Goal: Task Accomplishment & Management: Use online tool/utility

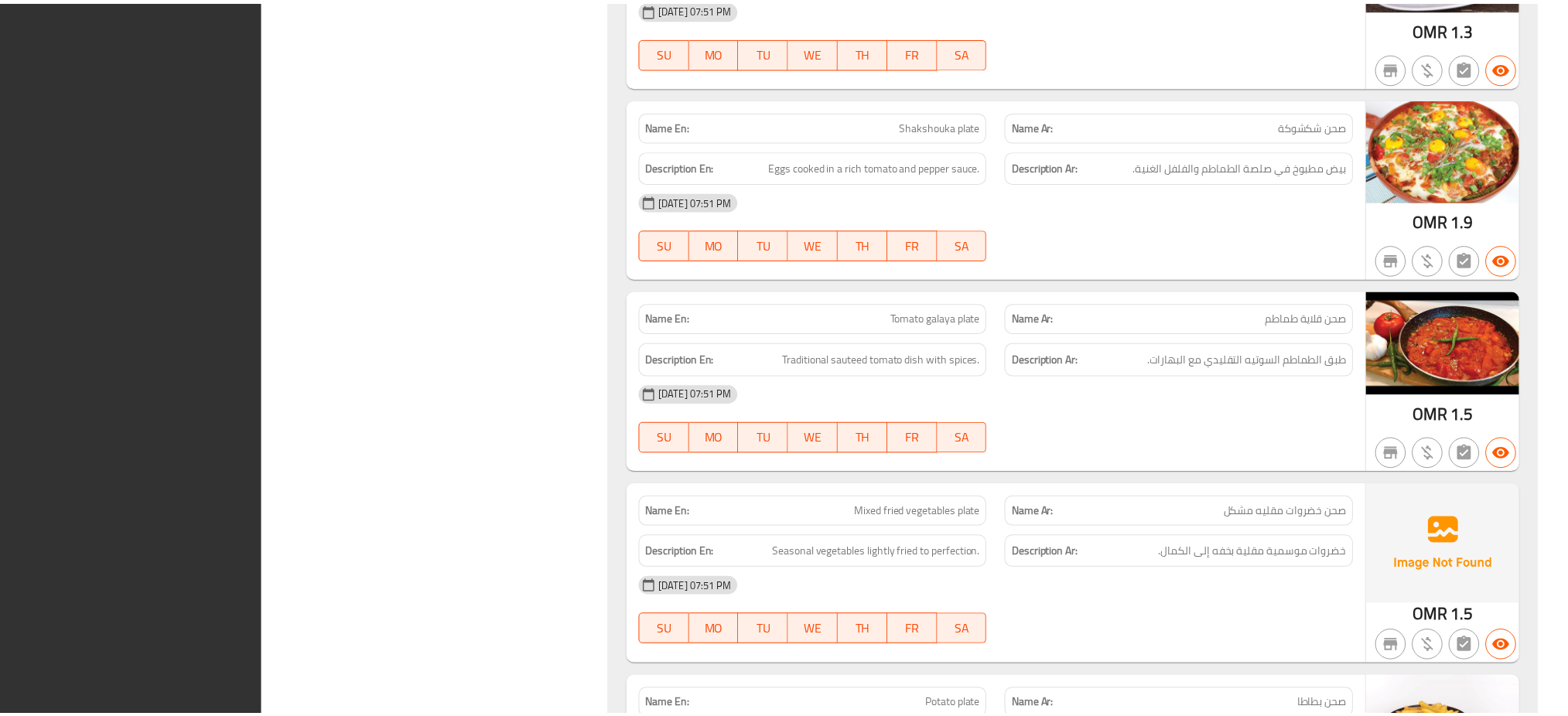
scroll to position [10305, 0]
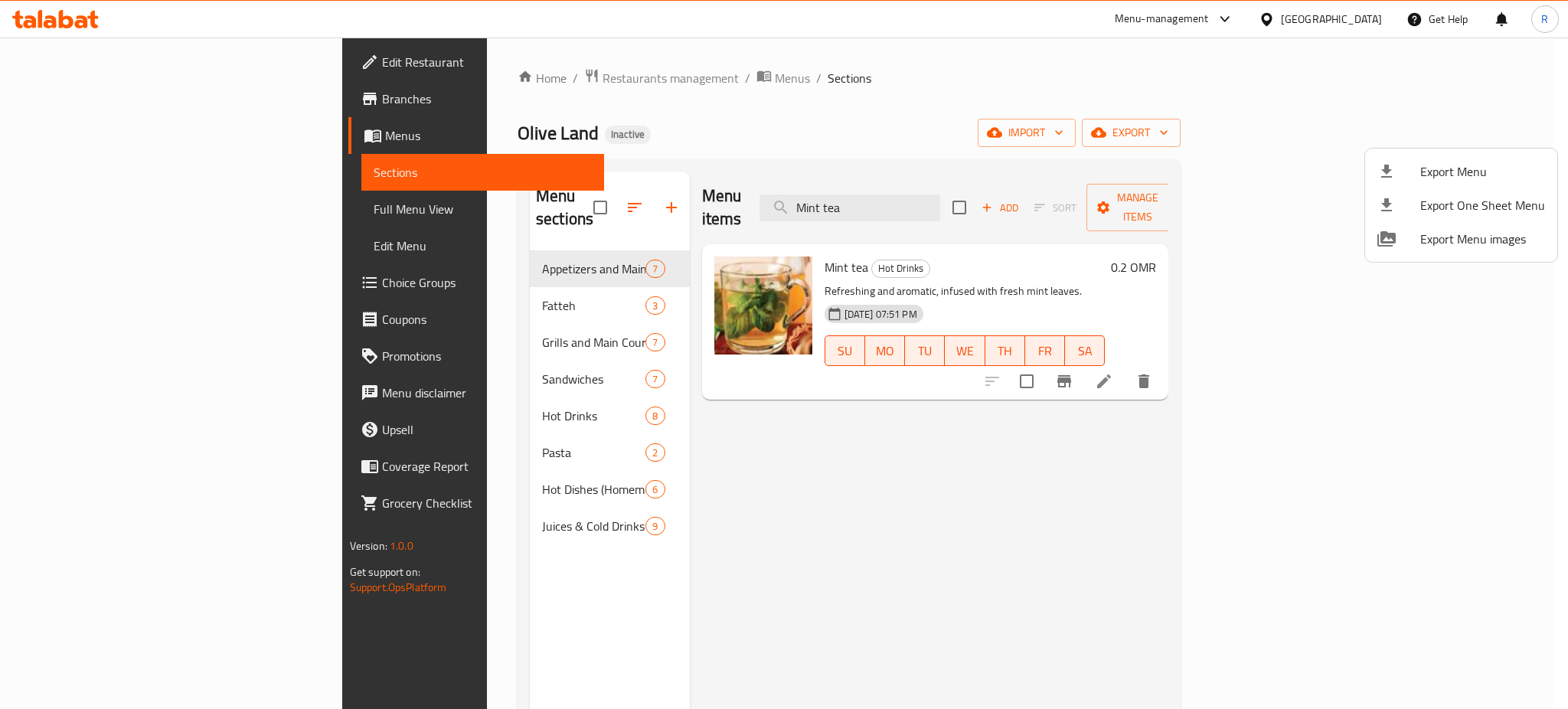
click at [1357, 6] on div at bounding box center [784, 354] width 1568 height 709
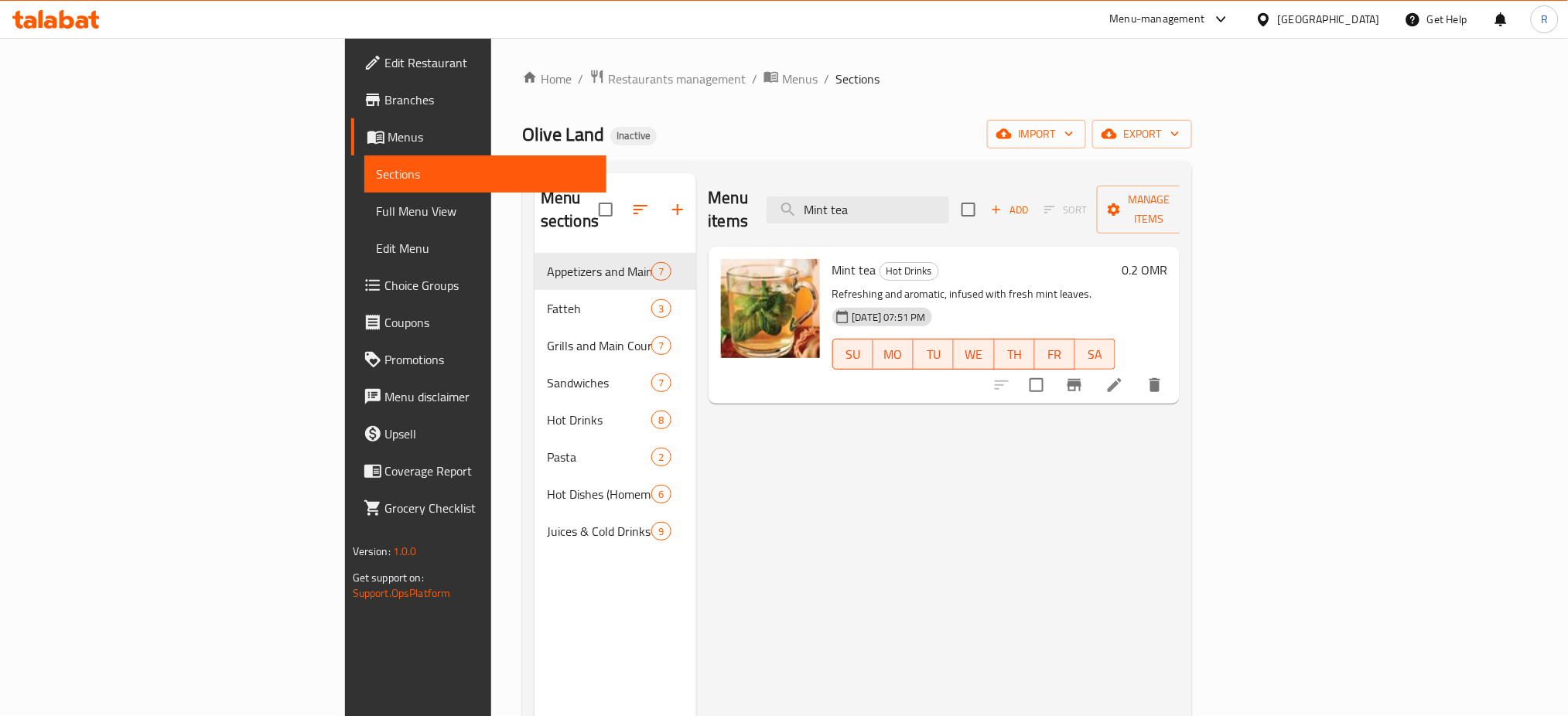
click at [1371, 21] on div "Oman" at bounding box center [1329, 19] width 102 height 17
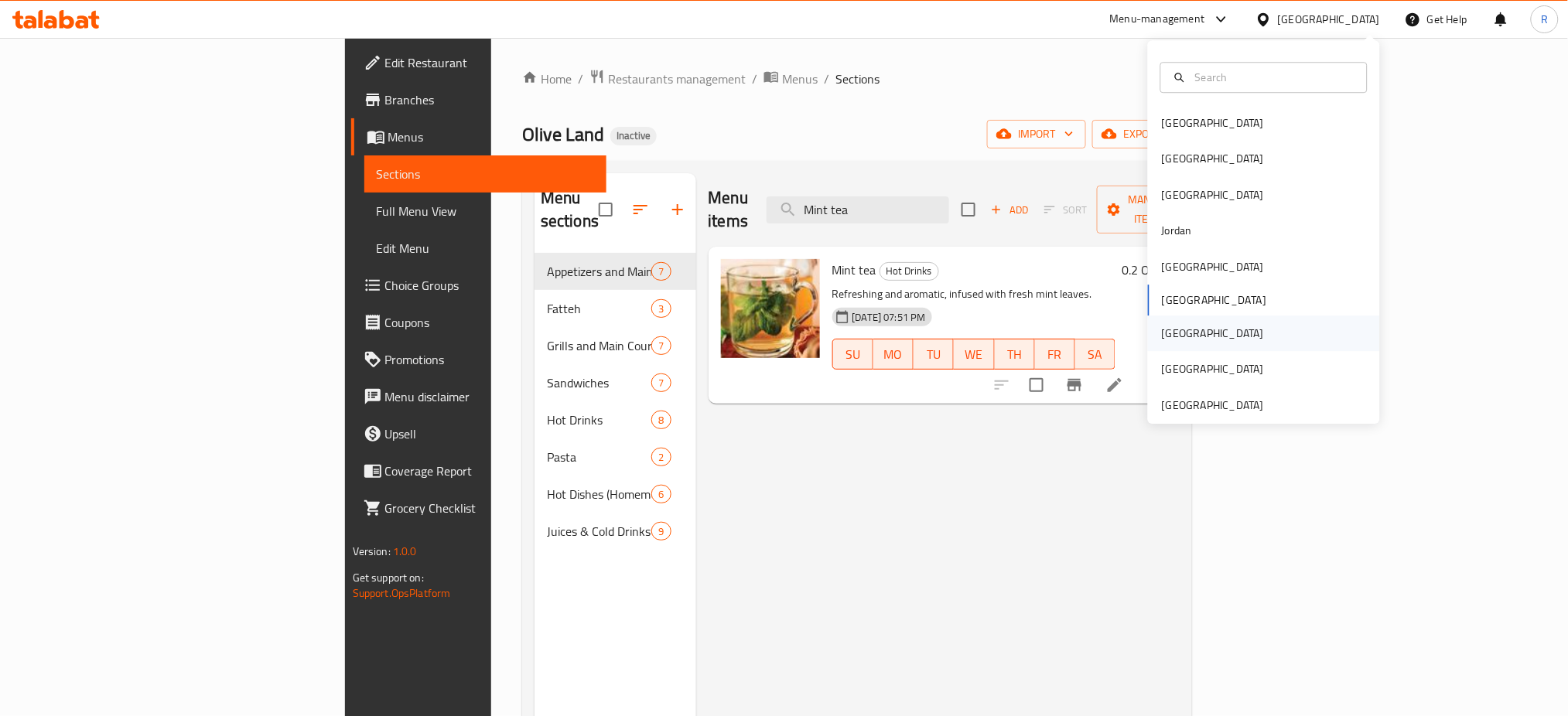
click at [1201, 334] on div "[GEOGRAPHIC_DATA]" at bounding box center [1264, 333] width 232 height 35
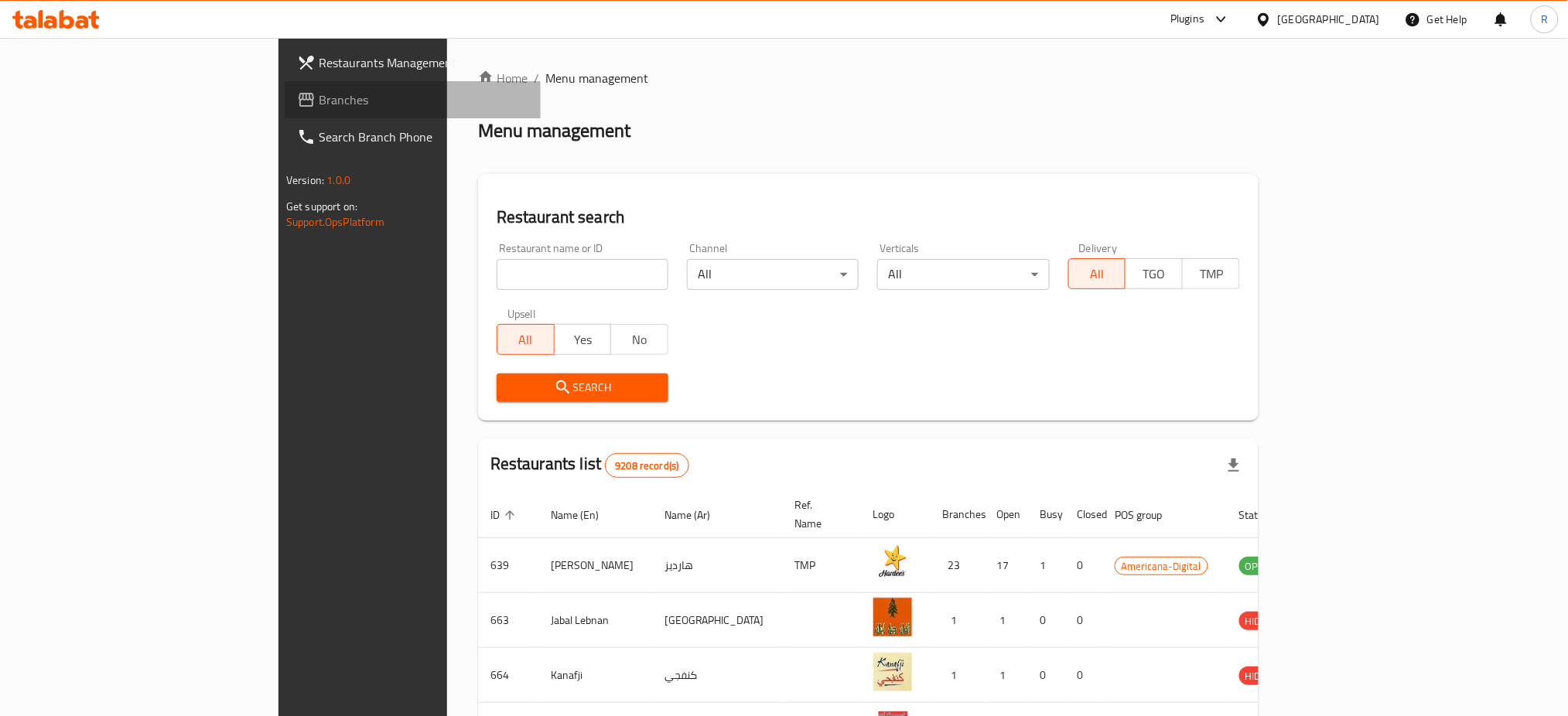
drag, startPoint x: 53, startPoint y: 92, endPoint x: 115, endPoint y: 74, distance: 64.6
click at [318, 92] on span "Branches" at bounding box center [423, 100] width 210 height 19
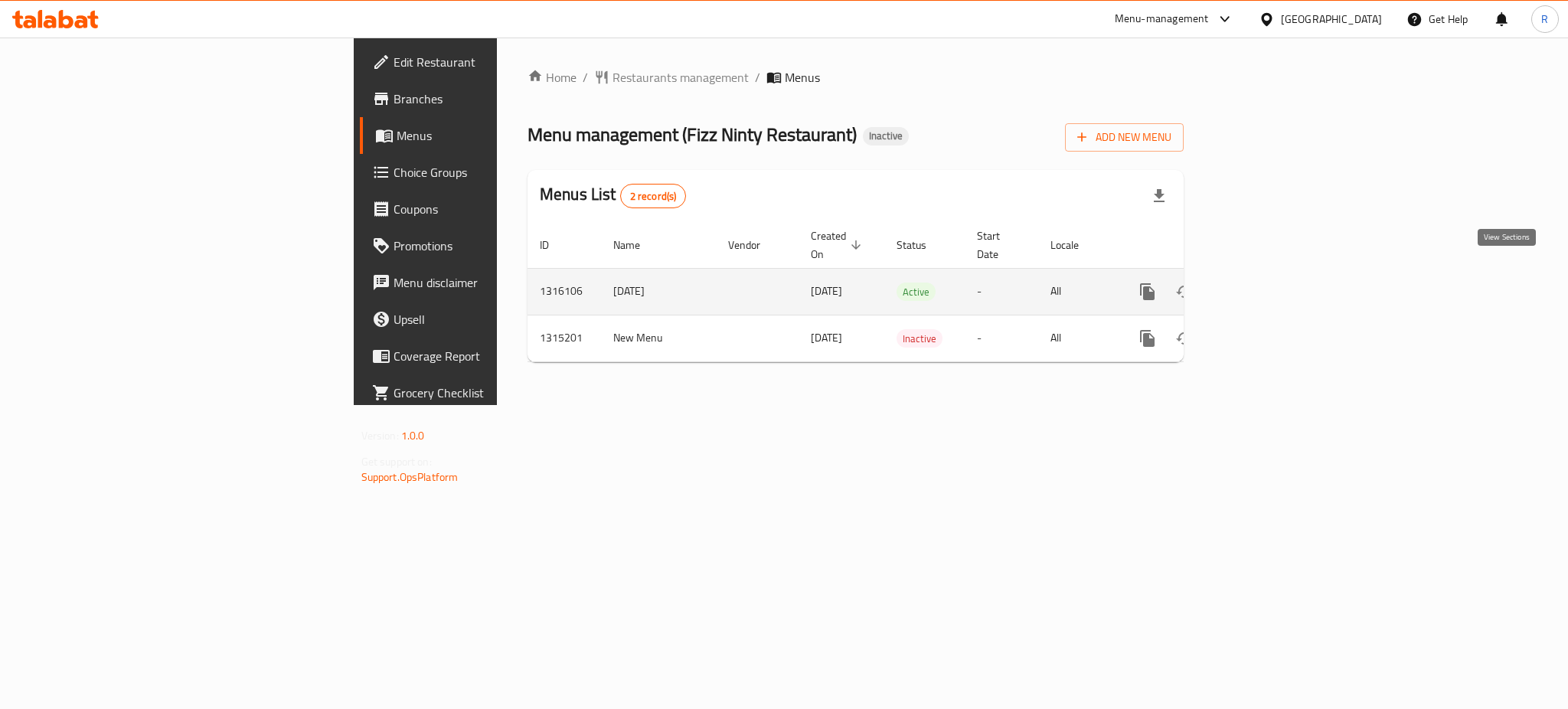
click at [1267, 283] on icon "enhanced table" at bounding box center [1258, 292] width 19 height 19
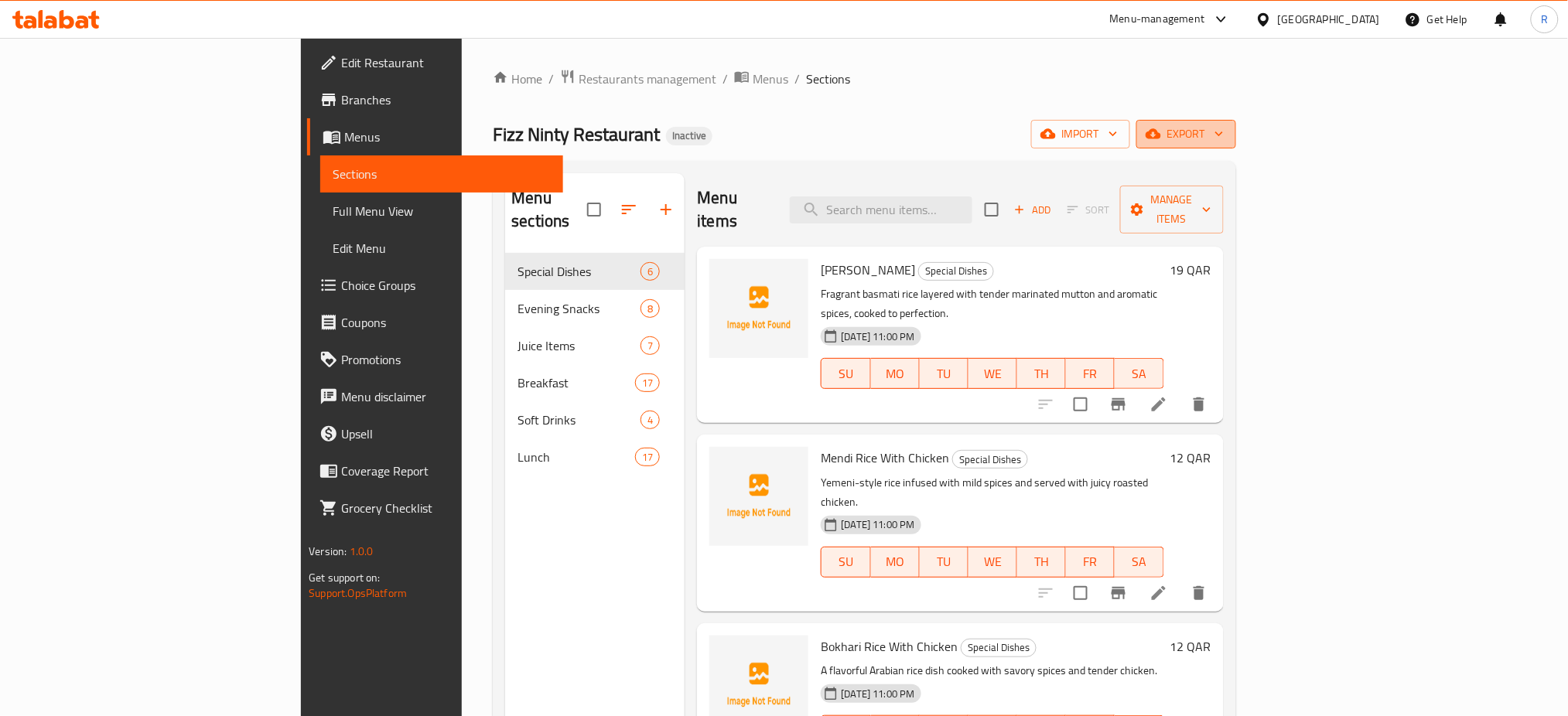
click at [1223, 142] on span "export" at bounding box center [1187, 134] width 75 height 20
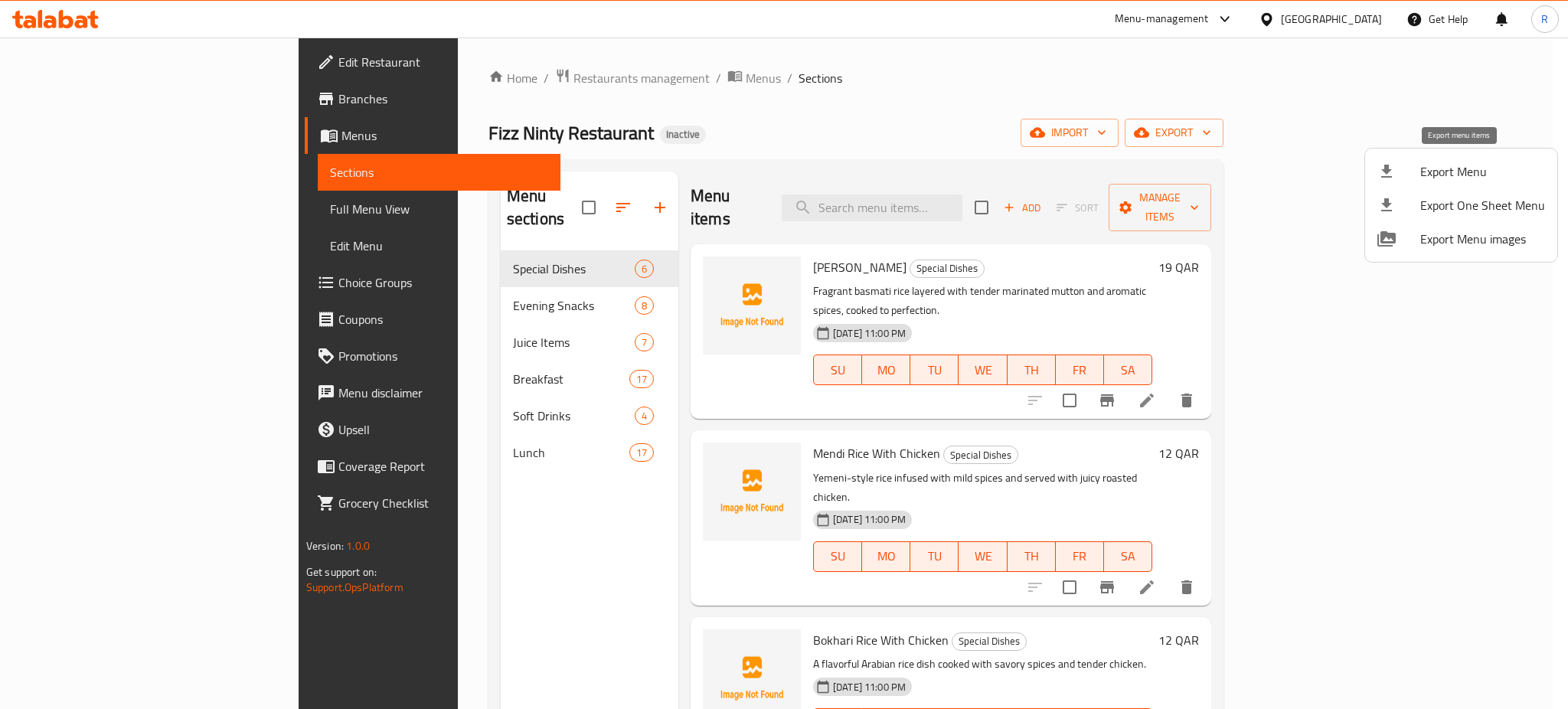
click at [1441, 181] on span "Export Menu" at bounding box center [1482, 171] width 125 height 19
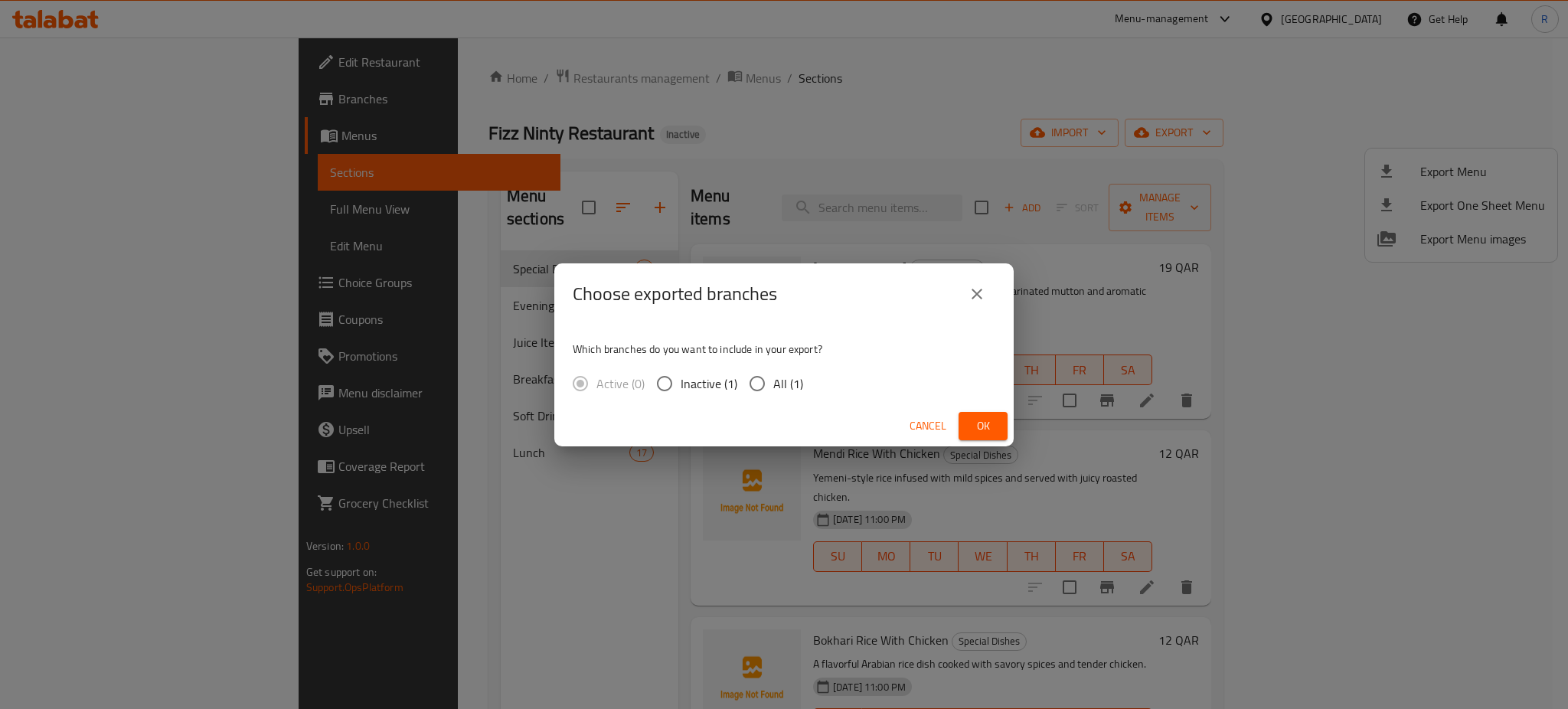
click at [756, 380] on input "All (1)" at bounding box center [757, 384] width 32 height 32
radio input "true"
click at [978, 420] on span "Ok" at bounding box center [983, 426] width 24 height 19
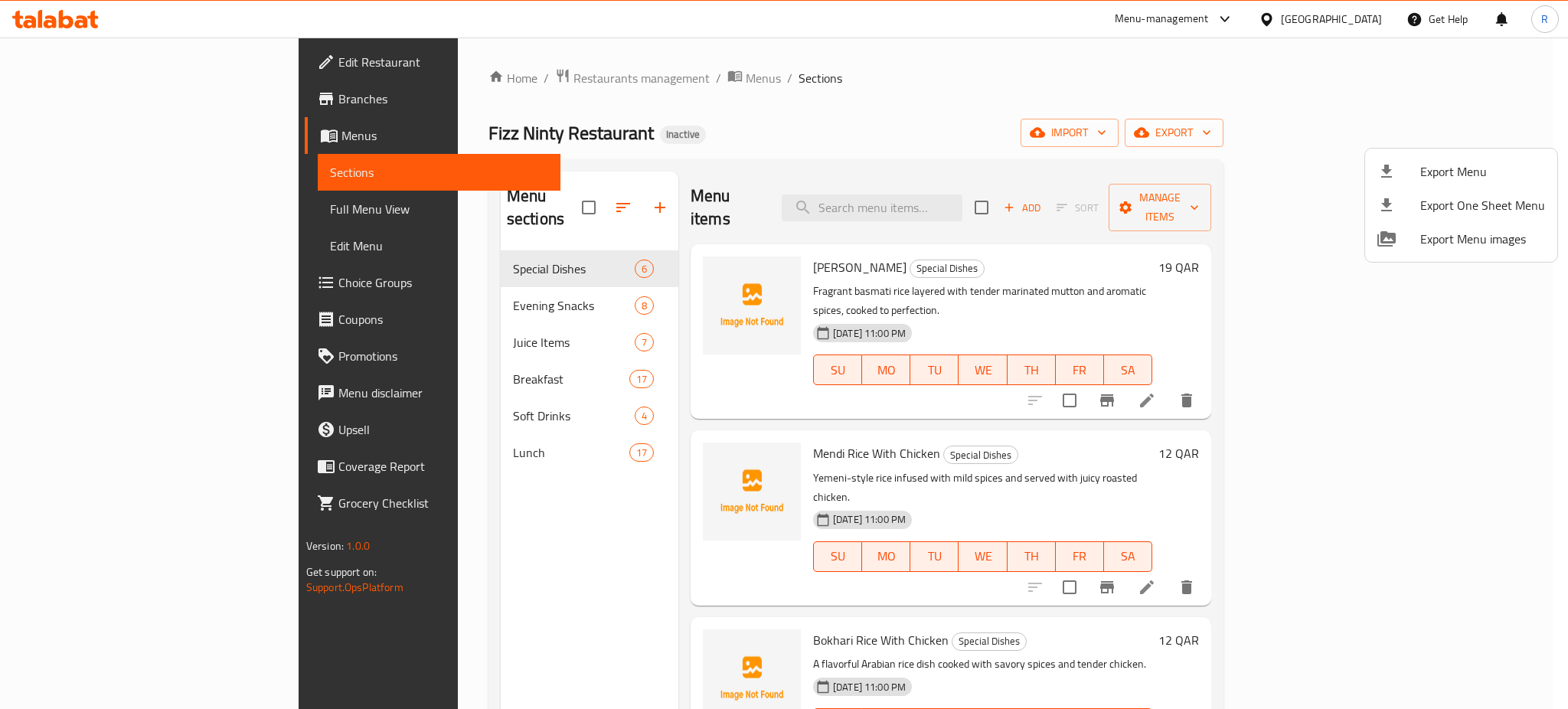
click at [386, 430] on div at bounding box center [784, 354] width 1568 height 709
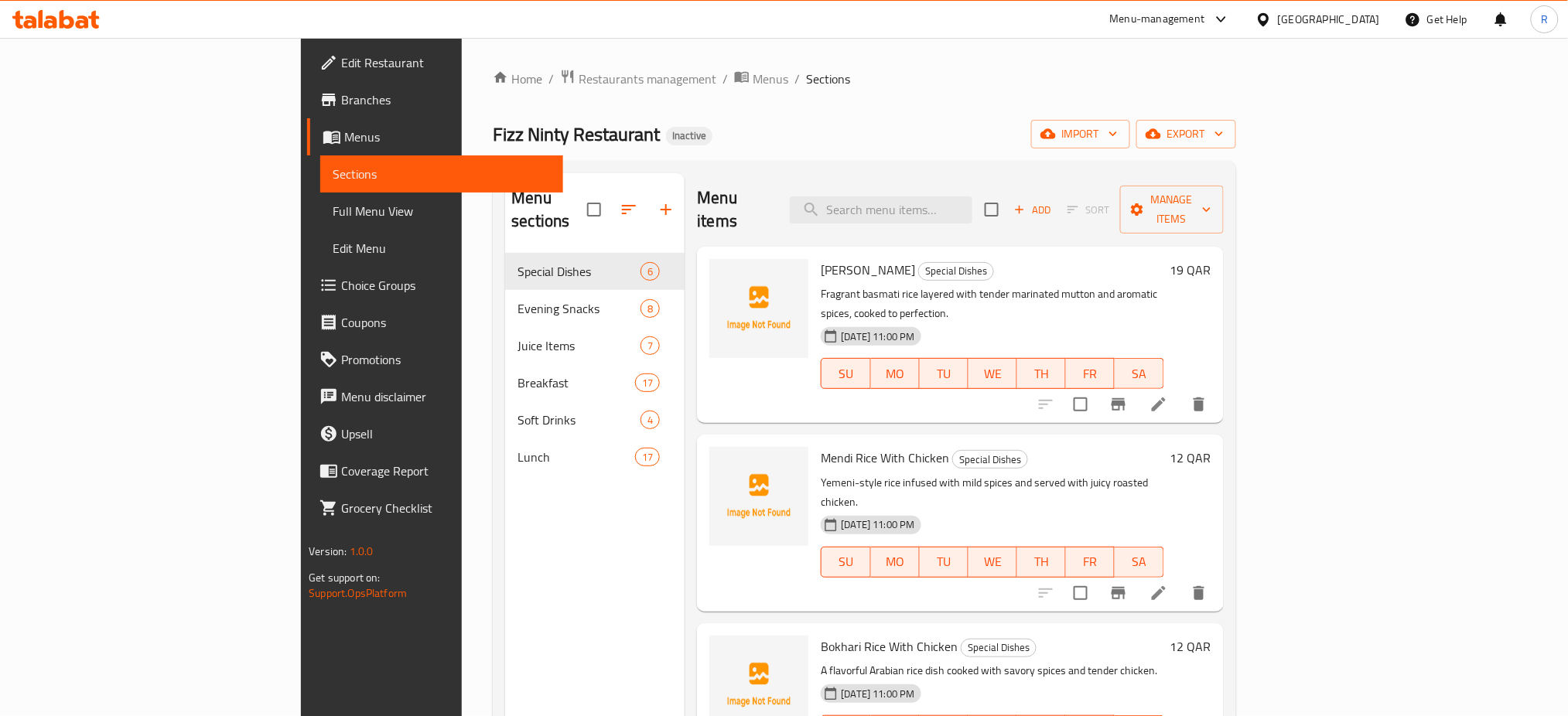
click at [505, 439] on div "Lunch 17" at bounding box center [594, 457] width 179 height 37
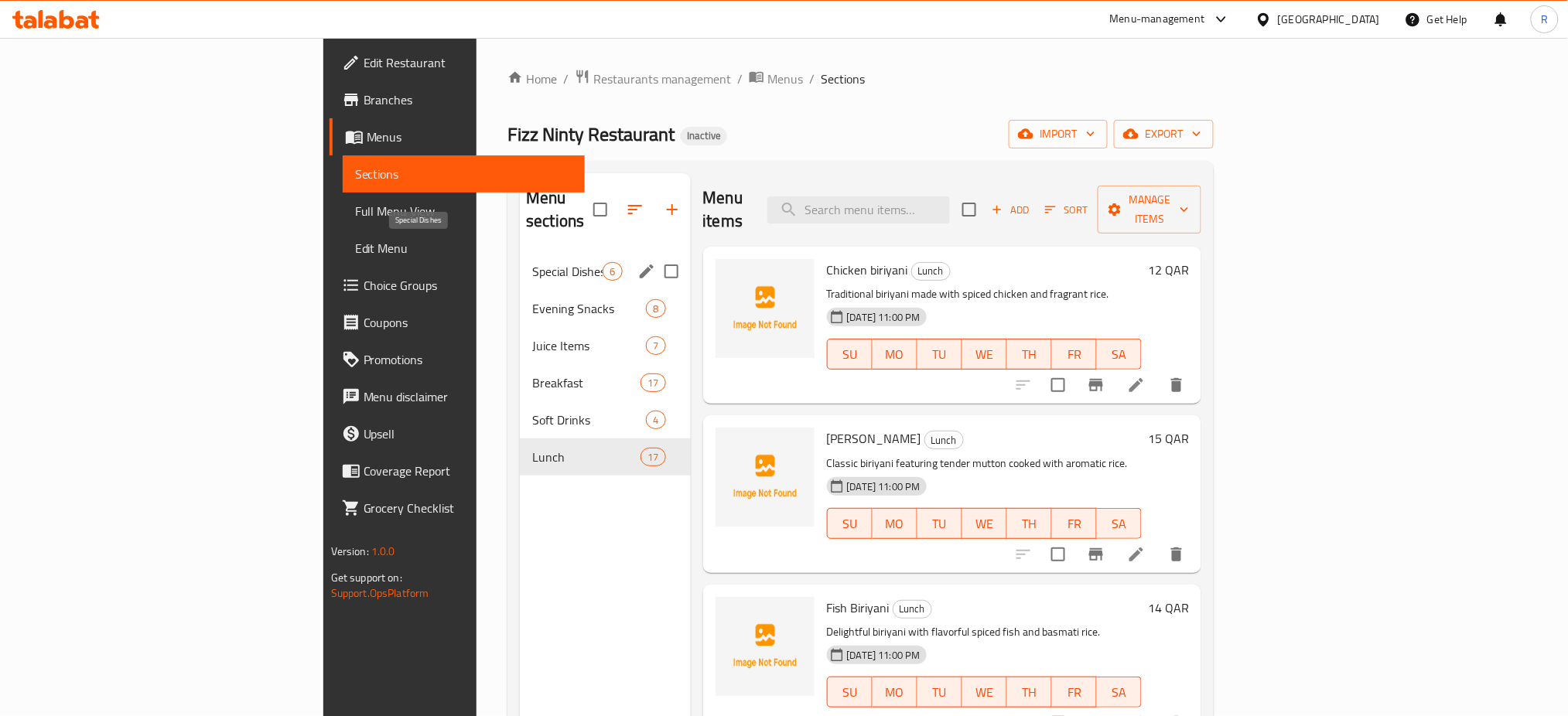
click at [532, 262] on span "Special Dishes" at bounding box center [567, 271] width 70 height 19
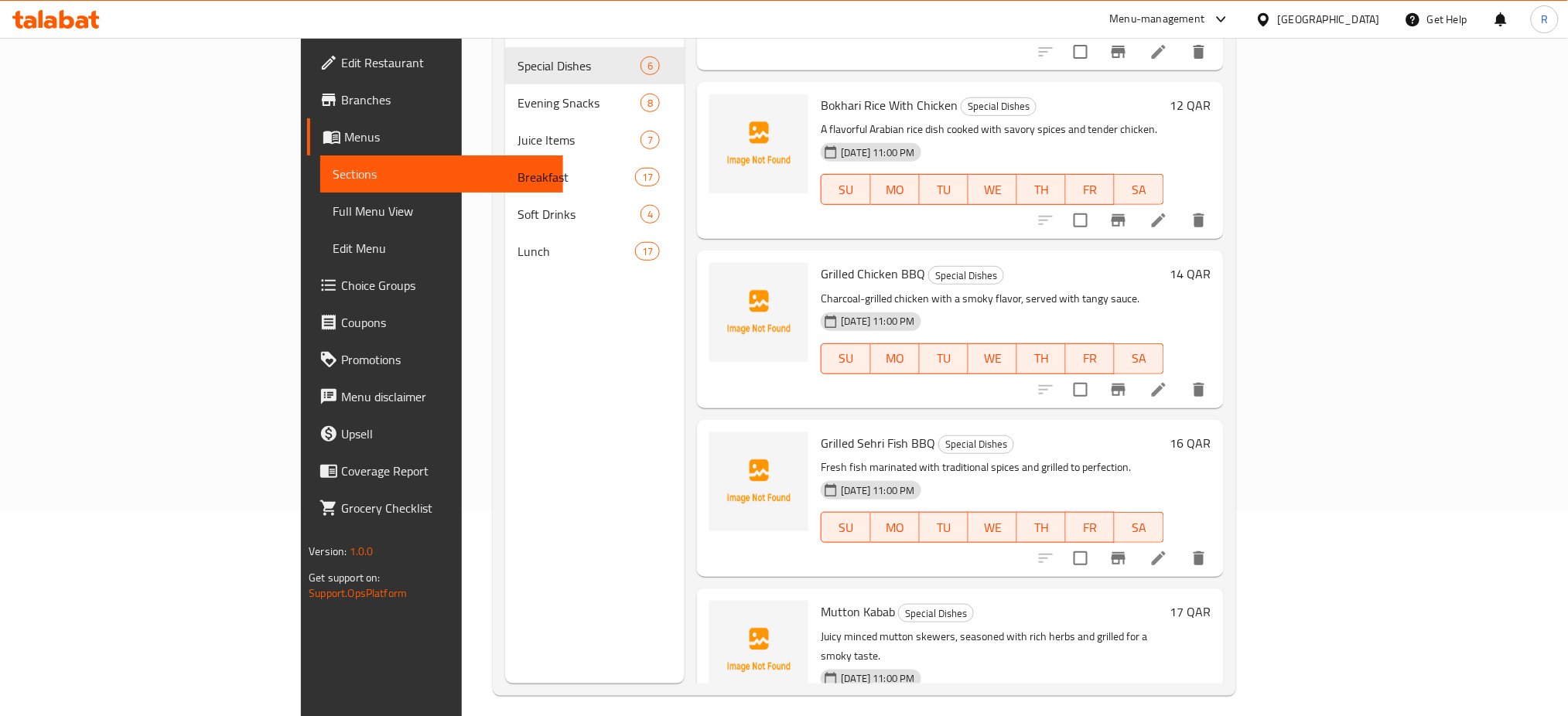
scroll to position [103, 0]
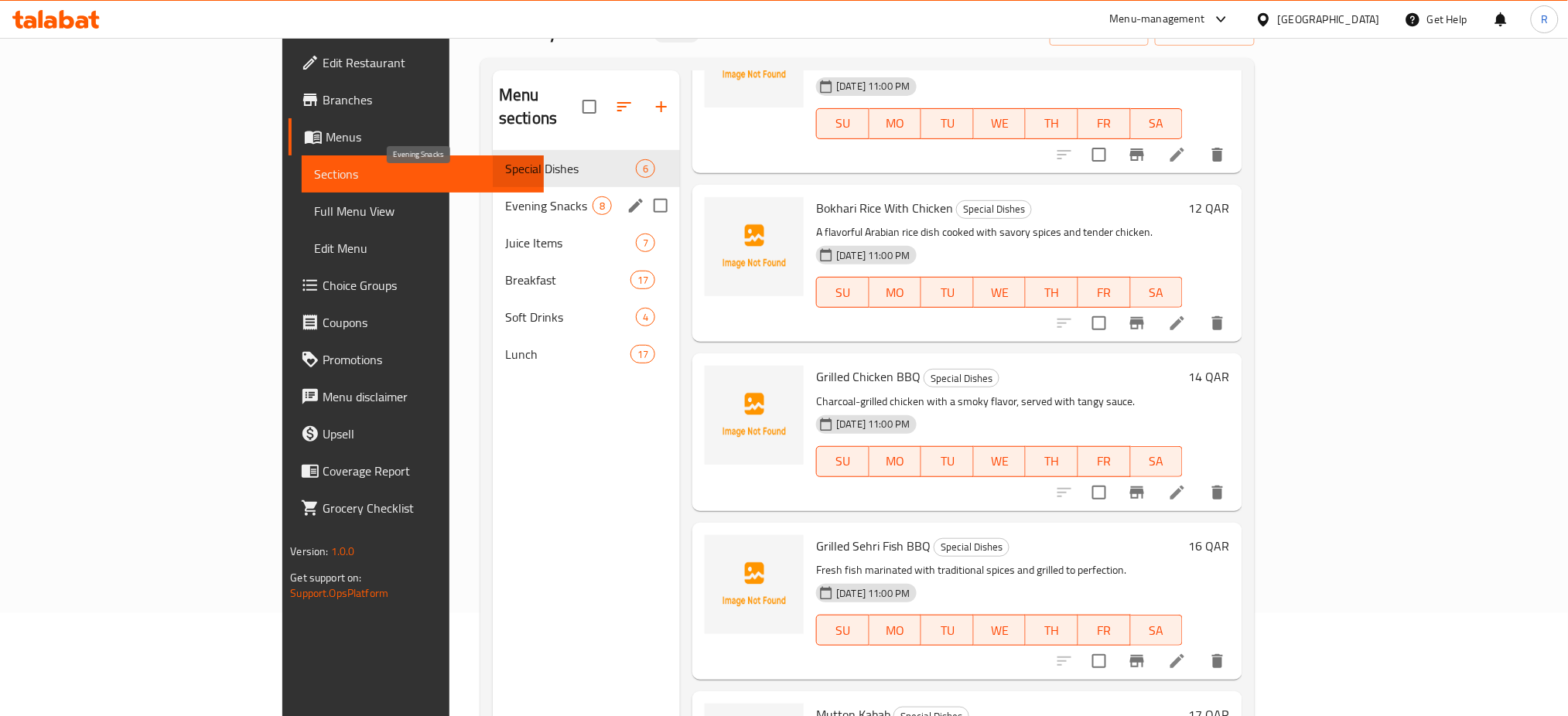
click at [505, 196] on span "Evening Snacks" at bounding box center [548, 205] width 88 height 19
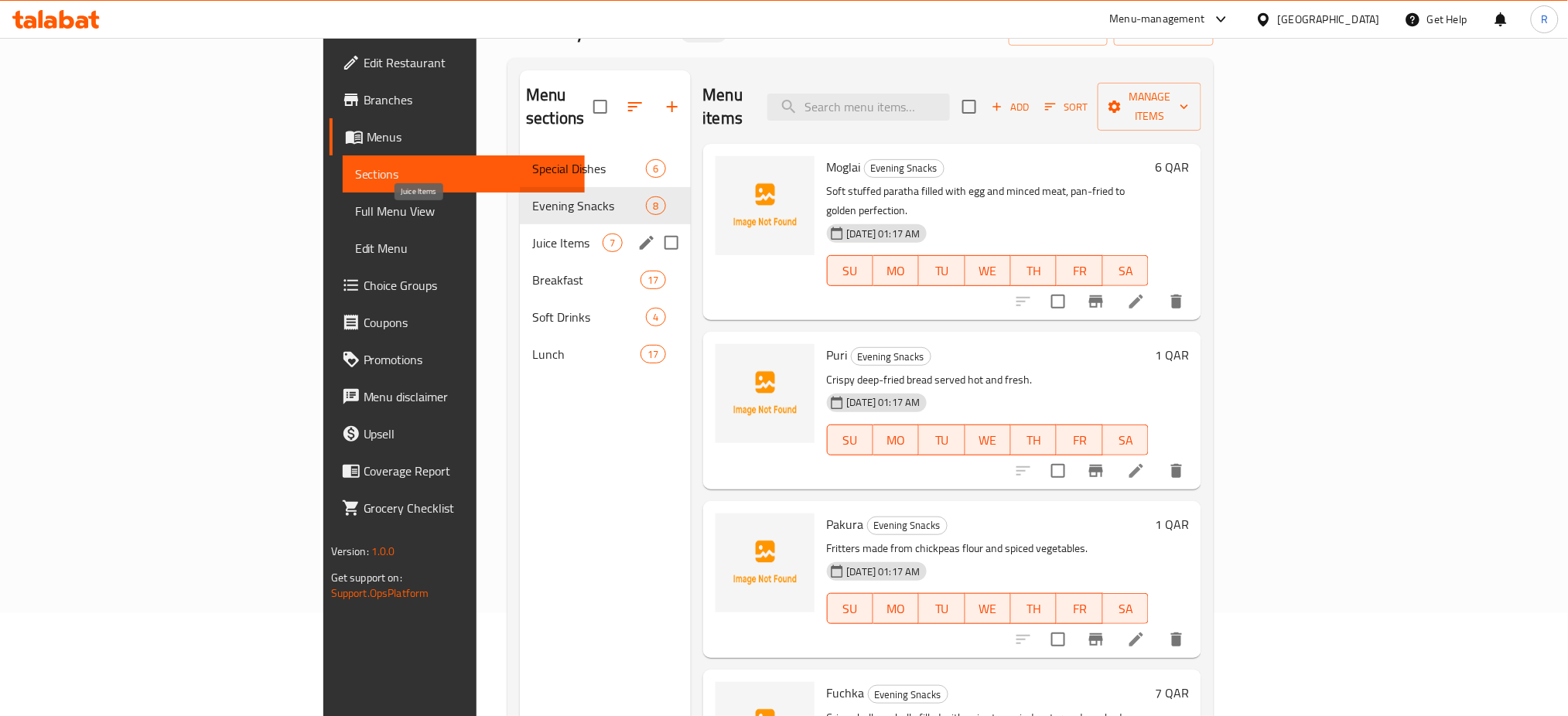
click at [532, 233] on span "Juice Items" at bounding box center [567, 242] width 70 height 19
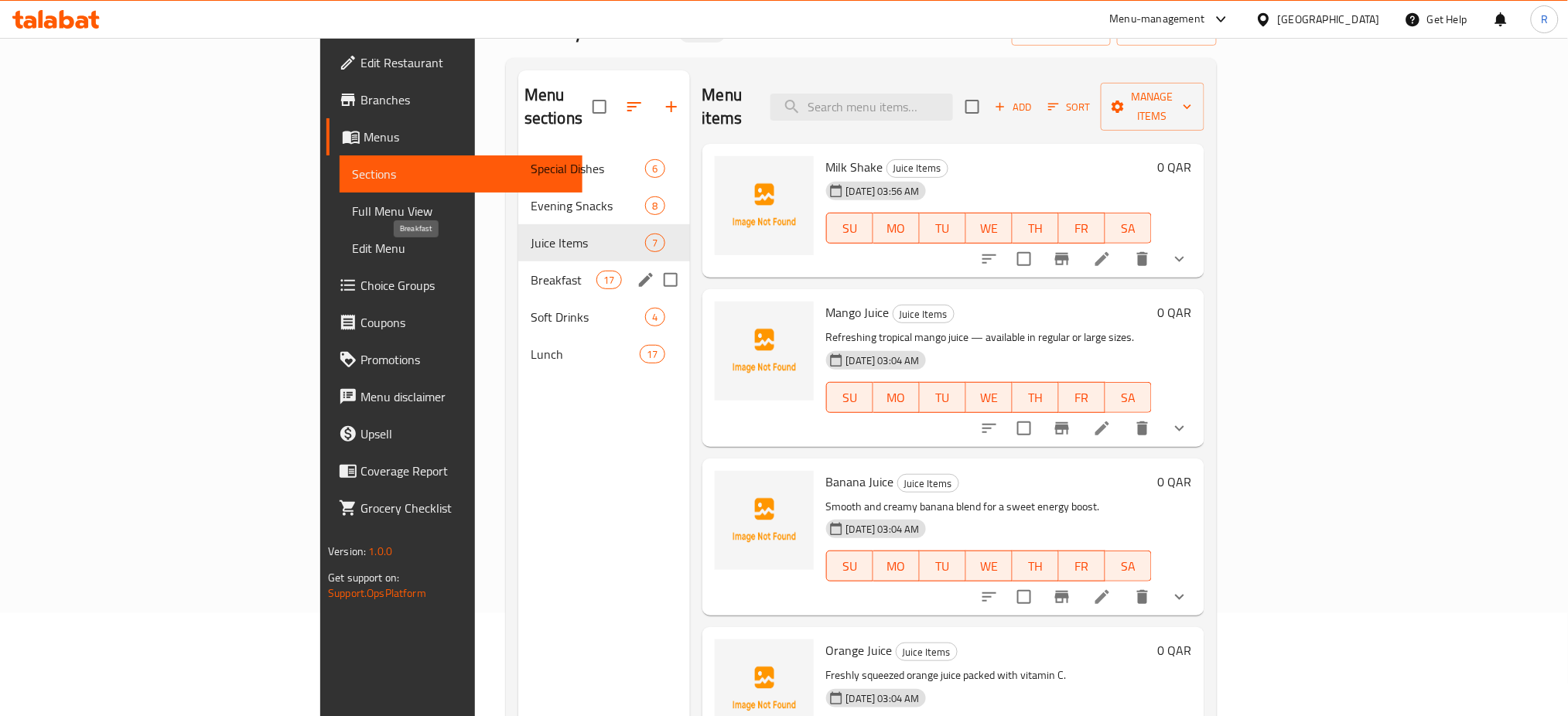
click at [530, 271] on span "Breakfast" at bounding box center [563, 280] width 65 height 19
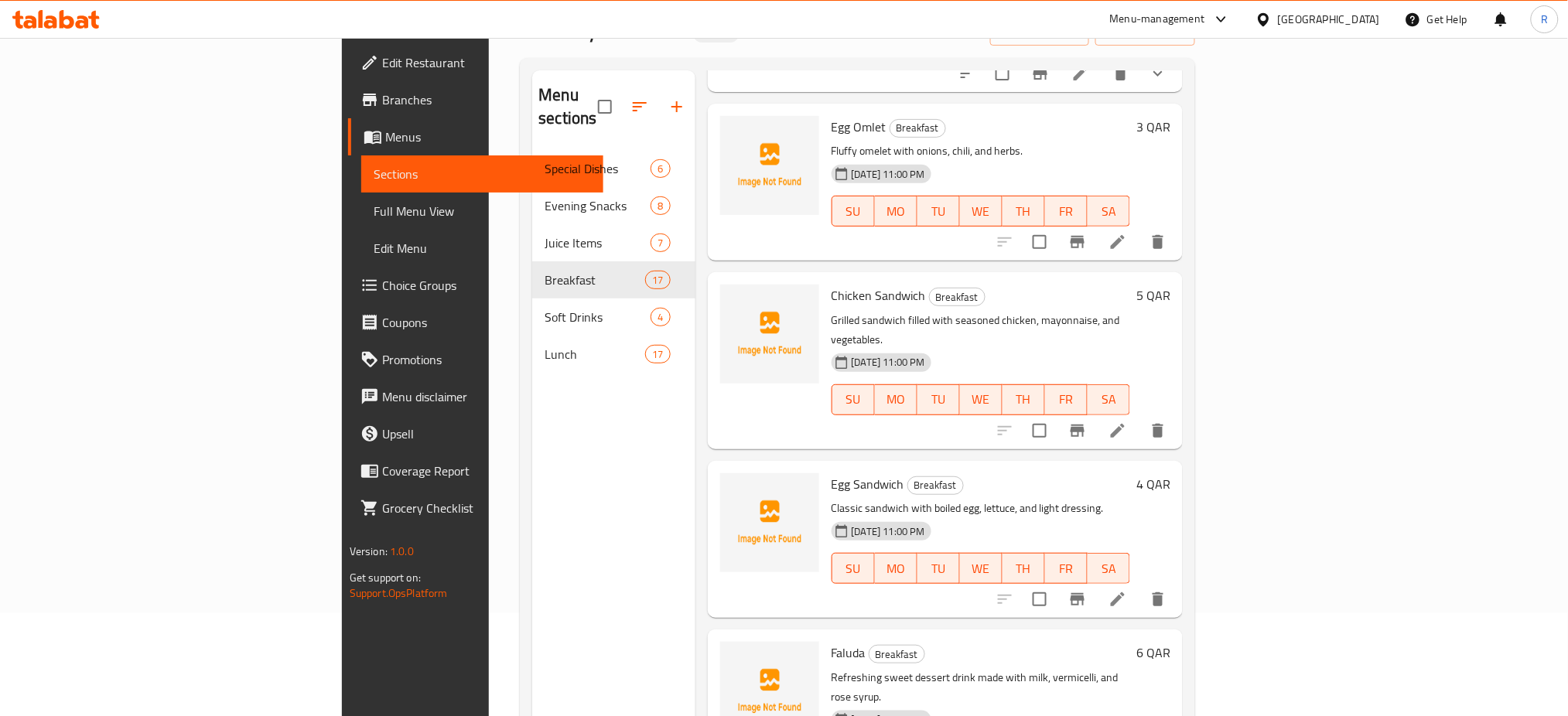
scroll to position [2148, 0]
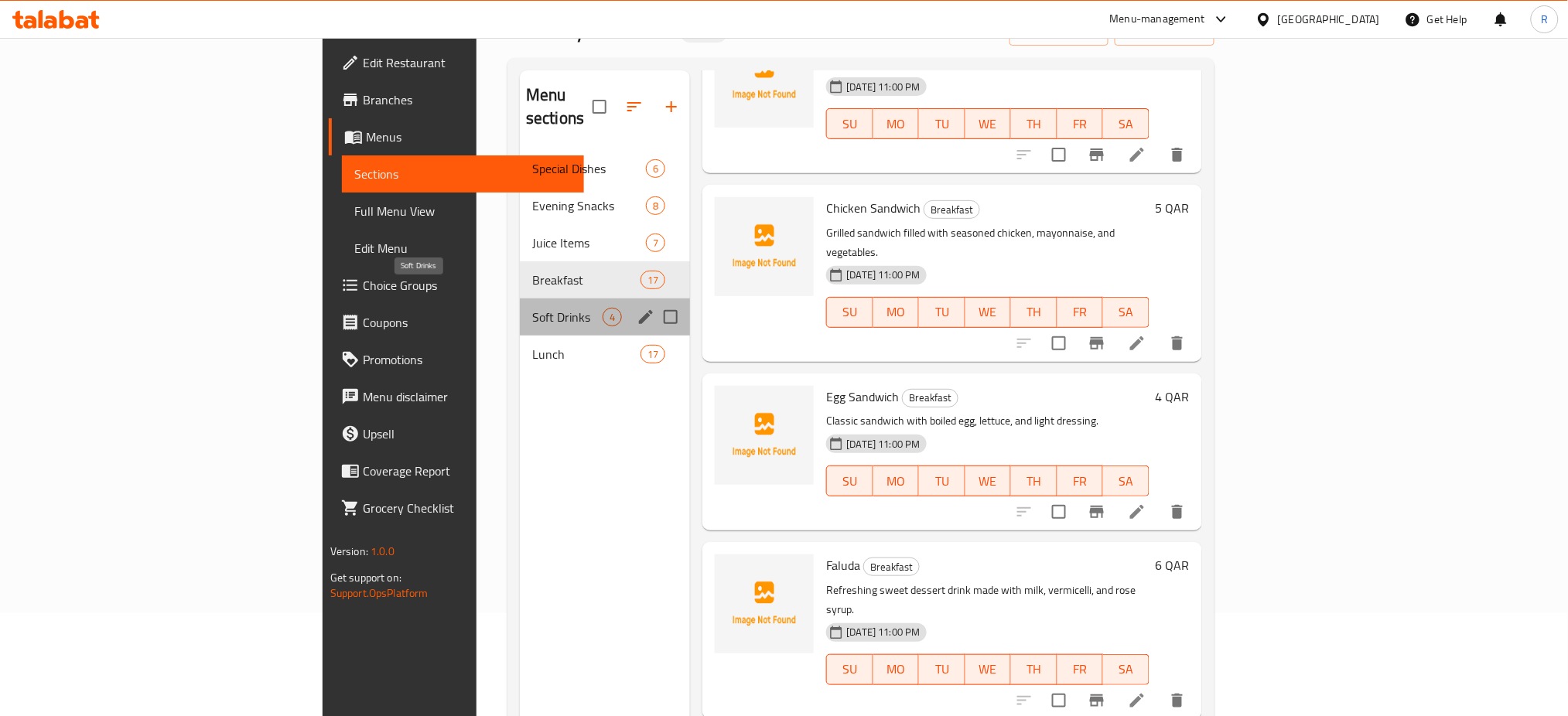
click at [532, 308] on span "Soft Drinks" at bounding box center [567, 317] width 70 height 19
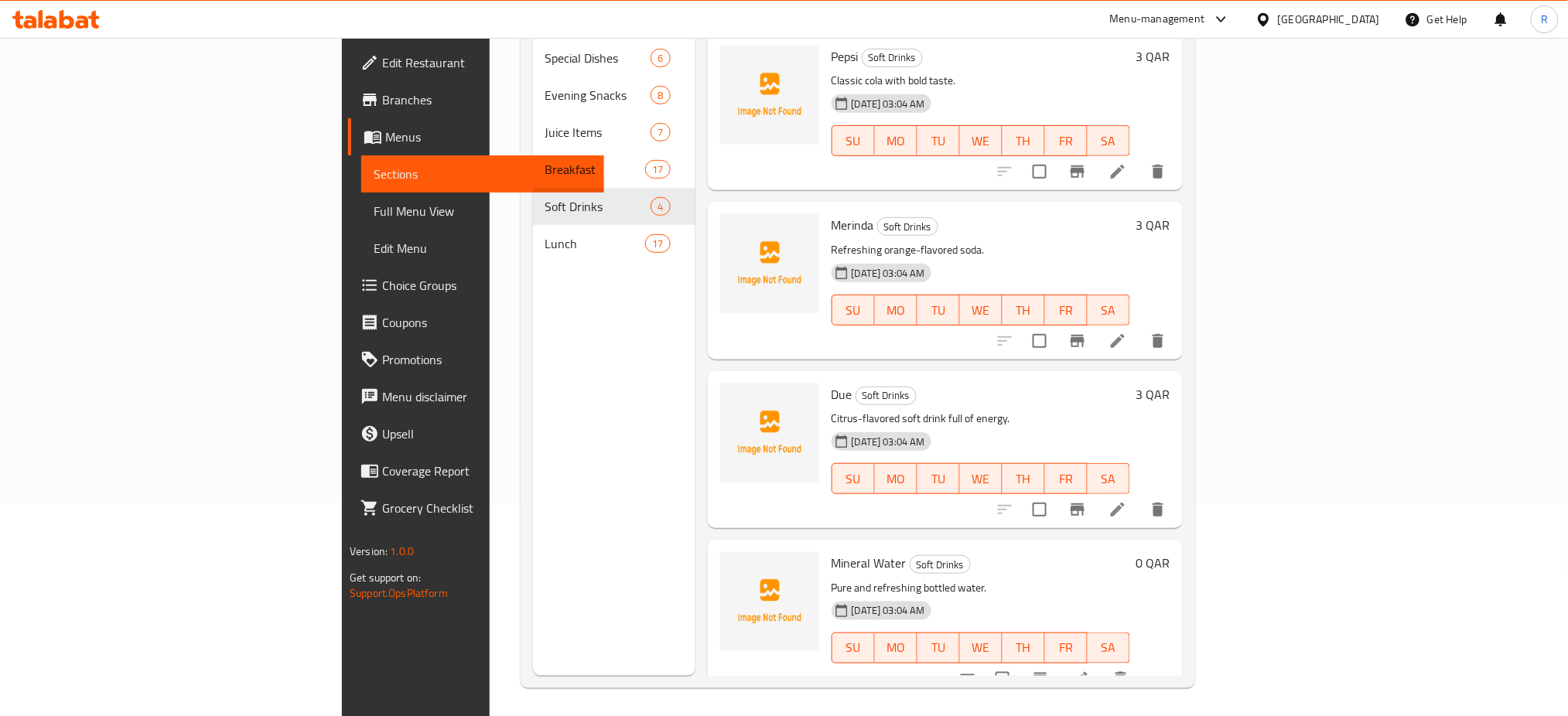
scroll to position [217, 0]
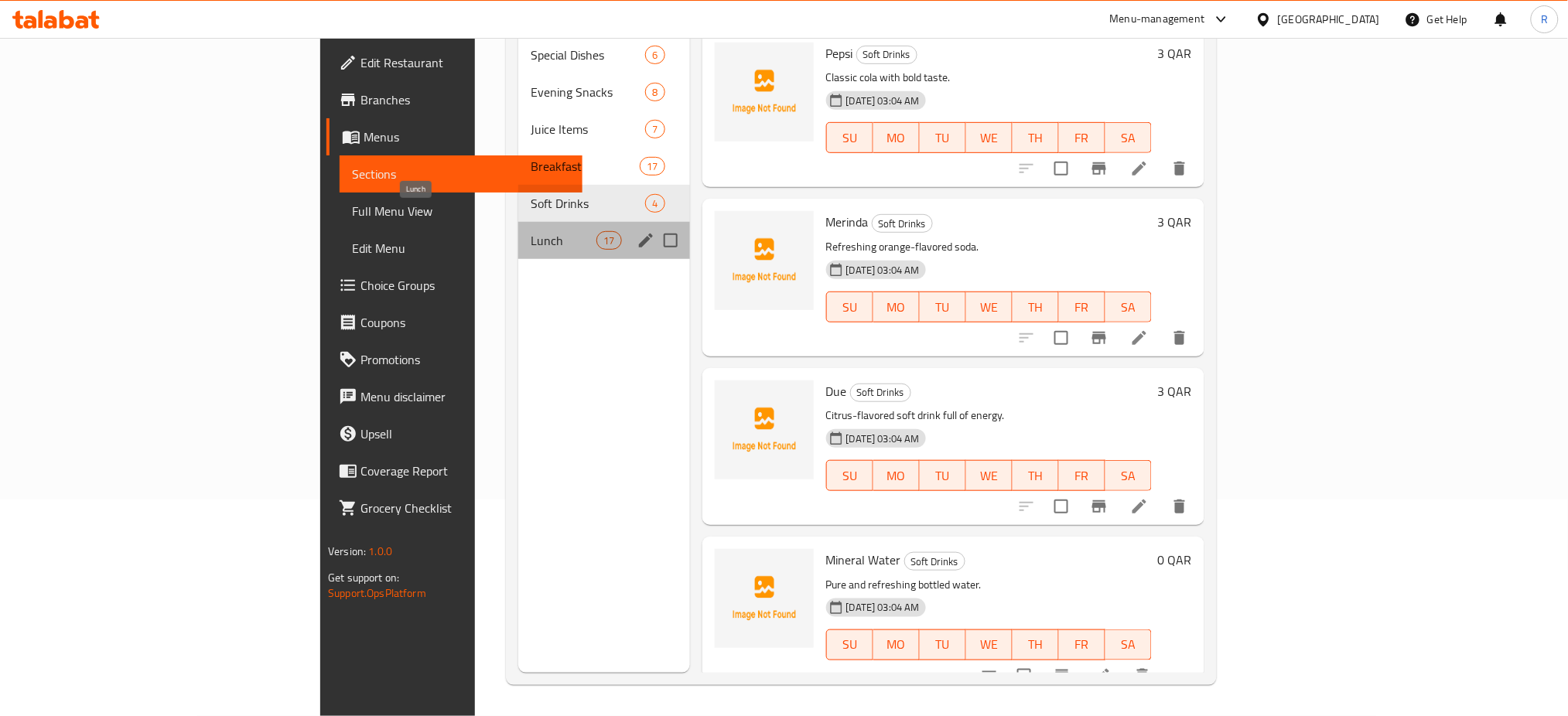
click at [530, 232] on span "Lunch" at bounding box center [563, 241] width 65 height 19
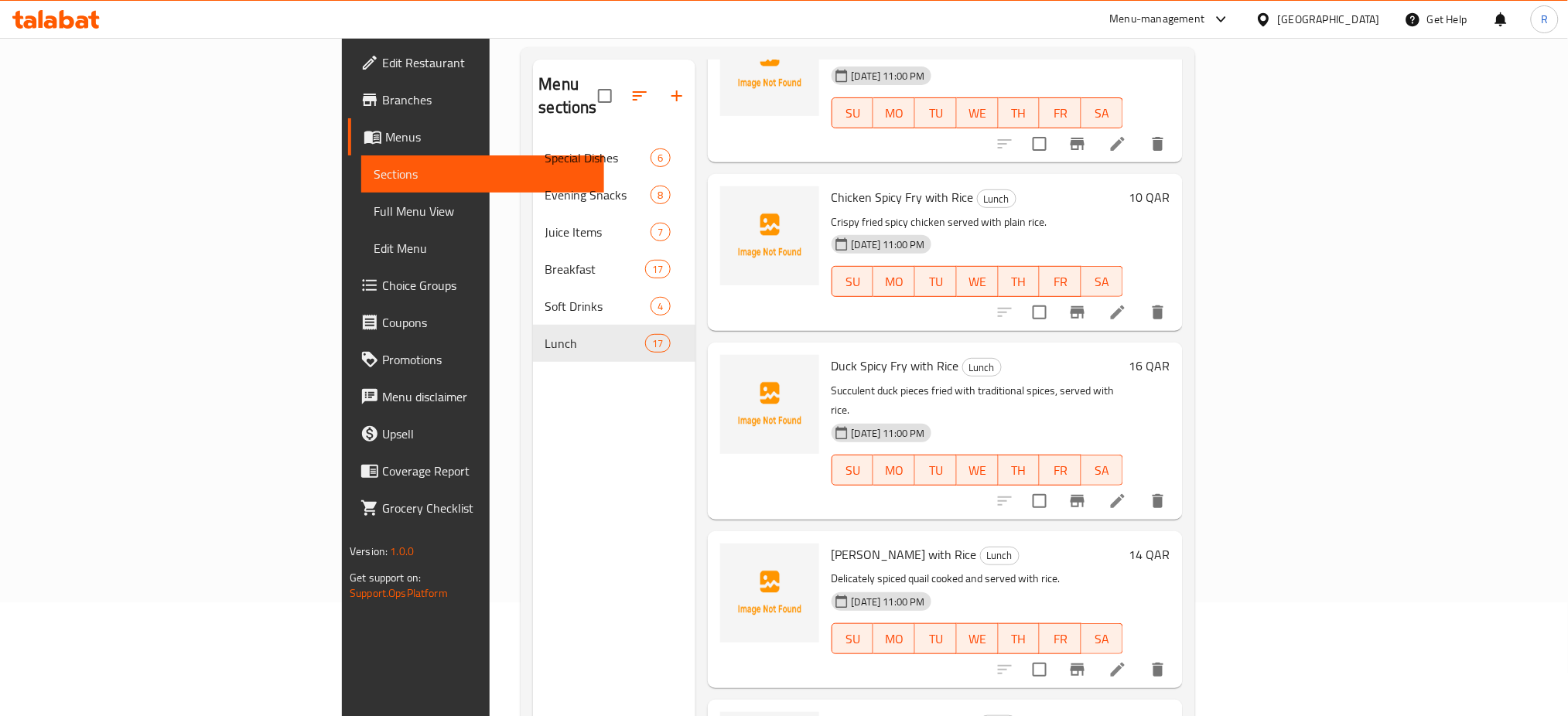
scroll to position [217, 0]
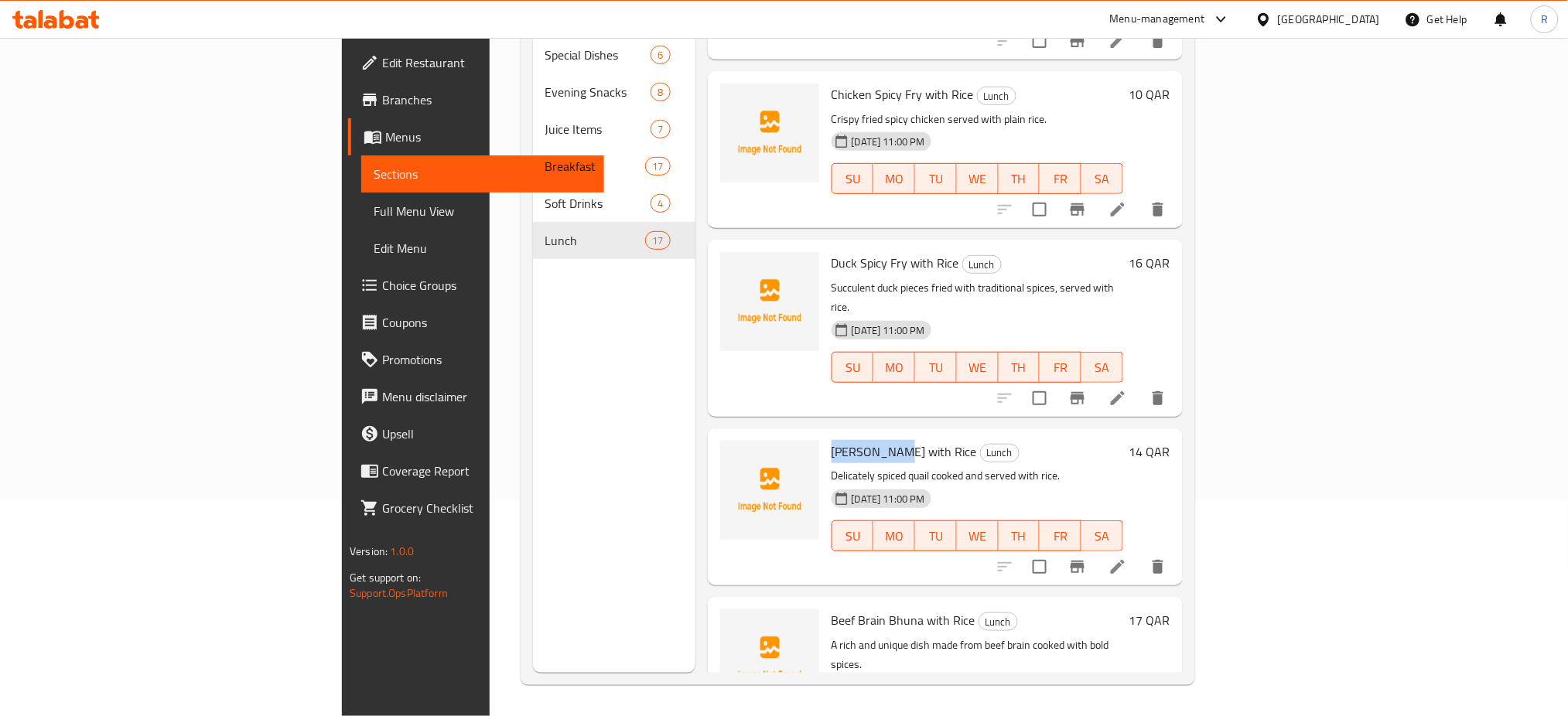
drag, startPoint x: 805, startPoint y: 373, endPoint x: 745, endPoint y: 374, distance: 60.0
click at [826, 435] on div "Koyel Pakhi with Rice Lunch Delicately spiced quail cooked and served with rice…" at bounding box center [977, 507] width 304 height 145
copy span "Koyel Pakhi"
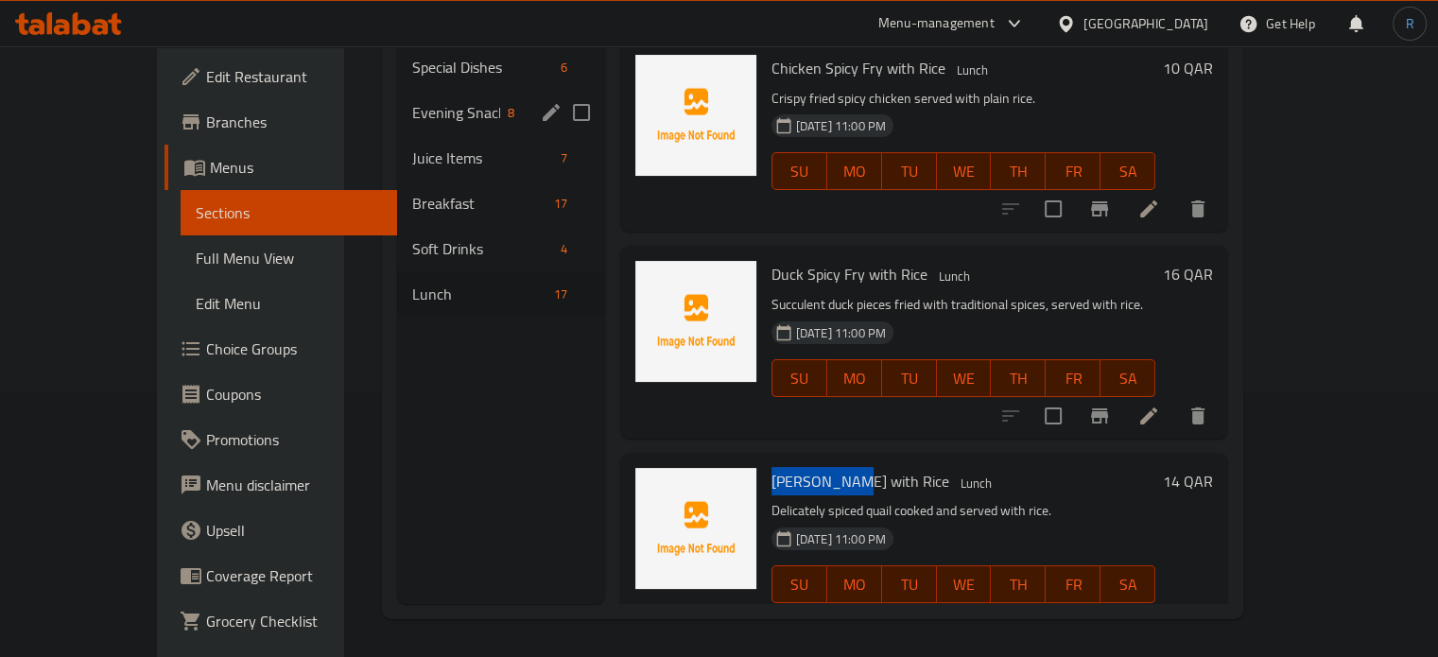
scroll to position [0, 0]
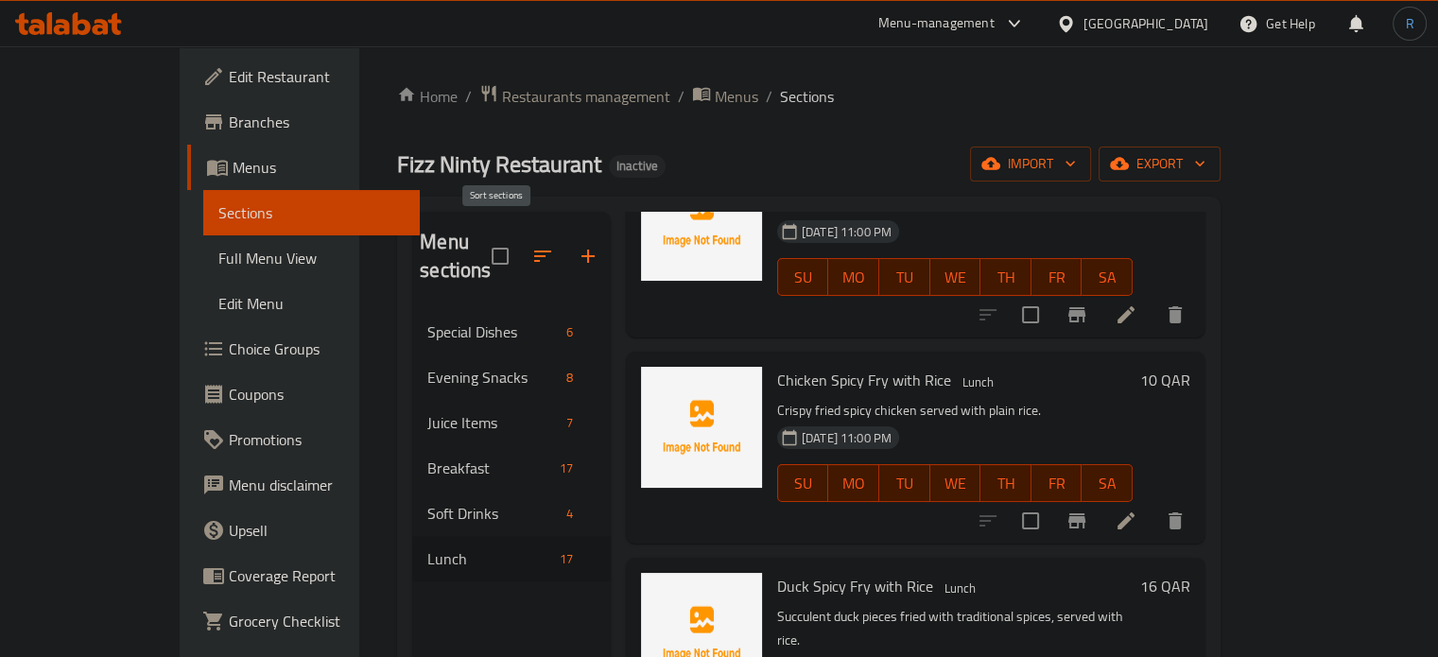
click at [534, 250] on icon "button" at bounding box center [542, 255] width 17 height 11
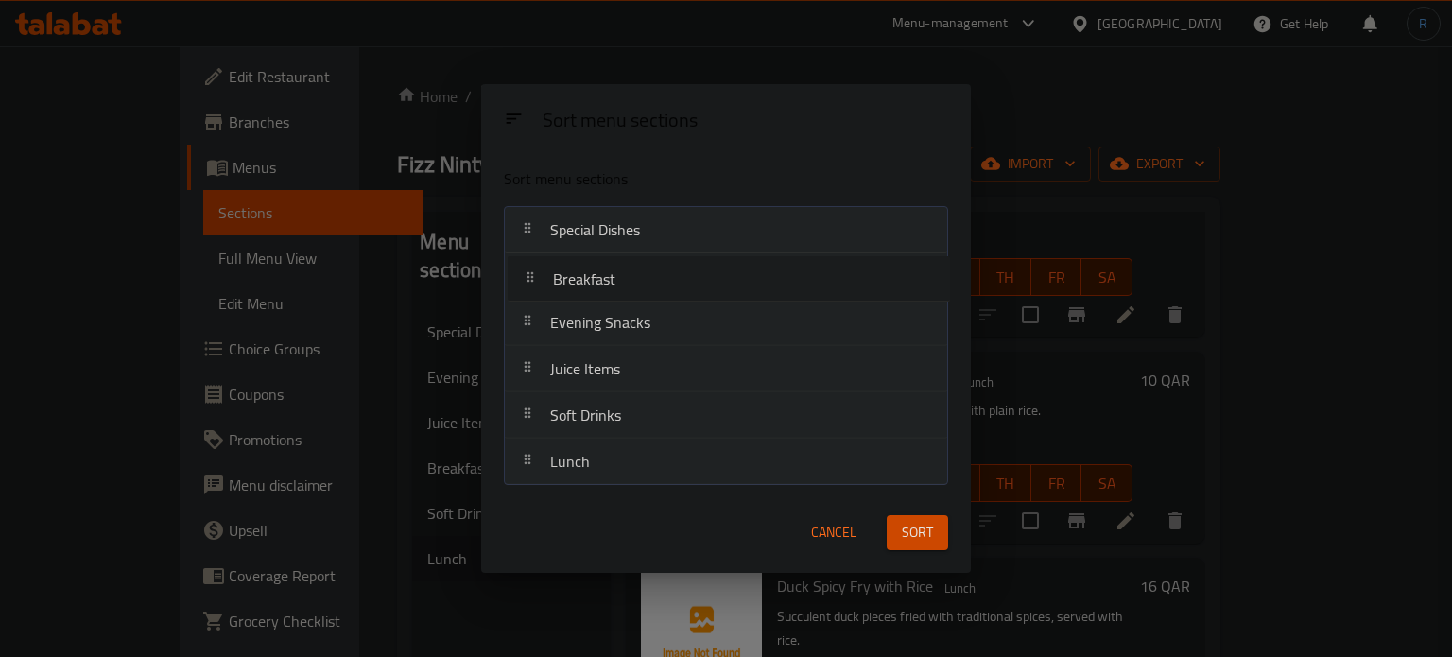
drag, startPoint x: 605, startPoint y: 374, endPoint x: 607, endPoint y: 272, distance: 102.1
click at [607, 272] on nav "Special Dishes Evening Snacks Juice Items Breakfast Soft Drinks Lunch" at bounding box center [725, 346] width 443 height 280
drag, startPoint x: 591, startPoint y: 459, endPoint x: 603, endPoint y: 302, distance: 158.3
click at [603, 302] on nav "Special Dishes Breakfast Evening Snacks Juice Items Soft Drinks Lunch" at bounding box center [725, 346] width 443 height 280
drag, startPoint x: 628, startPoint y: 421, endPoint x: 626, endPoint y: 373, distance: 47.3
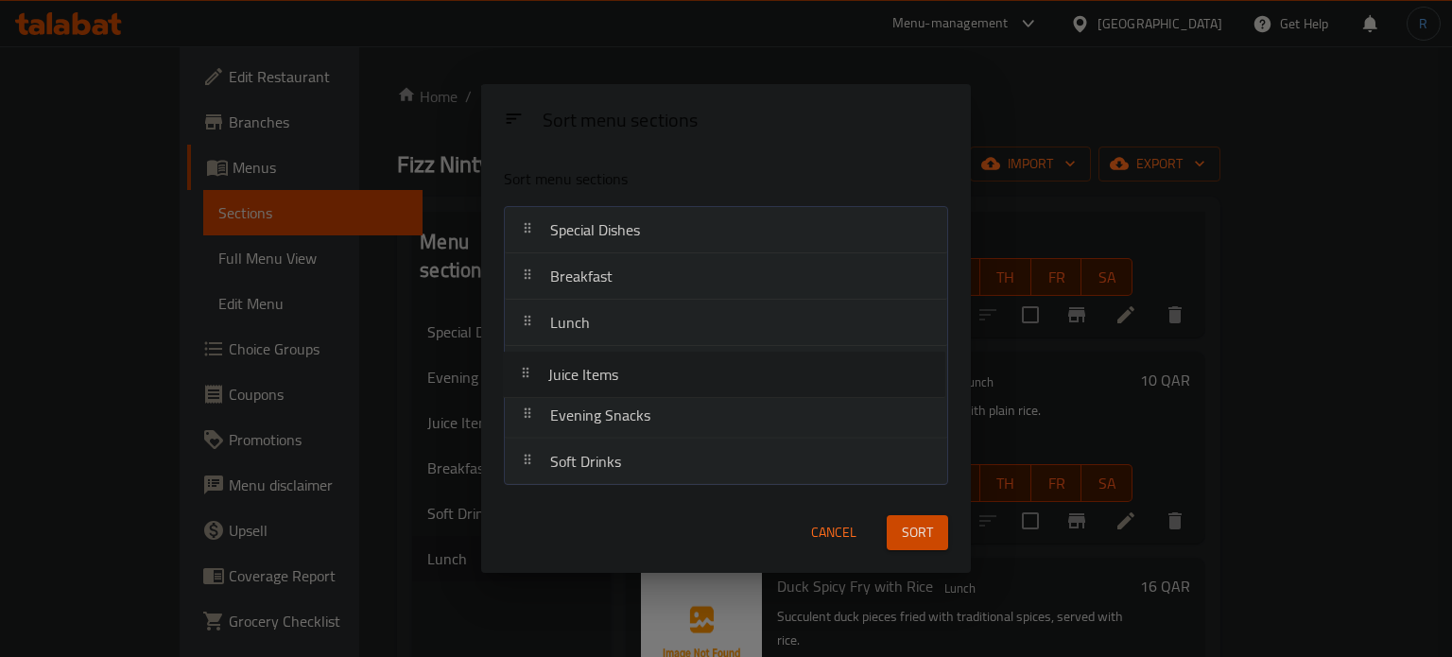
click at [626, 373] on nav "Special Dishes Breakfast Lunch Evening Snacks Juice Items Soft Drinks" at bounding box center [725, 346] width 443 height 280
drag, startPoint x: 593, startPoint y: 419, endPoint x: 593, endPoint y: 370, distance: 49.2
click at [593, 370] on nav "Special Dishes Breakfast Lunch Juice Items Evening Snacks Soft Drinks" at bounding box center [725, 346] width 443 height 280
click at [895, 528] on button "Sort" at bounding box center [917, 533] width 61 height 35
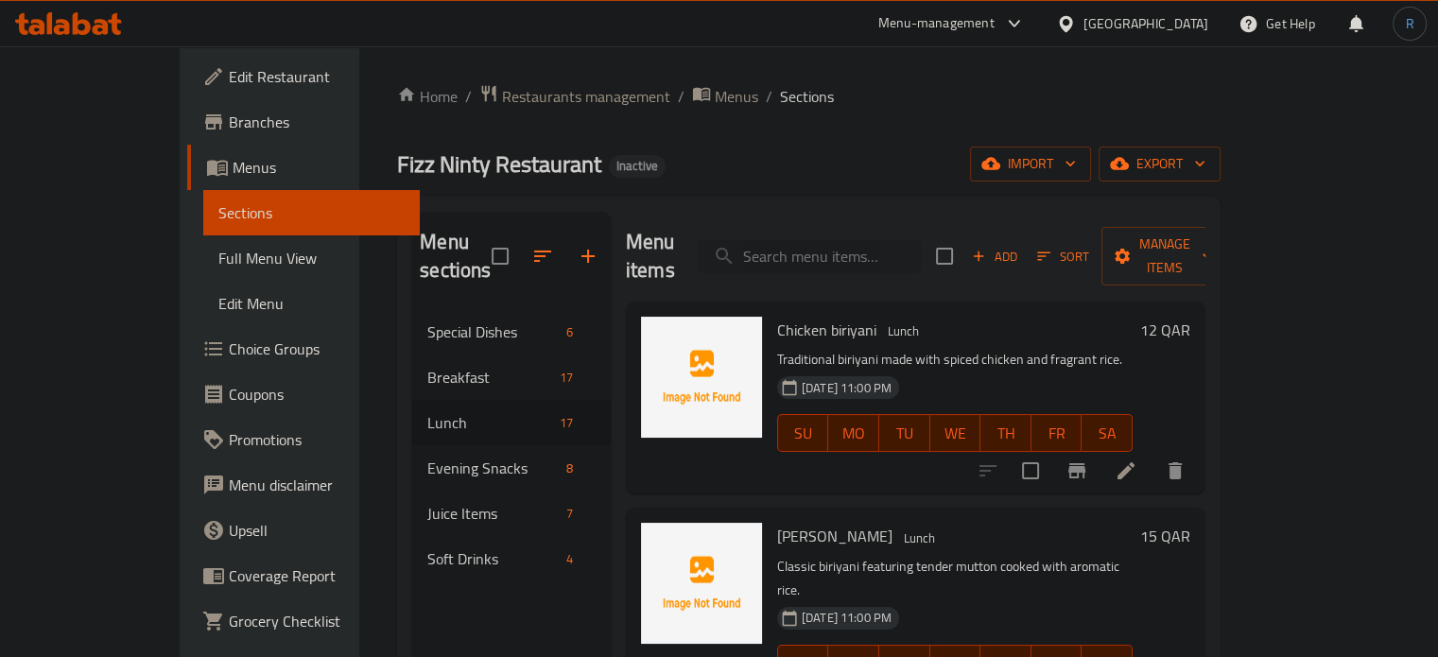
click at [832, 248] on input "search" at bounding box center [809, 256] width 223 height 33
paste input "Grilled Sehri Fish BBQ"
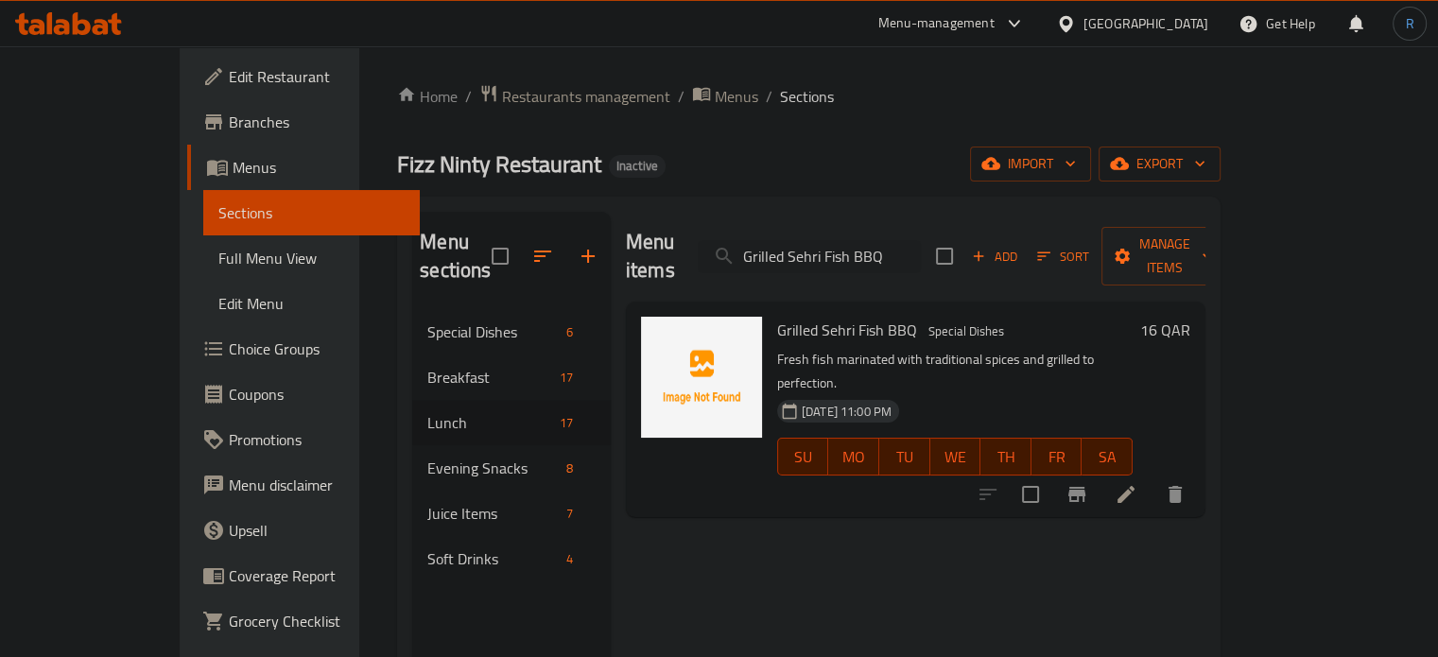
type input "Grilled Sehri Fish BBQ"
click at [1152, 477] on li at bounding box center [1125, 494] width 53 height 34
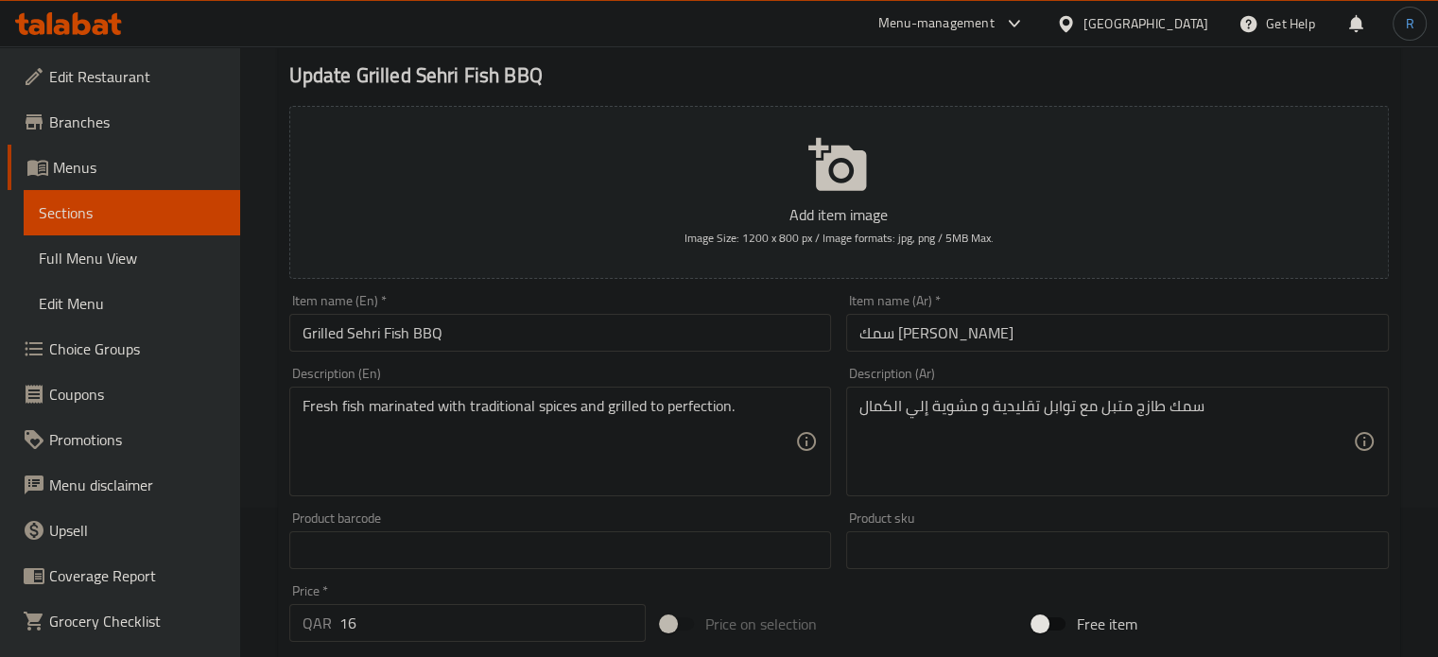
scroll to position [189, 0]
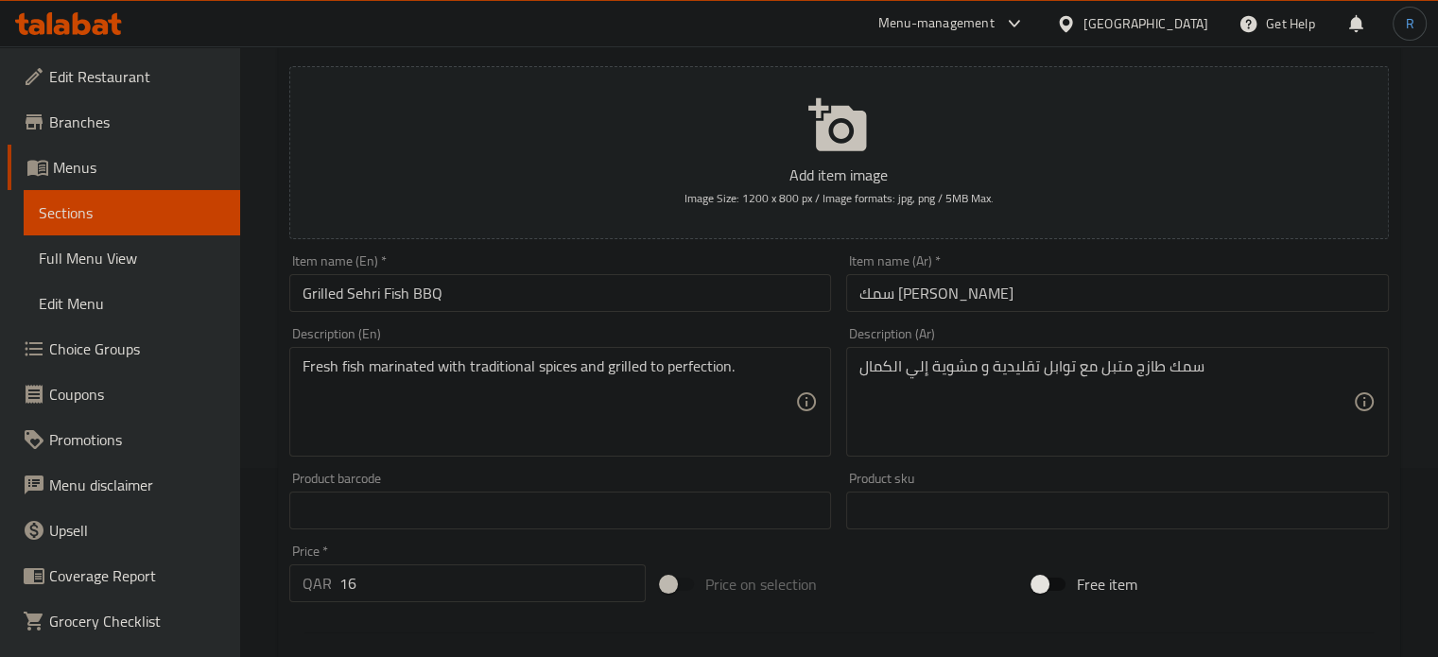
click at [354, 285] on input "Grilled Sehri Fish BBQ" at bounding box center [560, 293] width 543 height 38
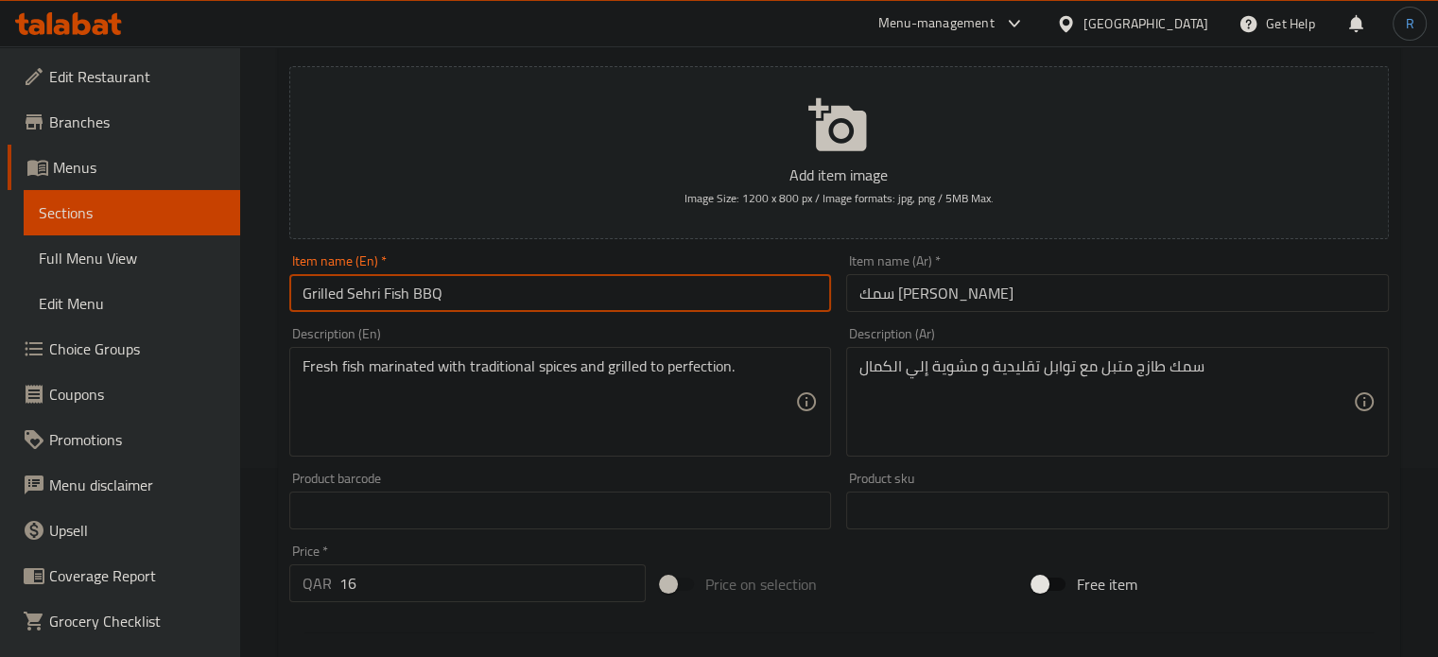
click at [354, 285] on input "Grilled Sehri Fish BBQ" at bounding box center [560, 293] width 543 height 38
paste input "sheri"
click at [354, 301] on input "Grilled sheri Fish BBQ" at bounding box center [560, 293] width 543 height 38
type input "Grilled Sheri Fish BBQ"
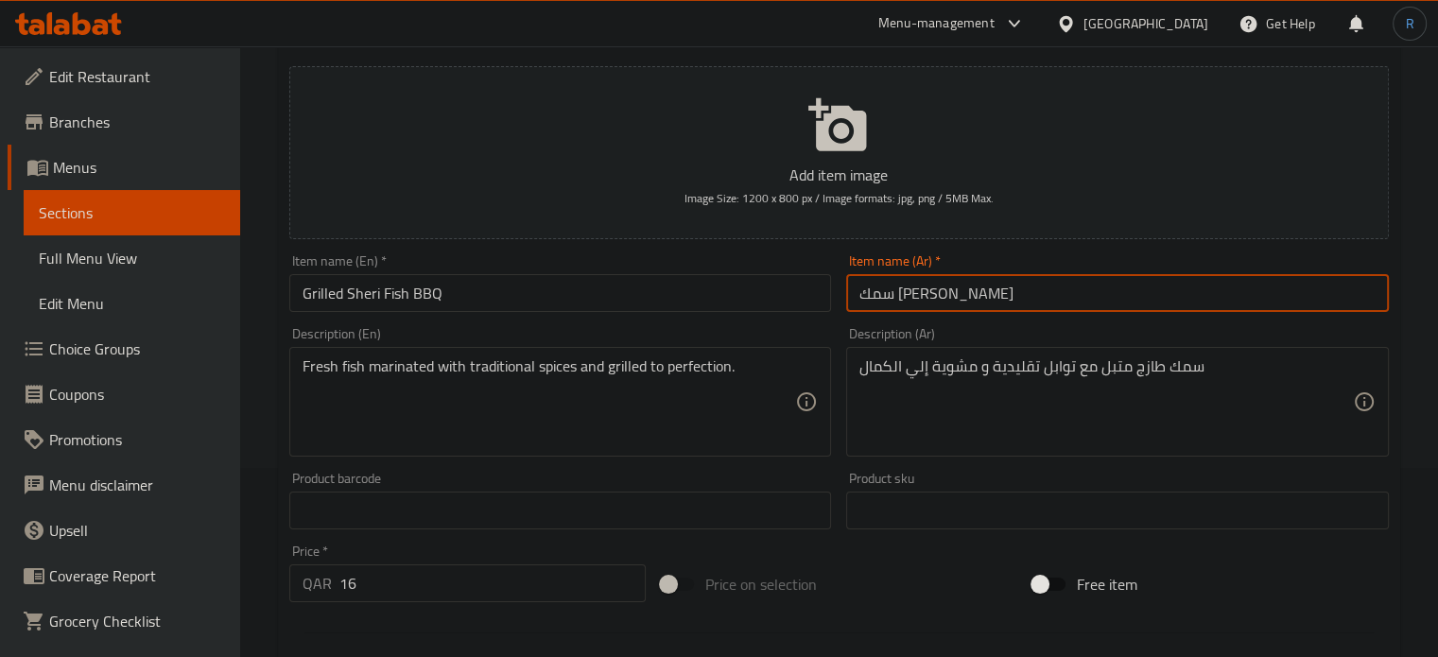
click at [981, 298] on input "سمك شهري مشوي باربيكيو" at bounding box center [1117, 293] width 543 height 38
type input "سمك شعري [PERSON_NAME]"
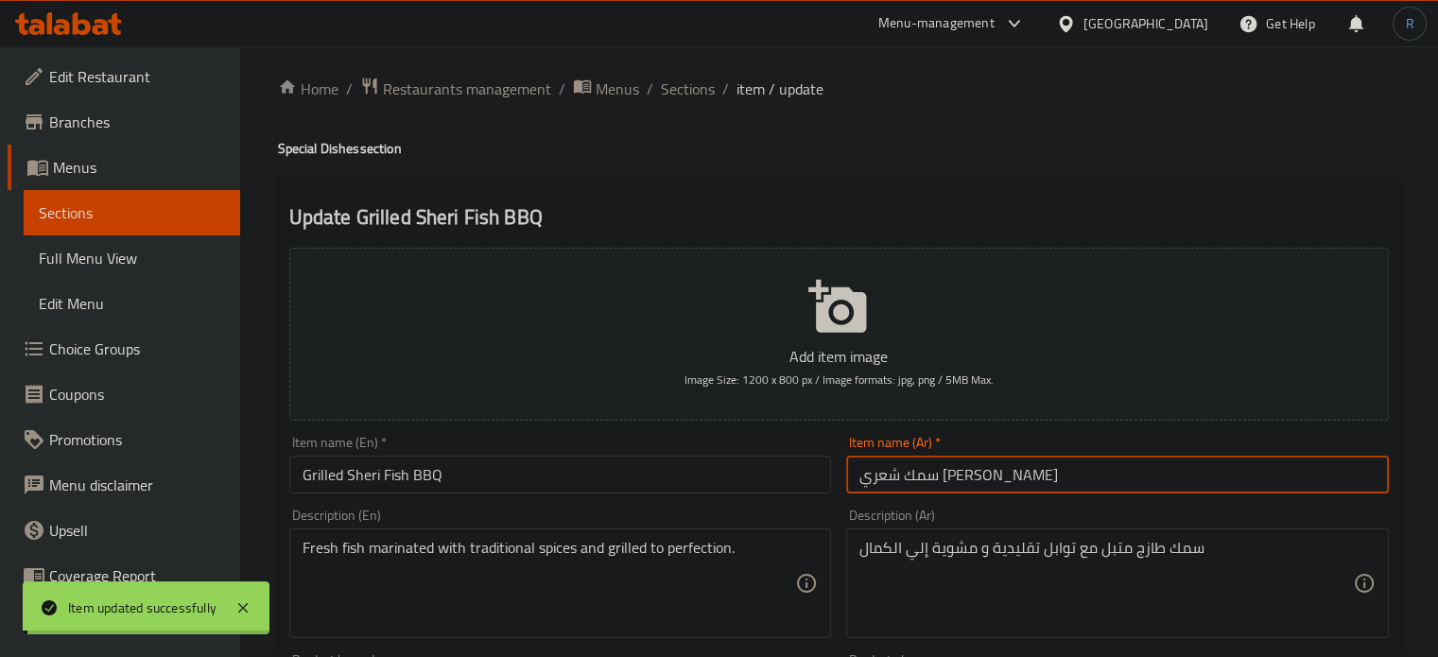
scroll to position [0, 0]
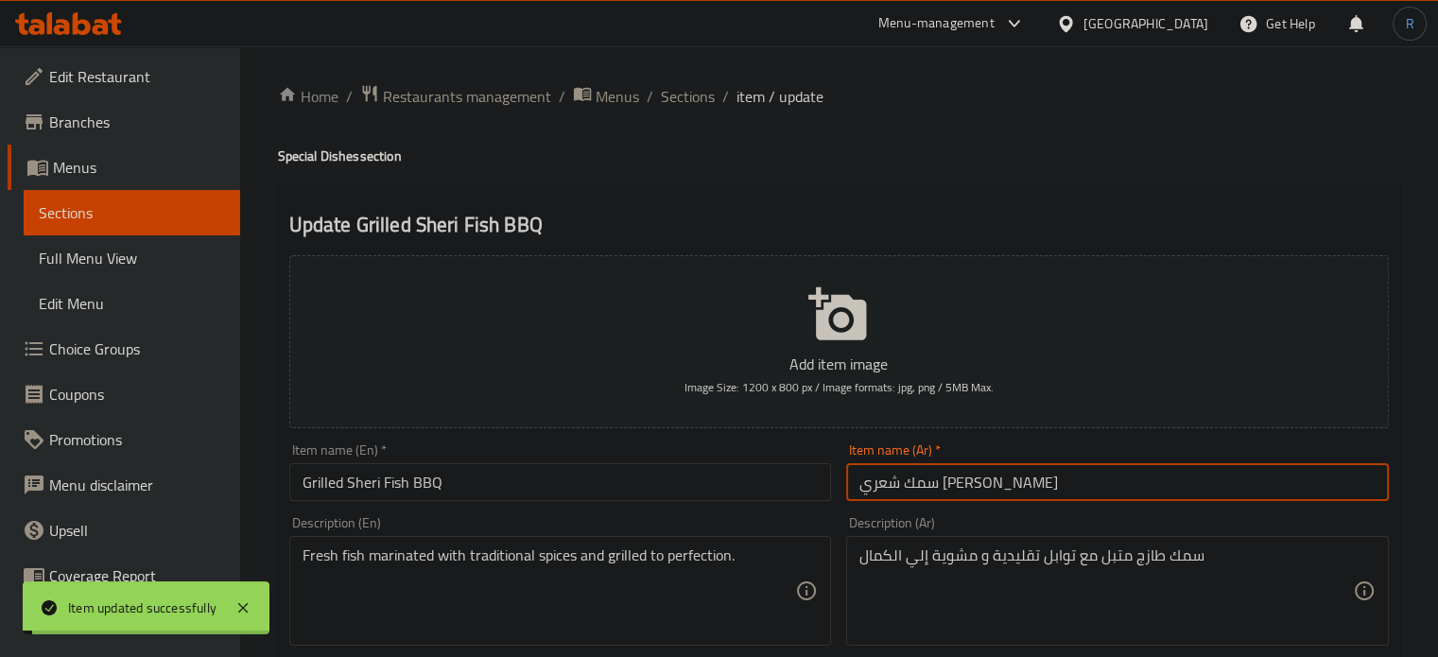
click at [672, 97] on span "Sections" at bounding box center [688, 96] width 54 height 23
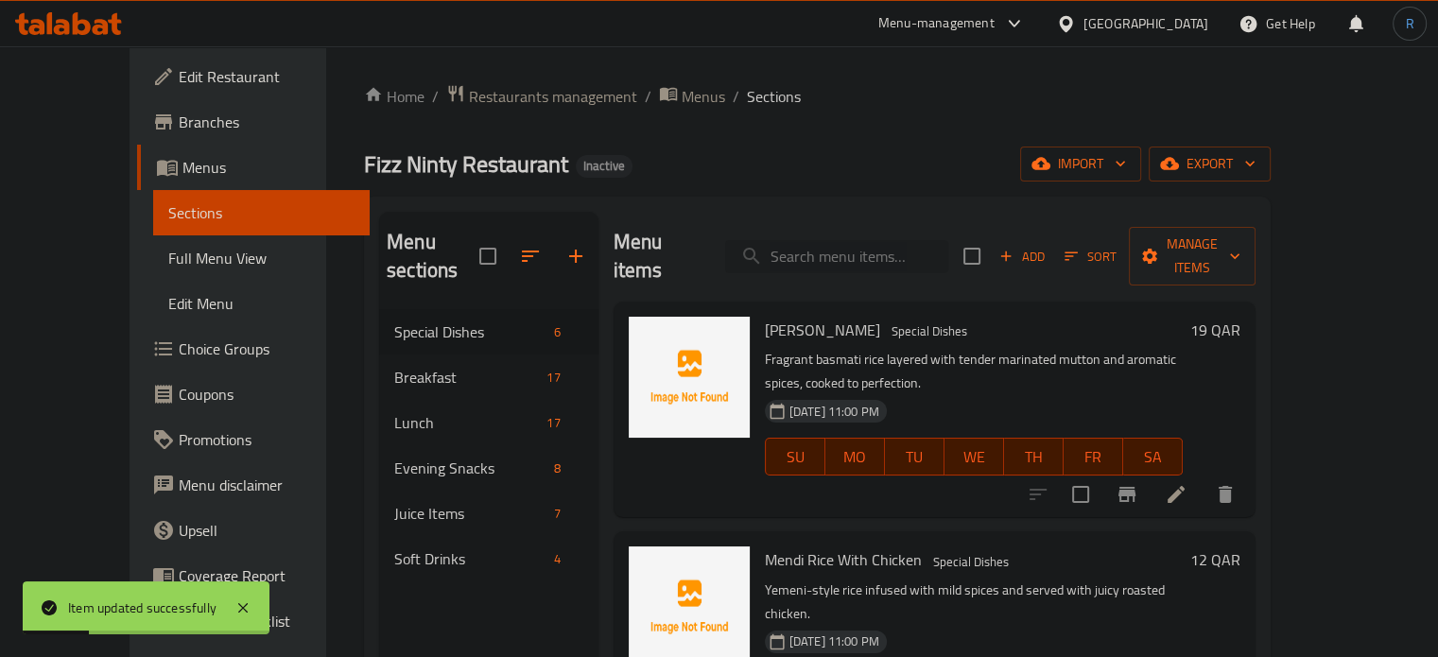
click at [836, 240] on input "search" at bounding box center [836, 256] width 223 height 33
paste input "Mutton Kabab"
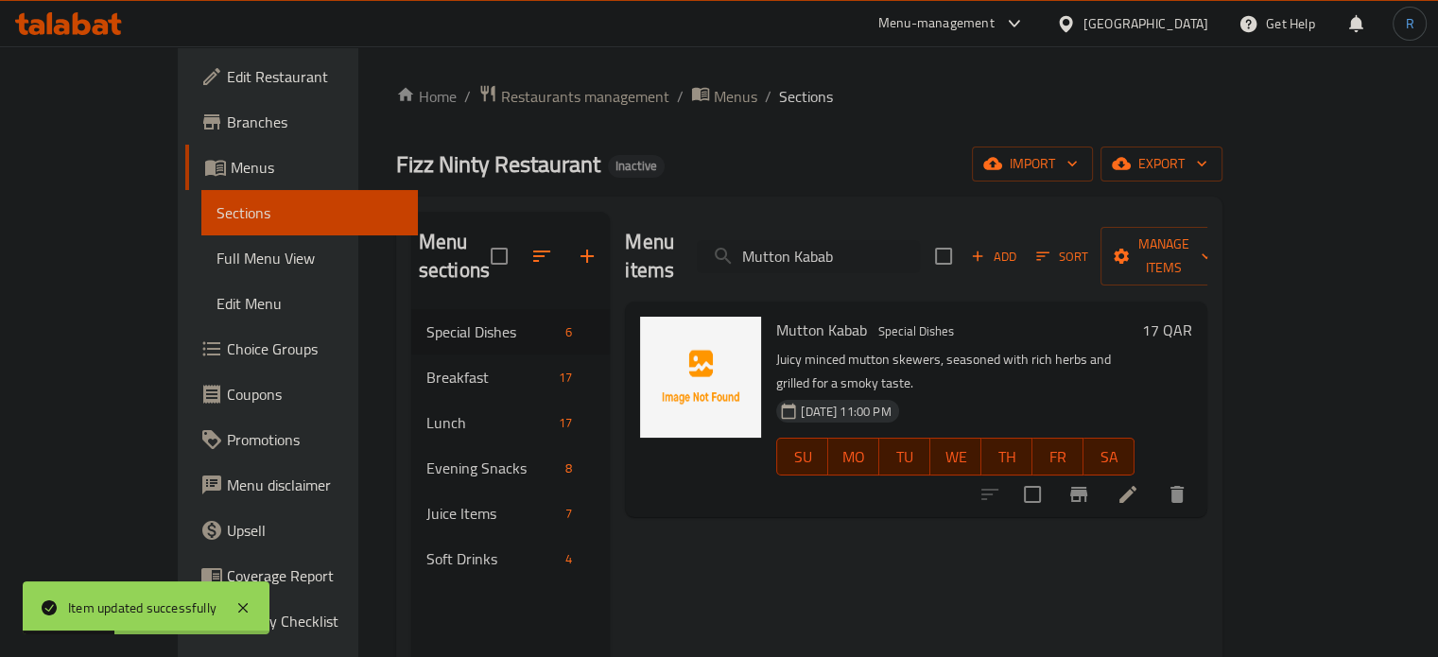
type input "Mutton Kabab"
click at [1136, 486] on icon at bounding box center [1127, 494] width 17 height 17
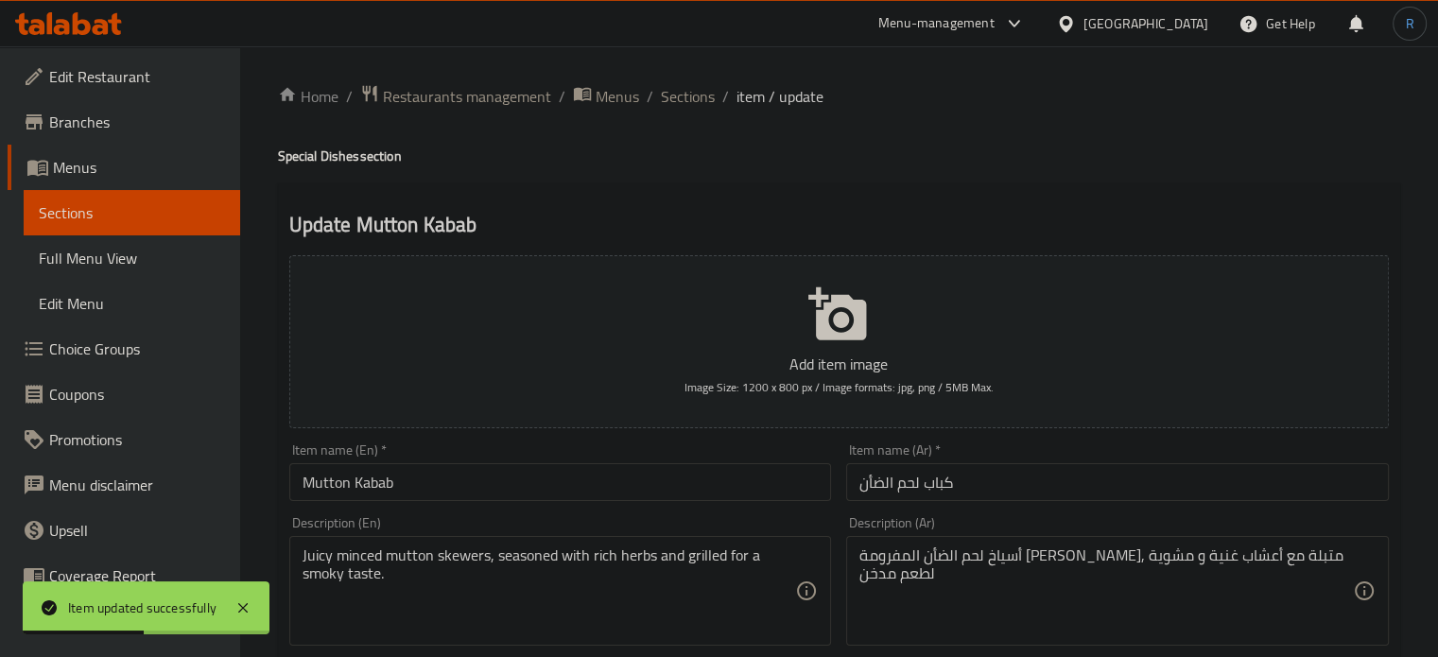
click at [877, 484] on input "كباب لحم الضأن" at bounding box center [1117, 482] width 543 height 38
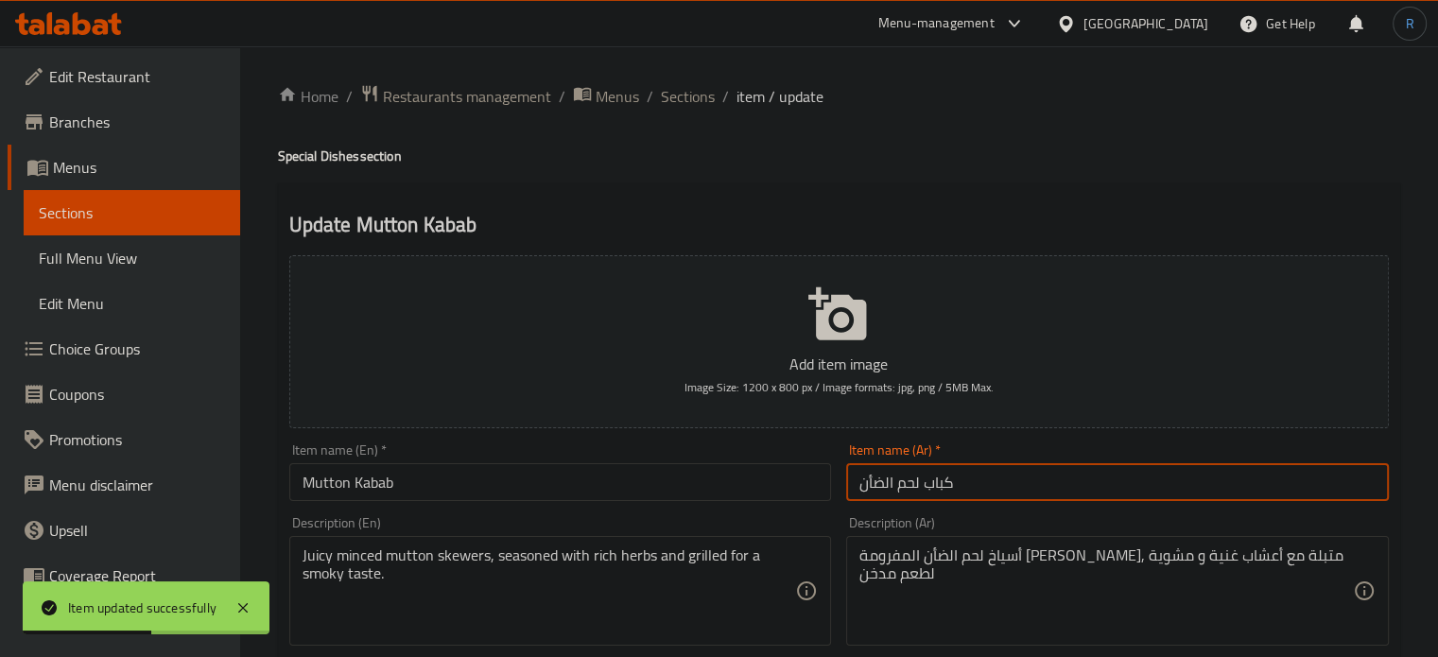
click at [877, 484] on input "كباب لحم الضأن" at bounding box center [1117, 482] width 543 height 38
type input "كباب لحم غنم"
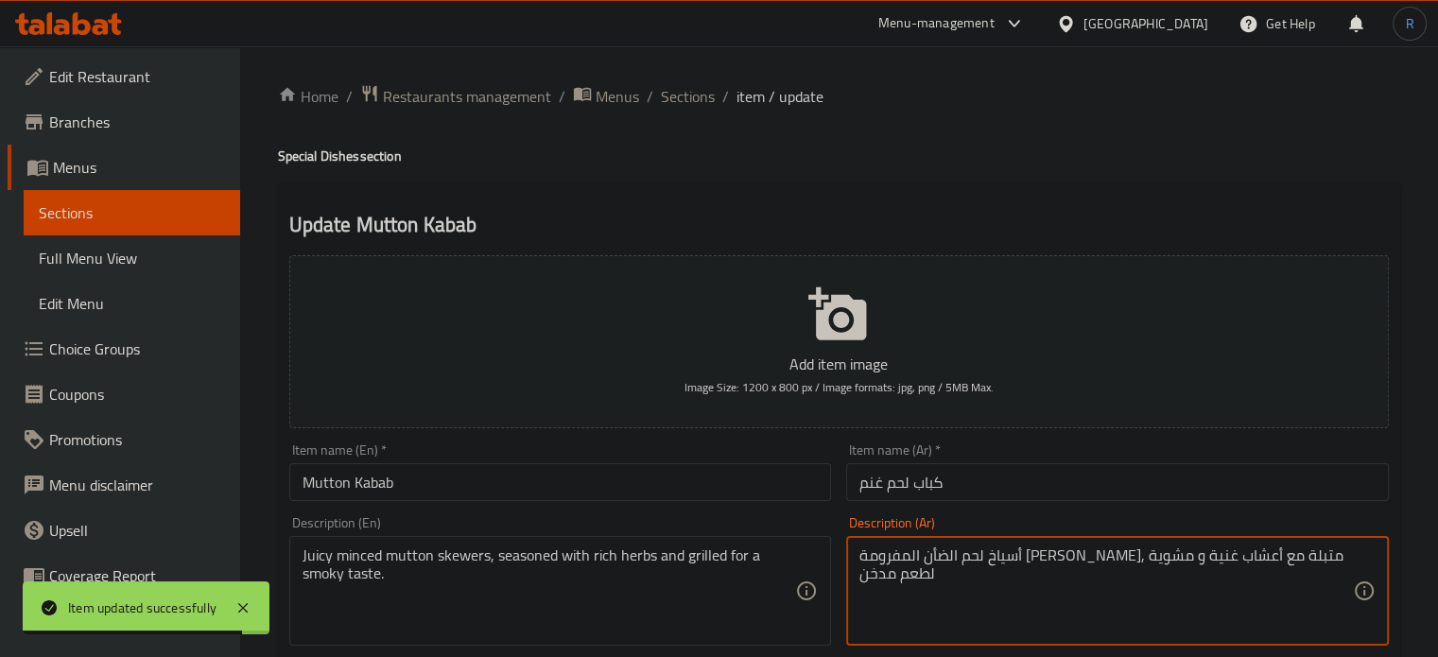
click at [1231, 551] on textarea "أسياخ لحم الضأن المفرومة الجوسي, متبلة مع أعشاب غنية و مشوية لطعم مدخن" at bounding box center [1105, 591] width 493 height 90
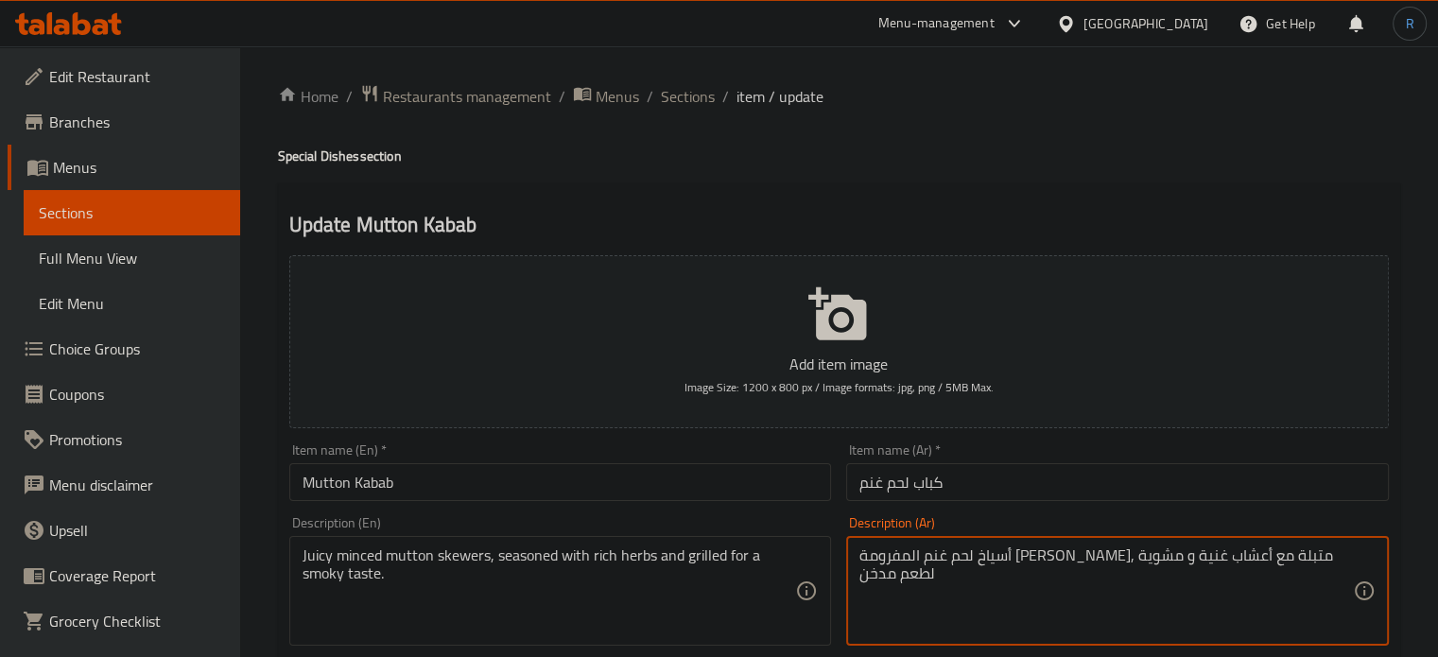
type textarea "أسياخ لحم غنم المفرومة [PERSON_NAME], متبلة مع أعشاب غنية و مشوية لطعم مدخن"
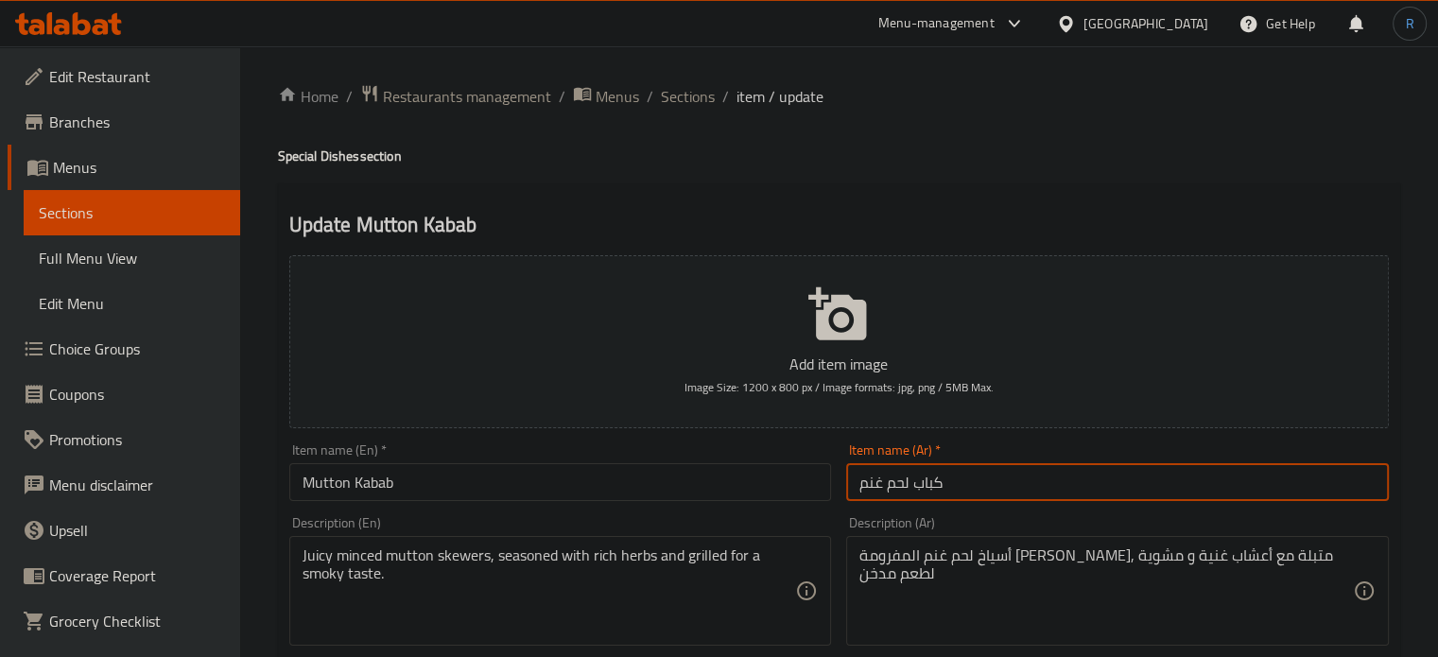
click at [1230, 470] on input "كباب لحم غنم" at bounding box center [1117, 482] width 543 height 38
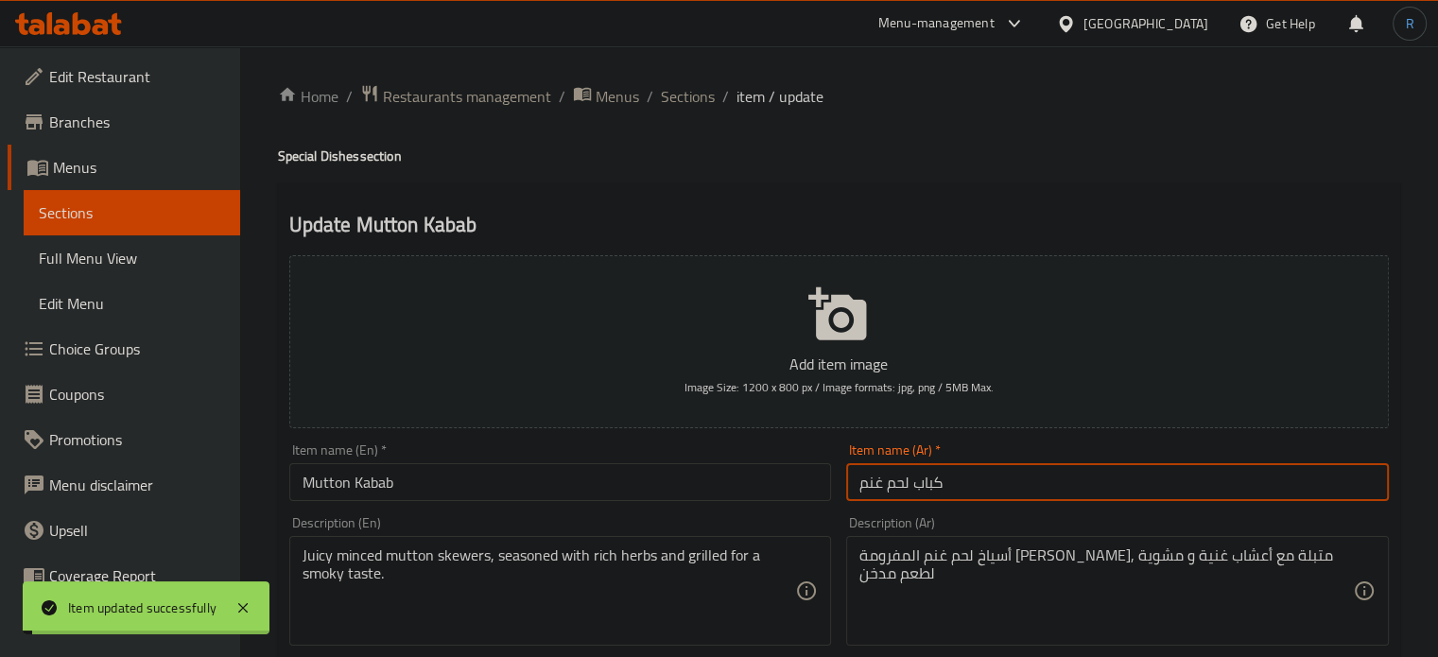
drag, startPoint x: 678, startPoint y: 99, endPoint x: 706, endPoint y: 33, distance: 72.0
click at [678, 99] on span "Sections" at bounding box center [688, 96] width 54 height 23
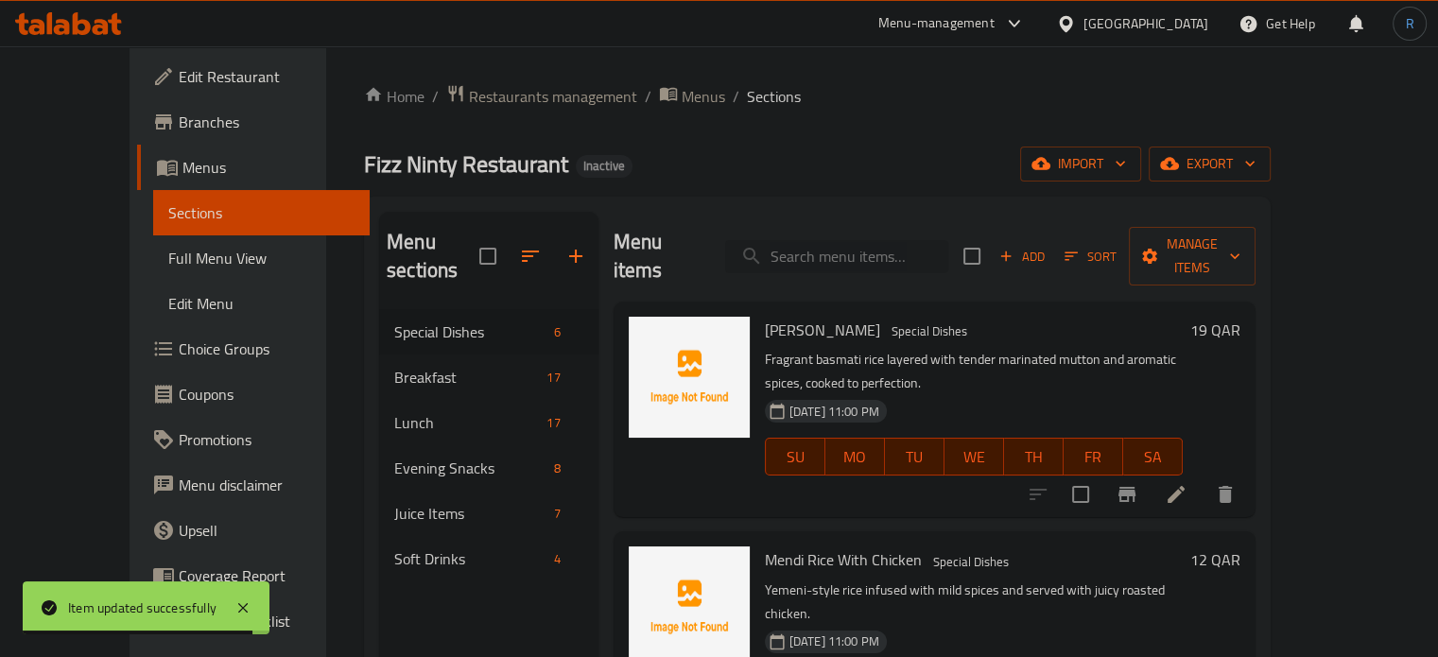
click at [869, 240] on input "search" at bounding box center [836, 256] width 223 height 33
paste input "[PERSON_NAME]"
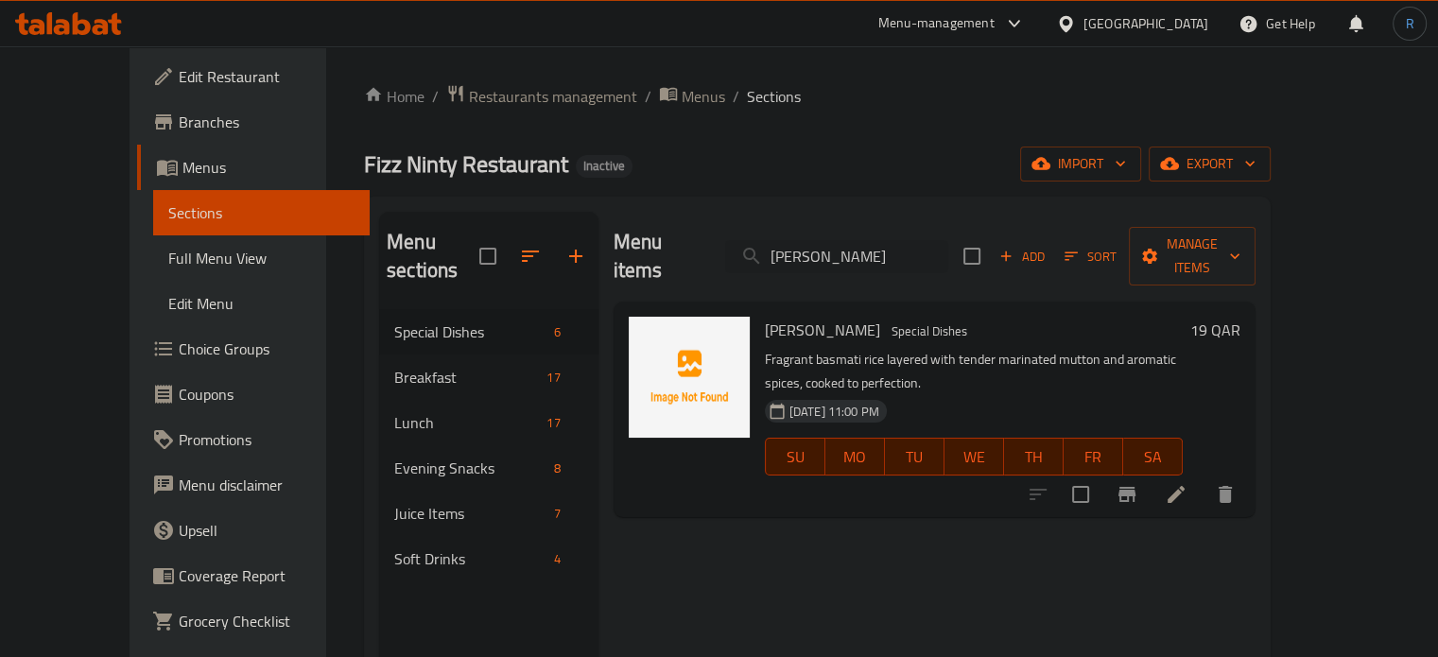
type input "[PERSON_NAME]"
click at [1187, 483] on icon at bounding box center [1176, 494] width 23 height 23
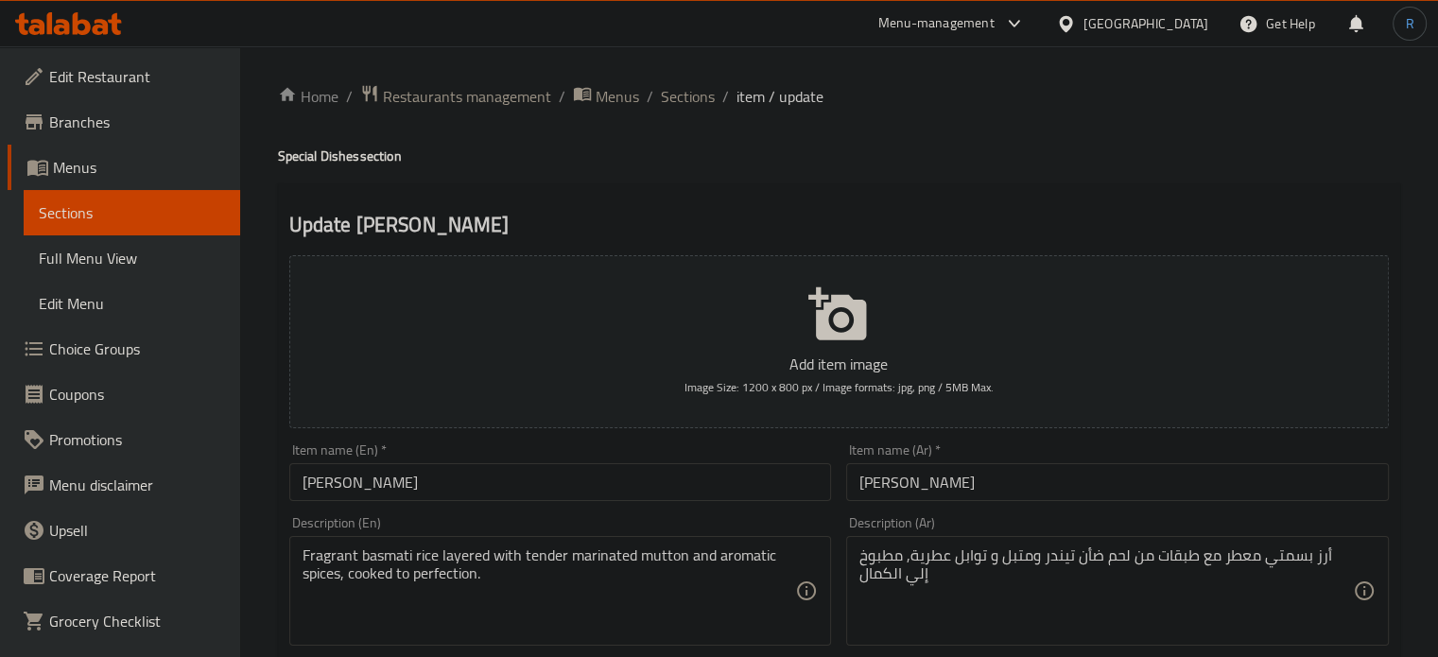
click at [1112, 560] on textarea "أرز بسمتي معطر مع طبقات من لحم ضأن تيندر ومتبل و توابل عطرية, مطبوخ إلي الكمال" at bounding box center [1105, 591] width 493 height 90
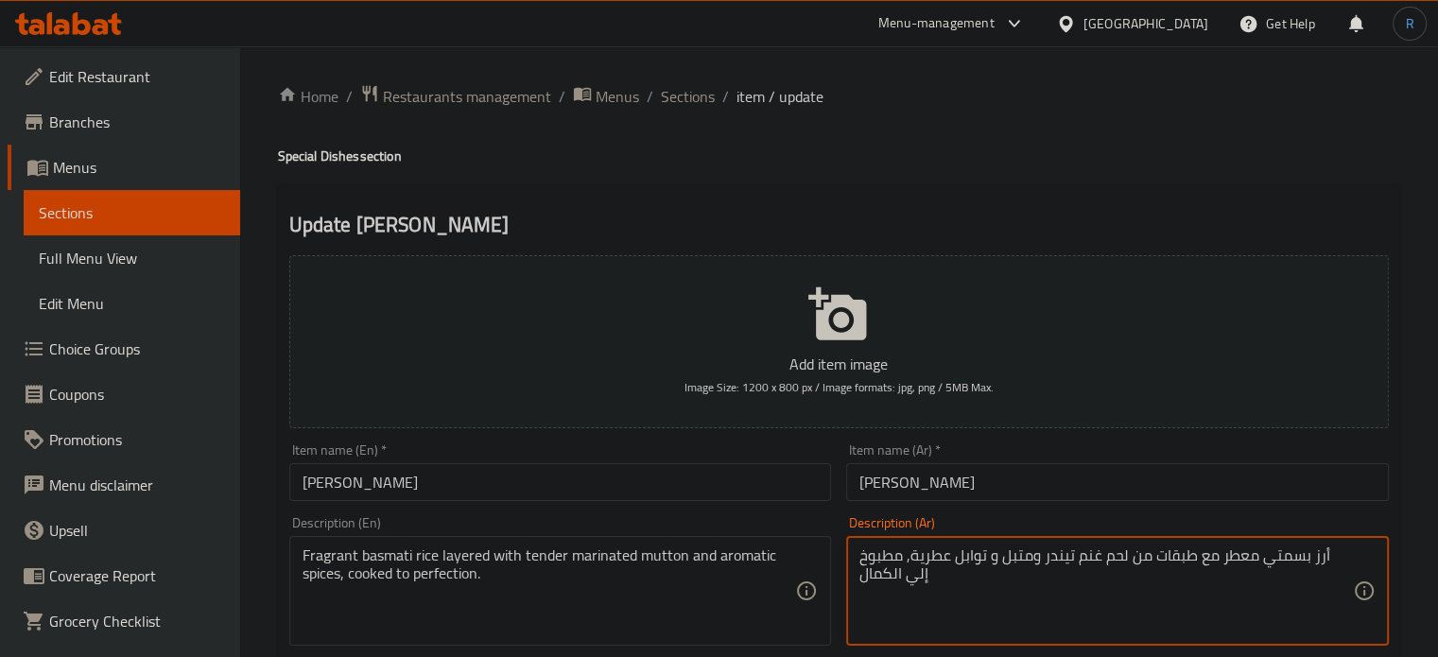
click at [1087, 555] on textarea "أرز بسمتي معطر مع طبقات من لحم غنم تيندر ومتبل و توابل عطرية, مطبوخ إلي الكمال" at bounding box center [1105, 591] width 493 height 90
click at [1054, 566] on textarea "أرز بسمتي معطر مع طبقات من لحم غنم تندر ومتبل و توابل عطرية, مطبوخ إلي الكمال" at bounding box center [1105, 591] width 493 height 90
click at [1028, 498] on input "[PERSON_NAME]" at bounding box center [1117, 482] width 543 height 38
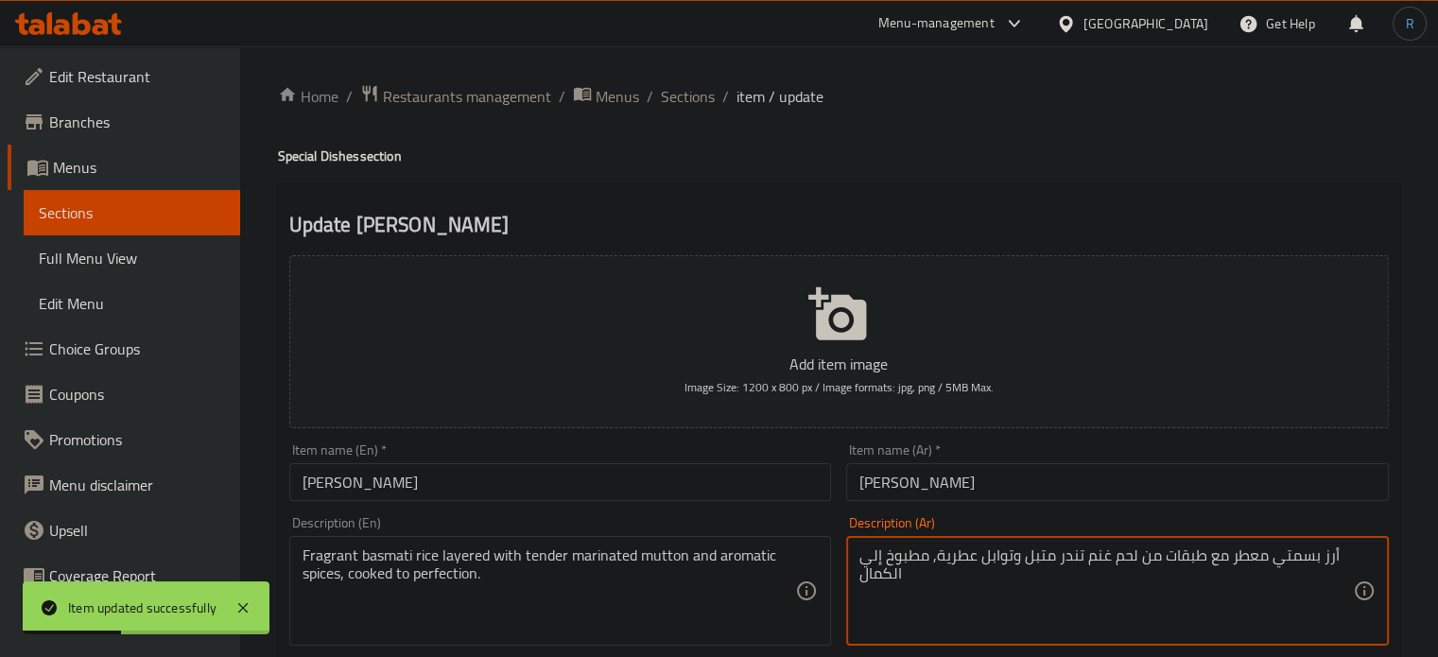
type textarea "أرز بسمتي معطر مع طبقات من لحم غنم تندر متبل وتوابل عطرية, مطبوخ إلي الكمال"
click at [987, 487] on input "[PERSON_NAME]" at bounding box center [1117, 482] width 543 height 38
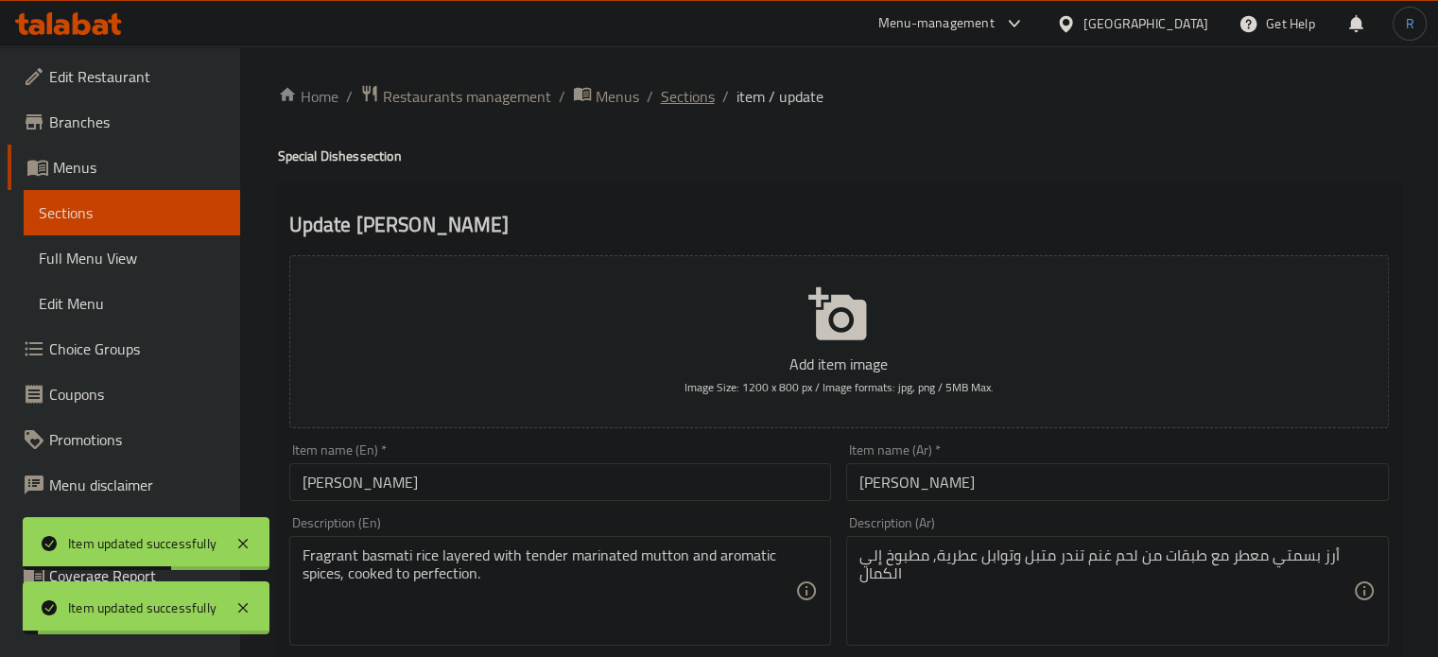
click at [682, 96] on span "Sections" at bounding box center [688, 96] width 54 height 23
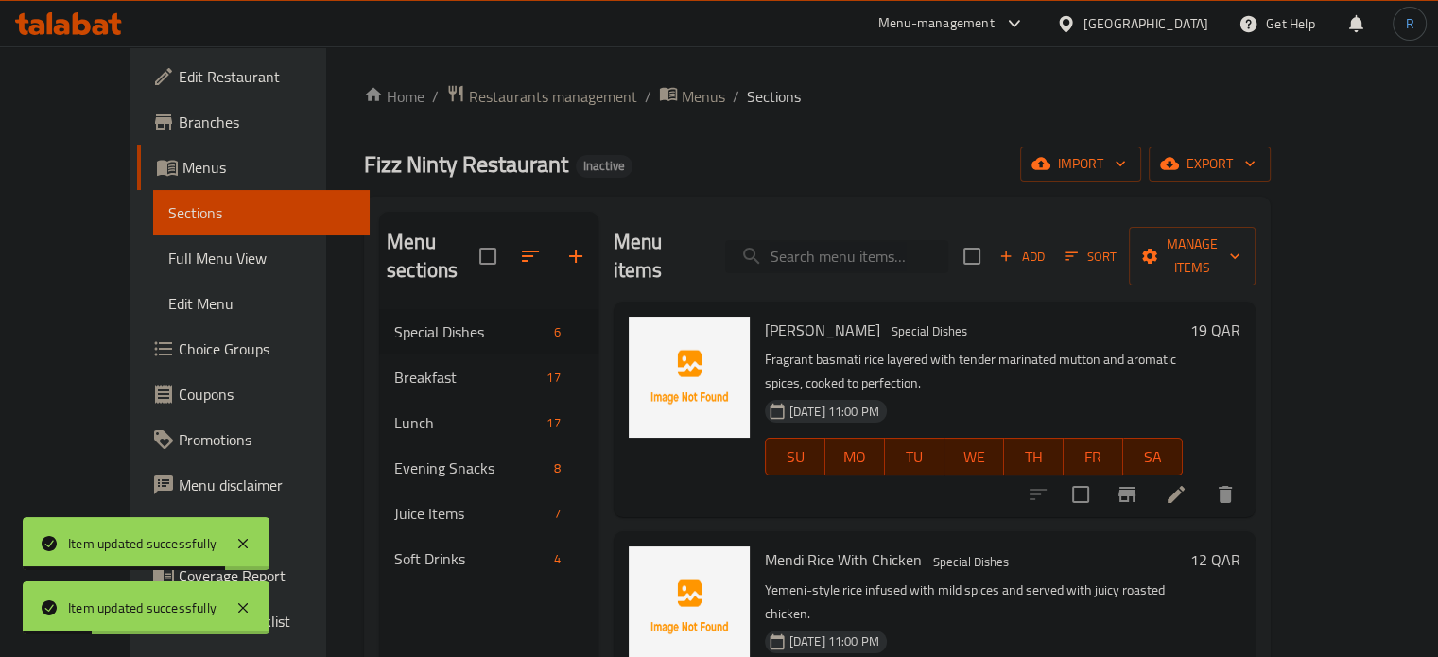
click at [845, 240] on input "search" at bounding box center [836, 256] width 223 height 33
paste input "Mendi Rice With Chicken"
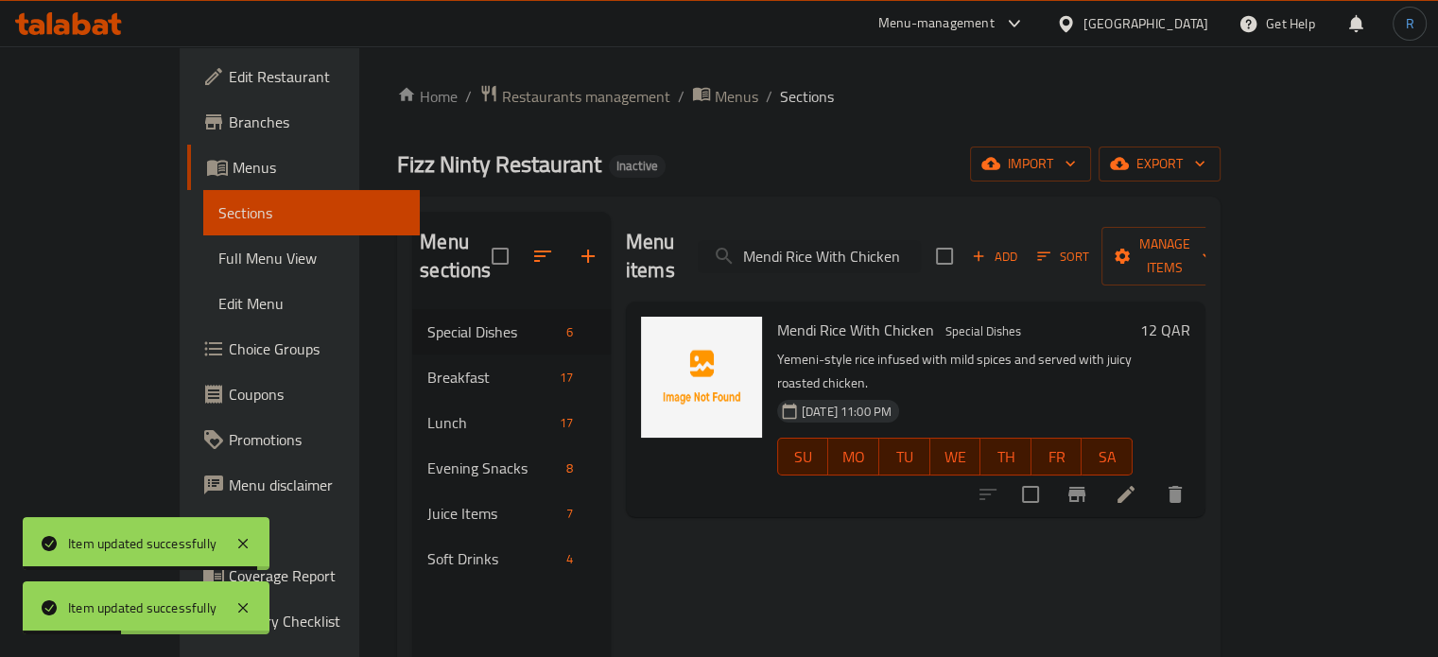
type input "Mendi Rice With Chicken"
click at [1152, 477] on li at bounding box center [1125, 494] width 53 height 34
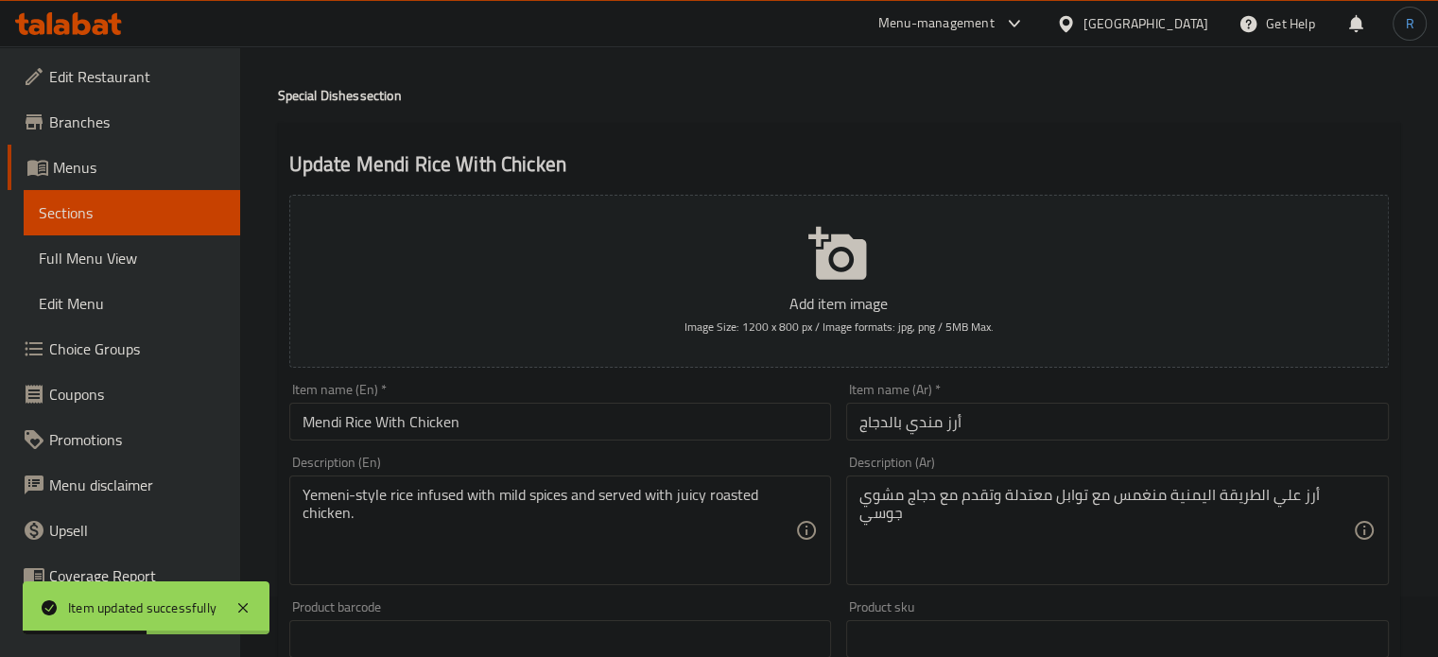
scroll to position [95, 0]
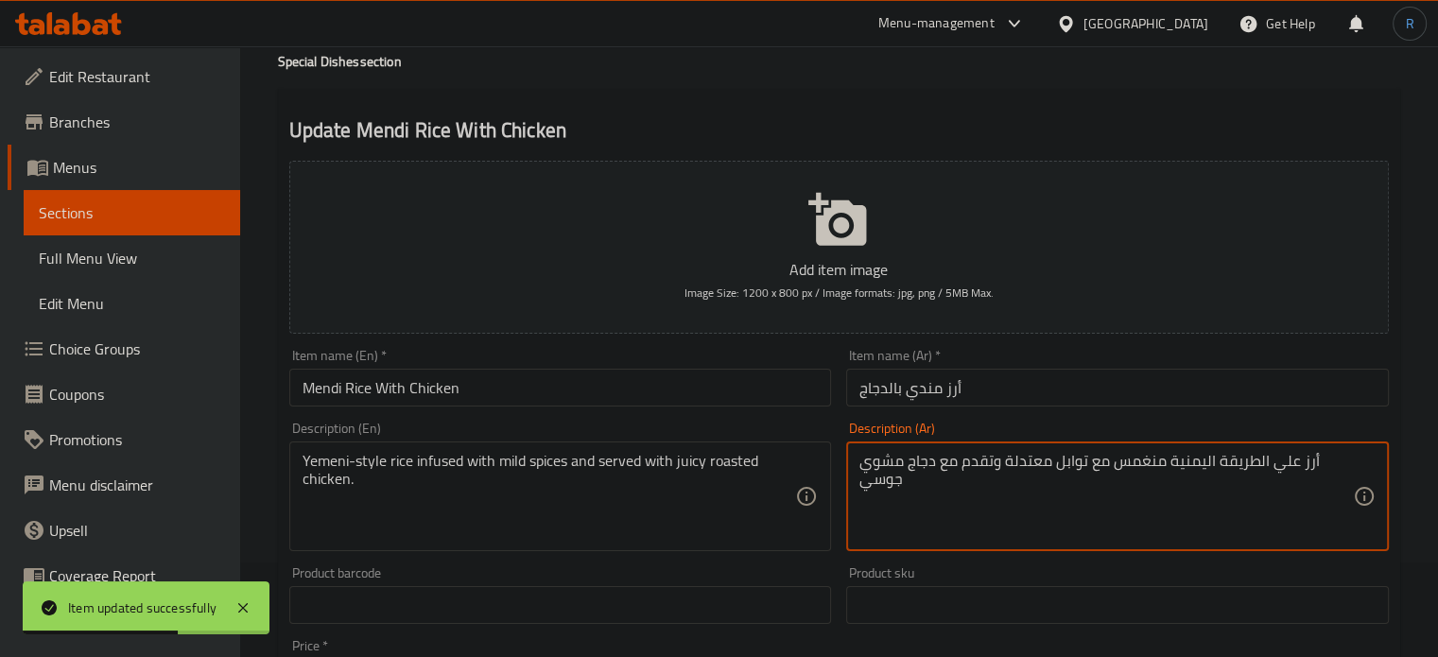
click at [1147, 463] on textarea "أرز علي الطريقة اليمنية منغمس مع توابل معتدلة وتقدم مع دجاج مشوي جوسي" at bounding box center [1105, 497] width 493 height 90
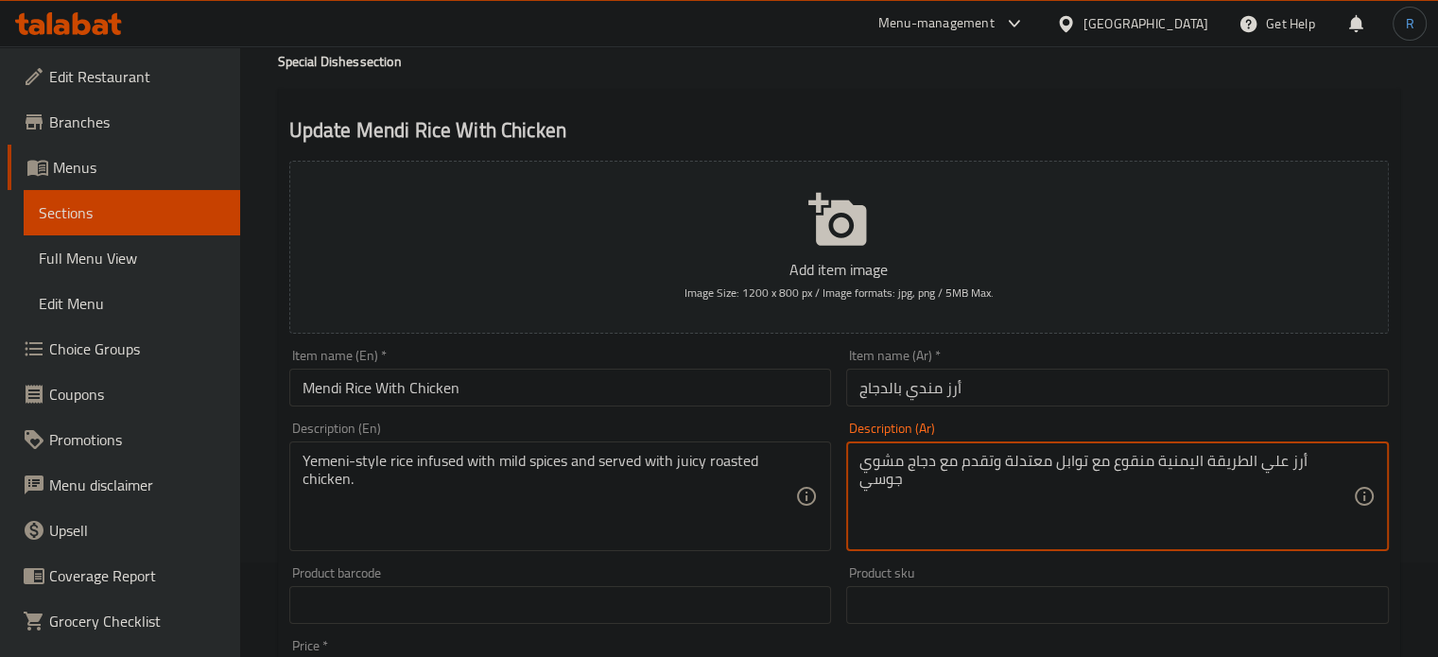
click at [1032, 460] on textarea "أرز علي الطريقة اليمنية منقوع مع توابل معتدلة وتقدم مع دجاج مشوي جوسي" at bounding box center [1105, 497] width 493 height 90
type textarea "أرز علي الطريقة اليمنية منقوع مع توابل معتدلة ويقدم مع دجاج مشوي جوسي"
click at [730, 389] on input "Mendi Rice With Chicken" at bounding box center [560, 388] width 543 height 38
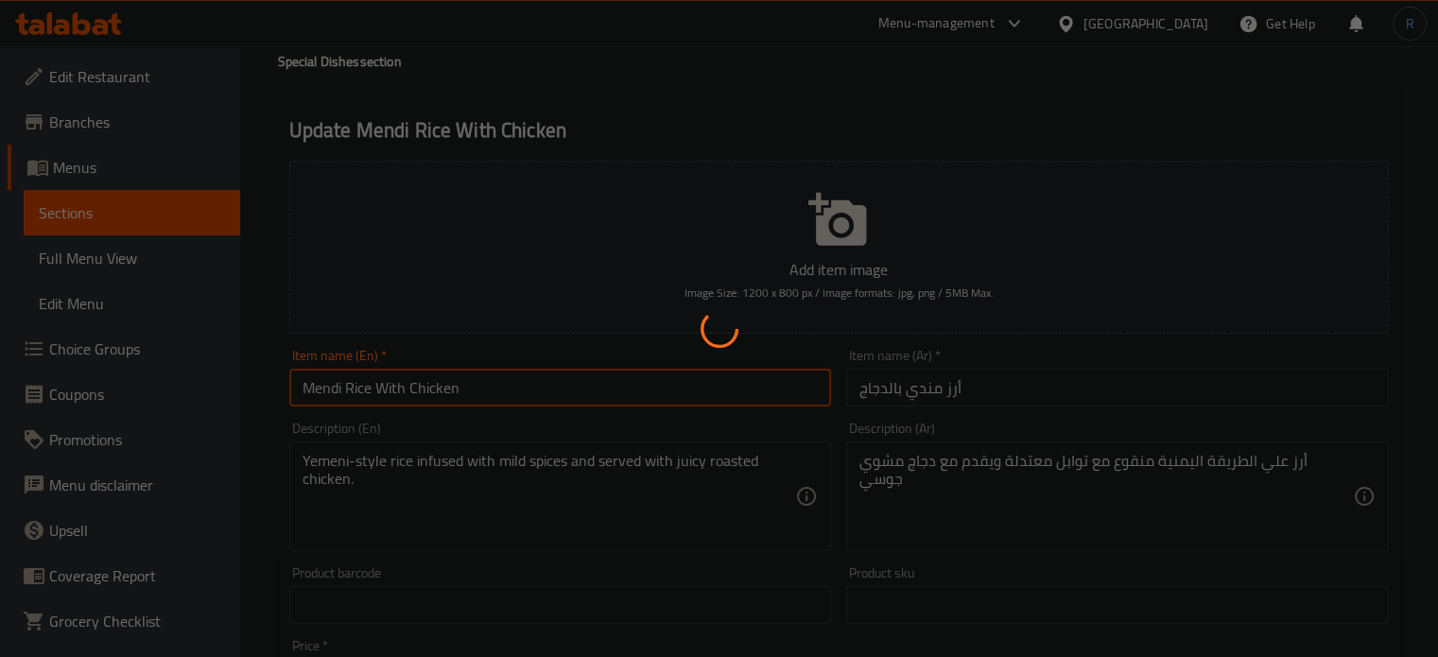
scroll to position [0, 0]
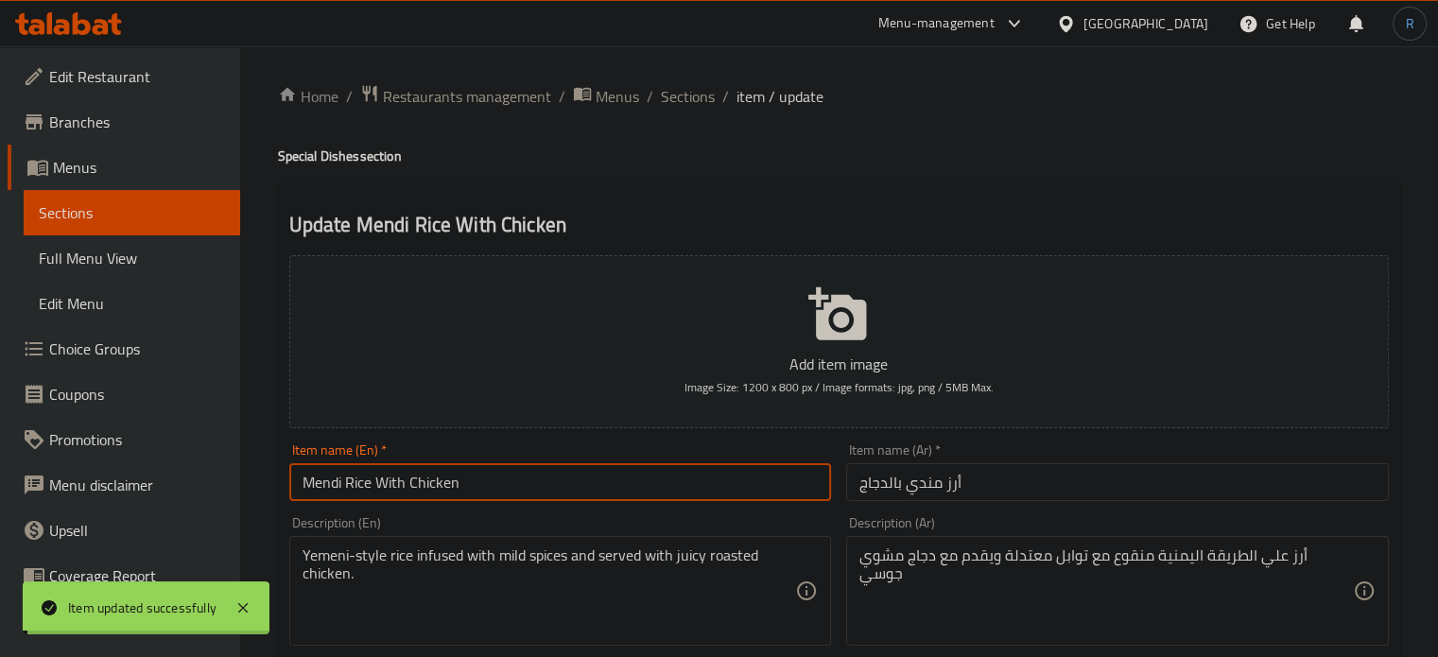
click at [661, 97] on span "Sections" at bounding box center [688, 96] width 54 height 23
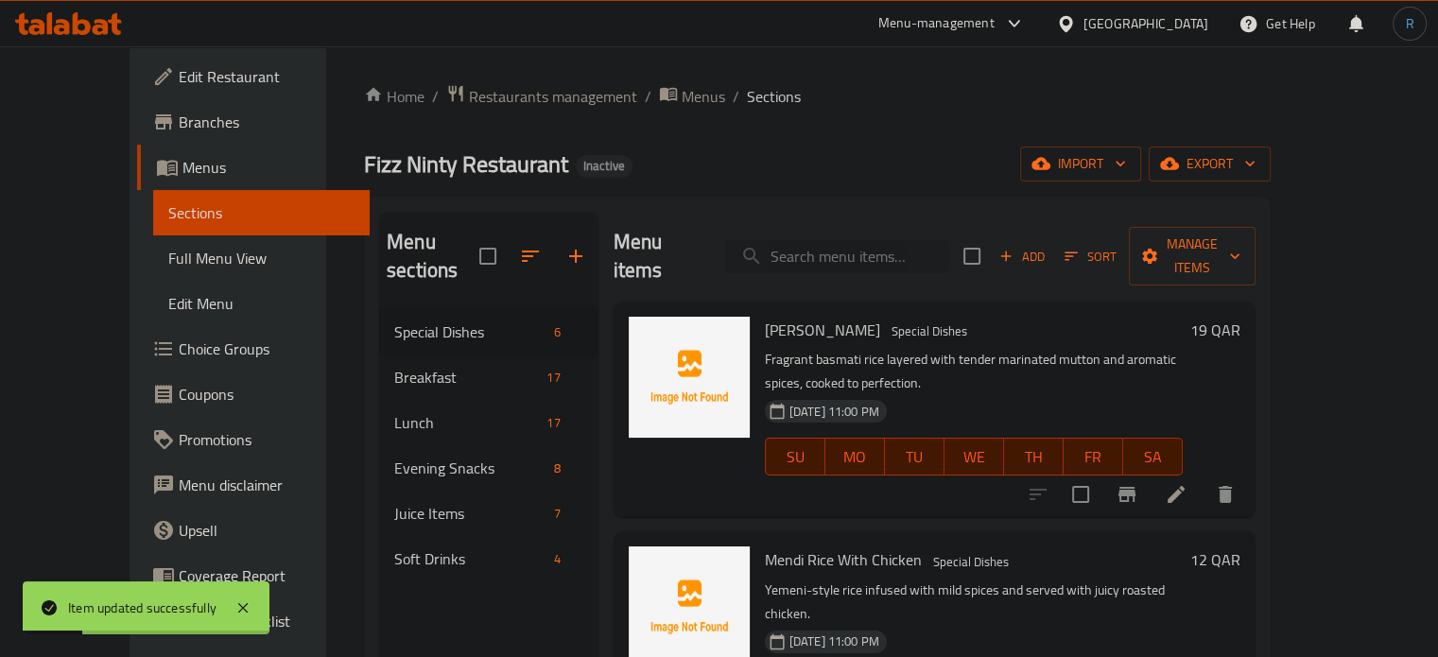
click at [827, 240] on input "search" at bounding box center [836, 256] width 223 height 33
paste input "Bokhari Rice With Chicken"
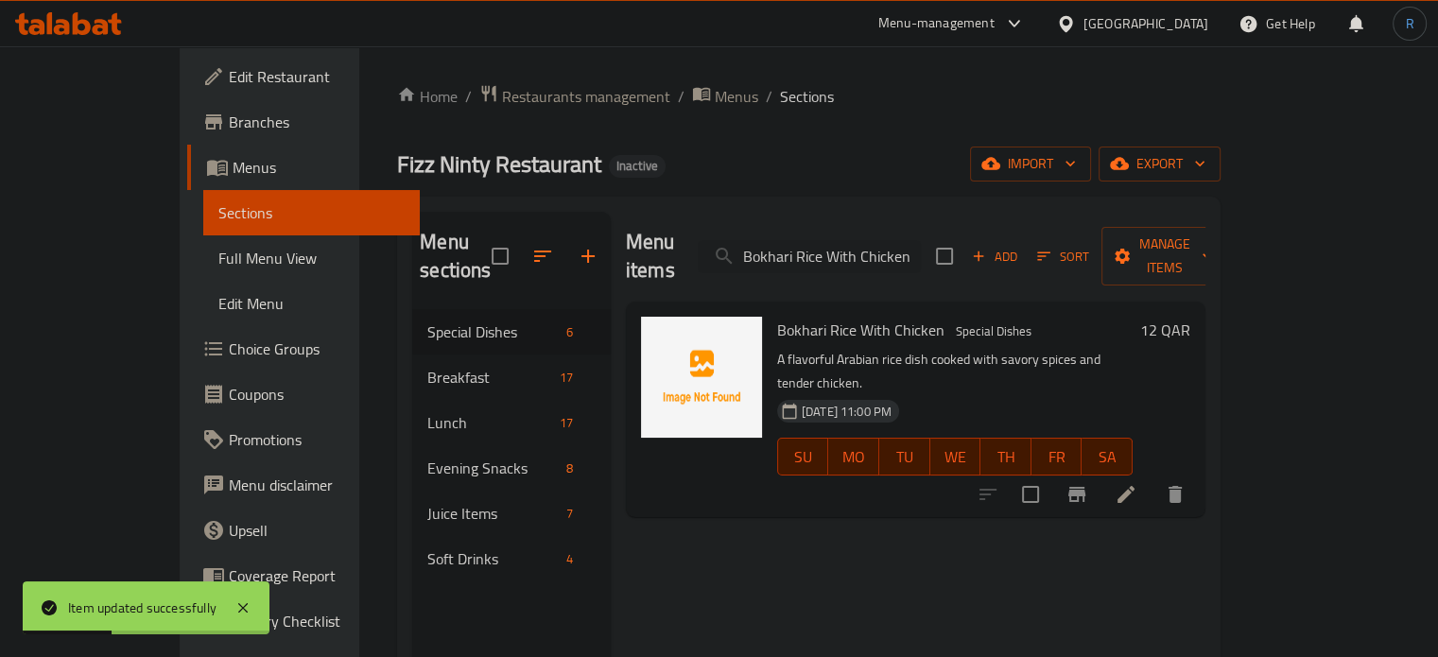
type input "Bokhari Rice With Chicken"
click at [1137, 483] on icon at bounding box center [1125, 494] width 23 height 23
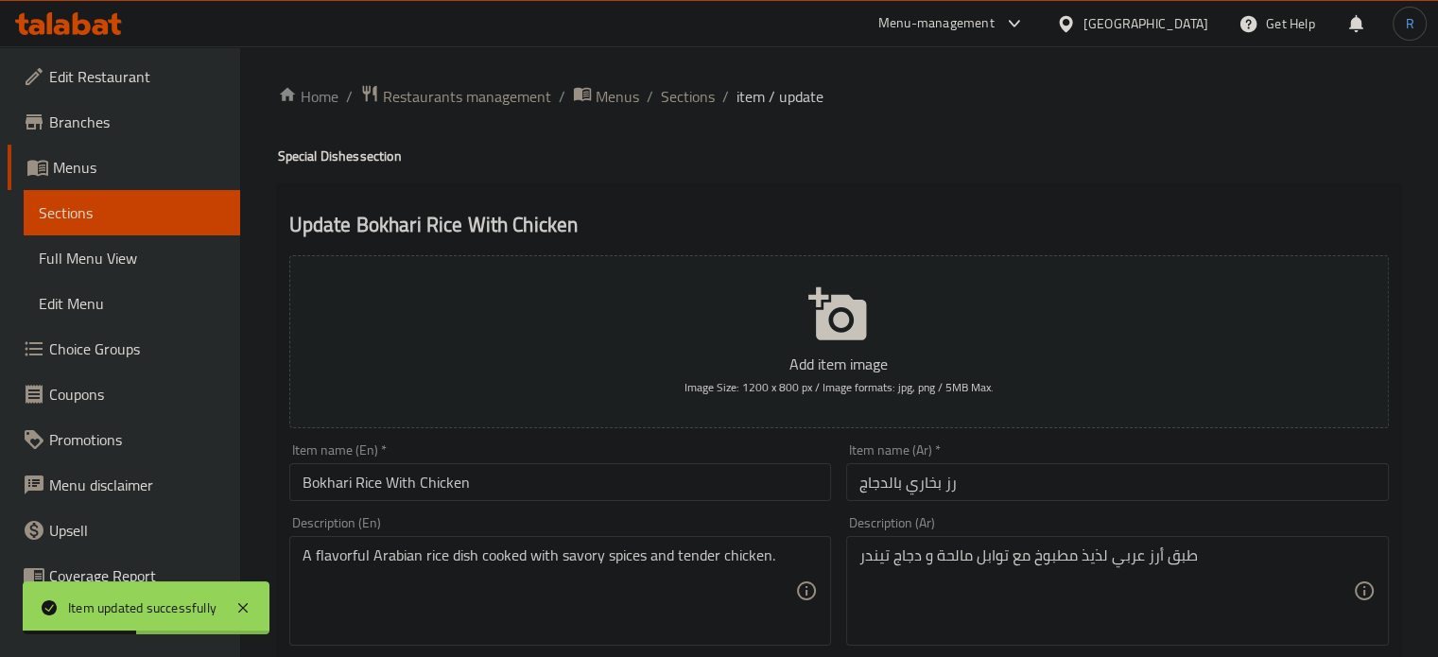
scroll to position [95, 0]
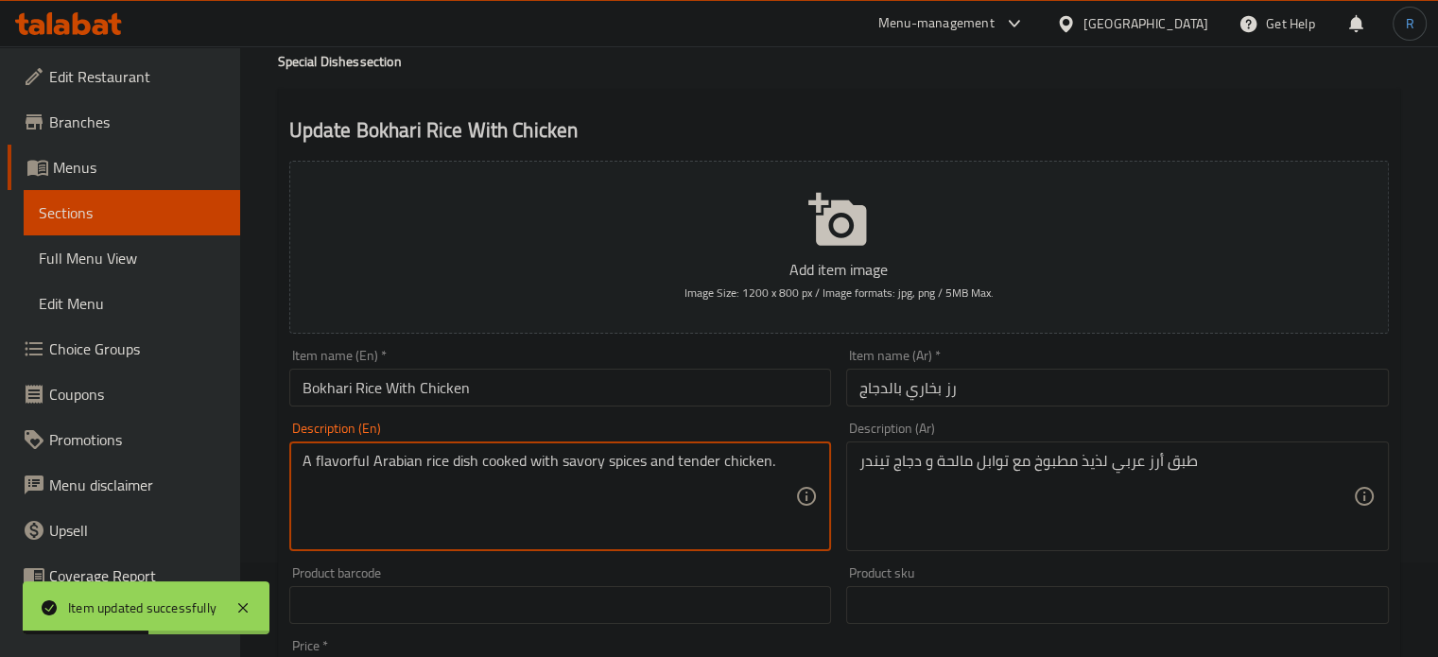
click at [345, 457] on textarea "A flavorful Arabian rice dish cooked with savory spices and tender chicken." at bounding box center [548, 497] width 493 height 90
type textarea "A Arabian rice dish cooked with savory spices and tender chicken."
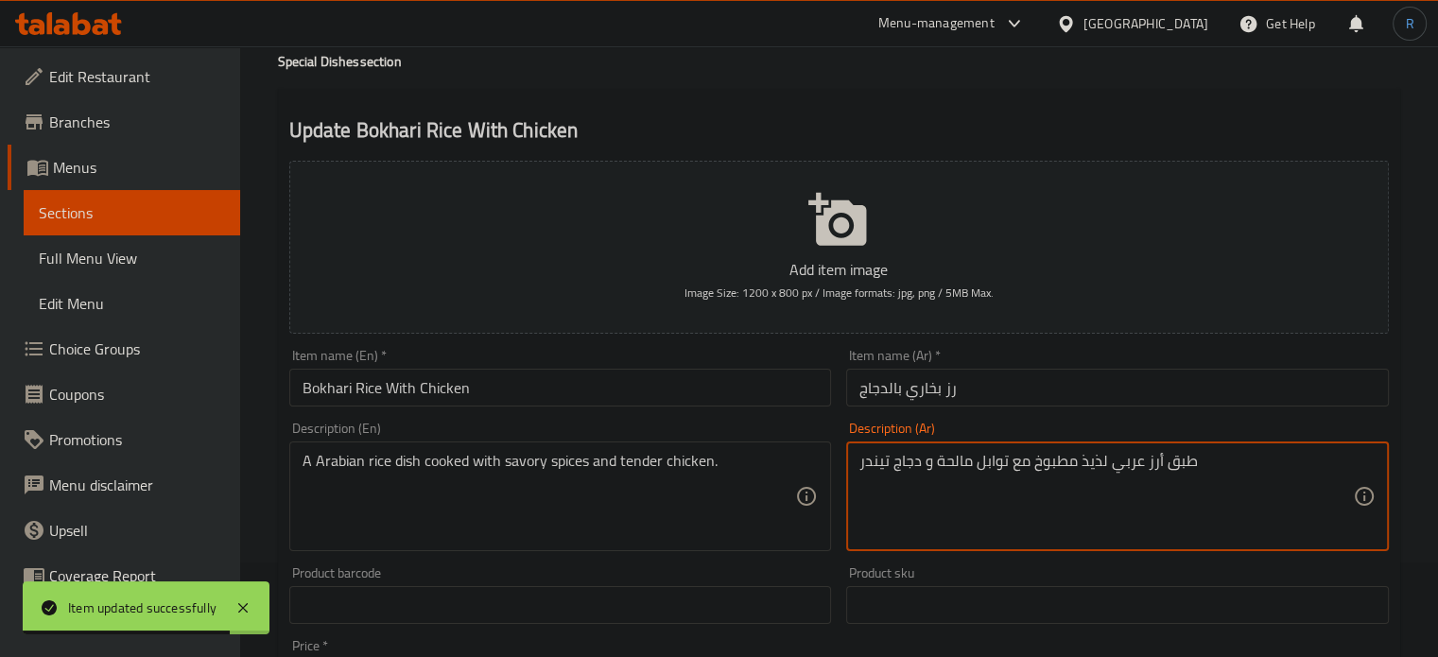
click at [1093, 461] on textarea "طبق أرز عربي لذيذ مطبوخ مع توابل مالحة و دجاج تيندر" at bounding box center [1105, 497] width 493 height 90
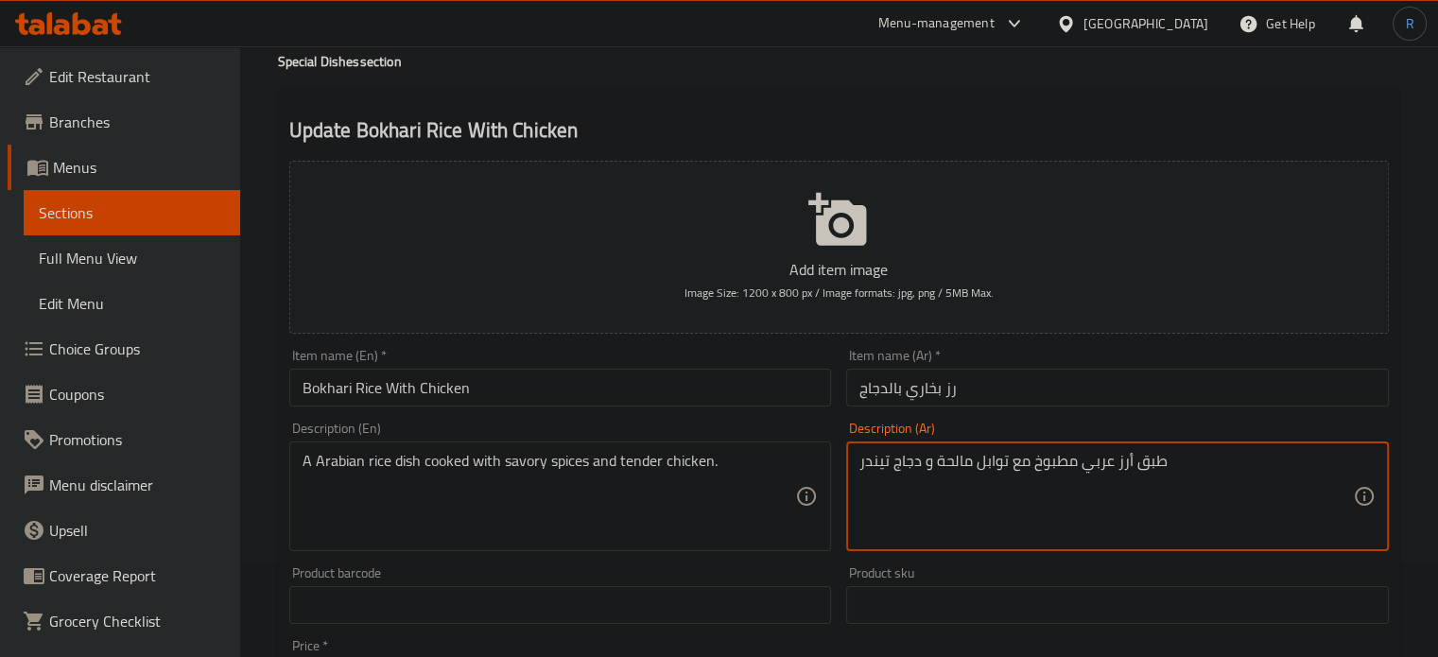
click at [877, 462] on textarea "طبق أرز عربي مطبوخ مع توابل مالحة و دجاج تيندر" at bounding box center [1105, 497] width 493 height 90
type textarea "طبق أرز عربي مطبوخ مع توابل مالحة و دجاج تندر"
click at [978, 392] on input "رز بخاري بالدجاج" at bounding box center [1117, 388] width 543 height 38
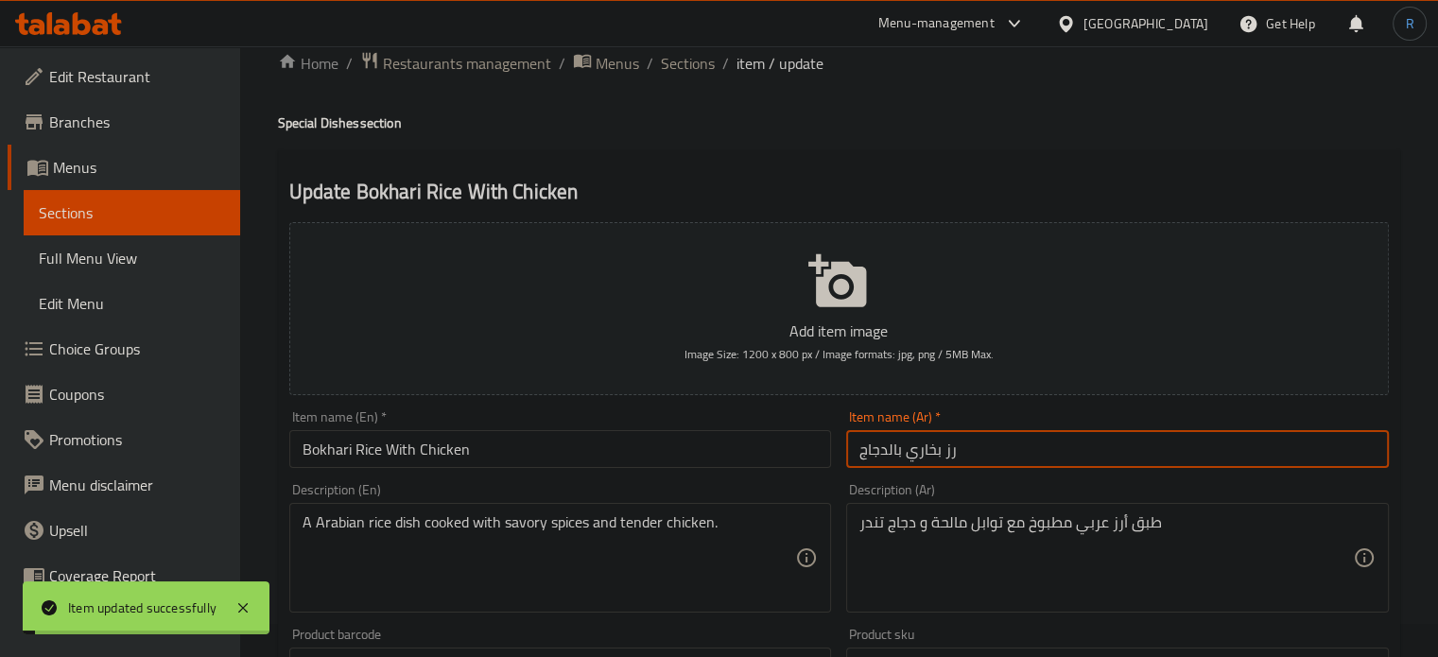
scroll to position [0, 0]
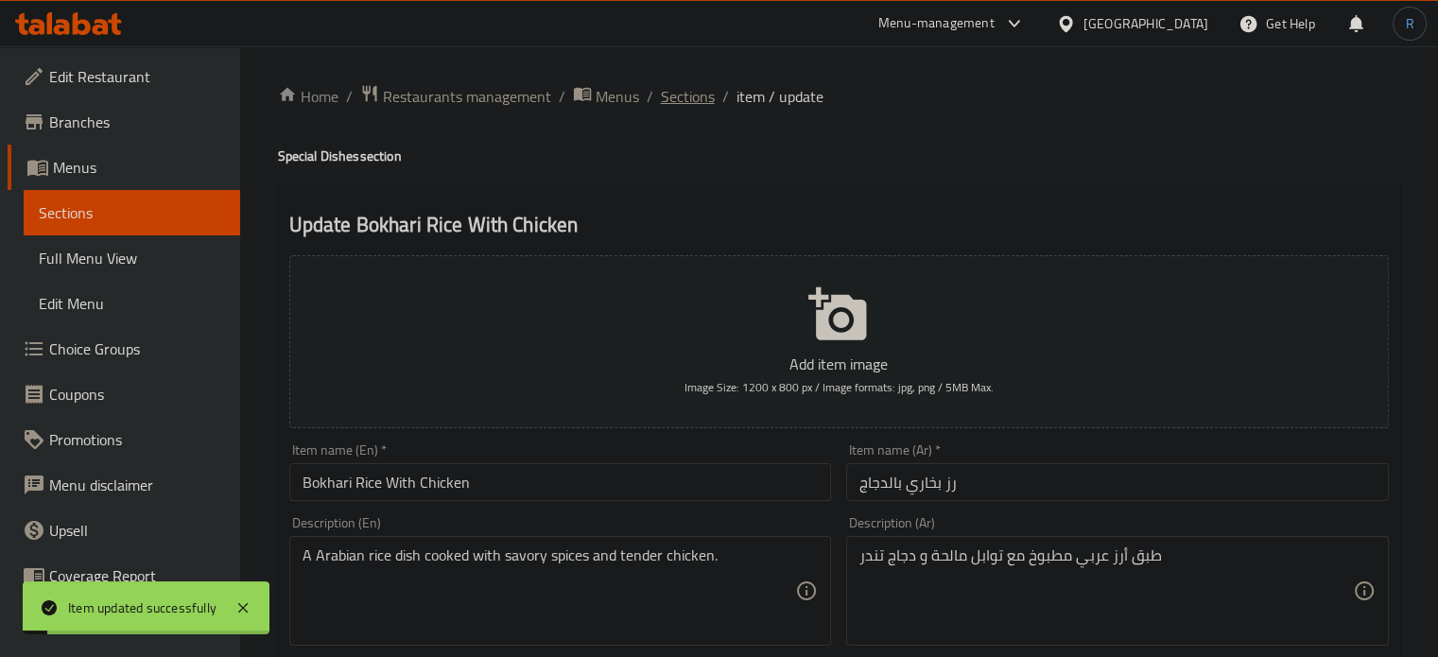
click at [686, 108] on span "Sections" at bounding box center [688, 96] width 54 height 23
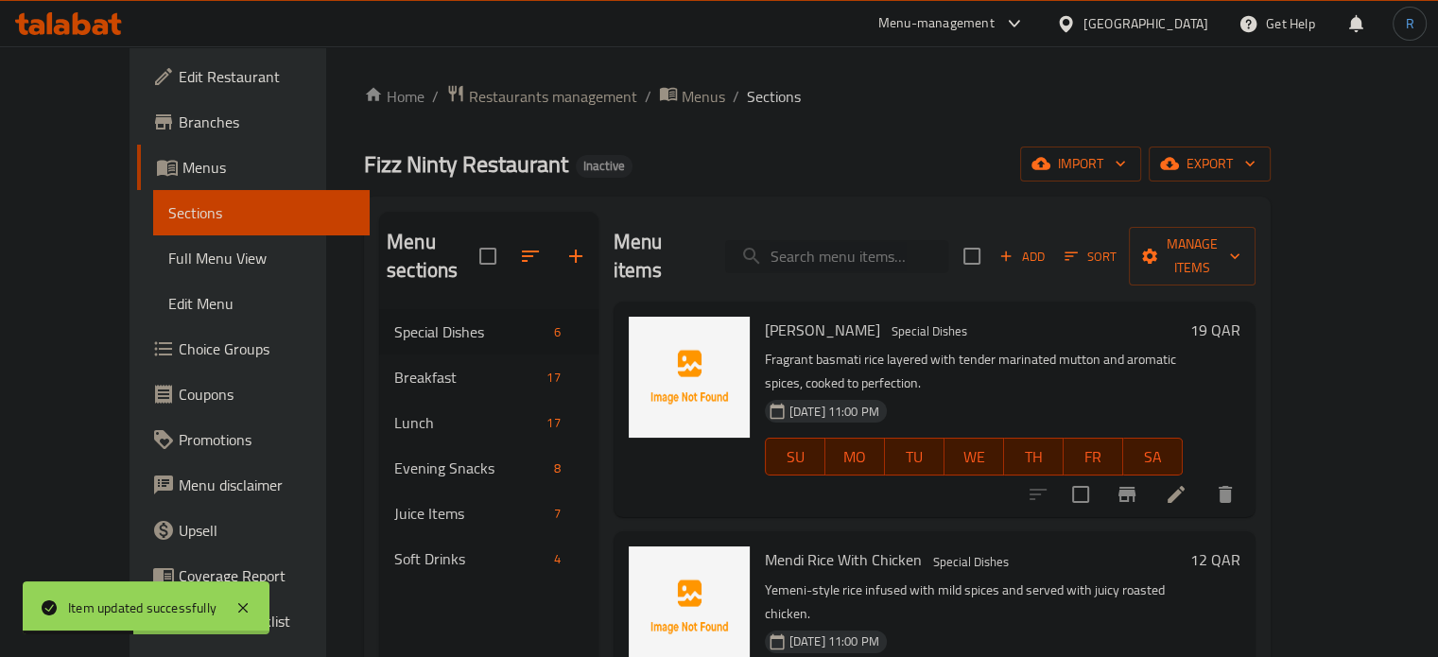
click at [896, 243] on input "search" at bounding box center [836, 256] width 223 height 33
paste input "Grilled Sheri Fish BBQ"
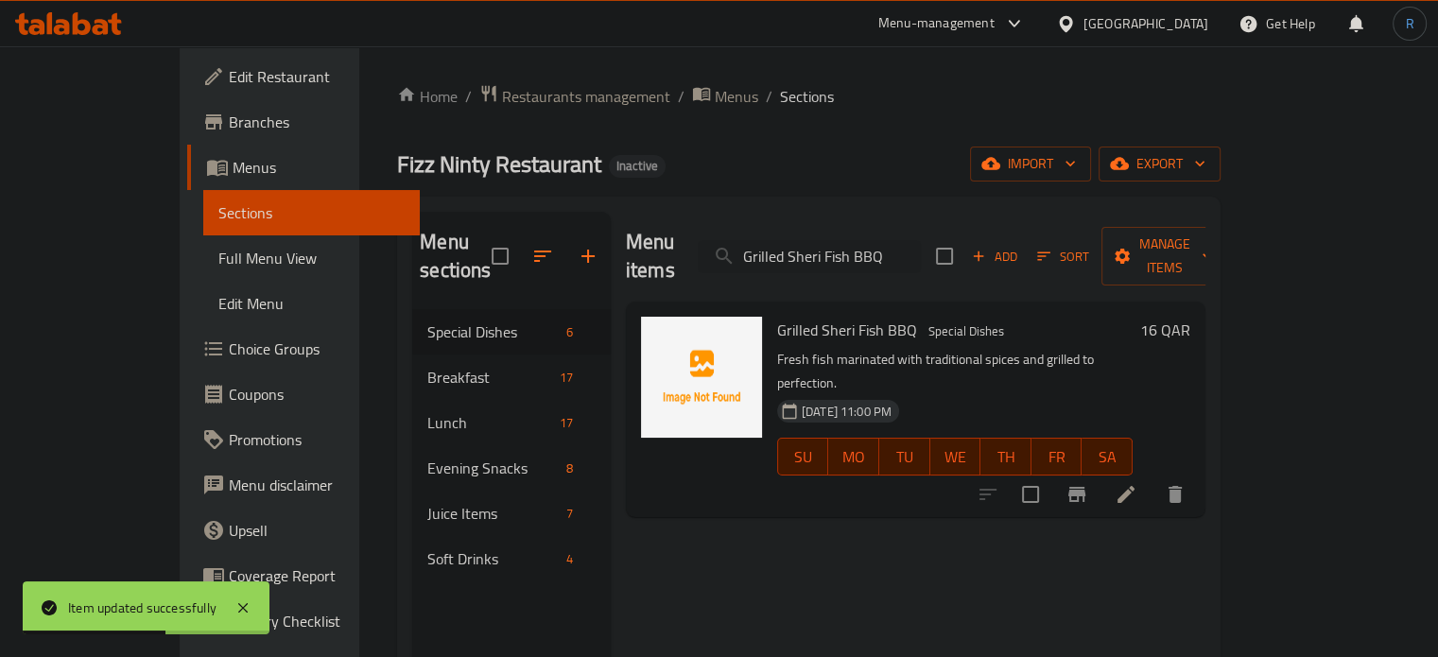
type input "Grilled Sheri Fish BBQ"
click at [1152, 477] on li at bounding box center [1125, 494] width 53 height 34
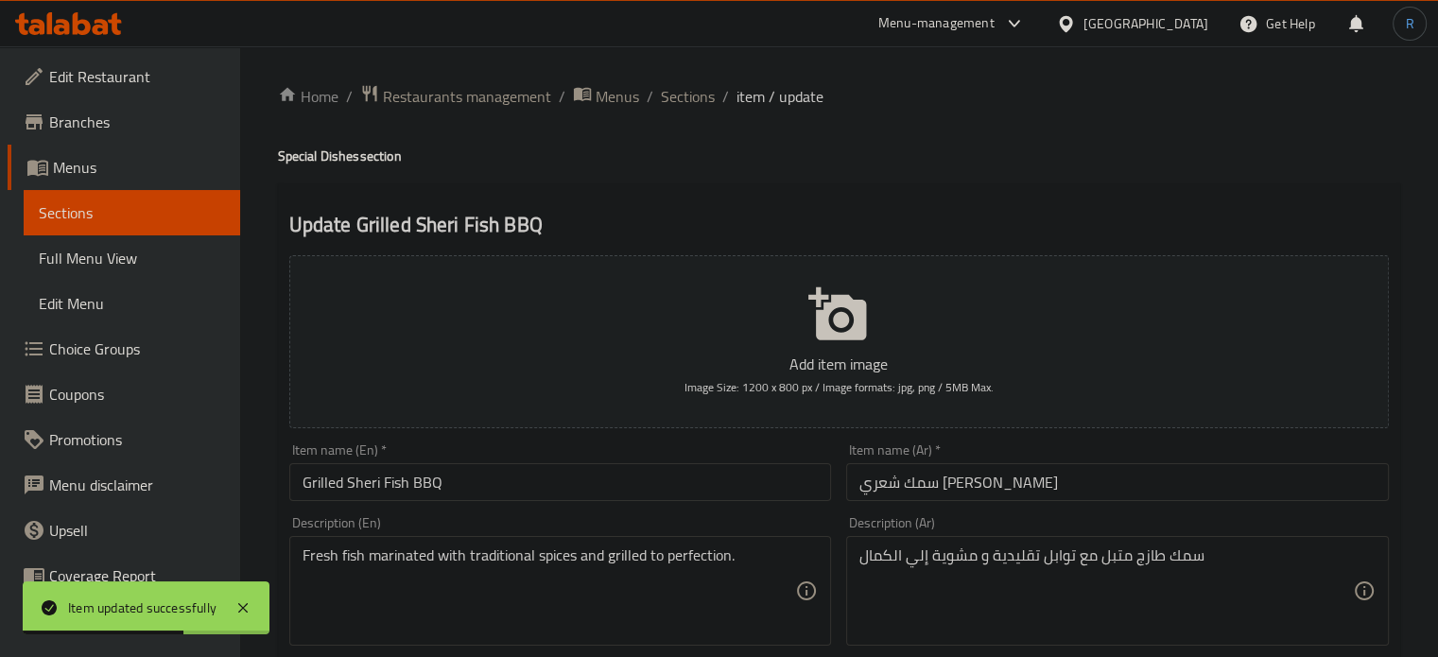
scroll to position [189, 0]
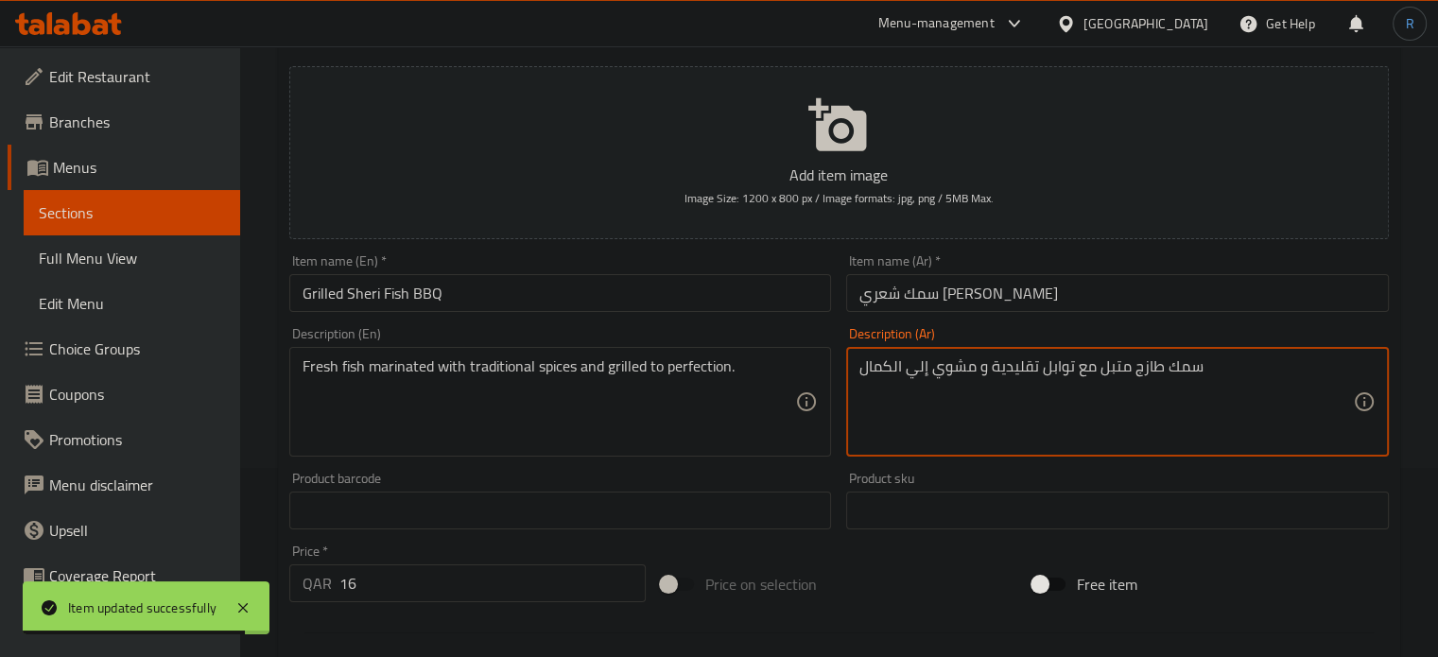
type textarea "سمك طازج متبل مع توابل تقليدية و مشوي إلي الكمال"
click at [773, 303] on input "Grilled Sheri Fish BBQ" at bounding box center [560, 293] width 543 height 38
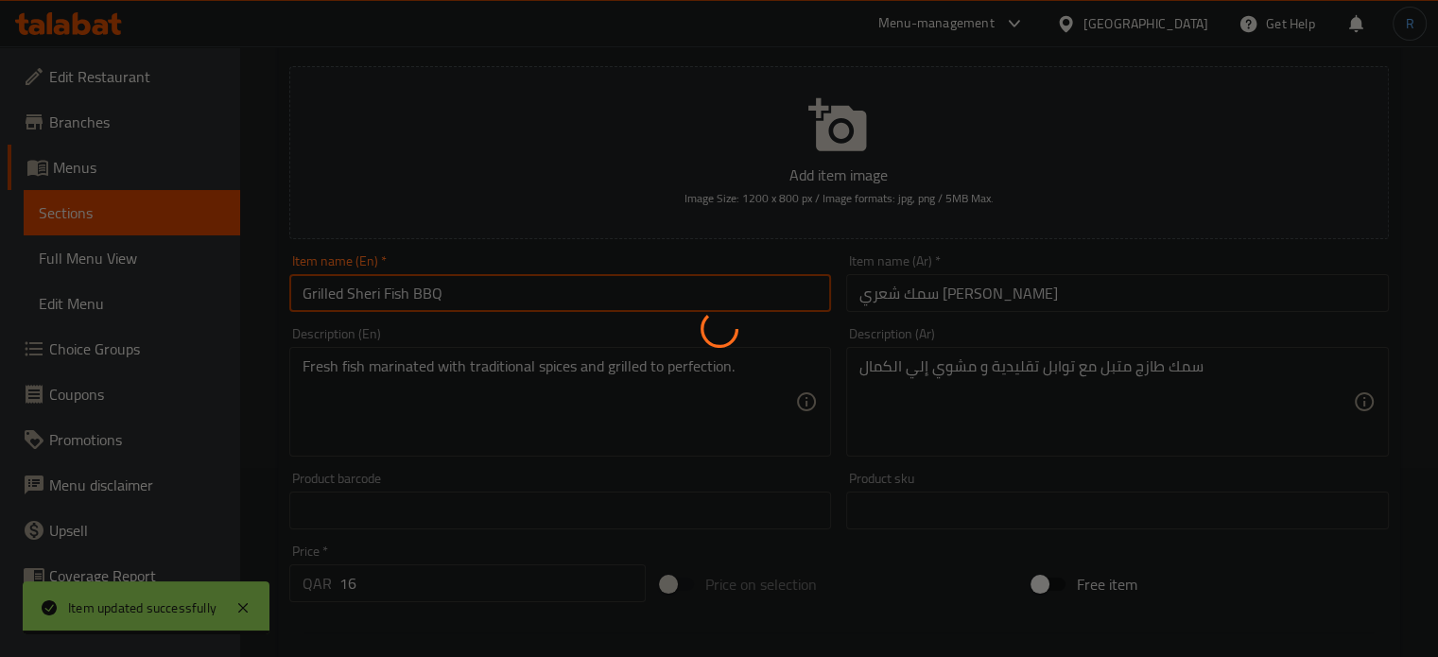
scroll to position [0, 0]
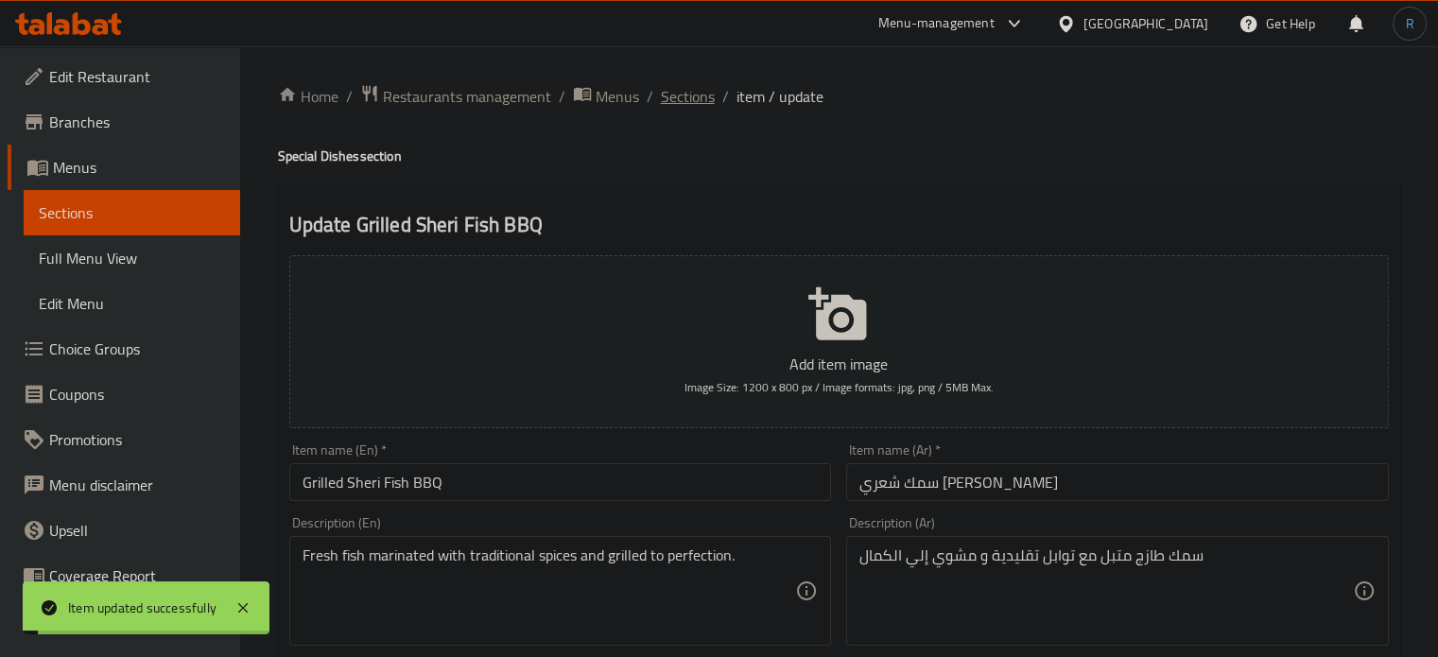
click at [699, 95] on span "Sections" at bounding box center [688, 96] width 54 height 23
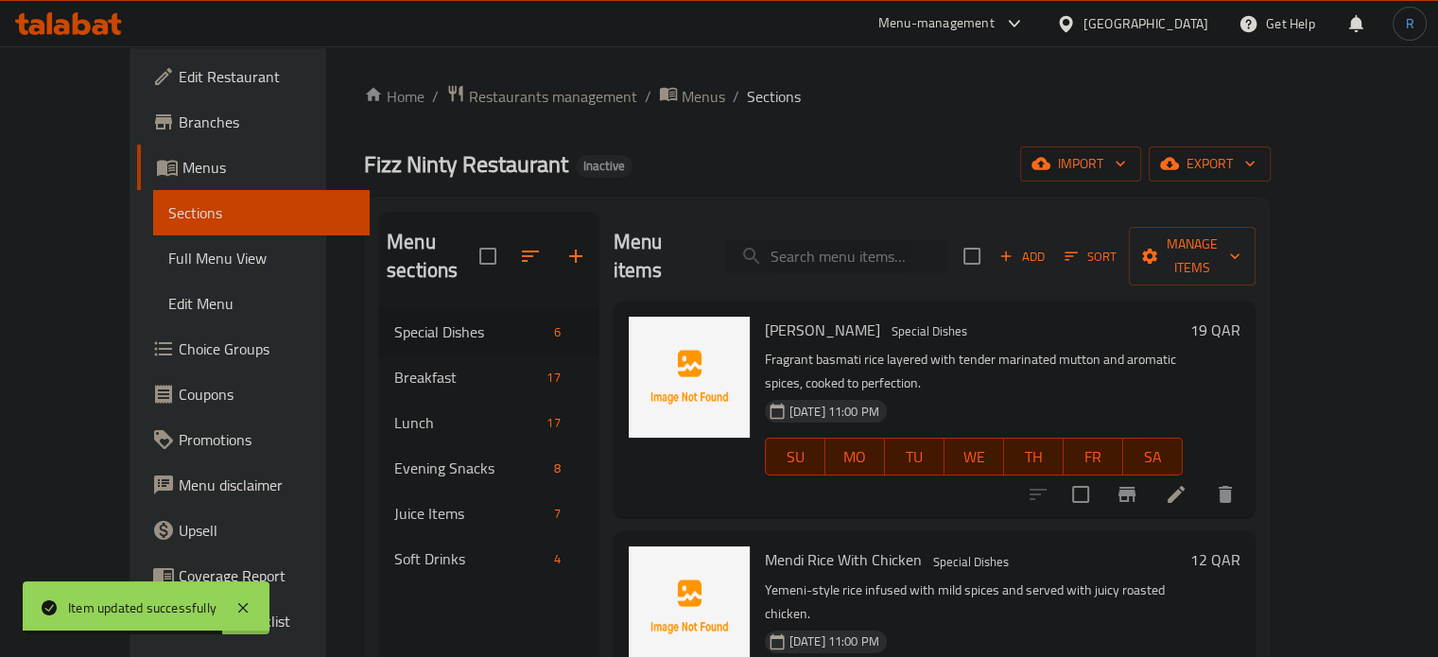
click at [836, 240] on input "search" at bounding box center [836, 256] width 223 height 33
paste input "Matton Bhuna"
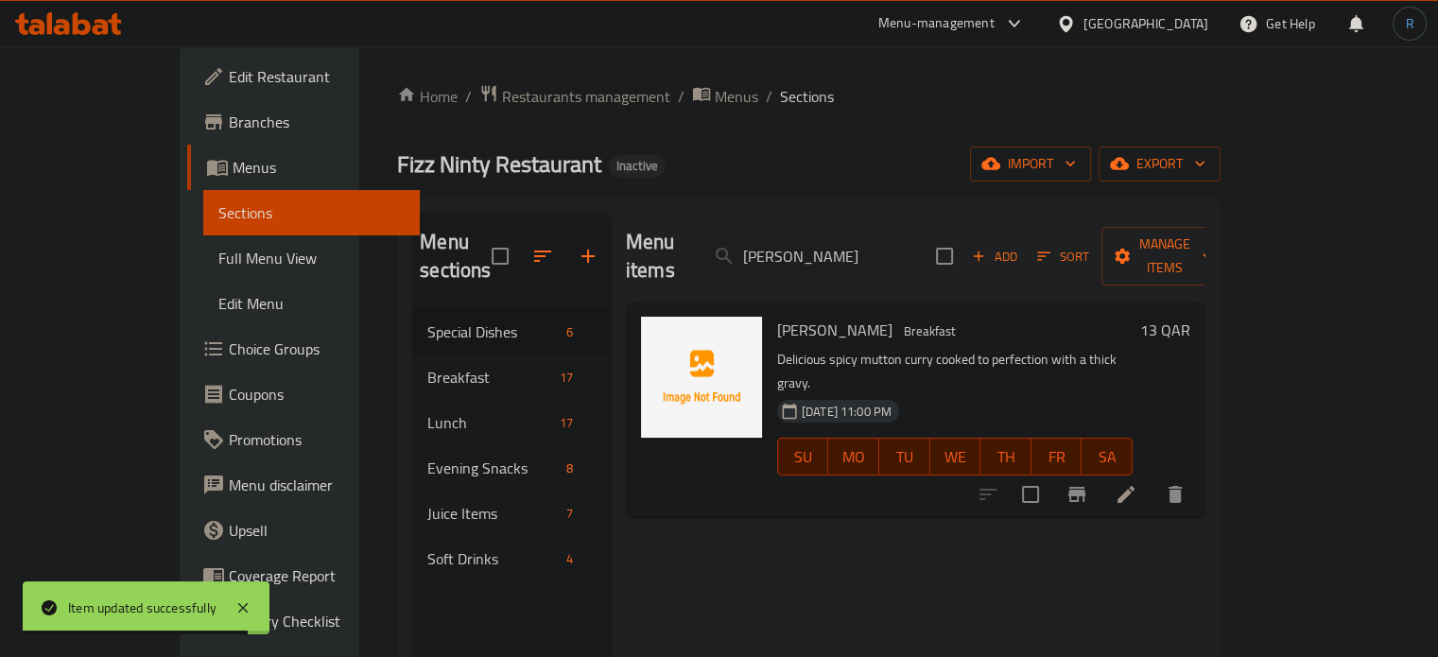
type input "Matton Bhuna"
click at [1137, 483] on icon at bounding box center [1125, 494] width 23 height 23
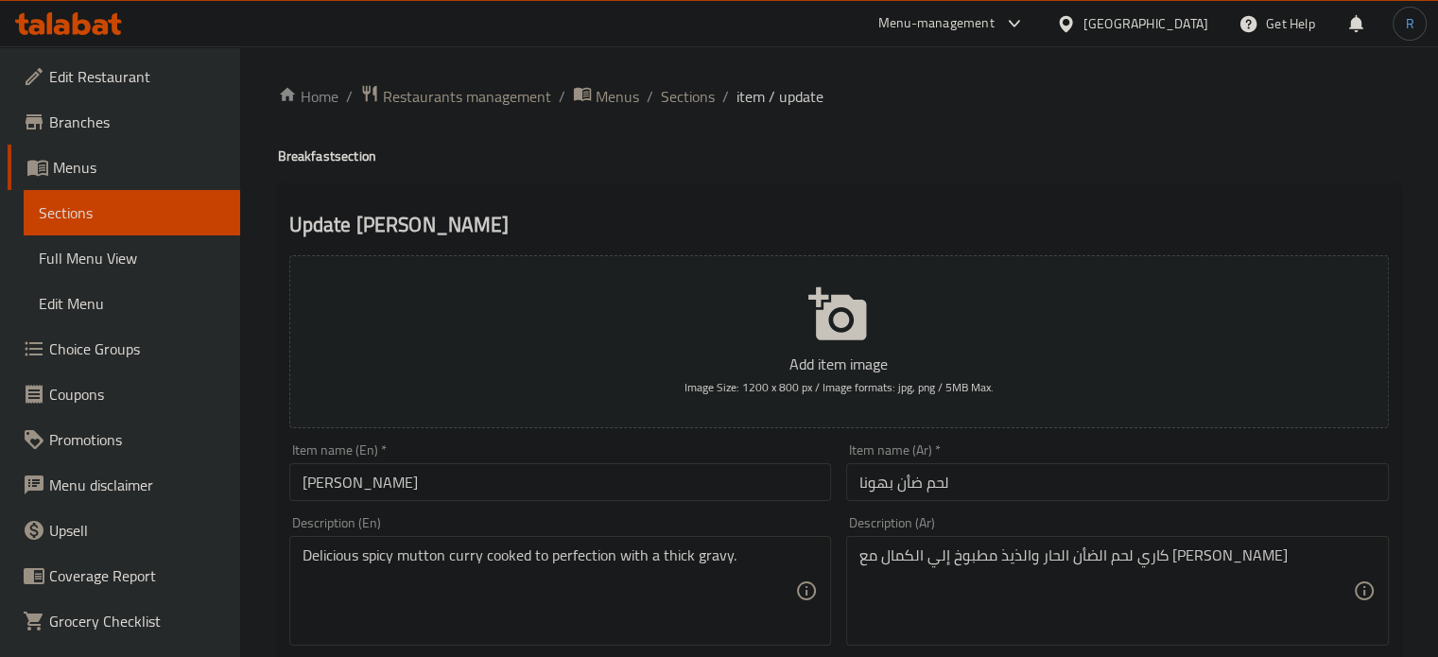
click at [327, 489] on input "Matton Bhuna" at bounding box center [560, 482] width 543 height 38
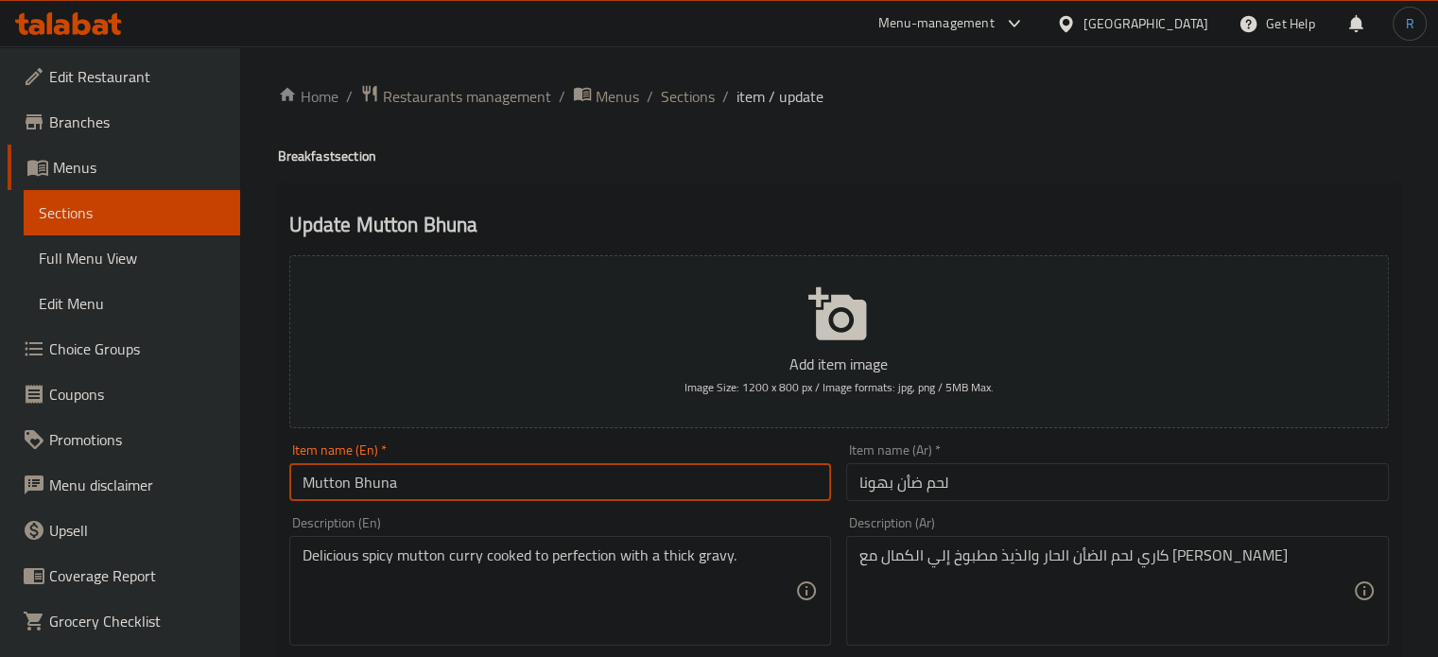
type input "Mutton Bhuna"
click at [335, 550] on textarea "Delicious spicy mutton curry cooked to perfection with a thick gravy." at bounding box center [548, 591] width 493 height 90
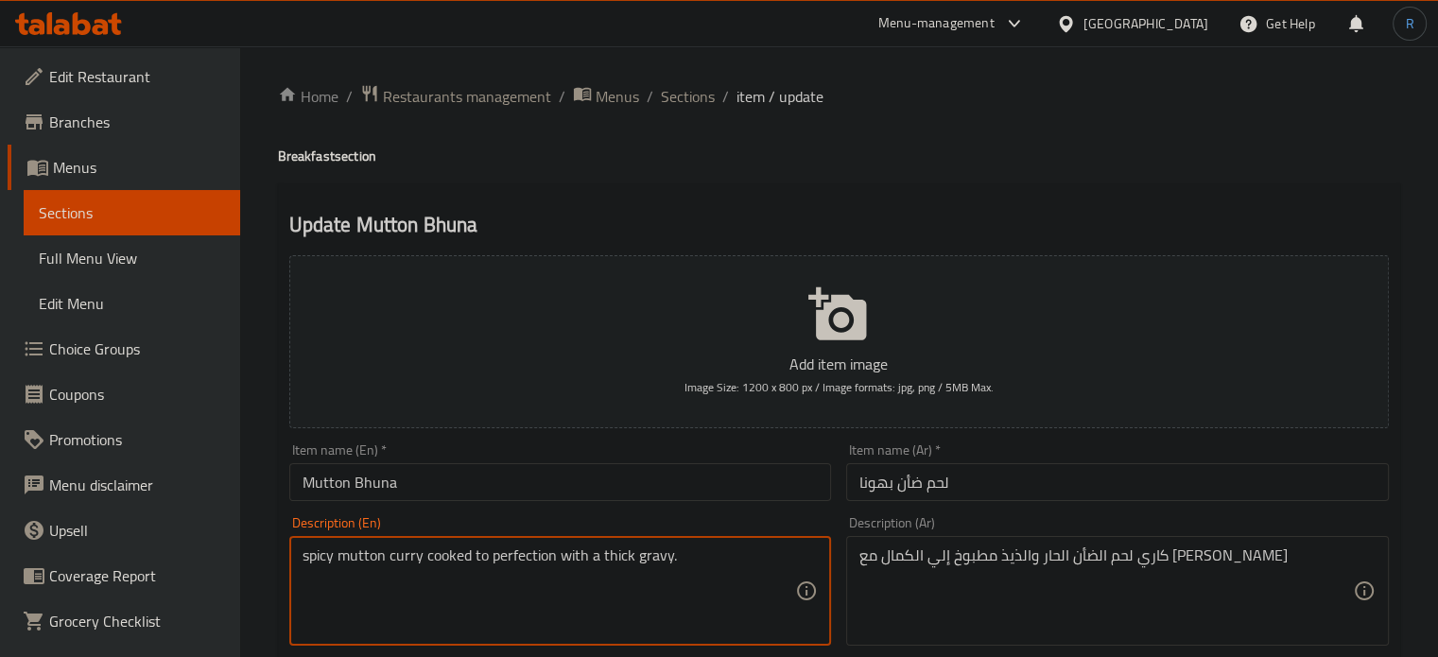
type textarea "spicy mutton curry cooked to perfection with a thick gravy."
click at [907, 481] on input "لحم ضأن بهونا" at bounding box center [1117, 482] width 543 height 38
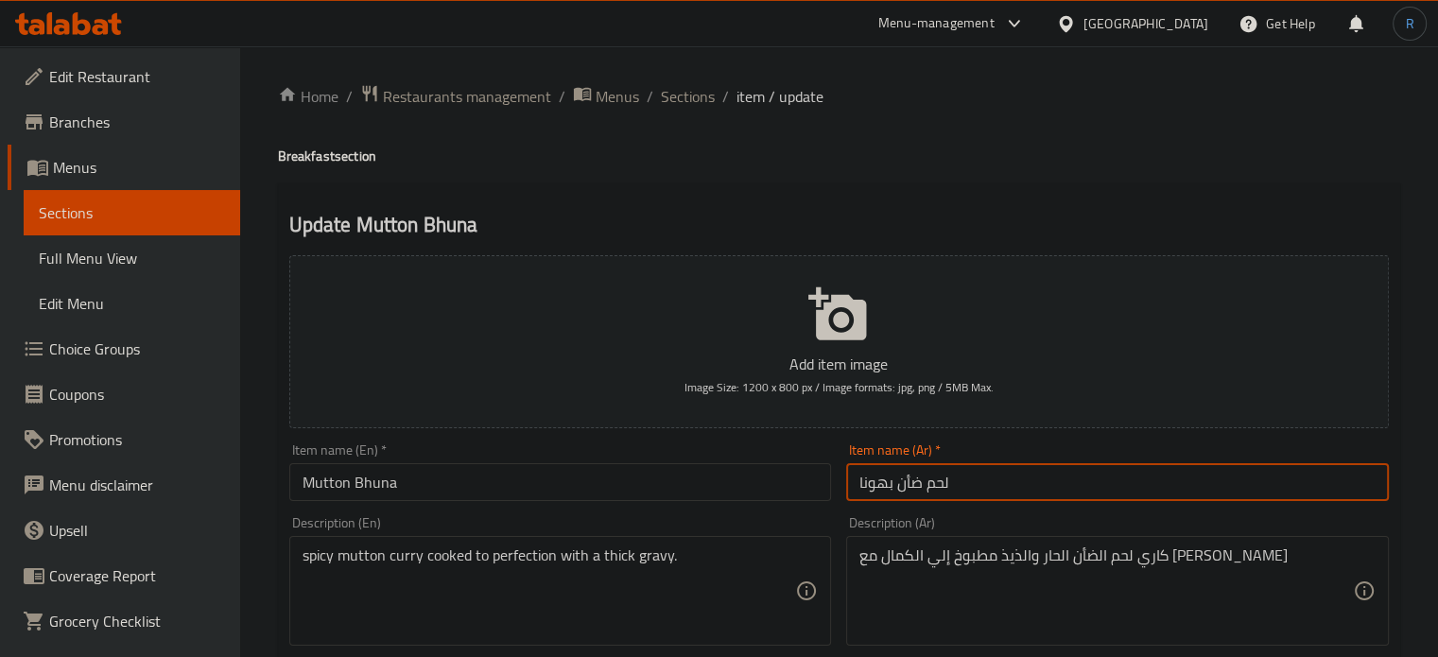
click at [907, 481] on input "لحم ضأن بهونا" at bounding box center [1117, 482] width 543 height 38
type input "لحم غنم بهونا"
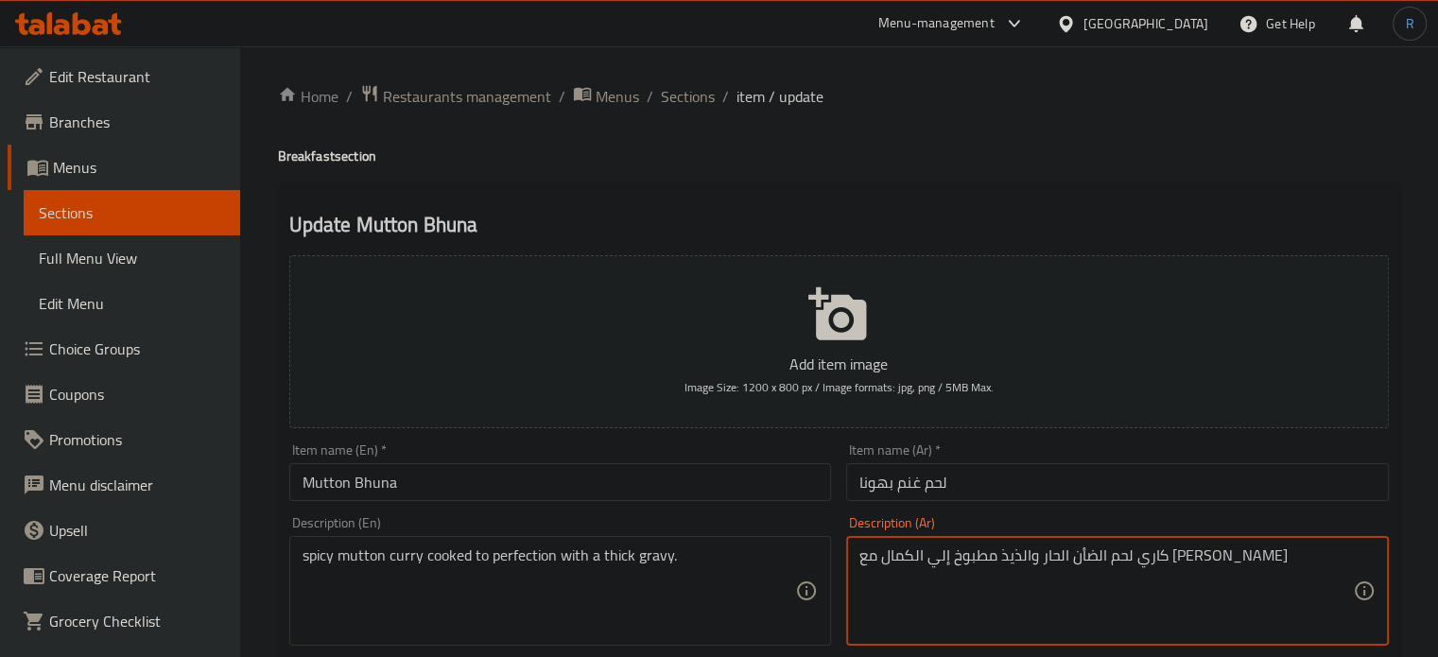
click at [1109, 559] on textarea "كاري لحم الضأن الحار والذيذ مطبوخ إلي الكمال مع جريفي سميك" at bounding box center [1105, 591] width 493 height 90
click at [1133, 547] on textarea "كاري لحم الضأن الحار مطبوخ إلي الكمال مع جريفي سميك" at bounding box center [1105, 591] width 493 height 90
type textarea "كاري لحم غنم الحار مطبوخ إلي الكمال مع جريفي سميك"
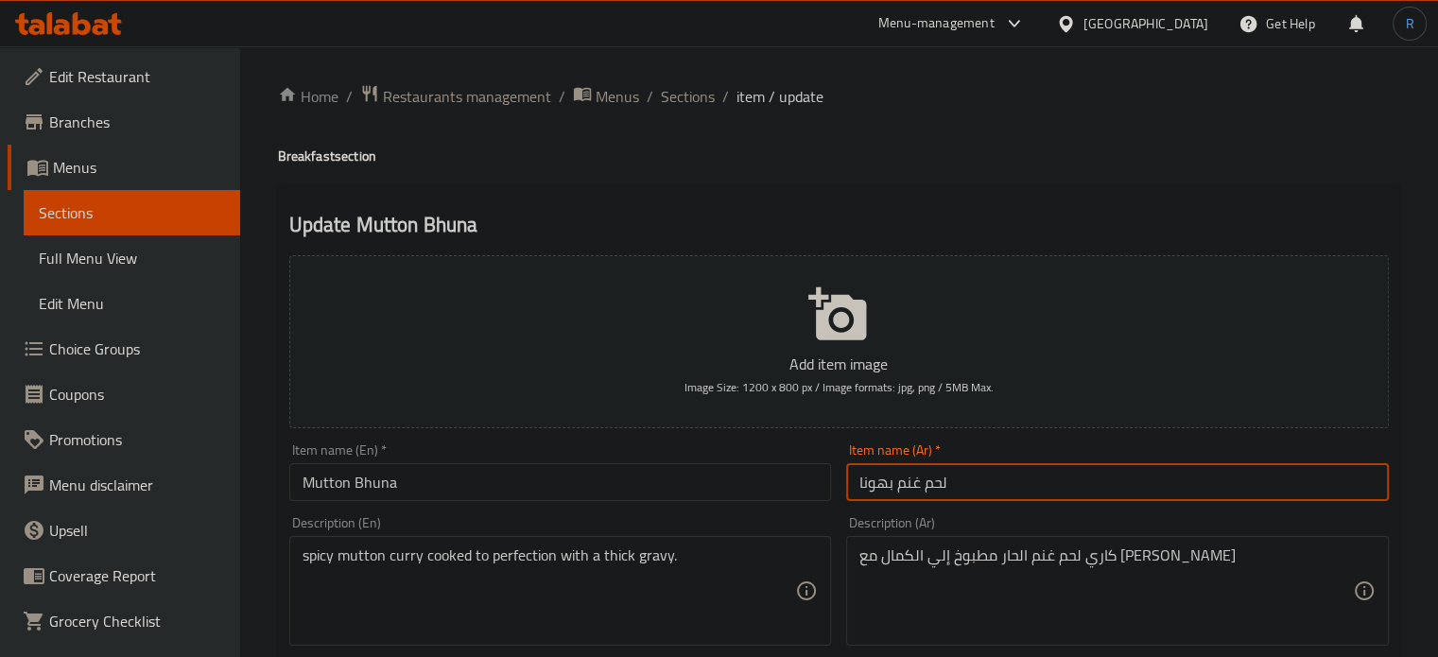
click at [1108, 499] on input "لحم غنم بهونا" at bounding box center [1117, 482] width 543 height 38
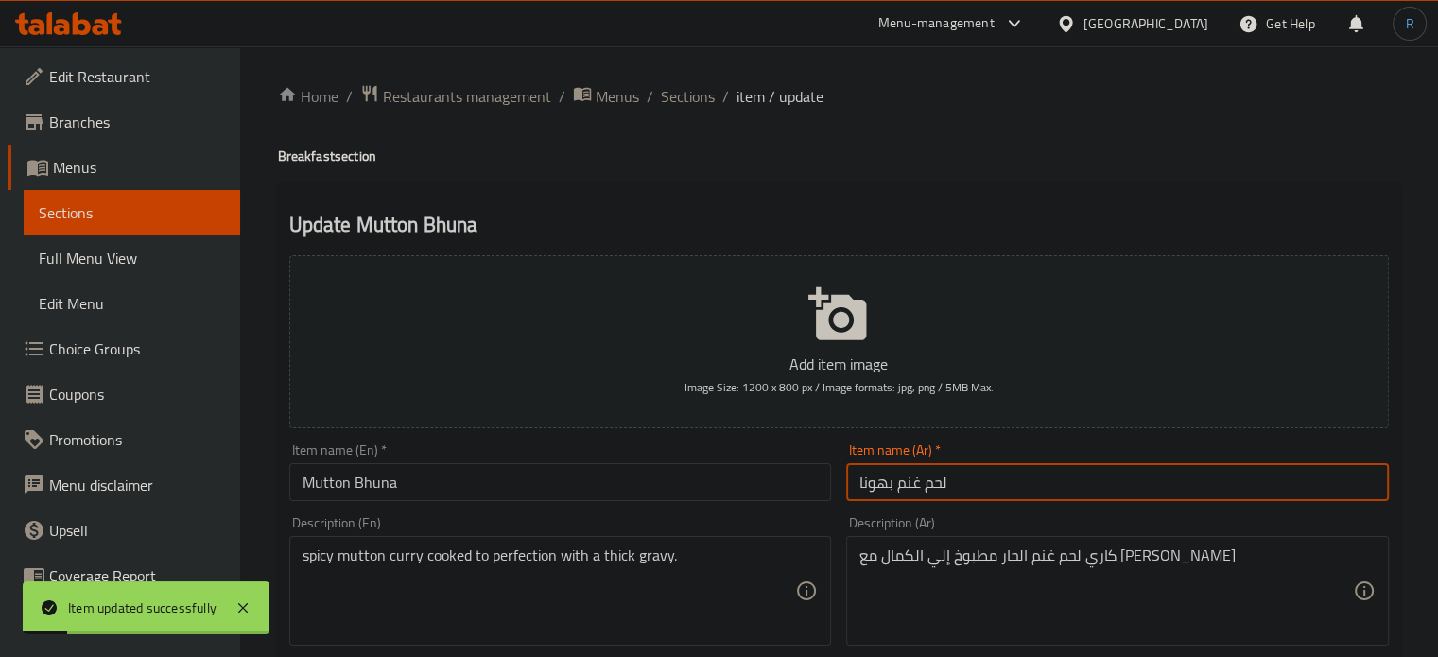
drag, startPoint x: 686, startPoint y: 101, endPoint x: 730, endPoint y: 3, distance: 107.5
click at [686, 101] on span "Sections" at bounding box center [688, 96] width 54 height 23
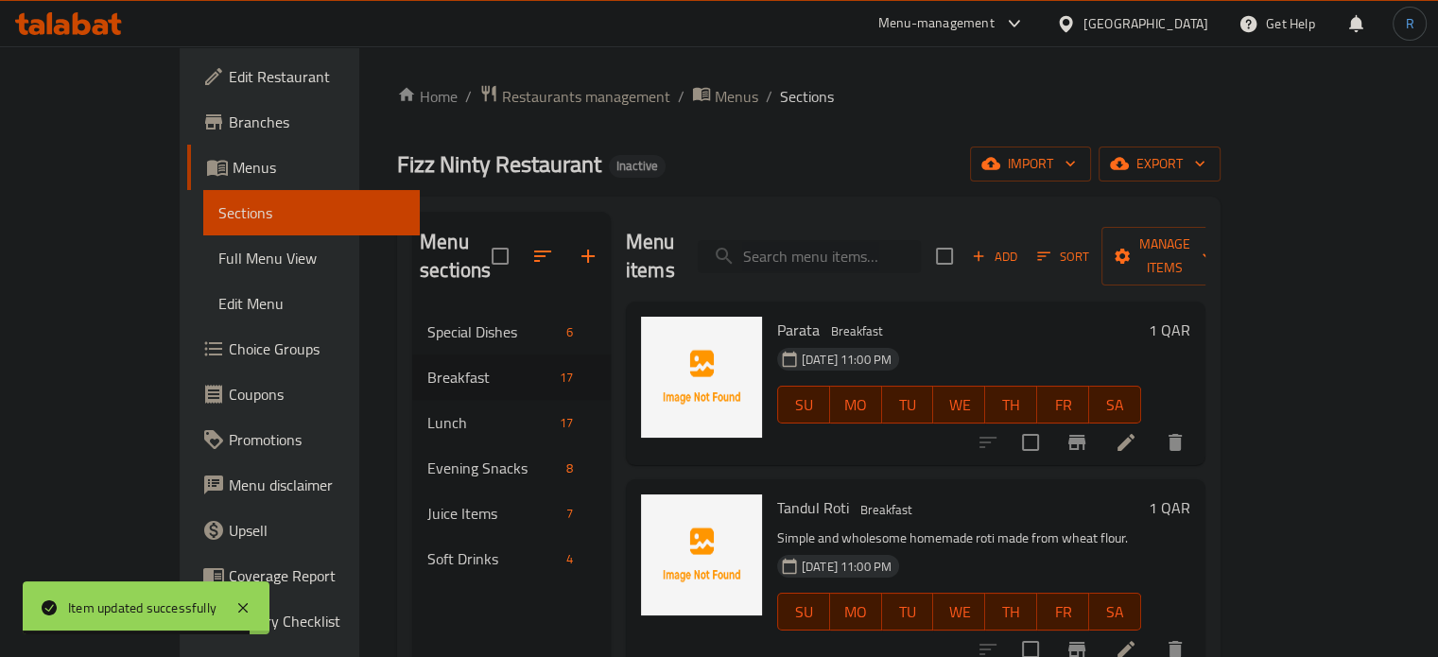
click at [846, 243] on input "search" at bounding box center [809, 256] width 223 height 33
paste input "Paya"
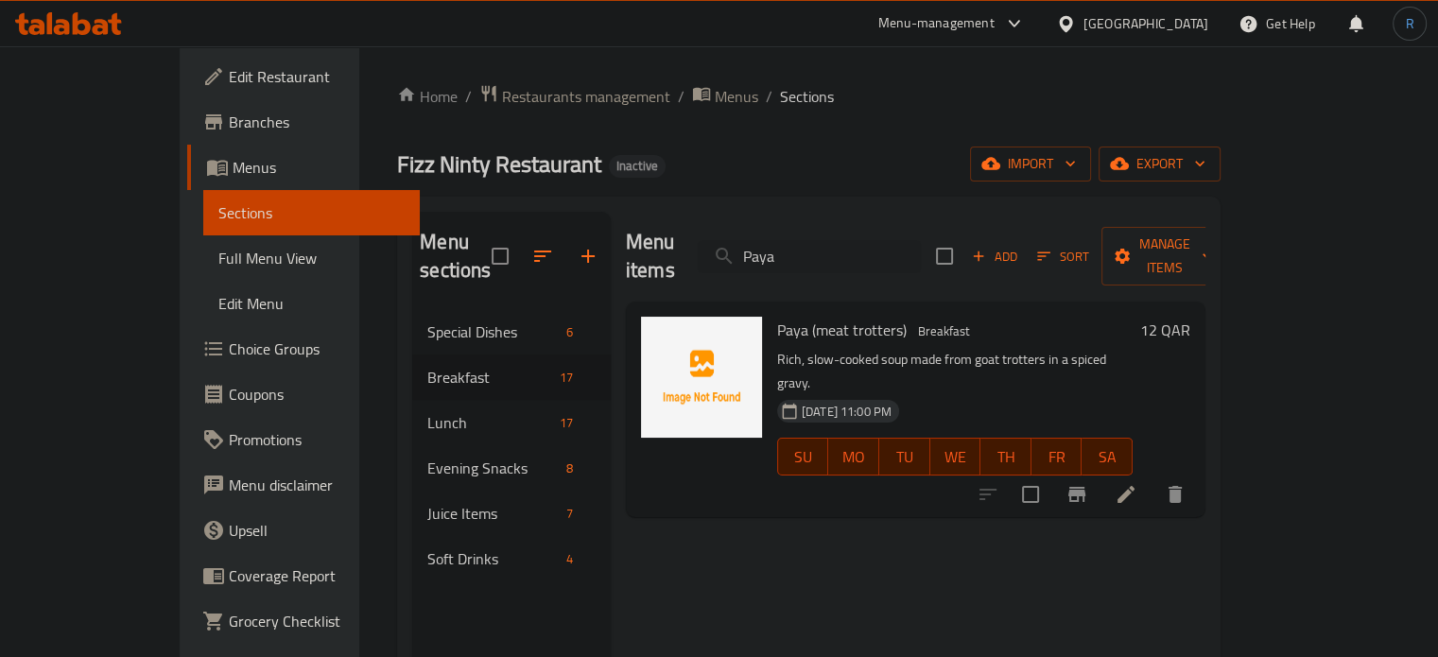
type input "Paya"
click at [1137, 483] on icon at bounding box center [1125, 494] width 23 height 23
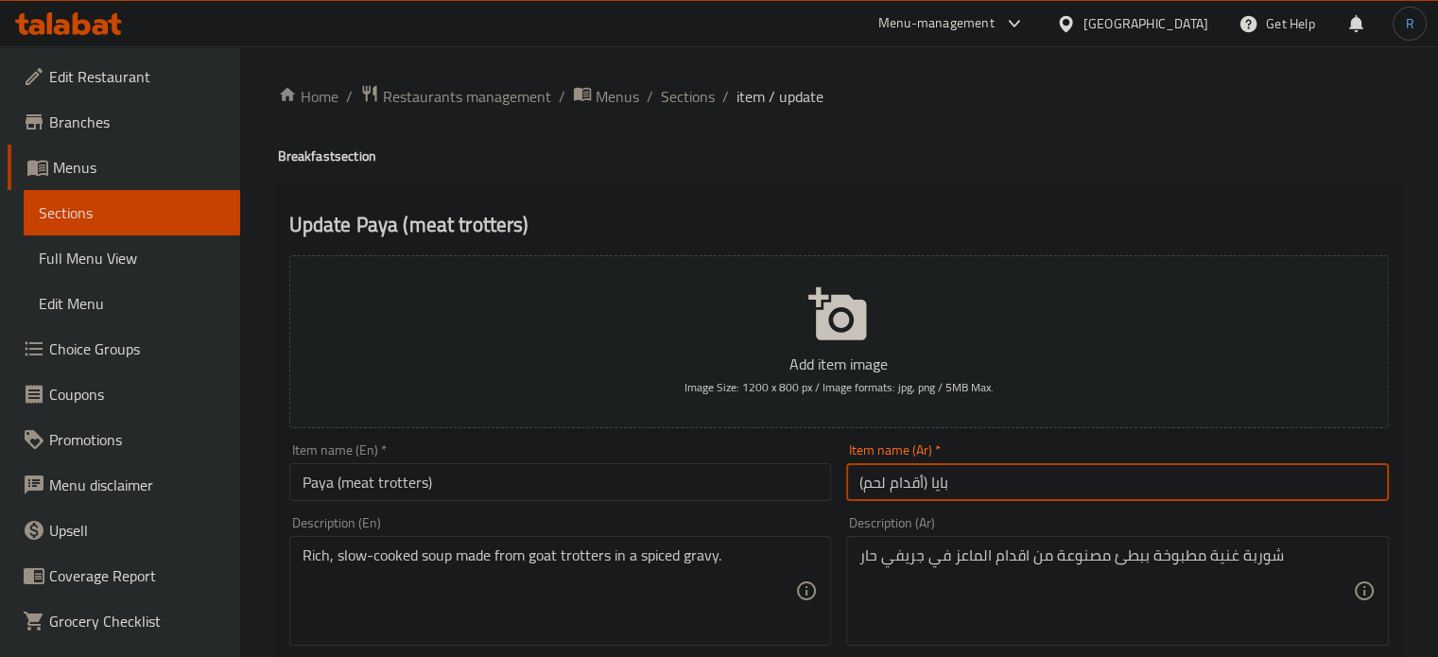
drag, startPoint x: 922, startPoint y: 483, endPoint x: 862, endPoint y: 485, distance: 59.6
click at [862, 485] on input "بايا (أقدام لحم)" at bounding box center [1117, 482] width 543 height 38
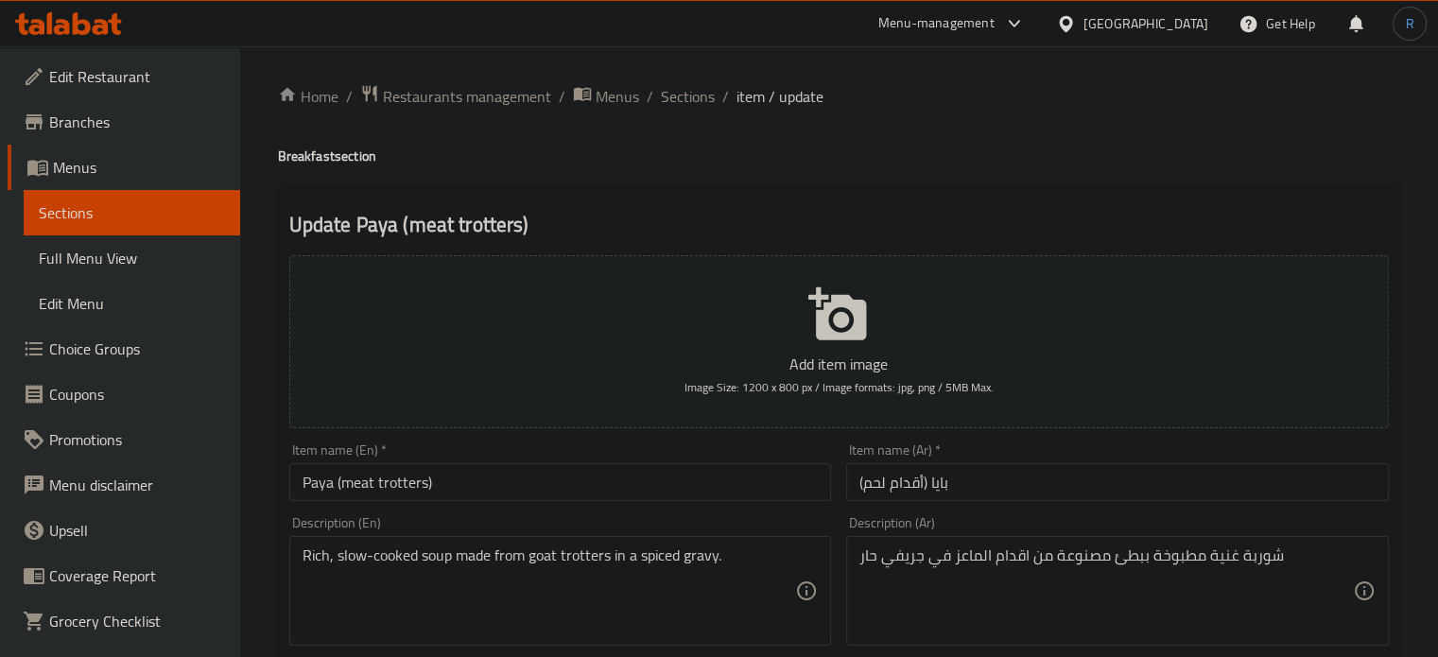
click at [684, 487] on input "Paya (meat trotters)" at bounding box center [560, 482] width 543 height 38
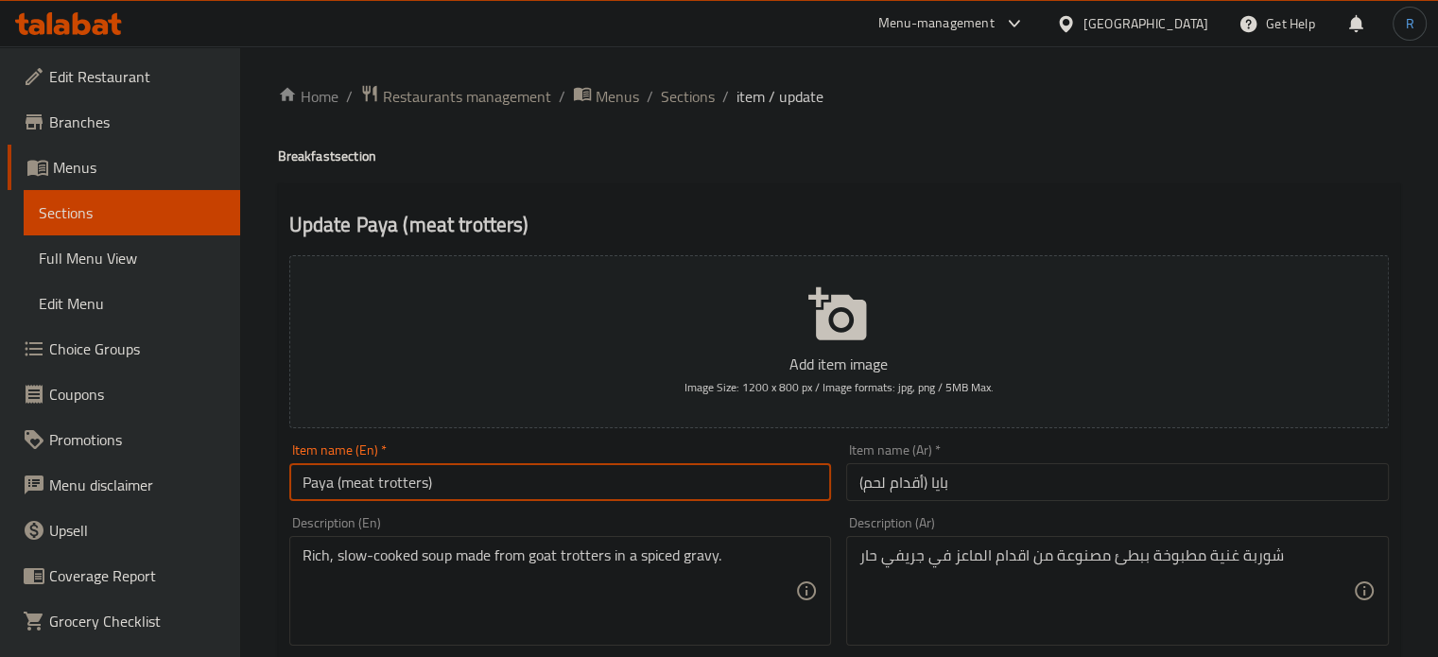
drag, startPoint x: 425, startPoint y: 487, endPoint x: 343, endPoint y: 487, distance: 82.2
click at [343, 487] on input "Paya (meat trotters)" at bounding box center [560, 482] width 543 height 38
click at [661, 485] on input "Paya (meat trotters)" at bounding box center [560, 482] width 543 height 38
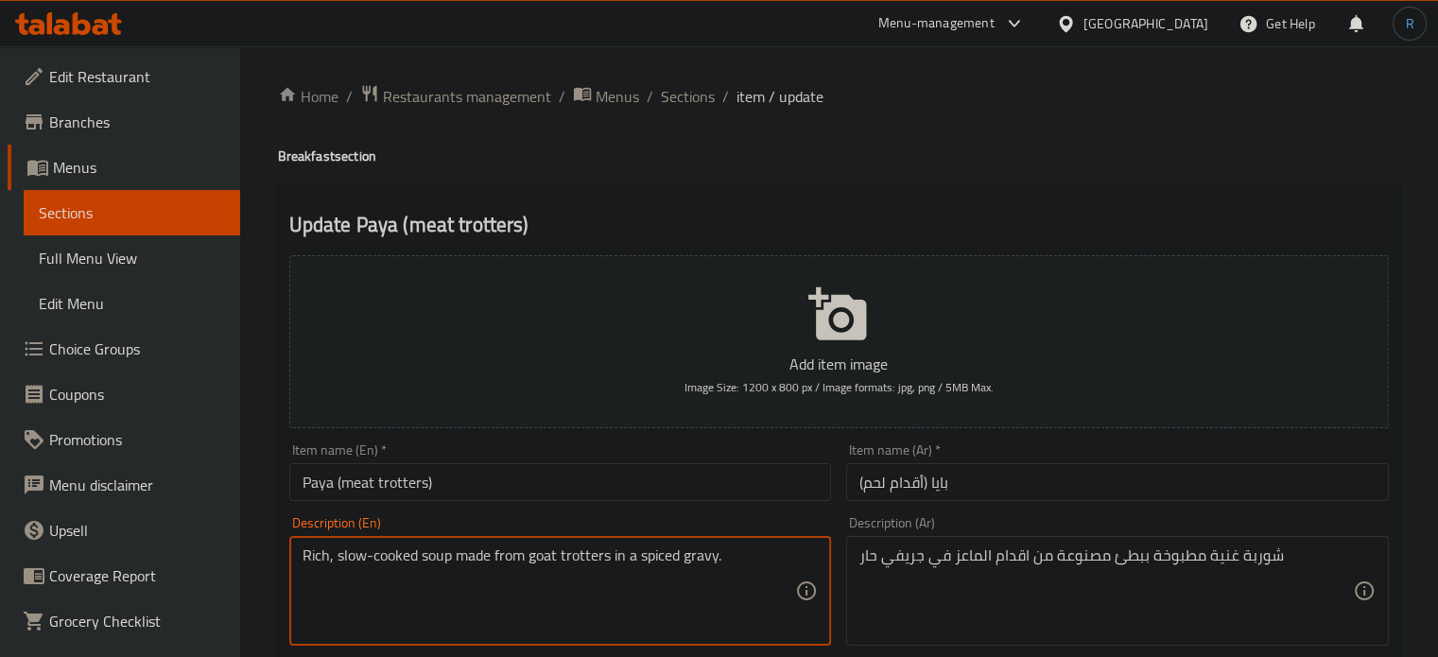
click at [582, 562] on textarea "Rich, slow-cooked soup made from goat trotters in a spiced gravy." at bounding box center [548, 591] width 493 height 90
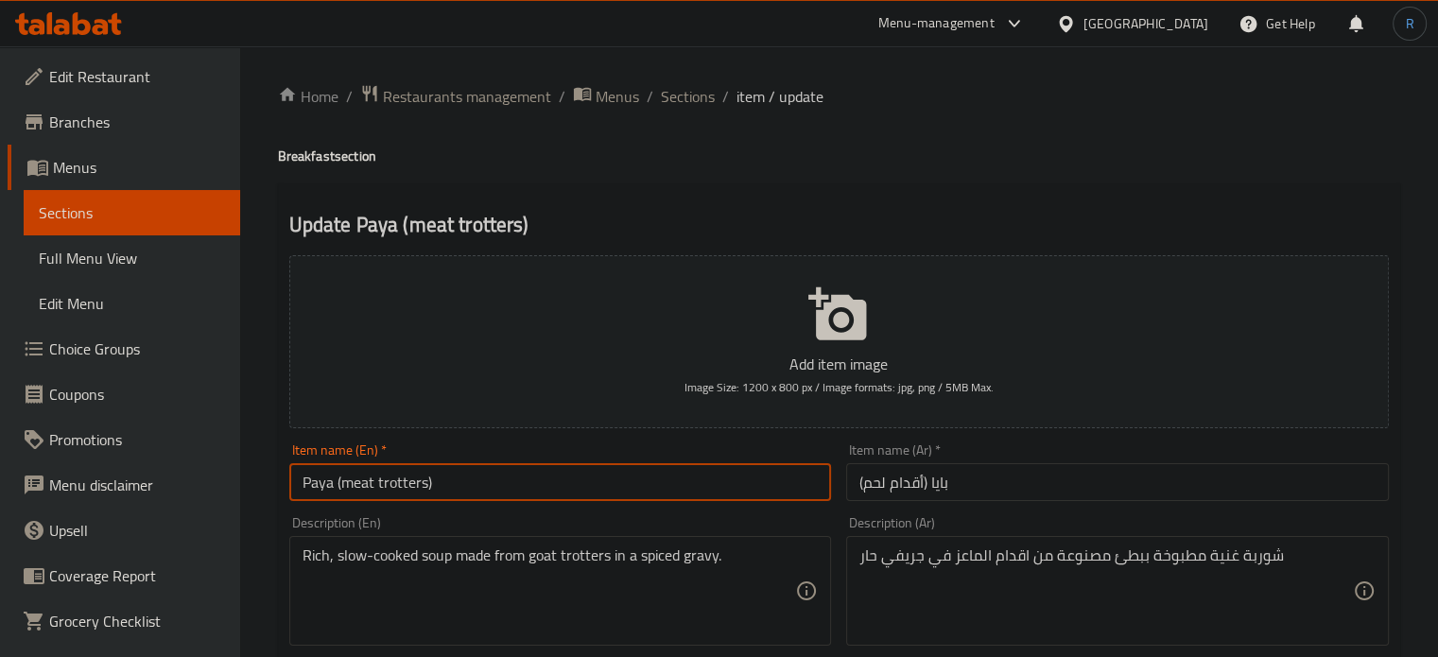
drag, startPoint x: 425, startPoint y: 490, endPoint x: 338, endPoint y: 490, distance: 87.0
click at [338, 490] on input "Paya (meat trotters)" at bounding box center [560, 482] width 543 height 38
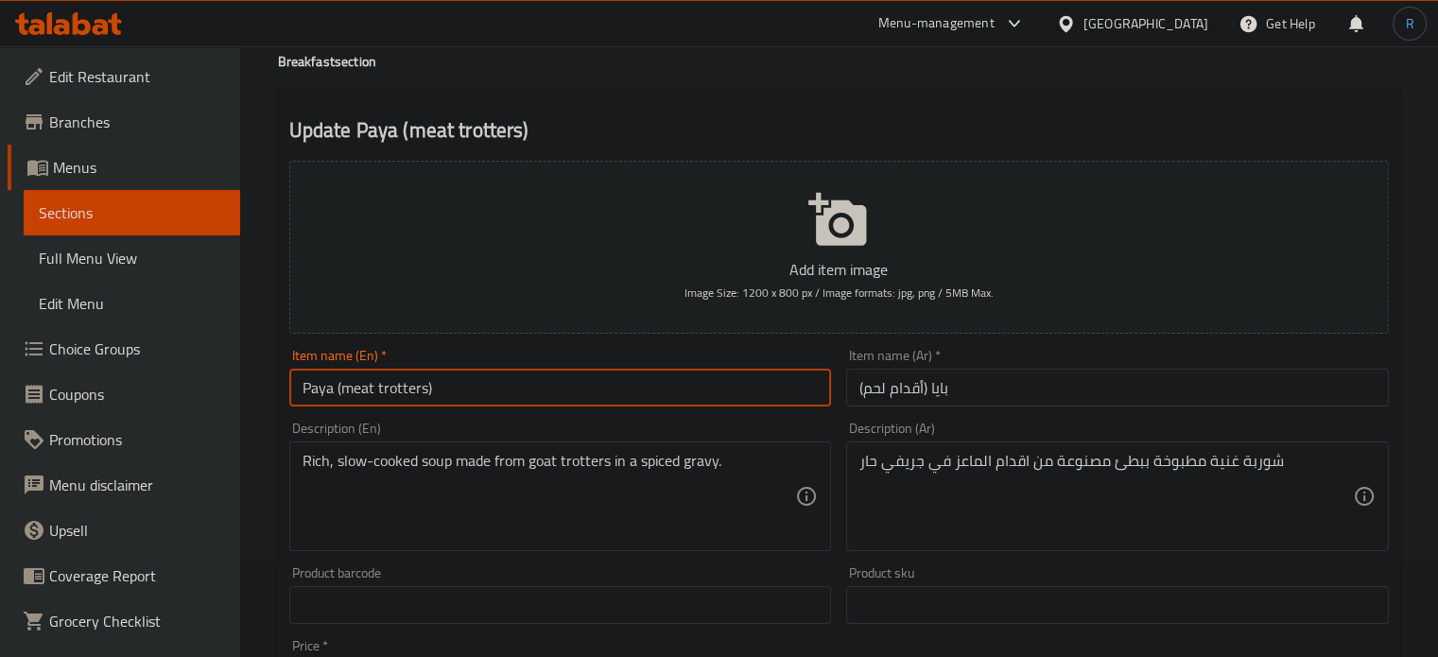
click at [399, 397] on input "Paya (meat trotters)" at bounding box center [560, 388] width 543 height 38
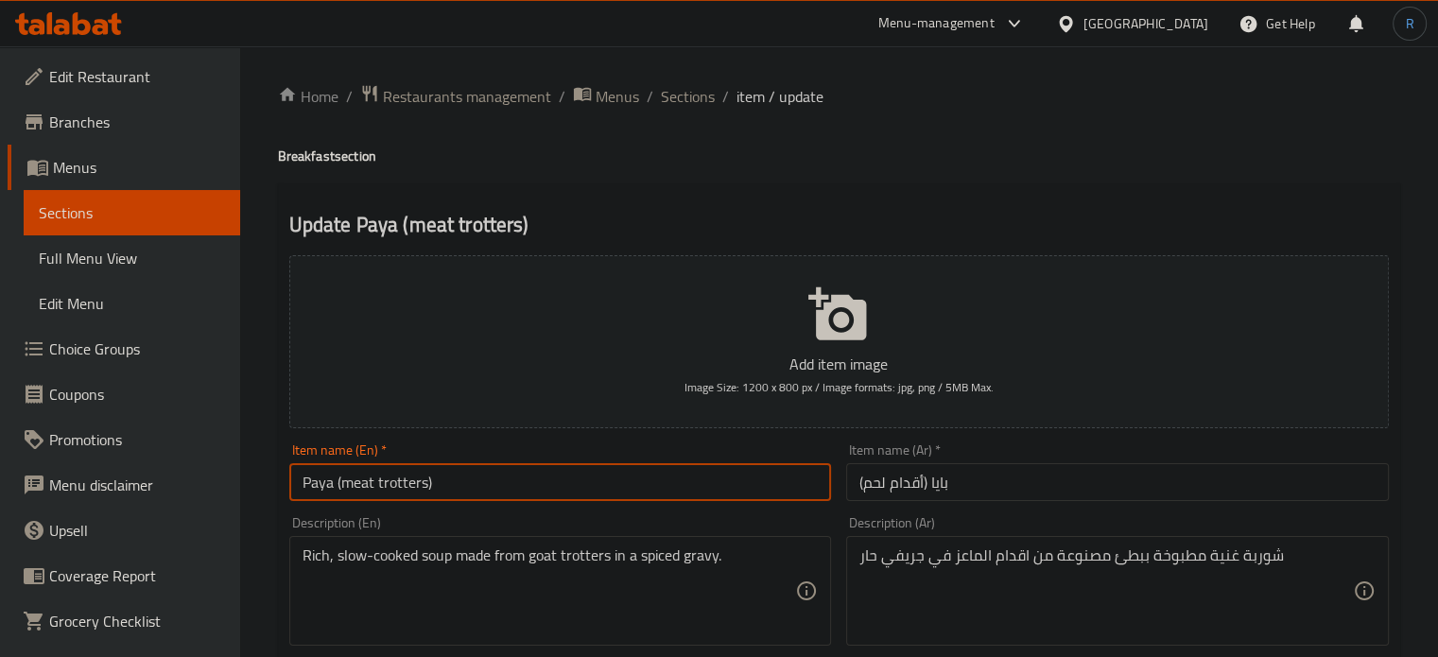
drag, startPoint x: 687, startPoint y: 102, endPoint x: 687, endPoint y: 3, distance: 99.2
click at [687, 102] on span "Sections" at bounding box center [688, 96] width 54 height 23
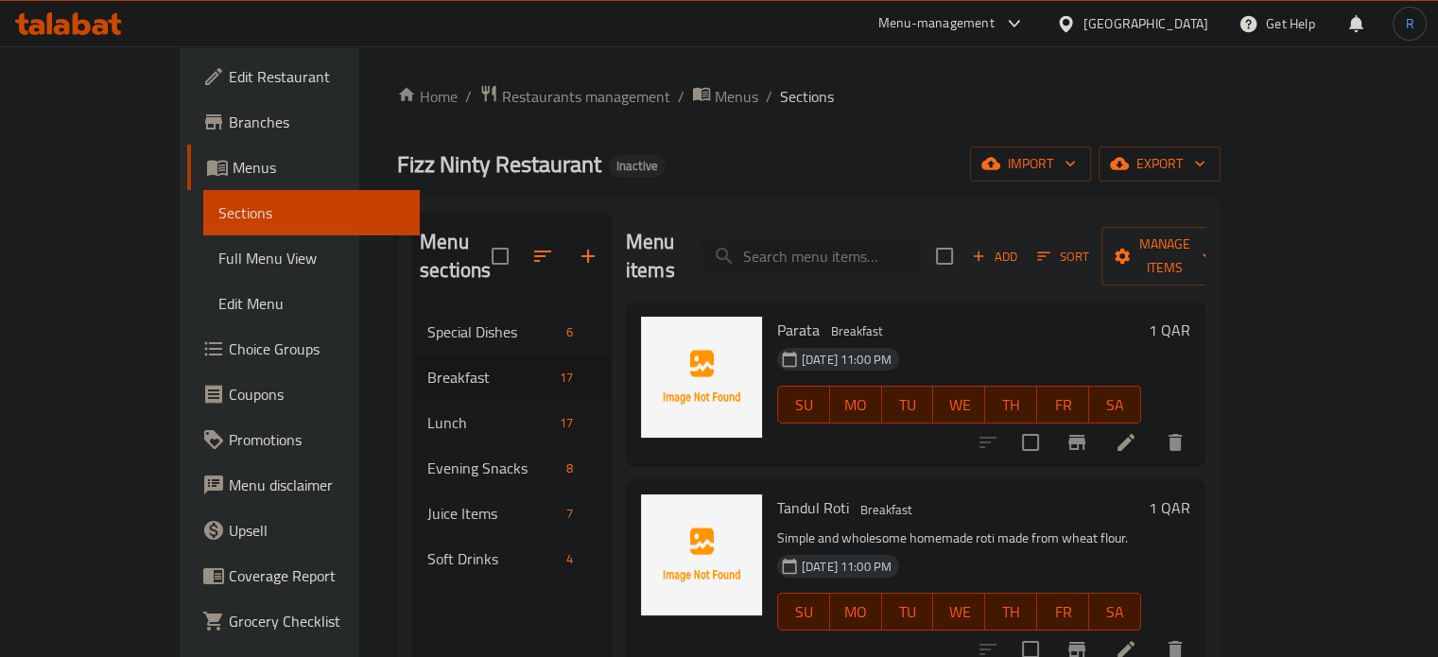
click at [820, 240] on input "search" at bounding box center [809, 256] width 223 height 33
paste input "Paya (meat trotters)"
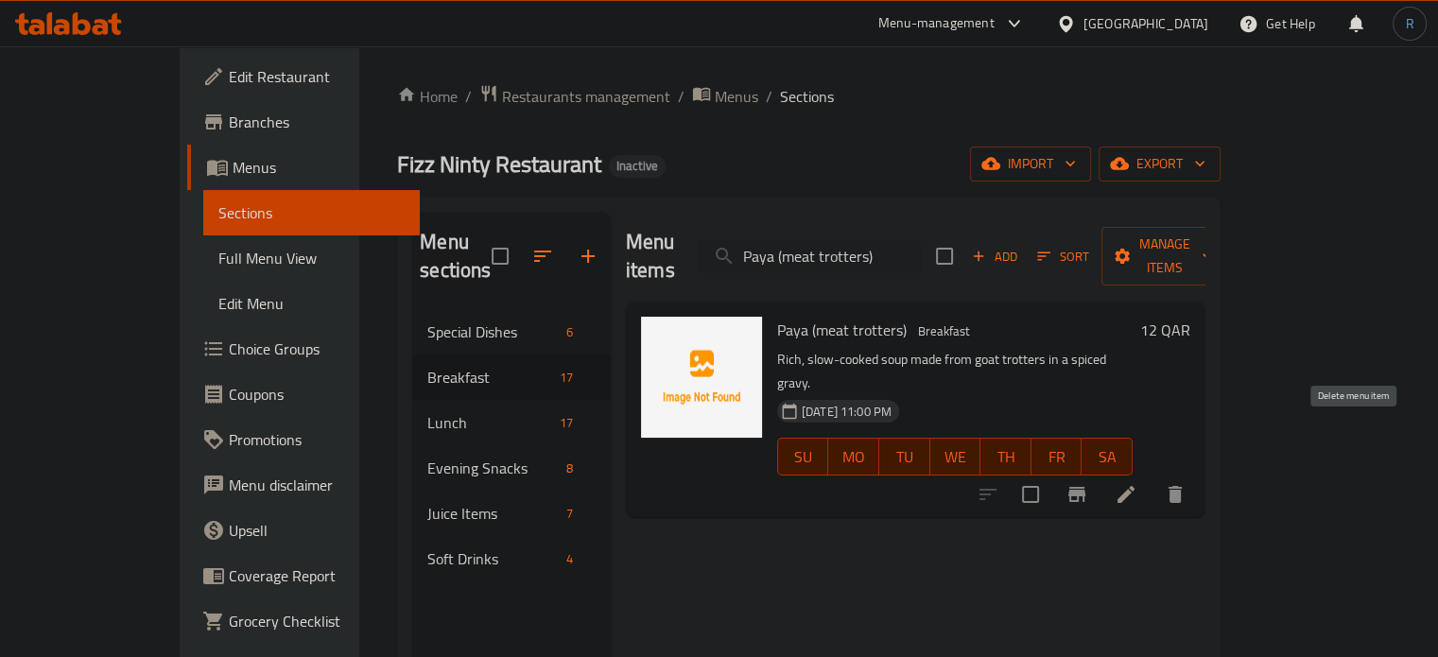
type input "Paya (meat trotters)"
click at [1186, 483] on icon "delete" at bounding box center [1175, 494] width 23 height 23
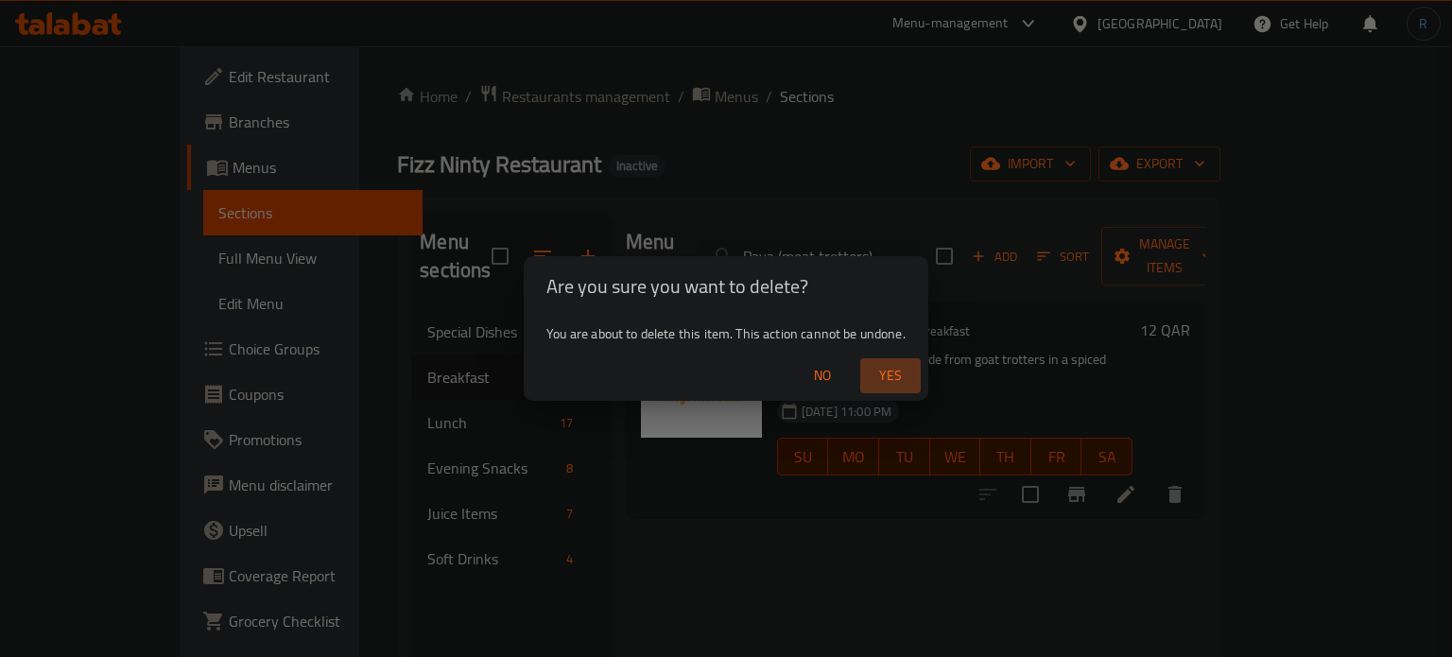
click at [891, 389] on button "Yes" at bounding box center [890, 375] width 60 height 35
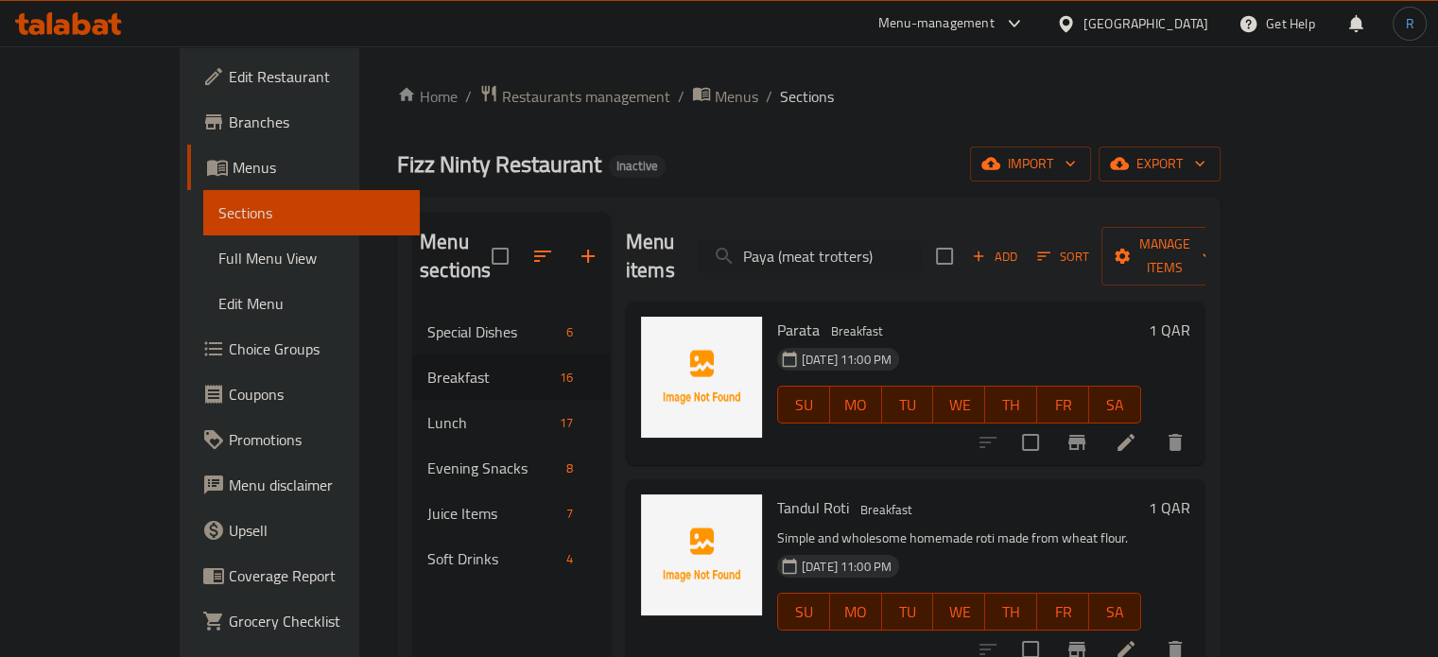
click at [1137, 431] on icon at bounding box center [1125, 442] width 23 height 23
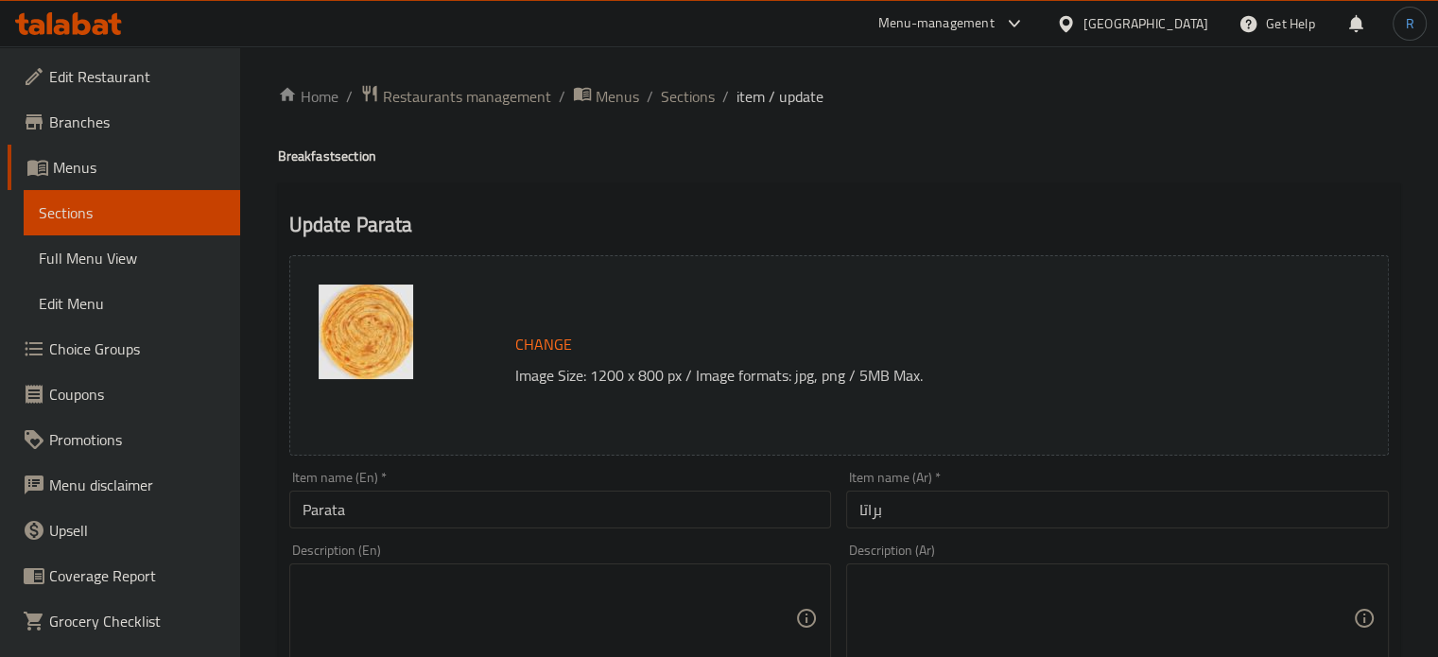
click at [878, 525] on input "براتا" at bounding box center [1117, 510] width 543 height 38
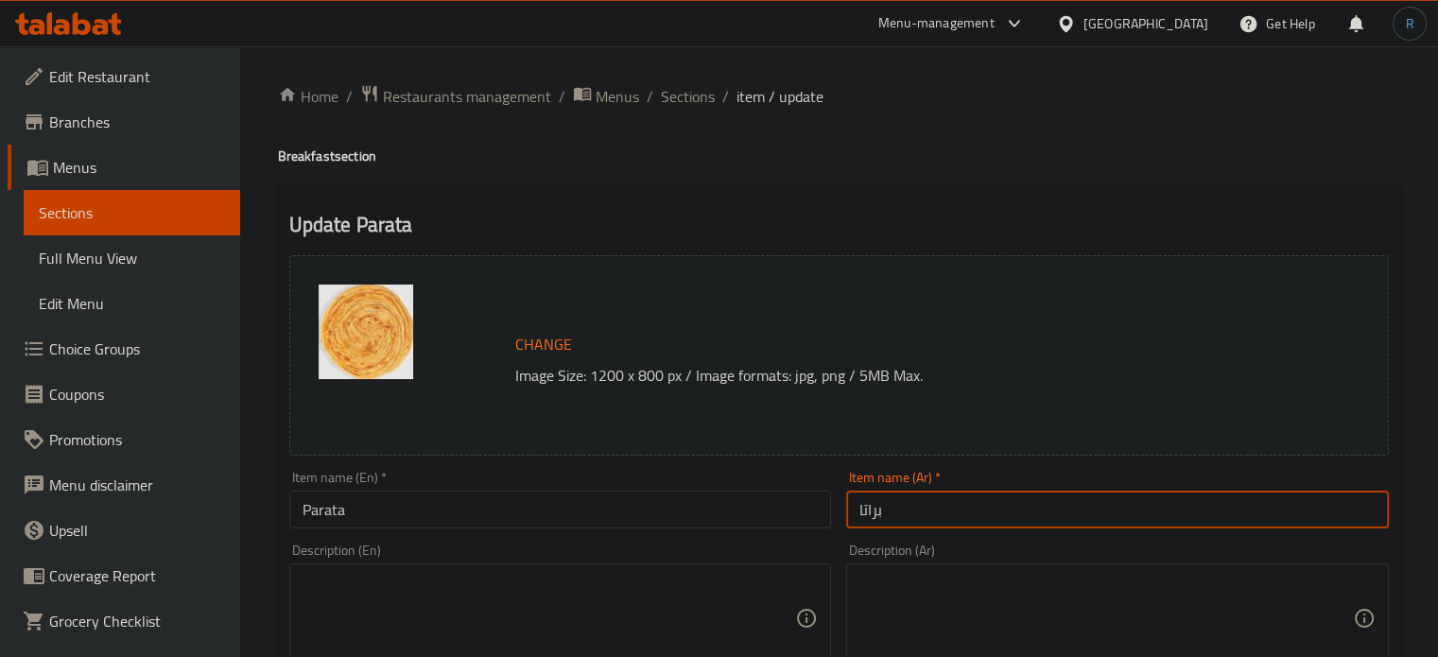
click at [878, 525] on input "براتا" at bounding box center [1117, 510] width 543 height 38
click at [492, 626] on textarea at bounding box center [548, 619] width 493 height 90
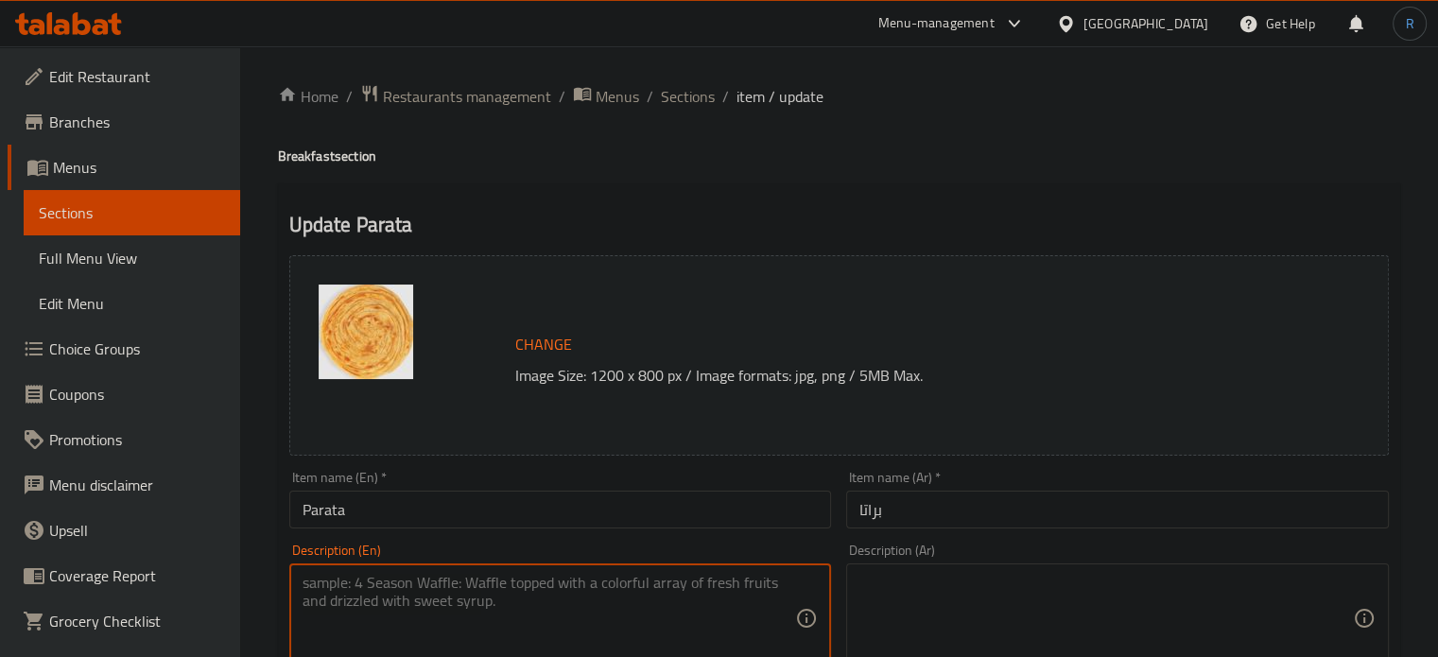
paste textarea "A traditional flatbread."
type textarea "A traditional flatbread."
click at [911, 604] on textarea at bounding box center [1105, 619] width 493 height 90
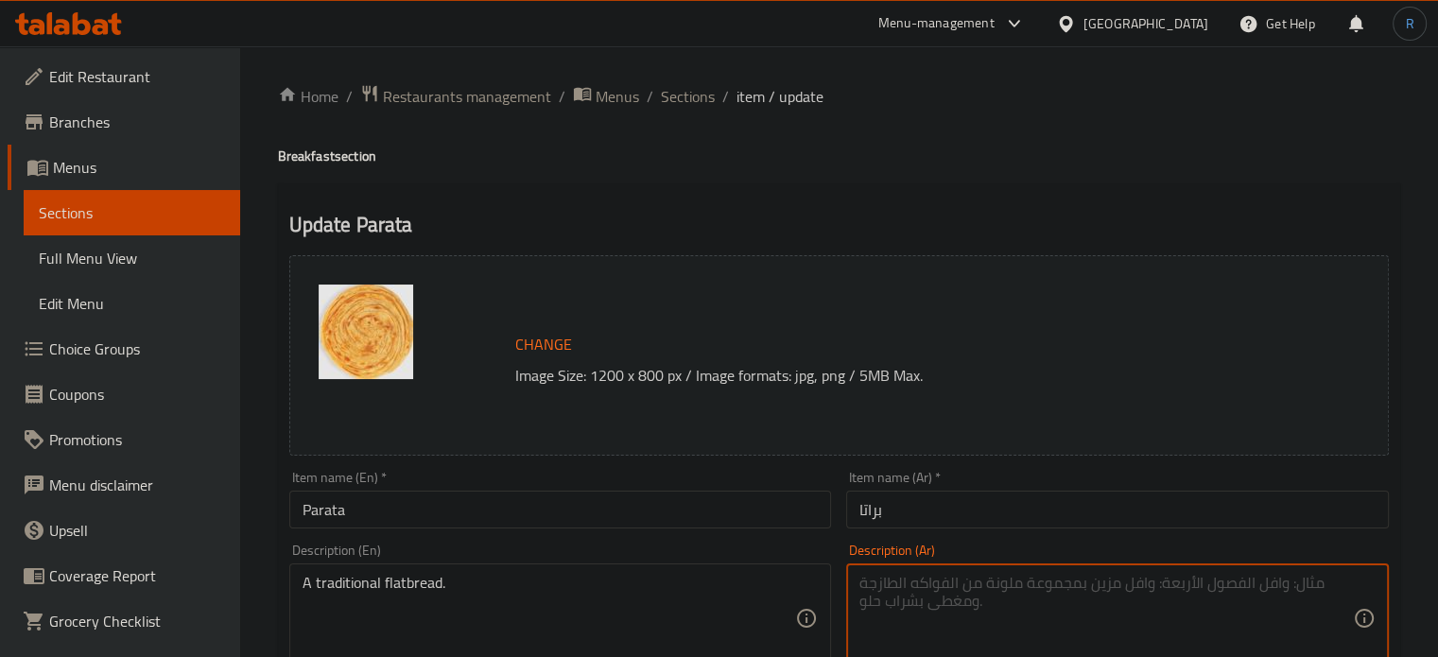
paste textarea "خبز مسطح تقليدي."
type textarea "خبز مسطح تقليدي."
click at [694, 500] on input "Parata" at bounding box center [560, 510] width 543 height 38
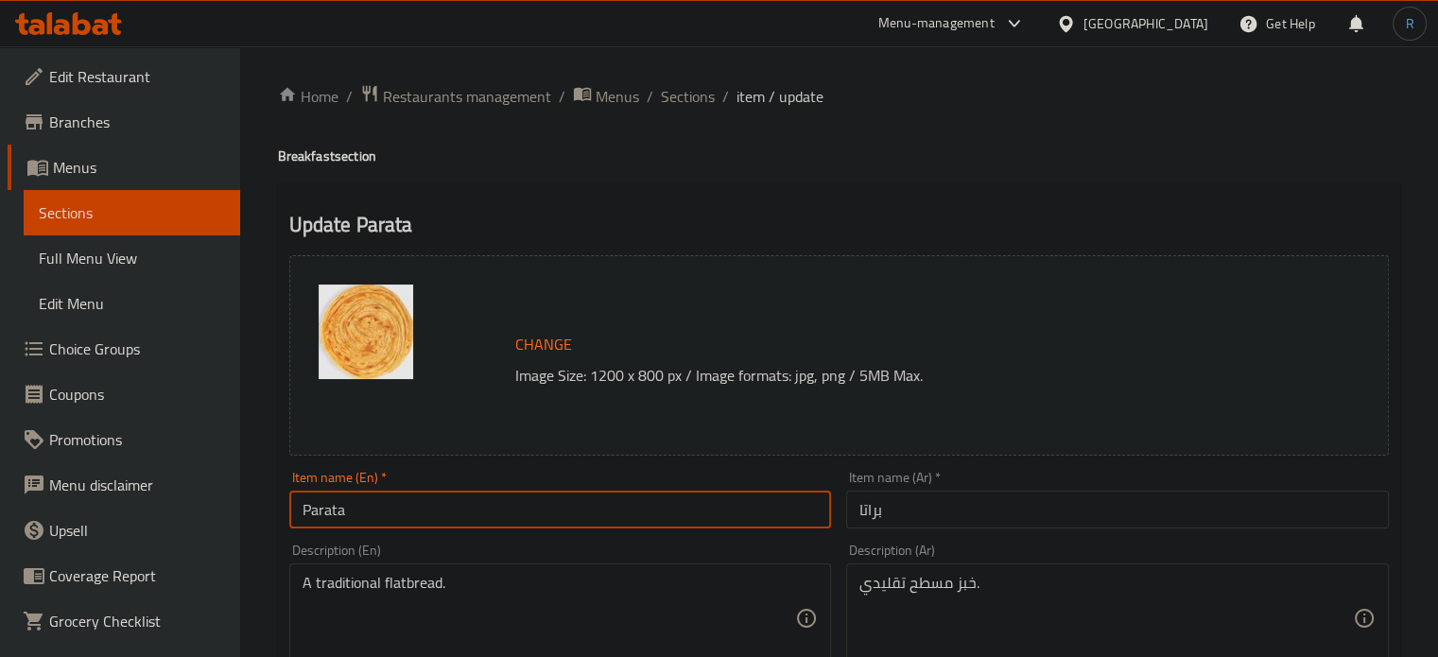
click at [699, 96] on span "Sections" at bounding box center [688, 96] width 54 height 23
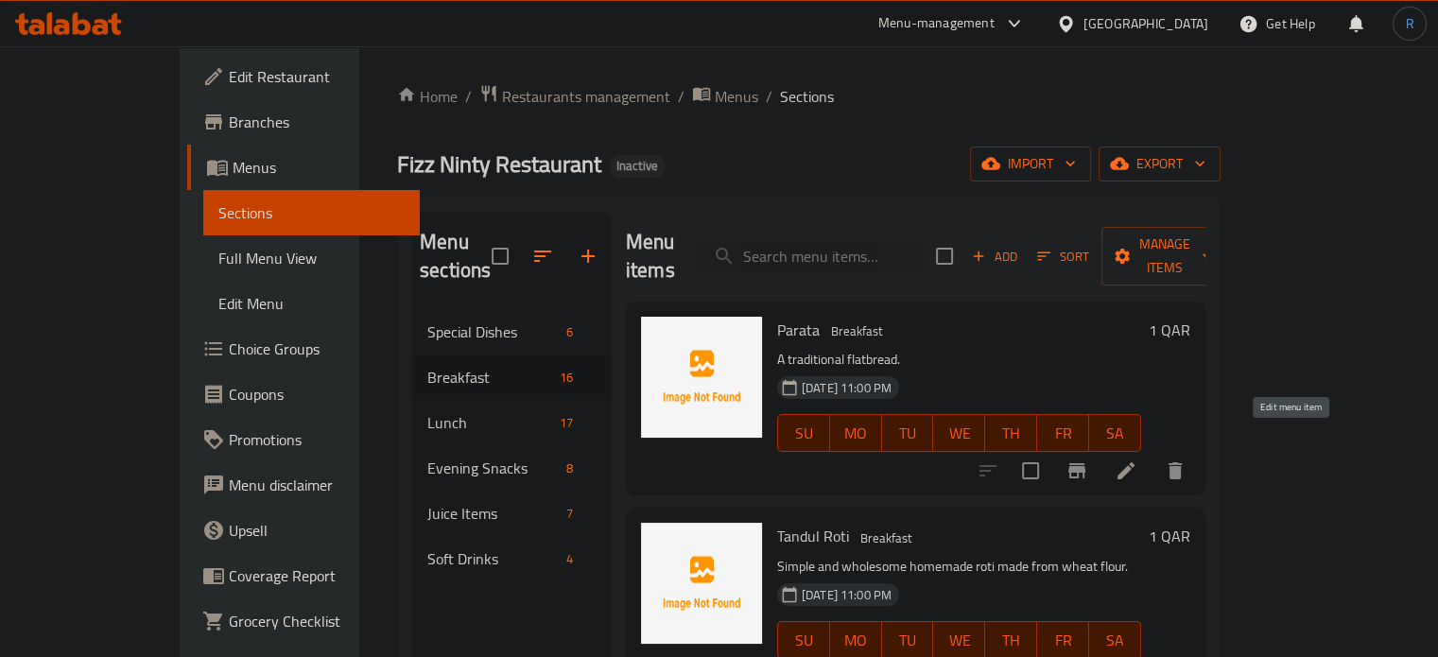
click at [1137, 459] on icon at bounding box center [1125, 470] width 23 height 23
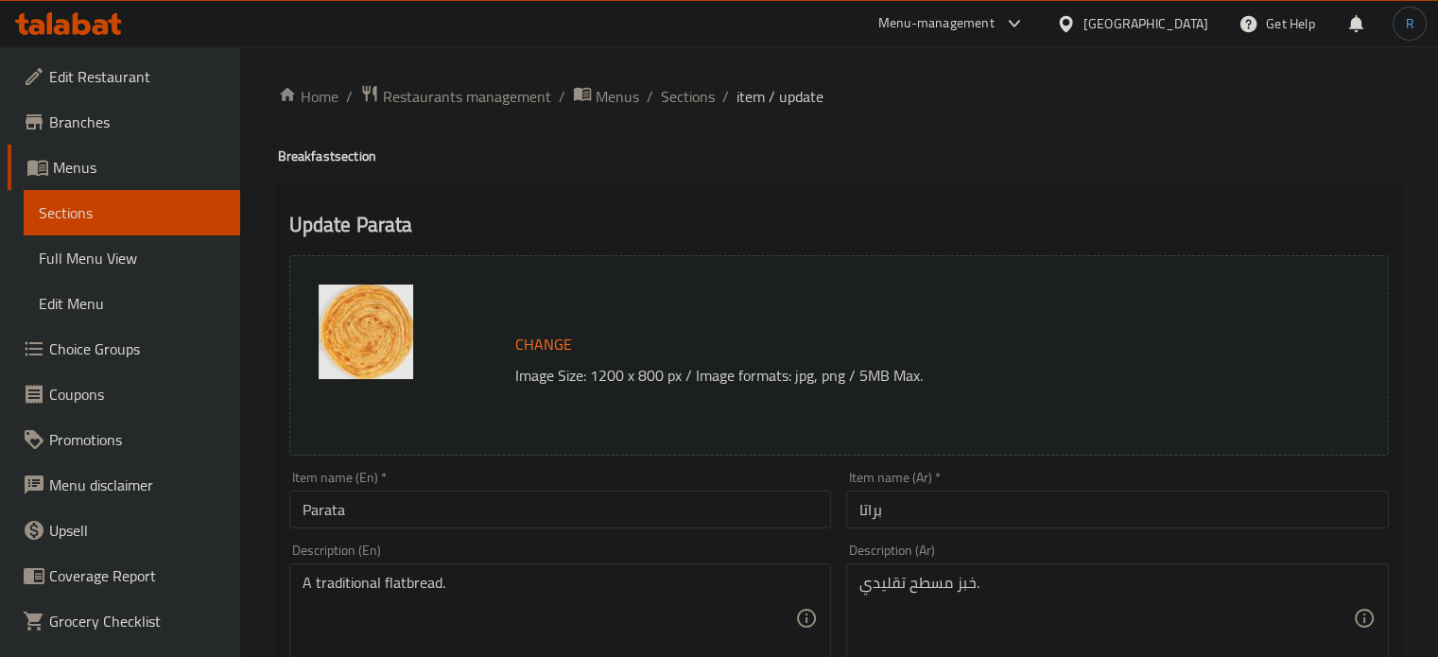
click at [334, 512] on input "Parata" at bounding box center [560, 510] width 543 height 38
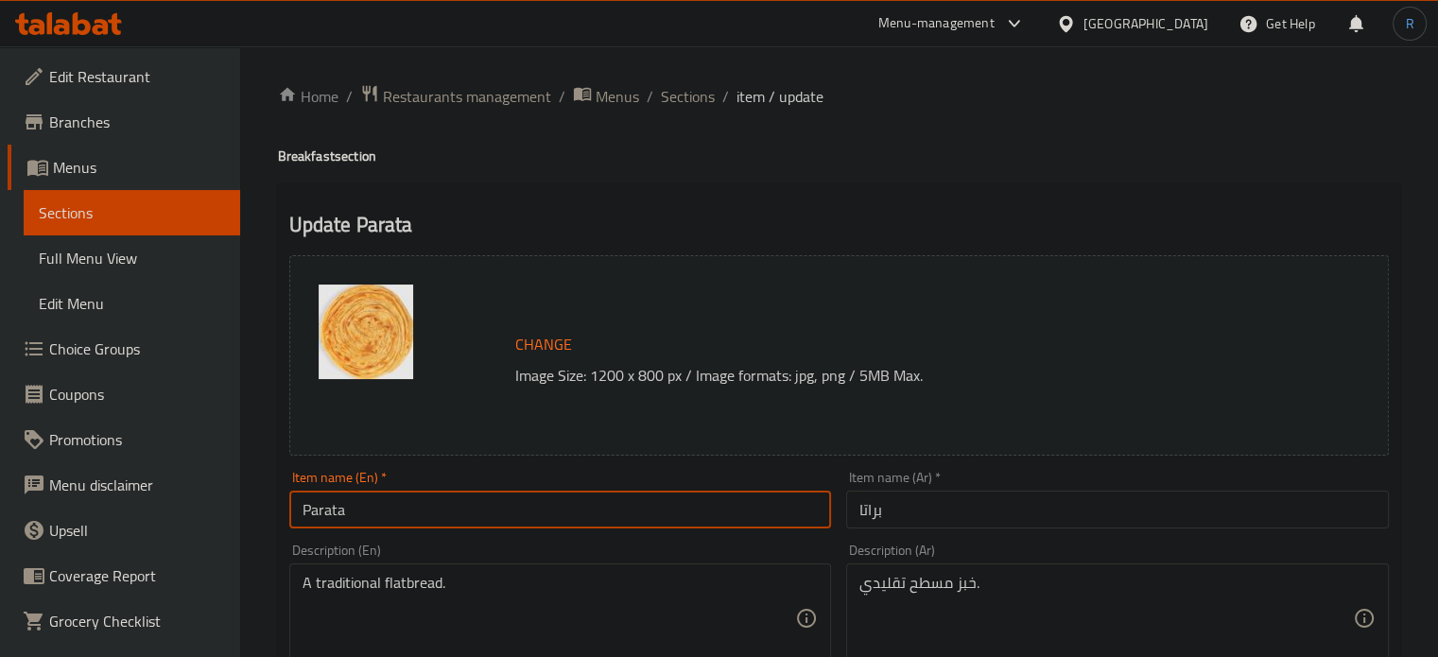
click at [334, 512] on input "Parata" at bounding box center [560, 510] width 543 height 38
paste input "h"
type input "Paratha"
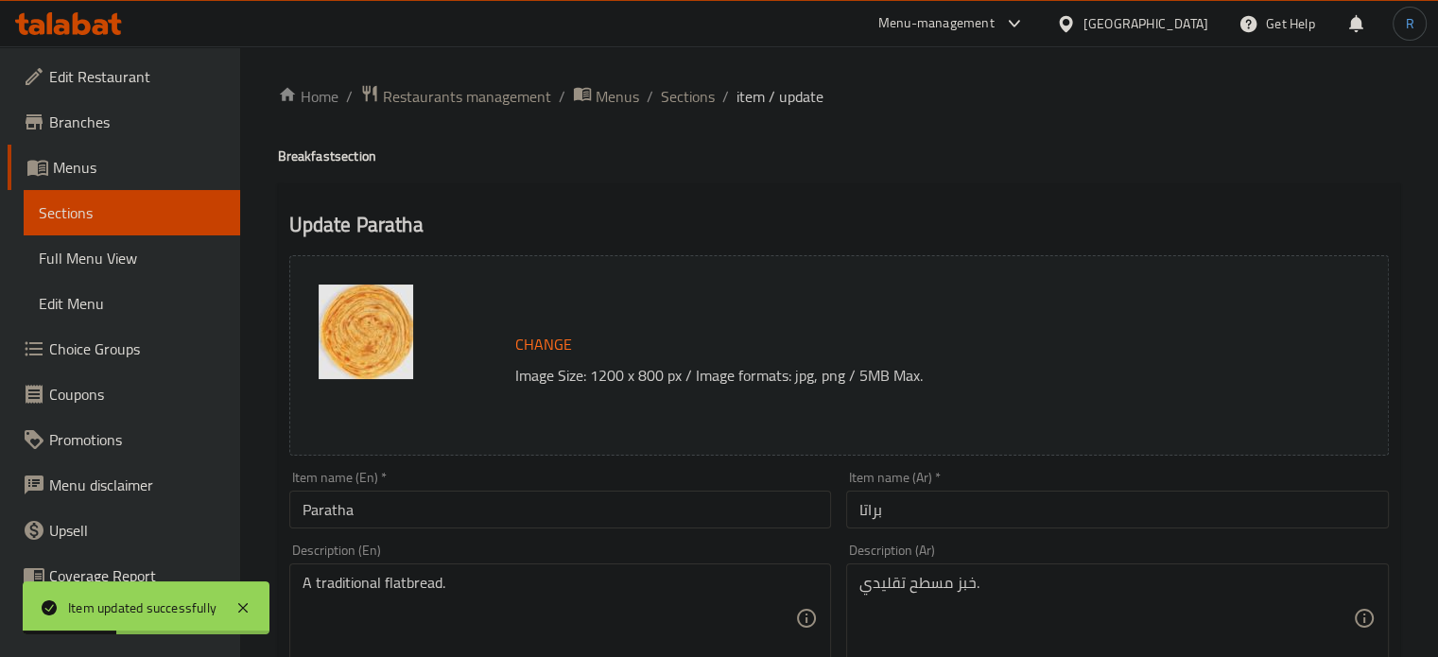
drag, startPoint x: 491, startPoint y: 219, endPoint x: 537, endPoint y: 184, distance: 58.0
click at [491, 219] on h2 "Update Paratha" at bounding box center [838, 225] width 1099 height 28
click at [670, 98] on span "Sections" at bounding box center [688, 96] width 54 height 23
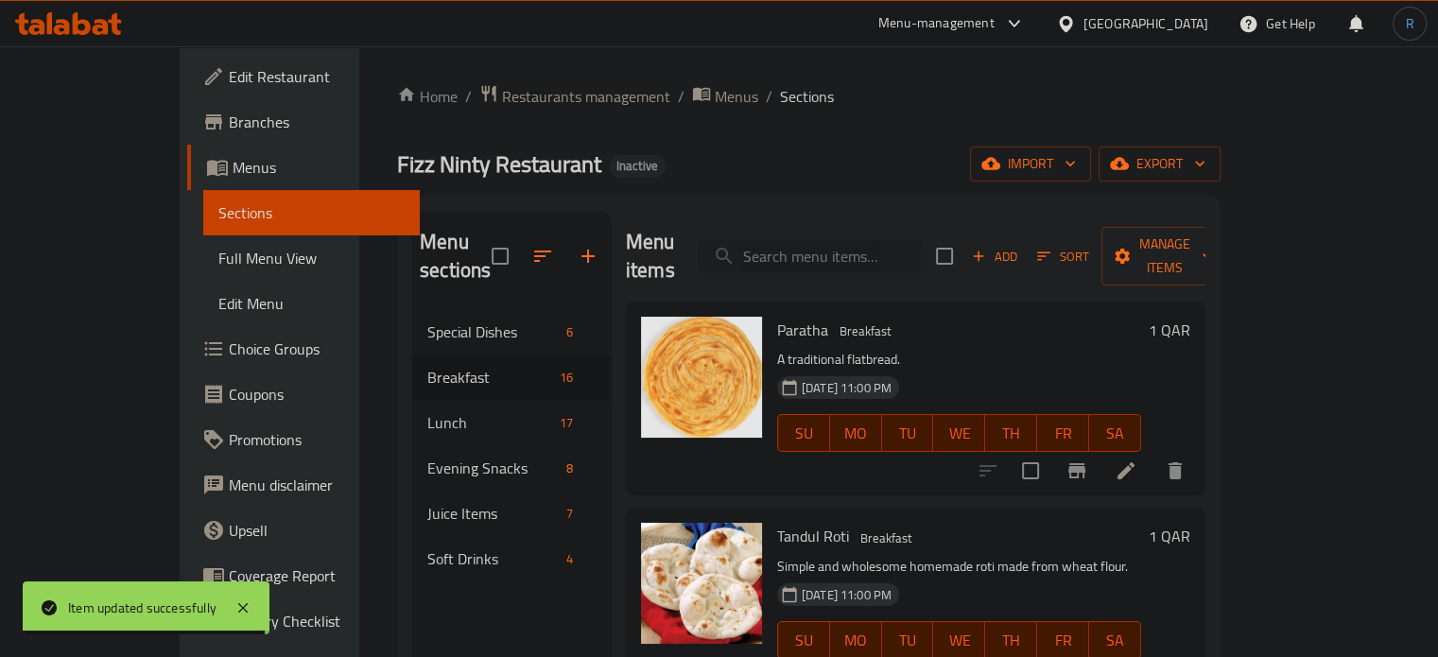
click at [825, 244] on input "search" at bounding box center [809, 256] width 223 height 33
paste input "Bhuna Khechuri"
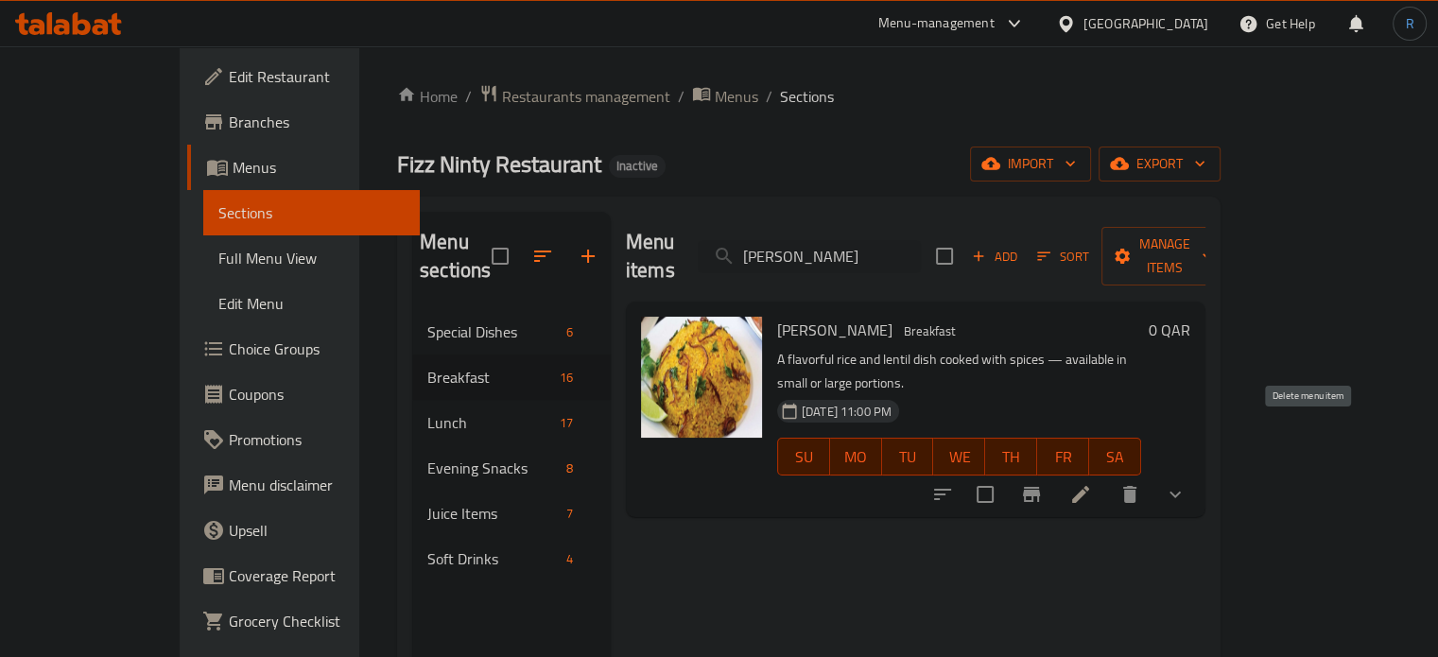
type input "Bhuna Khechuri"
click at [1092, 483] on icon at bounding box center [1080, 494] width 23 height 23
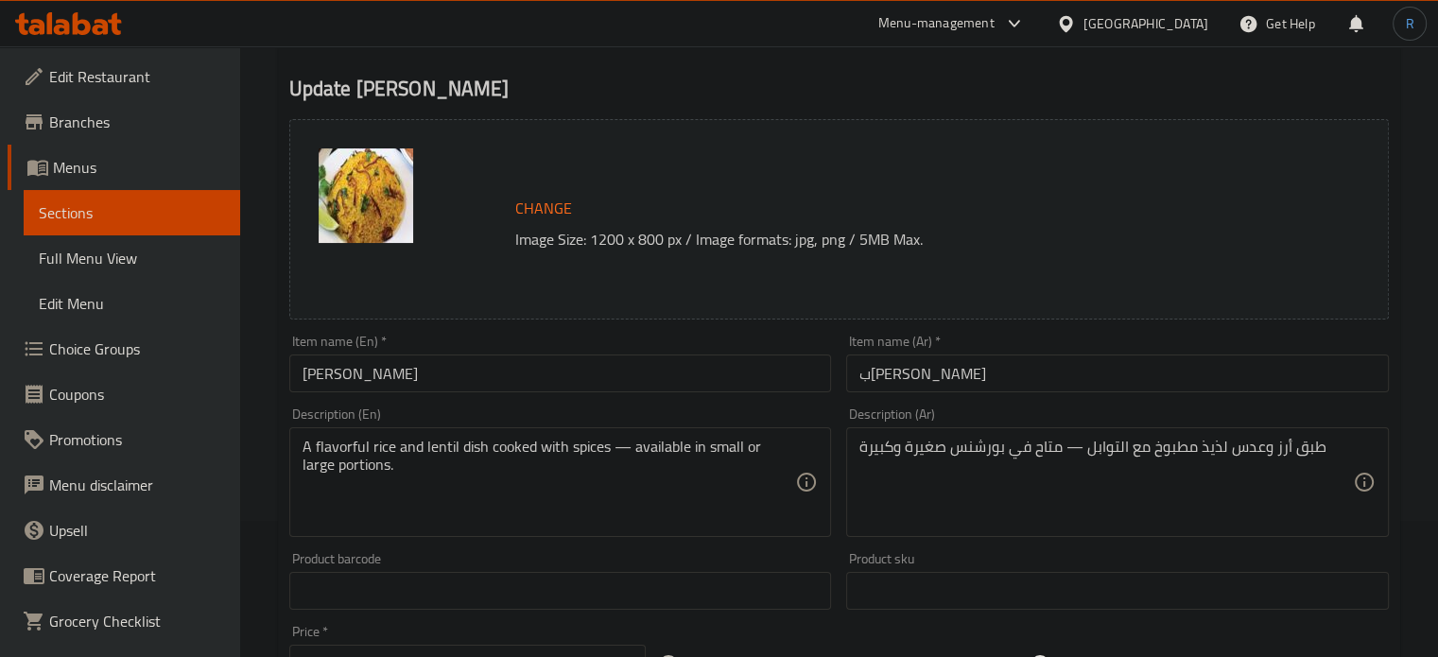
scroll to position [189, 0]
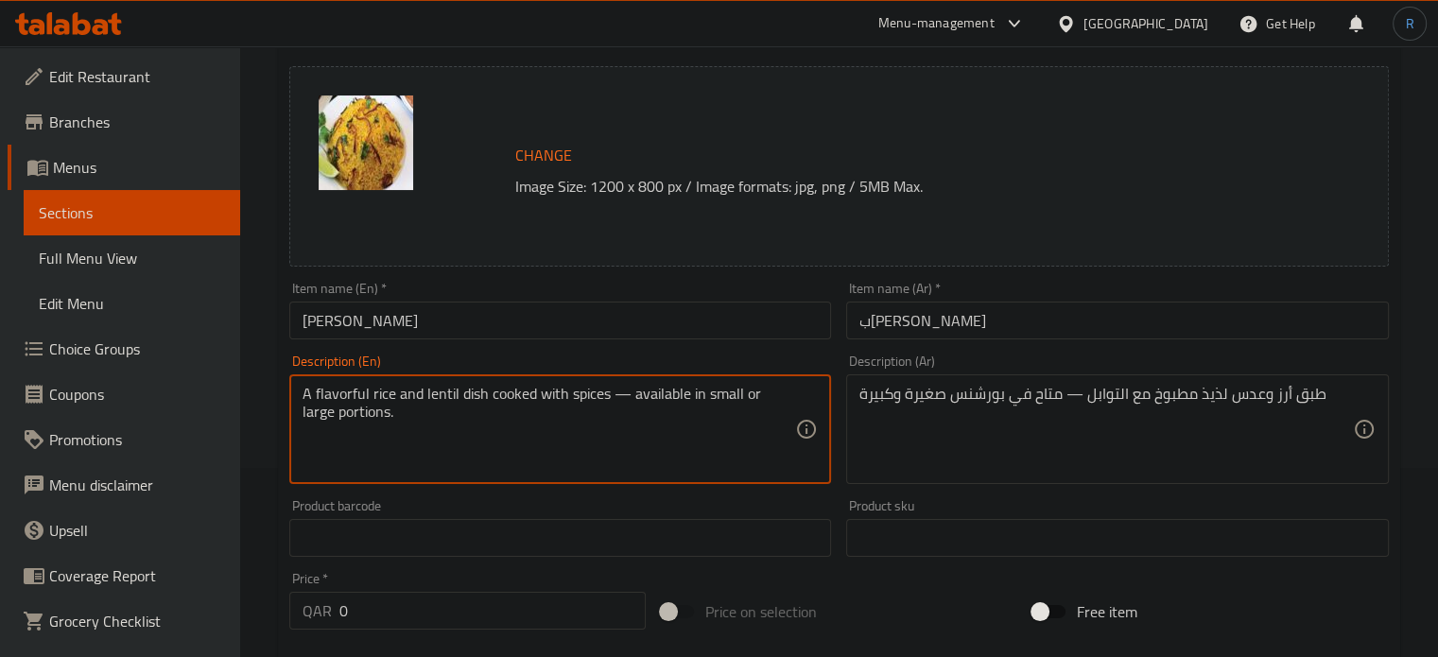
click at [340, 397] on textarea "A flavorful rice and lentil dish cooked with spices — available in small or lar…" at bounding box center [548, 430] width 493 height 90
type textarea "A rice and lentil dish cooked with spices — available in small or large portion…"
click at [1214, 384] on div "طبق أرز وعدس لذيذ مطبوخ مع التوابل — متاح في بورشنس صغيرة وكبيرة Description (A…" at bounding box center [1117, 429] width 543 height 110
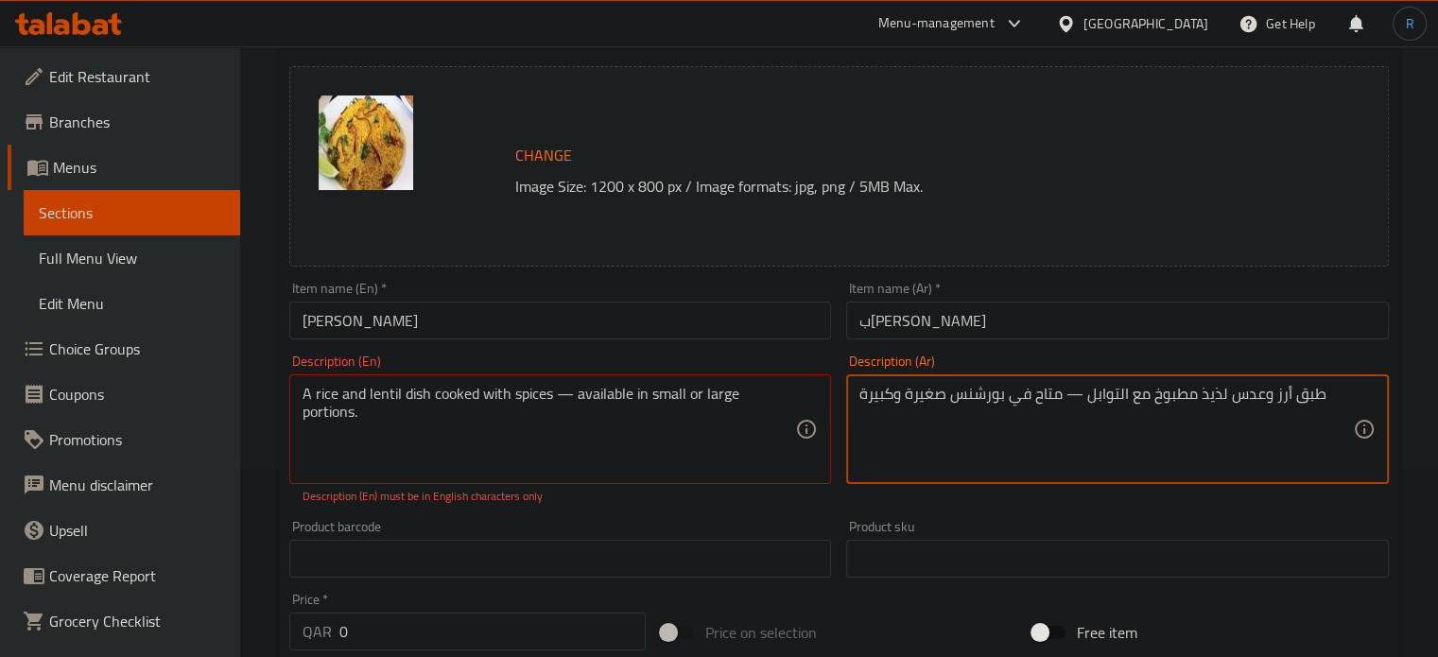
click at [1214, 384] on div "طبق أرز وعدس لذيذ مطبوخ مع التوابل — متاح في بورشنس صغيرة وكبيرة Description (A…" at bounding box center [1117, 429] width 543 height 110
click at [1213, 392] on textarea "طبق أرز وعدس لذيذ مطبوخ مع التوابل — متاح في بورشنس صغيرة وكبيرة" at bounding box center [1105, 430] width 493 height 90
click at [1067, 394] on textarea "طبق أرز وعدس مطبوخ مع التوابل — متاح في بورشنس صغيرة وكبيرة" at bounding box center [1105, 430] width 493 height 90
type textarea "طبق أرز وعدس مطبوخ مع التوابل متاح في بورشنس صغيرة وكبيرة"
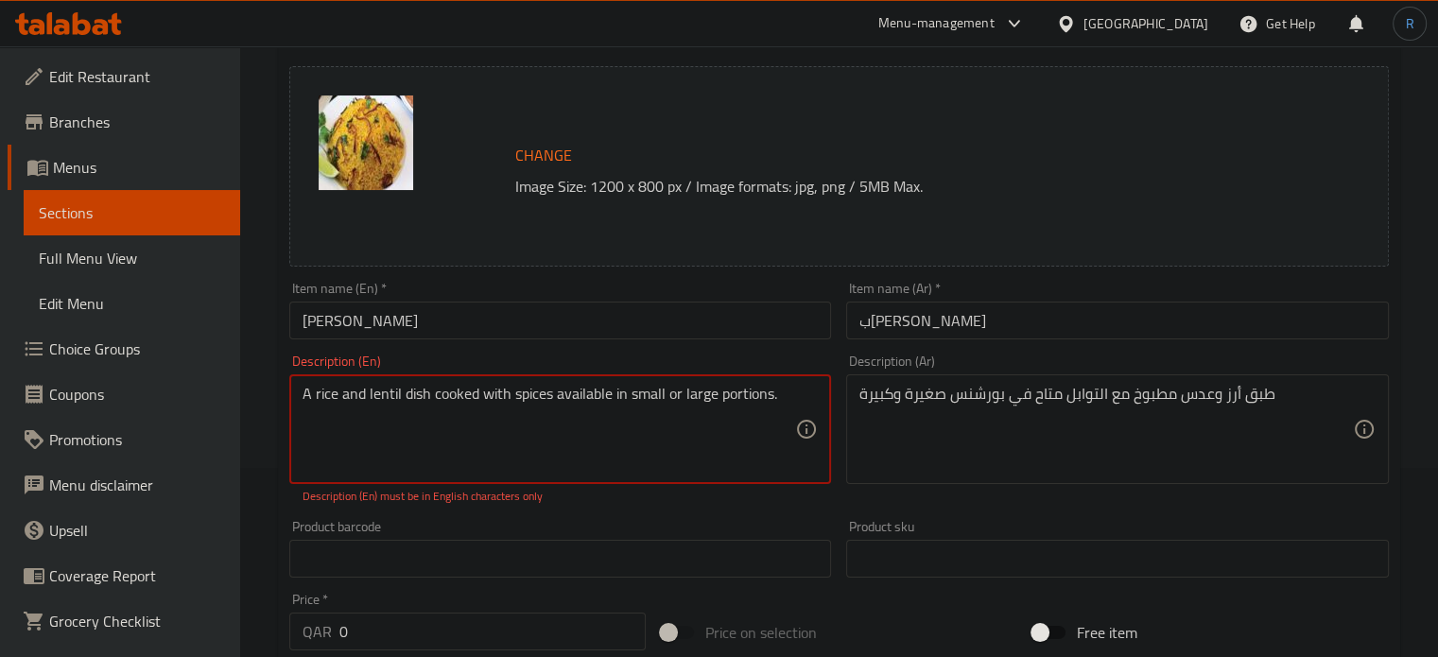
click at [573, 426] on textarea "A rice and lentil dish cooked with spices available in small or large portions." at bounding box center [548, 430] width 493 height 90
type textarea "A rice and lentil dish cooked with spices available in small or large portions."
click at [679, 302] on input "[PERSON_NAME]" at bounding box center [560, 321] width 543 height 38
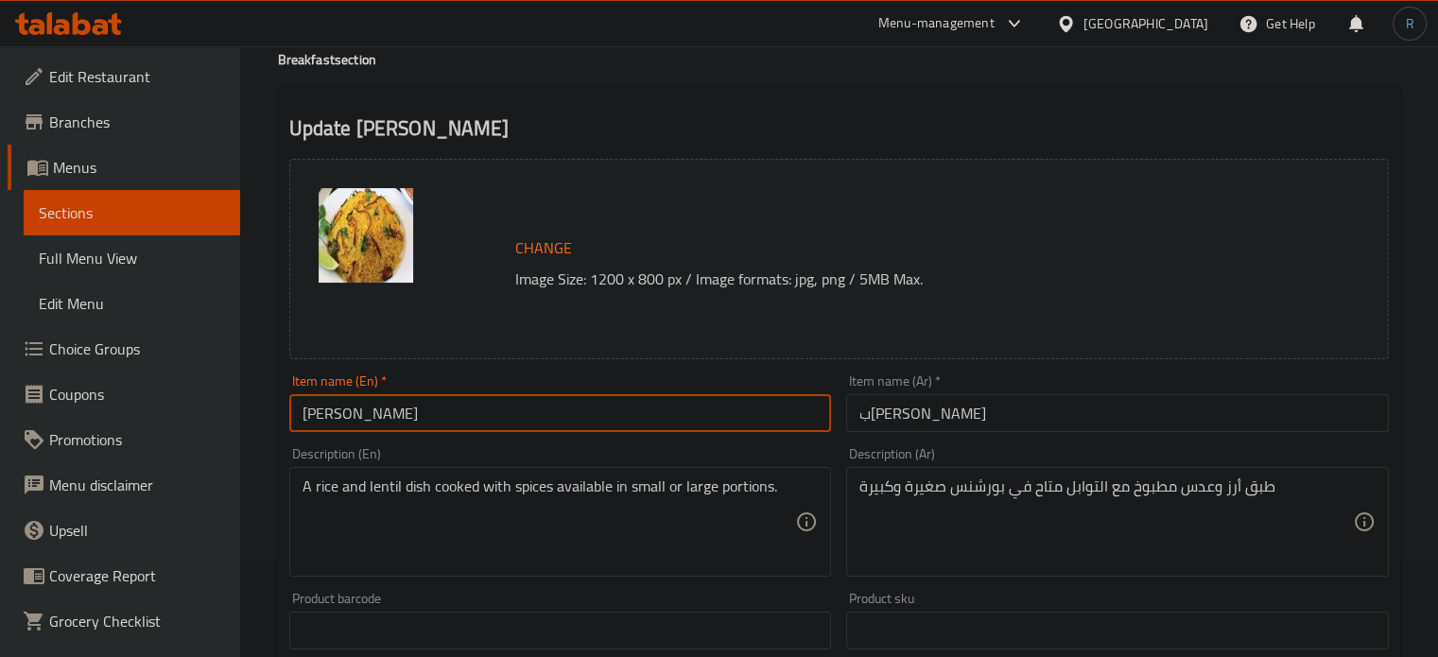
scroll to position [0, 0]
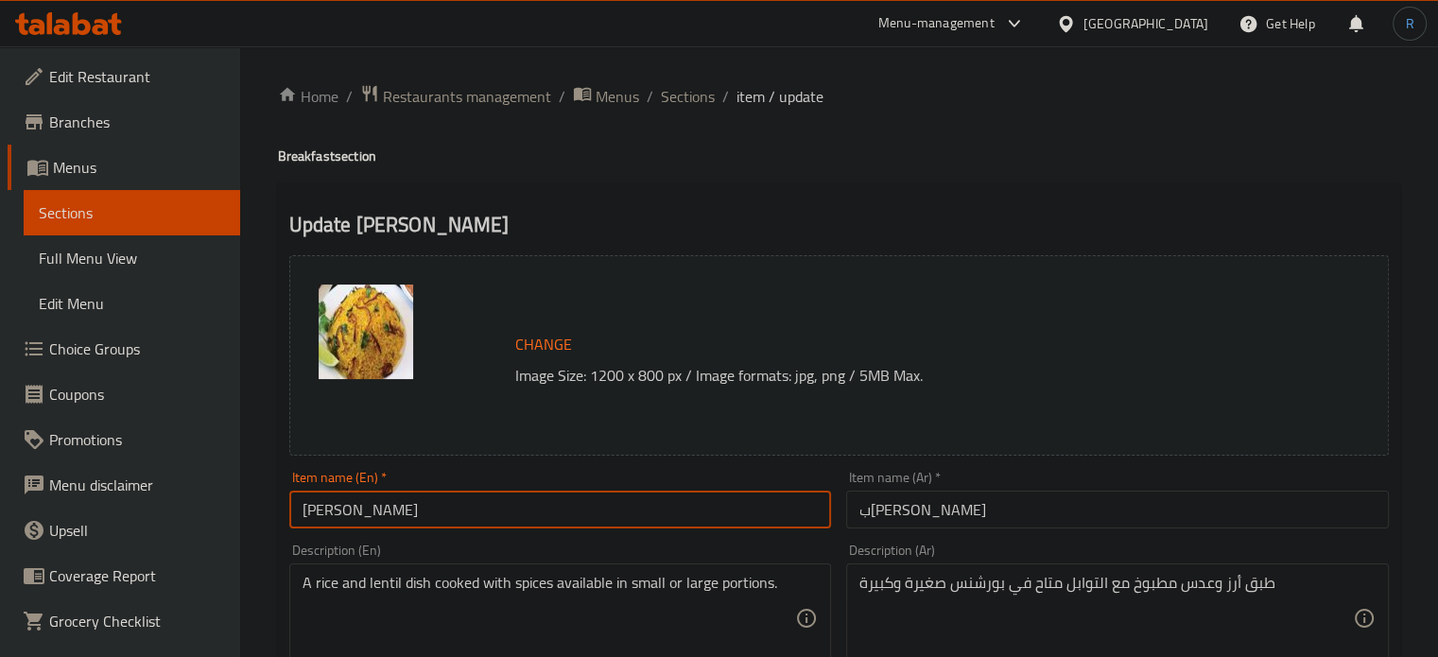
click at [533, 518] on input "[PERSON_NAME]" at bounding box center [560, 510] width 543 height 38
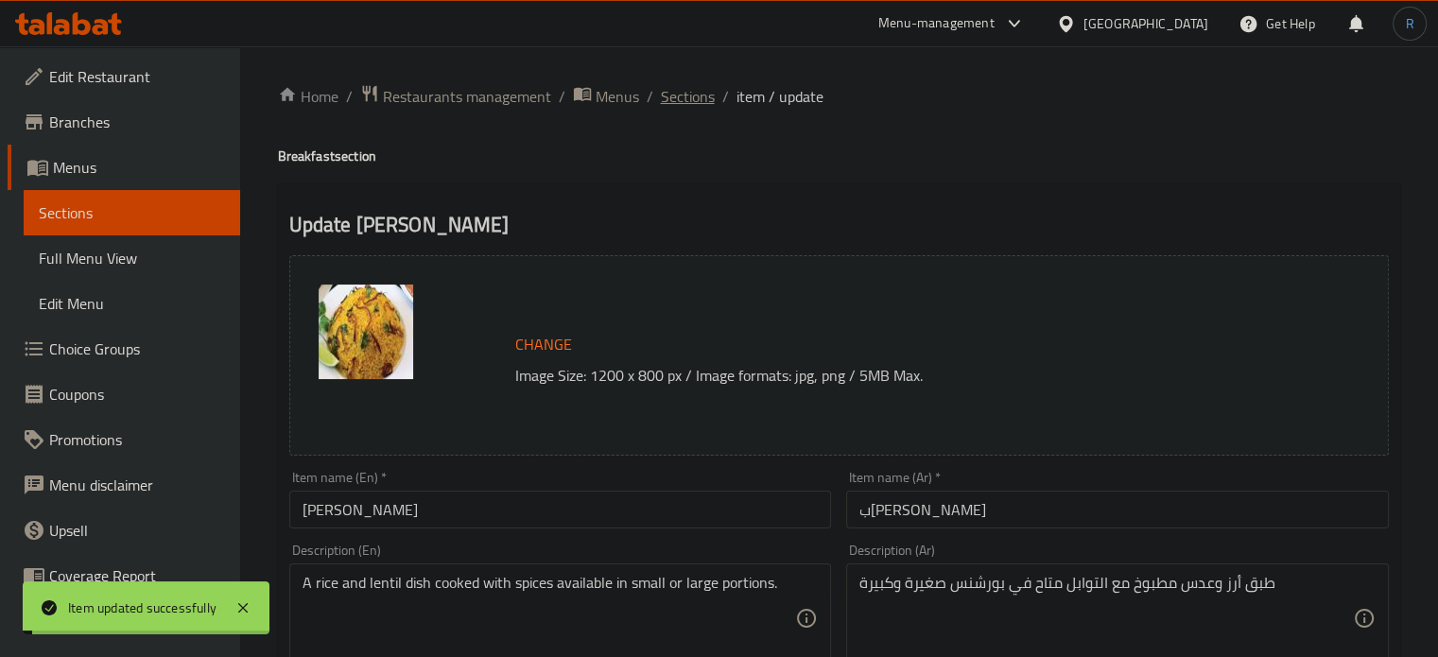
click at [677, 96] on span "Sections" at bounding box center [688, 96] width 54 height 23
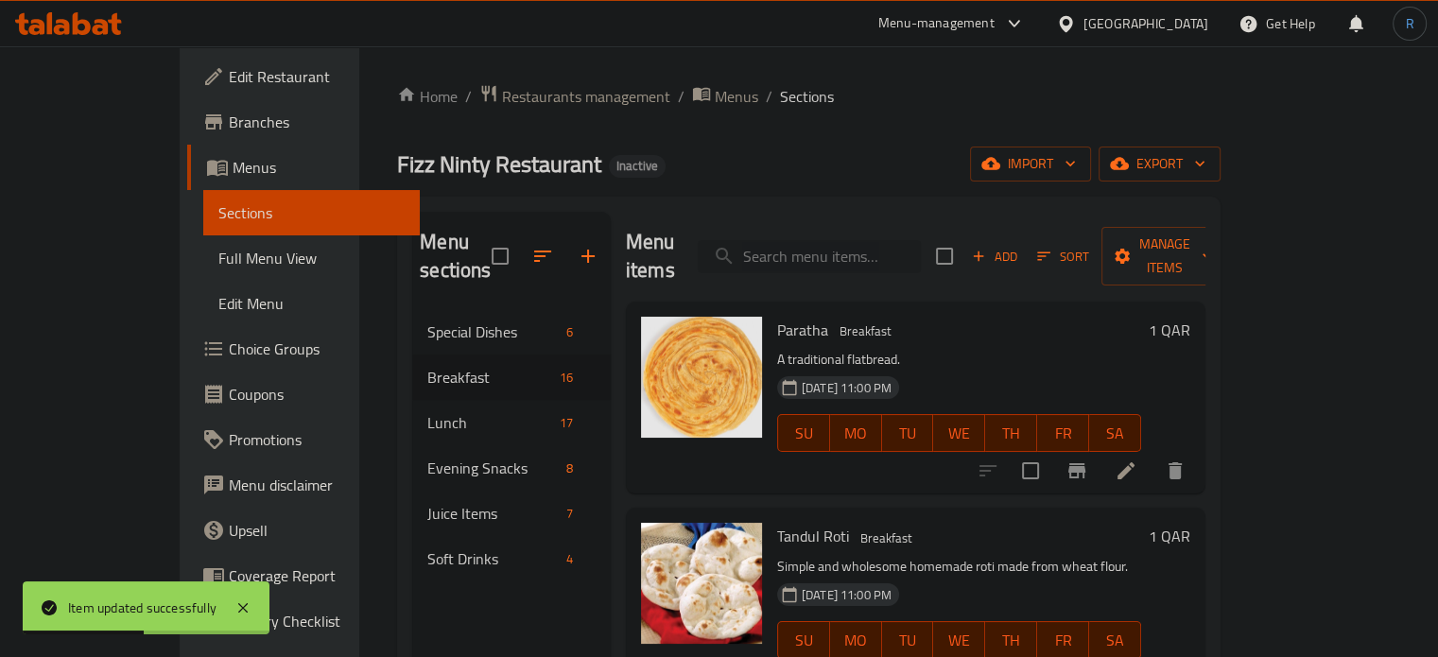
click at [865, 242] on input "search" at bounding box center [809, 256] width 223 height 33
paste input "Beef Bhuna"
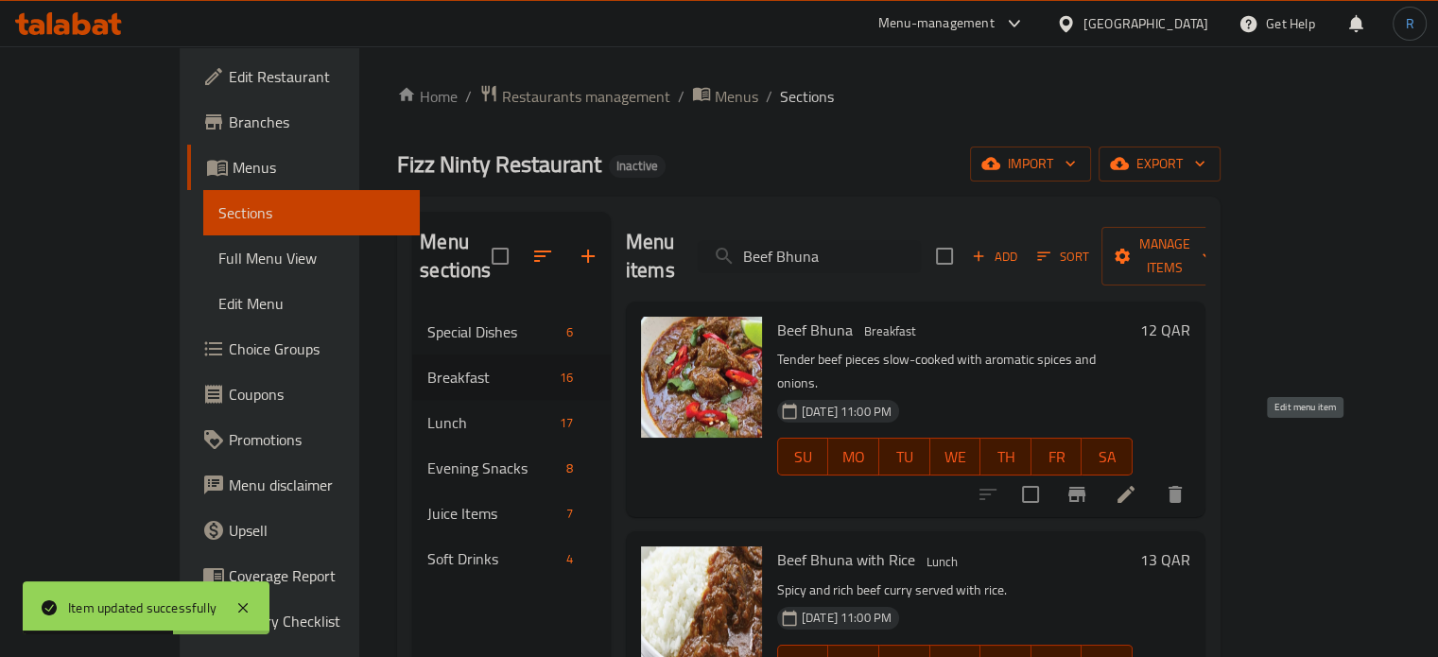
type input "Beef Bhuna"
click at [1137, 483] on icon at bounding box center [1125, 494] width 23 height 23
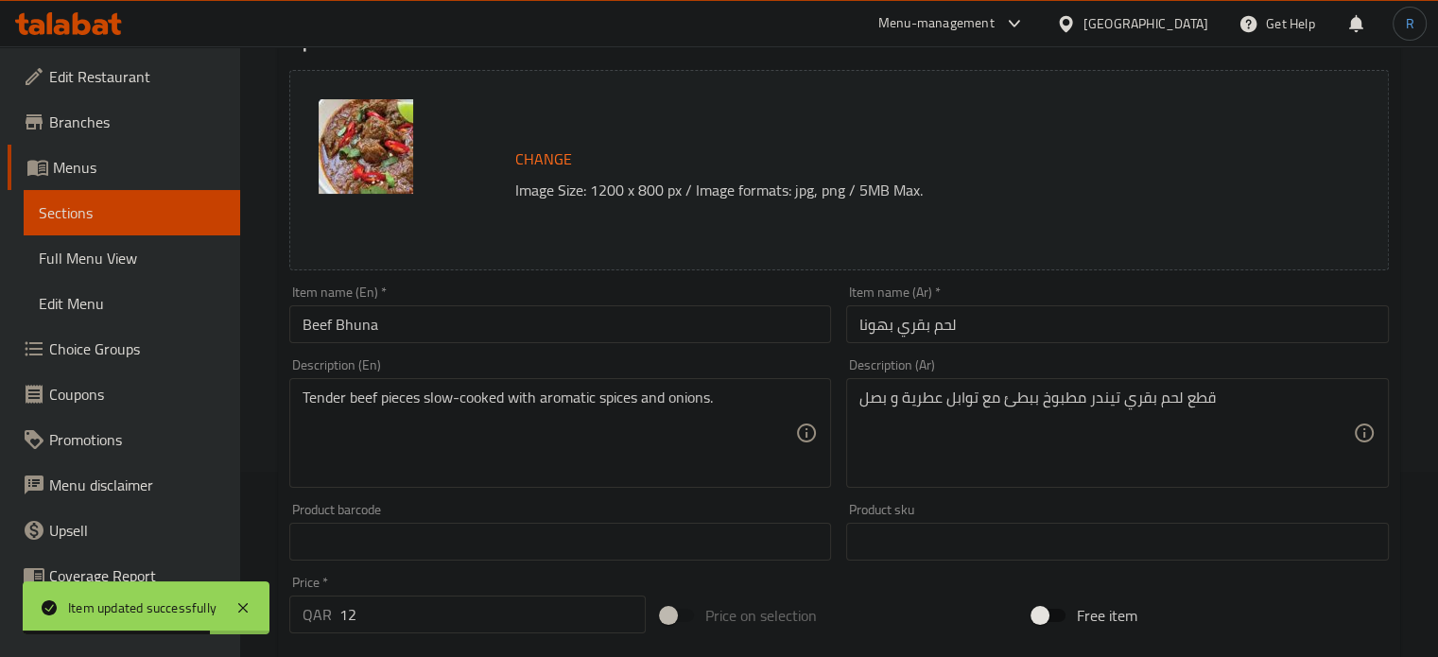
scroll to position [189, 0]
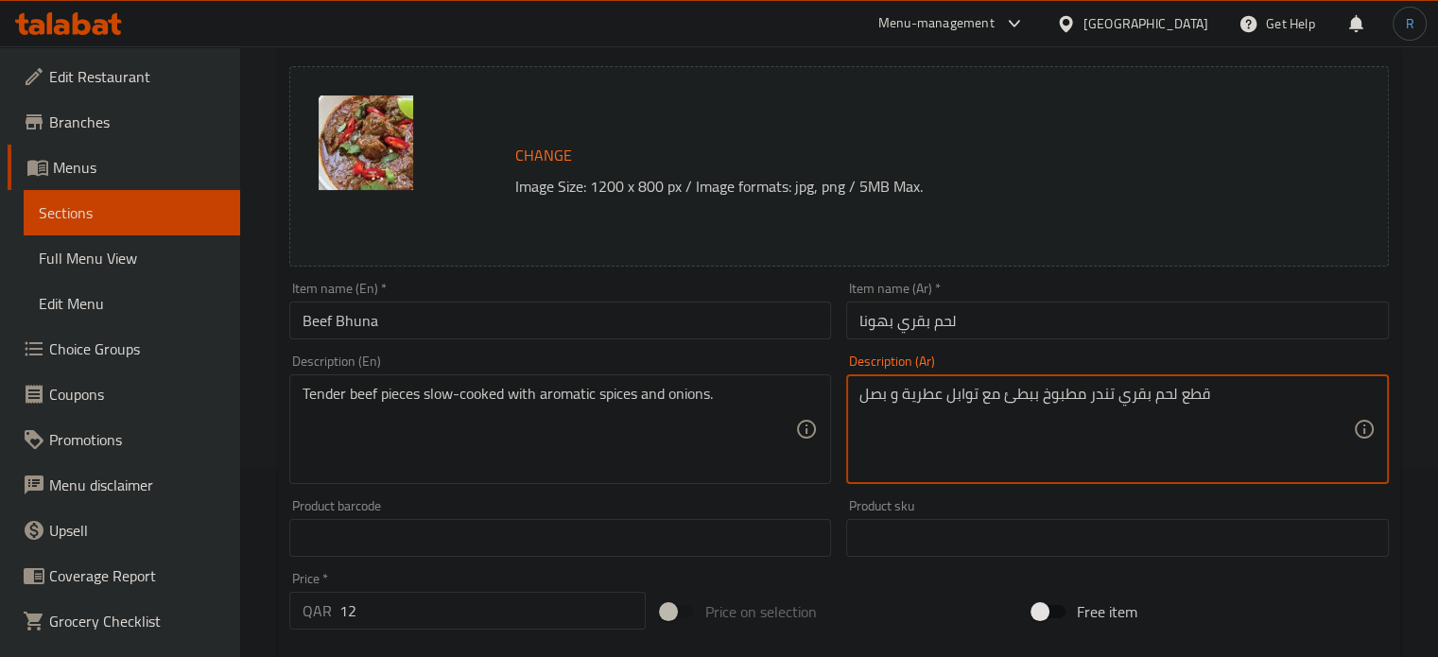
type textarea "قطع لحم بقري تندر مطبوخ ببطئ مع توابل عطرية و بصل"
click at [977, 331] on input "لحم بقري بهونا" at bounding box center [1117, 321] width 543 height 38
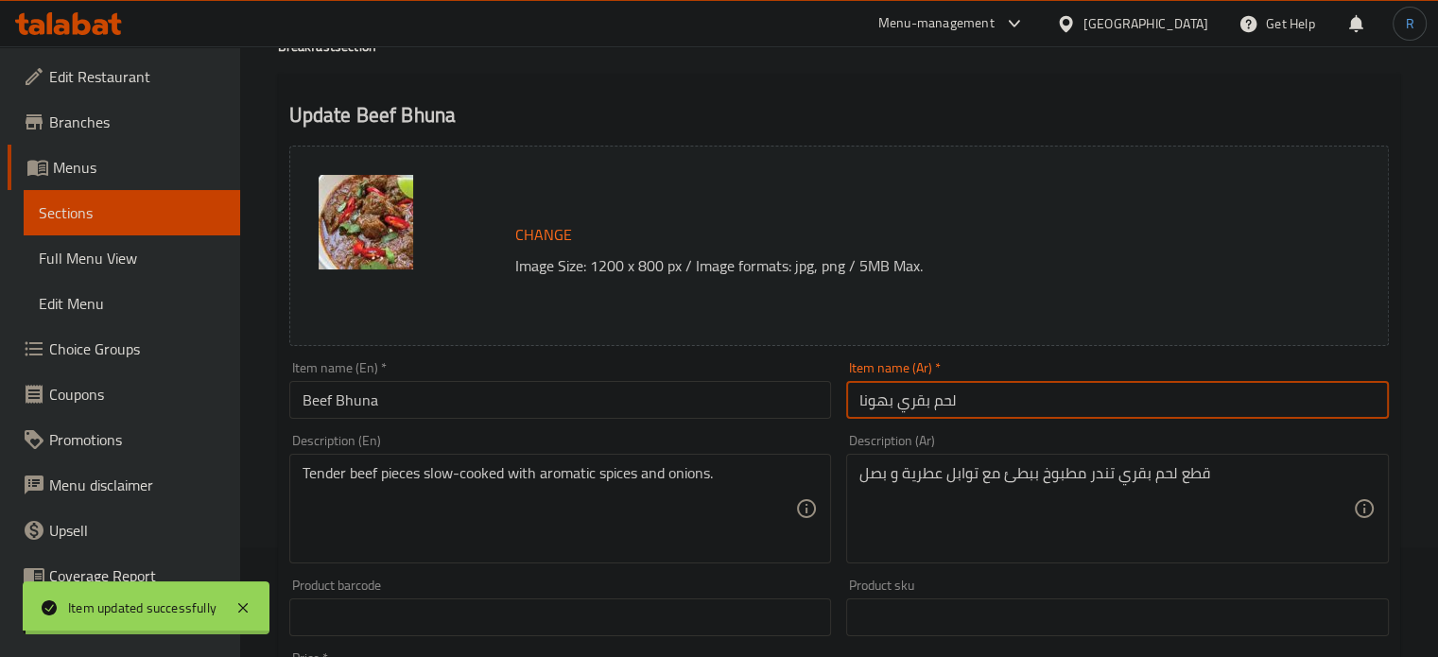
scroll to position [0, 0]
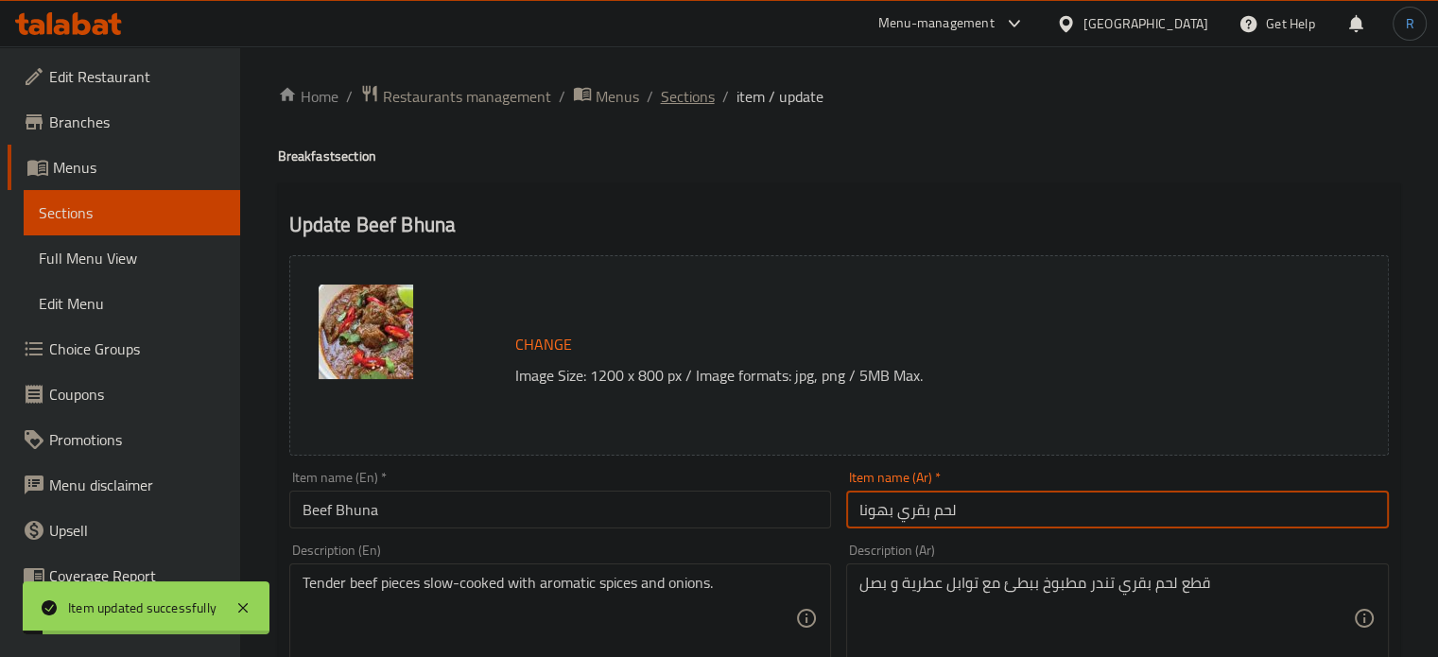
click at [677, 103] on span "Sections" at bounding box center [688, 96] width 54 height 23
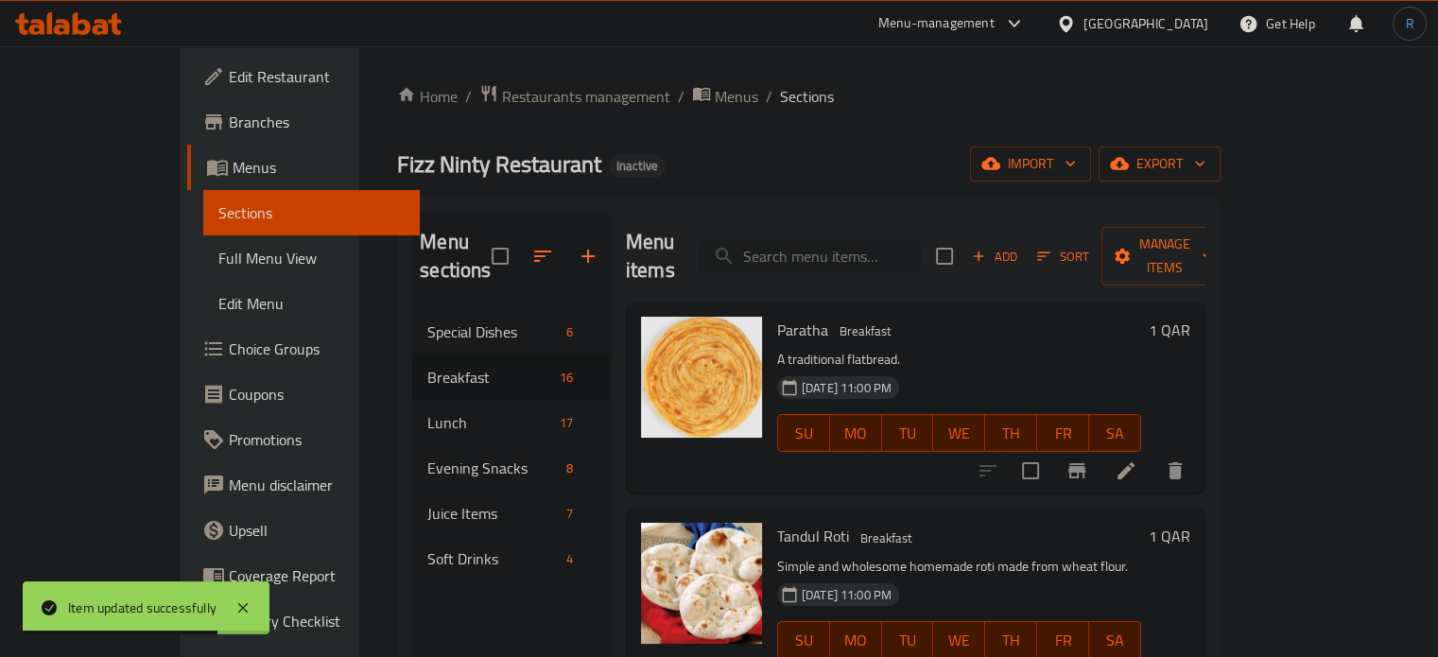
click at [842, 240] on input "search" at bounding box center [809, 256] width 223 height 33
paste input "Faluda"
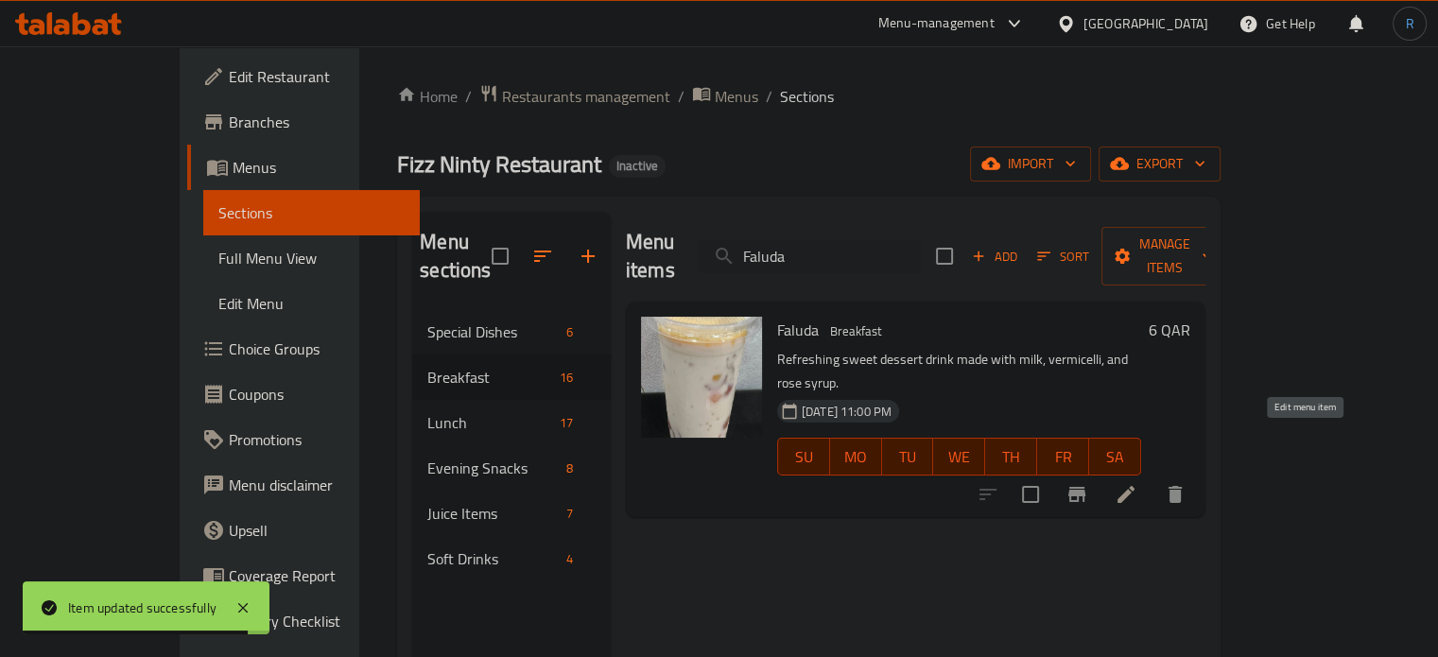
type input "Faluda"
click at [1137, 483] on icon at bounding box center [1125, 494] width 23 height 23
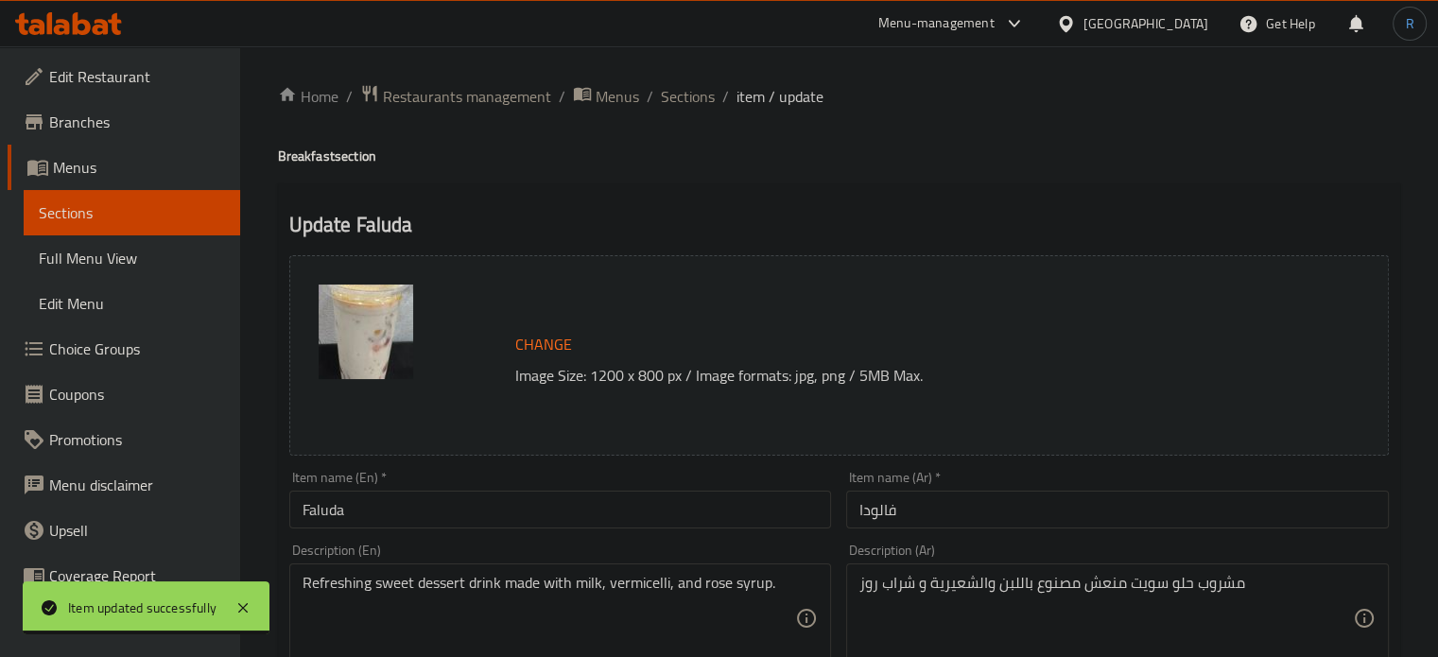
scroll to position [95, 0]
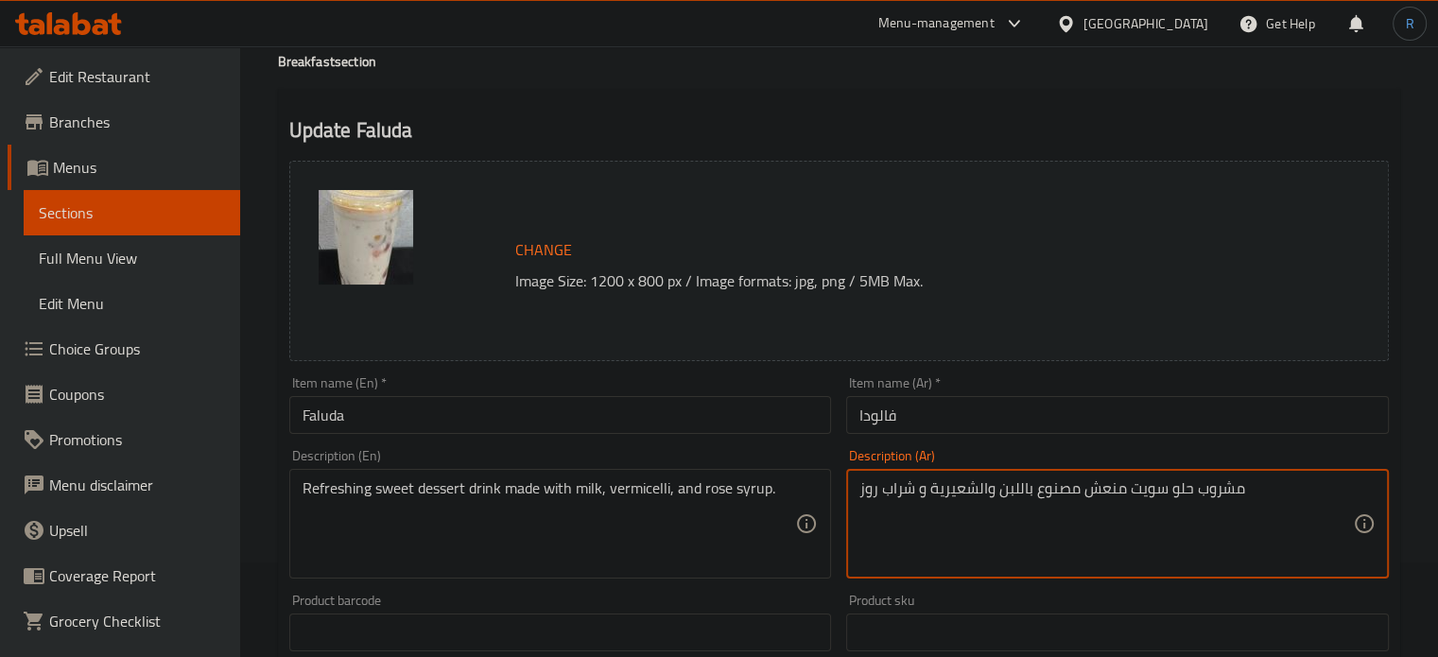
click at [1005, 494] on textarea "مشروب حلو سويت منعش مصنوع باللبن والشعيرية و شراب روز" at bounding box center [1105, 524] width 493 height 90
type textarea "مشروب حلو سويت منعش مصنوع من الحليب والشعيرية و شراب روز"
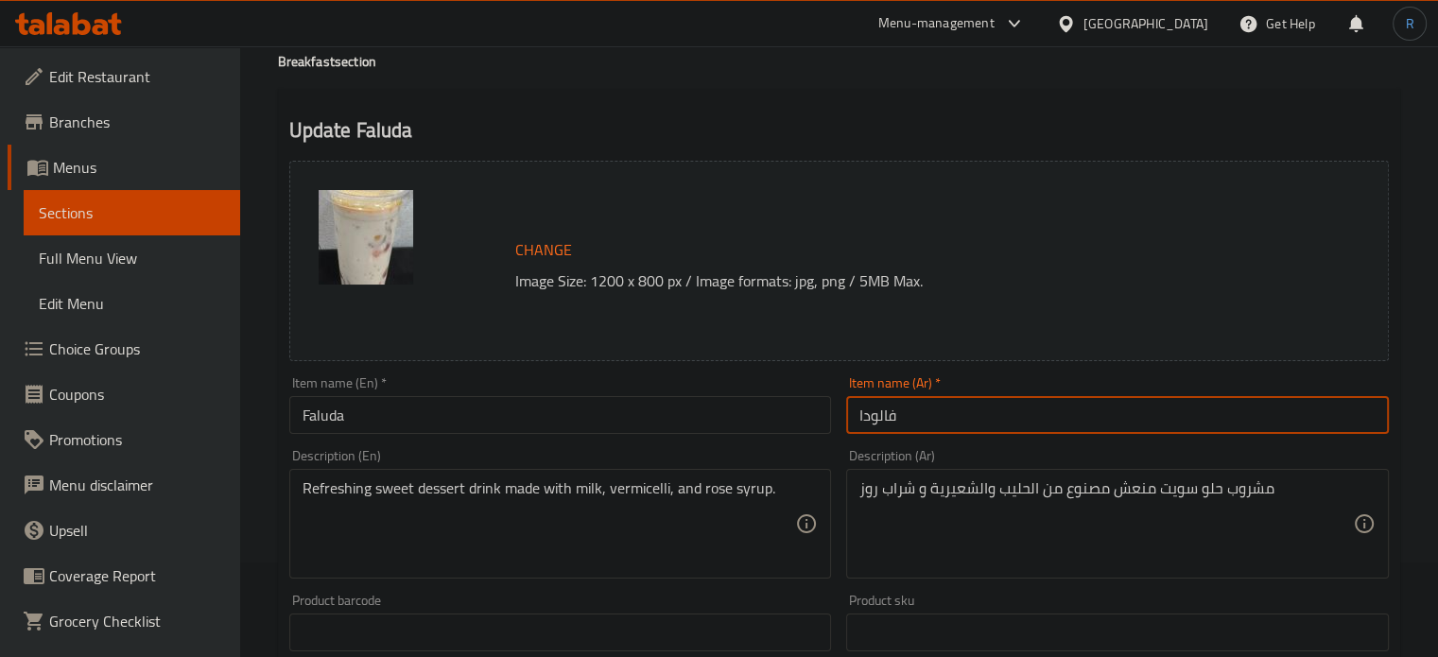
click at [958, 406] on input "فالودا" at bounding box center [1117, 415] width 543 height 38
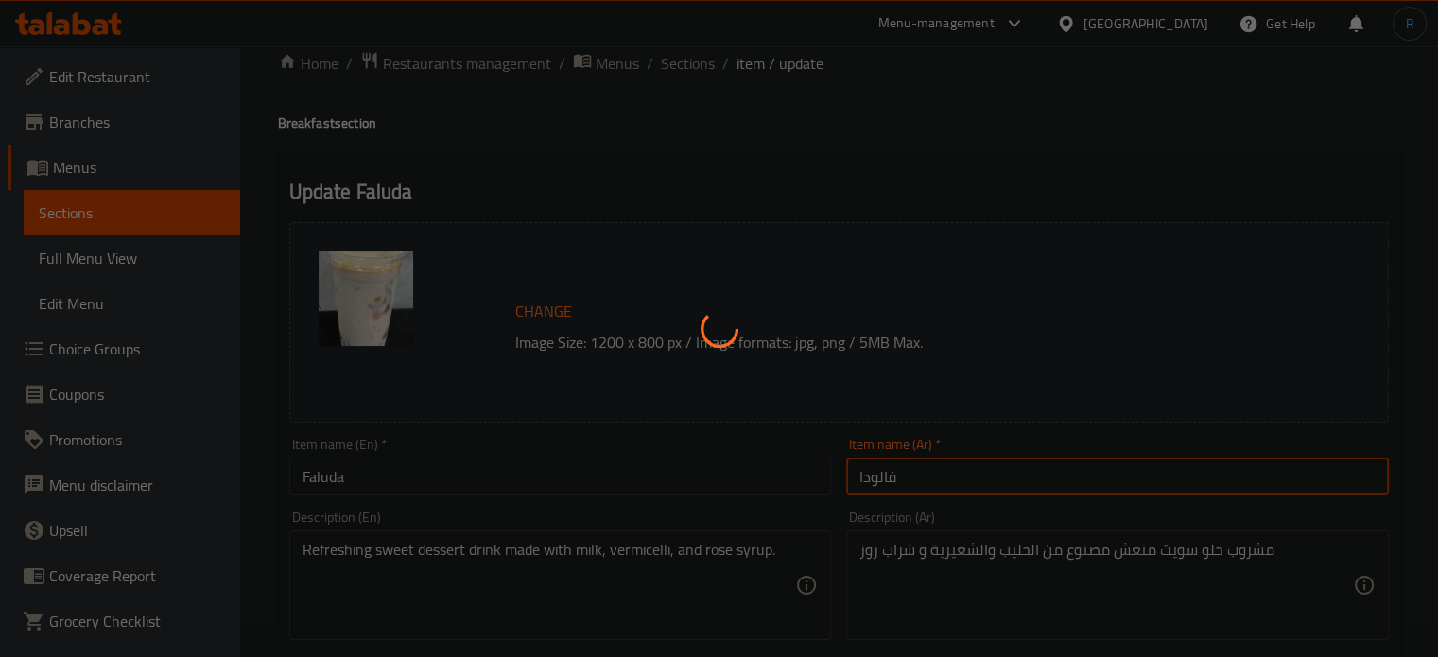
scroll to position [0, 0]
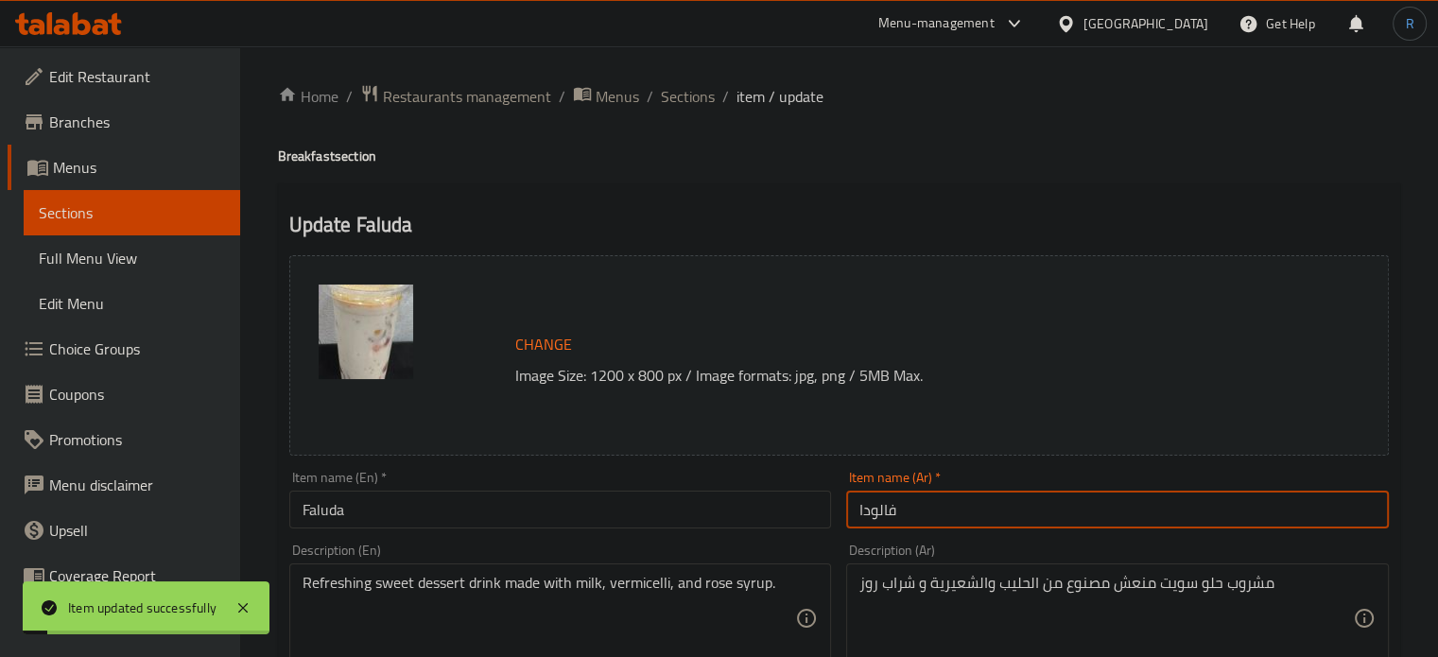
drag, startPoint x: 699, startPoint y: 94, endPoint x: 726, endPoint y: 5, distance: 93.0
click at [699, 94] on span "Sections" at bounding box center [688, 96] width 54 height 23
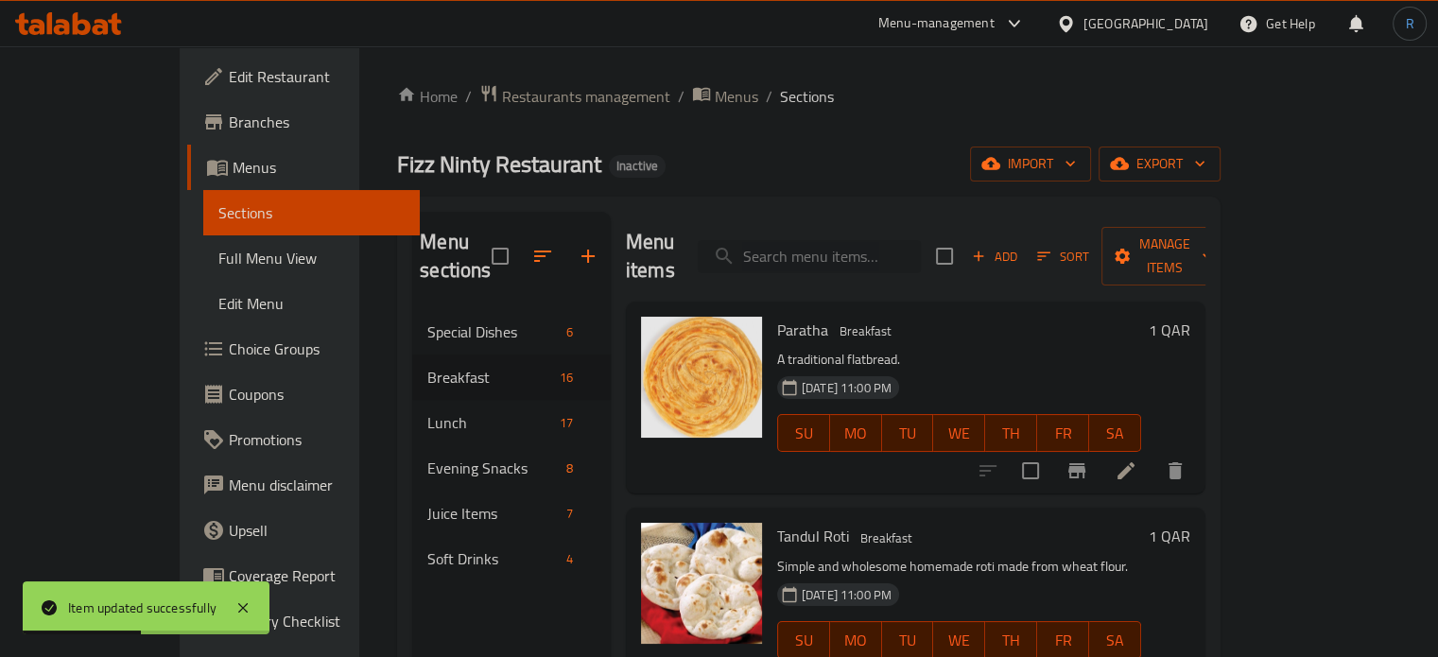
click at [831, 249] on input "search" at bounding box center [809, 256] width 223 height 33
paste input "[PERSON_NAME]"
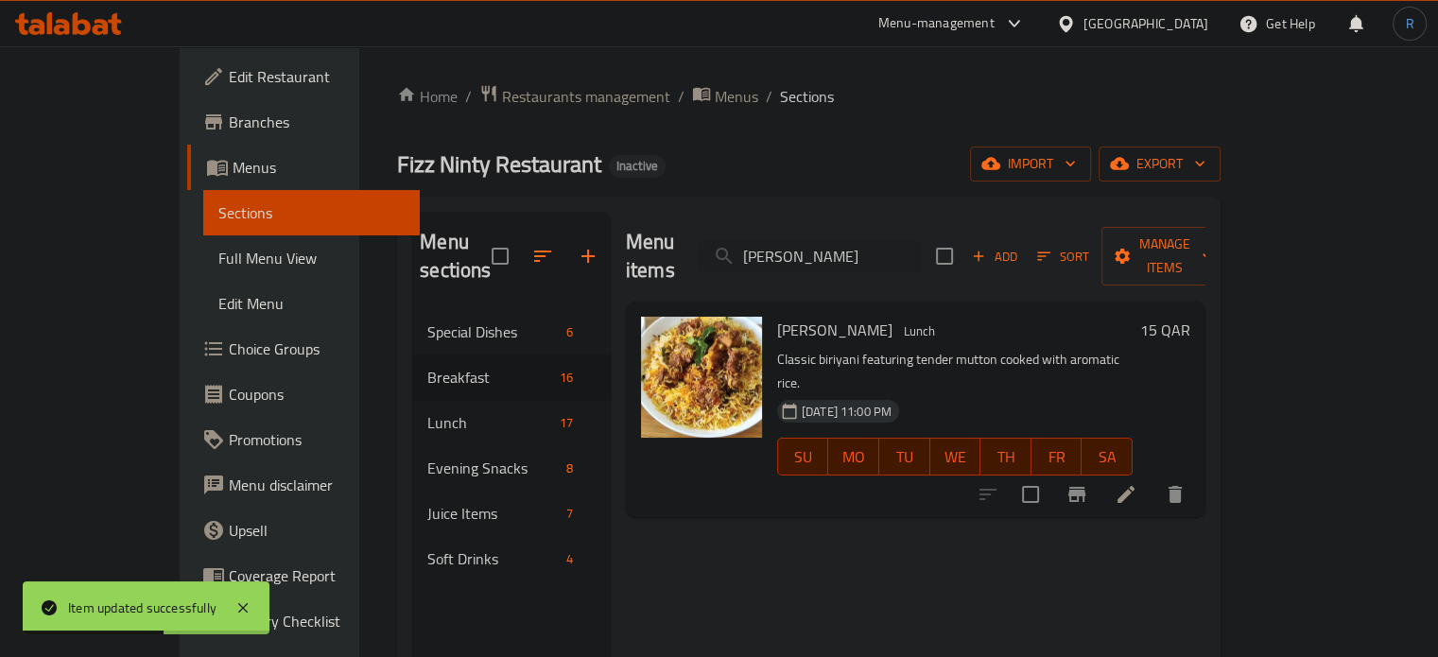
type input "[PERSON_NAME]"
click at [1137, 483] on icon at bounding box center [1125, 494] width 23 height 23
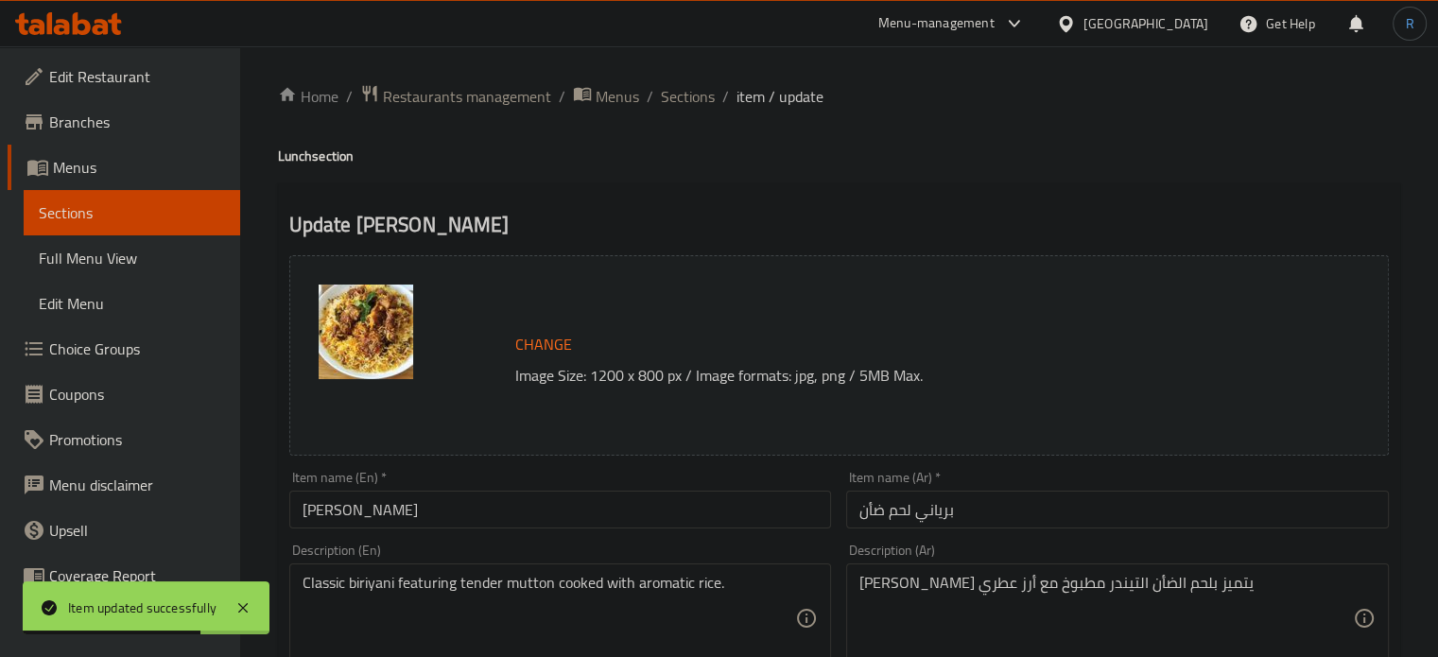
click at [879, 505] on input "برياني لحم ضأن" at bounding box center [1117, 510] width 543 height 38
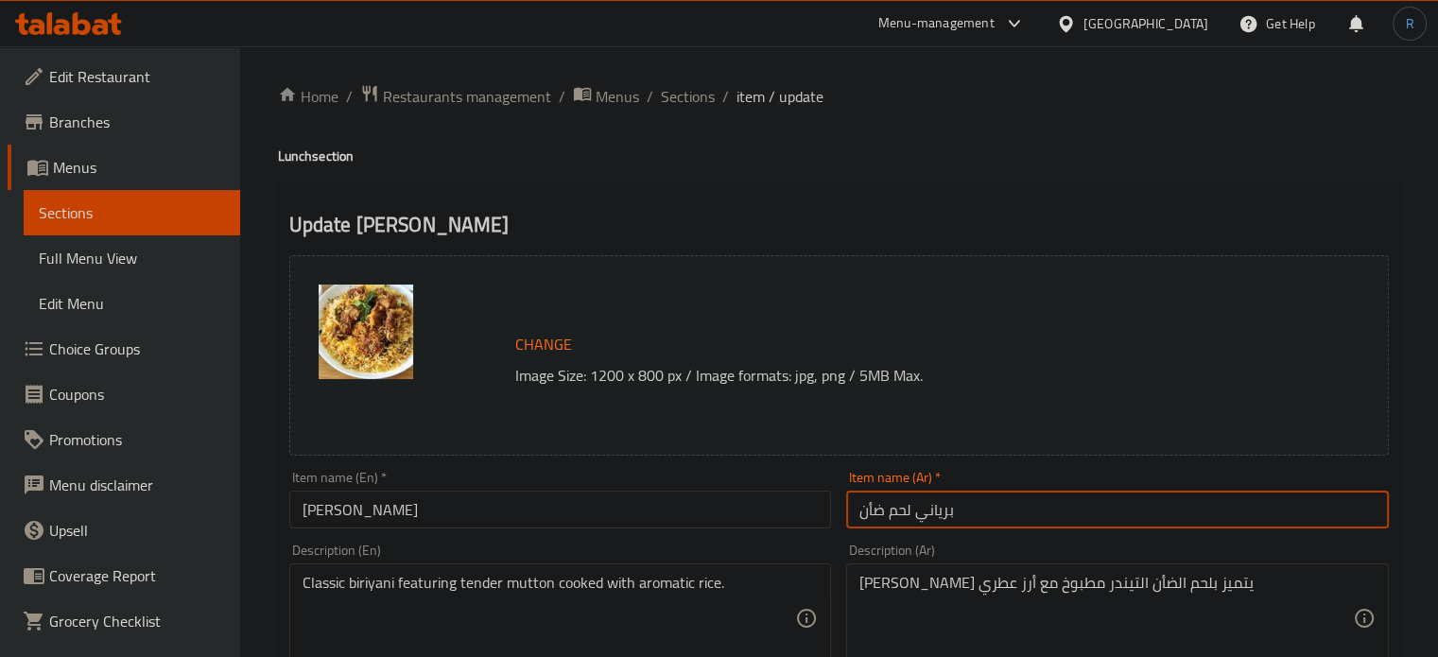
click at [872, 514] on input "برياني لحم ضأن" at bounding box center [1117, 510] width 543 height 38
click at [867, 514] on input "برياني لحم ضأن" at bounding box center [1117, 510] width 543 height 38
type input "برياني لحم غنم"
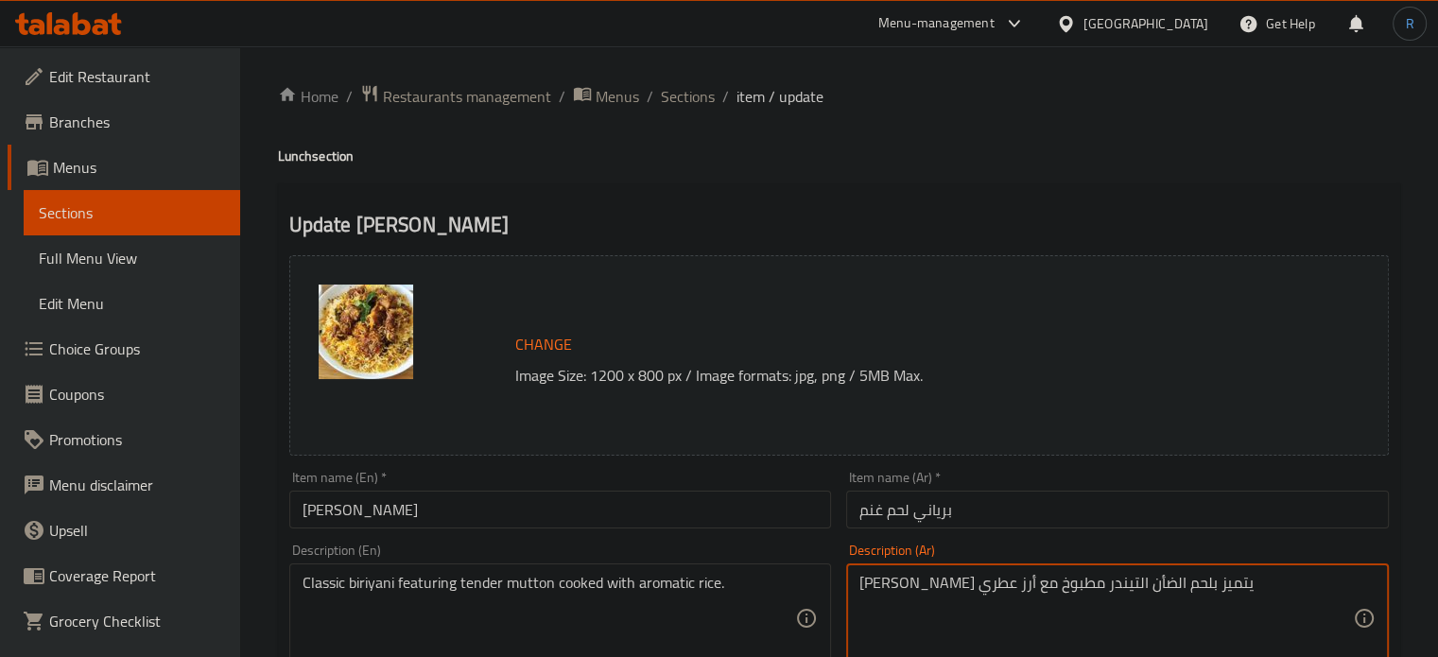
click at [1047, 585] on textarea "برياني كلاسيك يتميز بلحم الضأن التيندر مطبوخ مع أرز عطري" at bounding box center [1105, 619] width 493 height 90
click at [1018, 586] on textarea "برياني كلاسيك يتميز بلحم غنم التيندر مطبوخ مع أرز عطري" at bounding box center [1105, 619] width 493 height 90
click at [1007, 592] on textarea "برياني كلاسيك يتميز بلحم غنم تيندر مطبوخ مع أرز عطري" at bounding box center [1105, 619] width 493 height 90
type textarea "برياني كلاسيك يتميز بلحم غنم تندر مطبوخ مع أرز عطري"
click at [979, 502] on input "برياني لحم غنم" at bounding box center [1117, 510] width 543 height 38
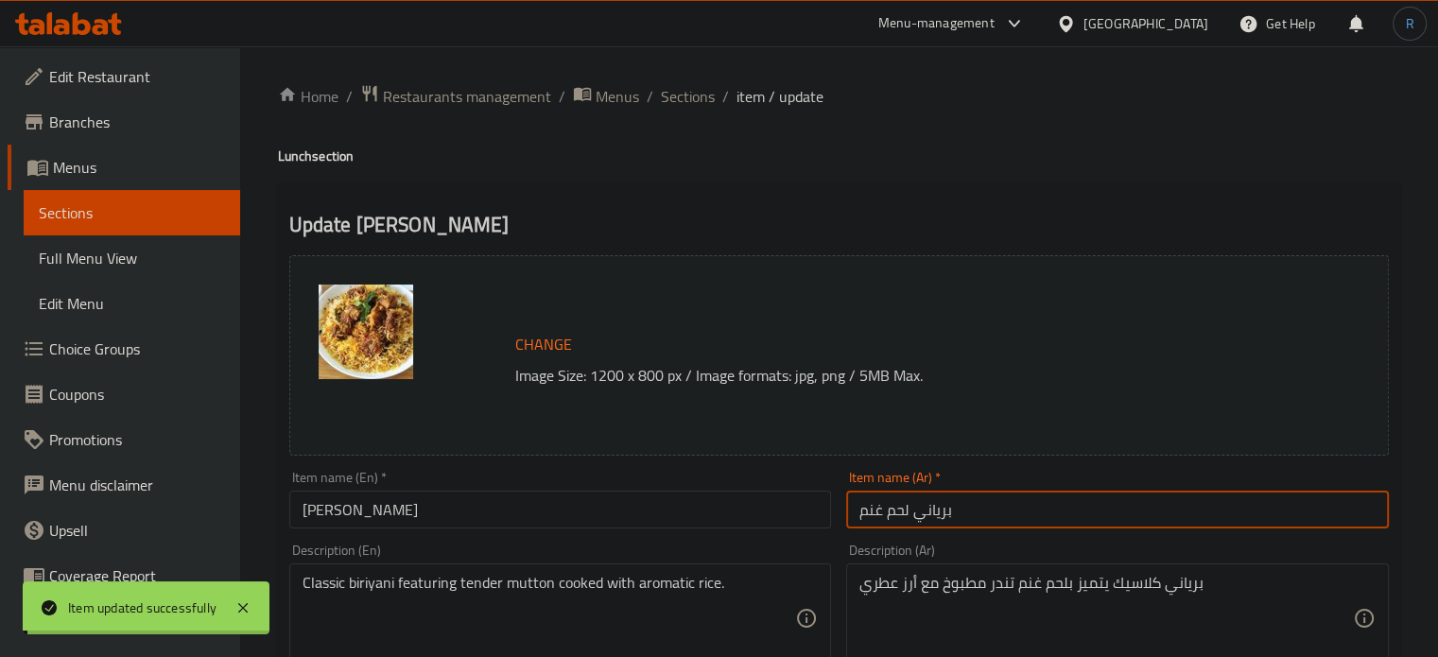
drag, startPoint x: 690, startPoint y: 94, endPoint x: 778, endPoint y: 6, distance: 124.3
click at [690, 94] on span "Sections" at bounding box center [688, 96] width 54 height 23
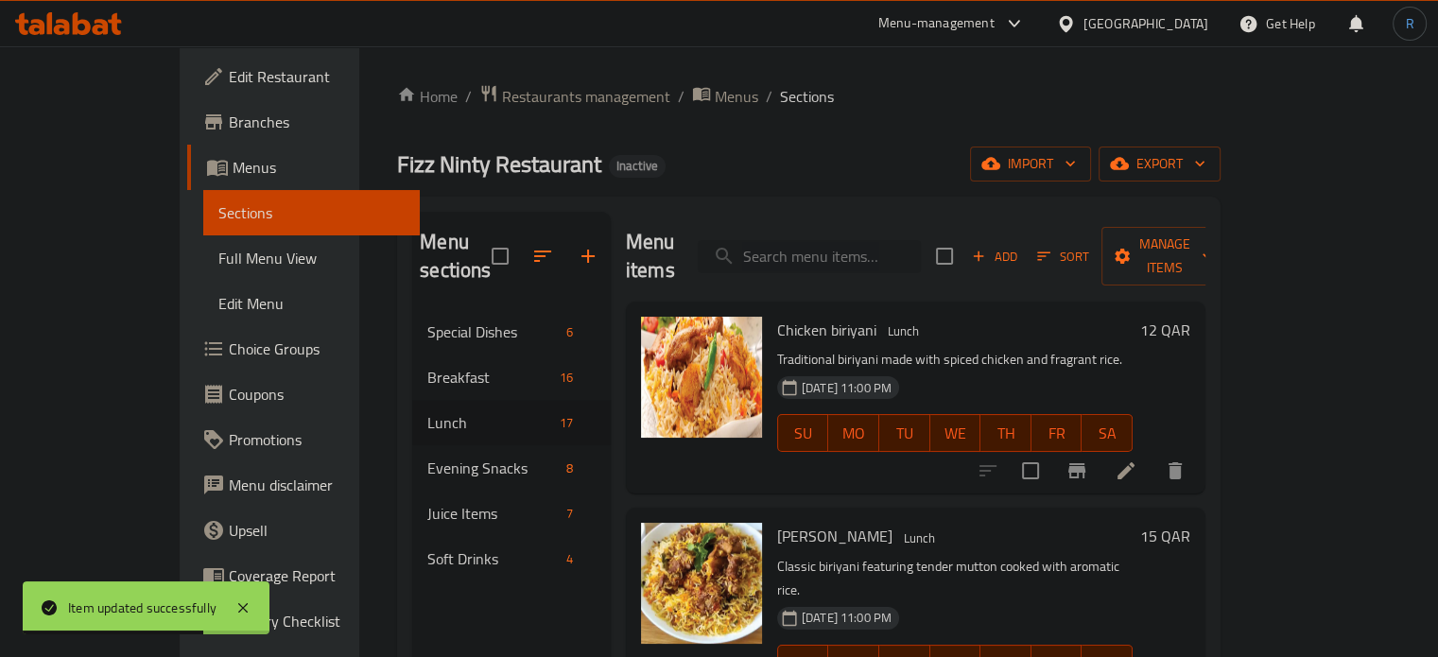
click at [841, 256] on input "search" at bounding box center [809, 256] width 223 height 33
paste input "Mutton Bhuna with Rice"
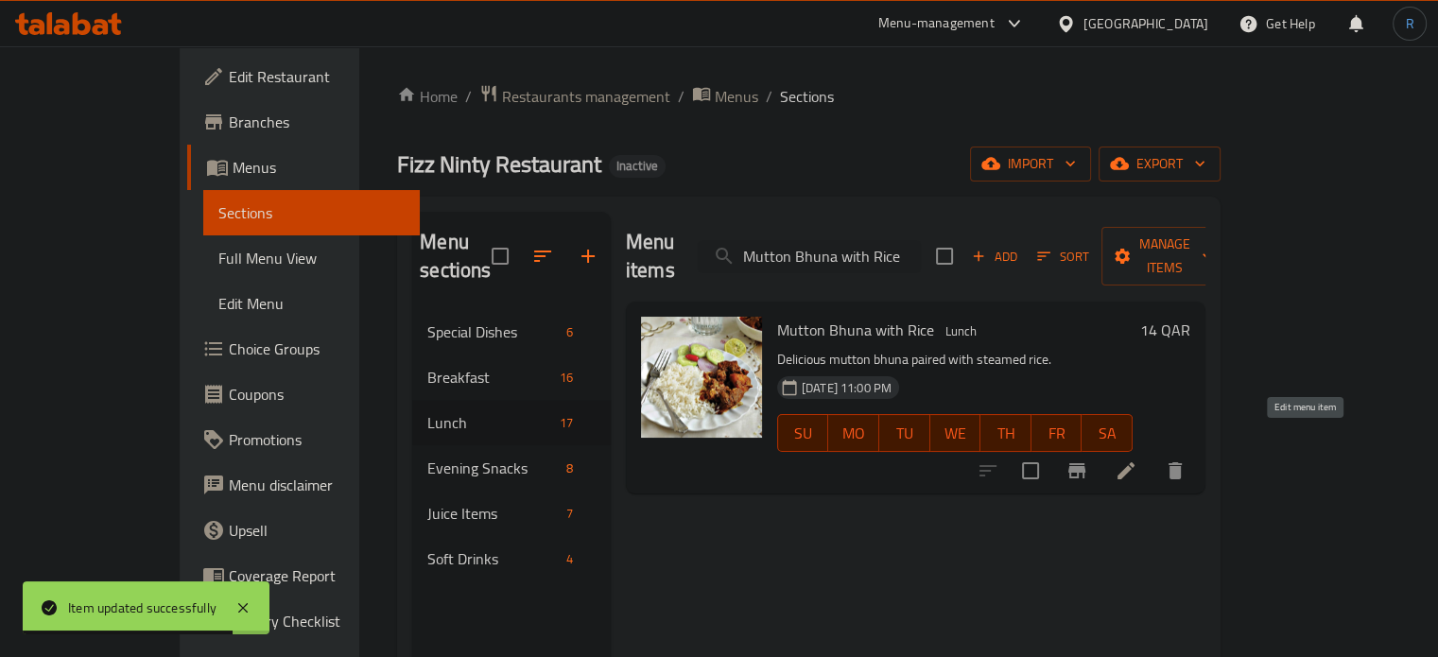
type input "Mutton Bhuna with Rice"
click at [1137, 459] on icon at bounding box center [1125, 470] width 23 height 23
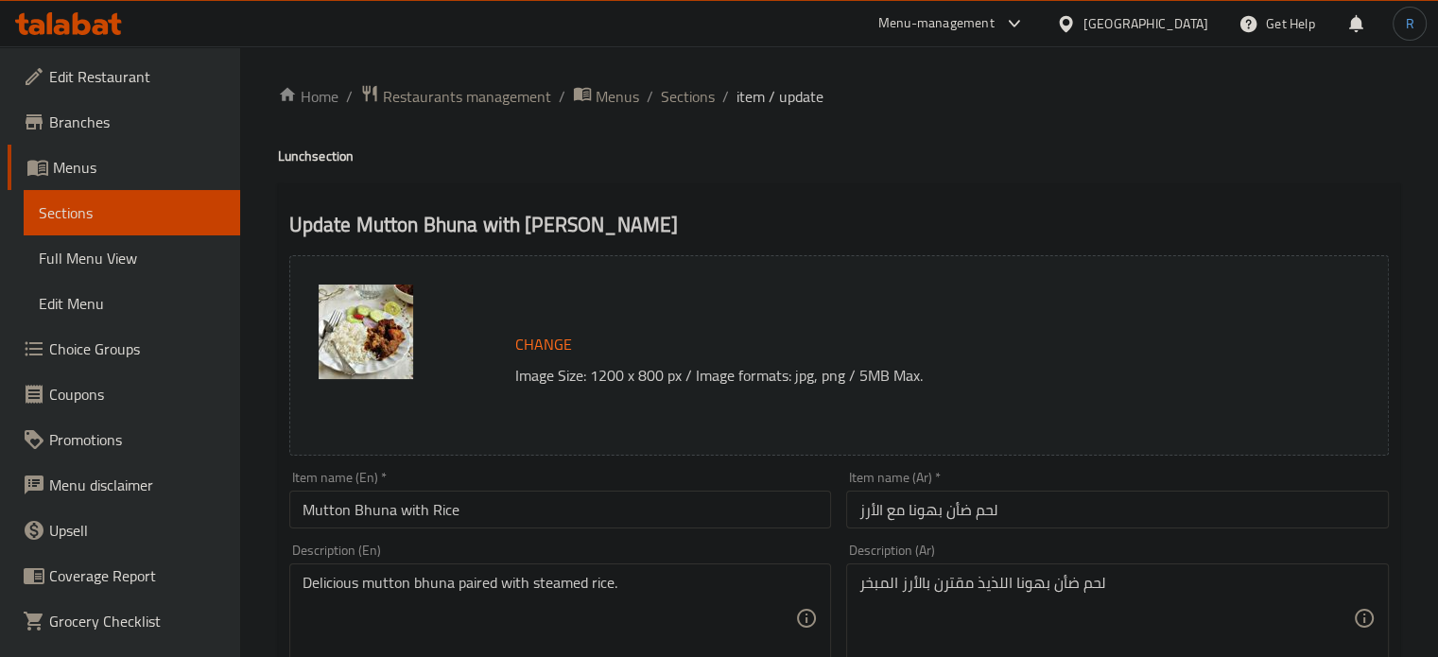
click at [964, 514] on input "لحم ضأن بهونا مع الأرز" at bounding box center [1117, 510] width 543 height 38
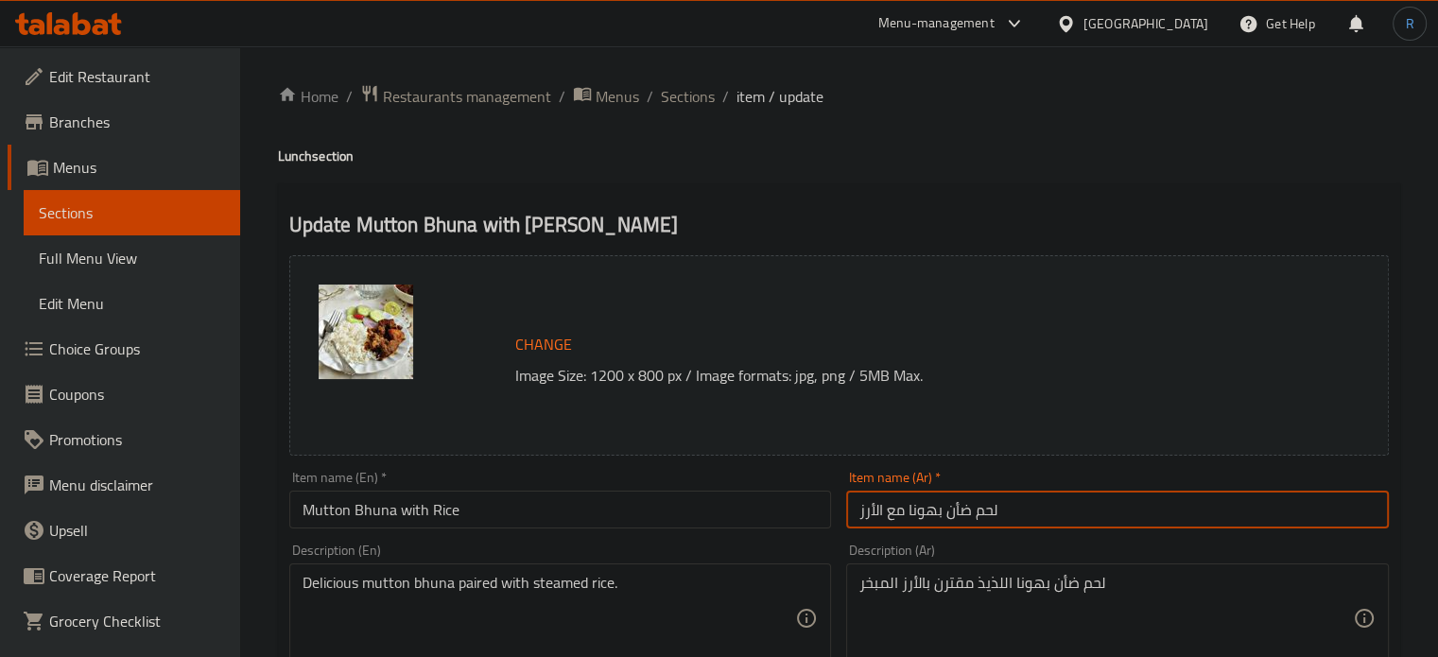
click at [964, 514] on input "لحم ضأن بهونا مع الأرز" at bounding box center [1117, 510] width 543 height 38
type input "لحم غنم بهونا مع الأرز"
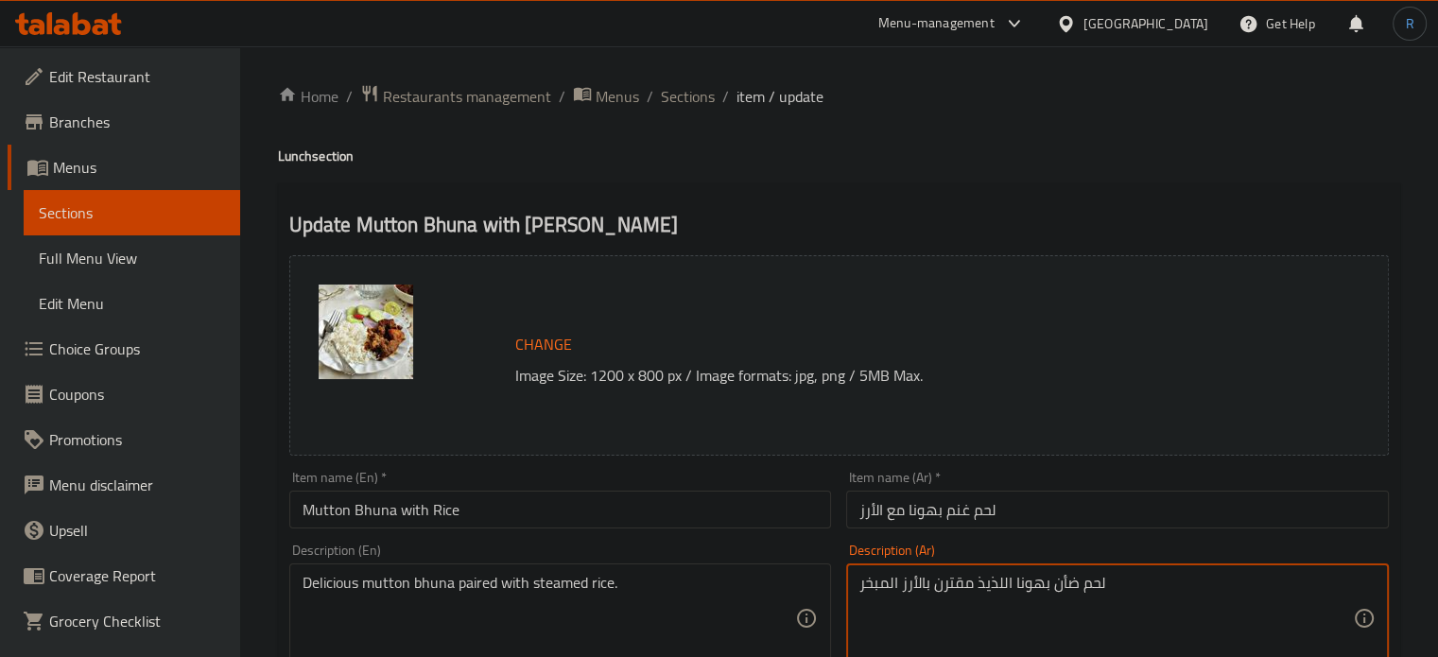
click at [1057, 584] on textarea "لحم ضأن بهونا اللذيذ مقترن بالأرز المبخر" at bounding box center [1105, 619] width 493 height 90
click at [983, 581] on textarea "لحم غنم بهونا اللذيذ مقترن بالأرز المبخر" at bounding box center [1105, 619] width 493 height 90
type textarea "لحم غنم بهونا مقترن بالأرز المبخر"
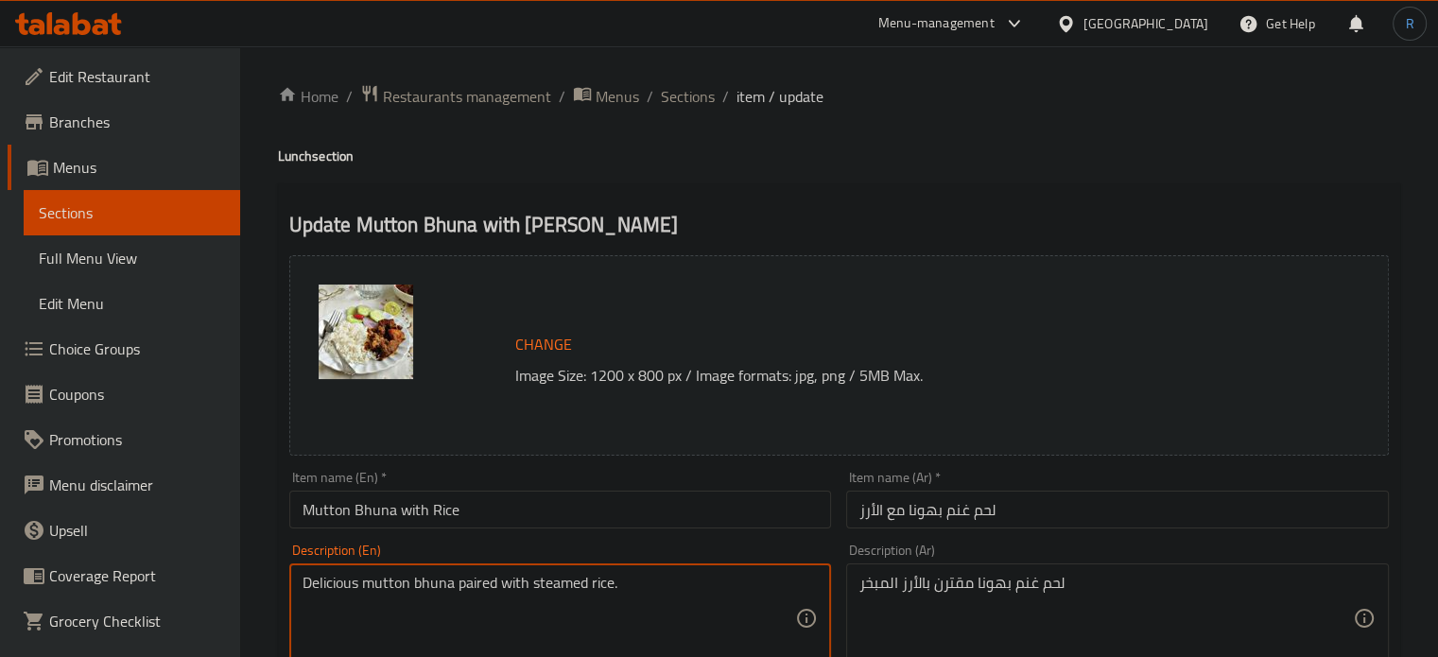
click at [337, 589] on textarea "Delicious mutton bhuna paired with steamed rice." at bounding box center [548, 619] width 493 height 90
type textarea "mutton bhuna paired with steamed rice."
click at [575, 506] on input "Mutton Bhuna with Rice" at bounding box center [560, 510] width 543 height 38
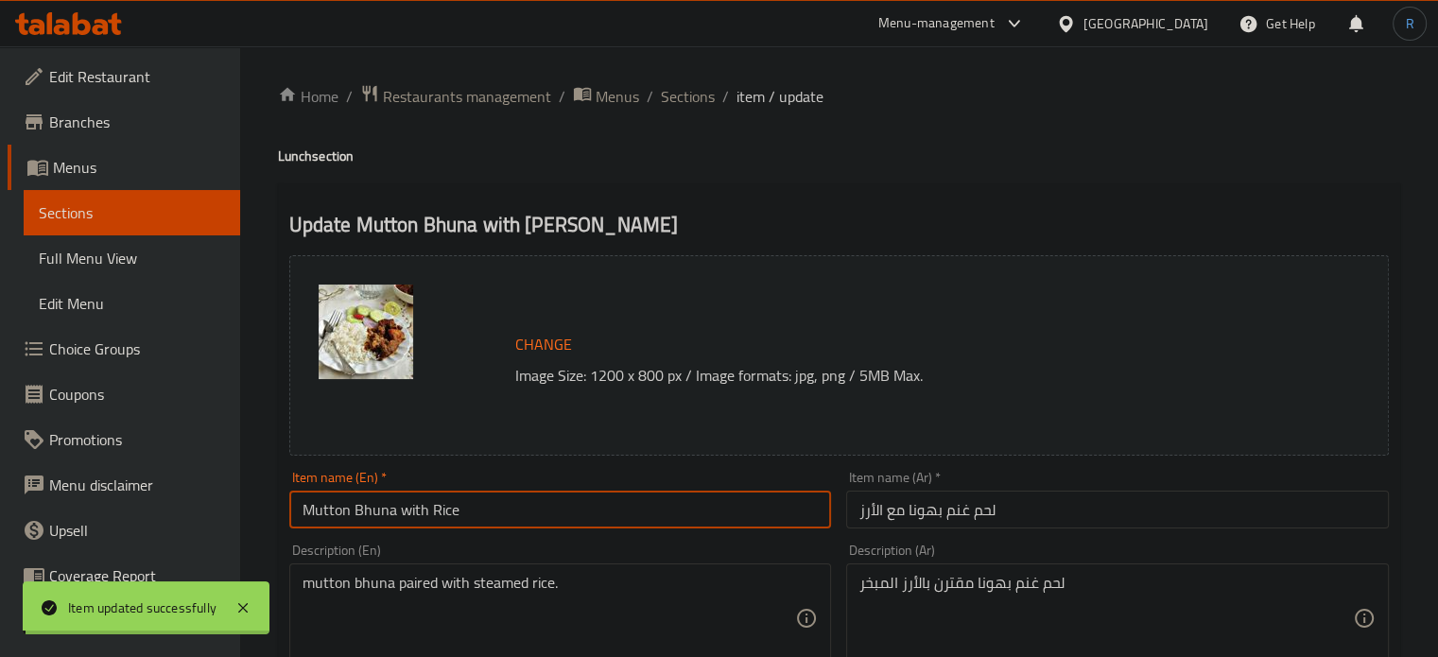
drag, startPoint x: 669, startPoint y: 100, endPoint x: 732, endPoint y: 3, distance: 115.6
click at [669, 100] on span "Sections" at bounding box center [688, 96] width 54 height 23
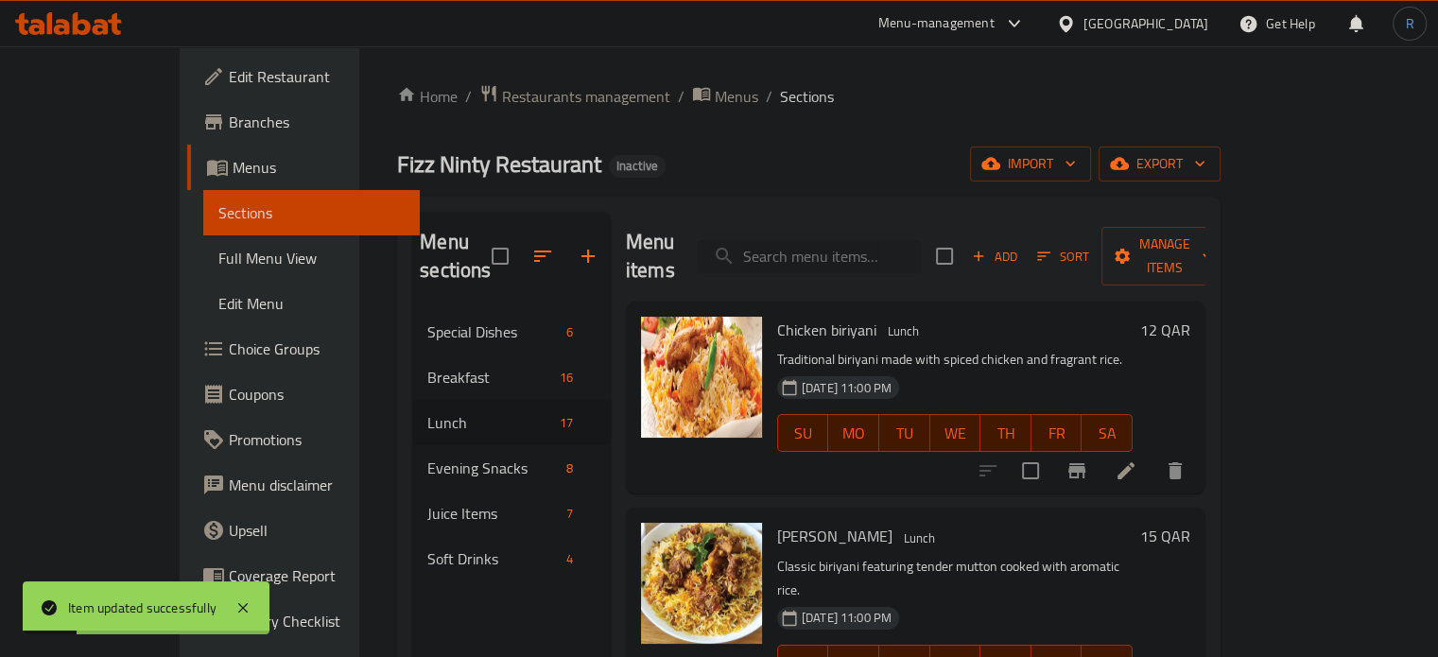
click at [880, 241] on input "search" at bounding box center [809, 256] width 223 height 33
paste input "Beef Kala Bhuna with Rice"
type input "Beef Kala Bhuna with Rice"
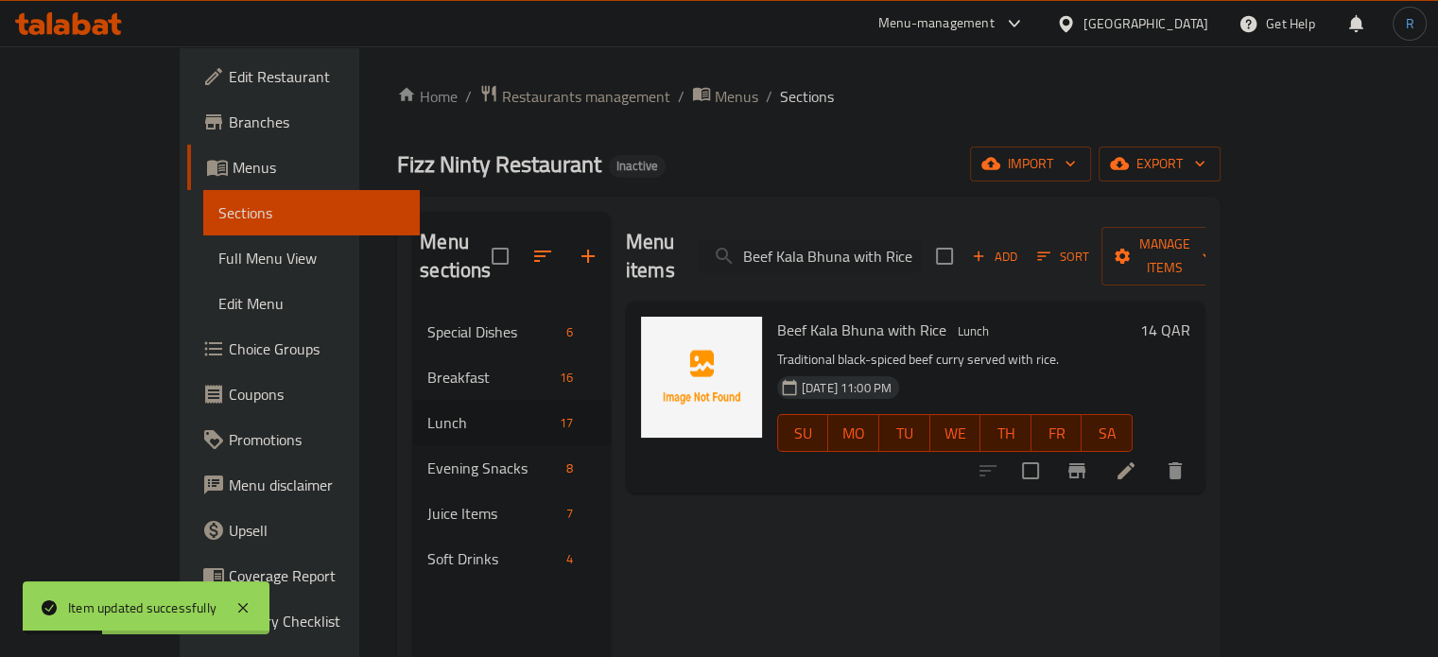
click at [1152, 454] on li at bounding box center [1125, 471] width 53 height 34
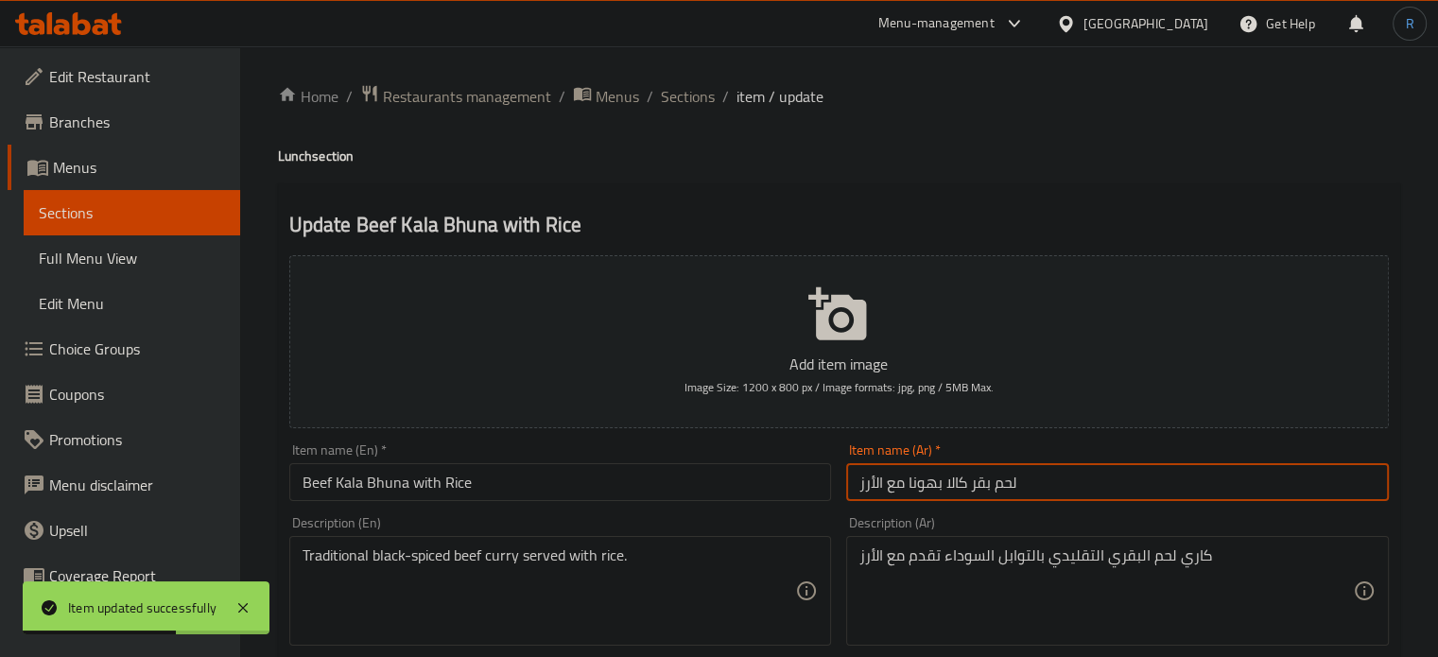
click at [972, 491] on input "لحم بقر كالا بهونا مع الأرز" at bounding box center [1117, 482] width 543 height 38
type input "لحم بقري كالا بهونا مع الأرز"
click at [653, 97] on ol "Home / Restaurants management / Menus / Sections / item / update" at bounding box center [839, 96] width 1122 height 25
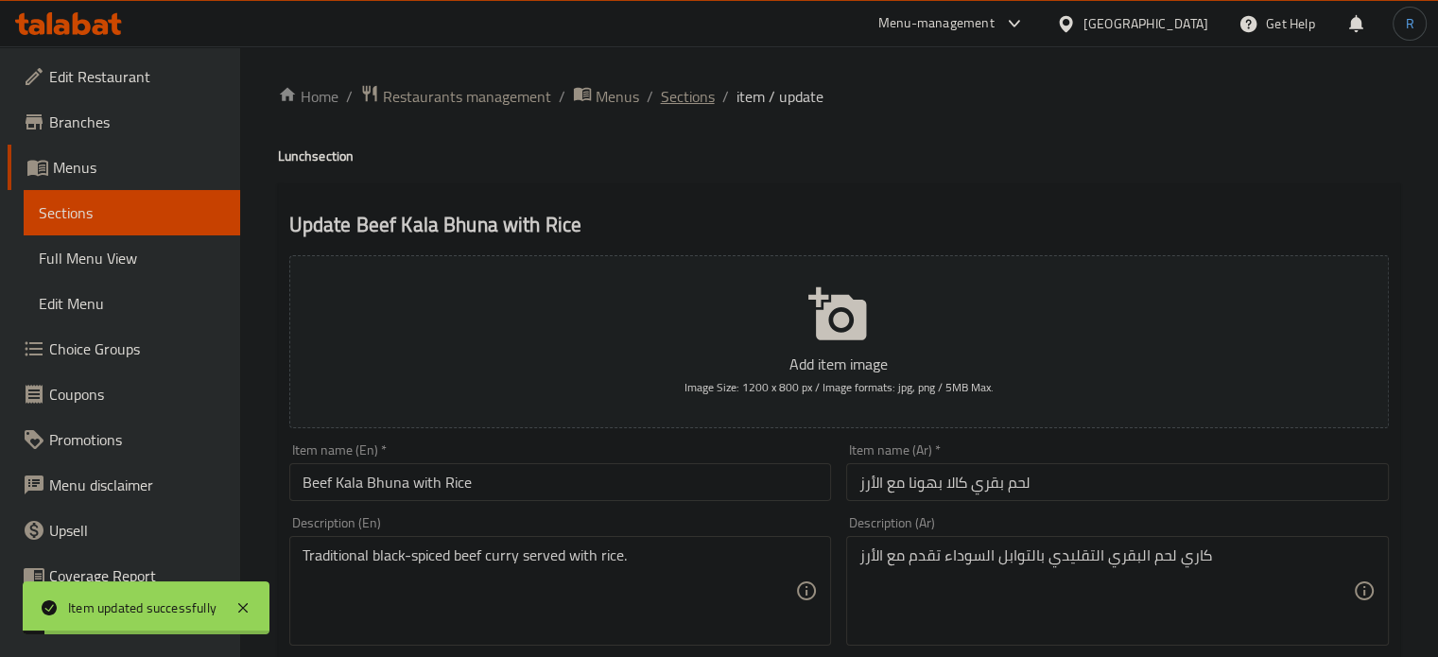
click at [676, 98] on span "Sections" at bounding box center [688, 96] width 54 height 23
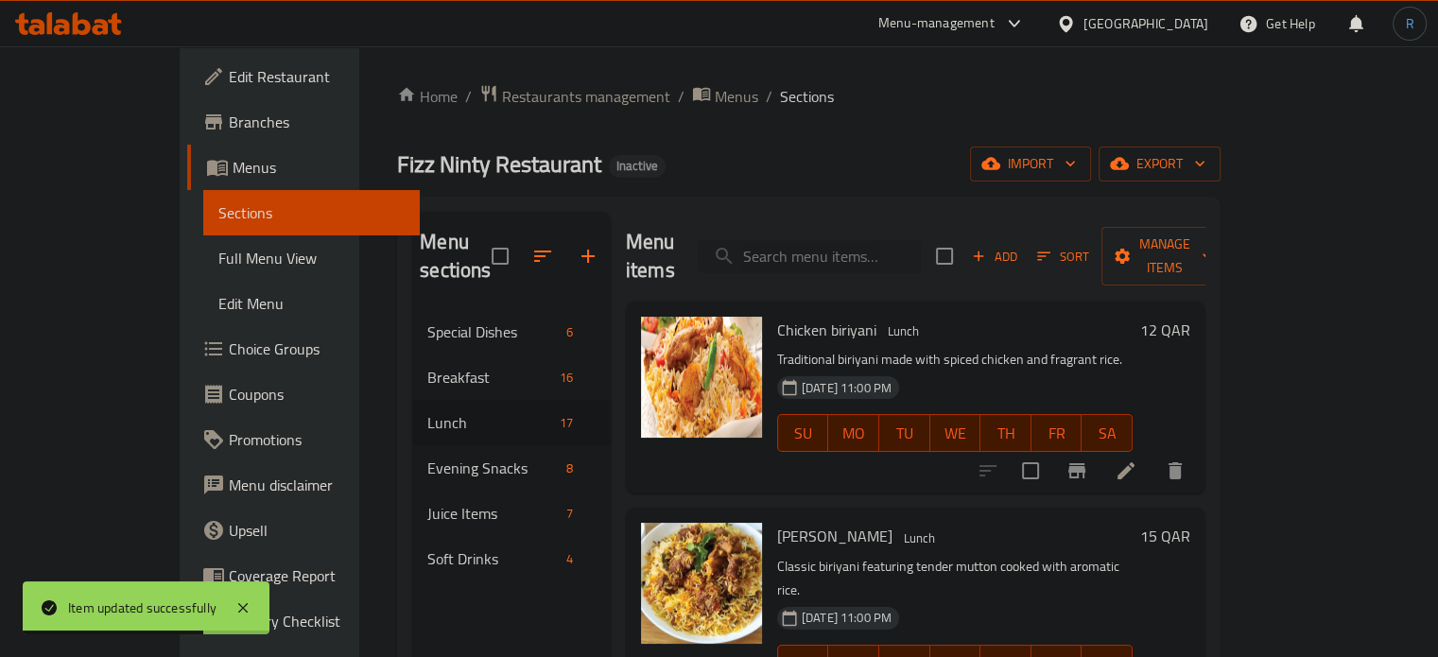
click at [881, 252] on input "search" at bounding box center [809, 256] width 223 height 33
paste input "Koyel Pakhi"
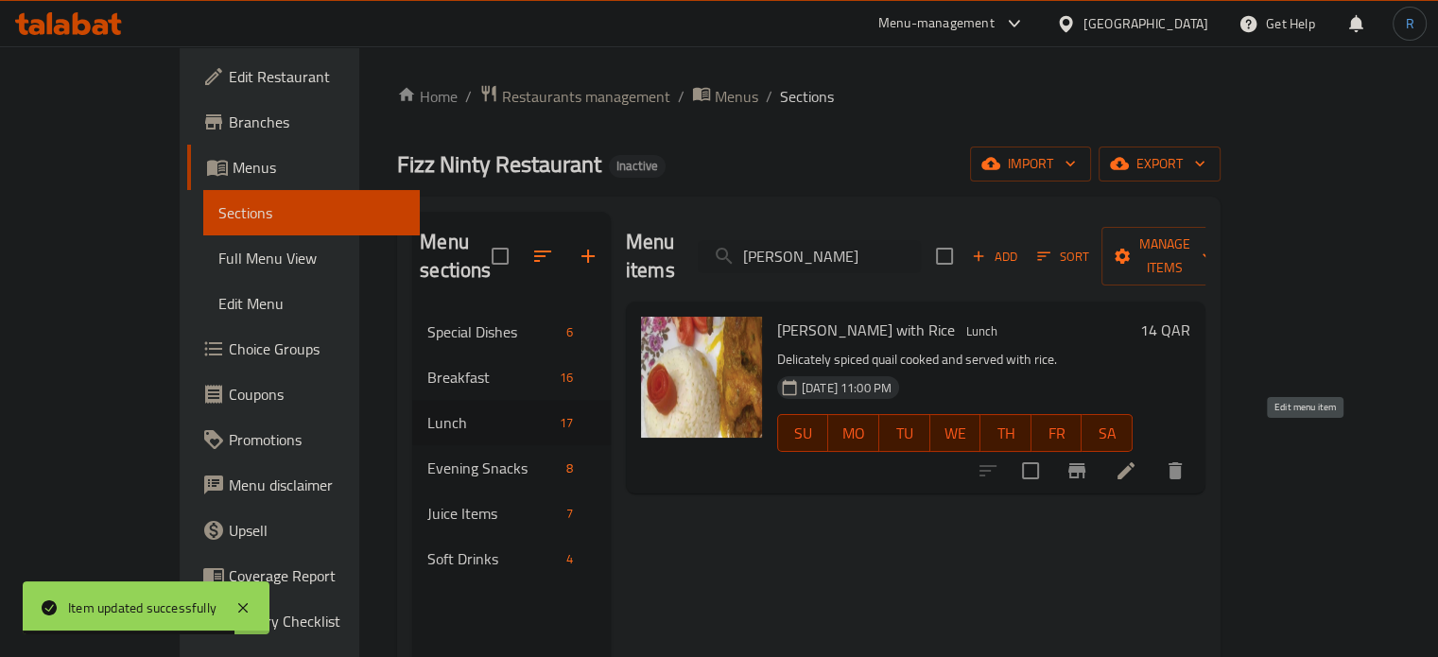
type input "Koyel Pakhi"
click at [1137, 459] on icon at bounding box center [1125, 470] width 23 height 23
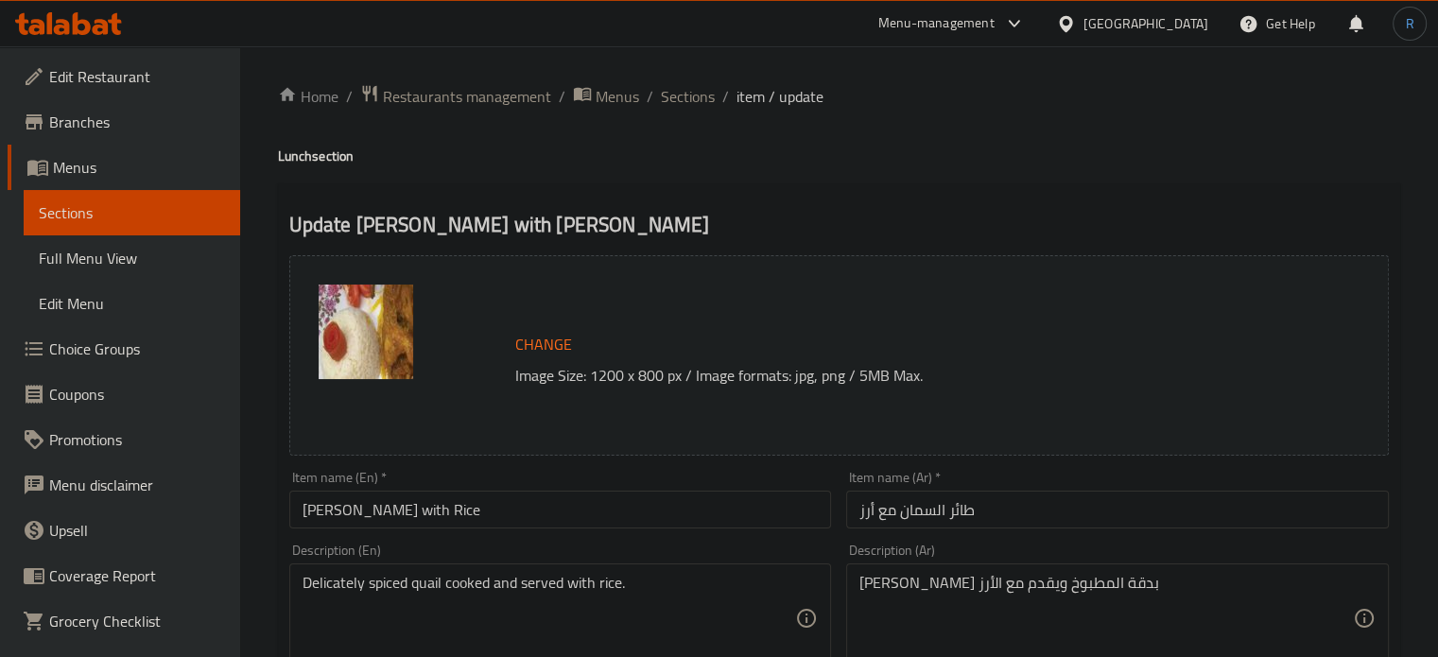
drag, startPoint x: 742, startPoint y: 211, endPoint x: 796, endPoint y: 160, distance: 74.2
click at [742, 211] on h2 "Update Koyel Pakhi with Rice" at bounding box center [838, 225] width 1099 height 28
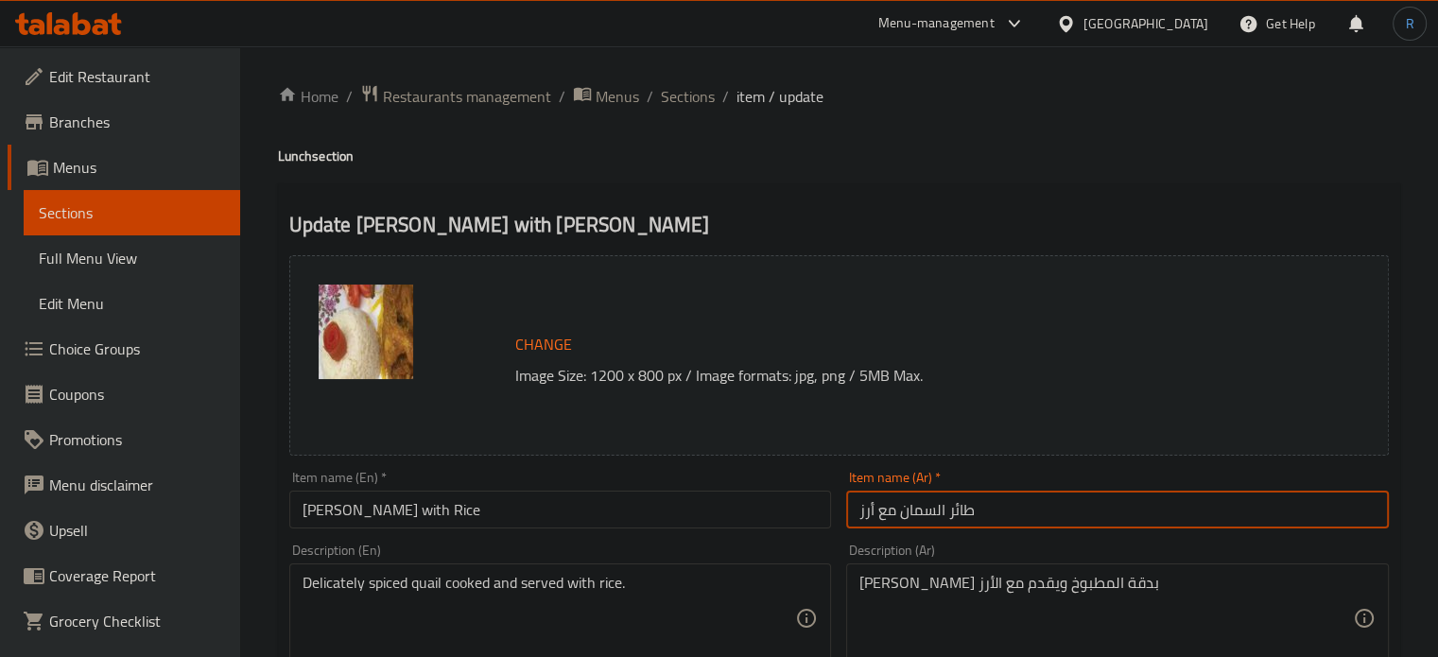
drag, startPoint x: 977, startPoint y: 512, endPoint x: 902, endPoint y: 512, distance: 75.6
click at [902, 512] on input "طائر السمان مع أرز" at bounding box center [1117, 510] width 543 height 38
type input "[PERSON_NAME] مع أرز"
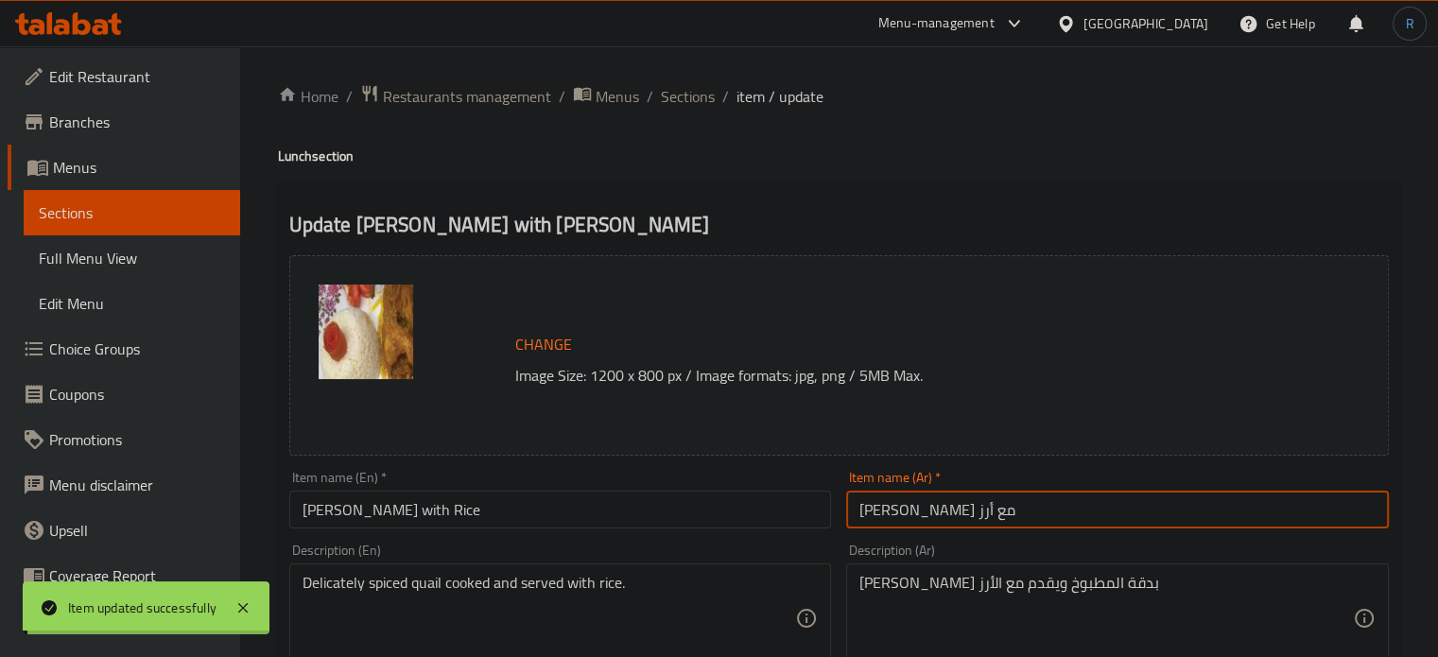
drag, startPoint x: 705, startPoint y: 94, endPoint x: 727, endPoint y: 5, distance: 91.5
click at [705, 94] on span "Sections" at bounding box center [688, 96] width 54 height 23
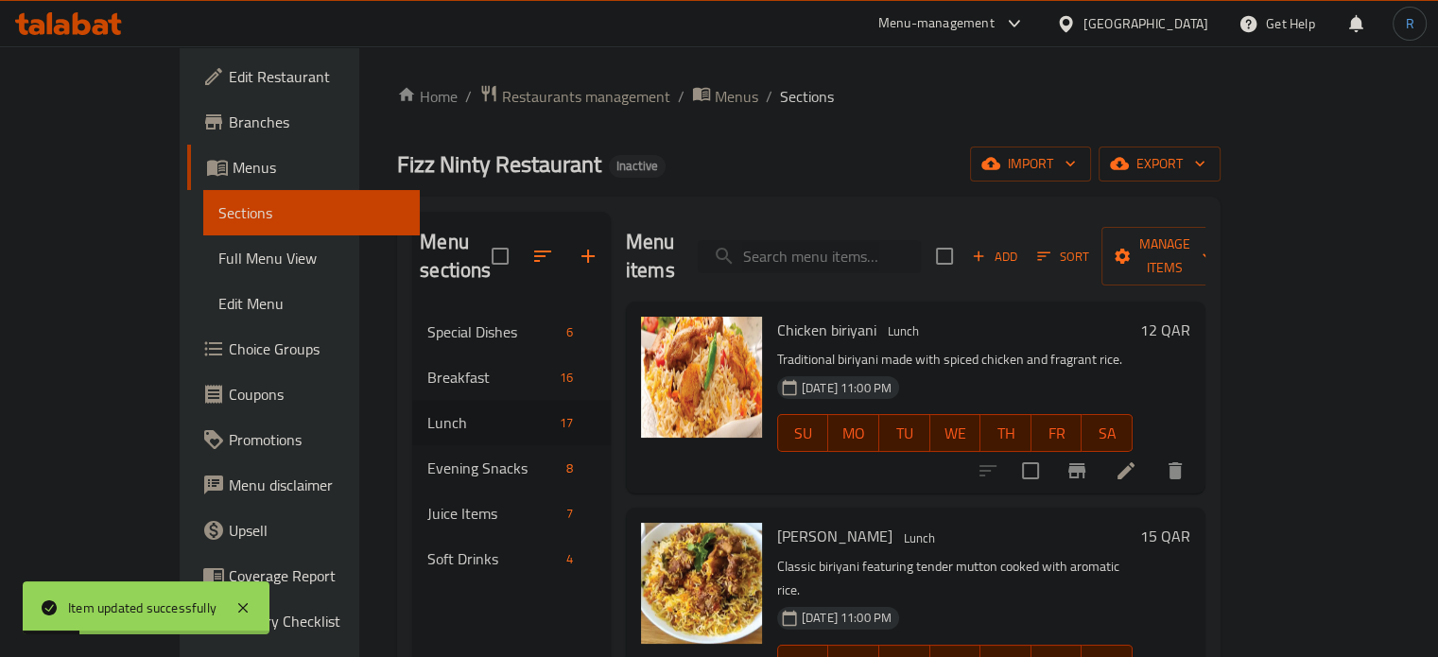
click at [872, 252] on input "search" at bounding box center [809, 256] width 223 height 33
paste input "Beef Brain Bhuna with Rice"
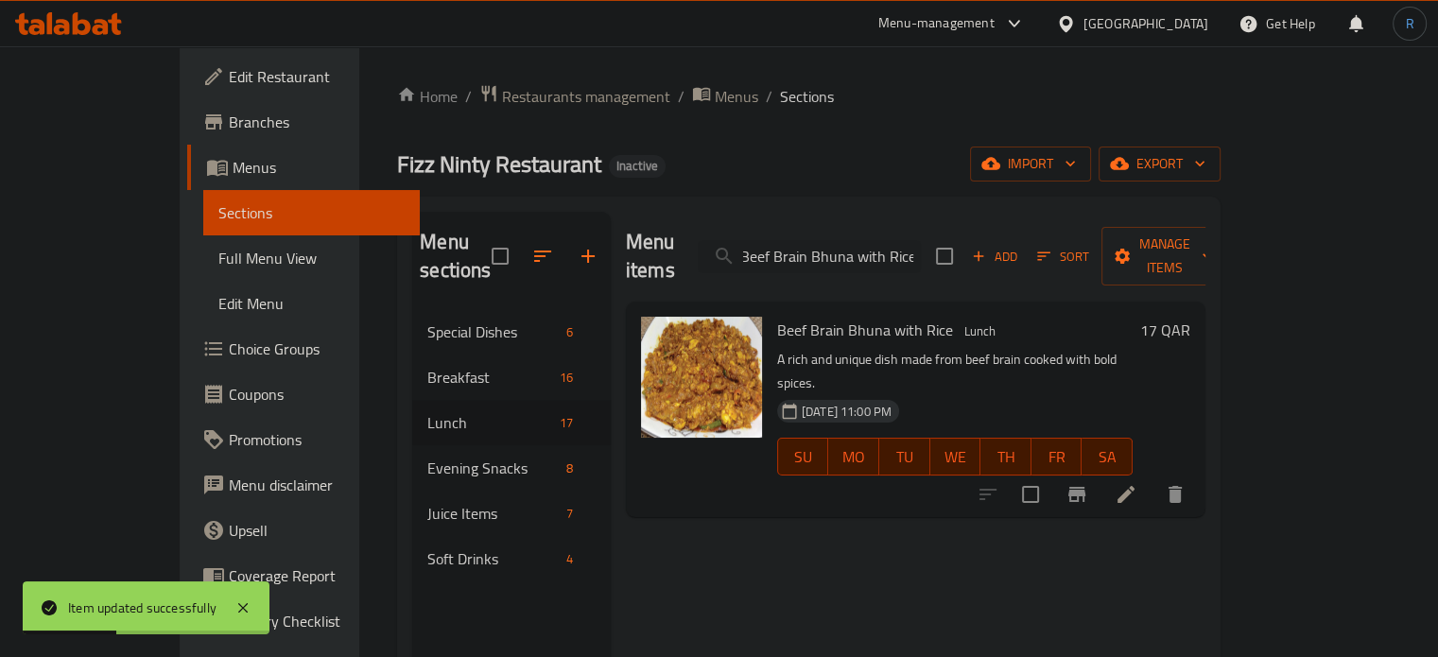
type input "Beef Brain Bhuna with Rice"
click at [1134, 486] on icon at bounding box center [1125, 494] width 17 height 17
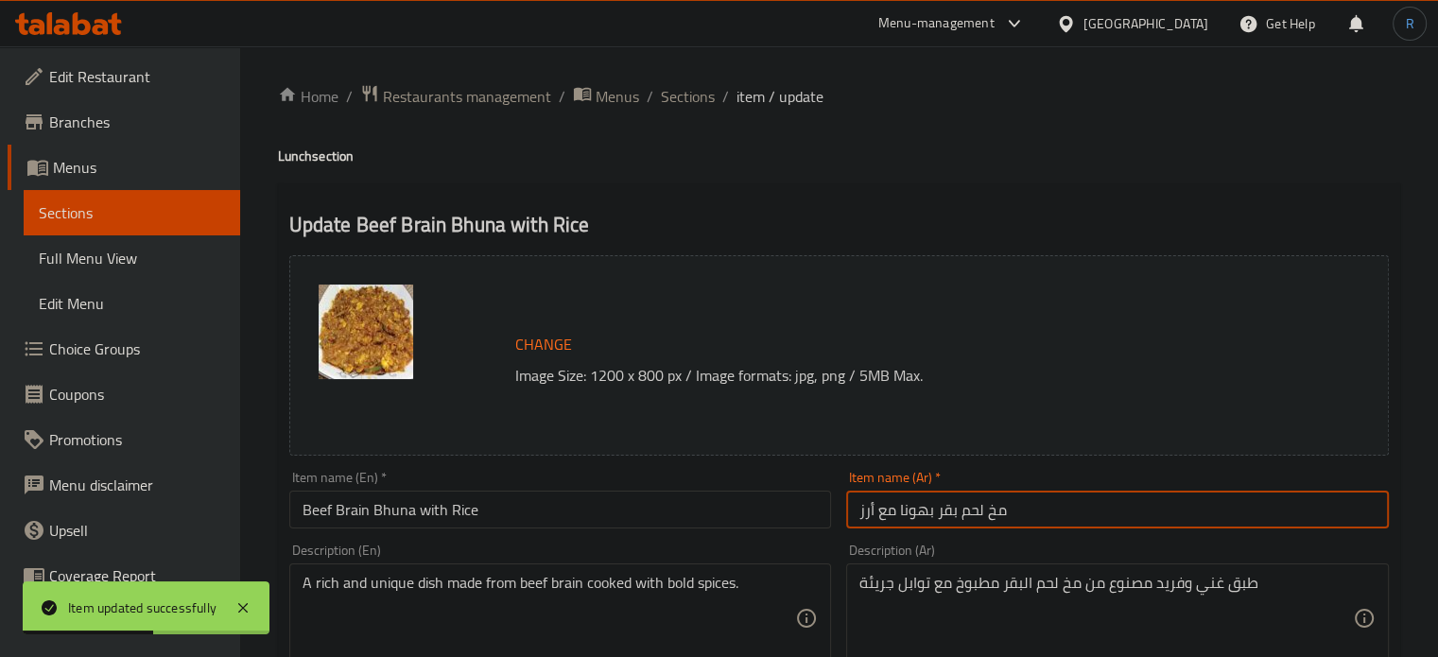
click at [936, 511] on input "مخ لحم بقر بهونا مع أرز" at bounding box center [1117, 510] width 543 height 38
type input "مخ لحم بقري بهونا مع أرز"
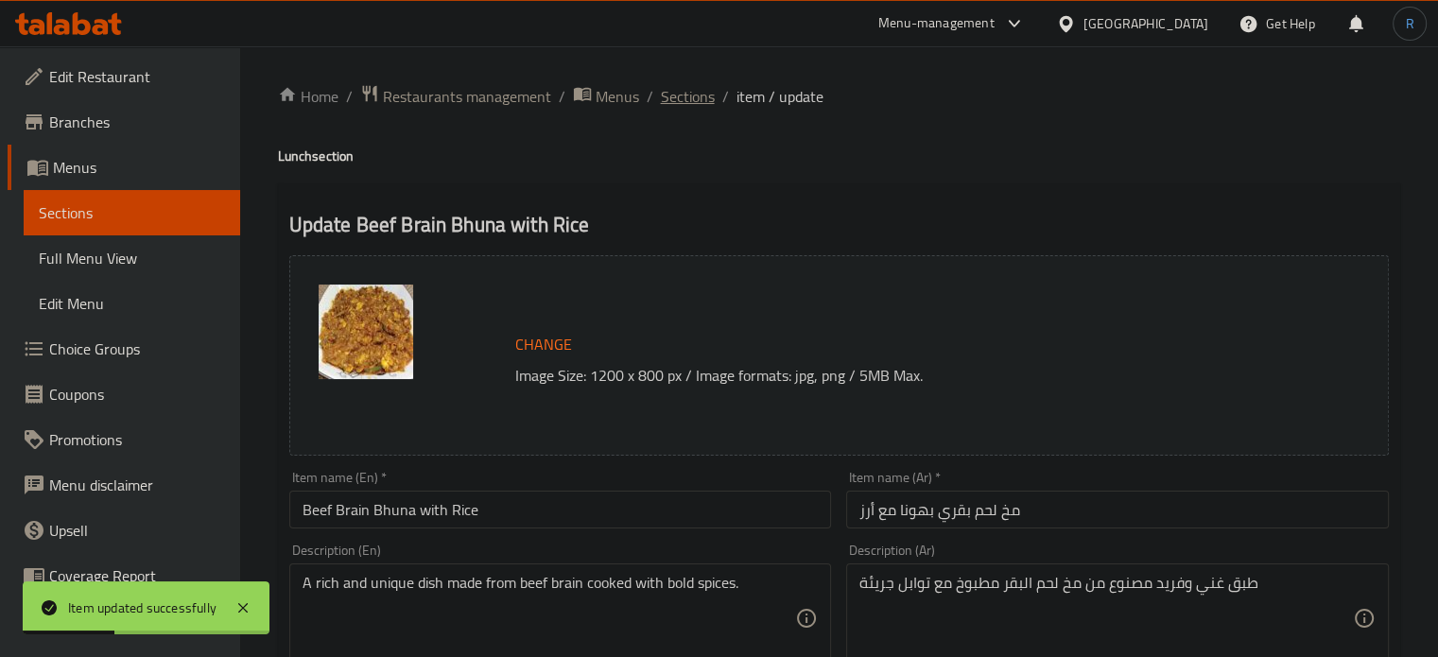
click at [676, 101] on span "Sections" at bounding box center [688, 96] width 54 height 23
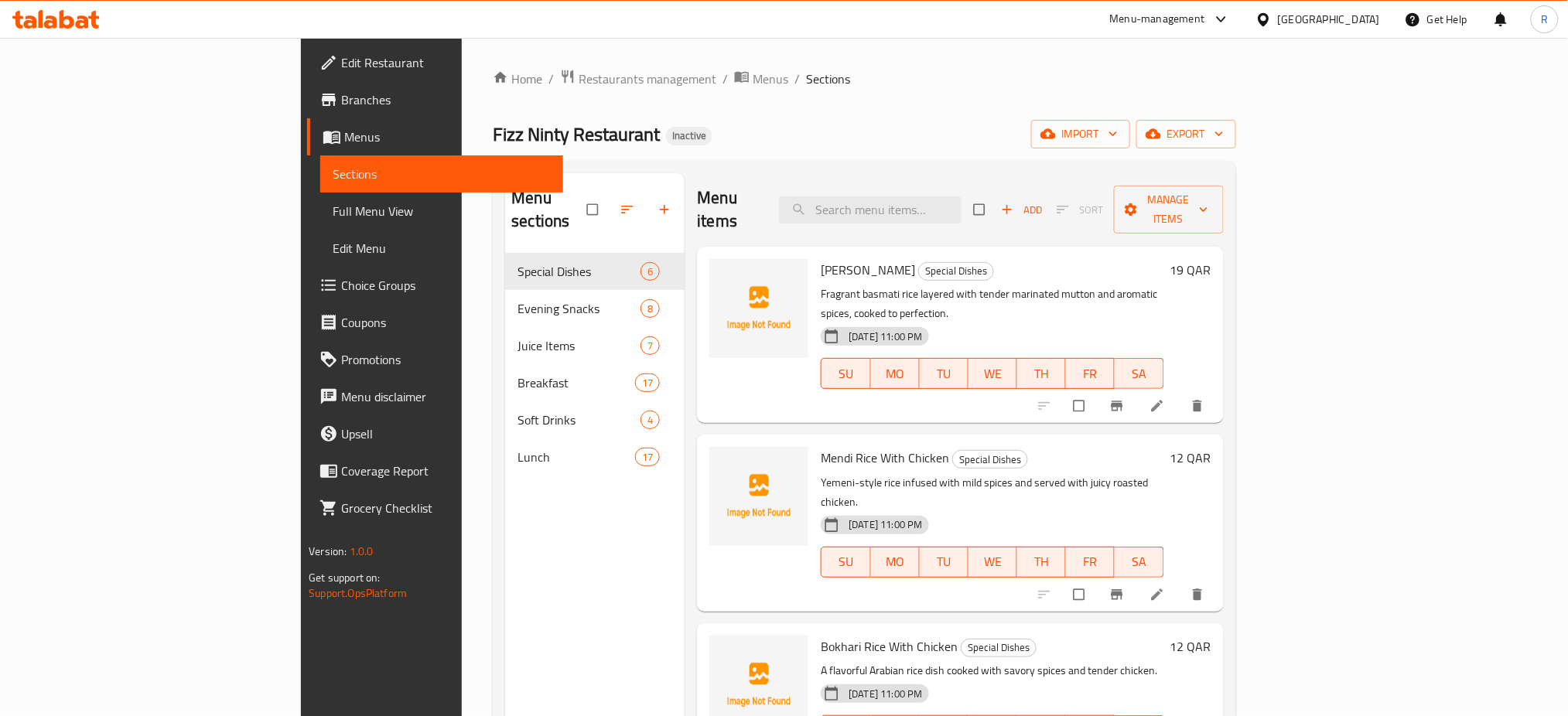
click at [941, 91] on div "Home / Restaurants management / Menus / Sections Fizz Ninty Restaurant Inactive…" at bounding box center [863, 485] width 742 height 833
click at [834, 129] on div "Fizz Ninty Restaurant Inactive import export" at bounding box center [863, 134] width 742 height 29
click at [332, 218] on span "Full Menu View" at bounding box center [441, 211] width 219 height 19
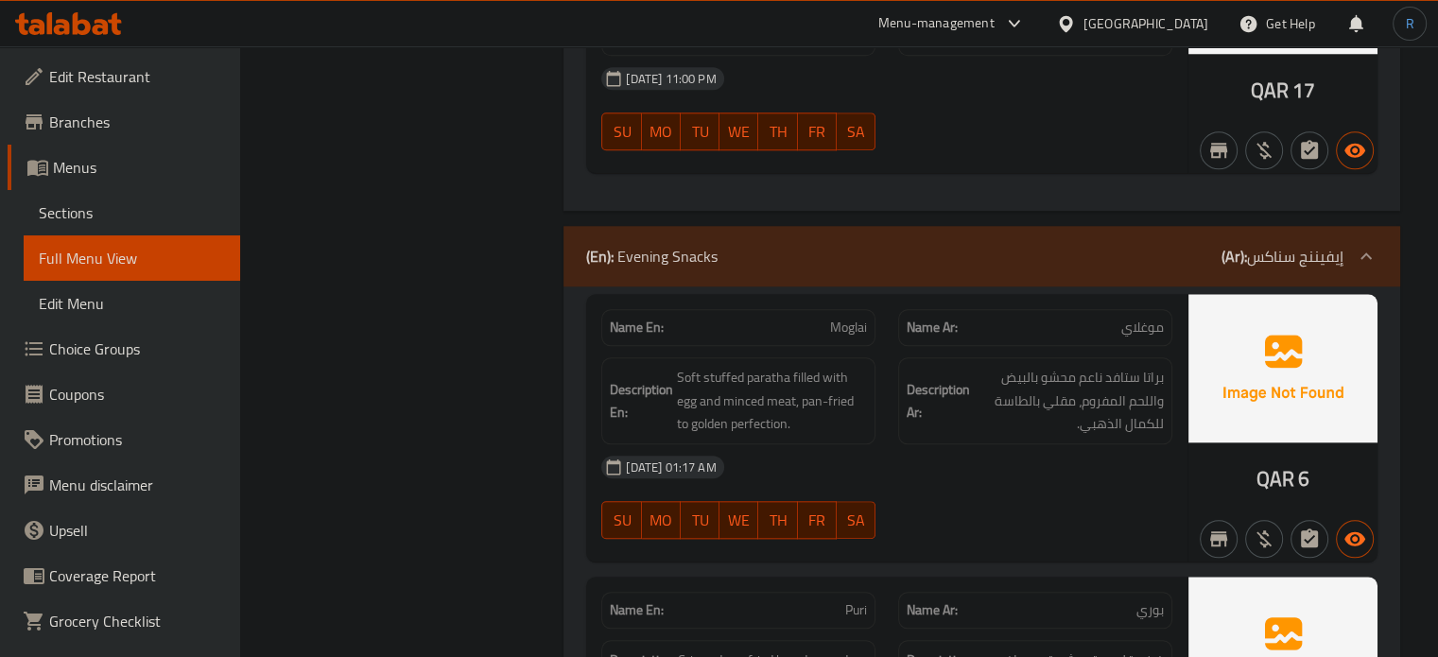
scroll to position [1890, 0]
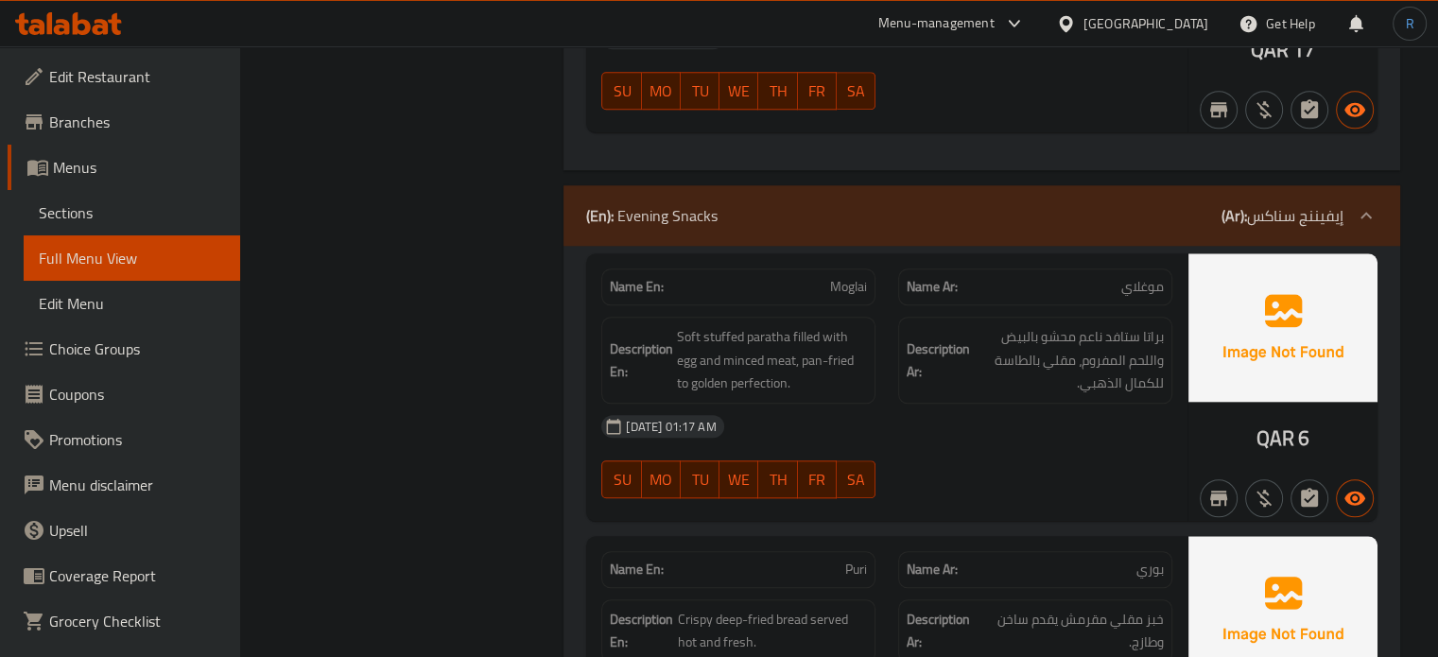
click at [940, 388] on h6 "Description Ar: براتا ستافد ناعم محشو بالبيض واللحم المفروم، مقلي بالطاسة للكما…" at bounding box center [1034, 360] width 257 height 70
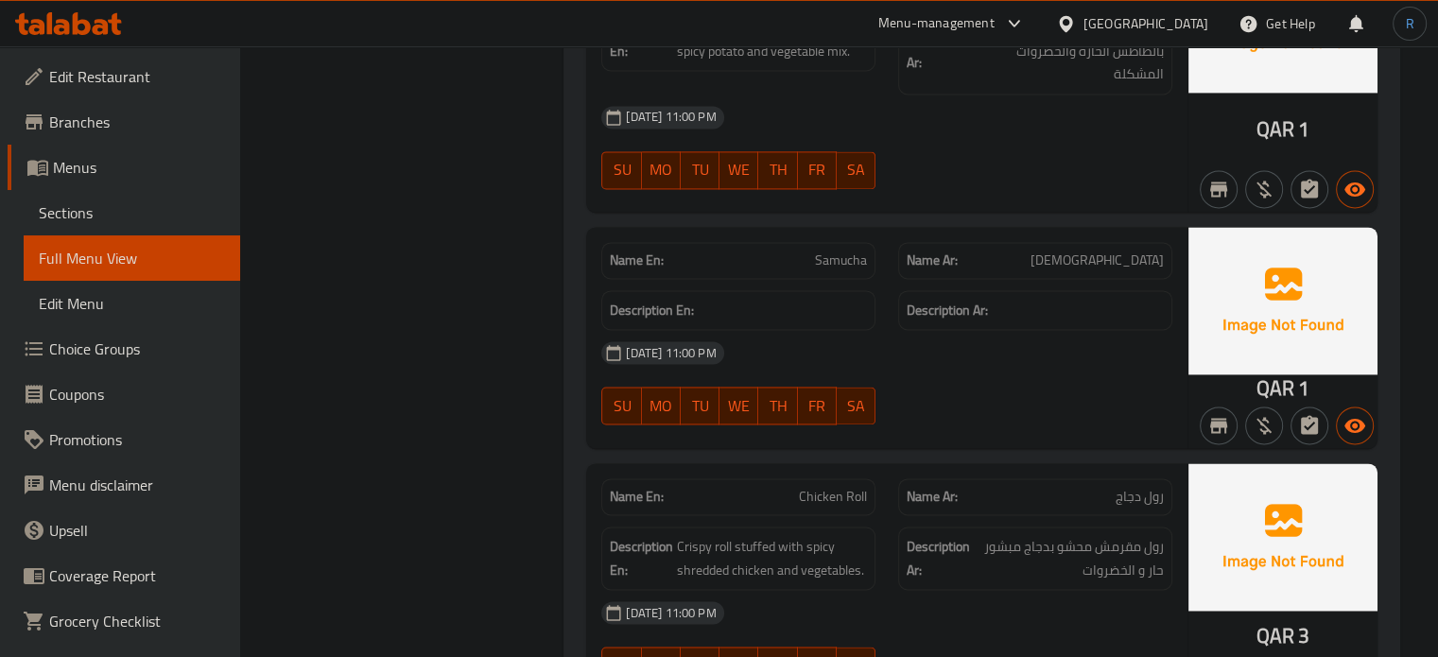
scroll to position [2836, 0]
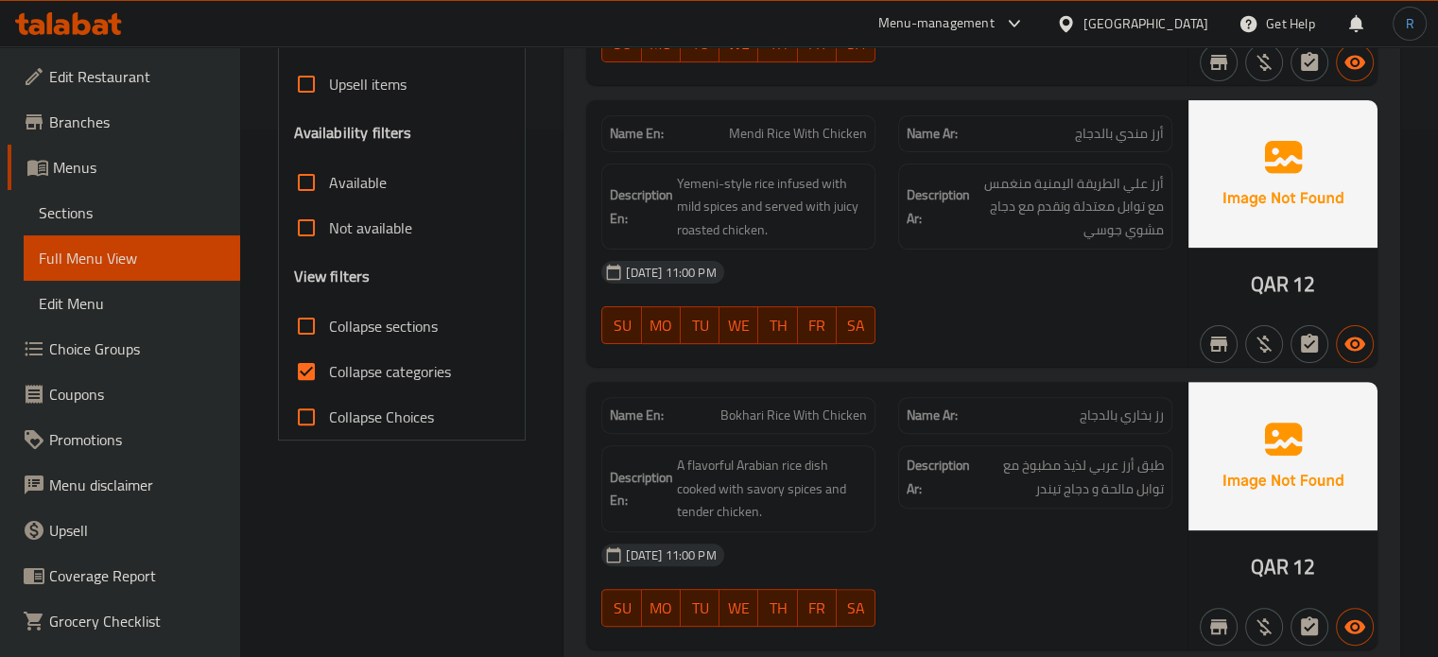
scroll to position [378, 0]
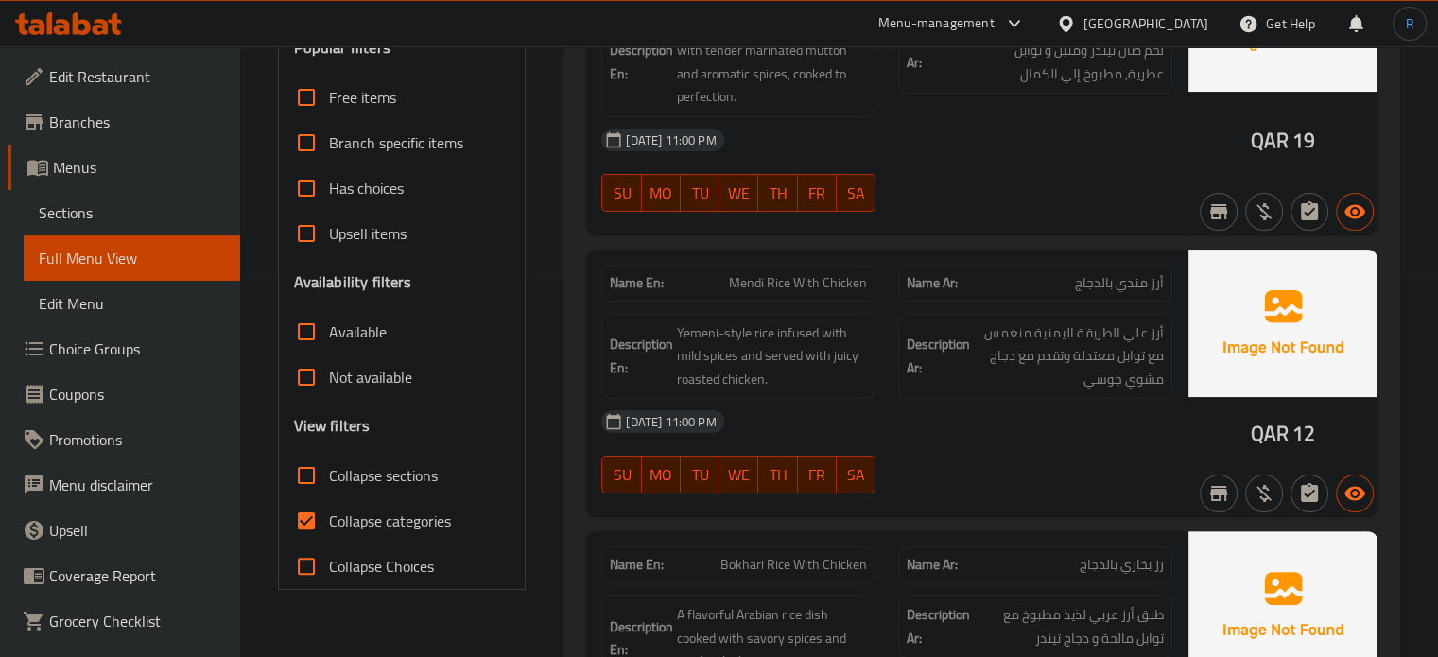
click at [306, 518] on input "Collapse categories" at bounding box center [306, 520] width 45 height 45
checkbox input "false"
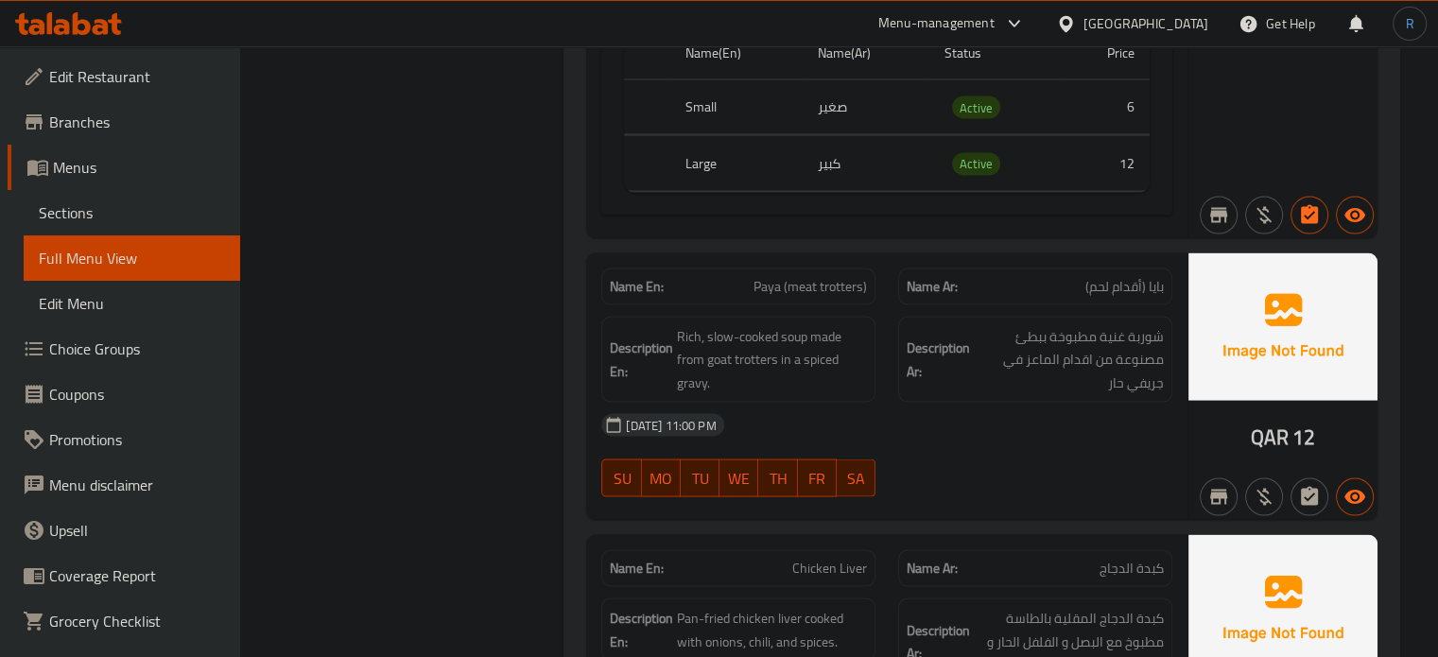
scroll to position [3686, 0]
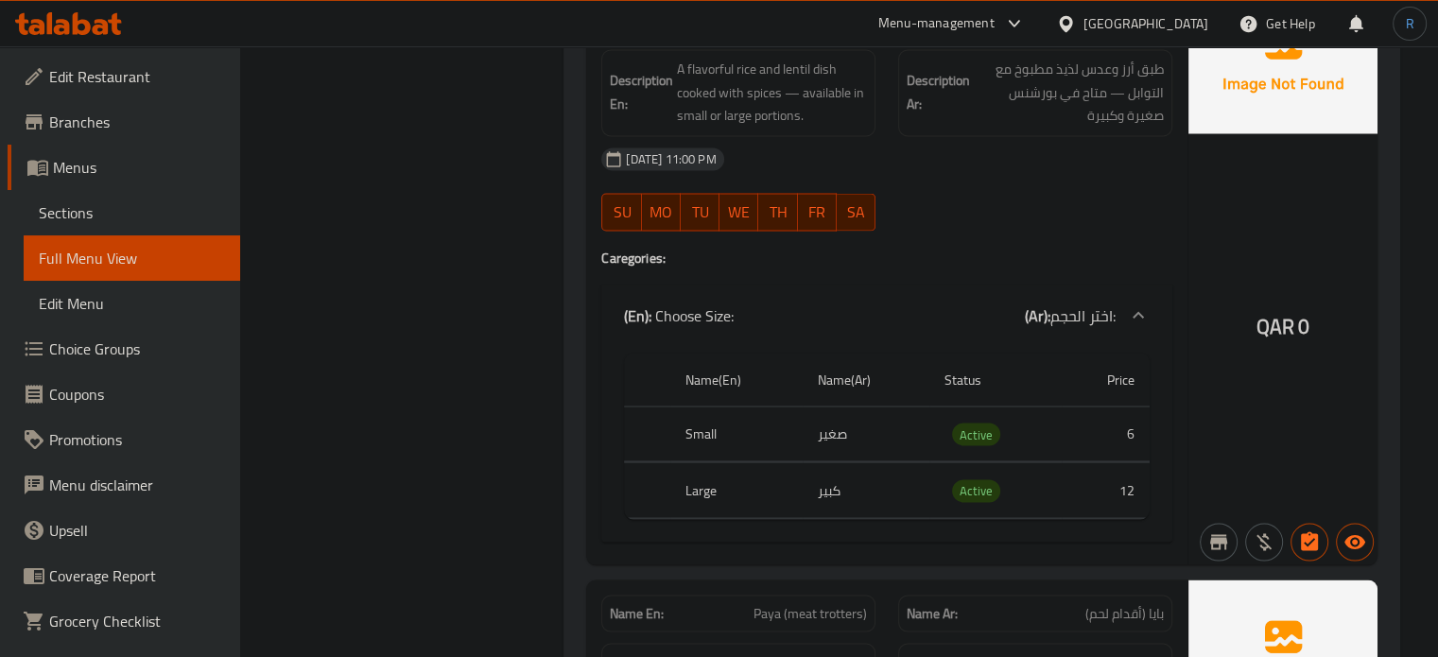
scroll to position [3497, 0]
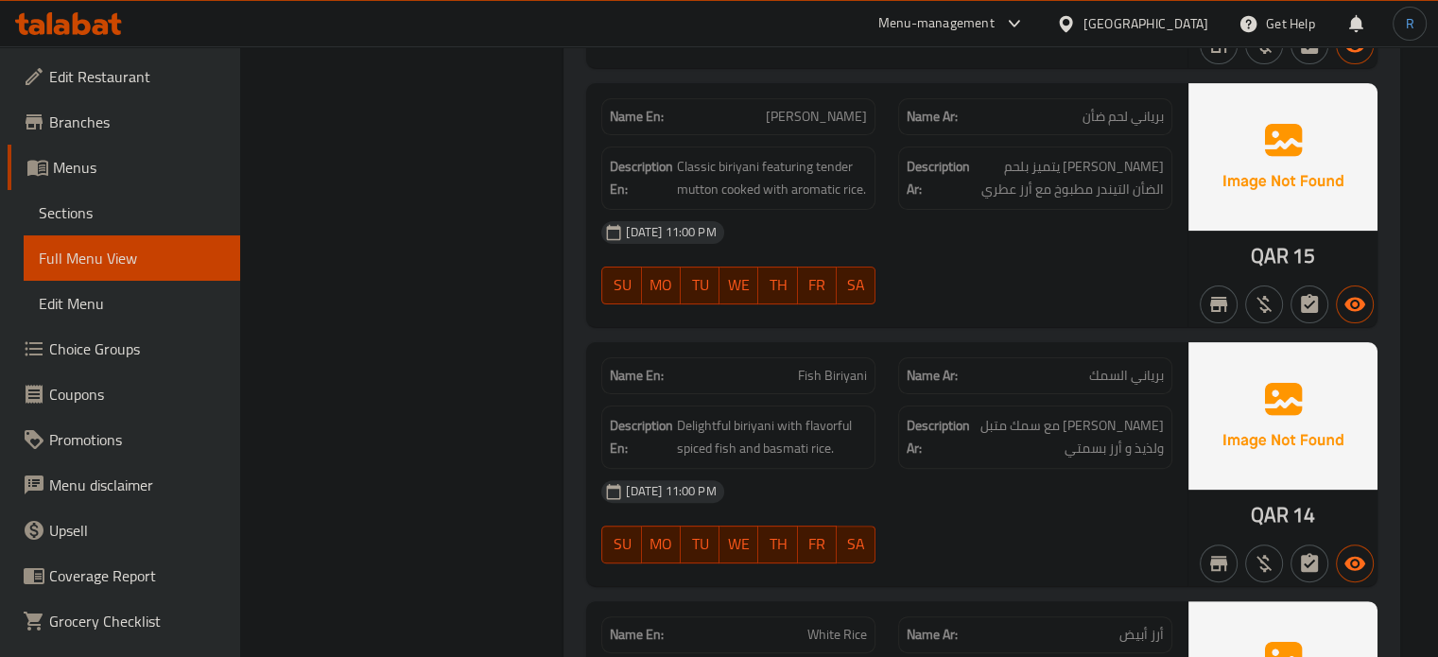
scroll to position [7562, 0]
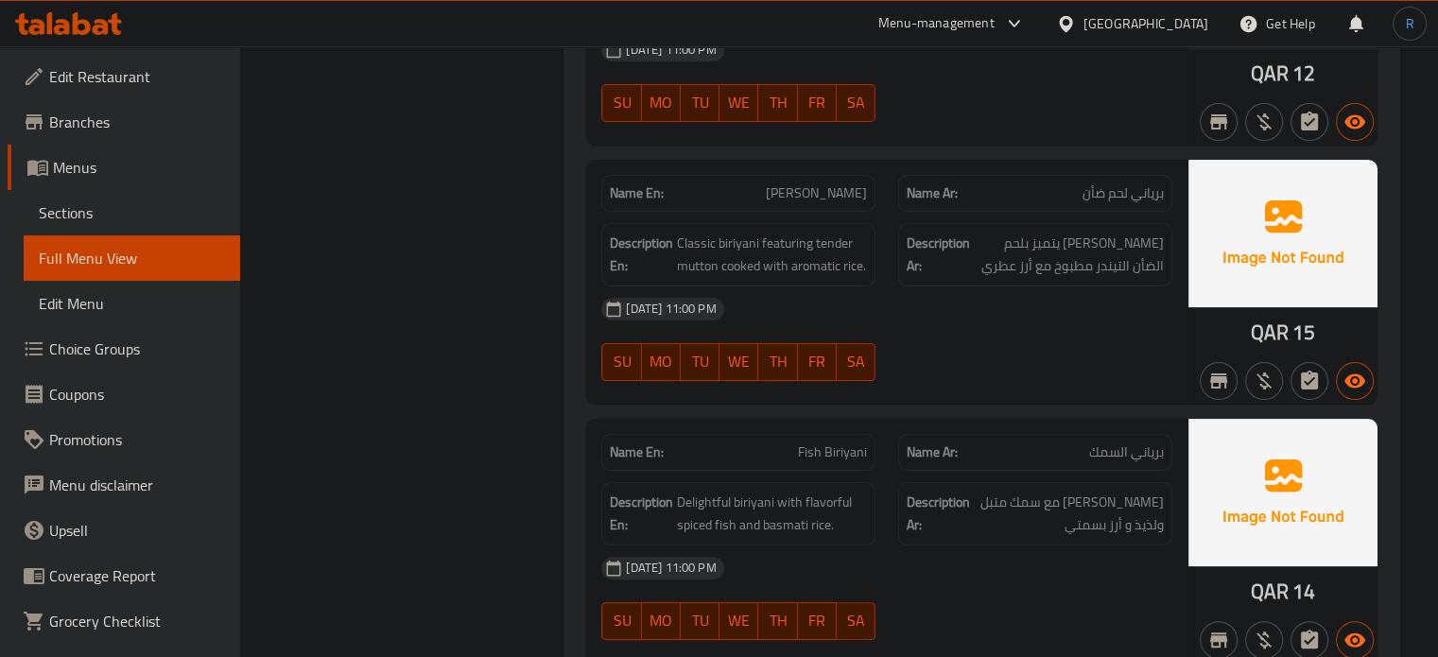
click at [848, 264] on div "Description En: Classic biriyani featuring tender mutton cooked with aromatic r…" at bounding box center [738, 254] width 274 height 63
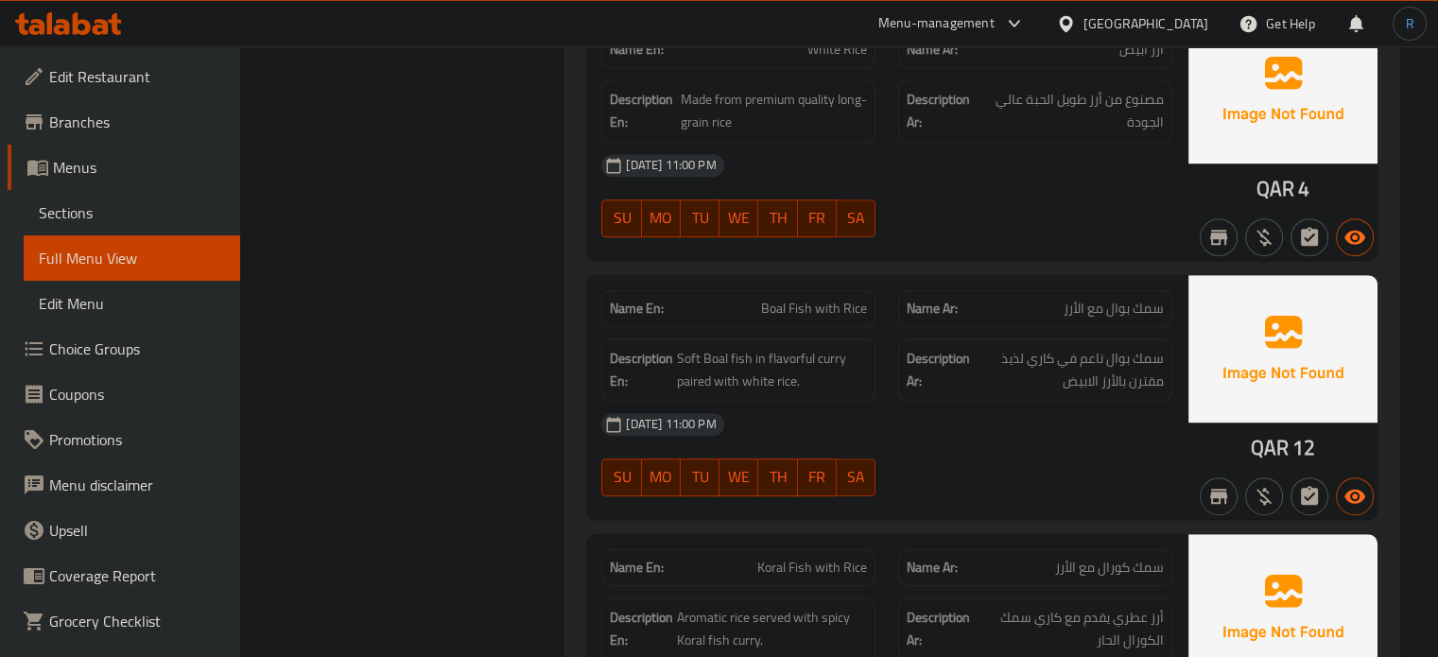
scroll to position [8318, 0]
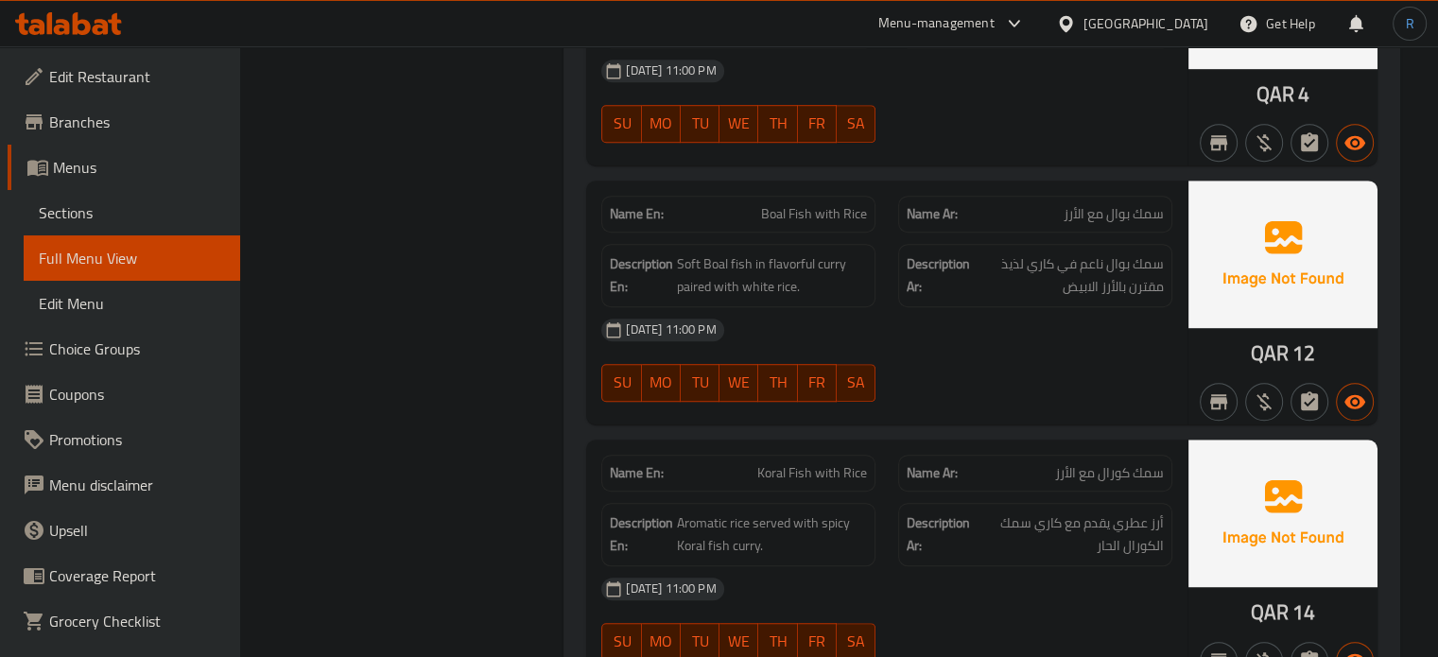
click at [779, 328] on div "[DATE] 11:00 PM" at bounding box center [887, 329] width 594 height 45
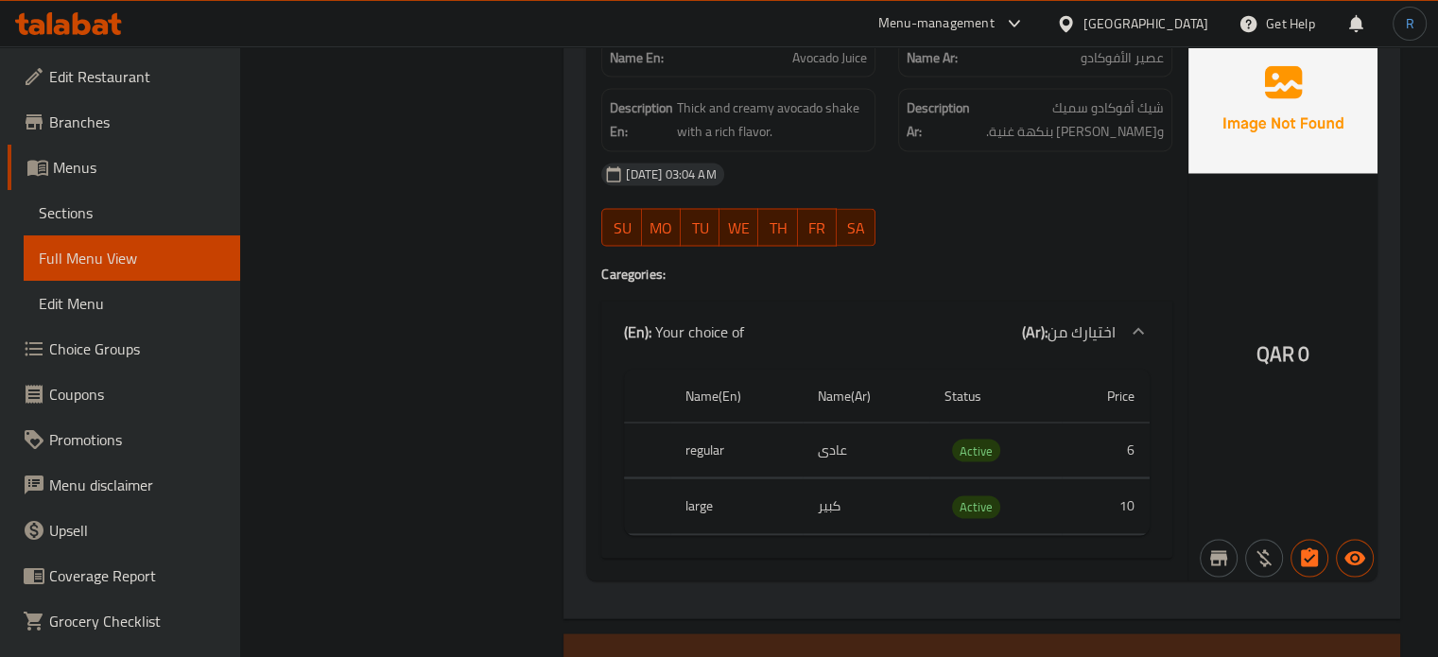
scroll to position [17770, 0]
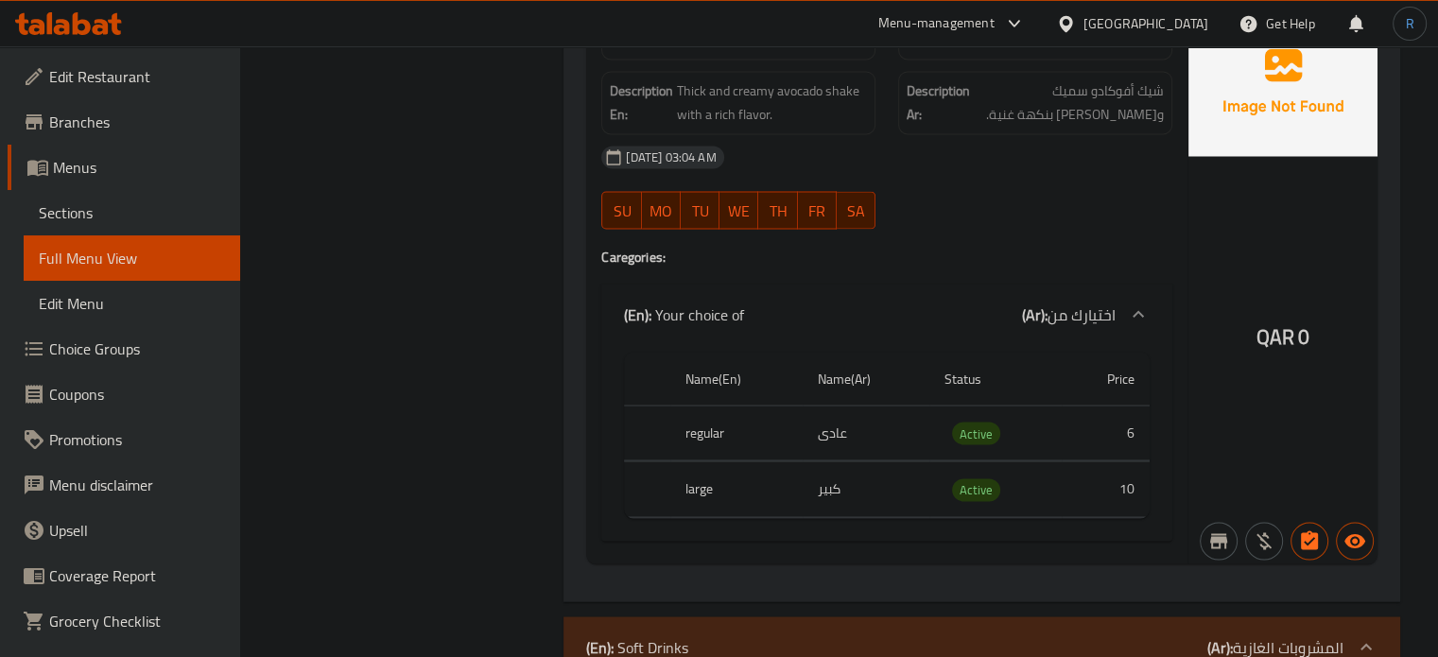
drag, startPoint x: 987, startPoint y: 126, endPoint x: 804, endPoint y: 56, distance: 195.4
click at [987, 134] on div "07-10-2025 03:04 AM SU MO TU WE TH FR SA" at bounding box center [887, 187] width 594 height 106
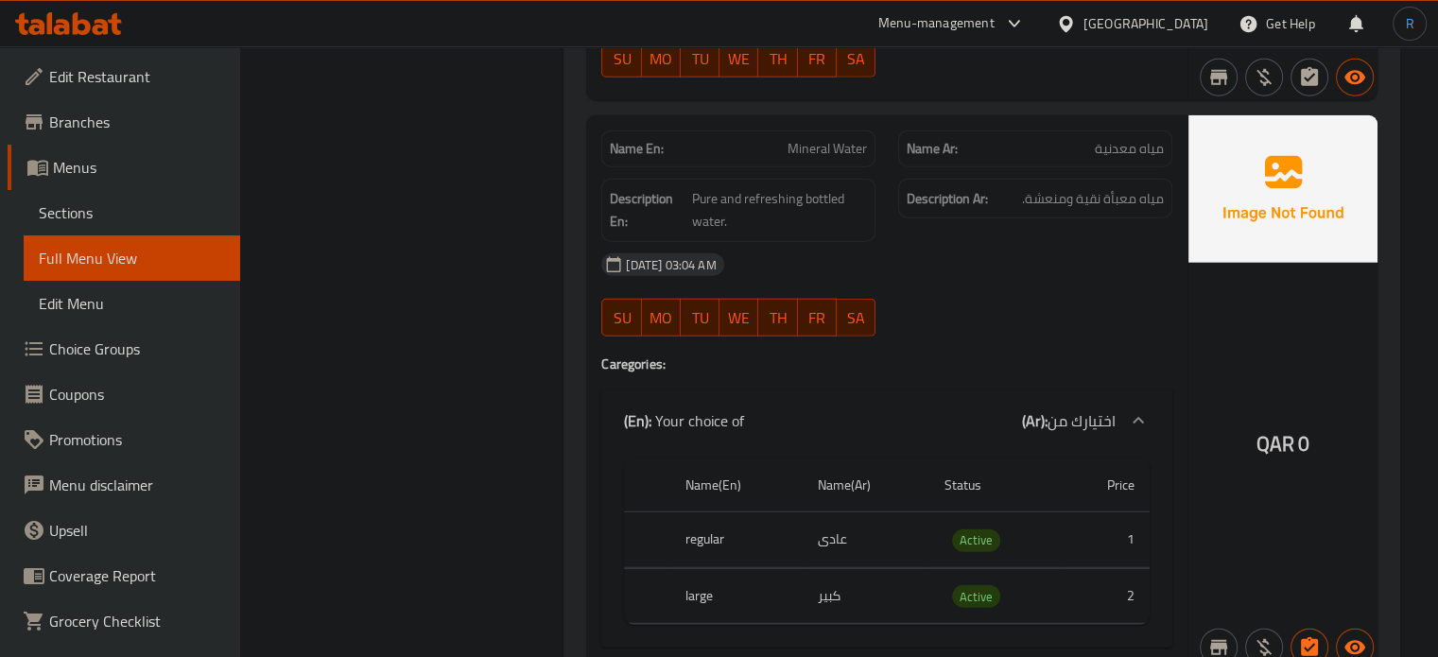
scroll to position [18432, 0]
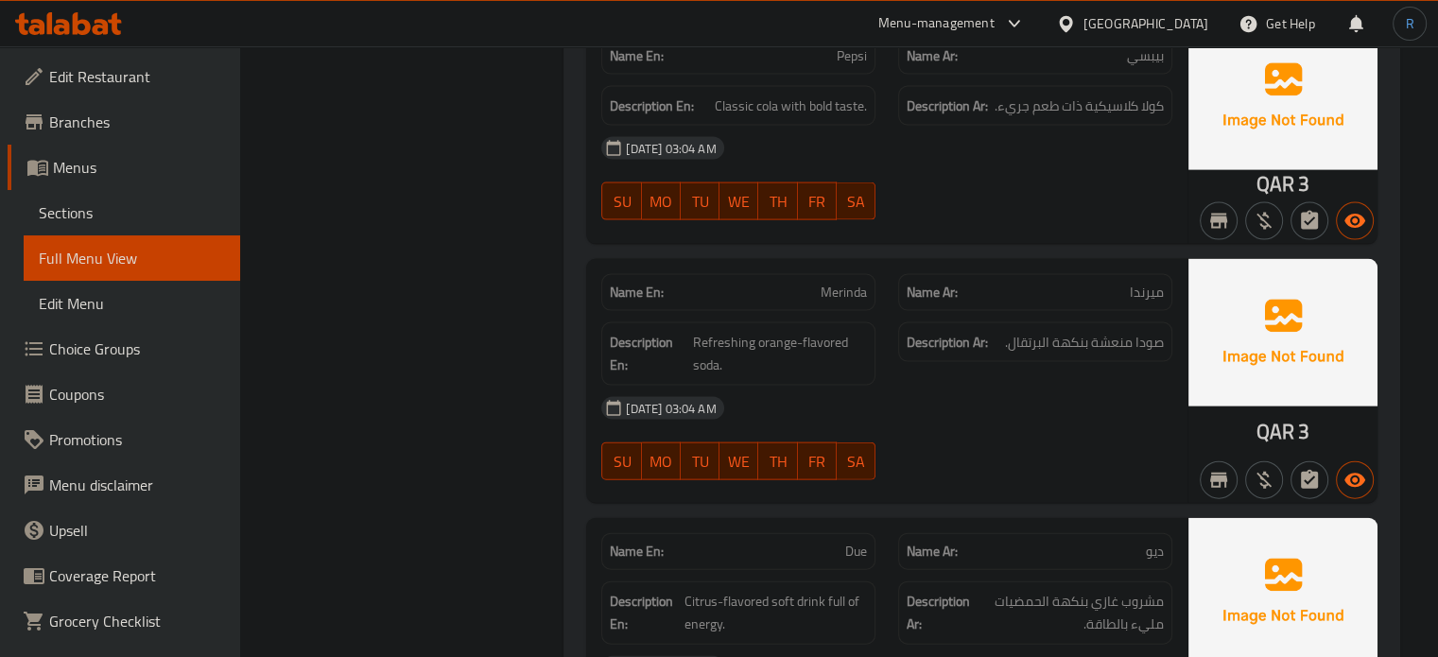
click at [915, 386] on div "07-10-2025 03:04 AM SU MO TU WE TH FR SA" at bounding box center [887, 439] width 594 height 106
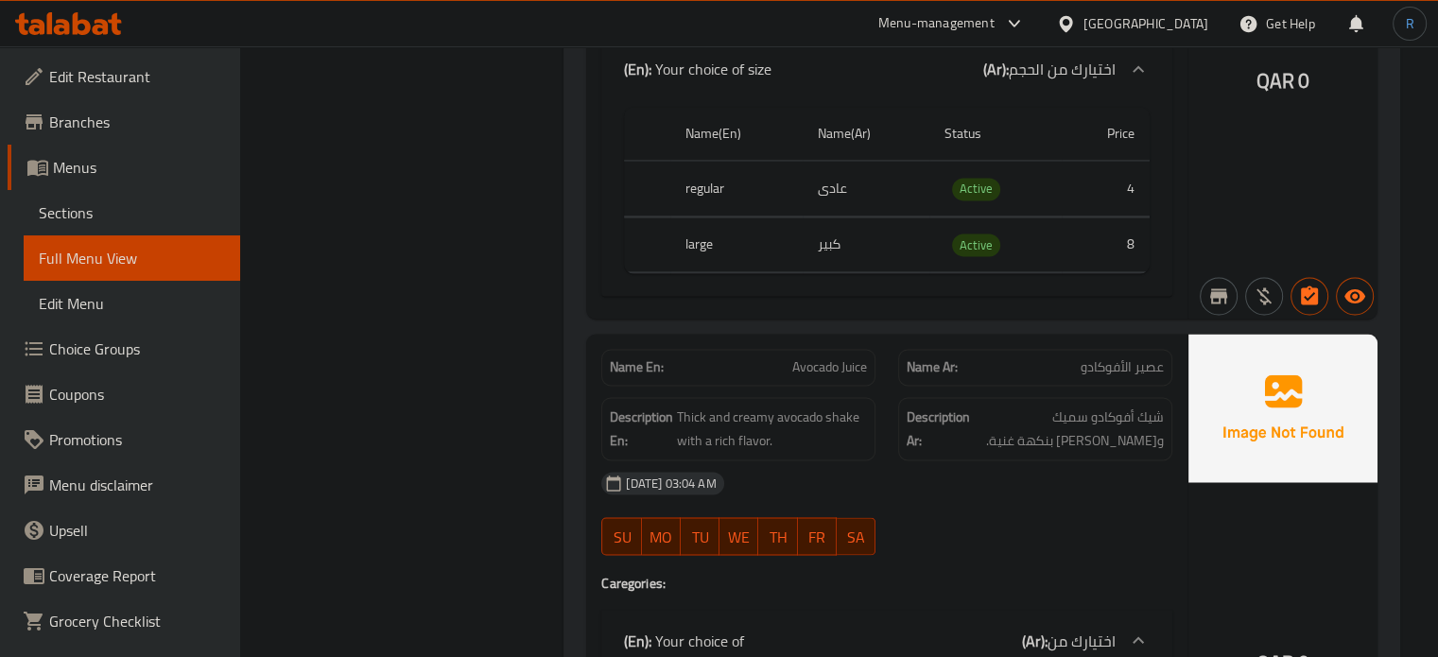
scroll to position [17203, 0]
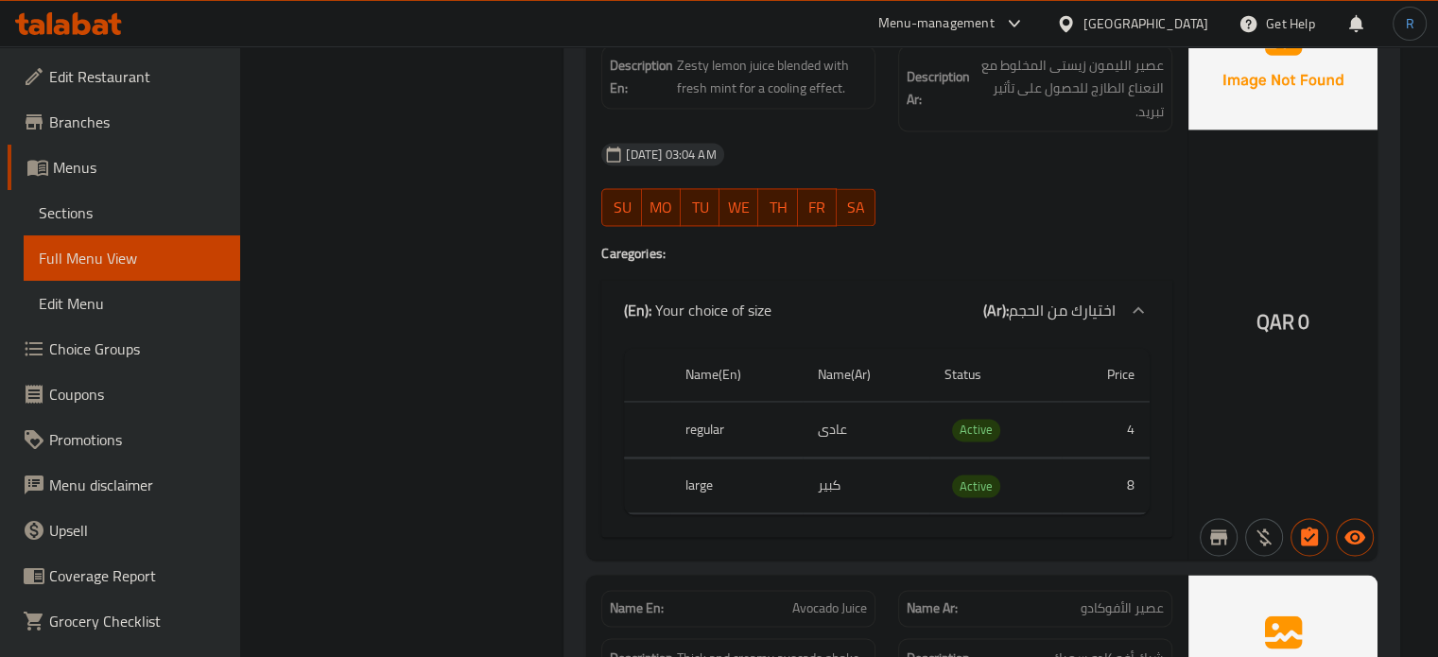
click at [915, 457] on td "كبير" at bounding box center [867, 485] width 128 height 56
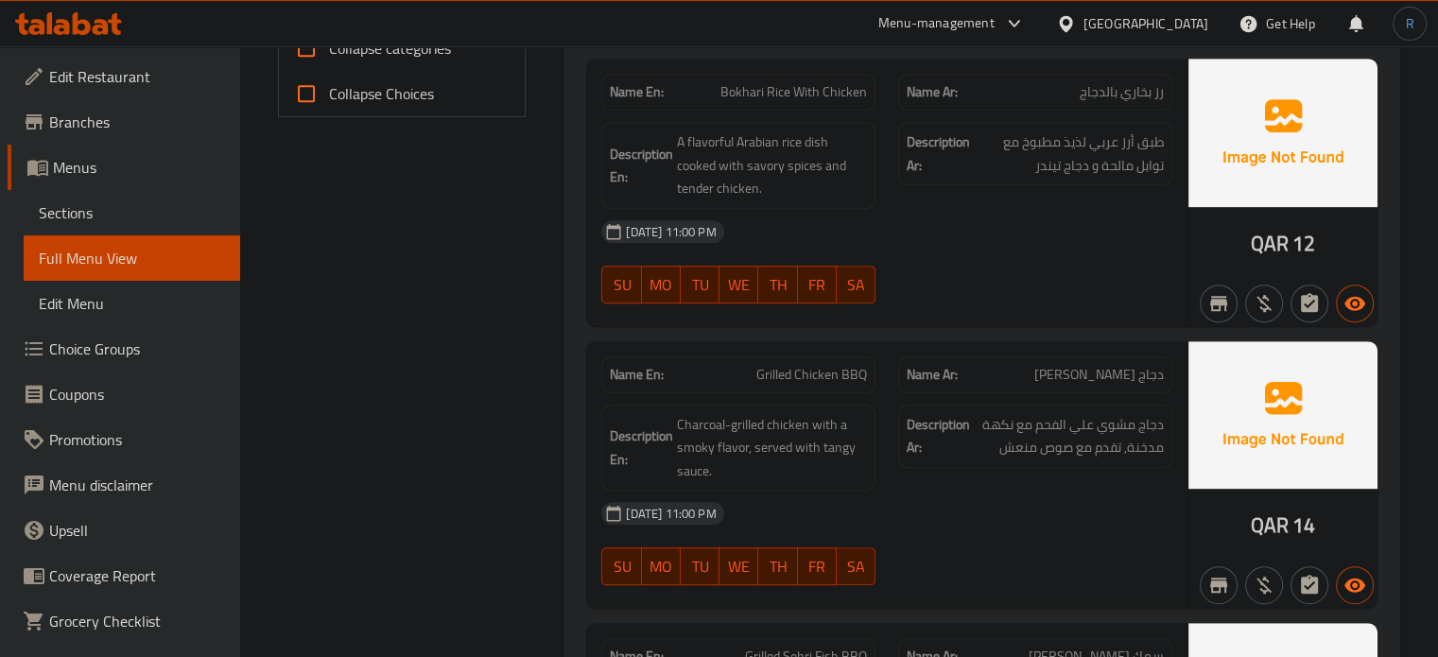
scroll to position [945, 0]
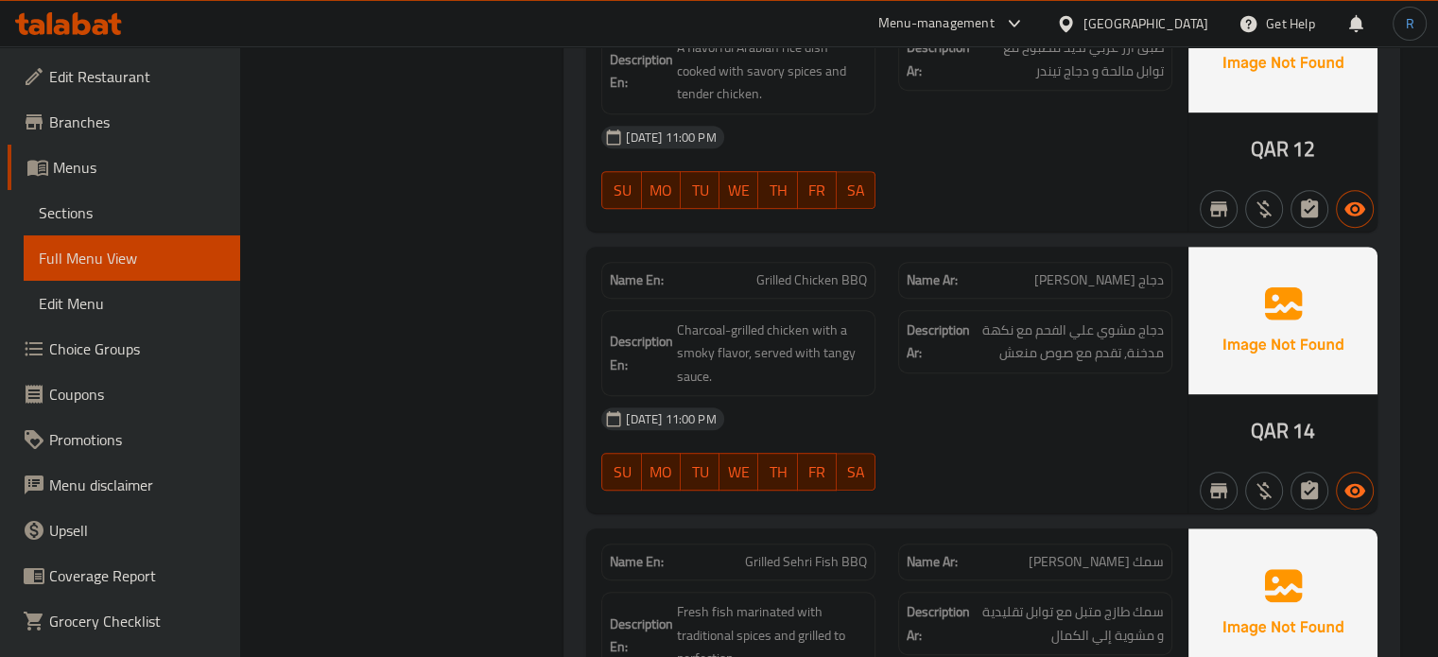
click at [804, 563] on span "Grilled Sehri Fish BBQ" at bounding box center [806, 562] width 122 height 20
copy span "Sehri"
drag, startPoint x: 1091, startPoint y: 564, endPoint x: 1170, endPoint y: 562, distance: 79.4
click at [1170, 562] on div "Name Ar: سمك شهري مشوي باربيكيو" at bounding box center [1035, 562] width 274 height 37
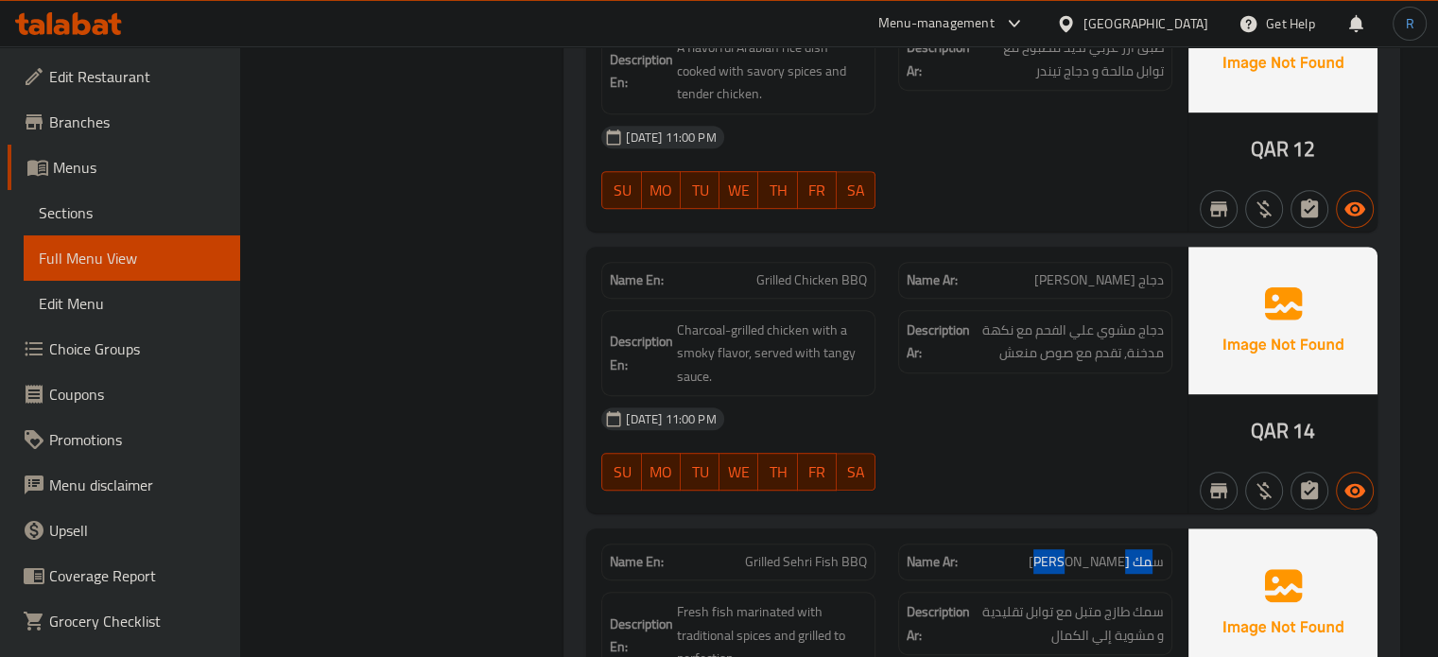
copy span "سمك شهري"
click at [785, 559] on span "Grilled Sehri Fish BBQ" at bounding box center [806, 562] width 122 height 20
copy span "Grilled Sehri Fish BBQ"
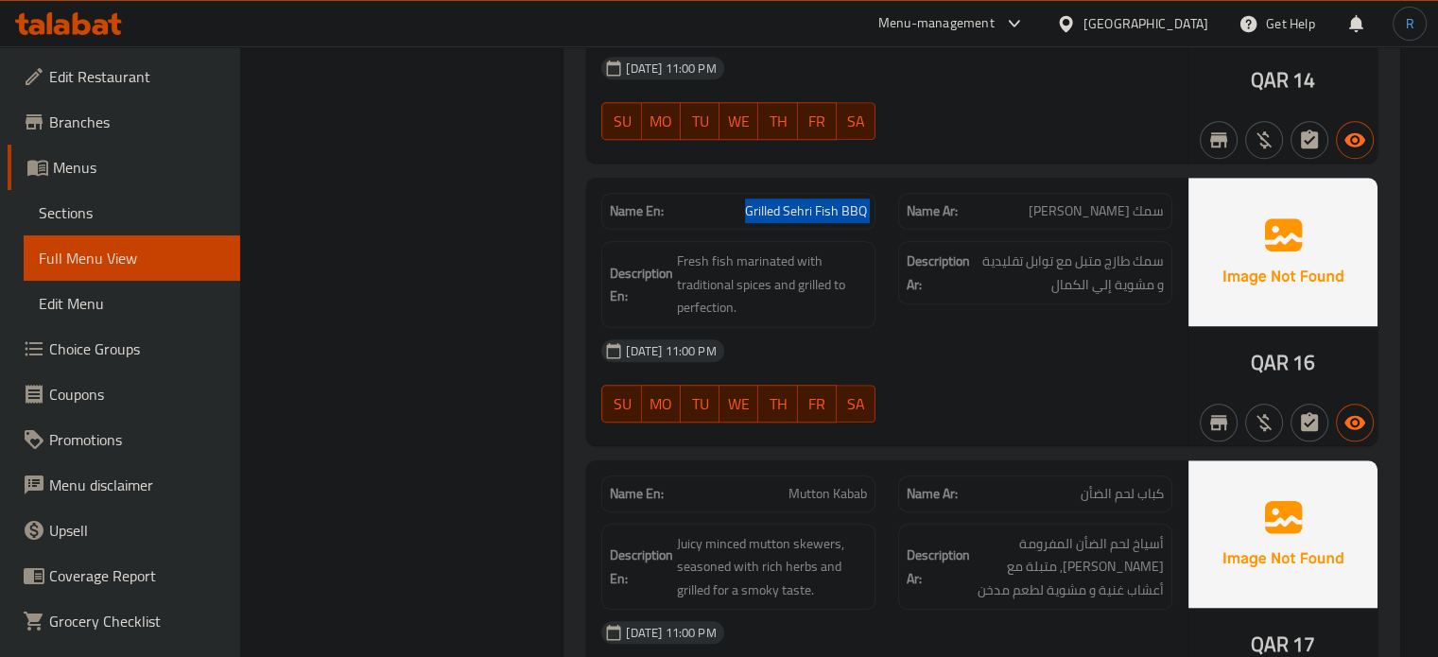
scroll to position [1323, 0]
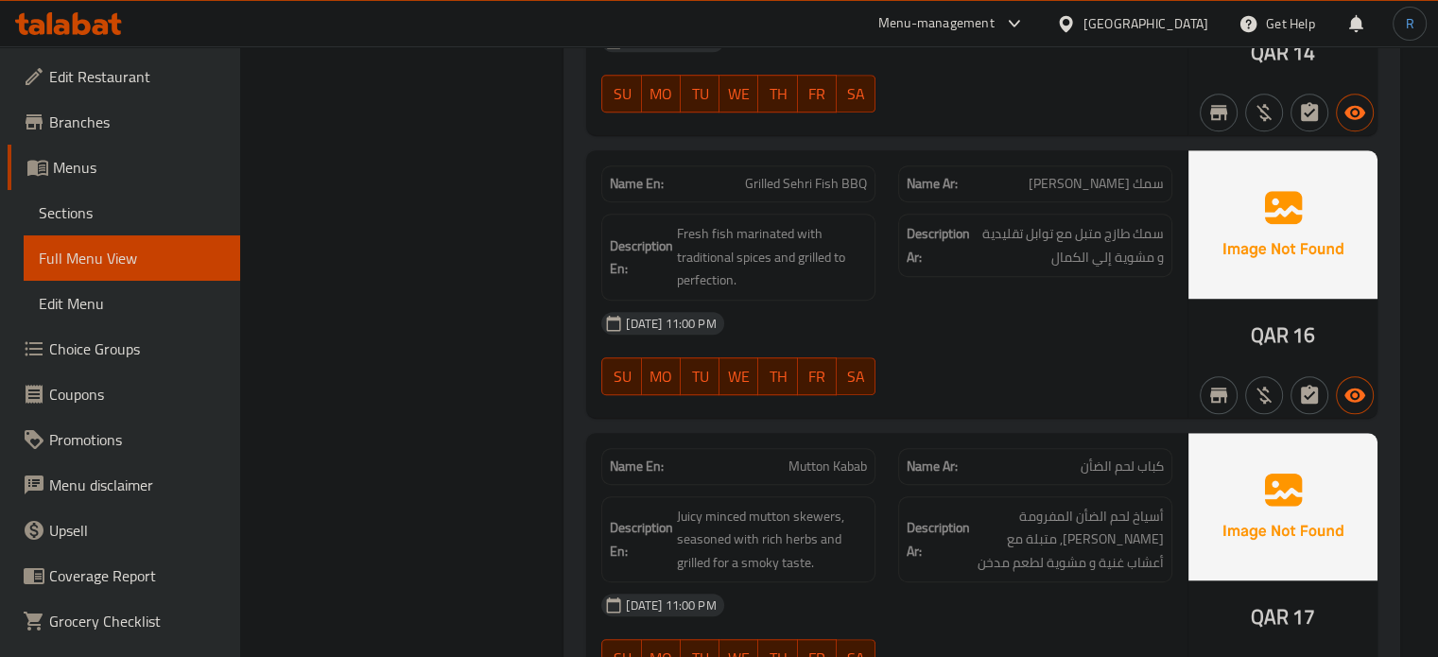
click at [811, 461] on span "Mutton Kabab" at bounding box center [827, 467] width 78 height 20
copy span "Mutton Kabab"
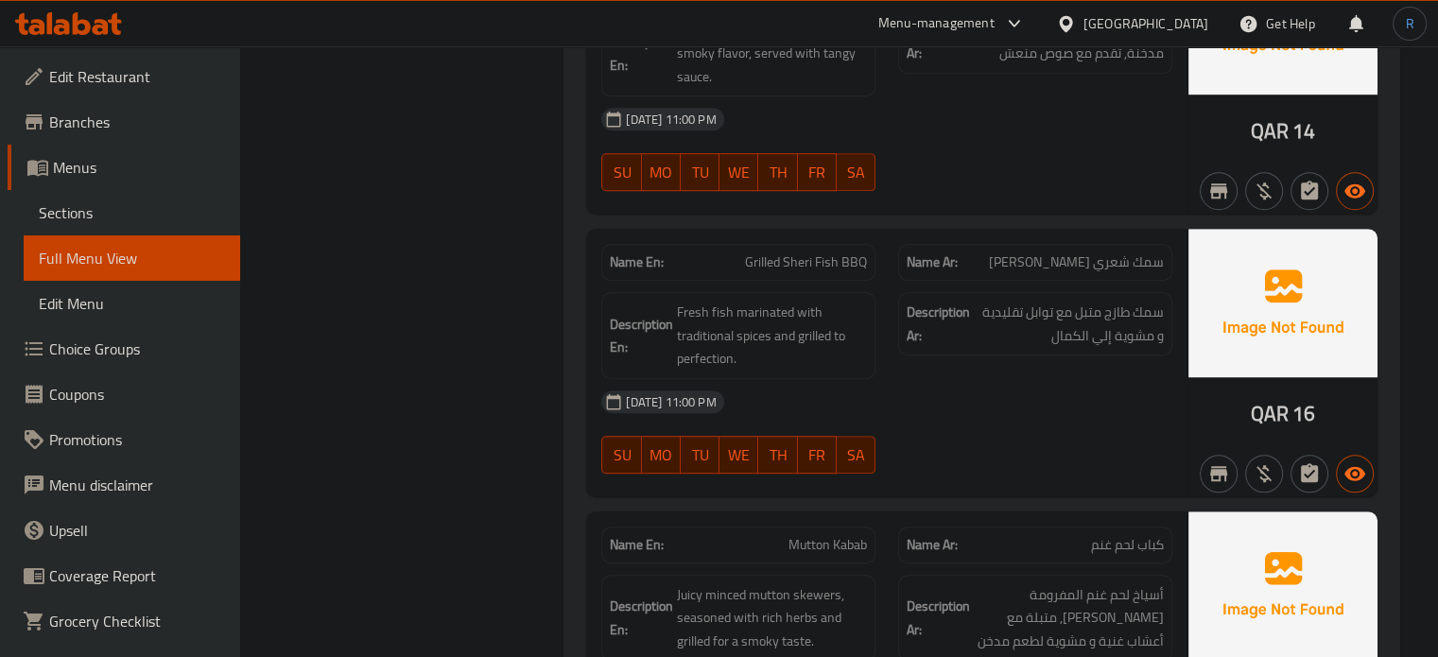
scroll to position [1323, 0]
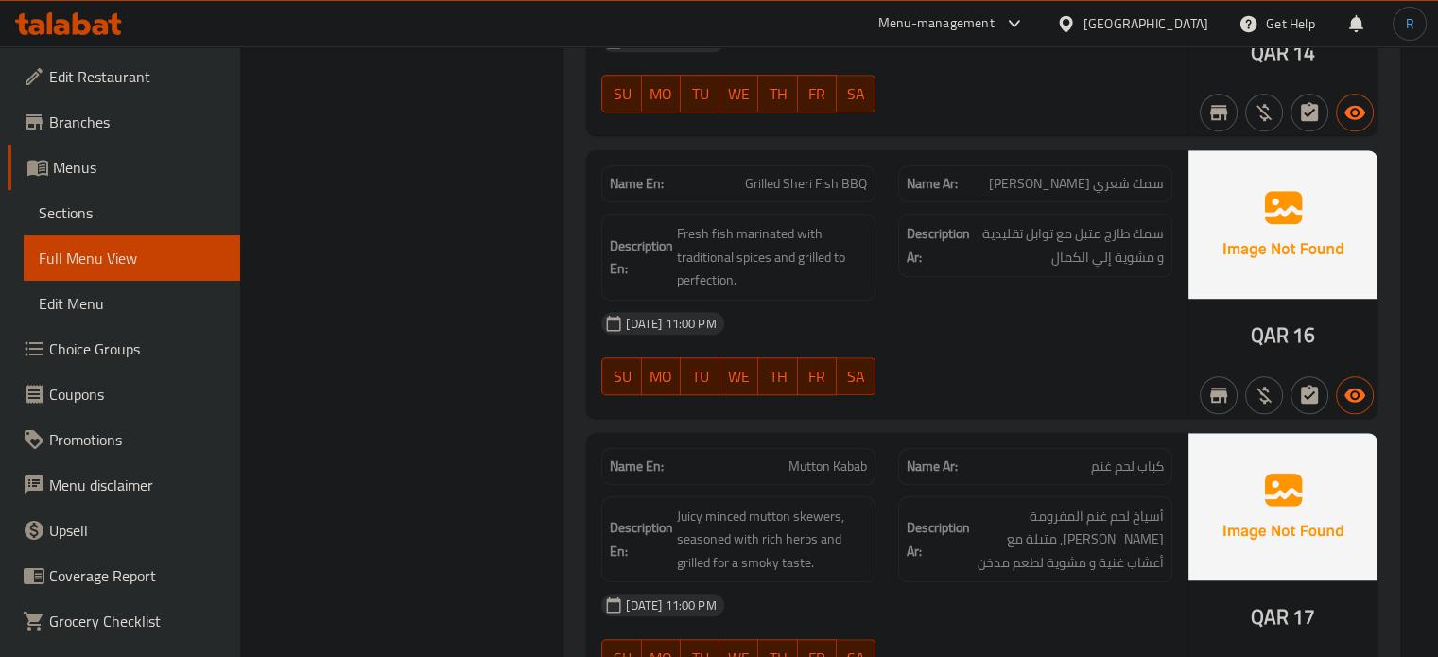
click at [960, 364] on div "[DATE] 11:00 PM SU MO TU WE TH FR SA" at bounding box center [887, 354] width 594 height 106
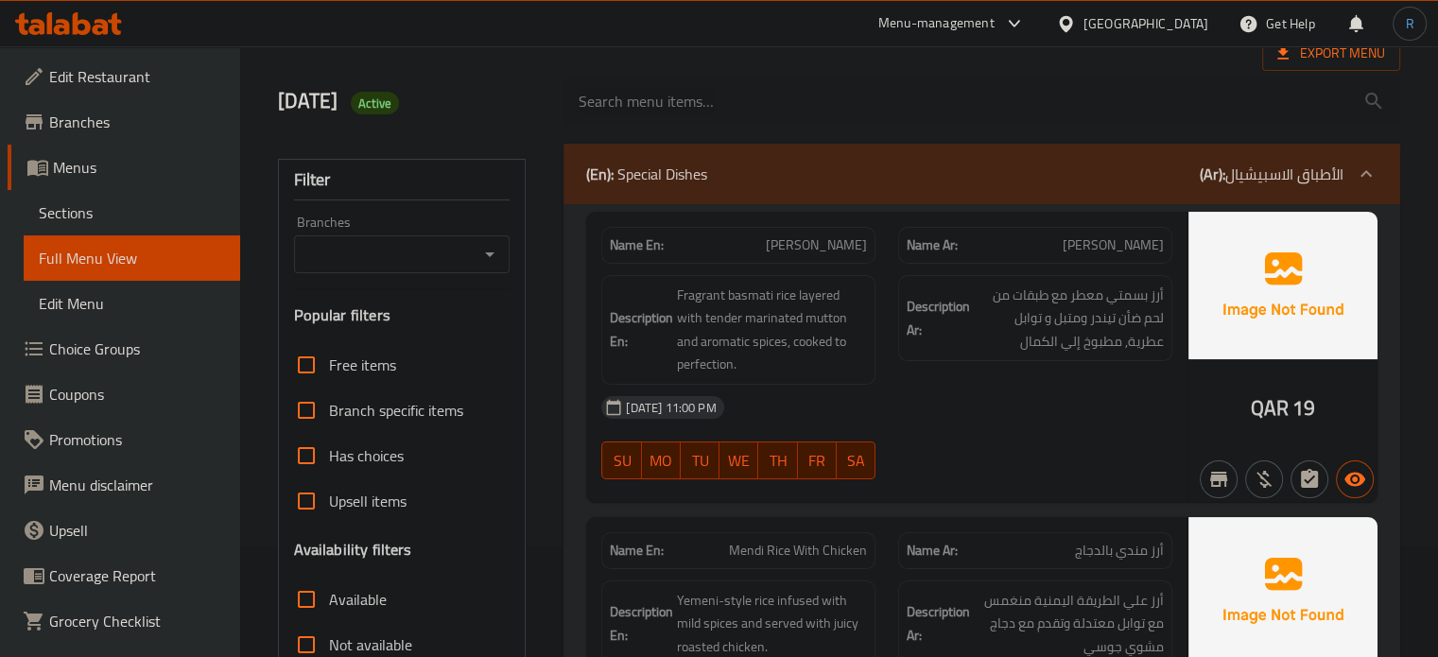
click at [813, 249] on span "[PERSON_NAME]" at bounding box center [816, 245] width 101 height 20
copy span "[PERSON_NAME]"
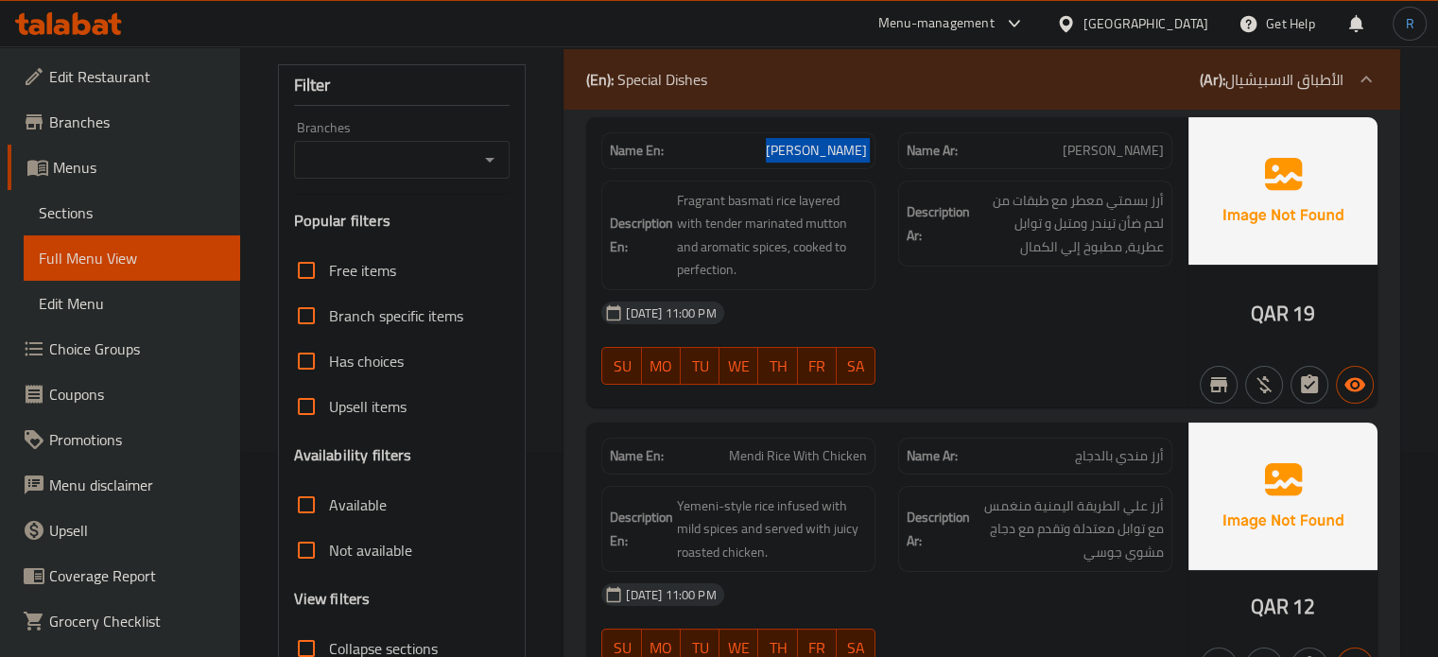
scroll to position [300, 0]
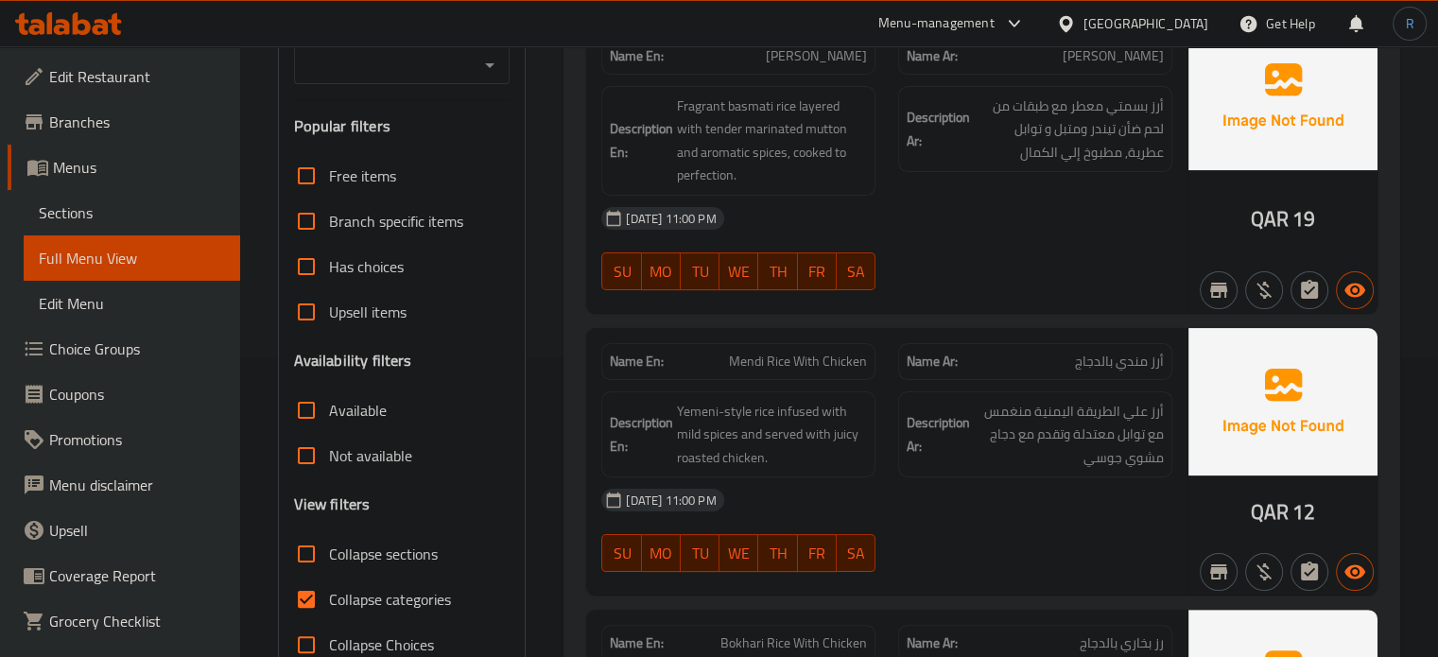
click at [872, 447] on div "Description En: Yemeni-style rice infused with mild spices and served with juic…" at bounding box center [738, 434] width 274 height 87
click at [821, 352] on span "Mendi Rice With Chicken" at bounding box center [798, 362] width 138 height 20
copy span "Mendi Rice With Chicken"
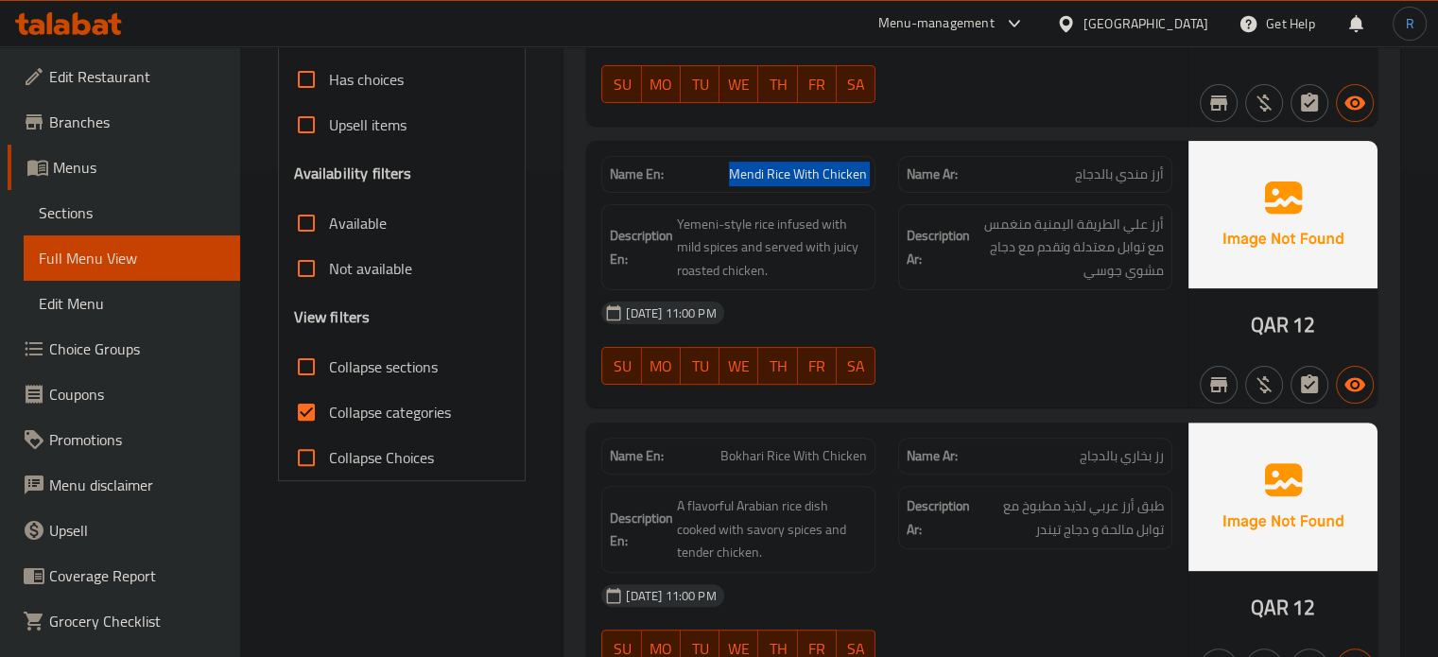
scroll to position [489, 0]
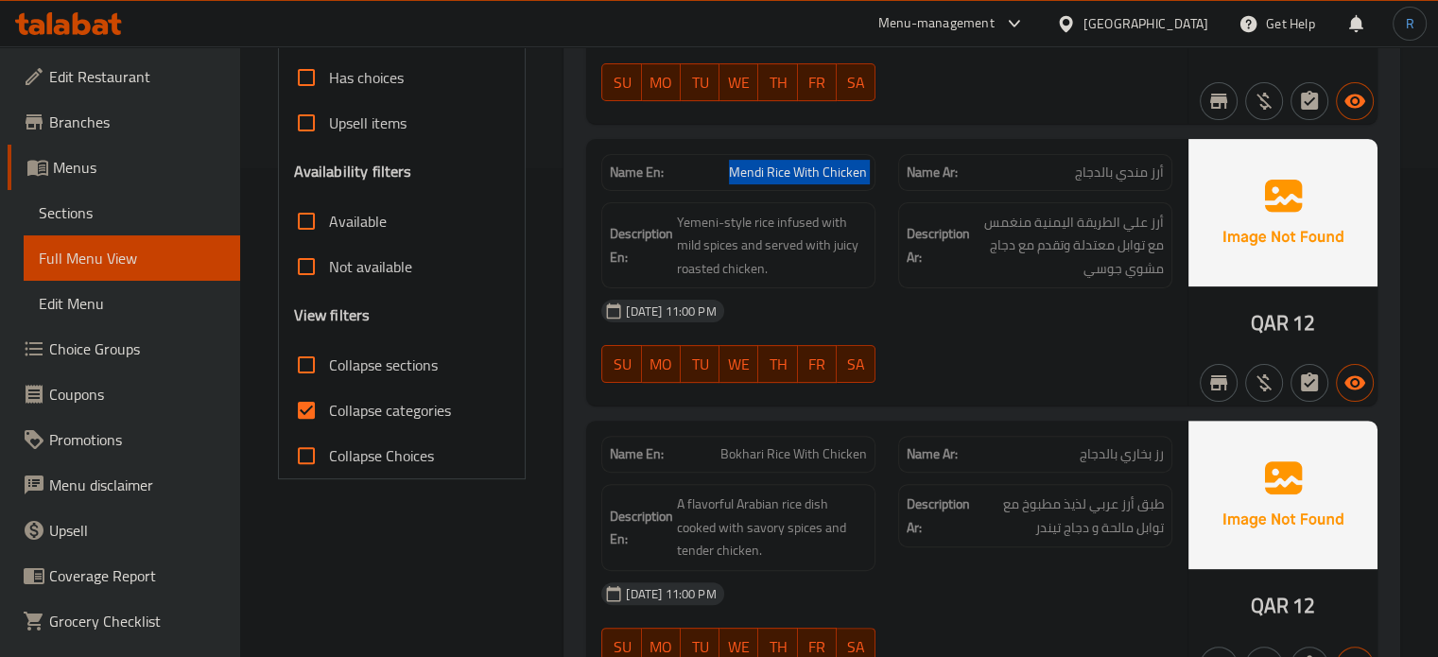
click at [775, 381] on button "TH" at bounding box center [777, 364] width 39 height 38
type button "4"
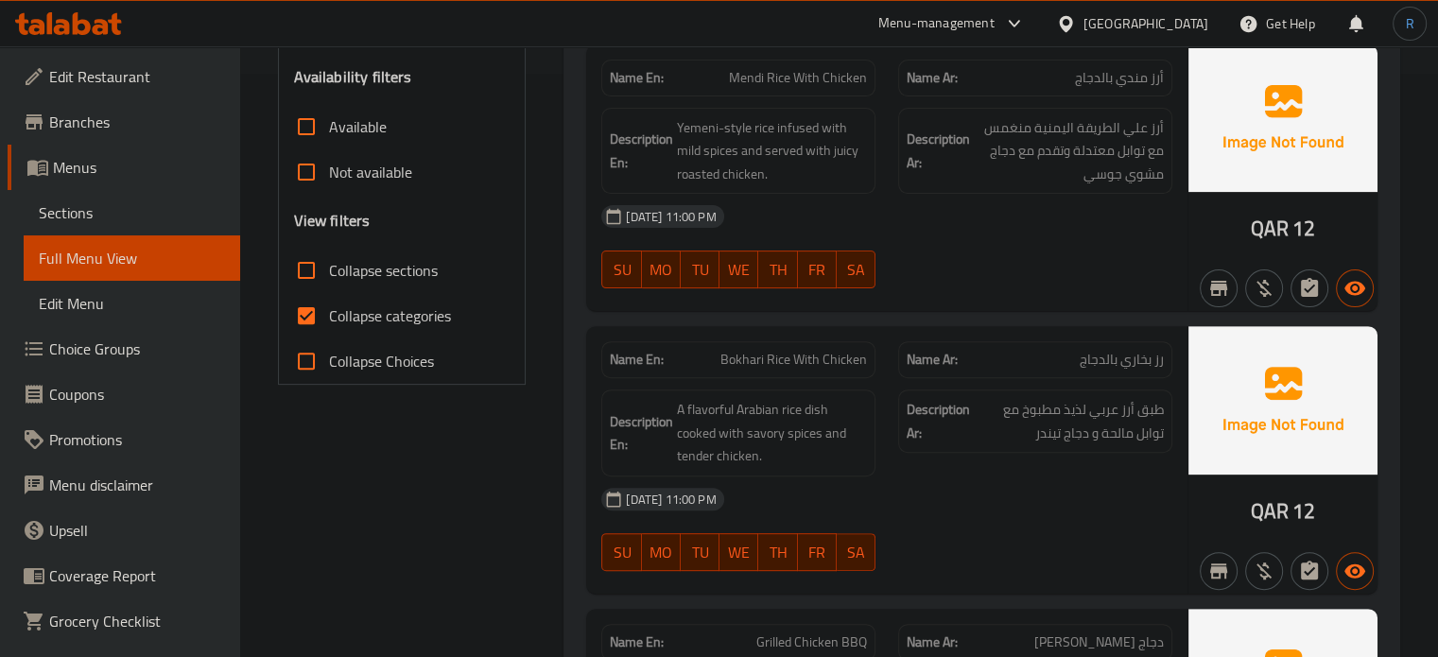
click at [805, 350] on span "Bokhari Rice With Chicken" at bounding box center [793, 360] width 147 height 20
copy span "Bokhari Rice With Chicken"
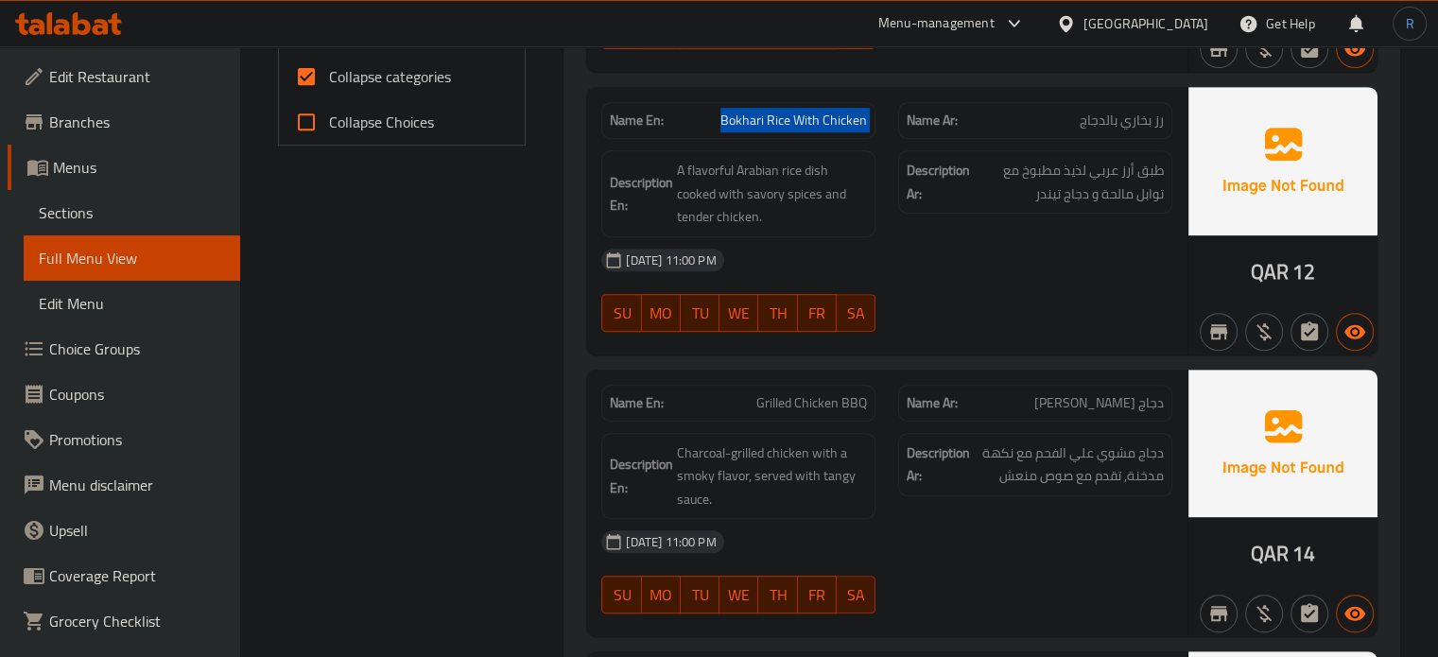
scroll to position [867, 0]
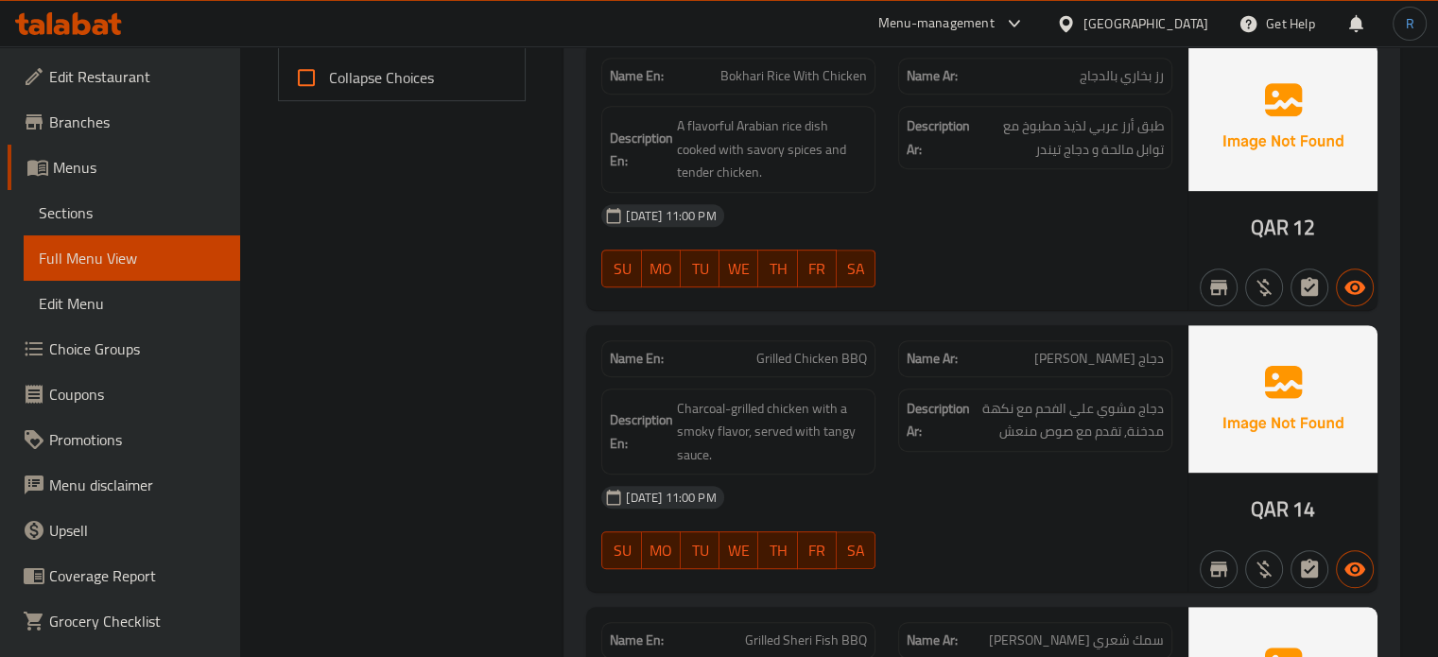
click at [695, 467] on div "Description En: Charcoal-grilled chicken with a smoky flavor, served with tangy…" at bounding box center [738, 431] width 274 height 87
click at [957, 482] on div "[DATE] 11:00 PM" at bounding box center [887, 497] width 594 height 45
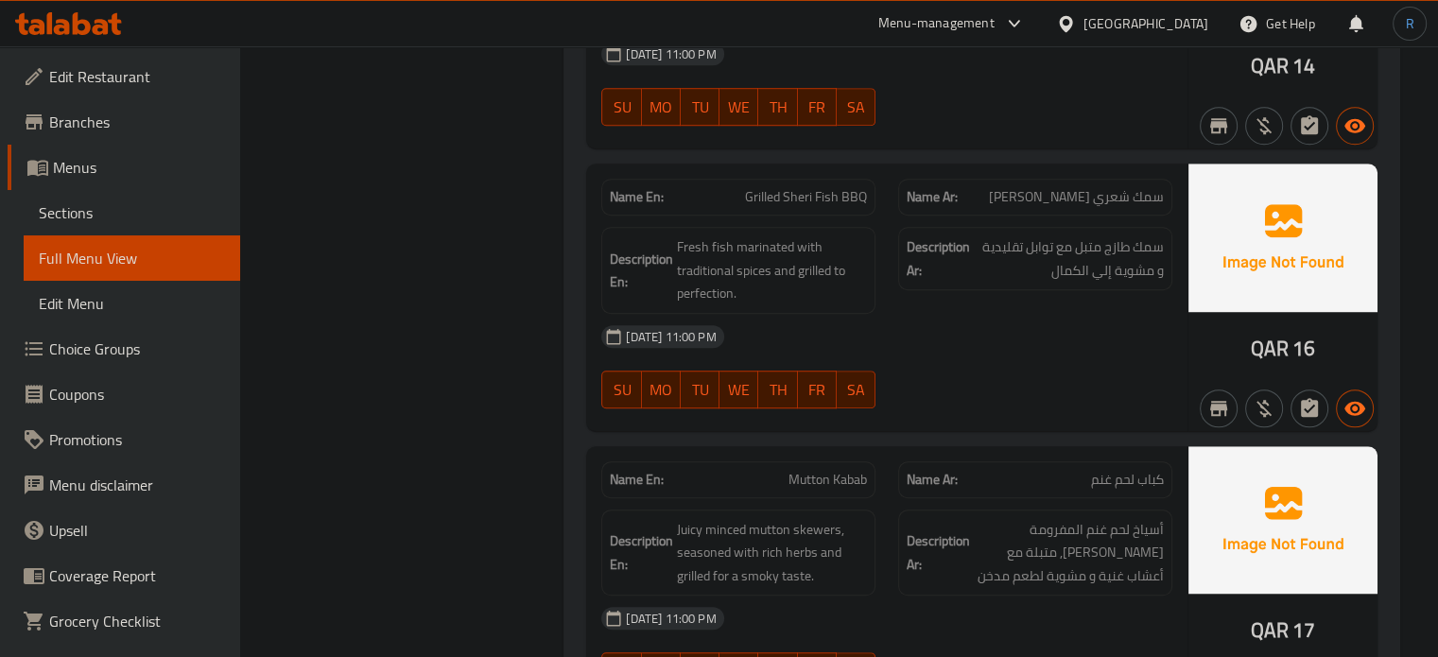
scroll to position [1342, 0]
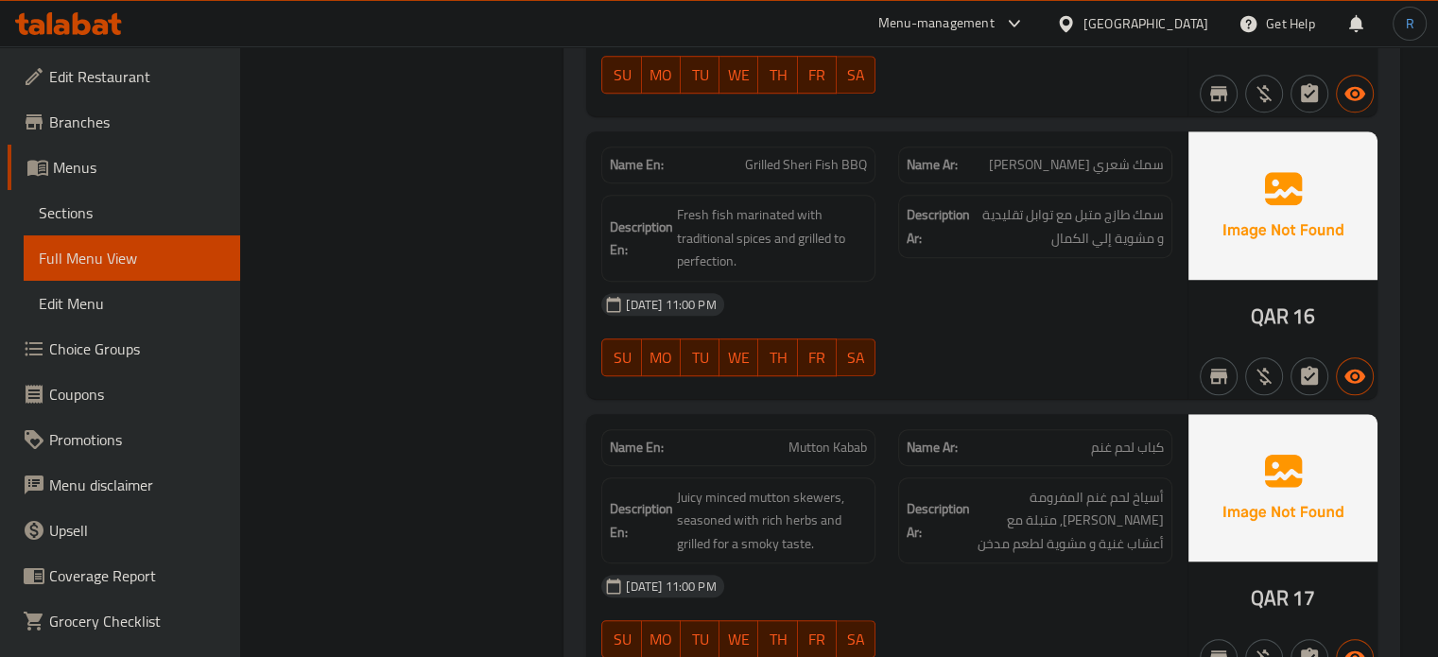
click at [847, 163] on span "Grilled Sheri Fish BBQ" at bounding box center [806, 165] width 122 height 20
copy span "Grilled Sheri Fish BBQ"
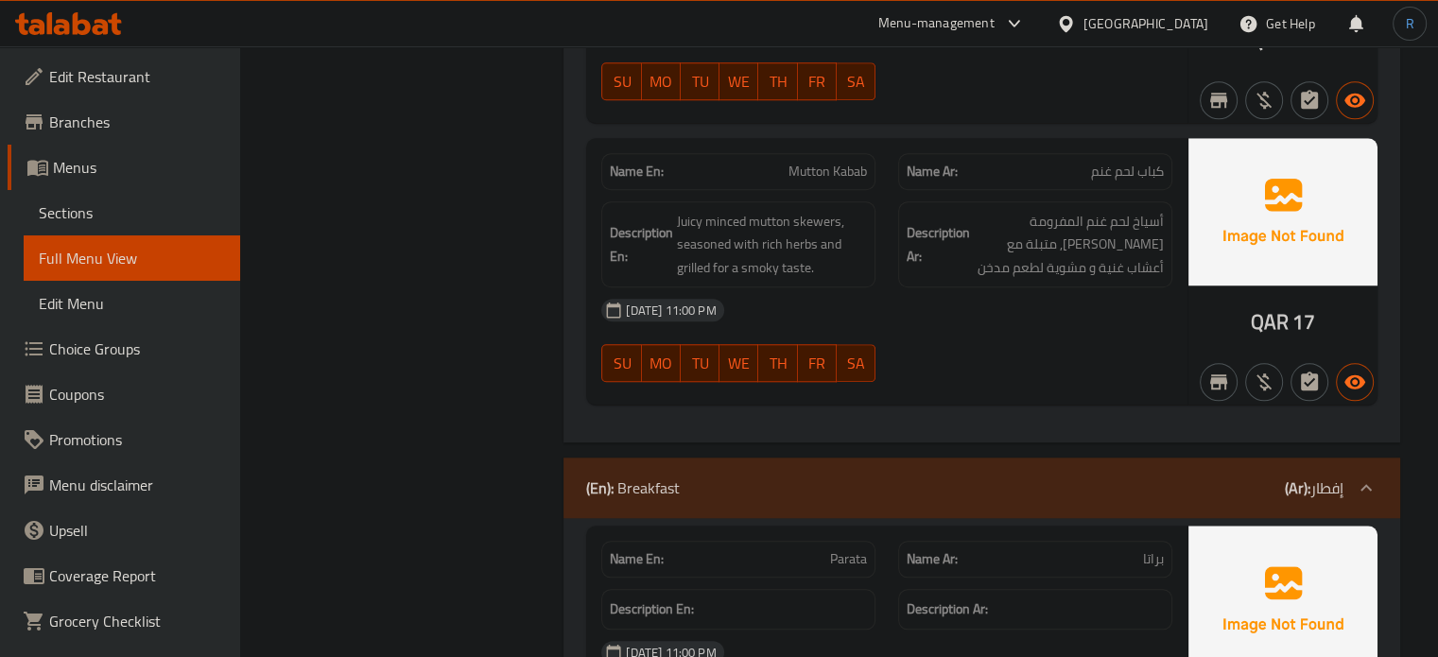
scroll to position [1626, 0]
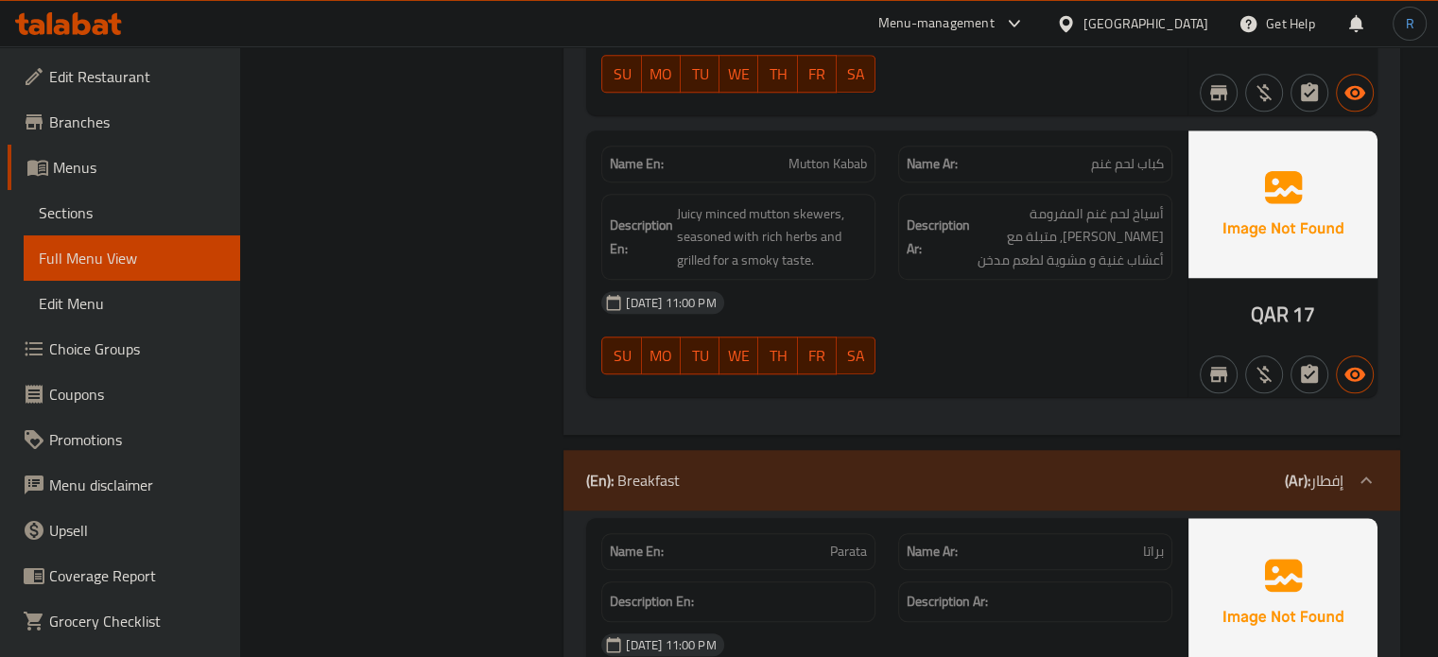
click at [777, 325] on div "SU MO TU WE TH FR SA" at bounding box center [738, 355] width 297 height 60
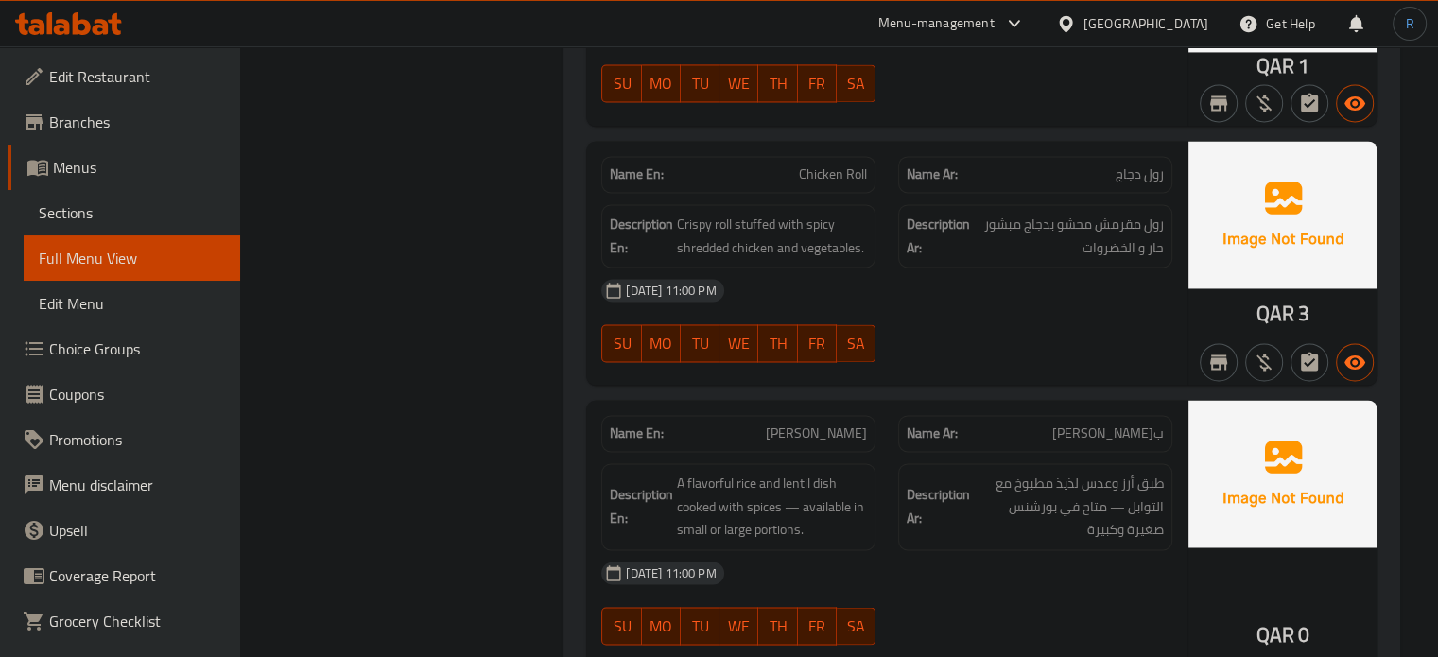
scroll to position [3044, 0]
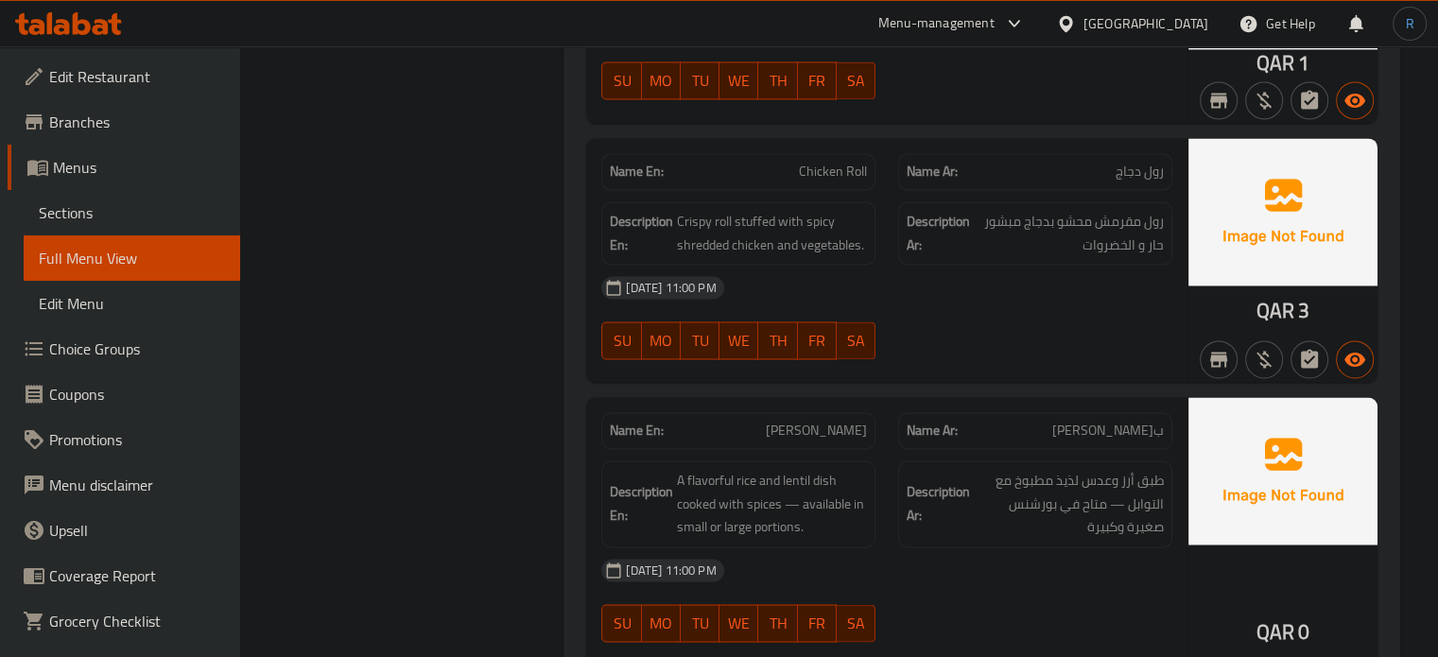
click at [835, 421] on span "[PERSON_NAME]" at bounding box center [816, 431] width 101 height 20
copy span "[PERSON_NAME]"
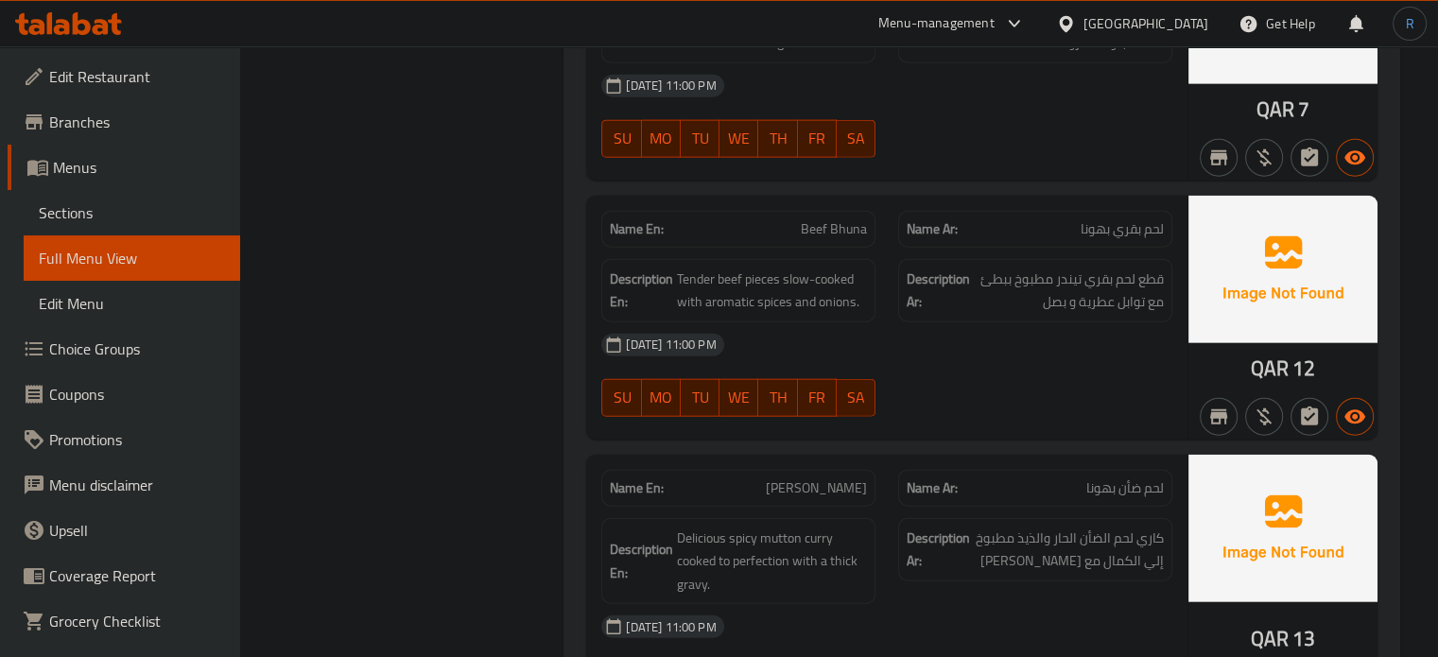
scroll to position [4462, 0]
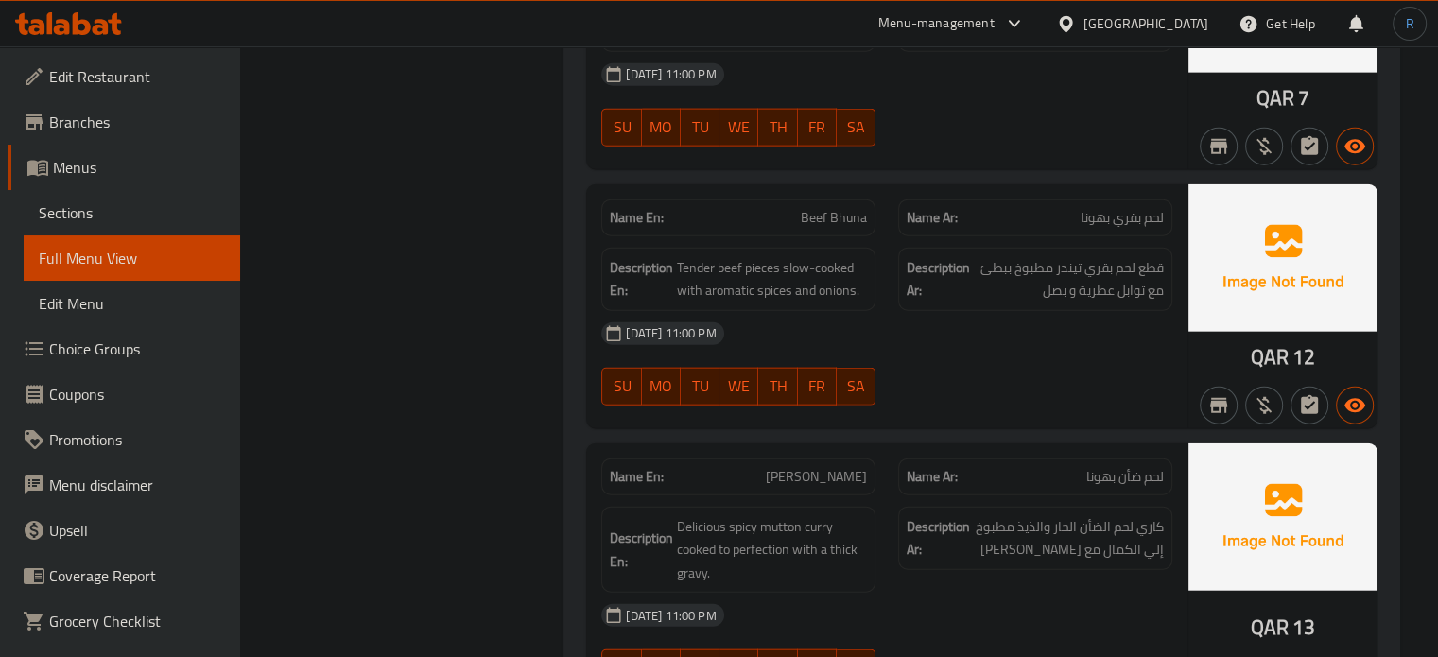
click at [814, 467] on span "Matton Bhuna" at bounding box center [816, 477] width 101 height 20
copy span "Matton Bhuna"
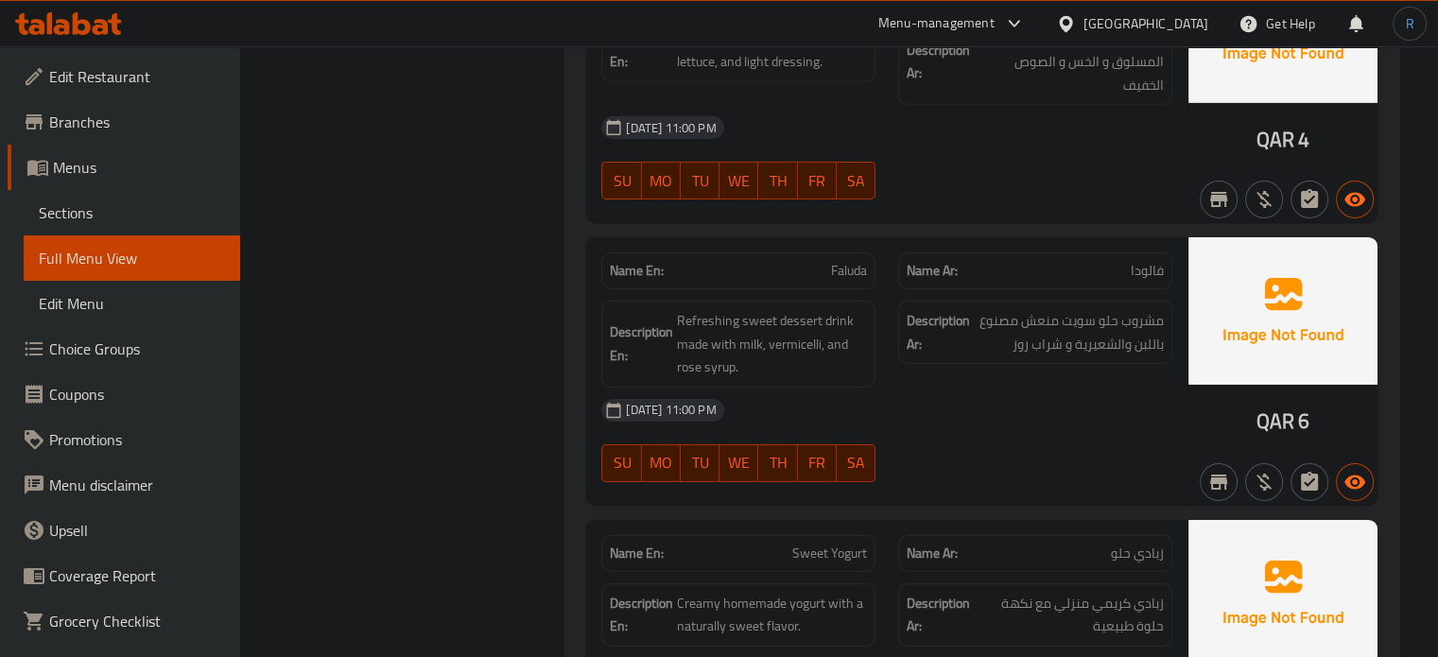
scroll to position [6163, 0]
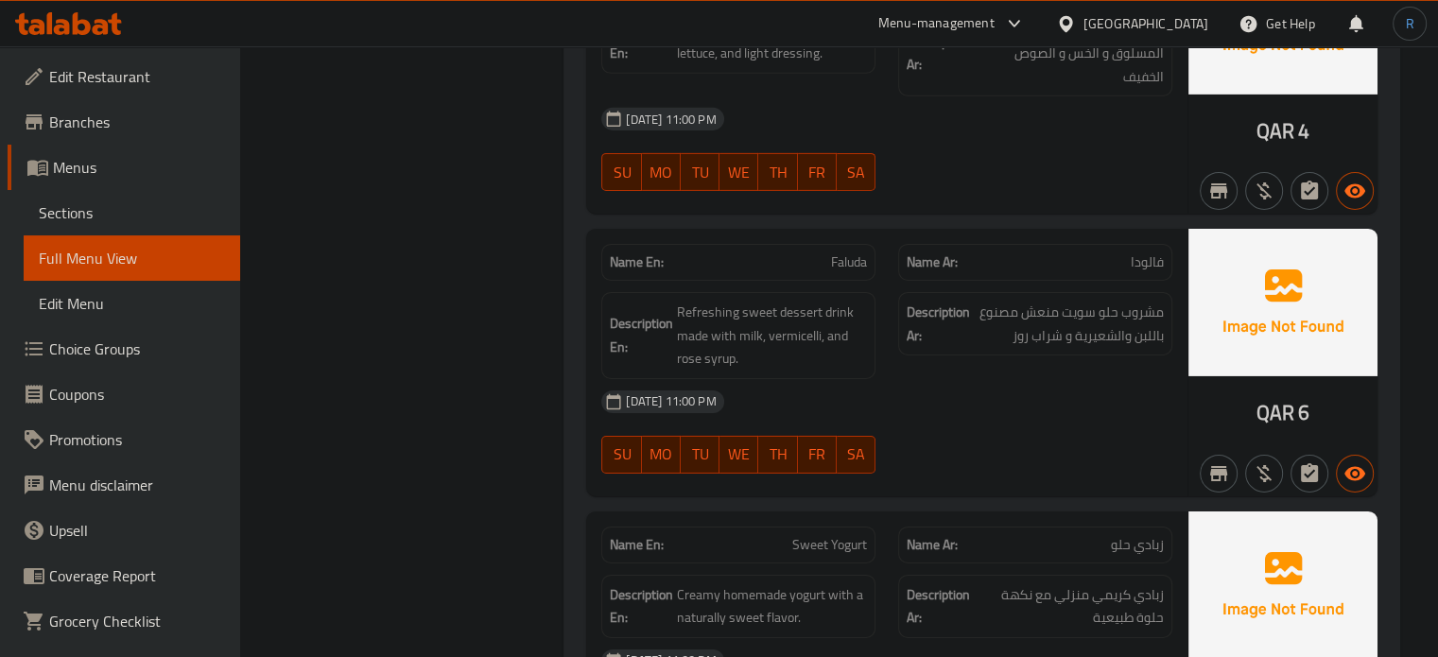
click at [723, 392] on span "[DATE] 11:00 PM" at bounding box center [670, 401] width 105 height 18
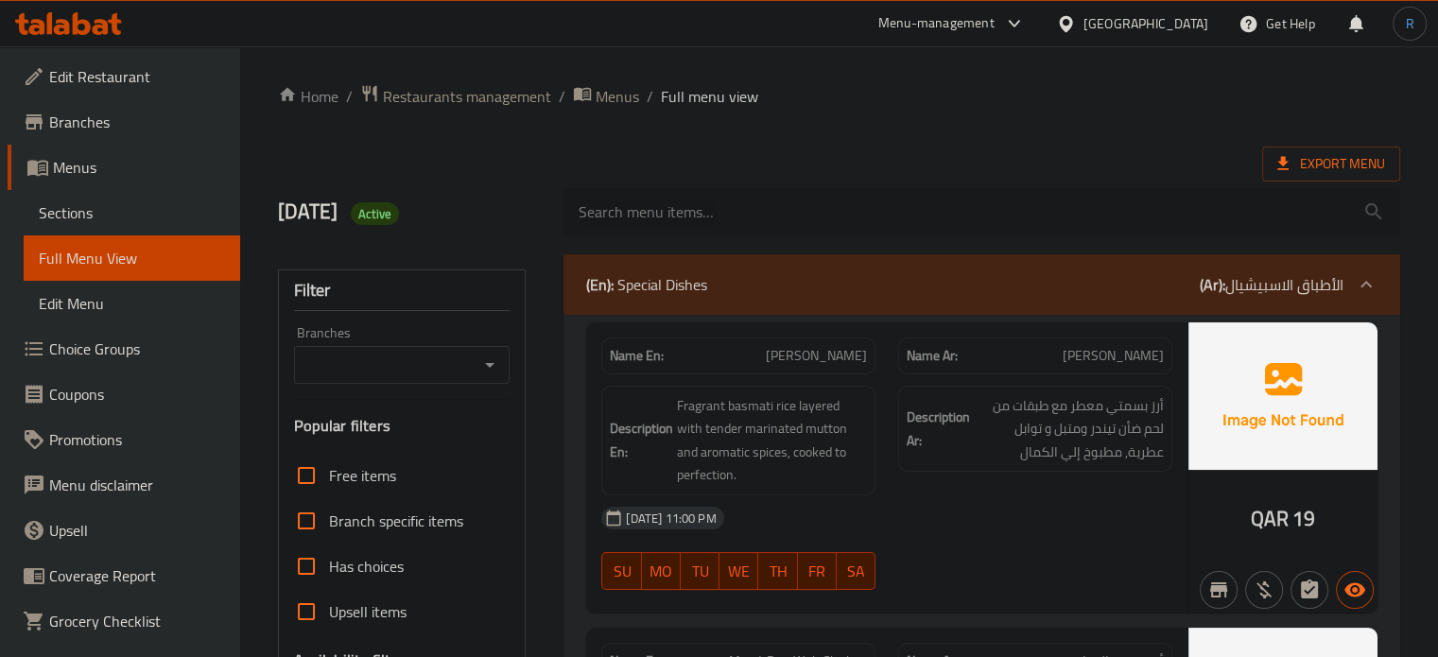
click at [795, 188] on input "search" at bounding box center [981, 212] width 837 height 48
drag, startPoint x: 652, startPoint y: 285, endPoint x: 456, endPoint y: 294, distance: 196.8
click at [652, 285] on p "(En): Special Dishes" at bounding box center [646, 284] width 121 height 23
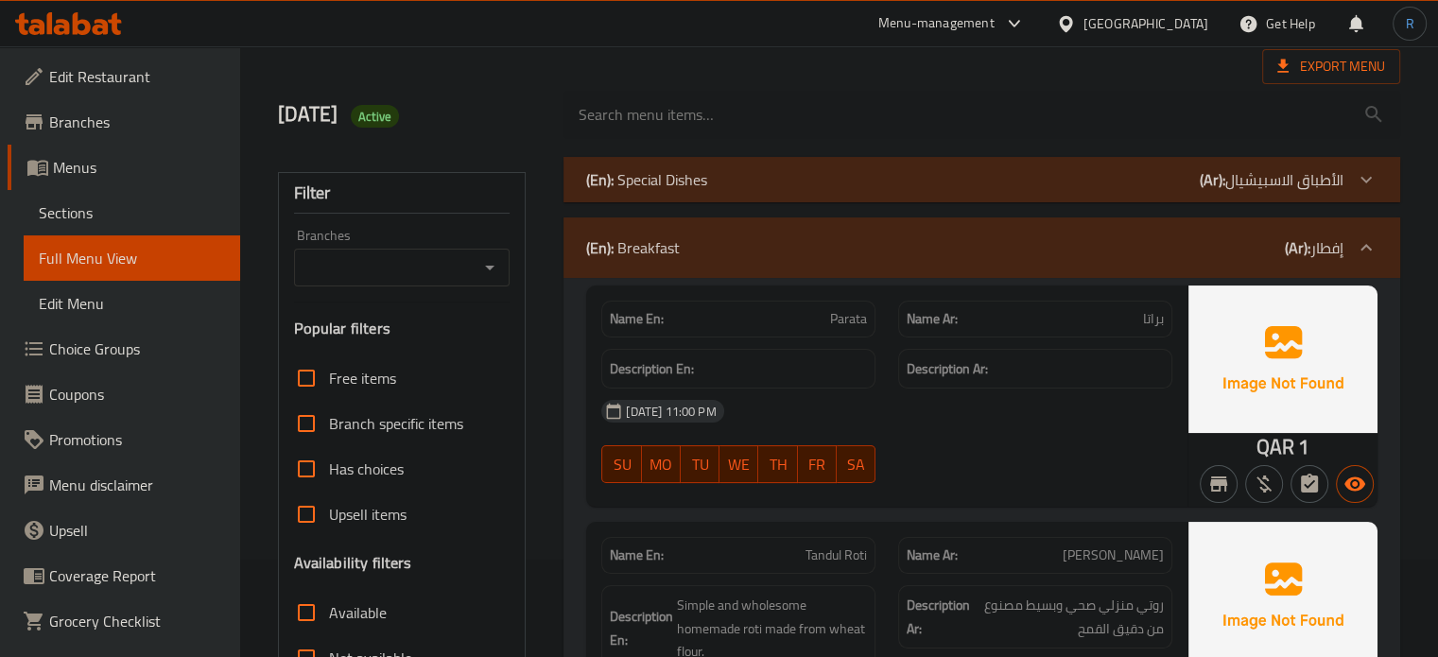
scroll to position [284, 0]
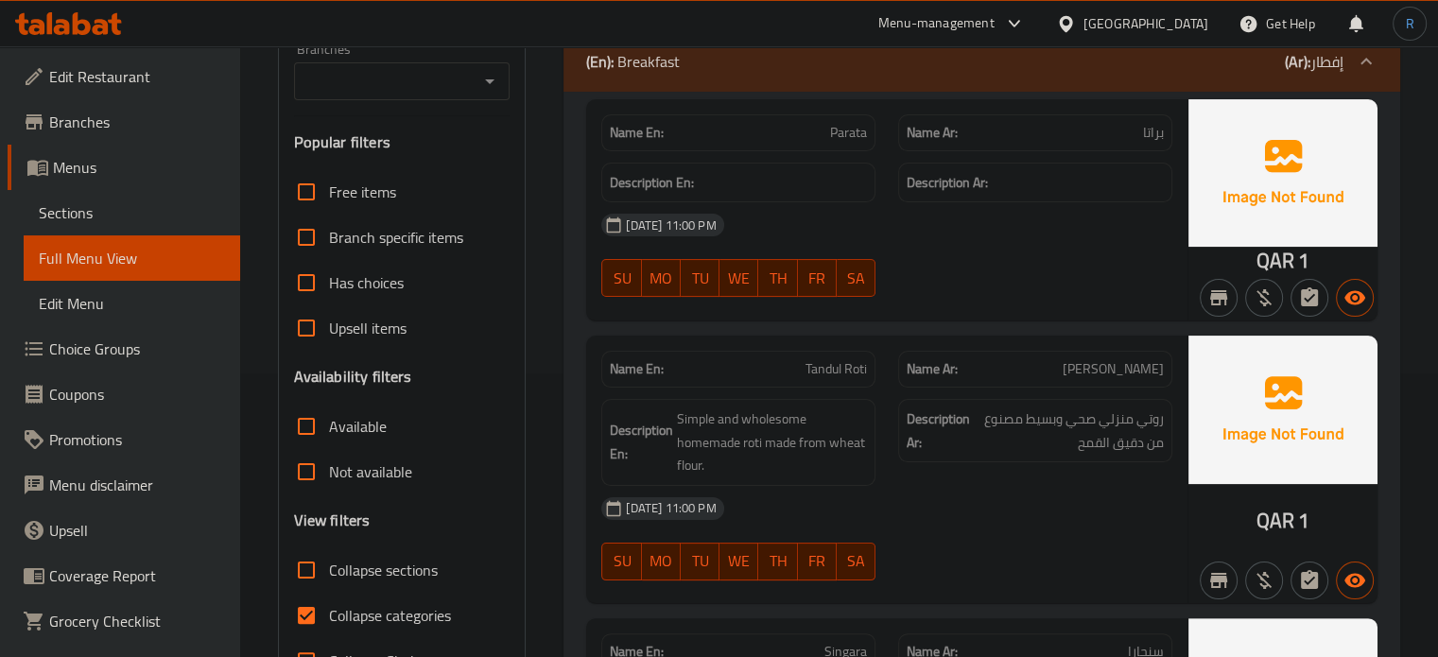
click at [298, 617] on input "Collapse categories" at bounding box center [306, 615] width 45 height 45
checkbox input "false"
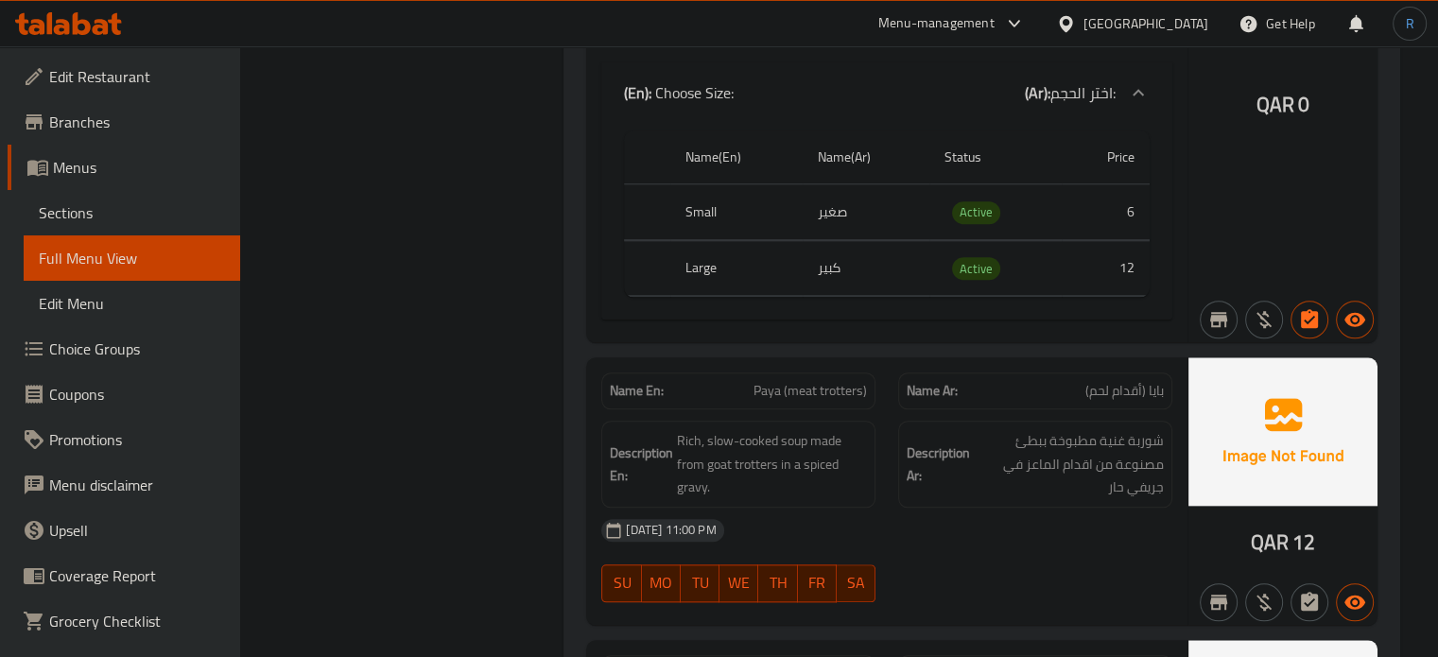
scroll to position [1985, 0]
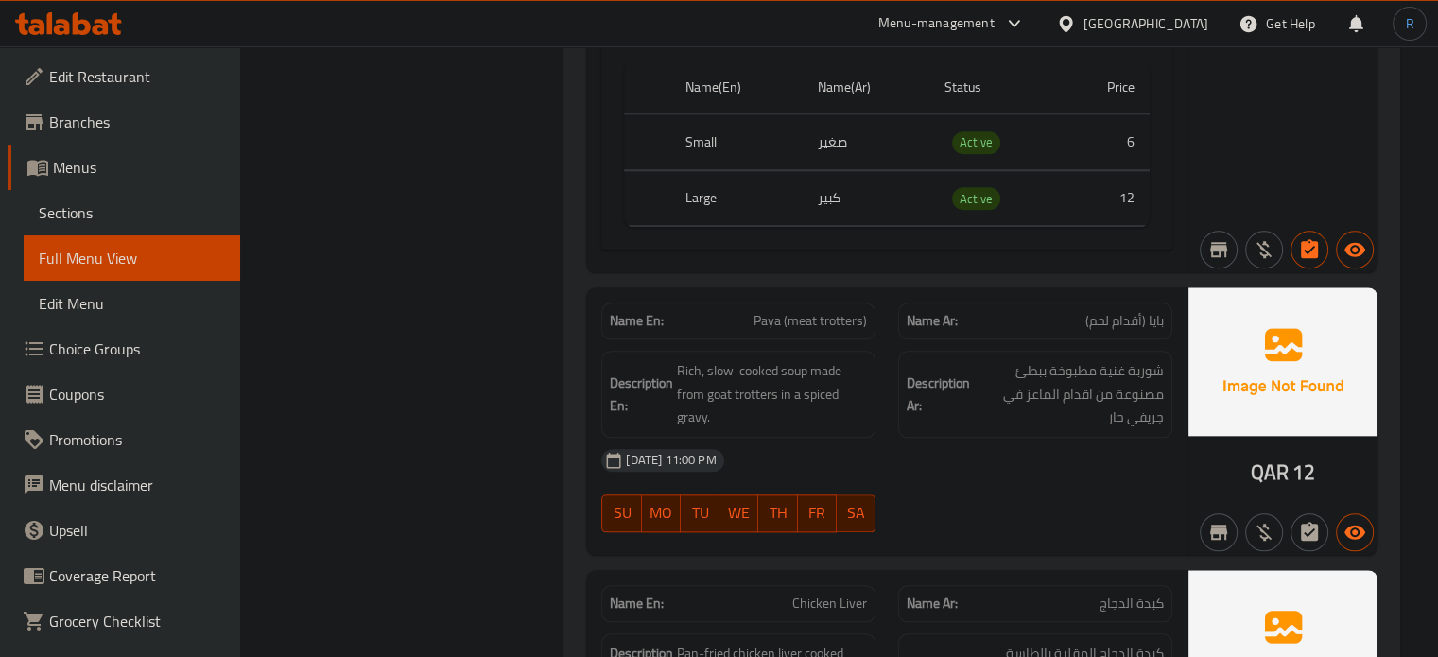
click at [756, 319] on span "Paya (meat trotters)" at bounding box center [809, 321] width 113 height 20
copy span "Paya"
click at [842, 320] on span "Paya (meat trotters)" at bounding box center [809, 321] width 113 height 20
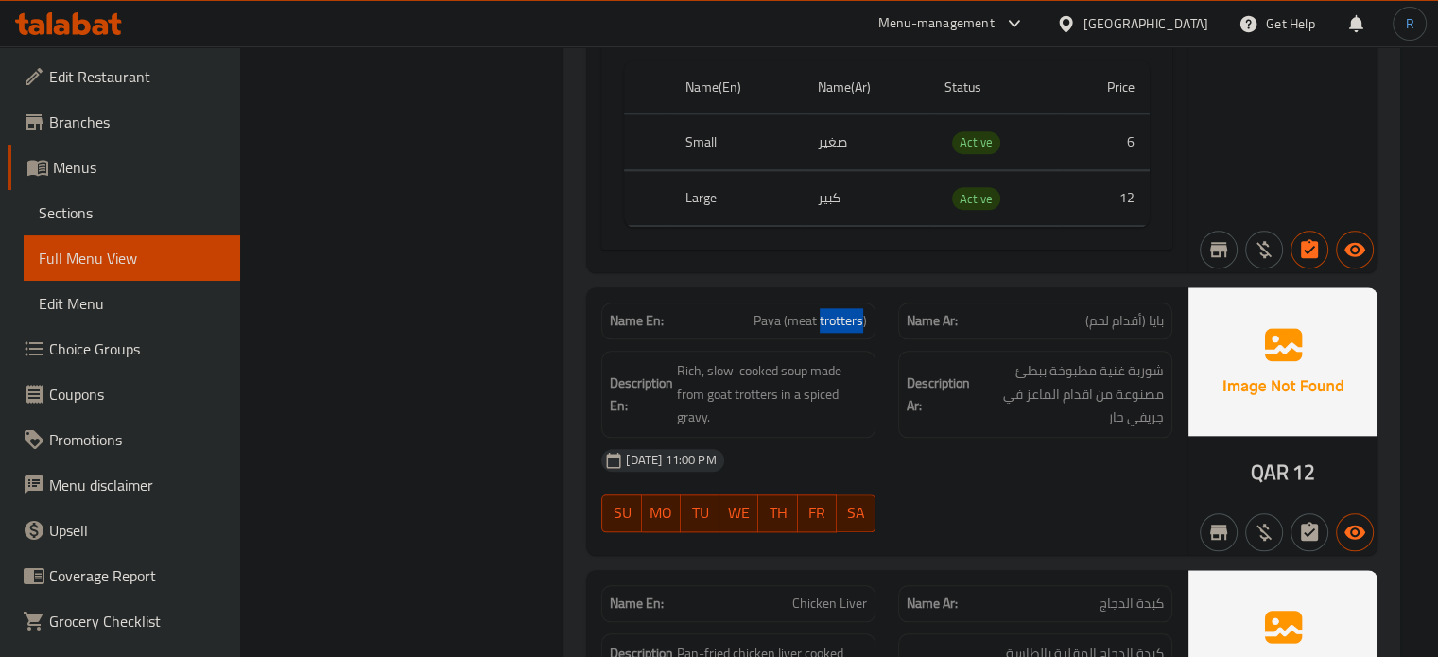
copy span "trotters"
drag, startPoint x: 1143, startPoint y: 319, endPoint x: 1091, endPoint y: 320, distance: 52.0
click at [1091, 320] on span "بايا (أقدام لحم)" at bounding box center [1124, 321] width 78 height 20
copy span "أقدام لحم"
click at [755, 317] on span "Paya (meat trotters)" at bounding box center [809, 321] width 113 height 20
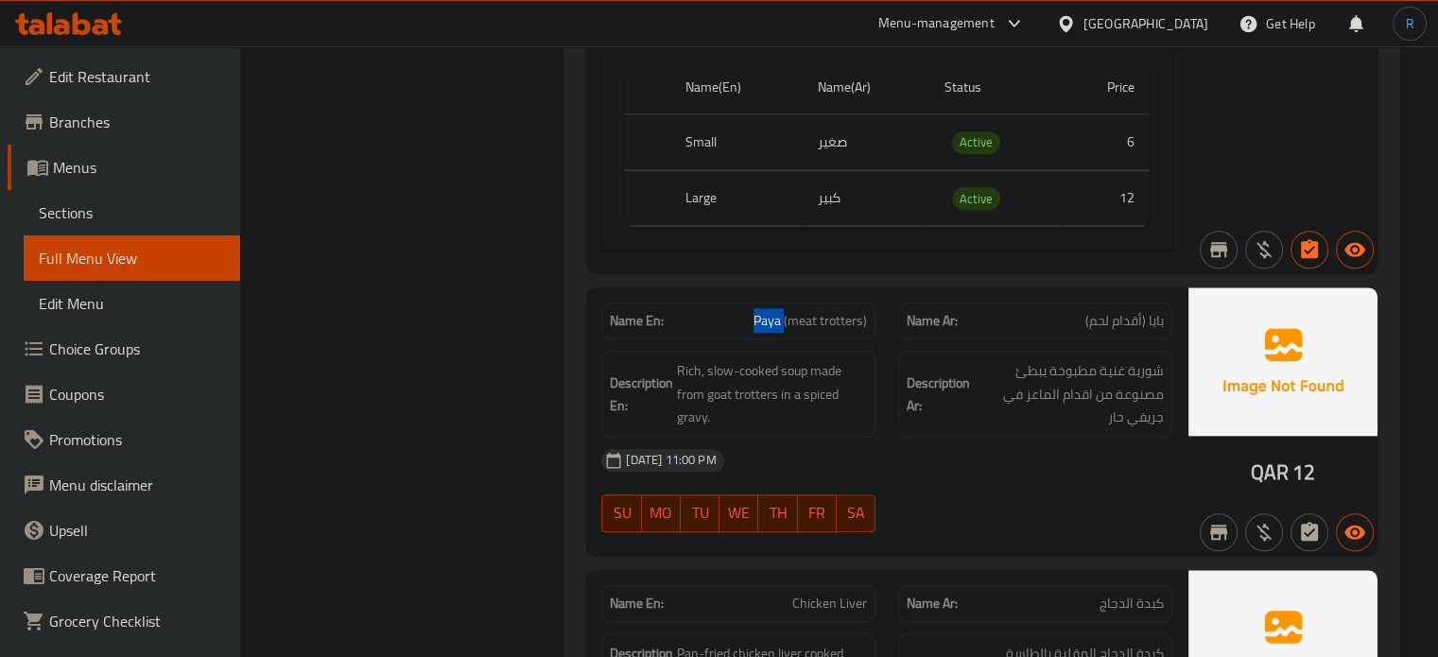
click at [755, 317] on span "Paya (meat trotters)" at bounding box center [809, 321] width 113 height 20
copy span "Paya"
drag, startPoint x: 1070, startPoint y: 320, endPoint x: 1149, endPoint y: 320, distance: 79.4
click at [1149, 320] on p "Name Ar: بايا (أقدام لحم)" at bounding box center [1034, 321] width 257 height 20
copy span "(أقدام لحم)"
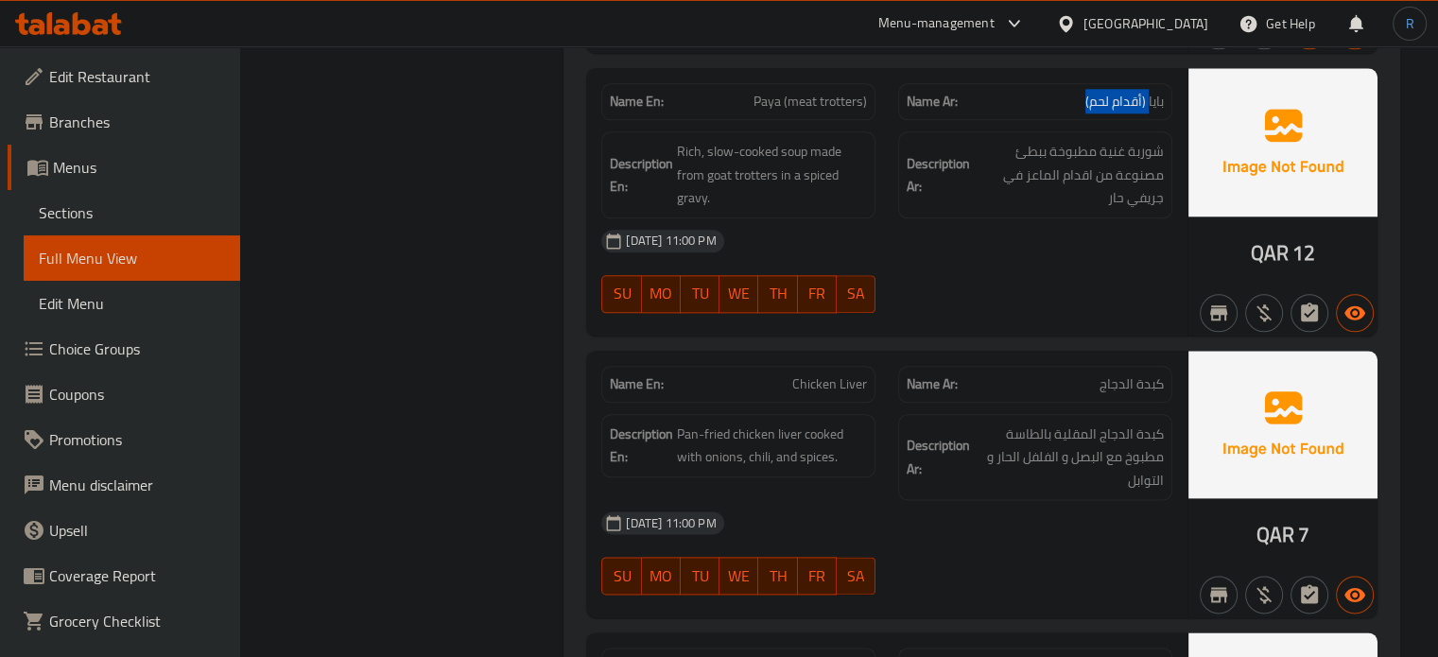
scroll to position [2174, 0]
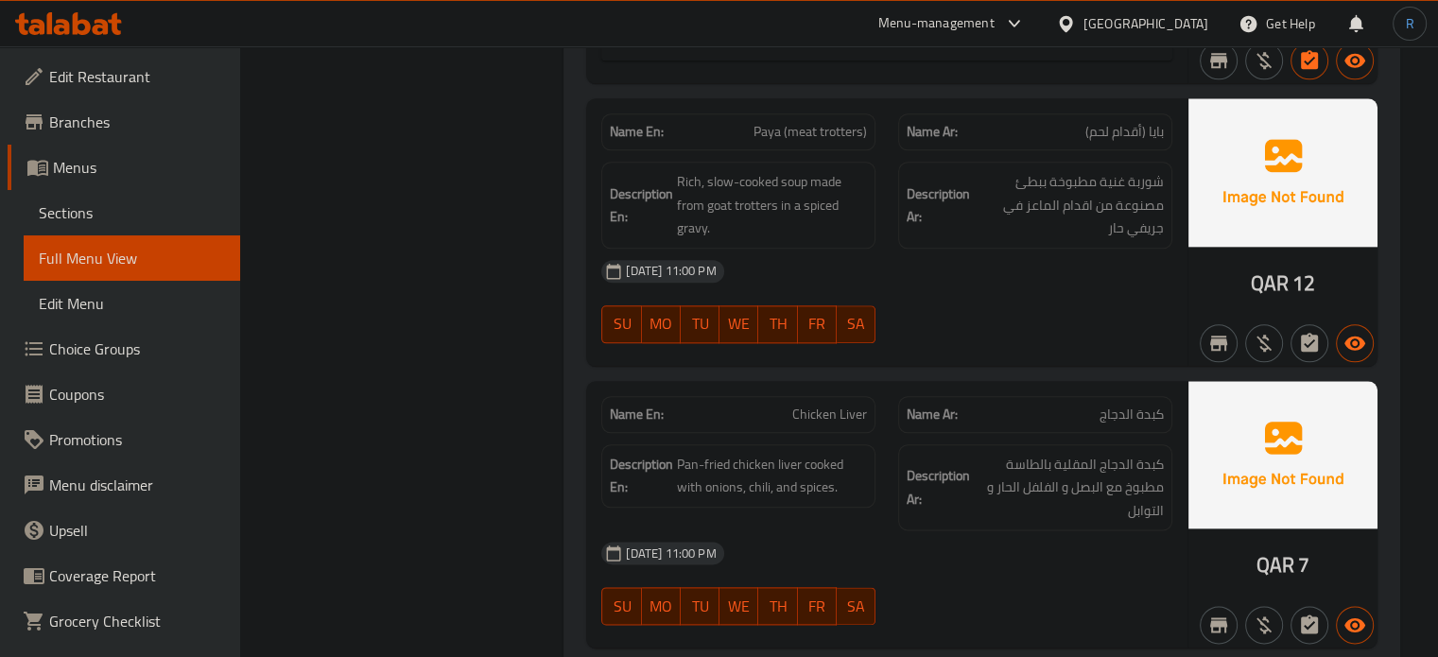
drag, startPoint x: 1067, startPoint y: 351, endPoint x: 1057, endPoint y: 347, distance: 11.1
click at [1067, 351] on div "Name En: Paya (meat trotters) Name Ar: بايا (أقدام لحم) Description En: Rich, s…" at bounding box center [886, 232] width 601 height 268
click at [843, 135] on span "Paya (meat trotters)" at bounding box center [809, 132] width 113 height 20
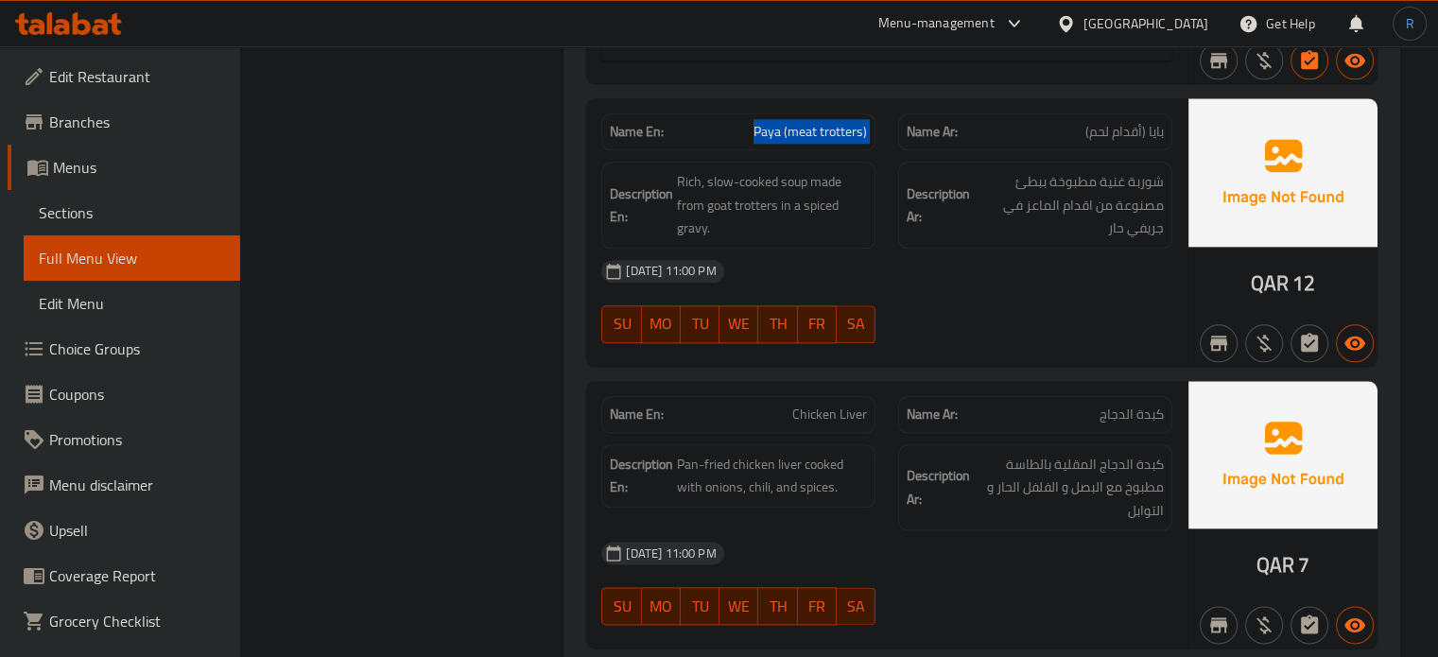
copy span "Paya (meat trotters)"
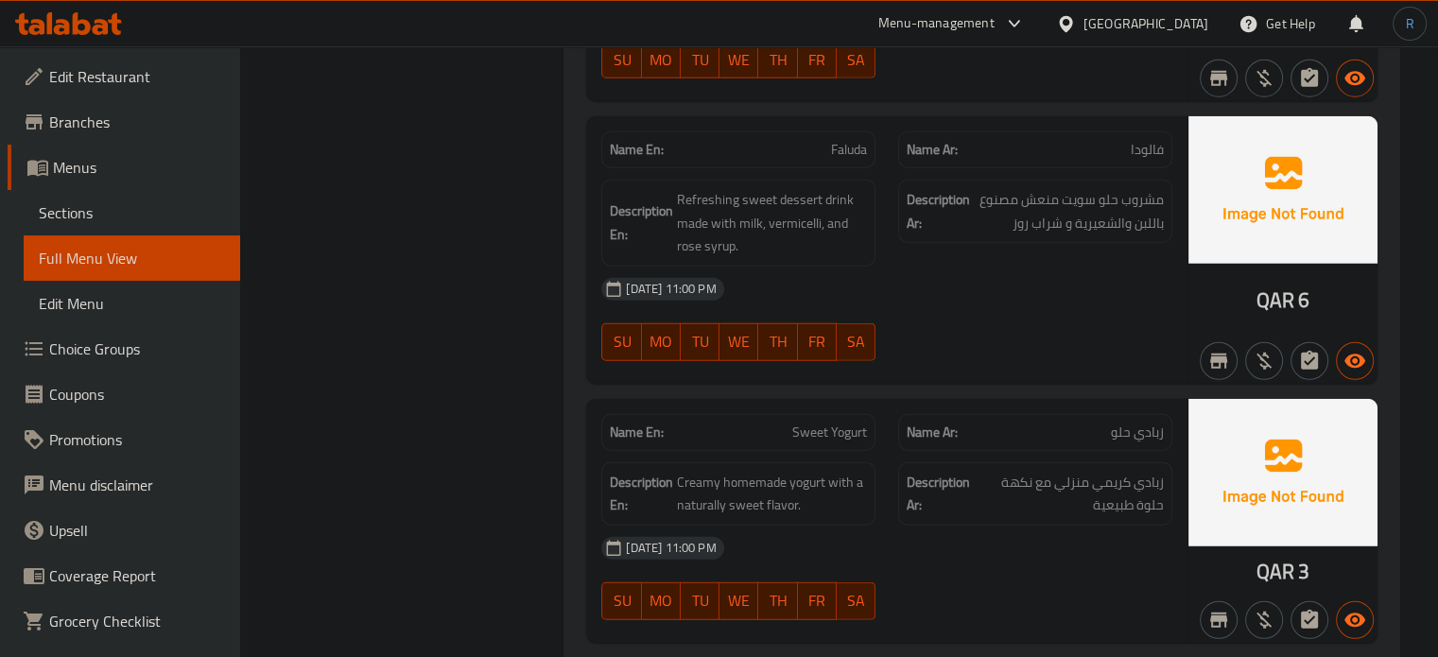
scroll to position [4915, 0]
click at [974, 298] on div "[DATE] 11:00 PM" at bounding box center [887, 288] width 594 height 45
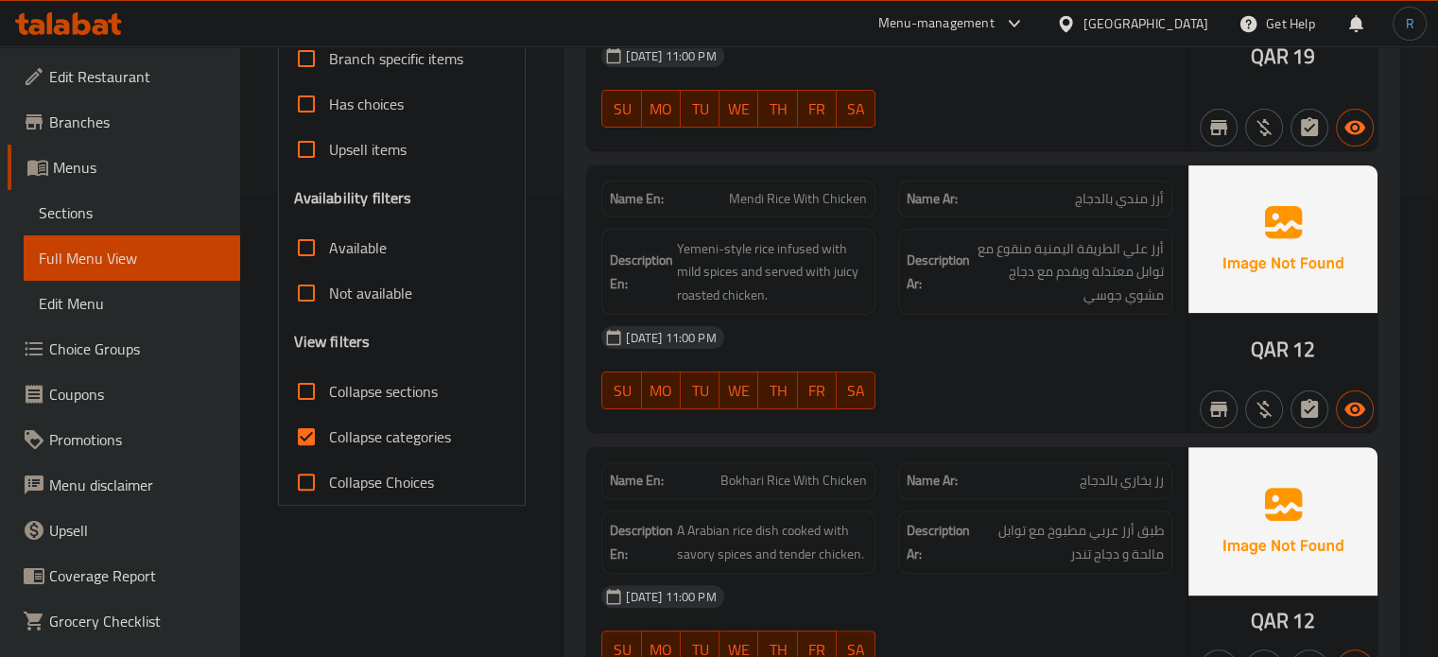
scroll to position [473, 0]
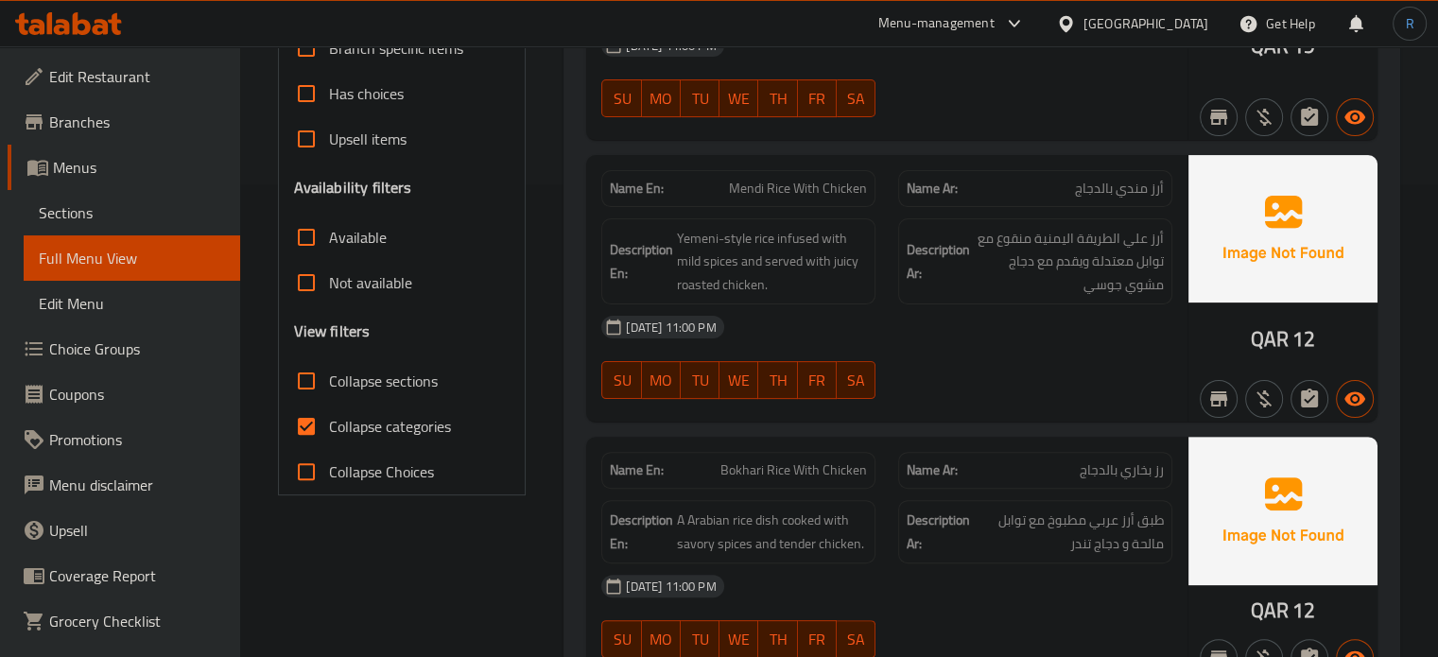
click at [314, 377] on input "Collapse sections" at bounding box center [306, 380] width 45 height 45
checkbox input "true"
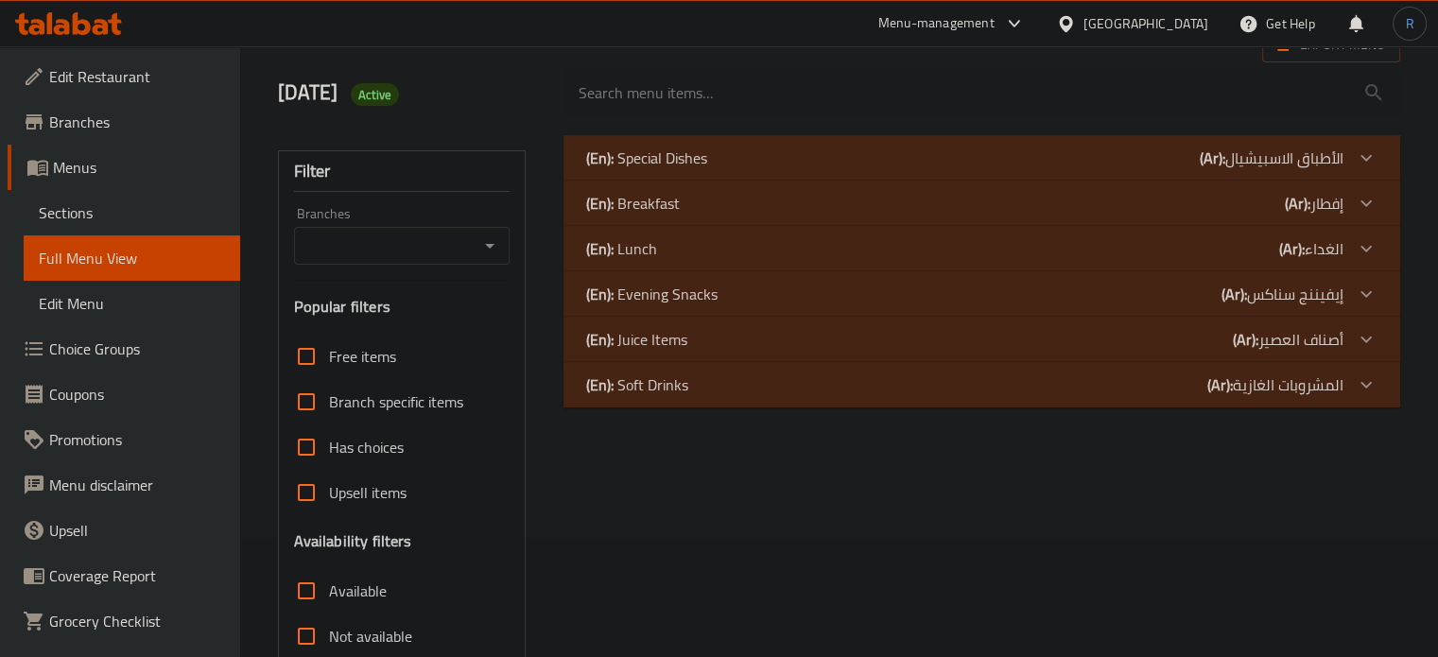
scroll to position [64, 0]
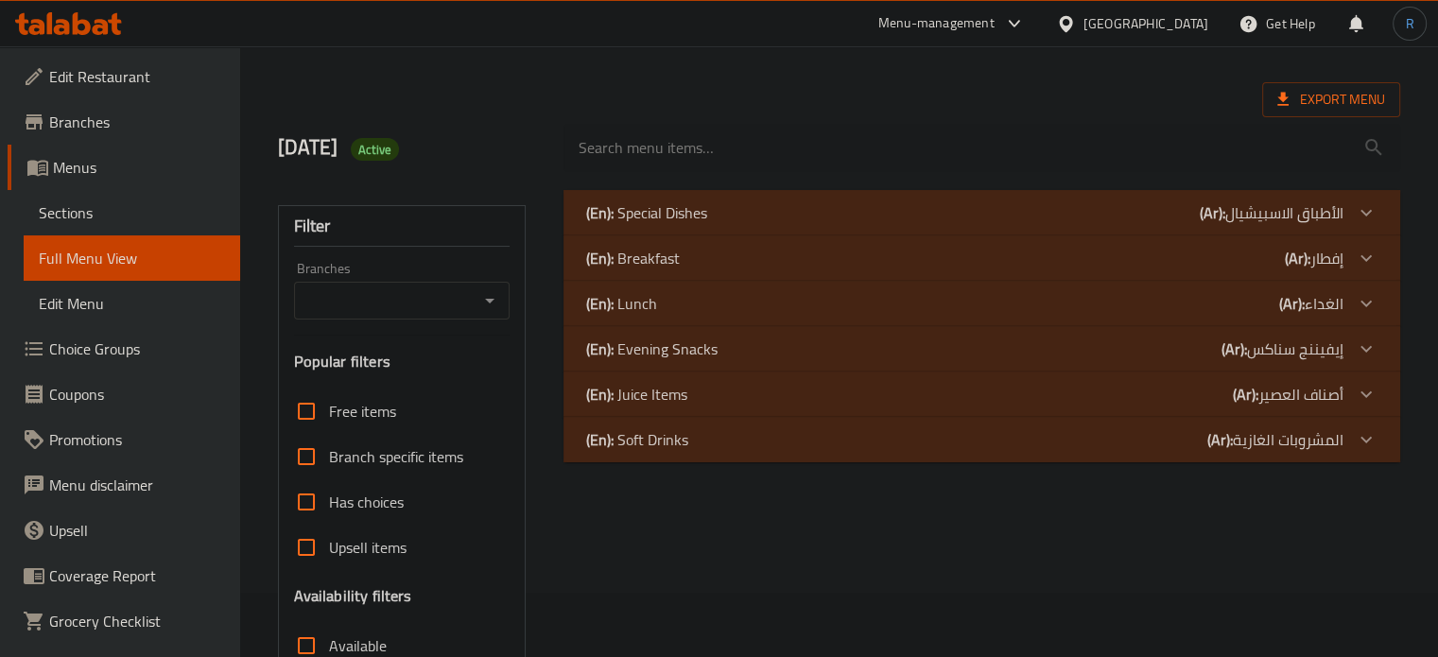
click at [696, 263] on div "(En): Breakfast (Ar): إفطار" at bounding box center [964, 258] width 757 height 23
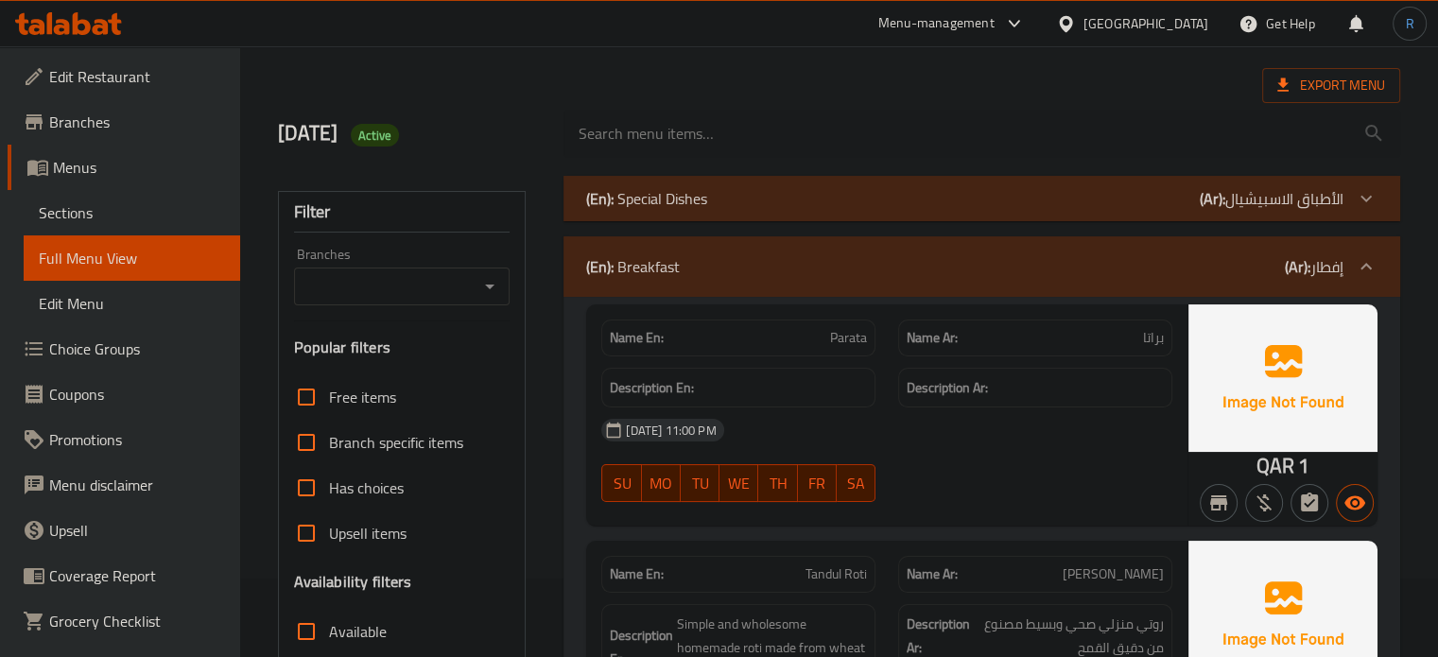
scroll to position [442, 0]
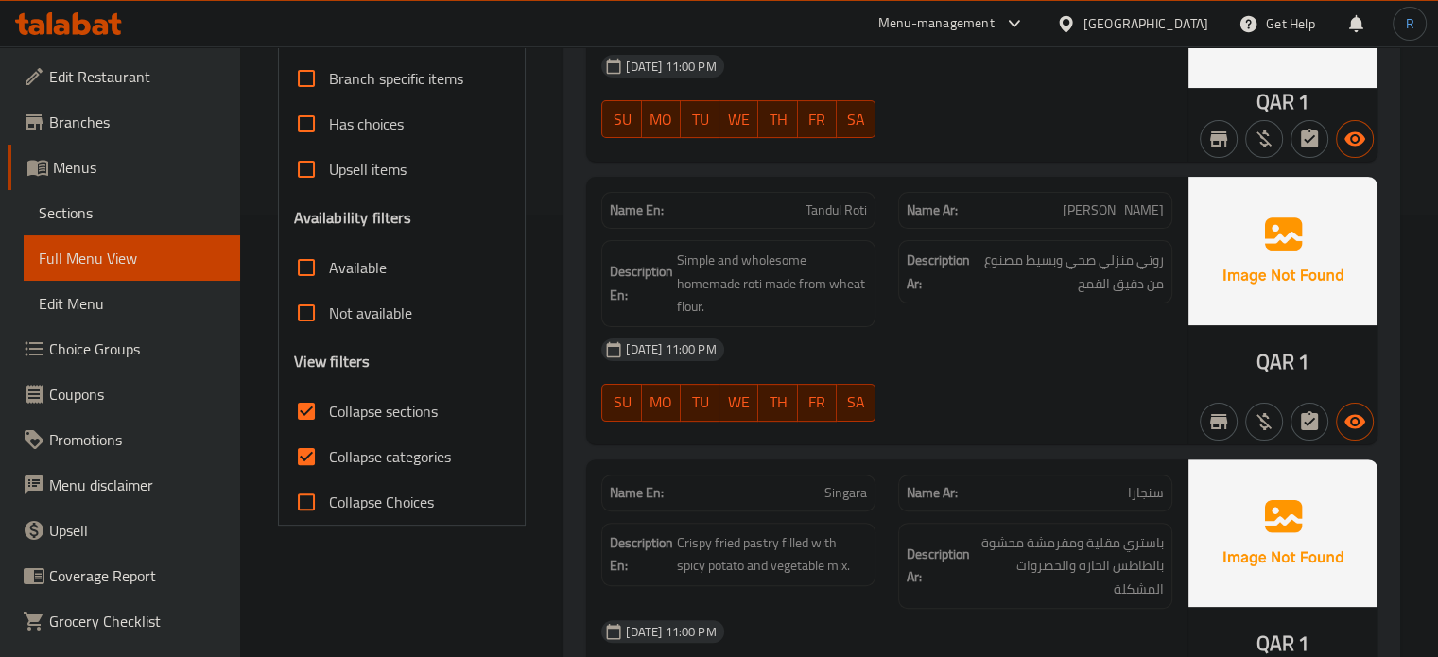
click at [378, 454] on span "Collapse categories" at bounding box center [390, 456] width 122 height 23
click at [329, 454] on input "Collapse categories" at bounding box center [306, 456] width 45 height 45
checkbox input "false"
click at [1003, 371] on div "06-10-2025 11:00 PM SU MO TU WE TH FR SA" at bounding box center [887, 380] width 594 height 106
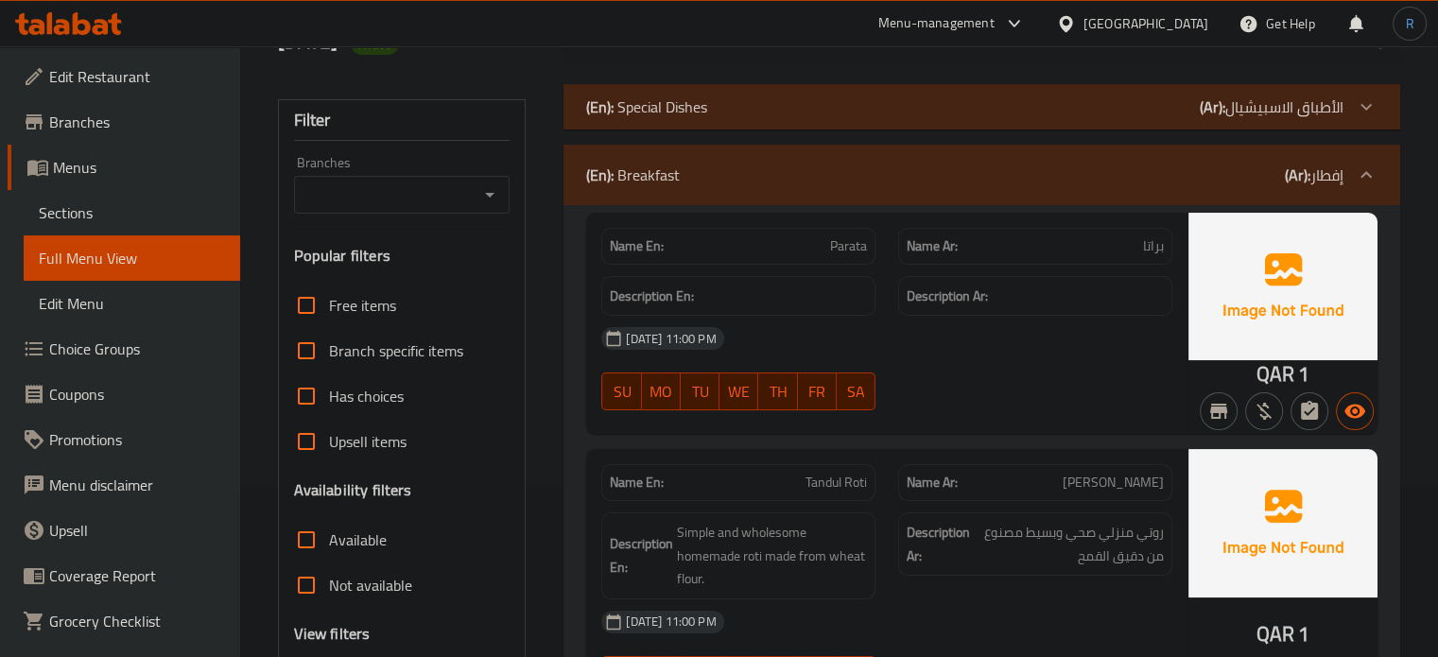
scroll to position [159, 0]
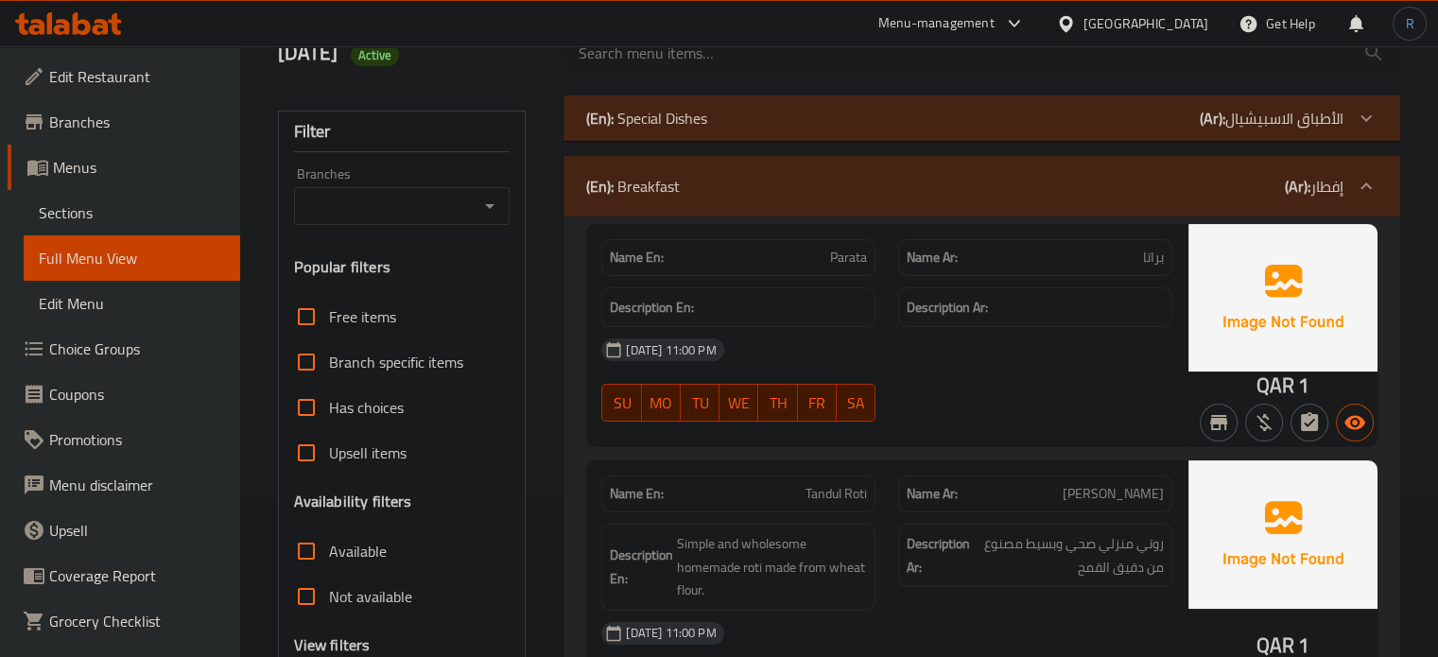
click at [862, 267] on span "Parata" at bounding box center [848, 258] width 37 height 20
copy span "Parata"
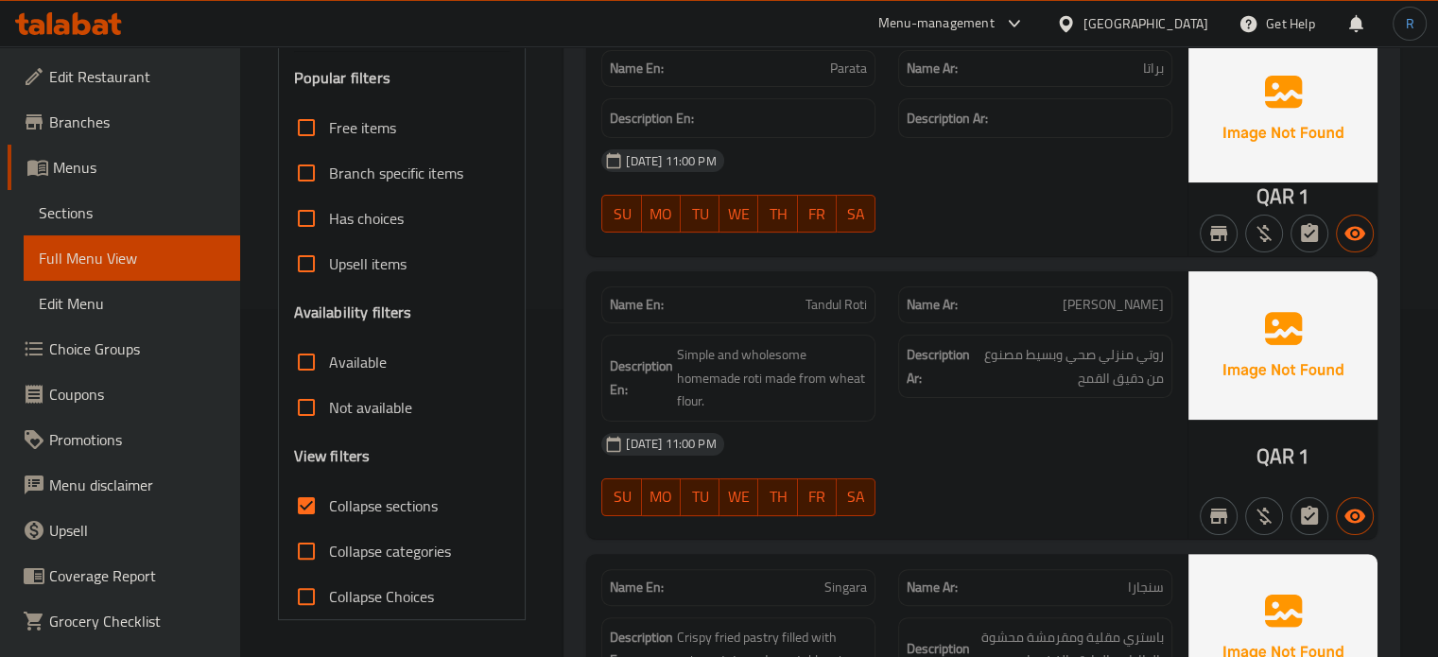
click at [980, 468] on div "06-10-2025 11:00 PM SU MO TU WE TH FR SA" at bounding box center [887, 475] width 594 height 106
click at [841, 472] on div "SU MO TU WE TH FR SA" at bounding box center [738, 497] width 297 height 60
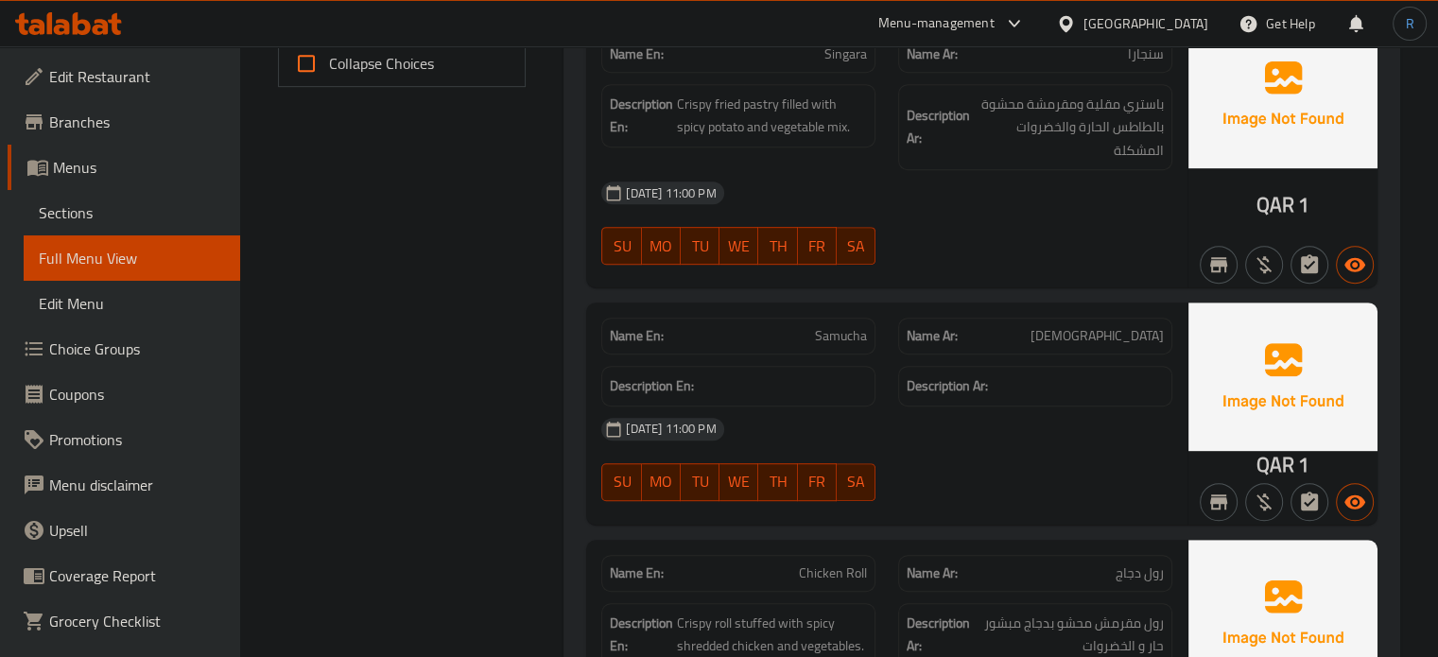
scroll to position [928, 0]
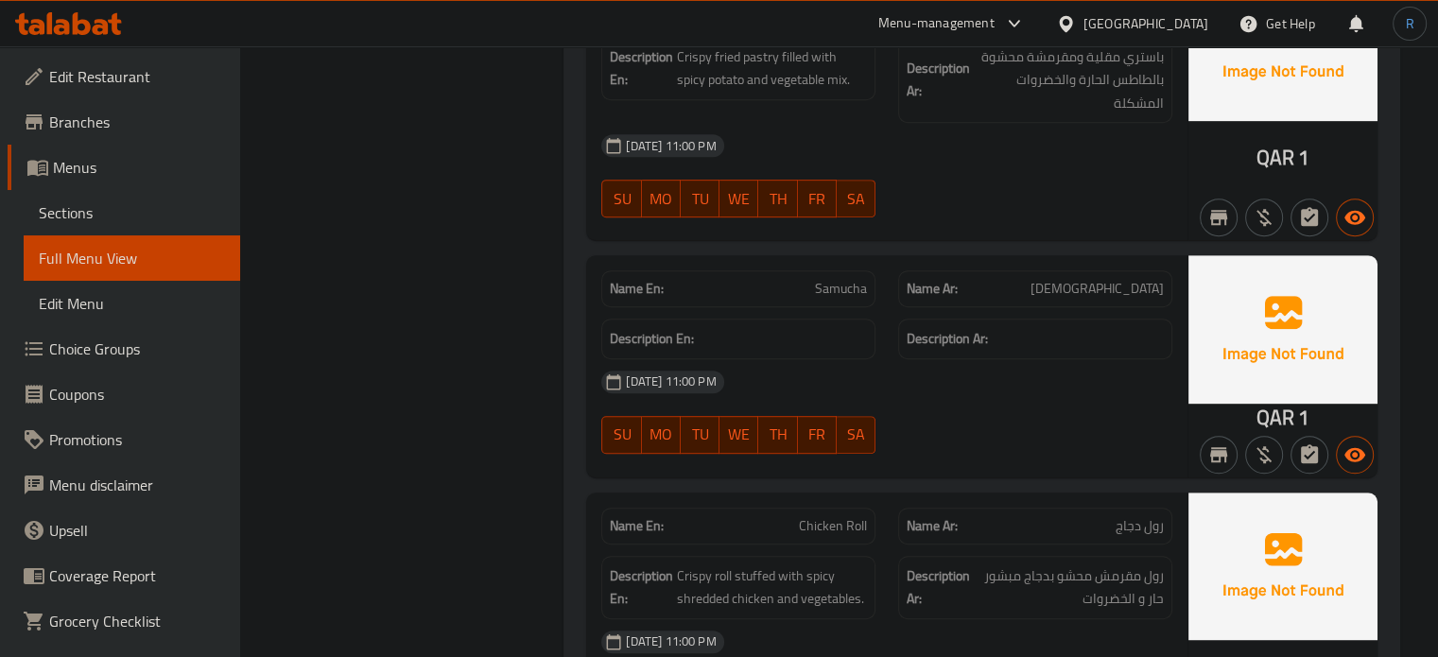
click at [836, 298] on span "Samucha" at bounding box center [841, 289] width 52 height 20
copy span "Samucha"
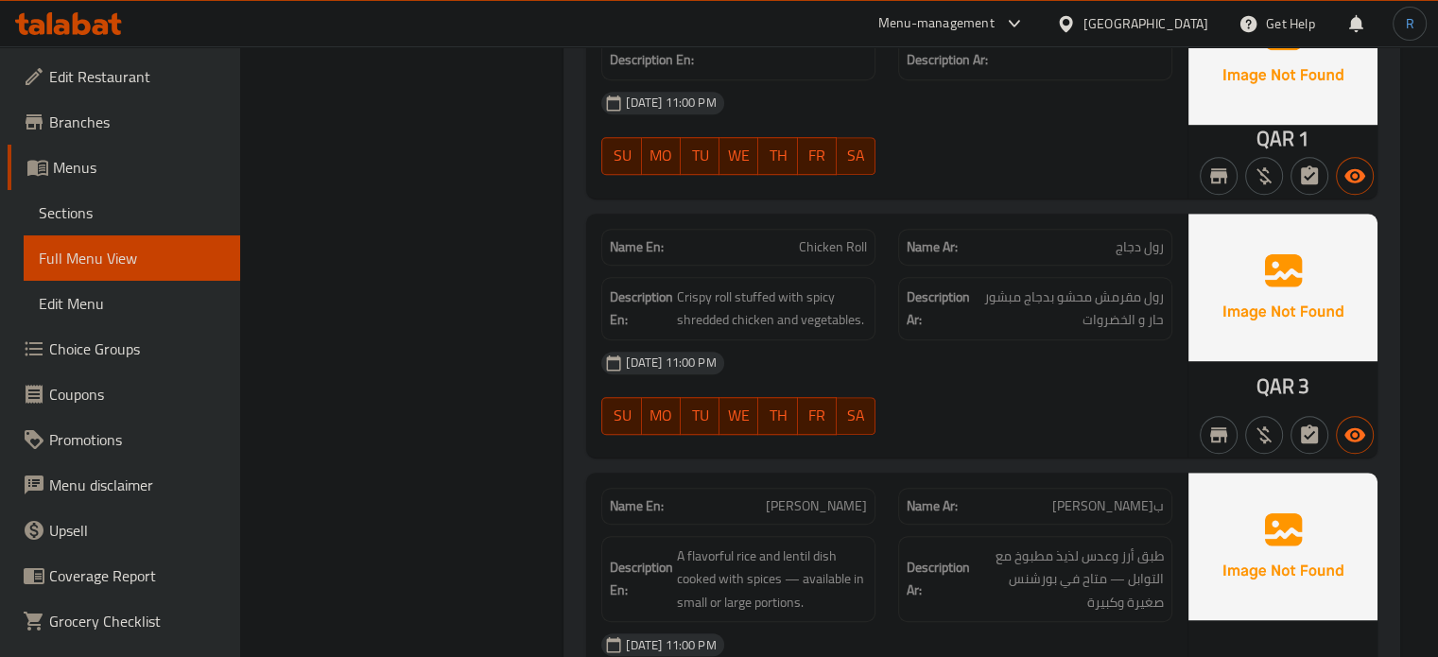
scroll to position [1212, 0]
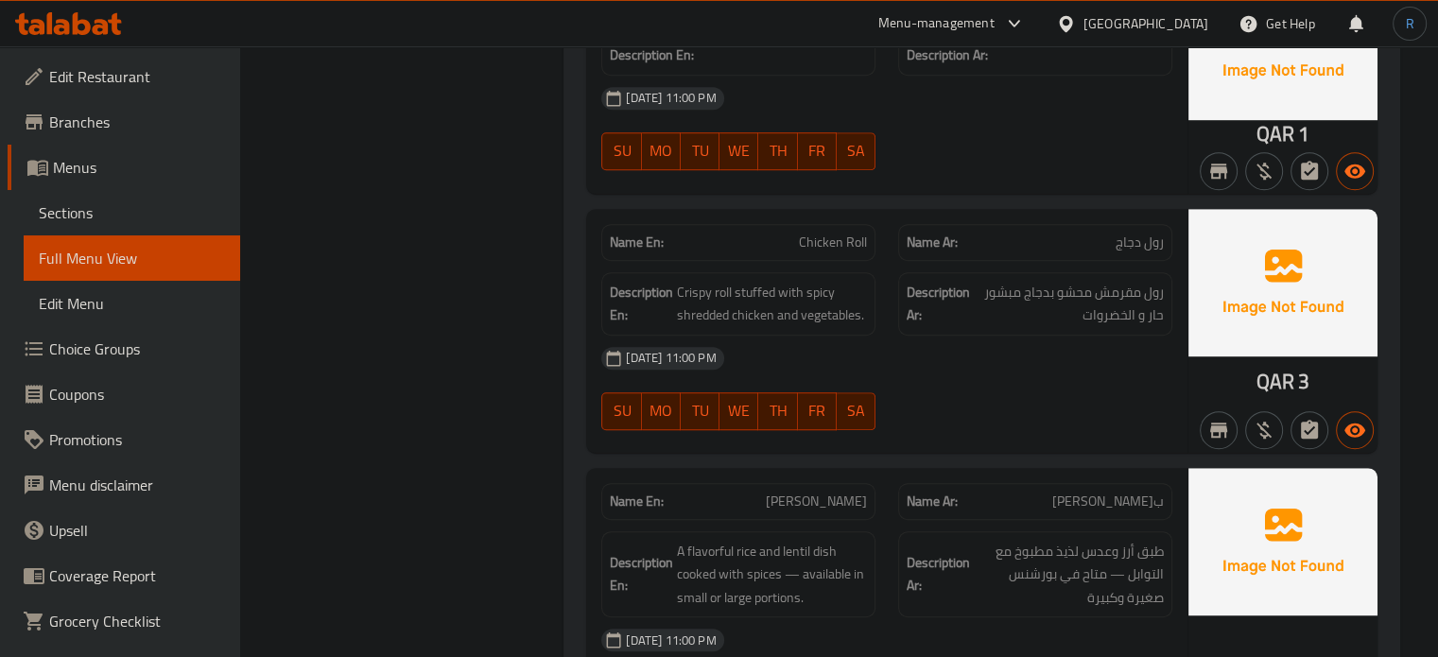
click at [824, 365] on div "[DATE] 11:00 PM" at bounding box center [887, 358] width 594 height 45
click at [901, 384] on div "06-10-2025 11:00 PM SU MO TU WE TH FR SA" at bounding box center [887, 389] width 594 height 106
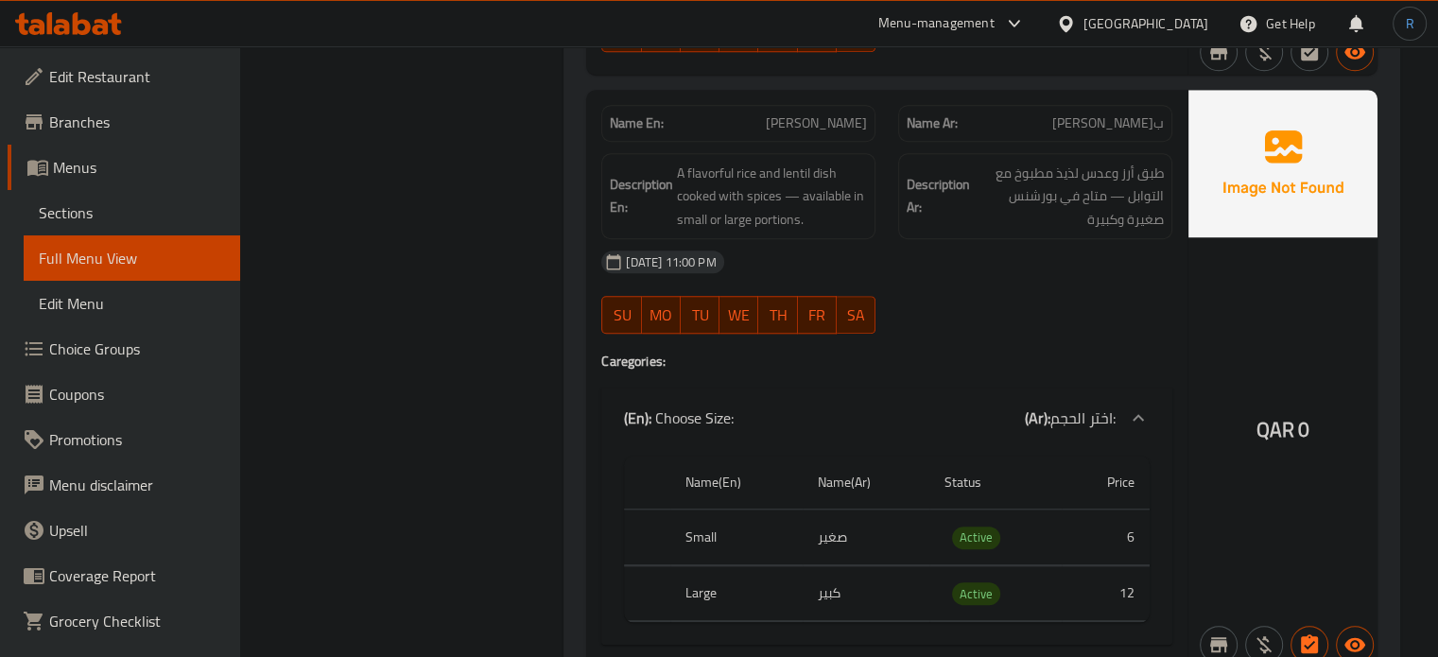
scroll to position [1495, 0]
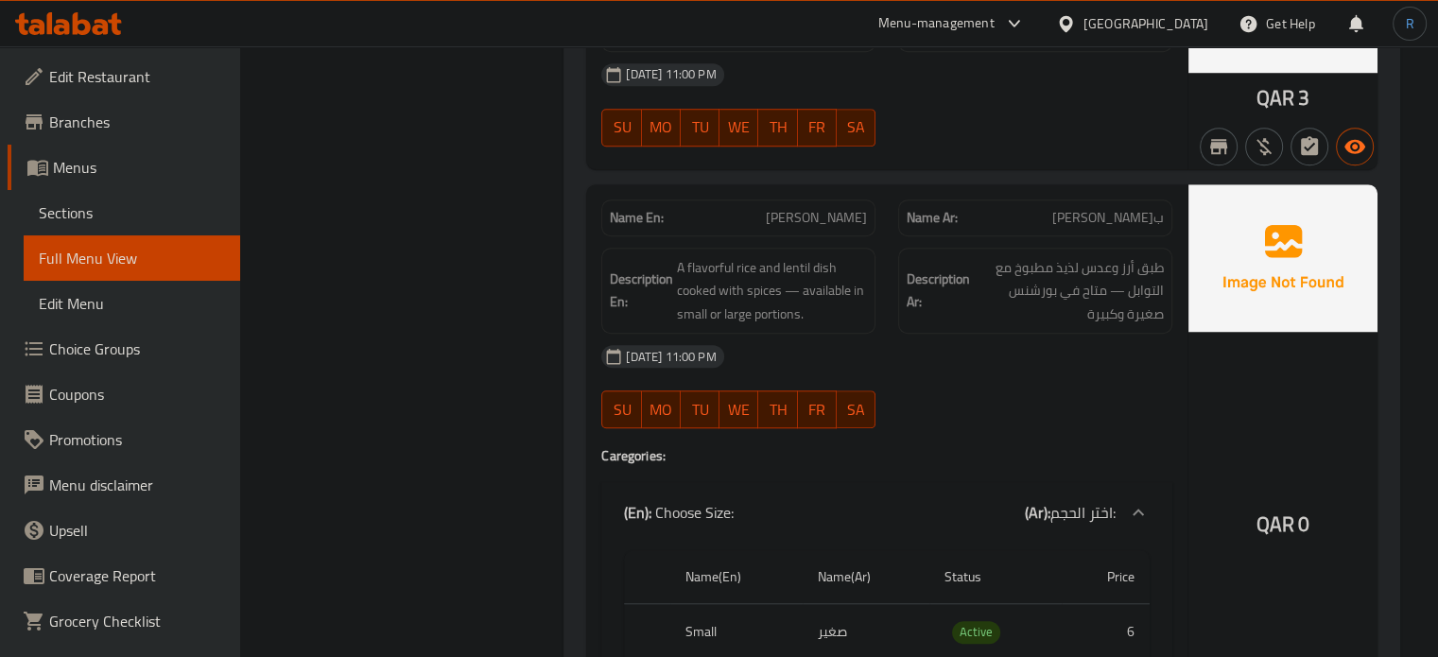
click at [968, 405] on div "06-10-2025 11:00 PM SU MO TU WE TH FR SA" at bounding box center [887, 387] width 594 height 106
click at [833, 229] on div "Name En: Bhuna Khechuri" at bounding box center [738, 217] width 274 height 37
click at [827, 209] on span "[PERSON_NAME]" at bounding box center [816, 218] width 101 height 20
click at [827, 209] on span "Bhuna Khechuri" at bounding box center [816, 218] width 101 height 20
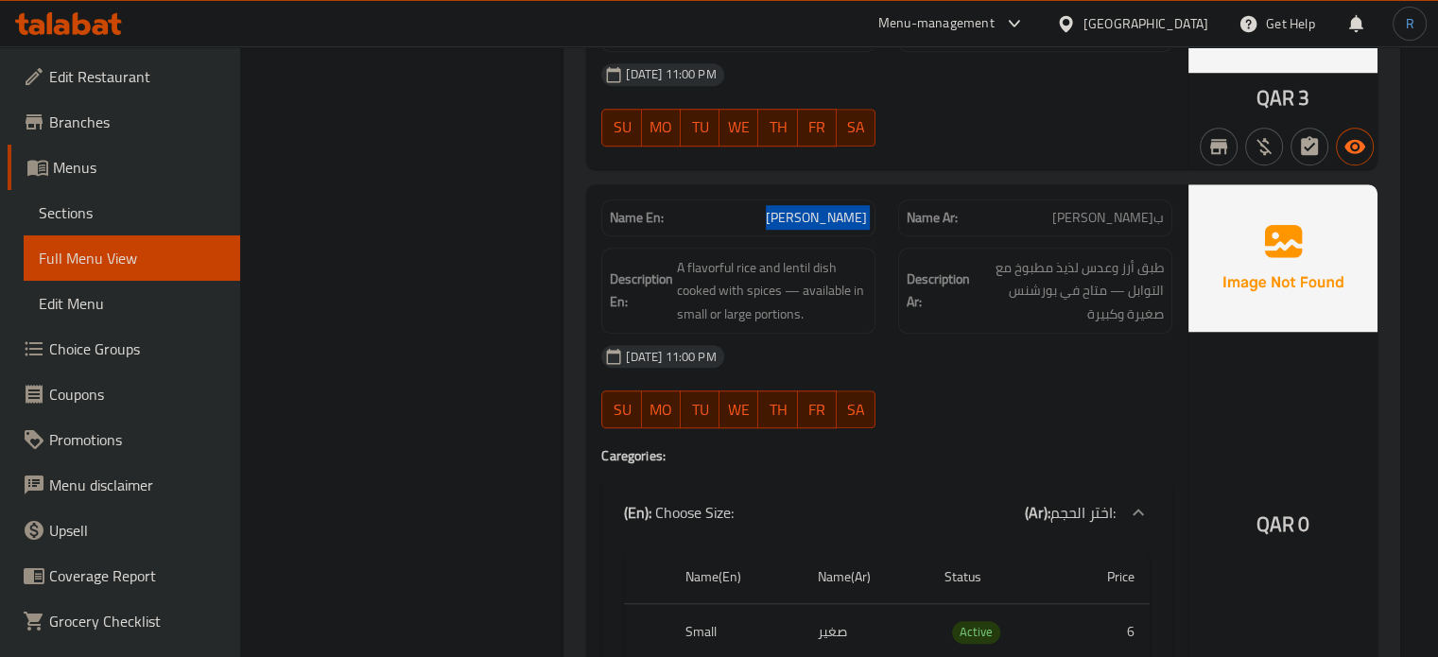
copy span "Bhuna Khechuri"
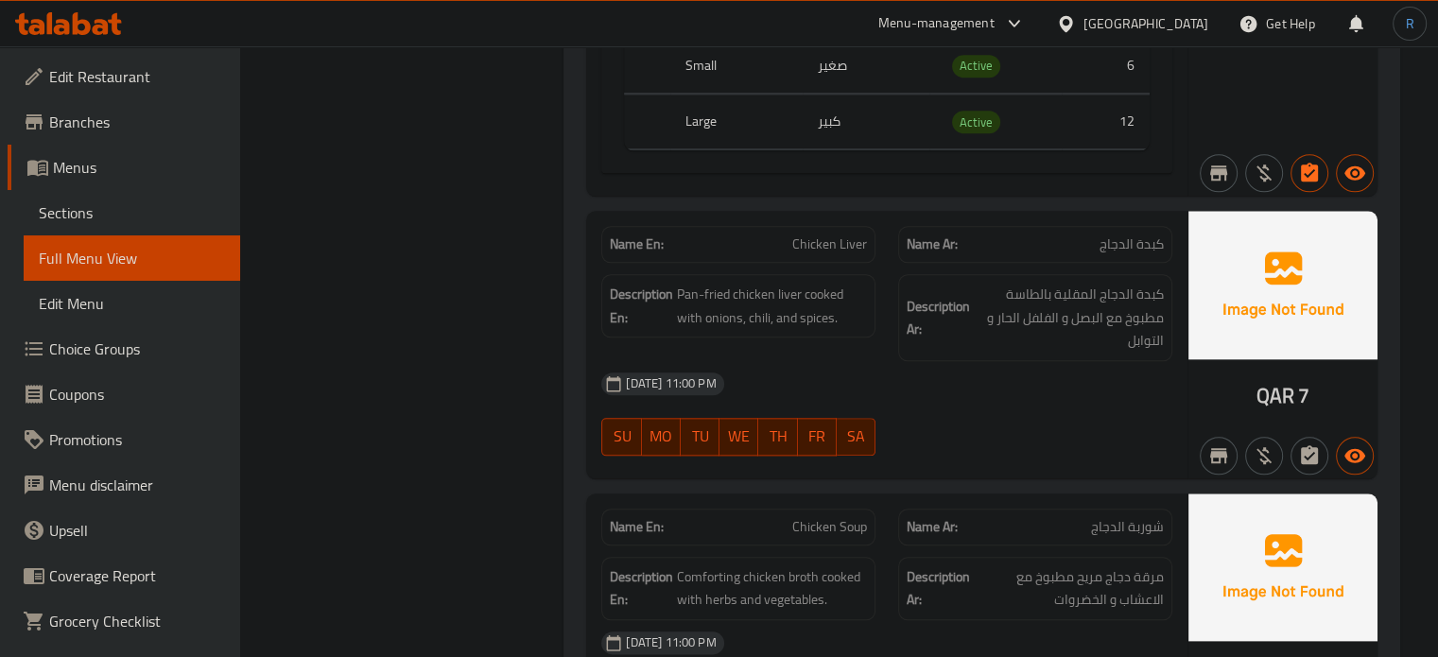
scroll to position [2063, 0]
click at [764, 367] on div "[DATE] 11:00 PM" at bounding box center [887, 382] width 594 height 45
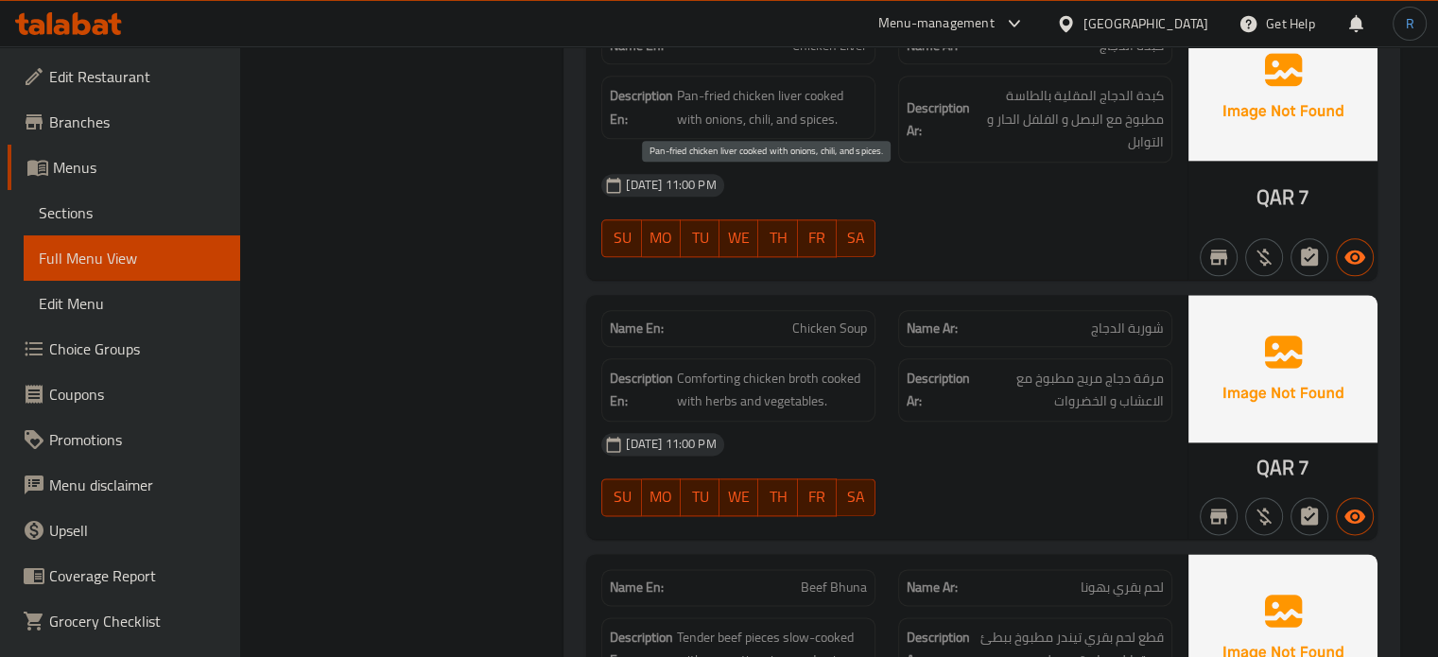
scroll to position [2346, 0]
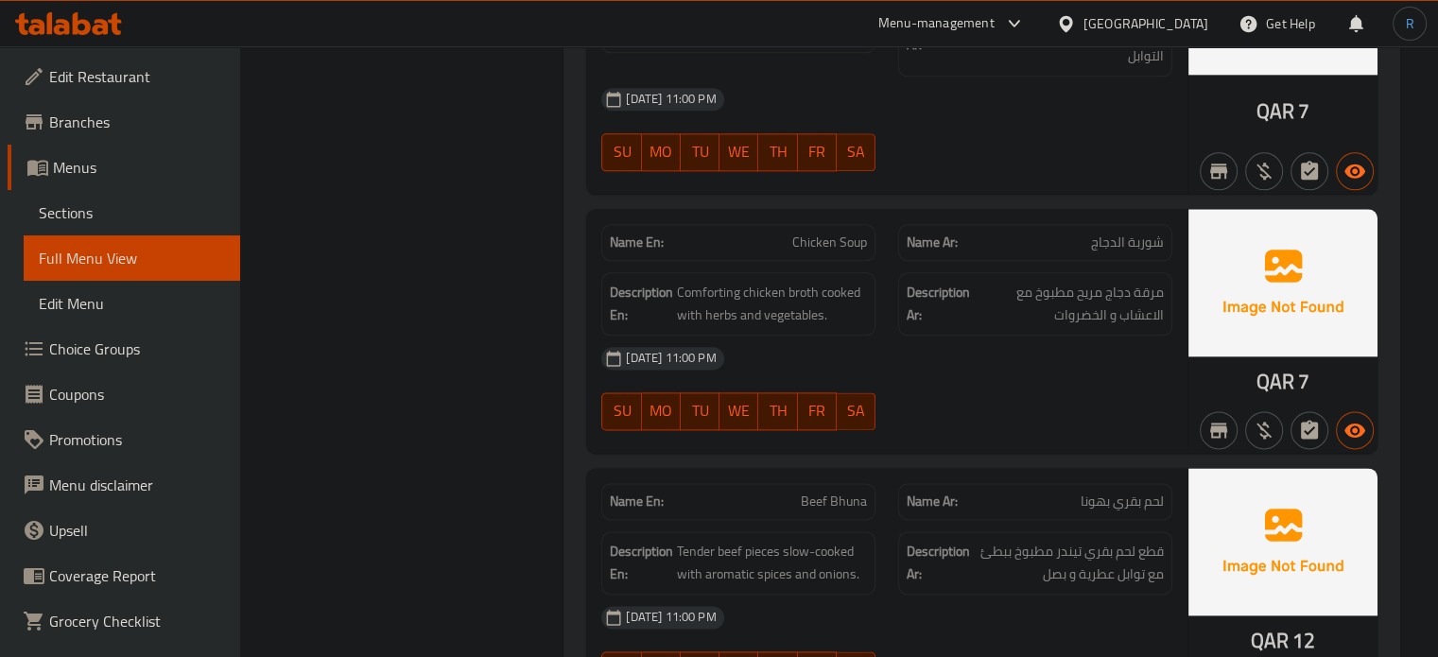
click at [796, 373] on div "[DATE] 11:00 PM" at bounding box center [887, 358] width 594 height 45
click at [836, 371] on div "[DATE] 11:00 PM" at bounding box center [887, 358] width 594 height 45
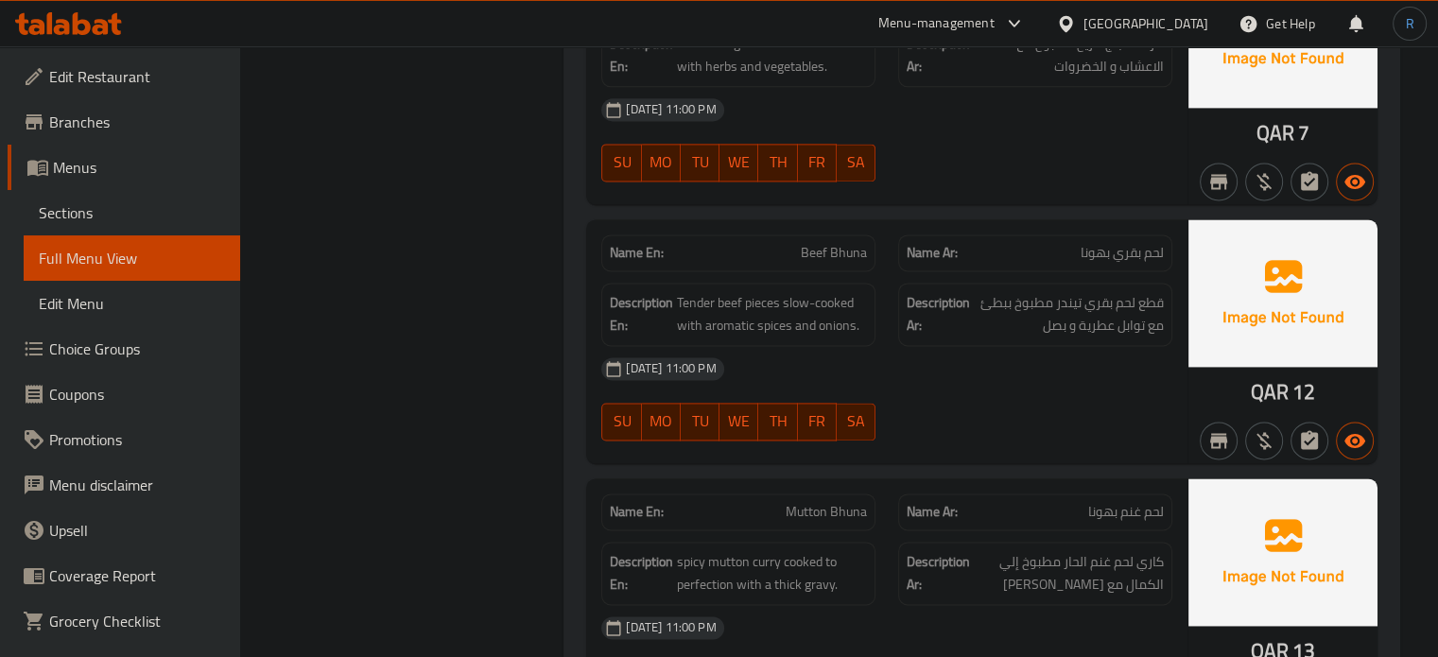
scroll to position [2630, 0]
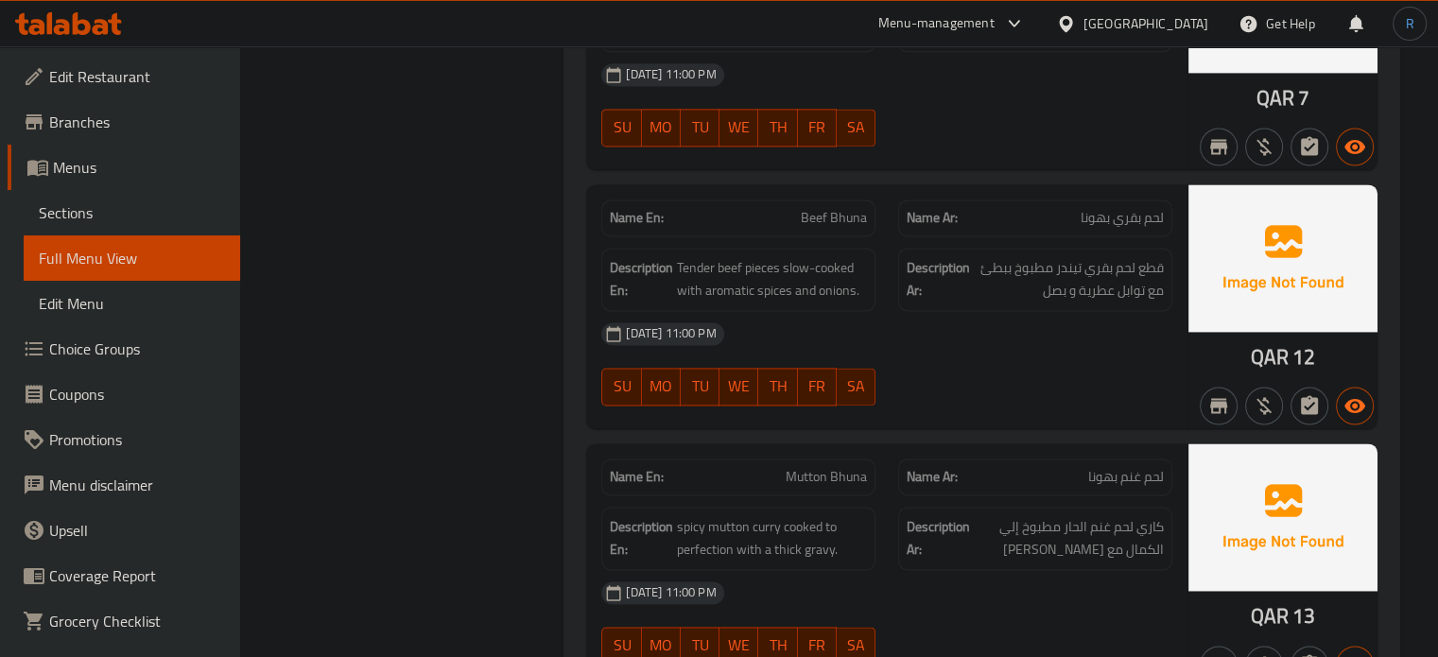
click at [835, 212] on span "Beef Bhuna" at bounding box center [834, 218] width 66 height 20
copy span "Beef Bhuna"
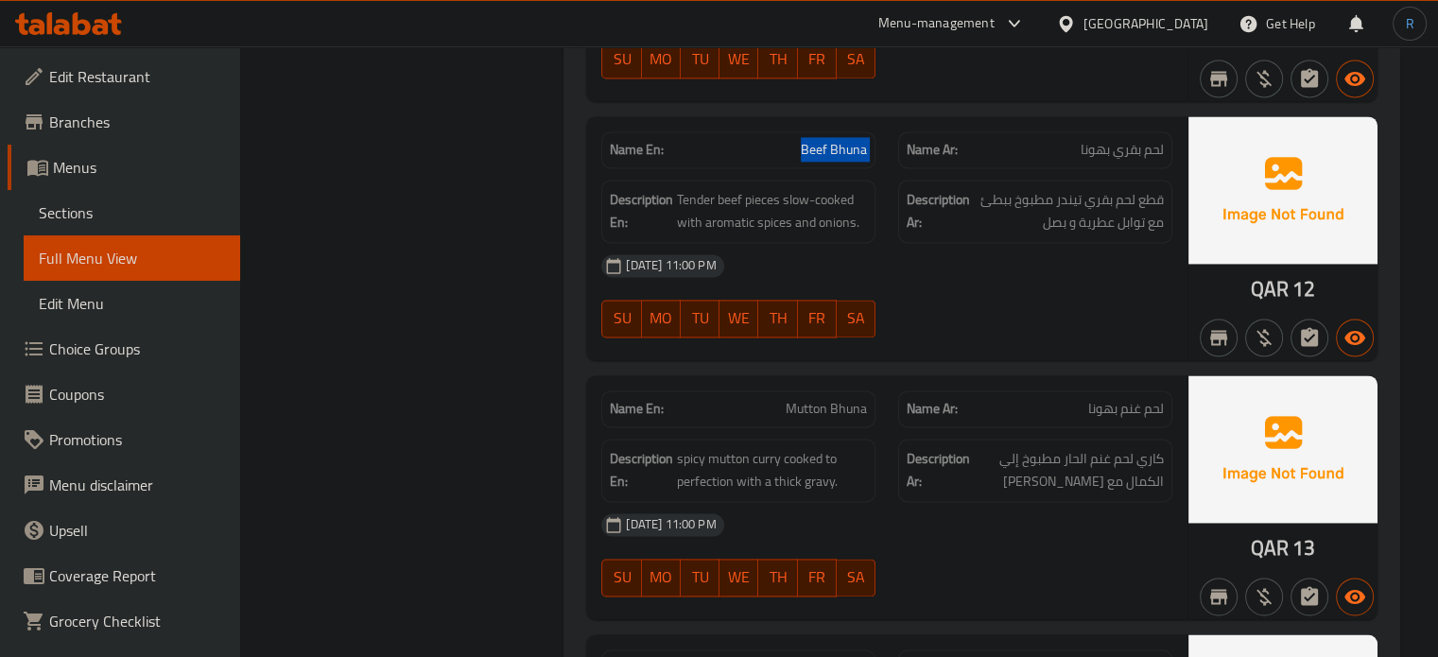
scroll to position [2819, 0]
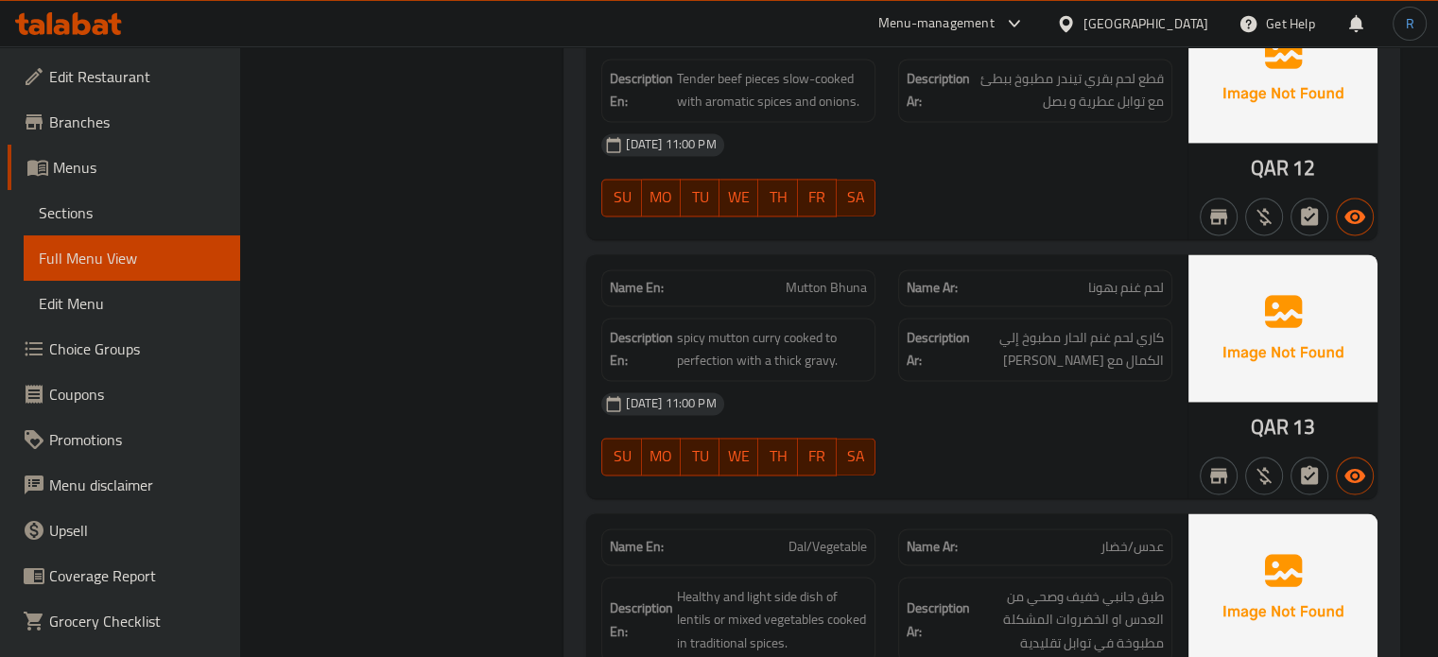
click at [930, 388] on div "[DATE] 11:00 PM" at bounding box center [887, 403] width 594 height 45
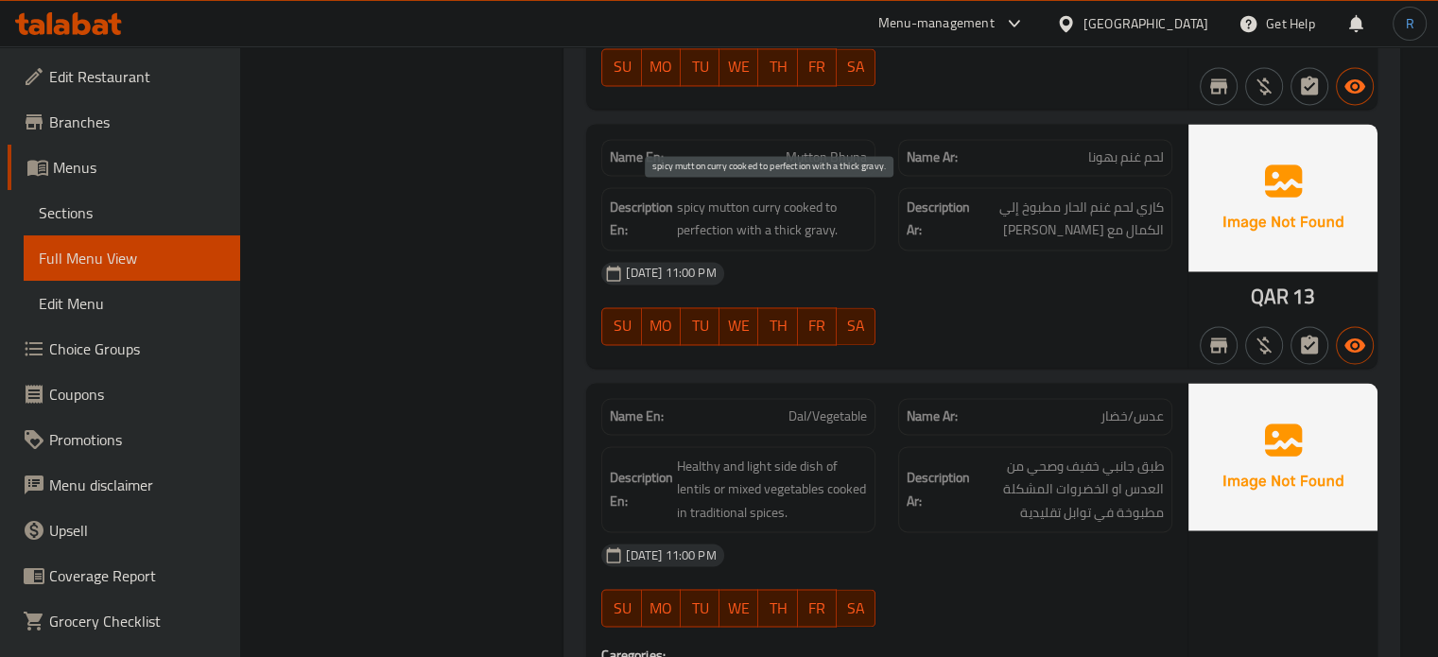
scroll to position [3008, 0]
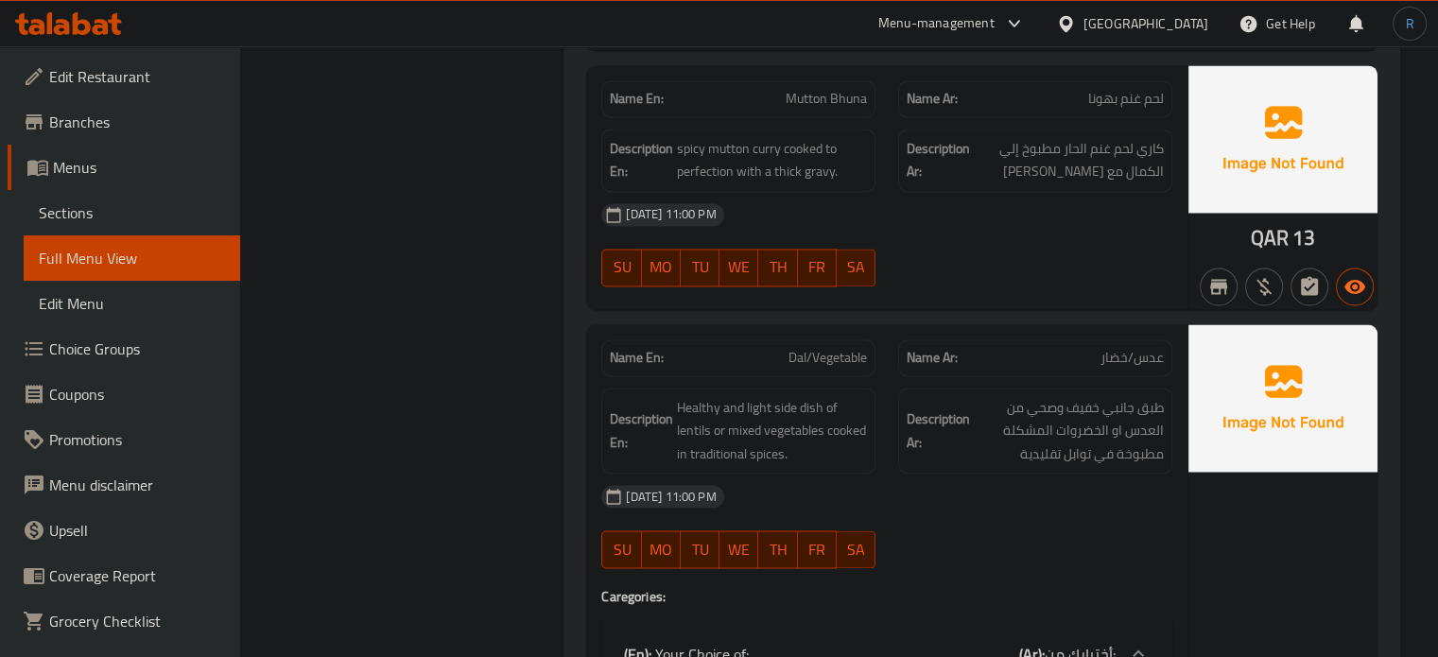
click at [768, 474] on div "[DATE] 11:00 PM" at bounding box center [887, 496] width 594 height 45
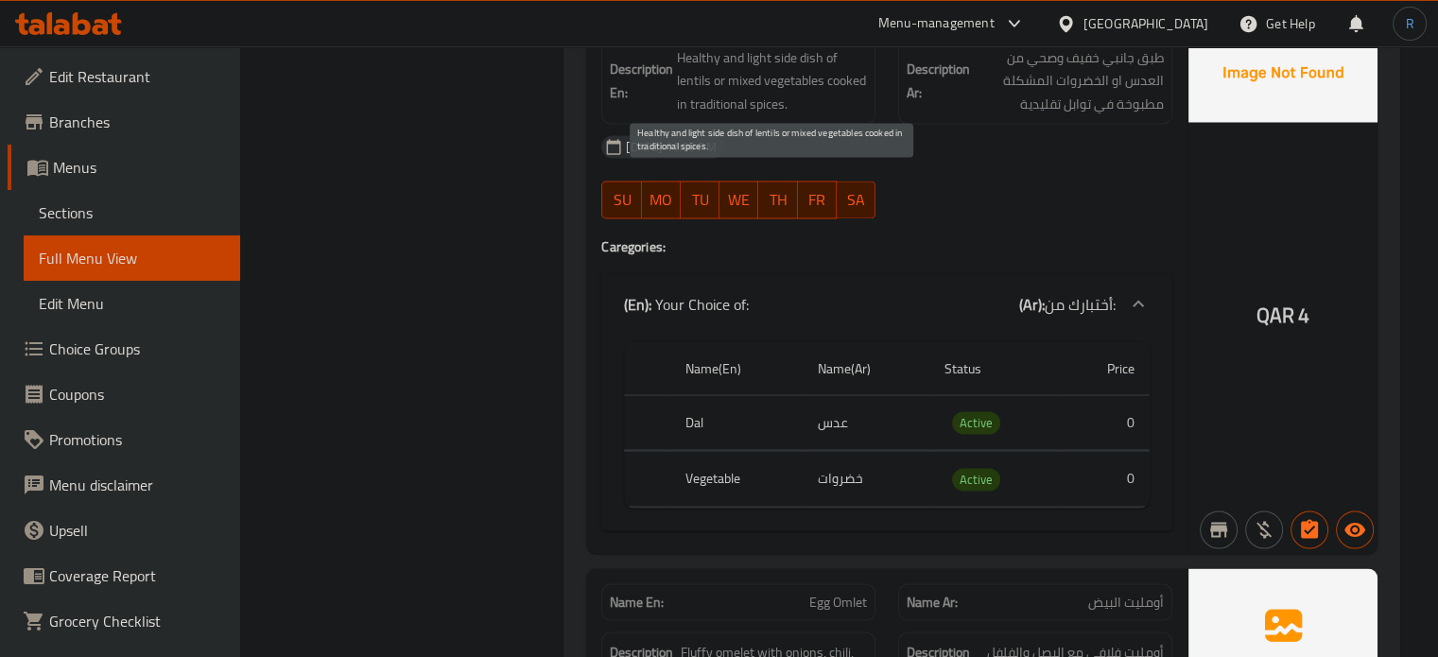
scroll to position [3386, 0]
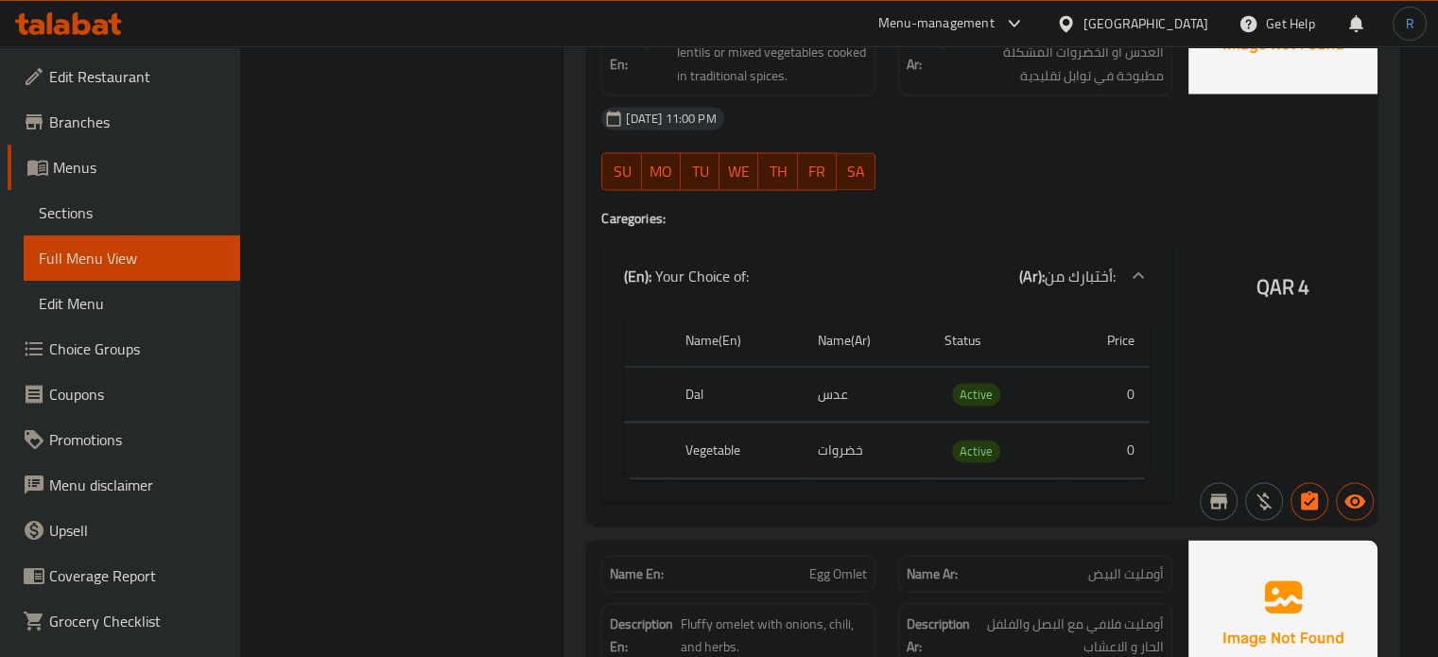
click at [828, 444] on td "خضروات" at bounding box center [867, 451] width 128 height 56
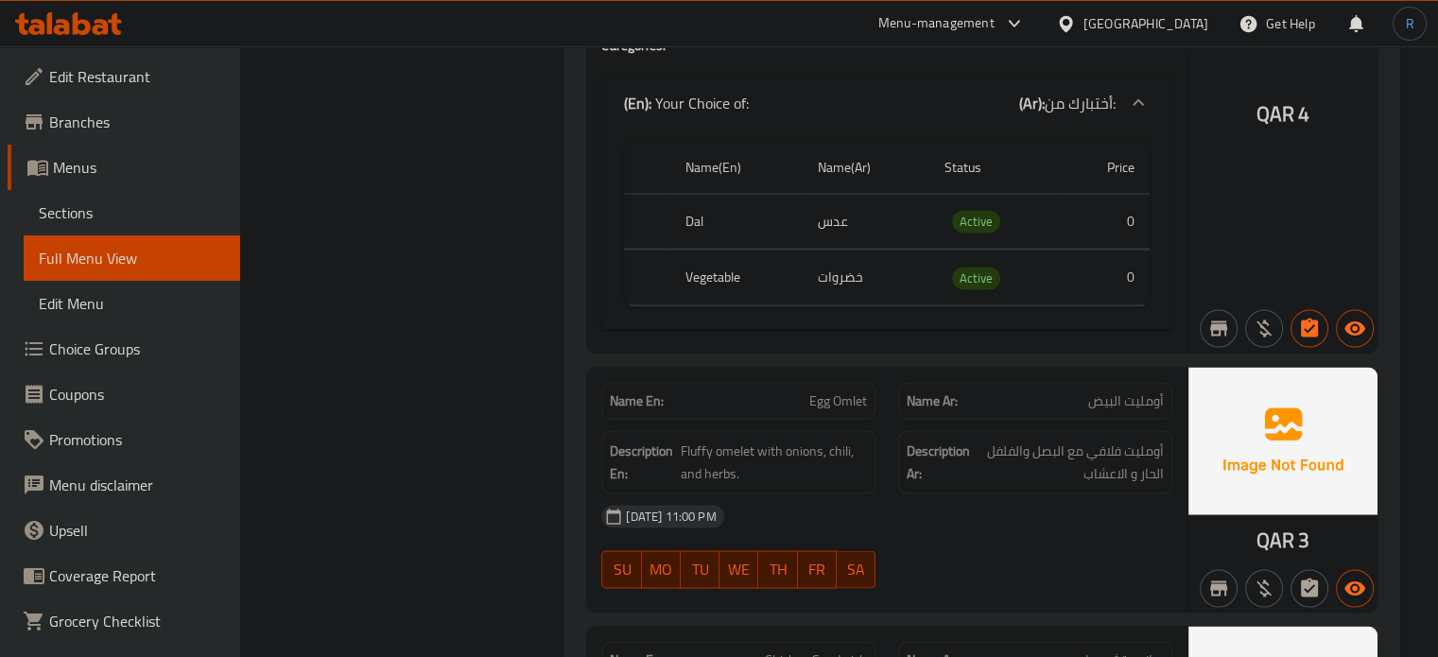
scroll to position [3575, 0]
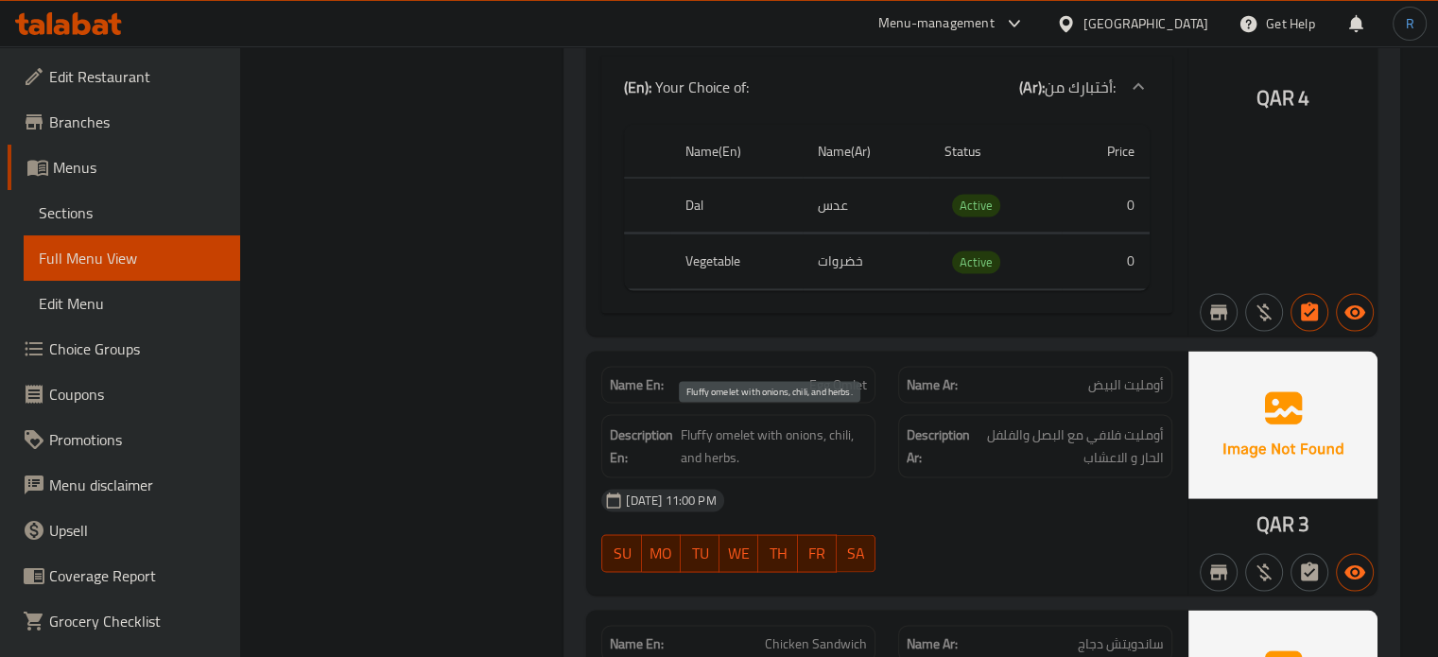
click at [865, 448] on span "Fluffy omelet with onions, chili, and herbs." at bounding box center [774, 446] width 186 height 46
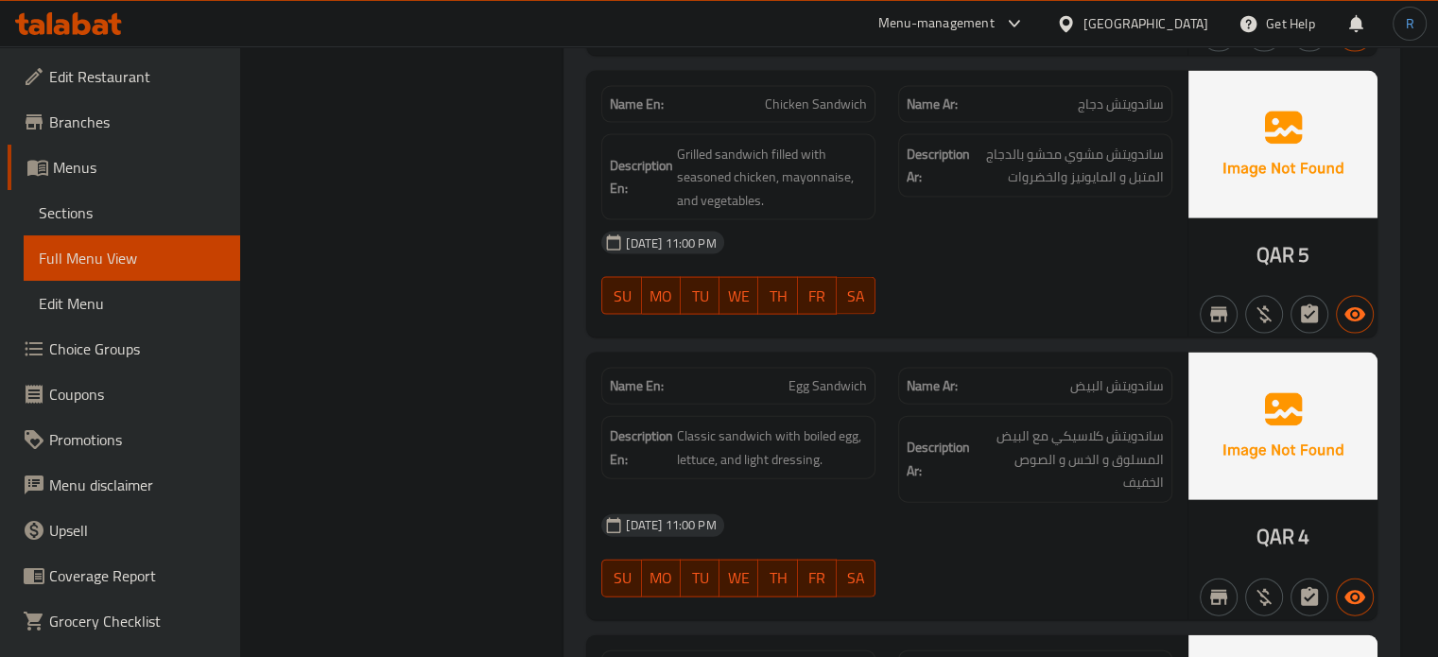
scroll to position [4143, 0]
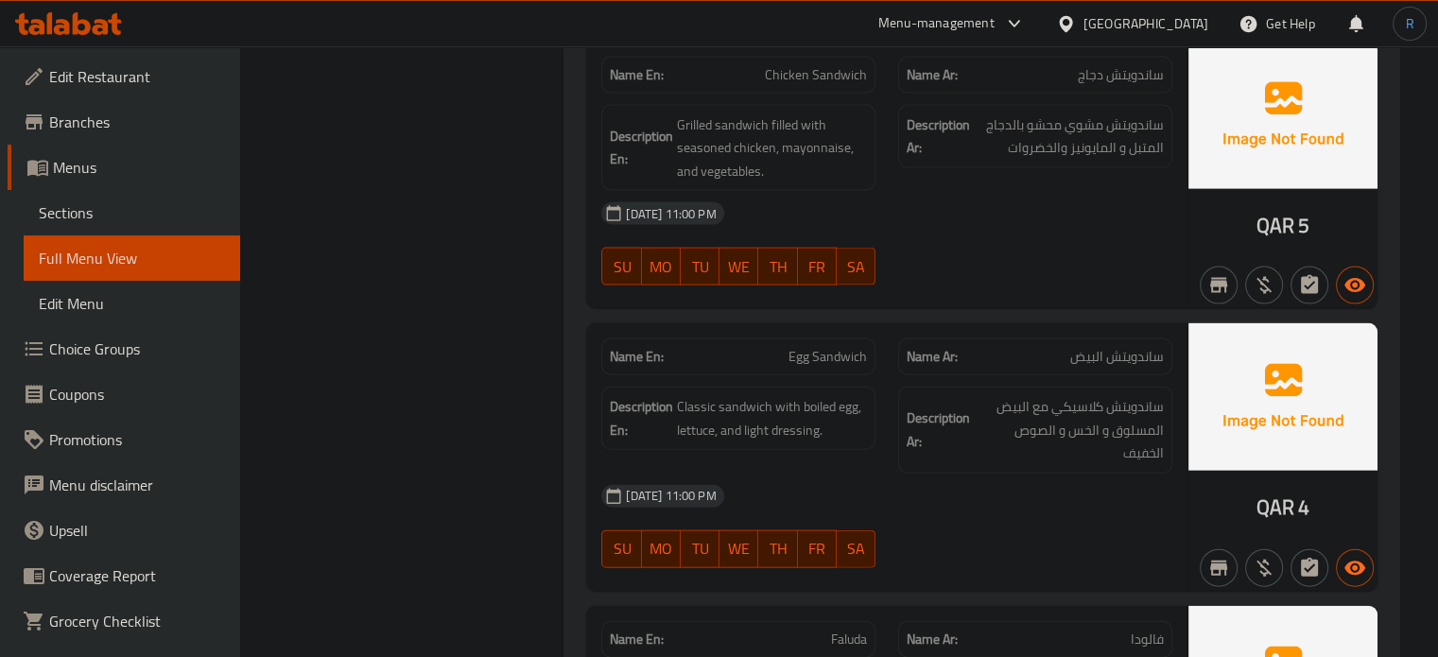
click at [888, 460] on div "Description Ar: ساندويتش كلاسيكي مع البيض المسلوق و الخس و الصوص الخفيف" at bounding box center [1035, 430] width 297 height 110
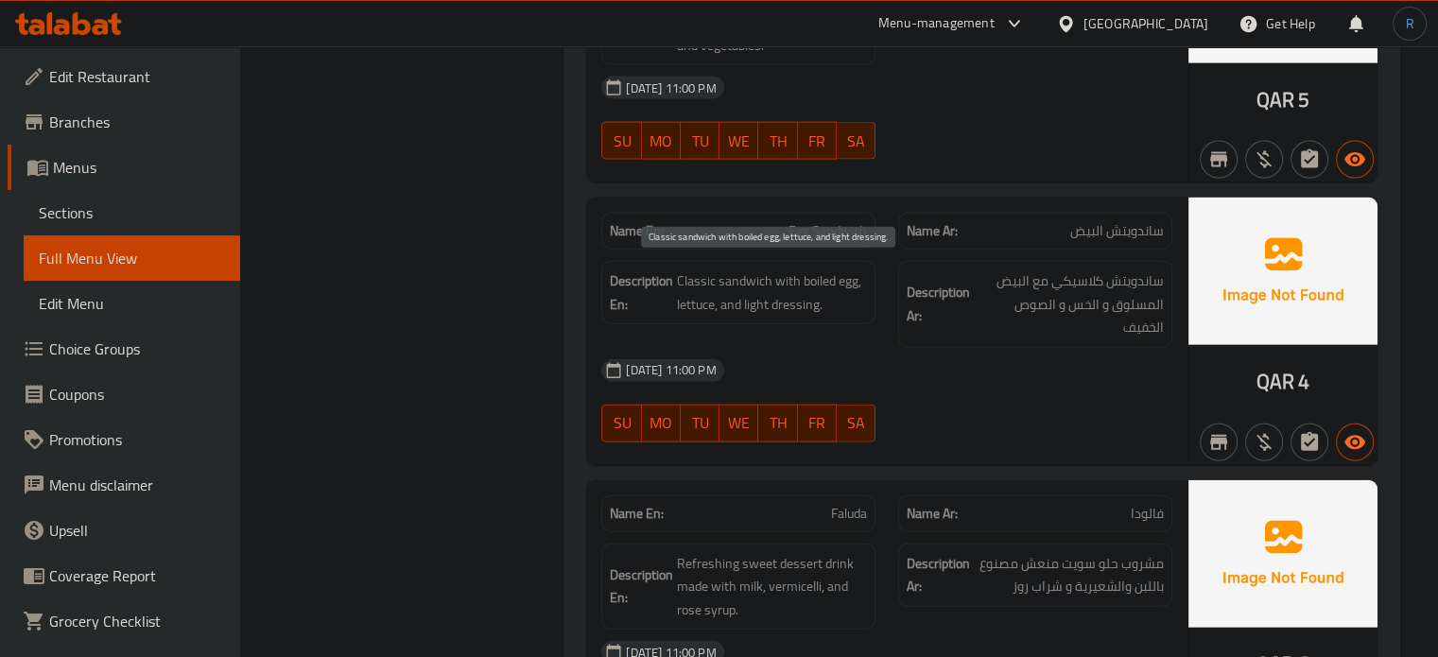
scroll to position [4332, 0]
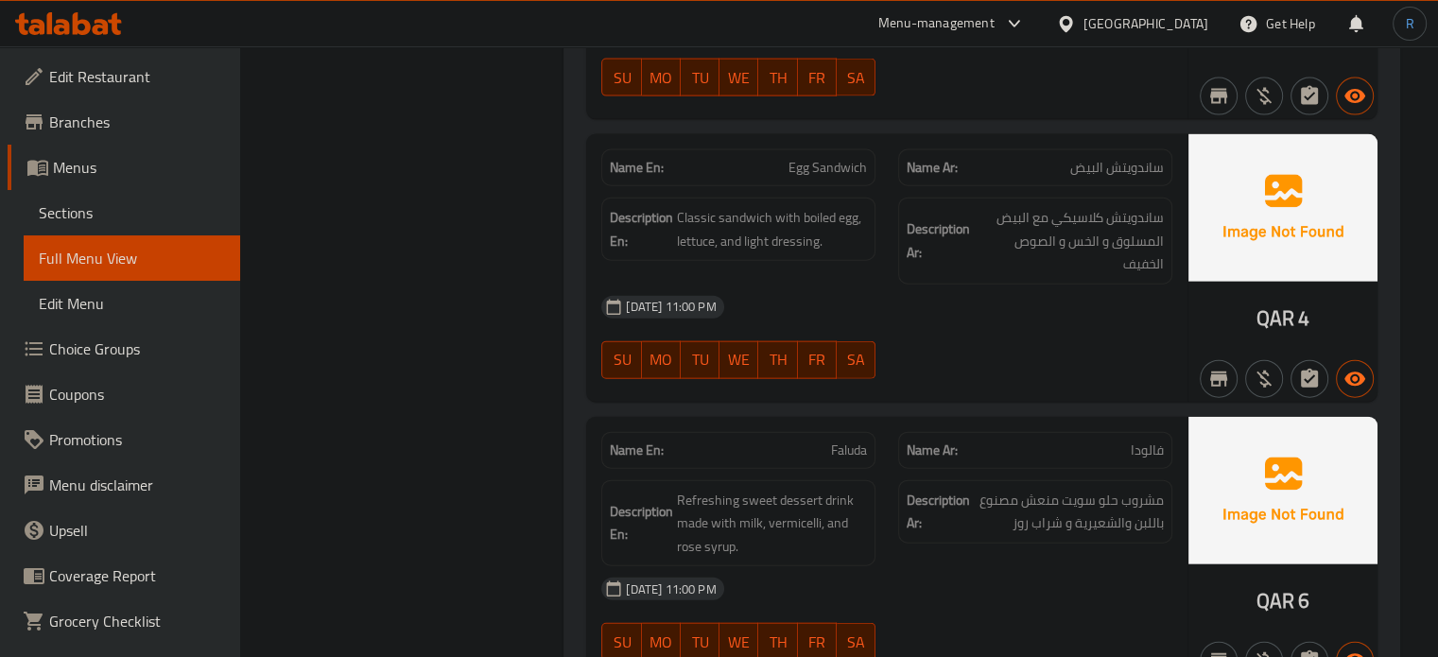
click at [876, 374] on div "SU MO TU WE TH FR SA" at bounding box center [738, 360] width 297 height 60
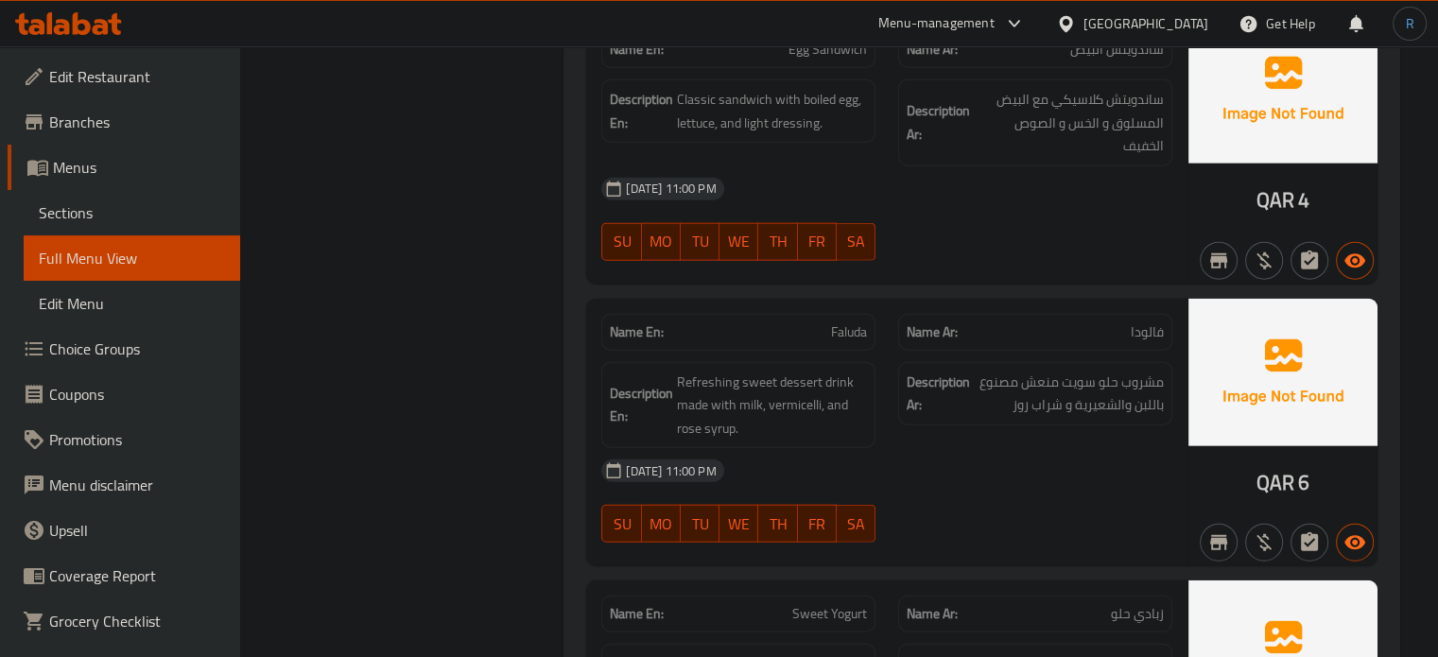
scroll to position [4521, 0]
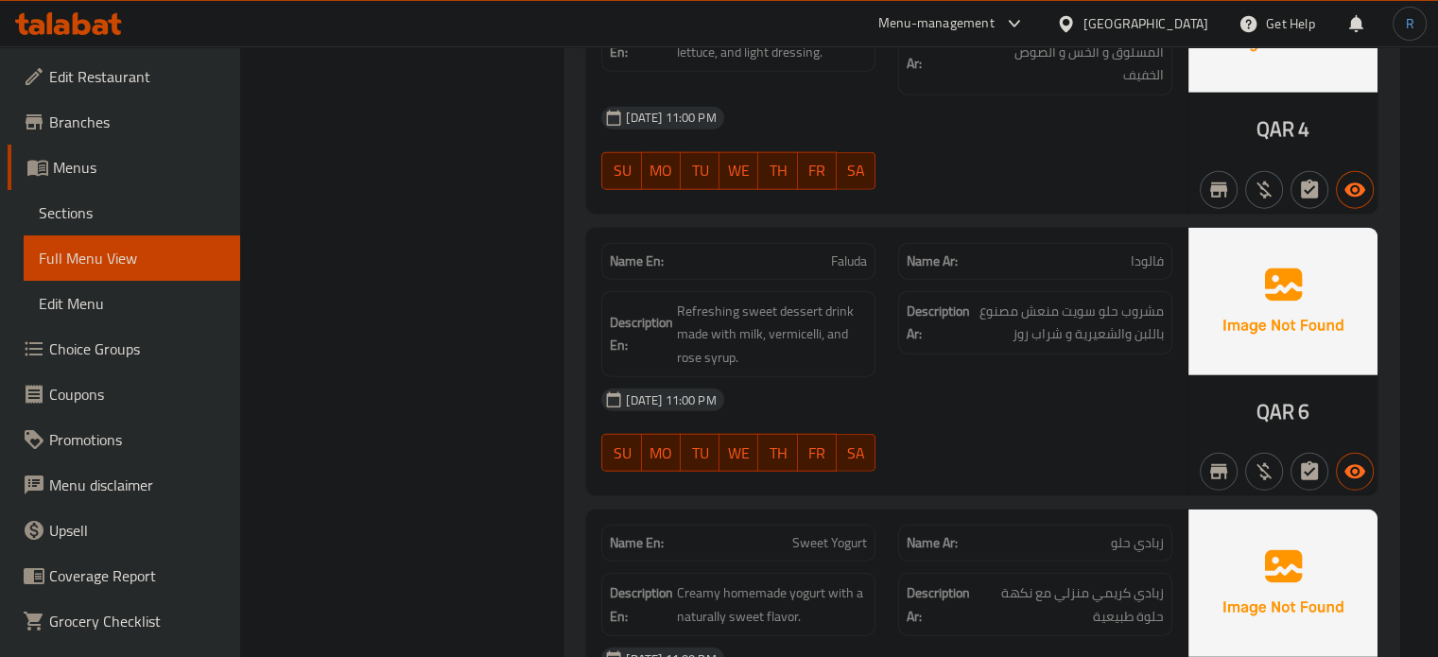
click at [843, 255] on span "Faluda" at bounding box center [849, 261] width 36 height 20
copy span "Faluda"
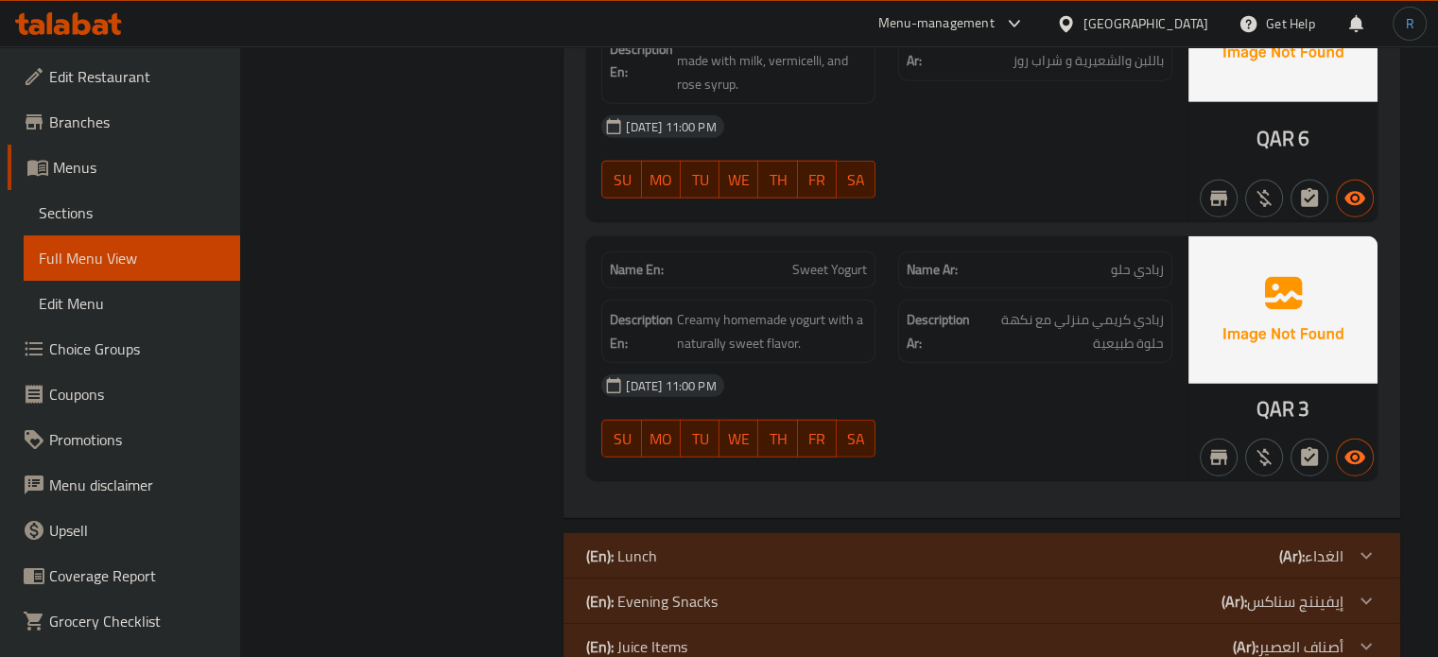
scroll to position [4805, 0]
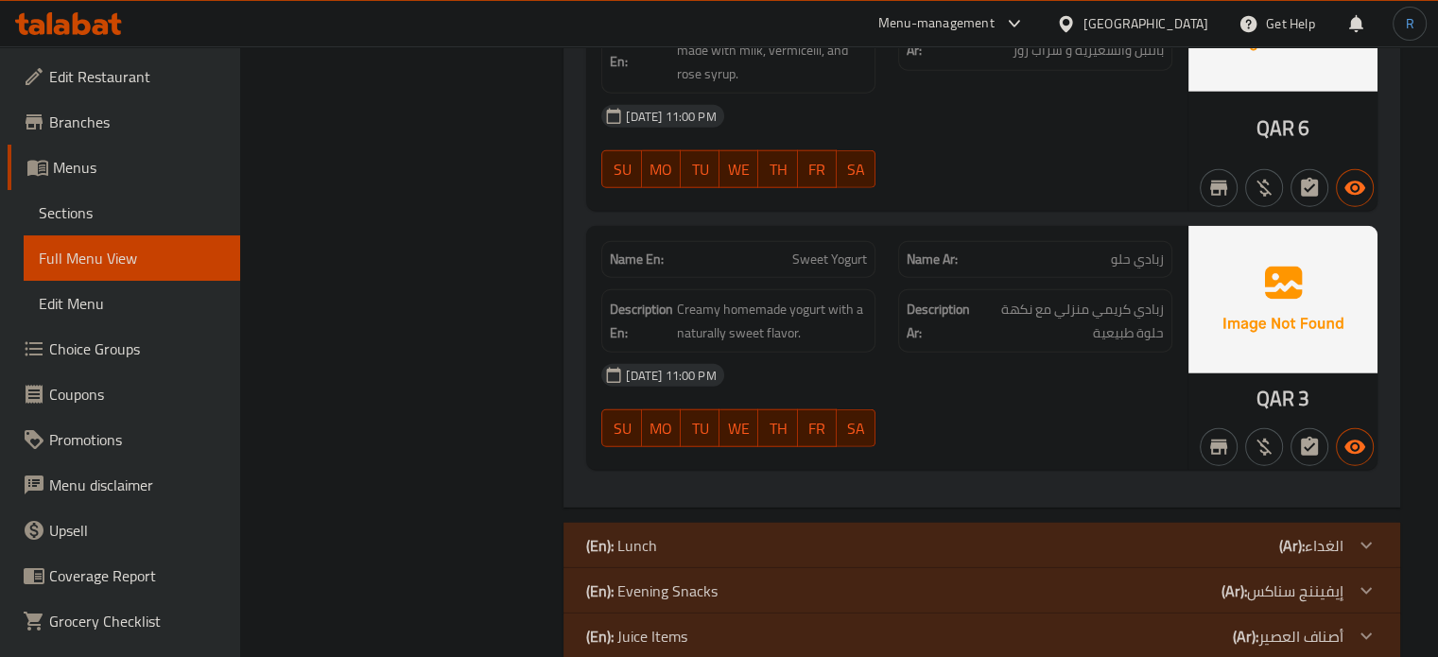
click at [680, 382] on div "[DATE] 11:00 PM" at bounding box center [887, 375] width 594 height 45
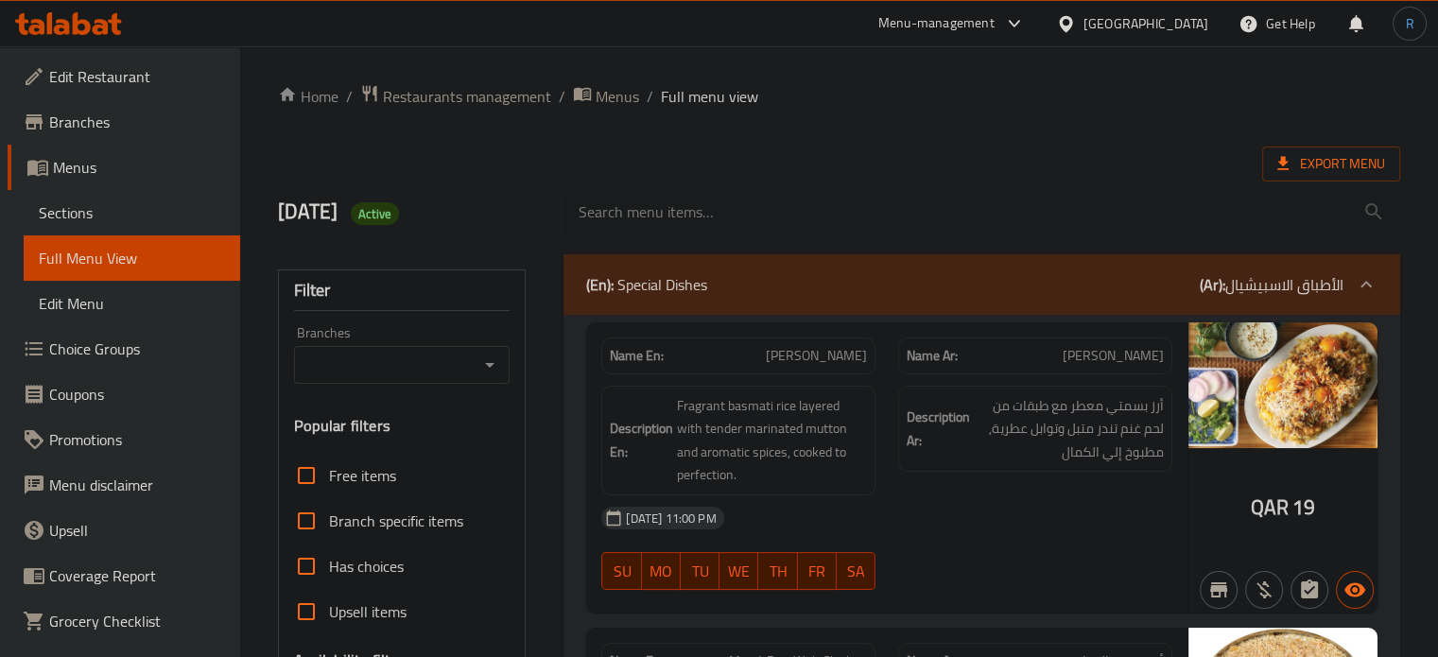
click at [815, 278] on div "(En): Special Dishes (Ar): الأطباق الاسبيشيال" at bounding box center [964, 284] width 757 height 23
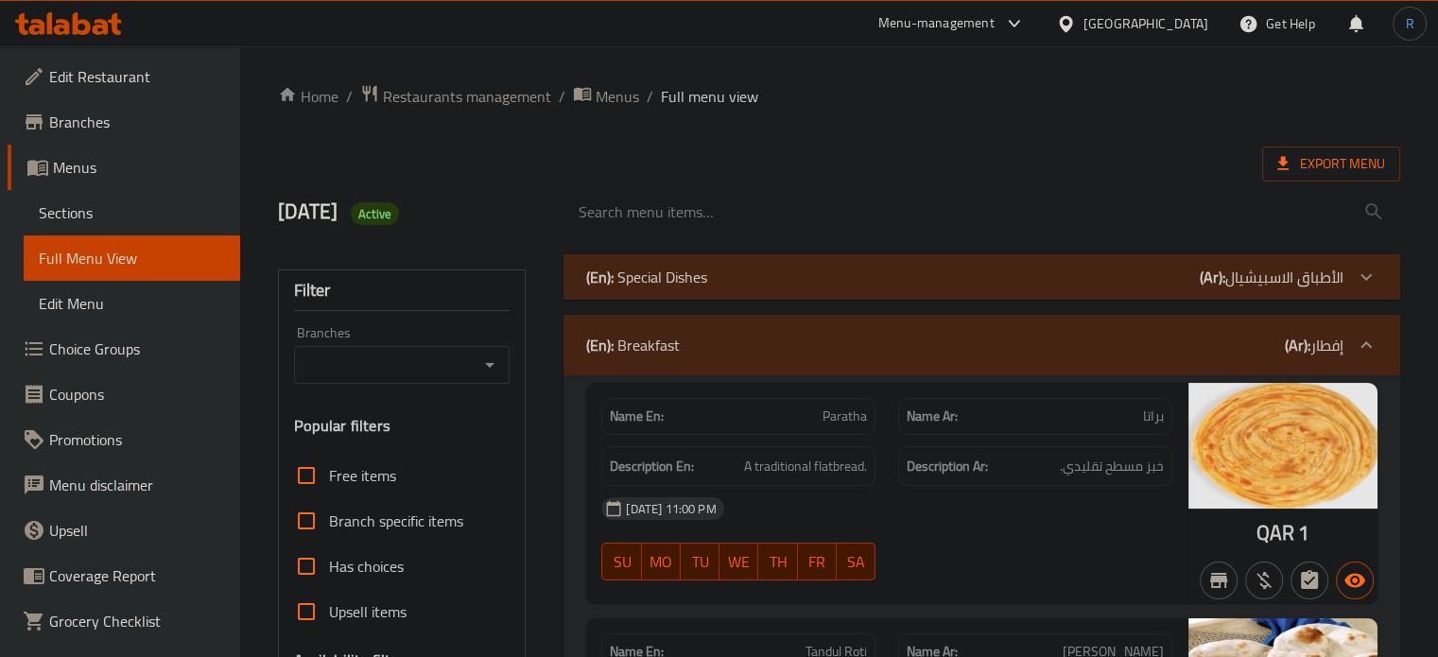
click at [795, 335] on div "(En): Breakfast (Ar): إفطار" at bounding box center [964, 345] width 757 height 23
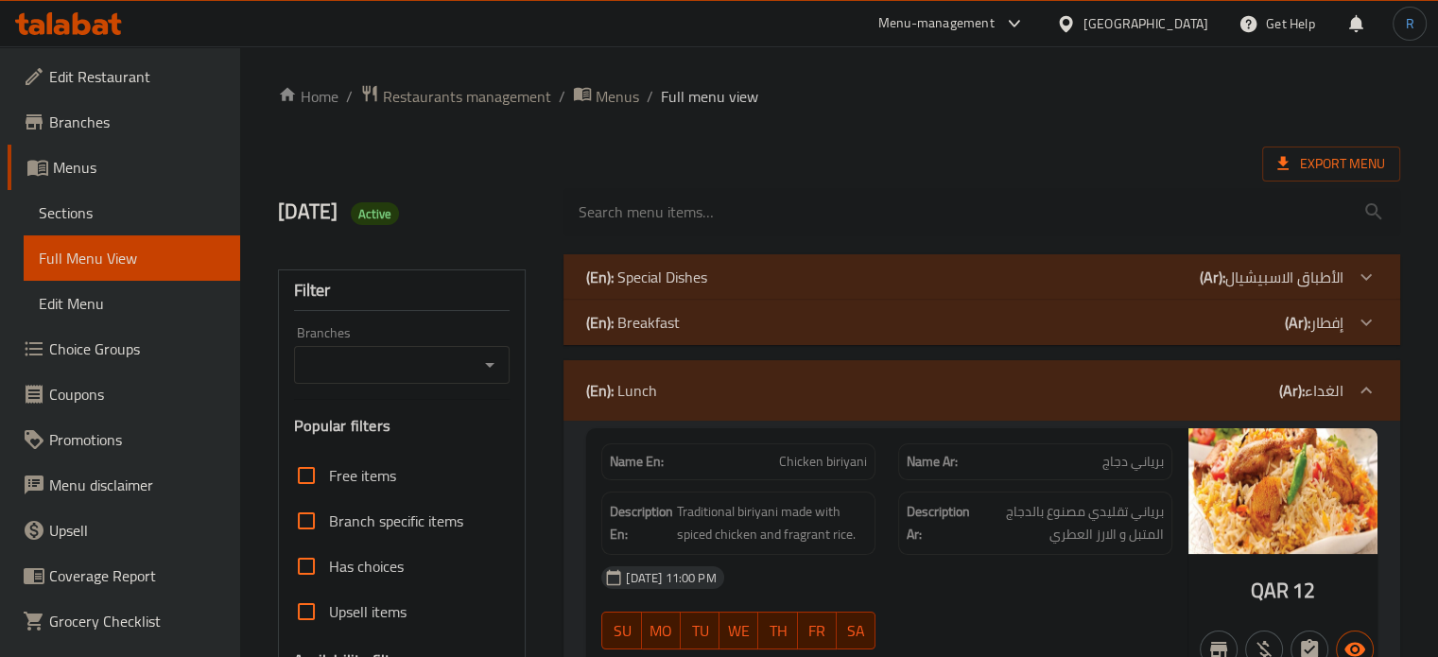
scroll to position [284, 0]
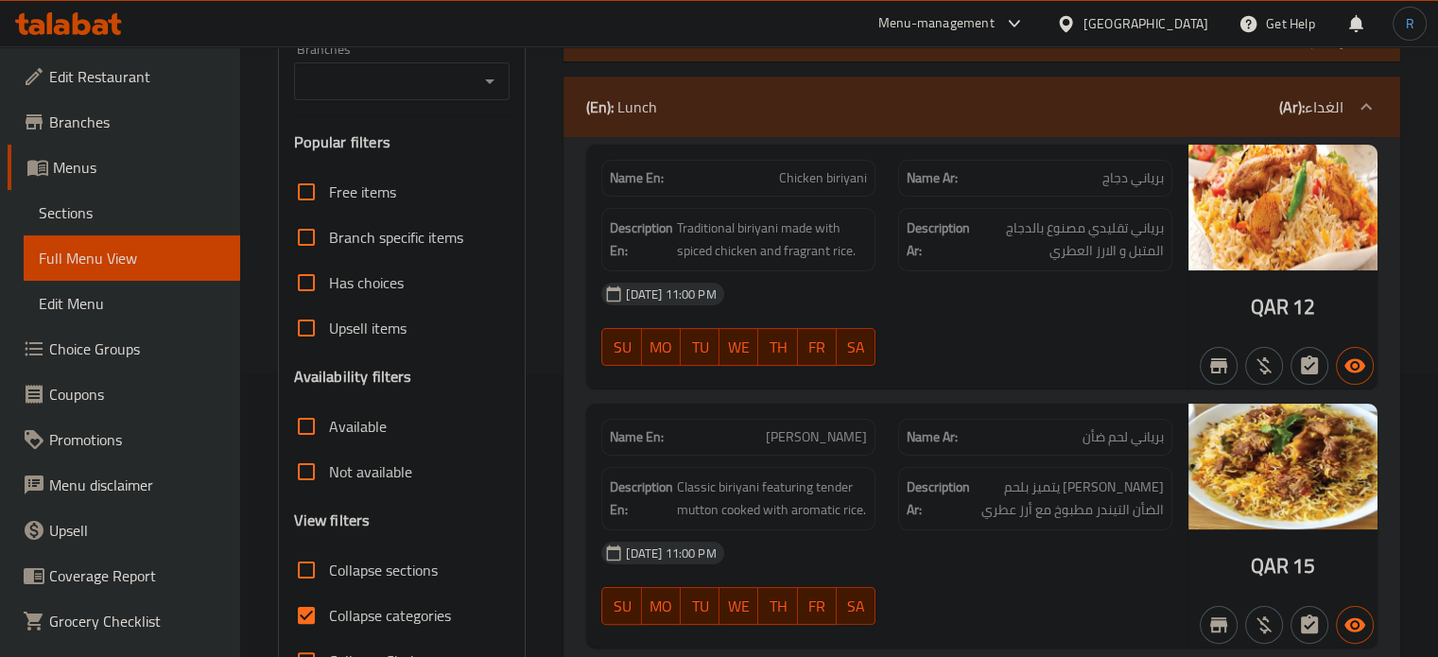
click at [349, 604] on span "Collapse categories" at bounding box center [390, 615] width 122 height 23
click at [329, 604] on input "Collapse categories" at bounding box center [306, 615] width 45 height 45
checkbox input "false"
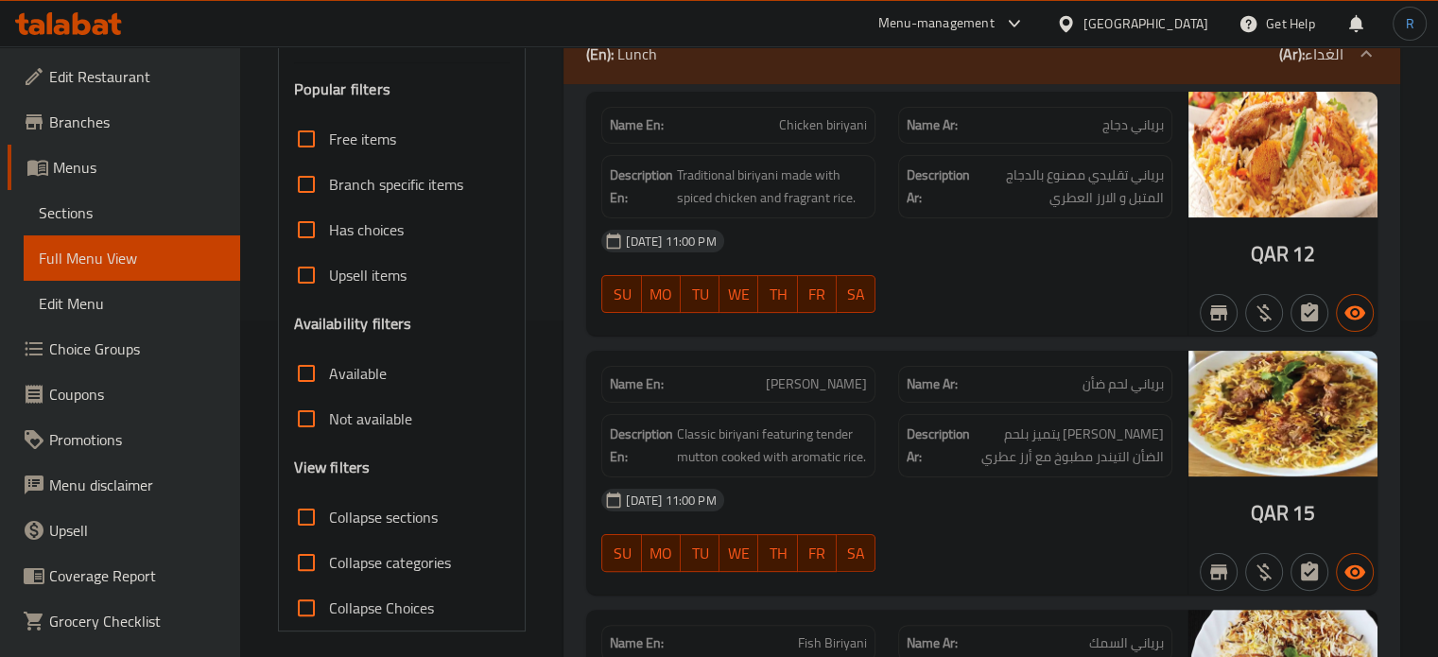
scroll to position [378, 0]
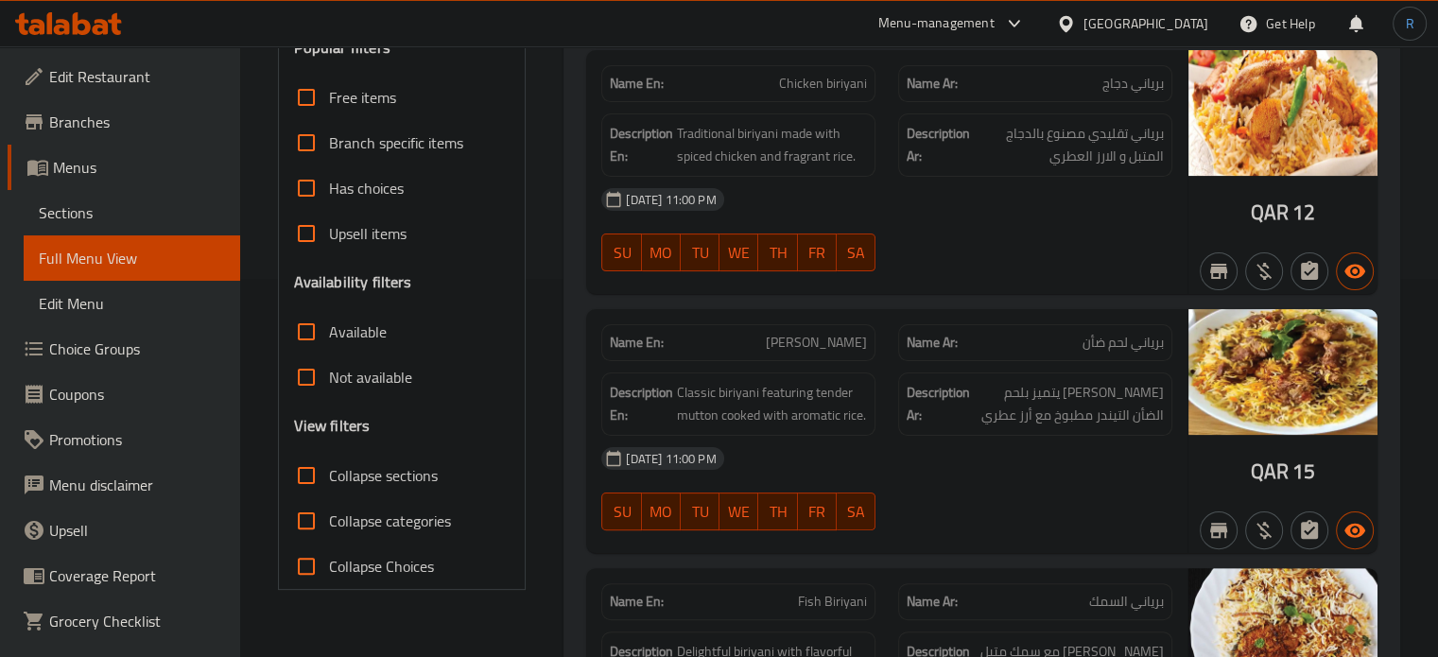
click at [786, 339] on span "[PERSON_NAME]" at bounding box center [816, 343] width 101 height 20
copy span "[PERSON_NAME]"
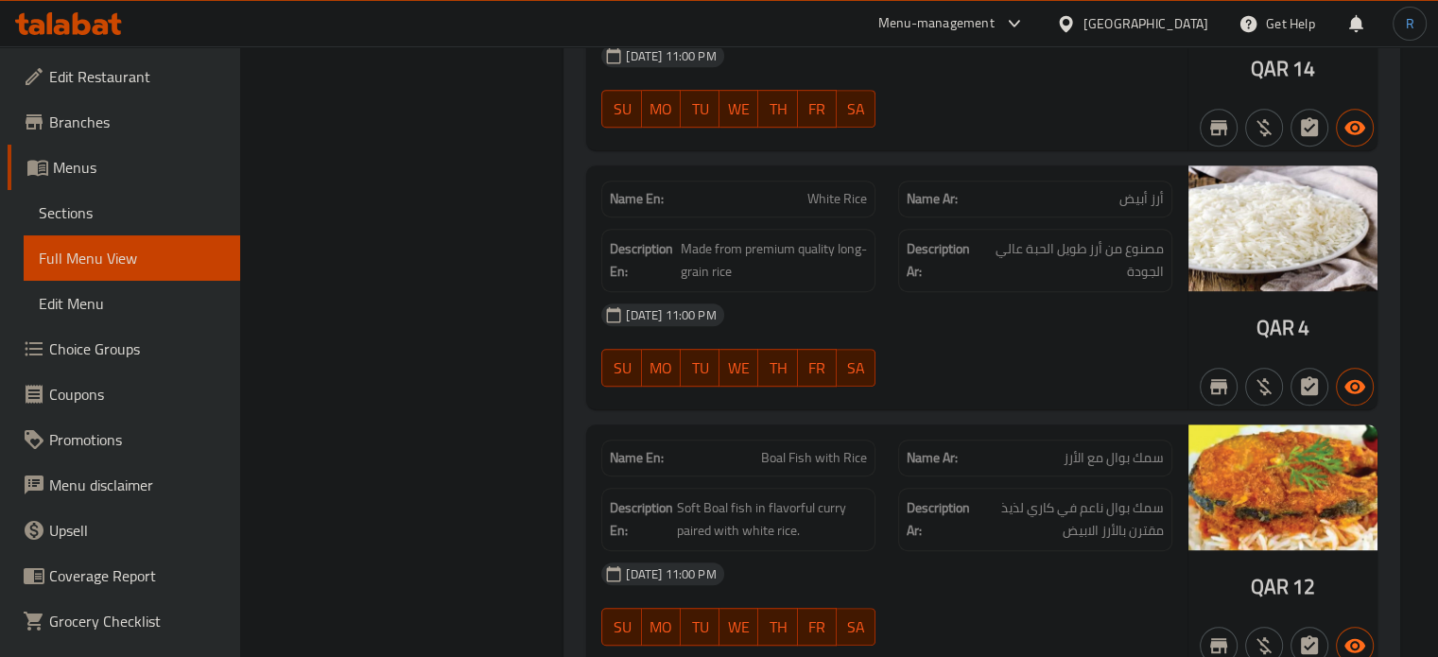
scroll to position [1134, 0]
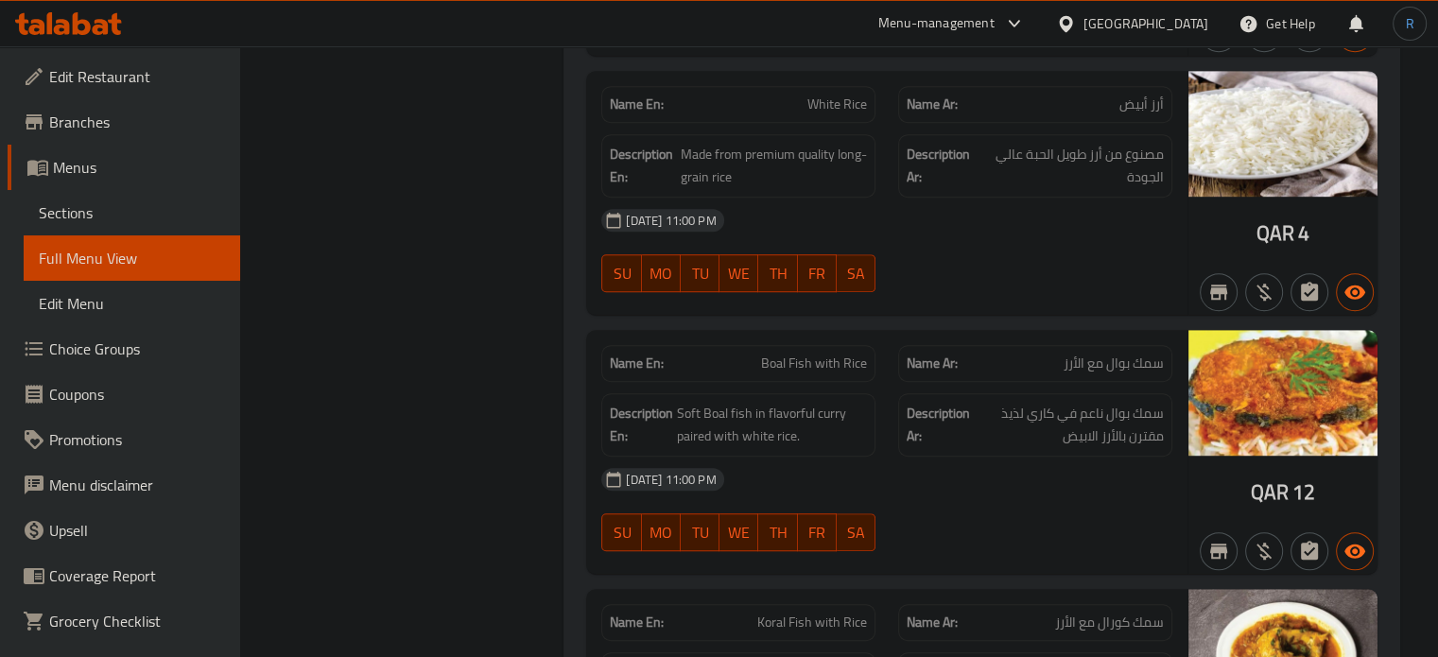
click at [974, 425] on span "سمك بوال ناعم في كاري لذيذ مقترن بالأرز الابيض" at bounding box center [1069, 425] width 190 height 46
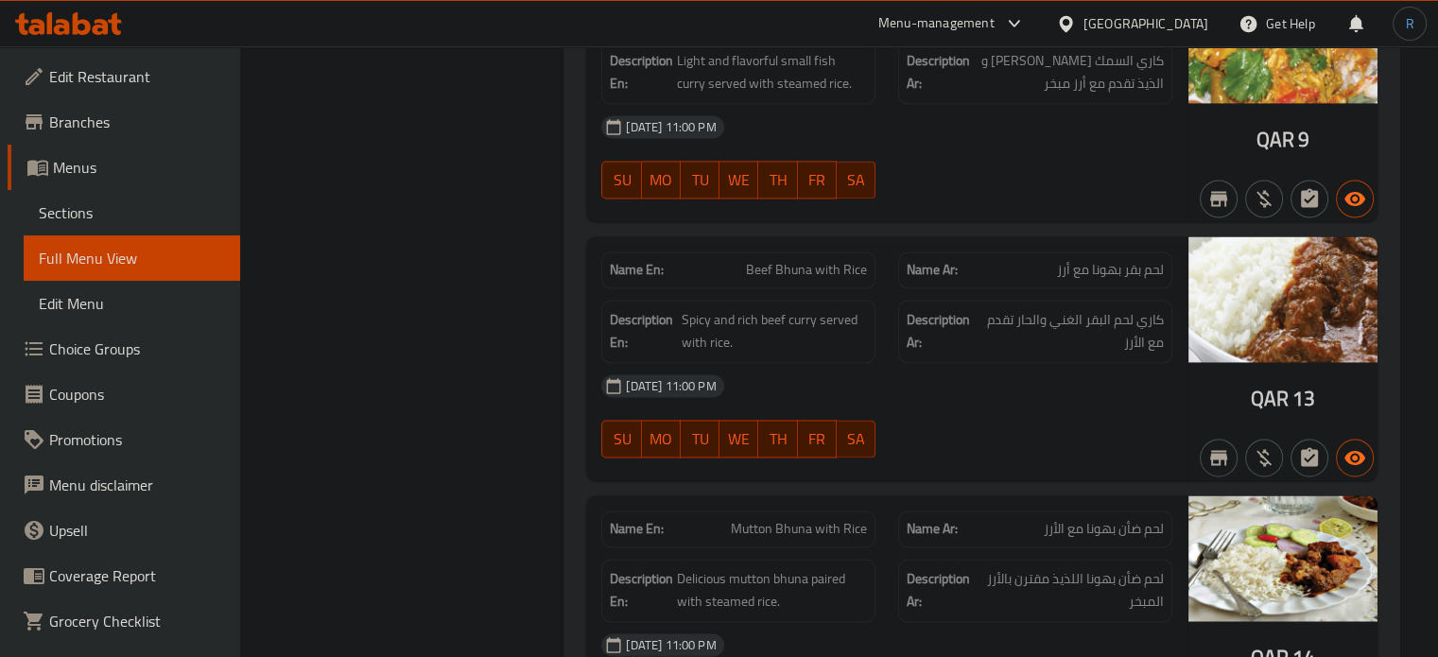
scroll to position [2836, 0]
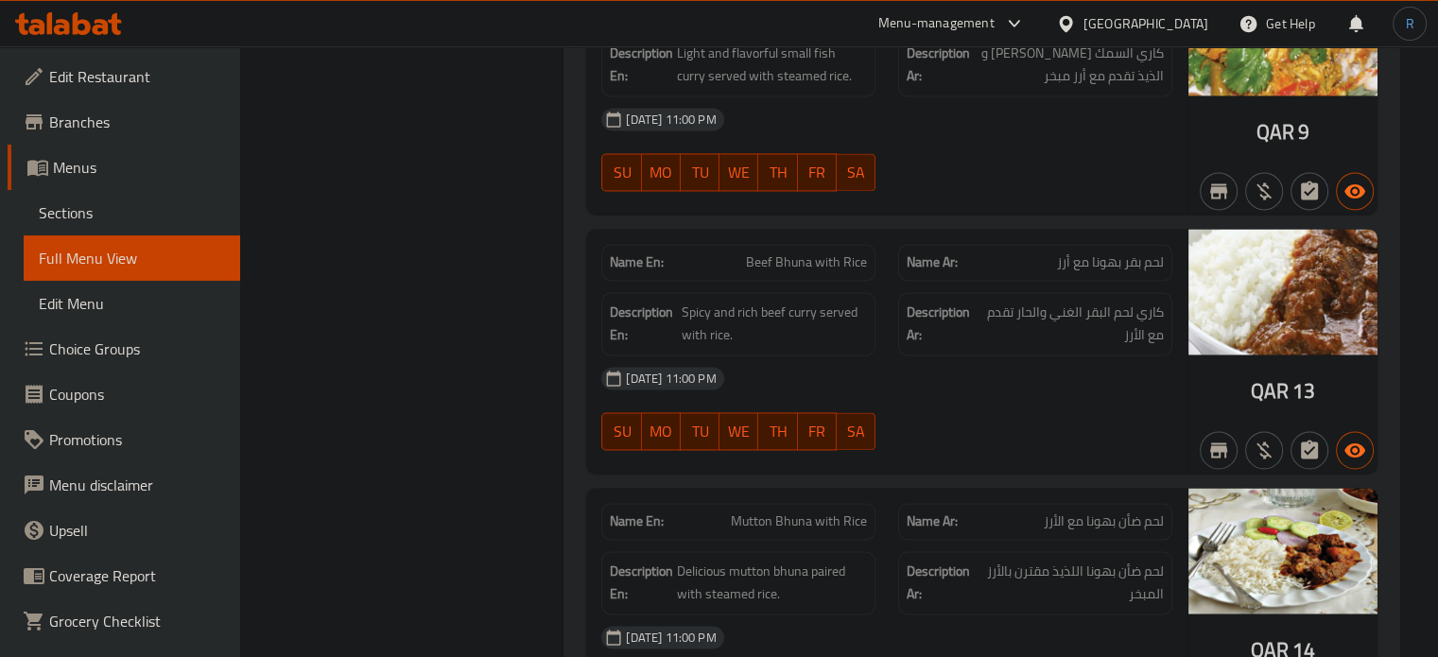
click at [803, 511] on span "Mutton Bhuna with Rice" at bounding box center [799, 521] width 136 height 20
copy span "Mutton Bhuna with Rice"
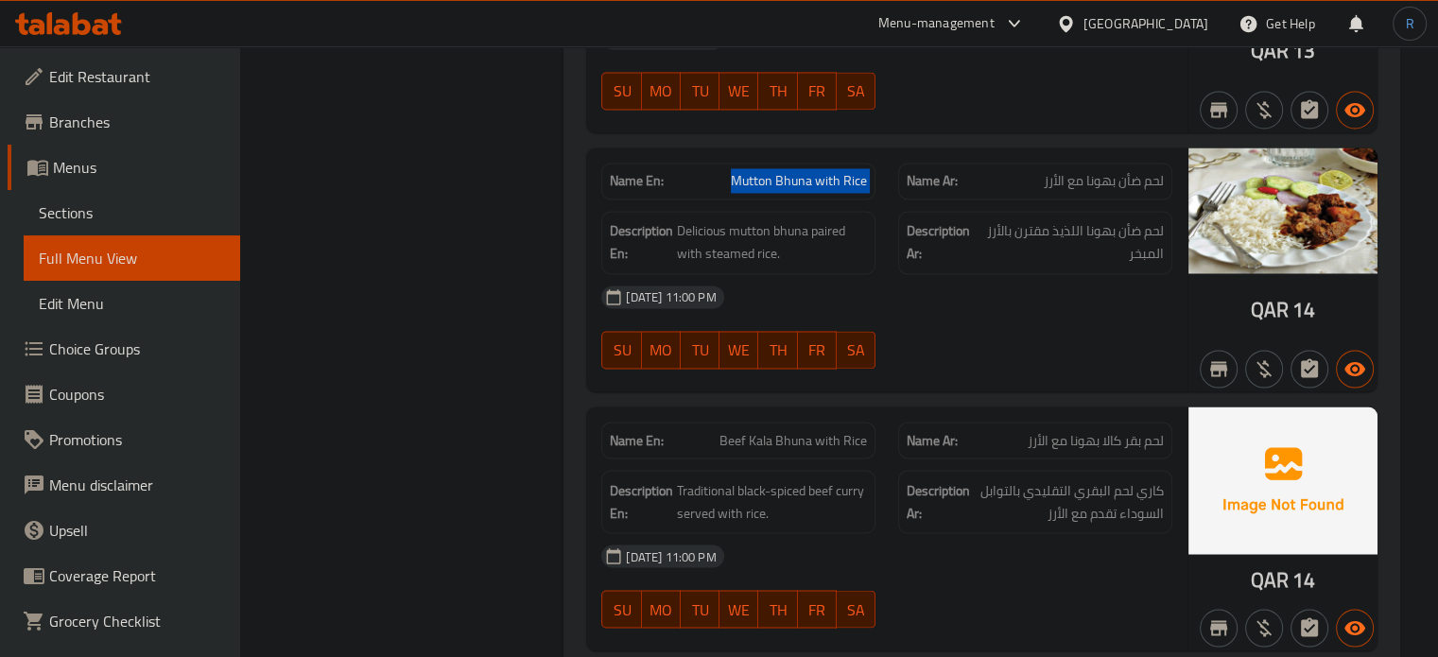
scroll to position [3214, 0]
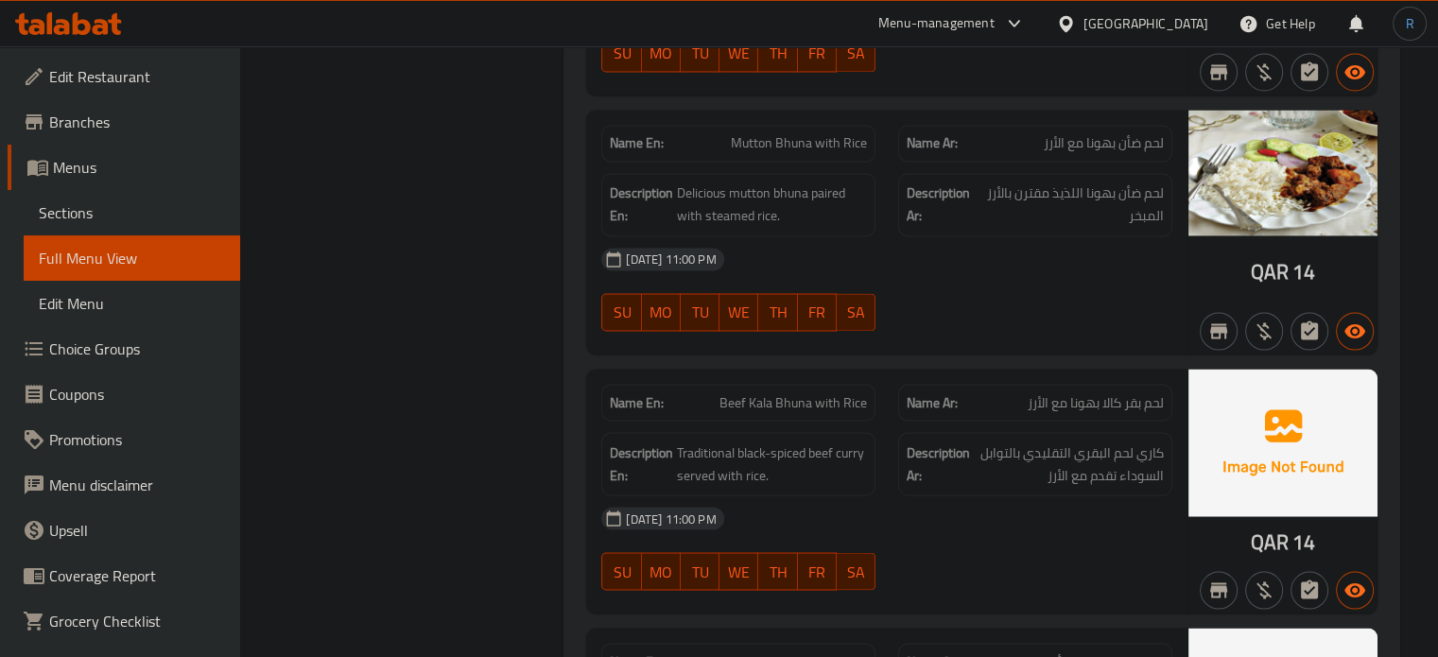
click at [752, 392] on span "Beef Kala Bhuna with Rice" at bounding box center [792, 402] width 147 height 20
copy span "Beef Kala Bhuna with Rice"
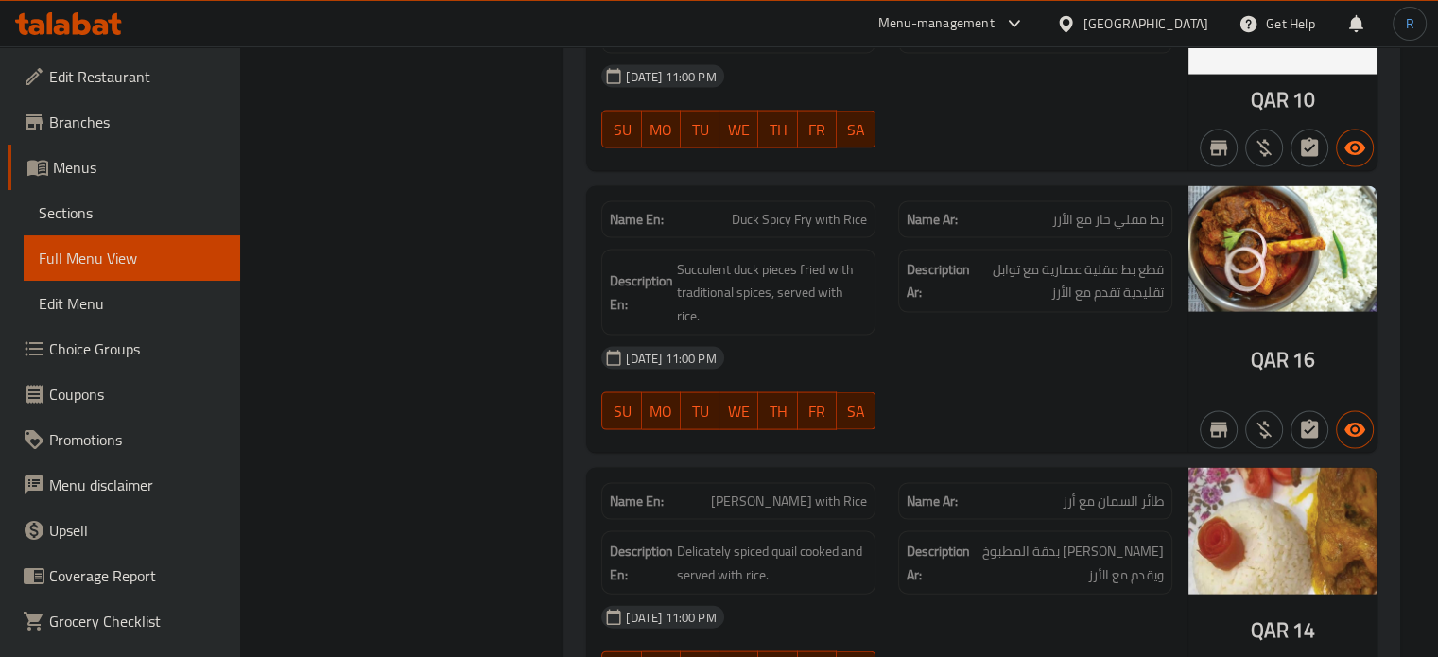
scroll to position [3970, 0]
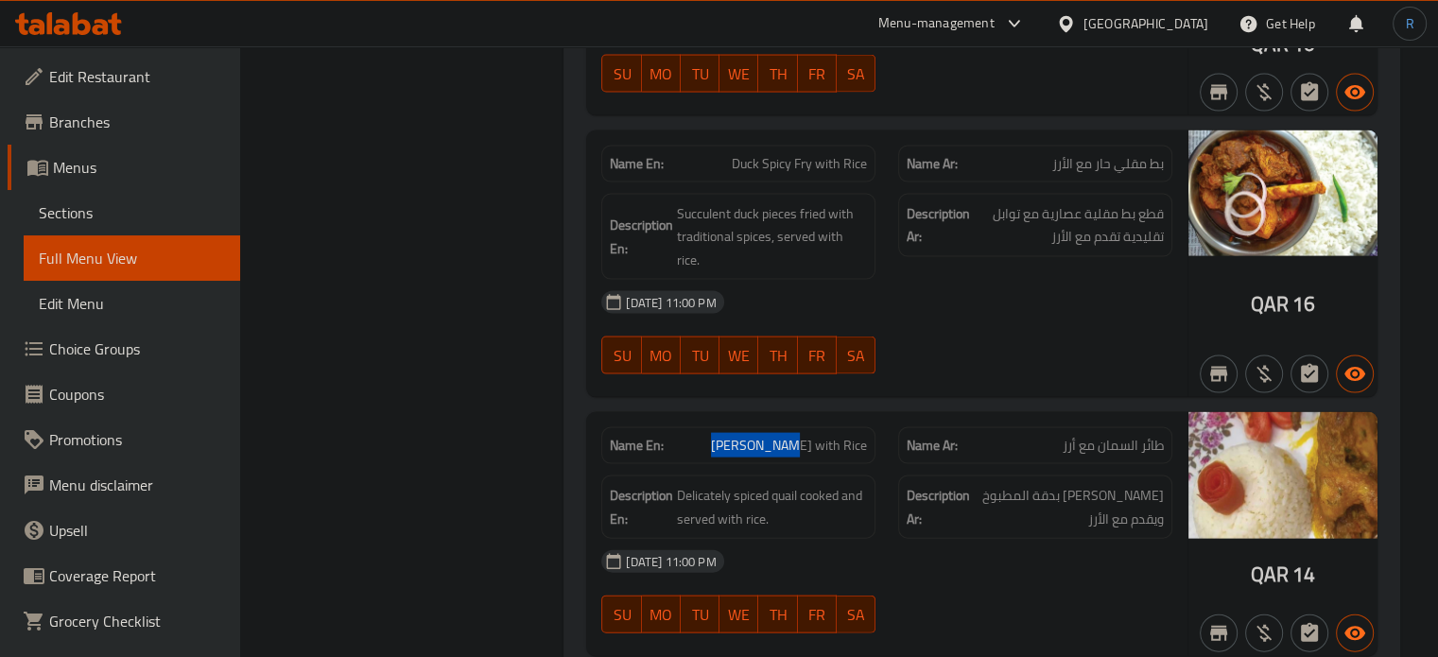
drag, startPoint x: 813, startPoint y: 392, endPoint x: 751, endPoint y: 389, distance: 61.5
click at [751, 436] on span "[PERSON_NAME] with Rice" at bounding box center [789, 446] width 156 height 20
copy span "Koyel Pakhi"
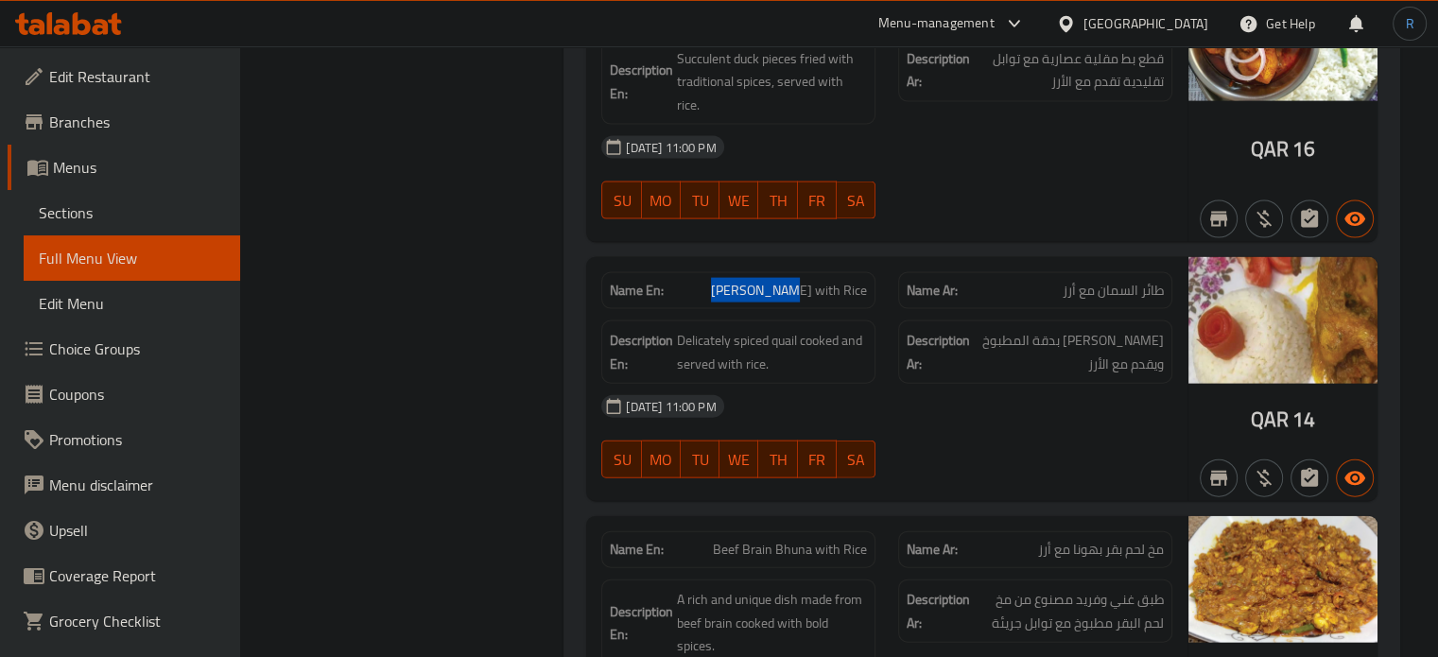
scroll to position [4254, 0]
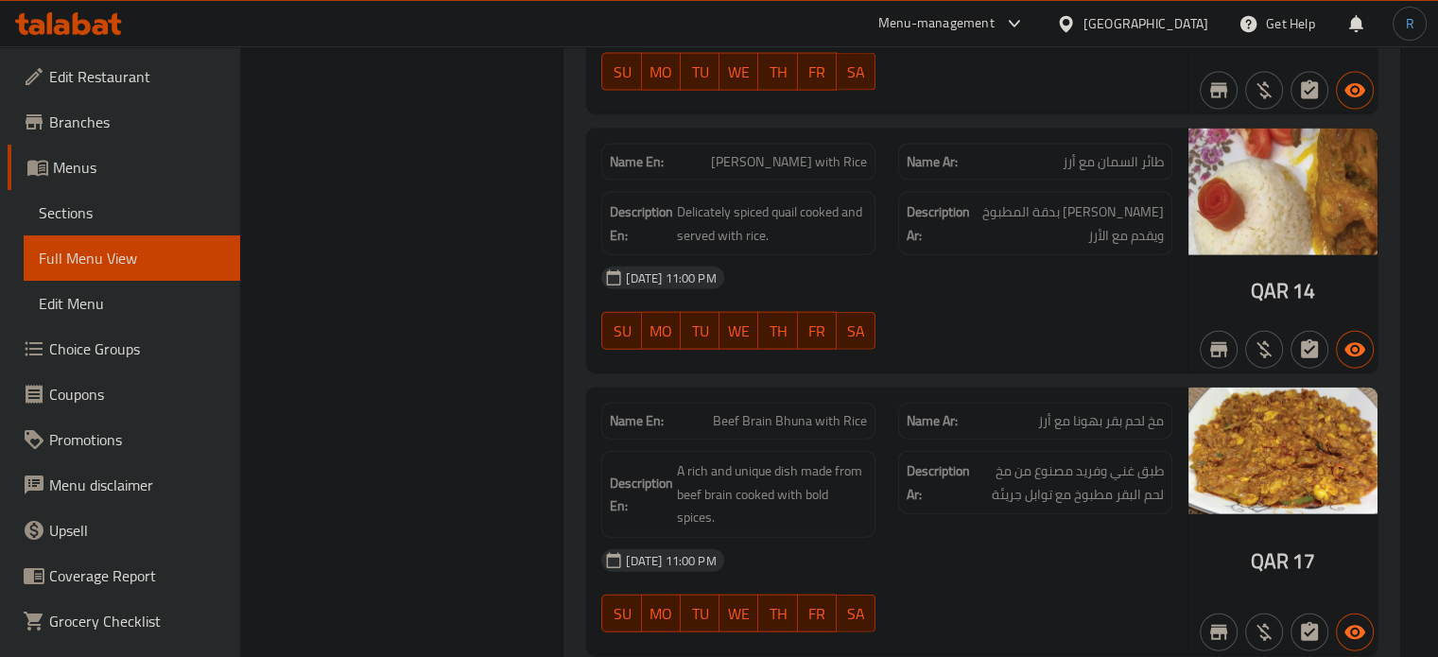
click at [790, 411] on span "Beef Brain Bhuna with Rice" at bounding box center [790, 421] width 154 height 20
copy span "Beef Brain Bhuna with Rice"
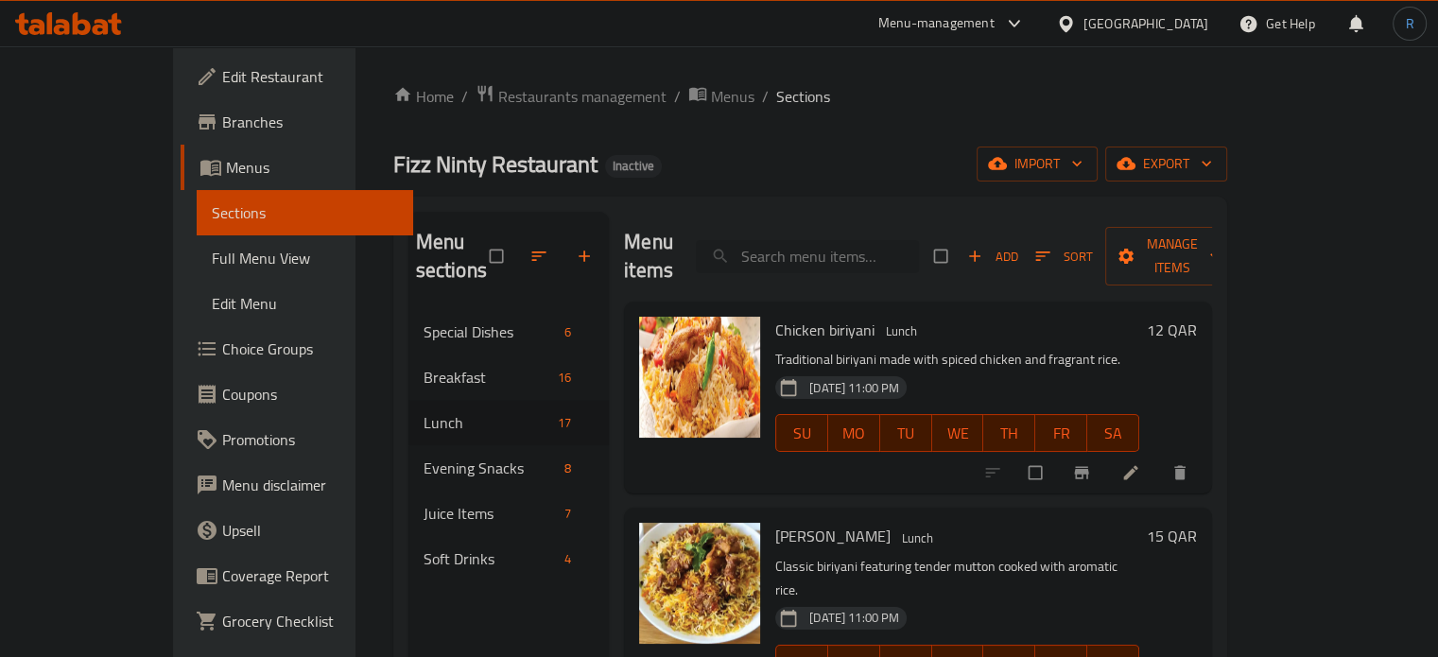
click at [865, 240] on input "search" at bounding box center [807, 256] width 223 height 33
paste input "Beef Bhuna with Rice"
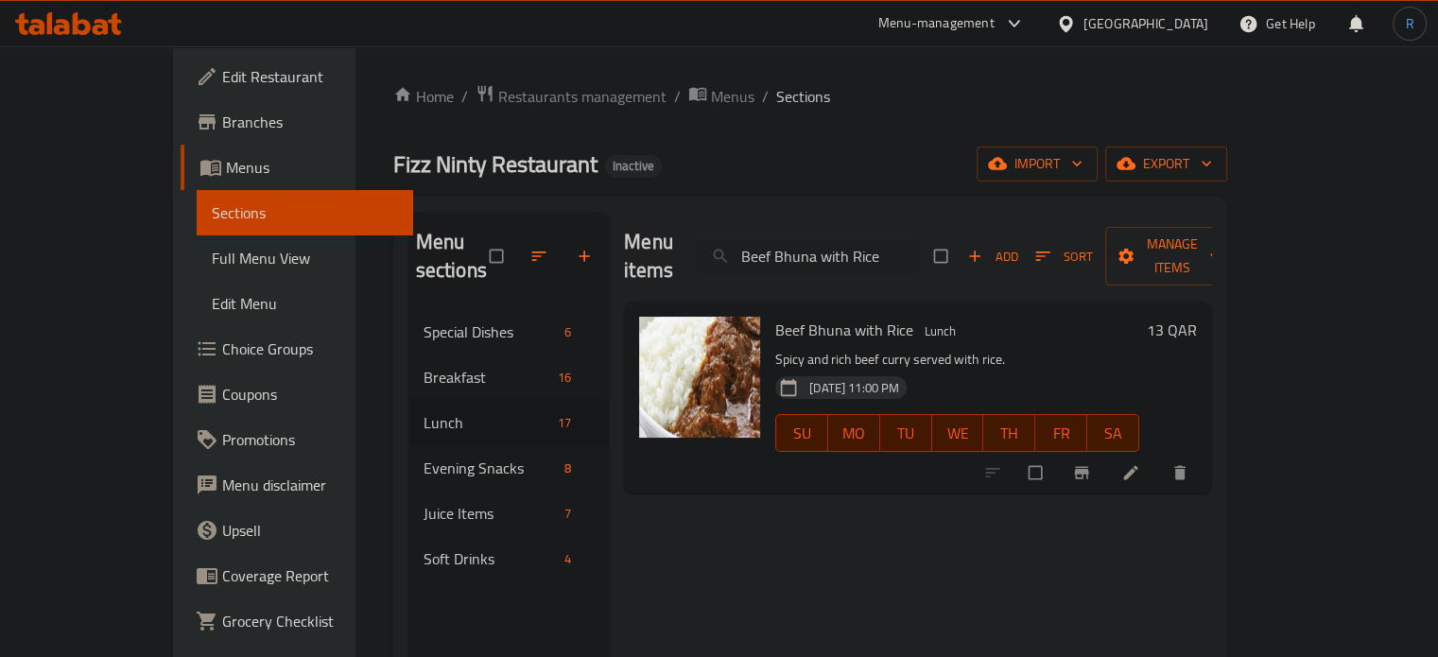
type input "Beef Bhuna with Rice"
click at [1140, 463] on icon at bounding box center [1130, 472] width 19 height 19
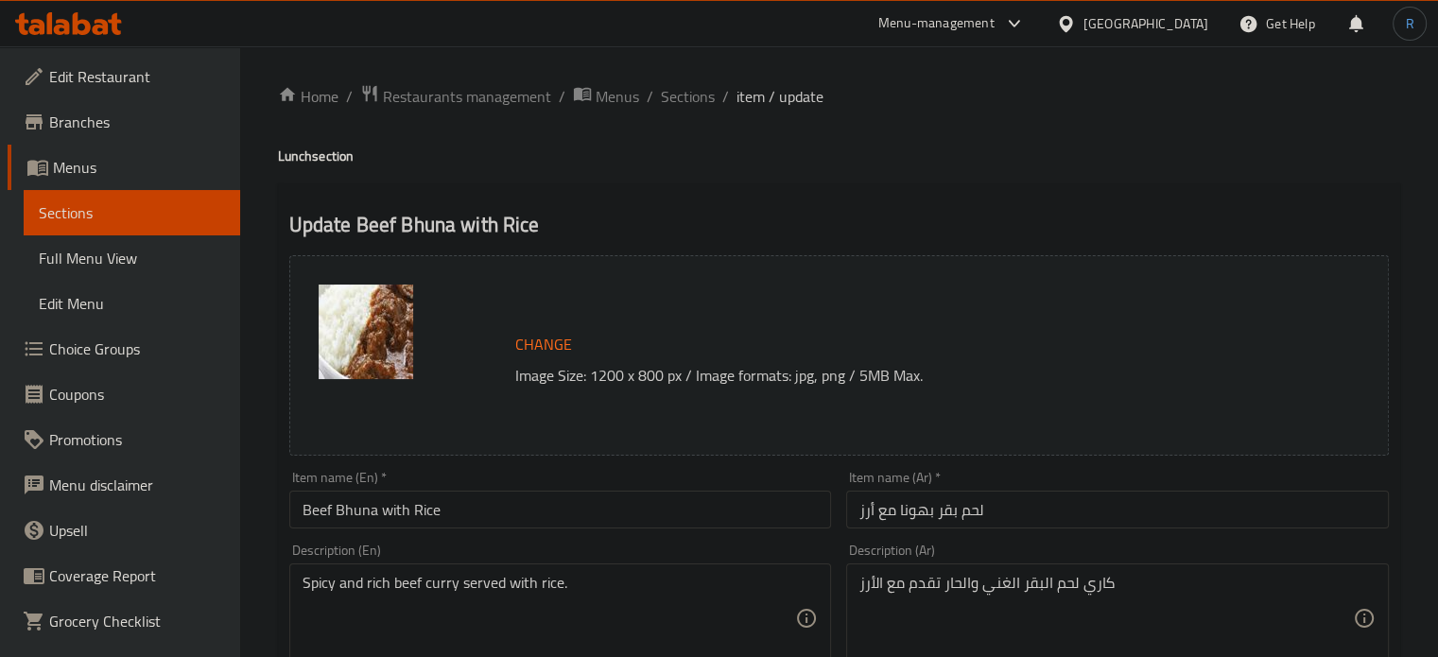
click at [936, 507] on input "لحم بقر بهونا مع أرز" at bounding box center [1117, 510] width 543 height 38
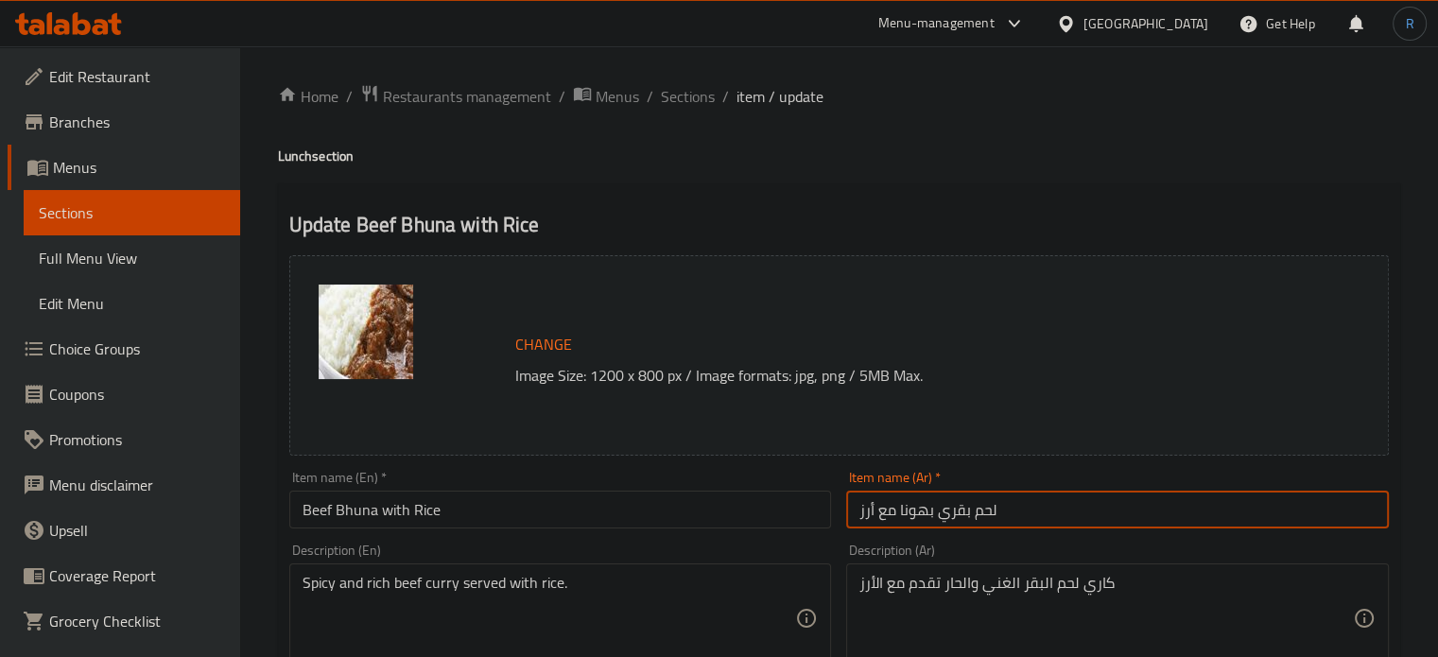
type input "لحم بقري بهونا مع أرز"
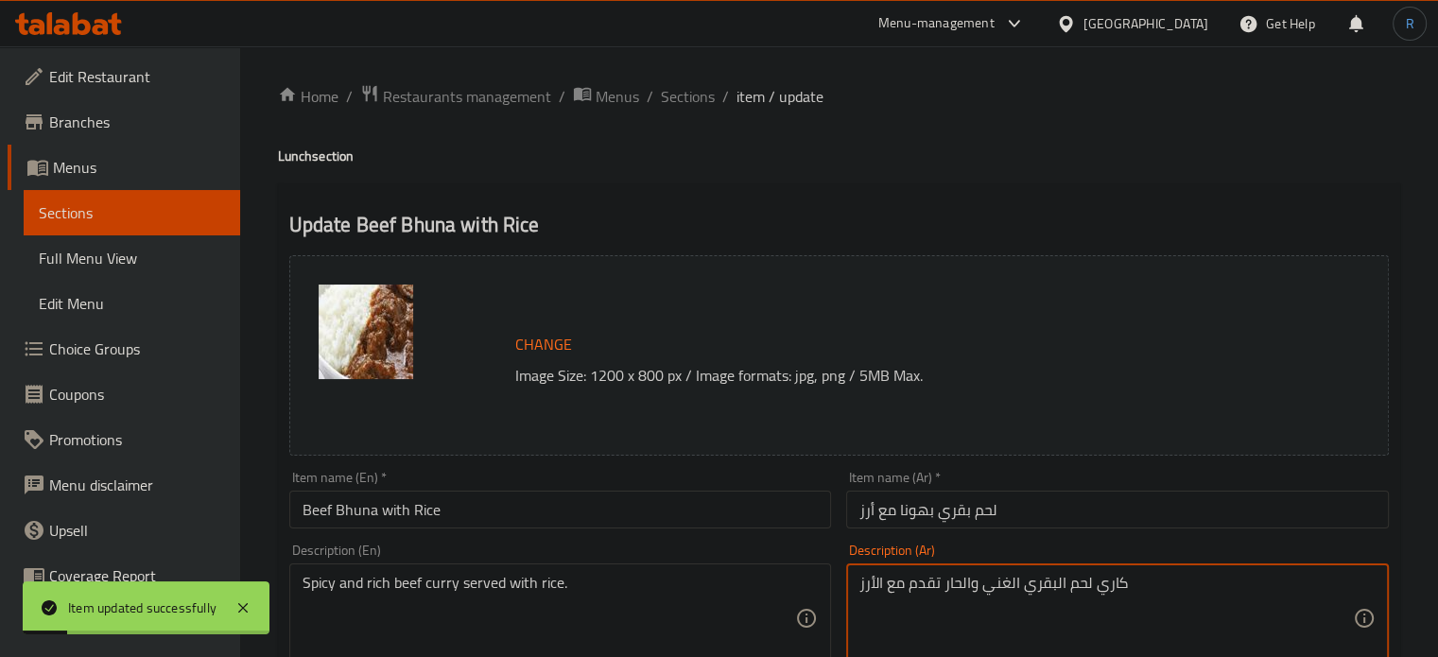
type textarea "كاري لحم البقري الغني والحار تقدم مع الأرز"
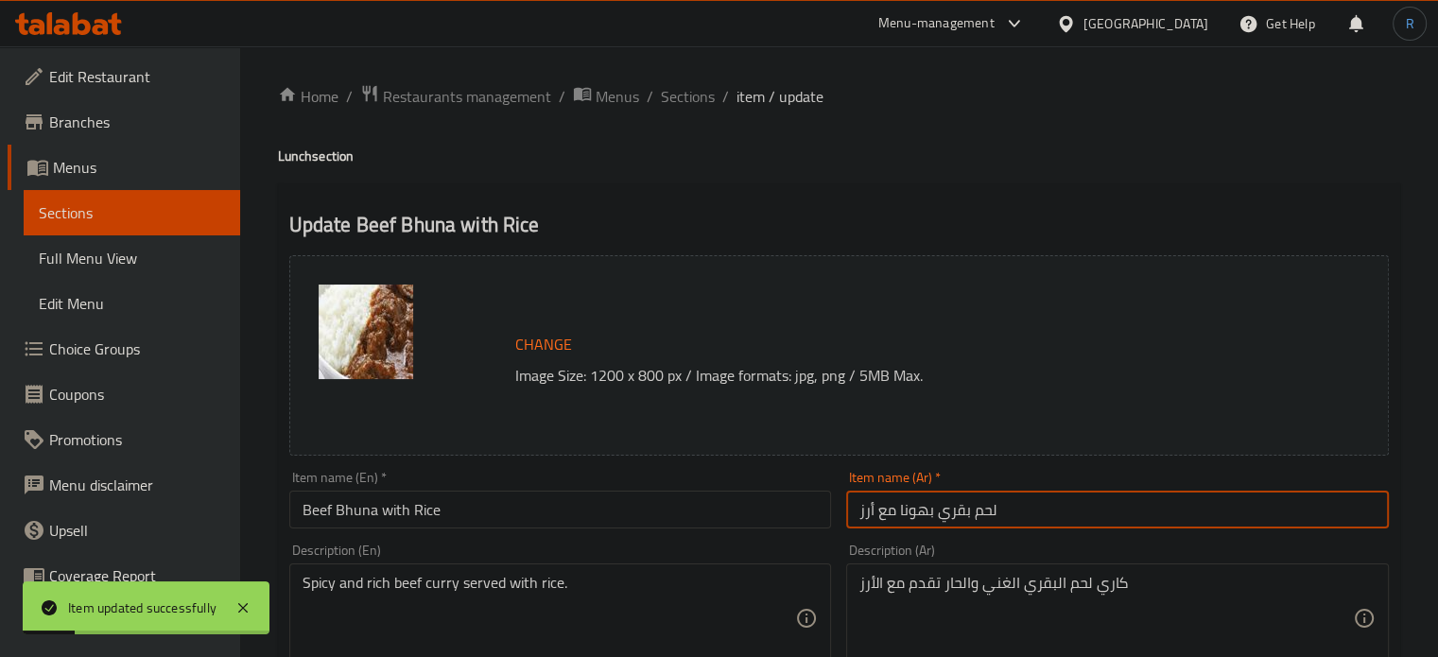
click at [1024, 506] on input "لحم بقري بهونا مع أرز" at bounding box center [1117, 510] width 543 height 38
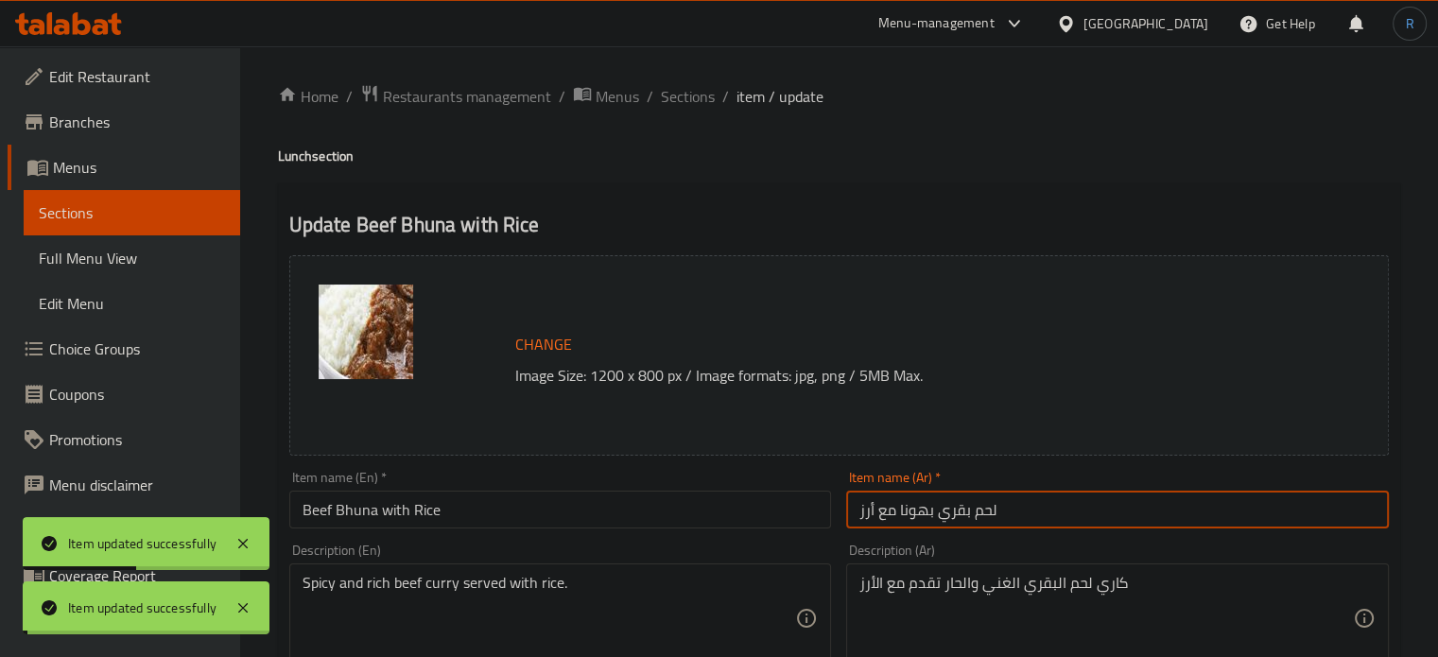
click at [669, 87] on span "Sections" at bounding box center [688, 96] width 54 height 23
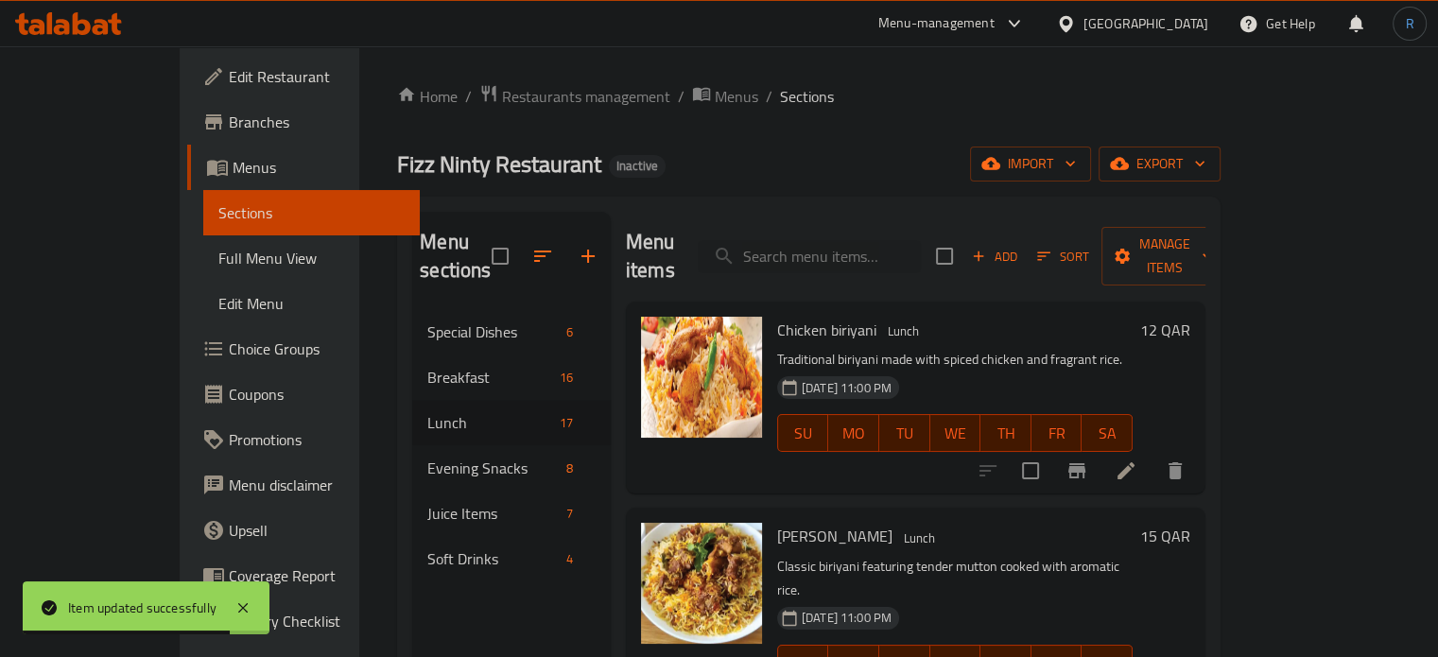
click at [861, 262] on div "Menu items Add Sort Manage items" at bounding box center [915, 257] width 579 height 90
click at [861, 248] on input "search" at bounding box center [809, 256] width 223 height 33
paste input "Hilsha Fish with Rice"
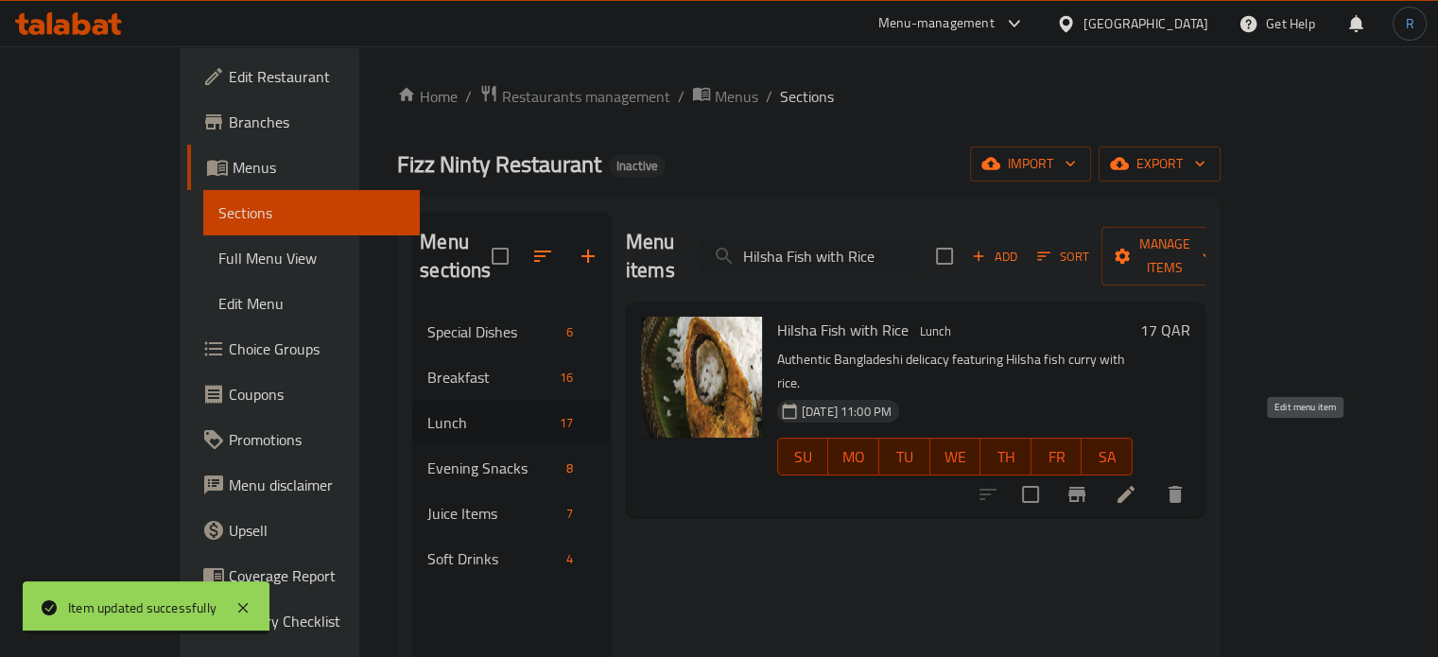
type input "Hilsha Fish with Rice"
click at [1134, 486] on icon at bounding box center [1125, 494] width 17 height 17
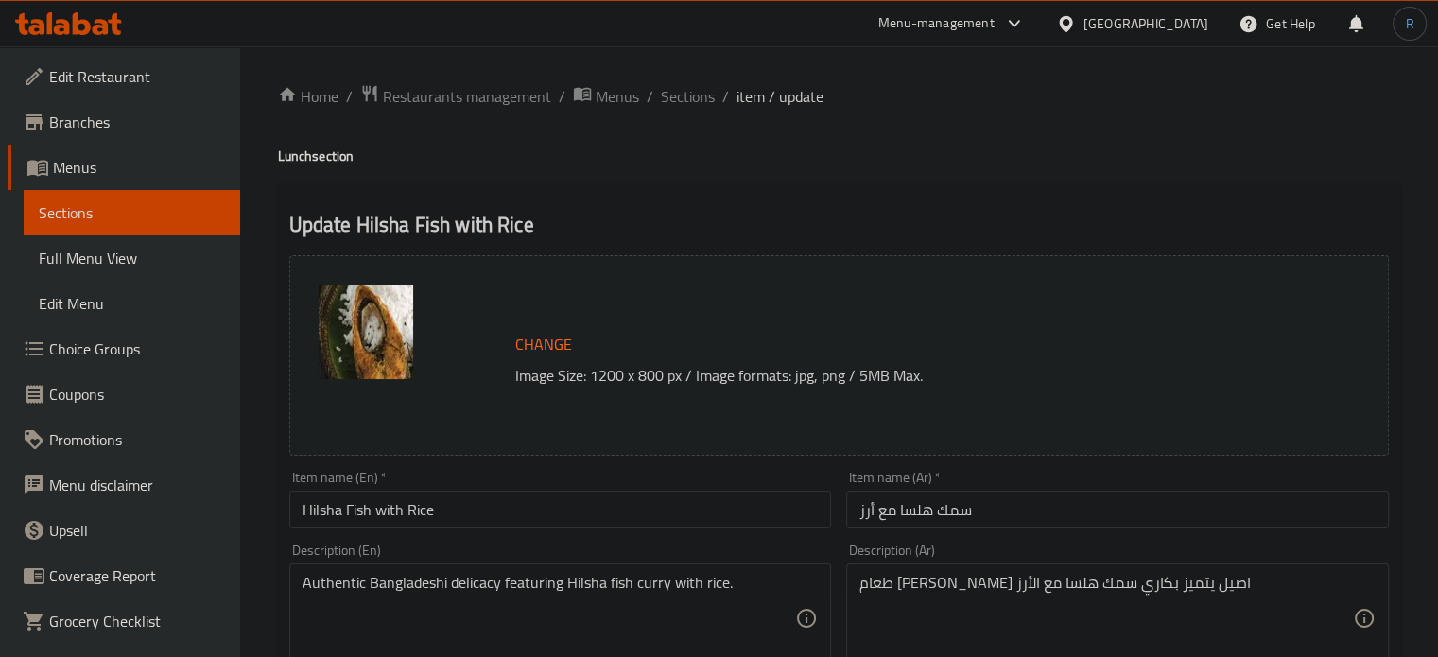
click at [919, 513] on input "سمك هلسا مع أرز" at bounding box center [1117, 510] width 543 height 38
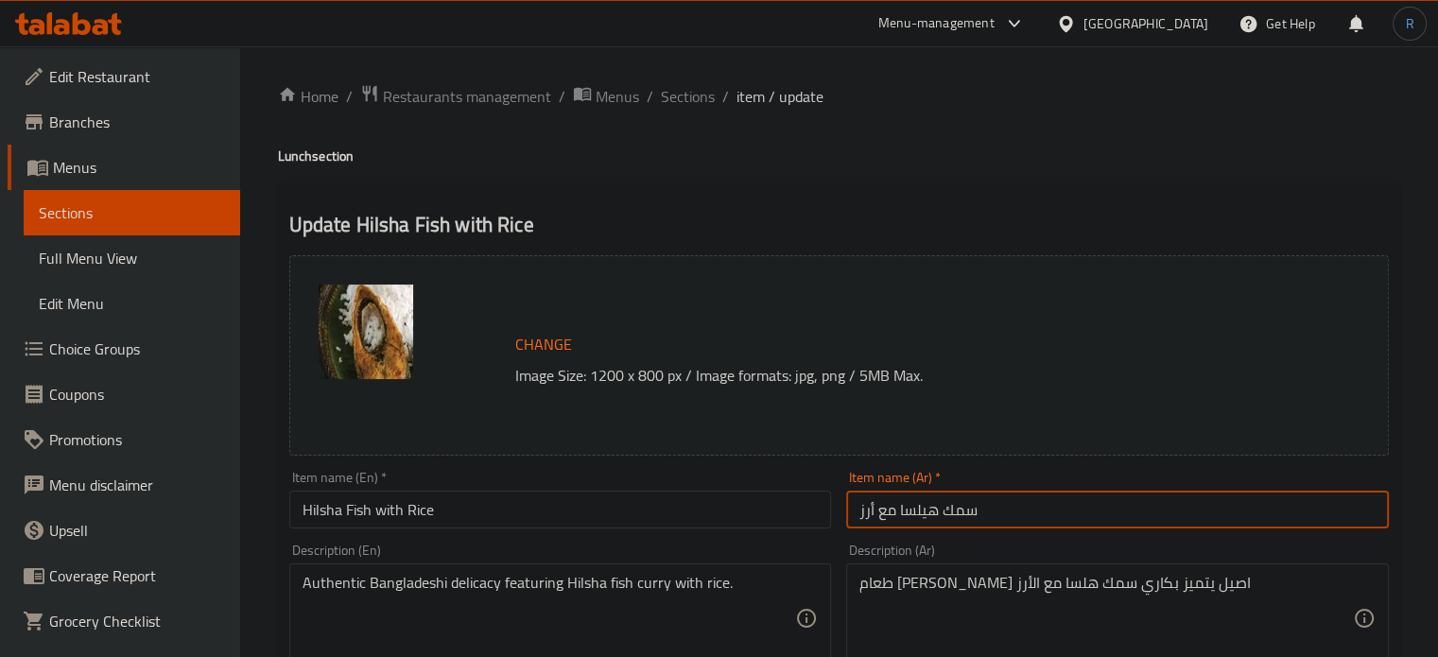
type input "سمك هيلسا مع أرز"
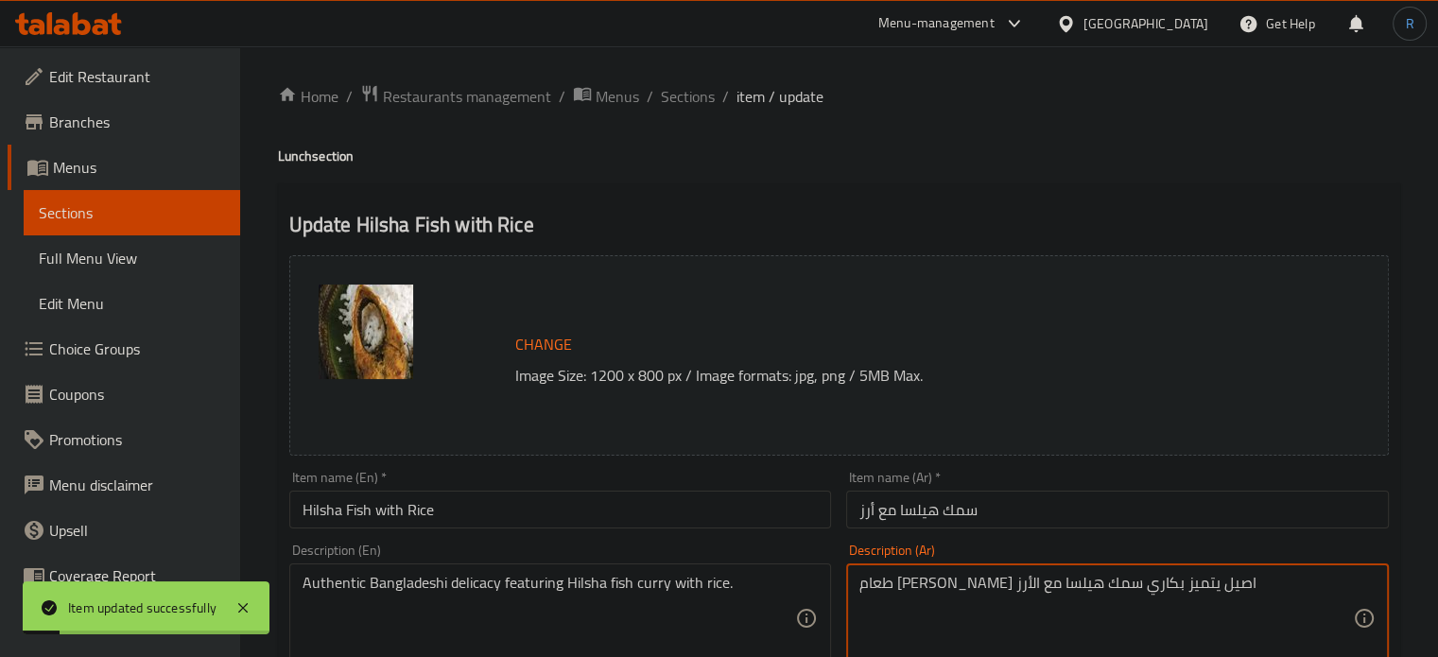
type textarea "طعام [PERSON_NAME] اصيل يتميز بكاري سمك هيلسا مع الأرز"
click at [986, 509] on input "سمك هيلسا مع أرز" at bounding box center [1117, 510] width 543 height 38
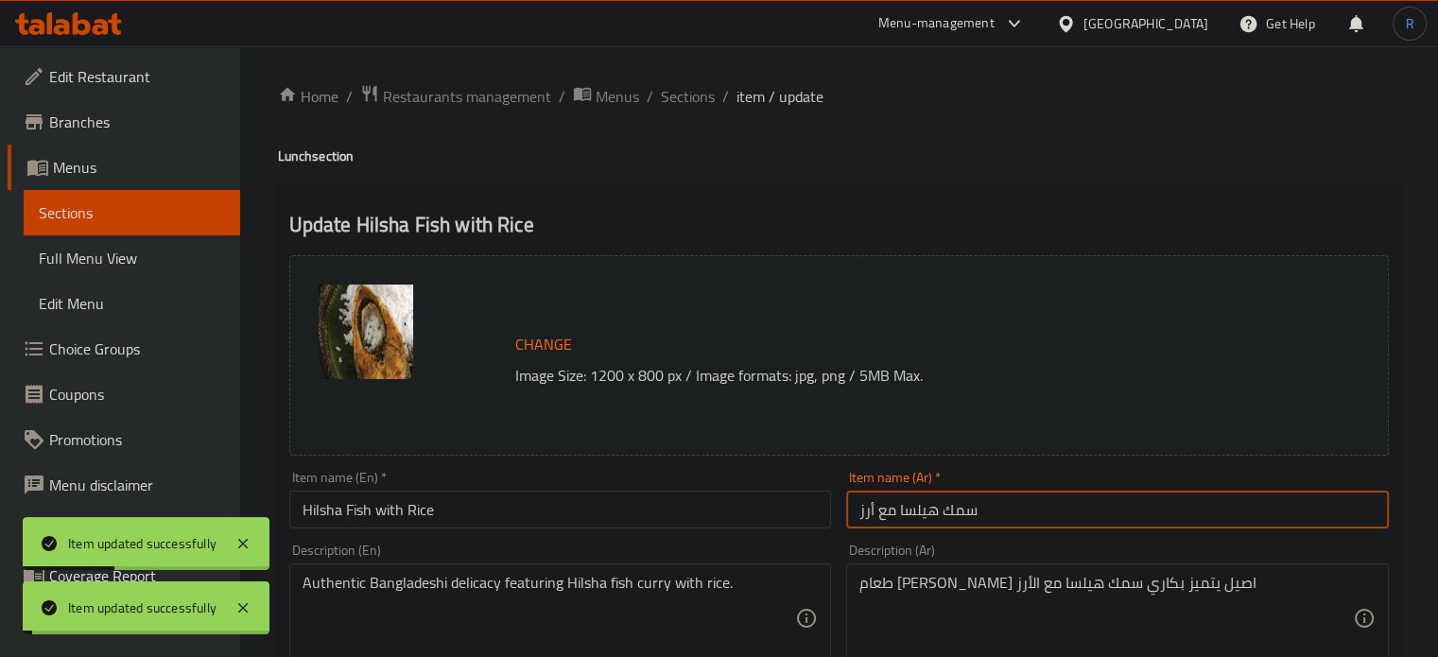
click at [679, 100] on span "Sections" at bounding box center [688, 96] width 54 height 23
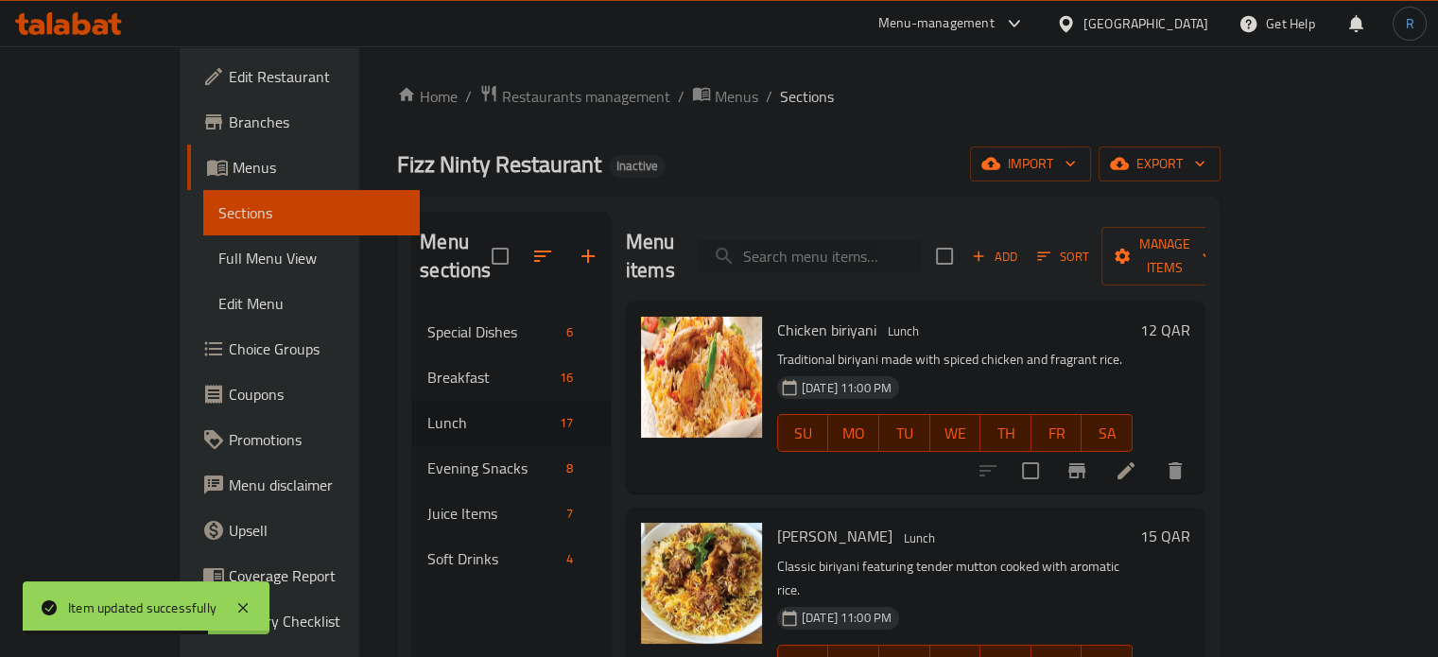
click at [835, 245] on input "search" at bounding box center [809, 256] width 223 height 33
paste input "Fish Biriyani"
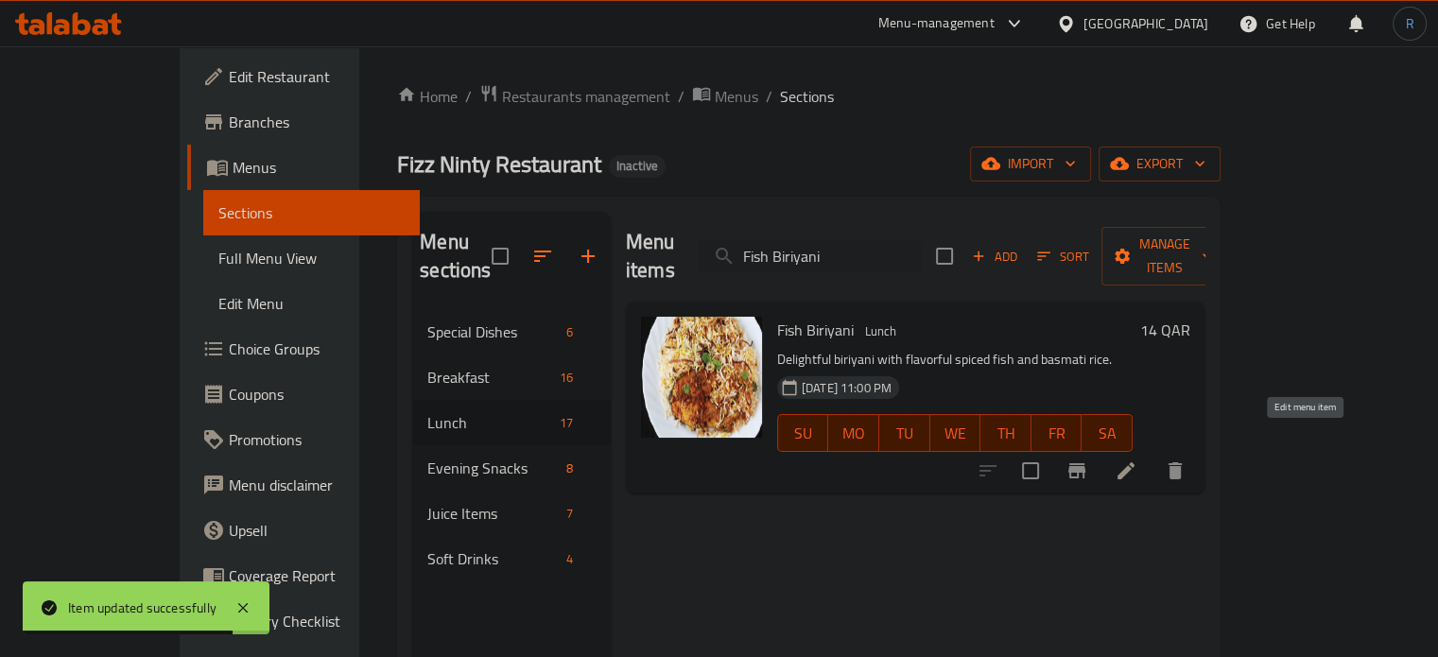
type input "Fish Biriyani"
click at [1137, 459] on icon at bounding box center [1125, 470] width 23 height 23
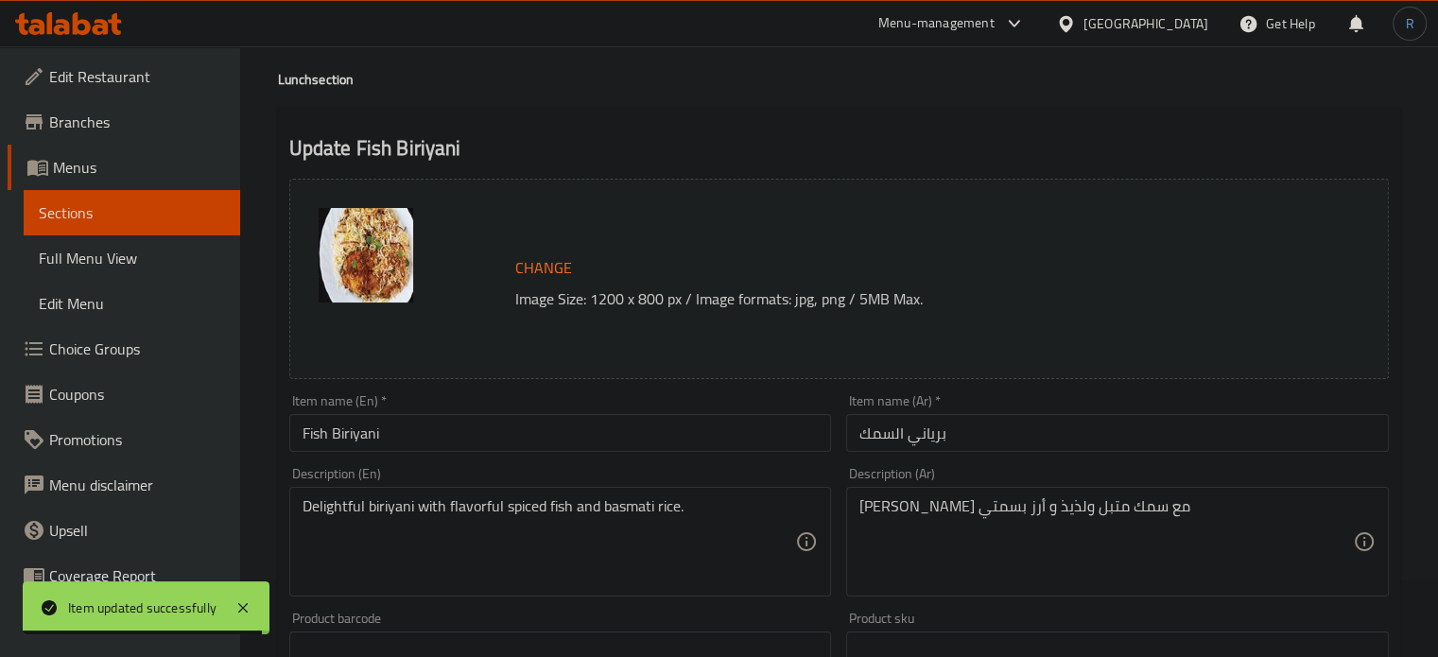
scroll to position [95, 0]
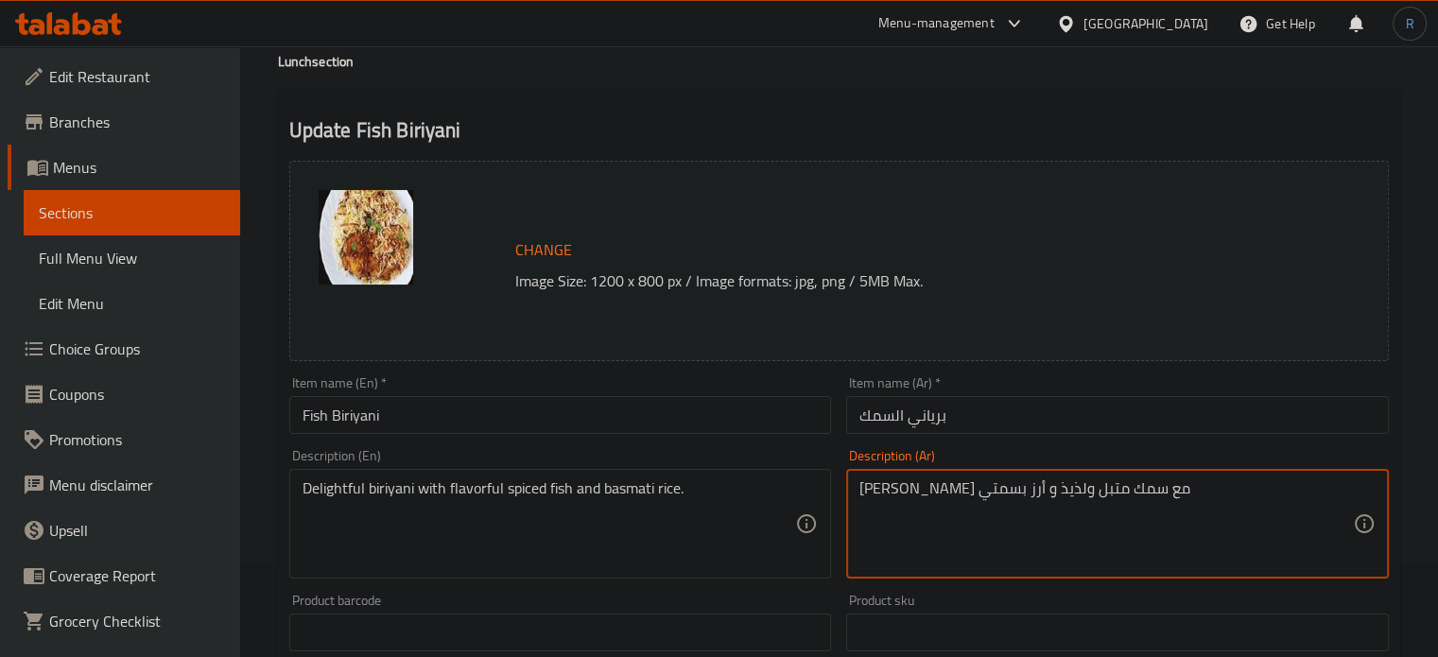
click at [1101, 493] on textarea "[PERSON_NAME] مع سمك متبل ولذيذ و أرز بسمتي" at bounding box center [1105, 524] width 493 height 90
click at [948, 489] on textarea "[PERSON_NAME] مع سمك متبل ولذيذ و أرز بسمتي" at bounding box center [1105, 524] width 493 height 90
type textarea "برياني مع سمك متبل و أرز بسمتي"
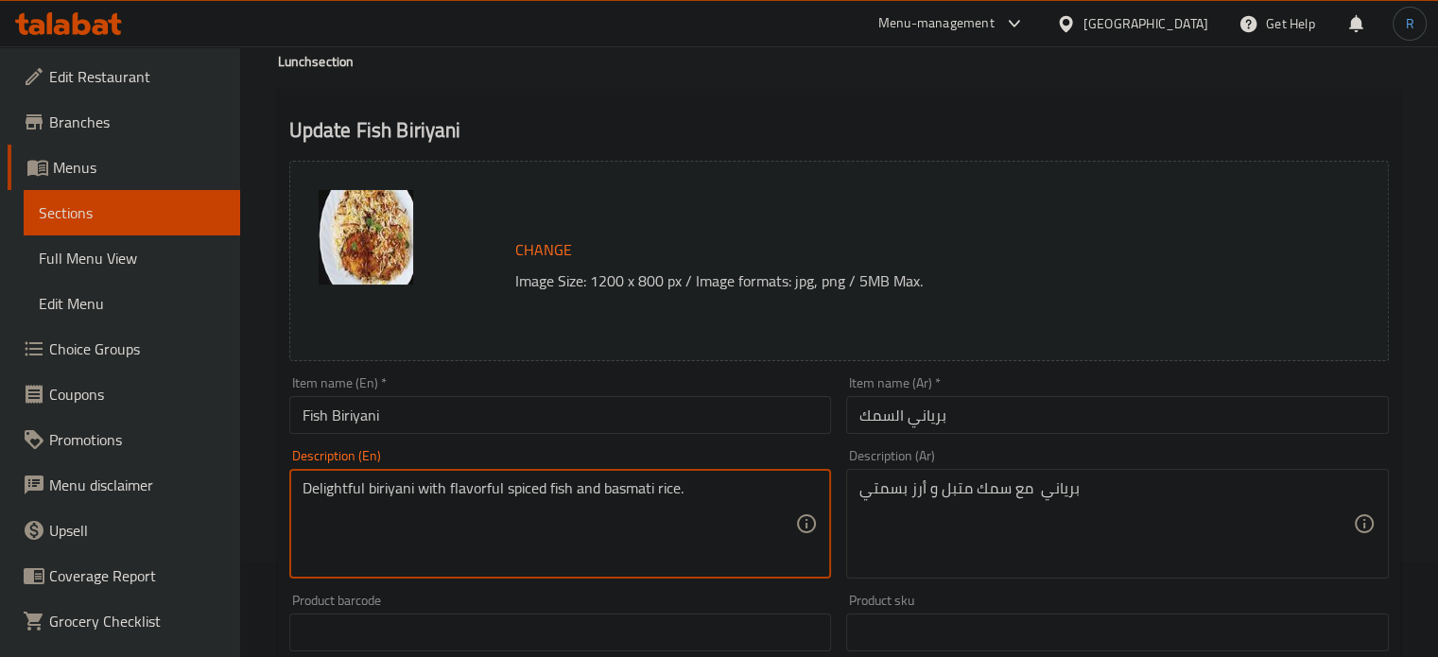
click at [332, 501] on textarea "Delightful biriyani with flavorful spiced fish and basmati rice." at bounding box center [548, 524] width 493 height 90
click at [391, 488] on textarea "biriyani with flavorful spiced fish and basmati rice." at bounding box center [548, 524] width 493 height 90
type textarea "biriyani with spiced fish and basmati rice."
click at [546, 415] on input "Fish Biriyani" at bounding box center [560, 415] width 543 height 38
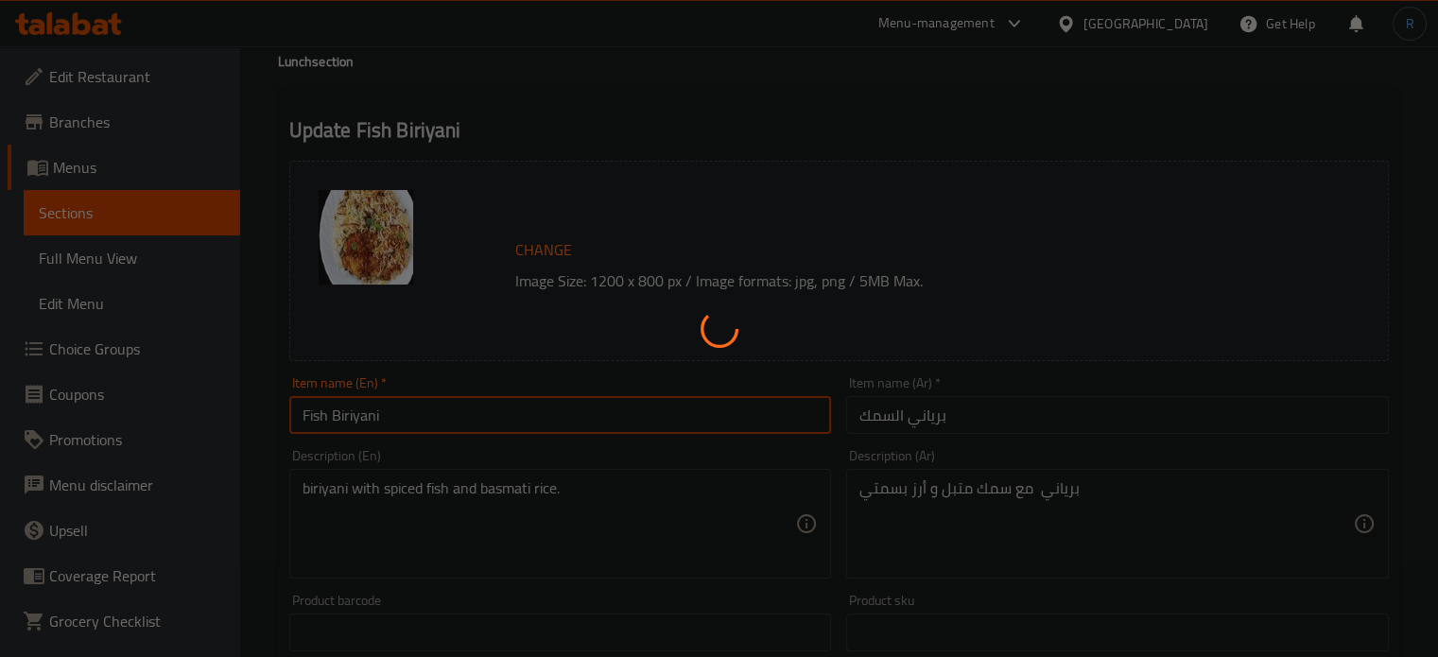
scroll to position [0, 0]
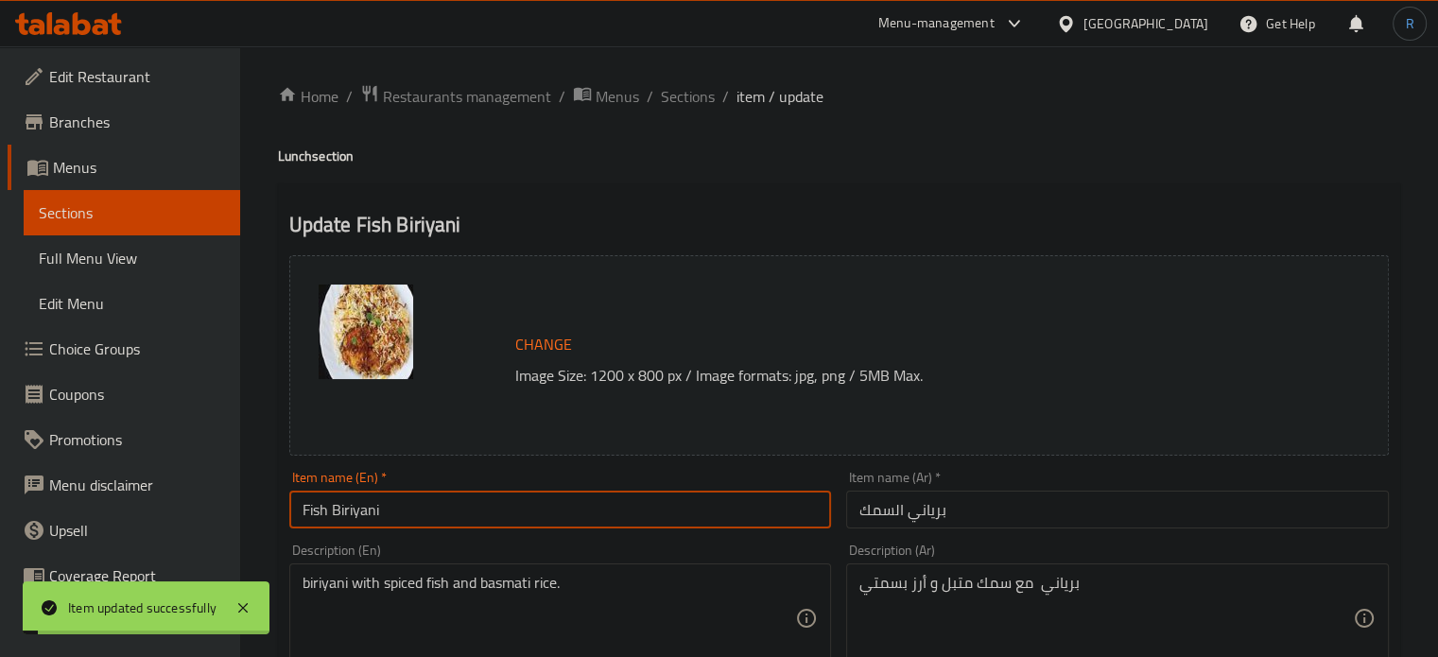
drag, startPoint x: 685, startPoint y: 105, endPoint x: 705, endPoint y: 7, distance: 100.3
click at [685, 105] on span "Sections" at bounding box center [688, 96] width 54 height 23
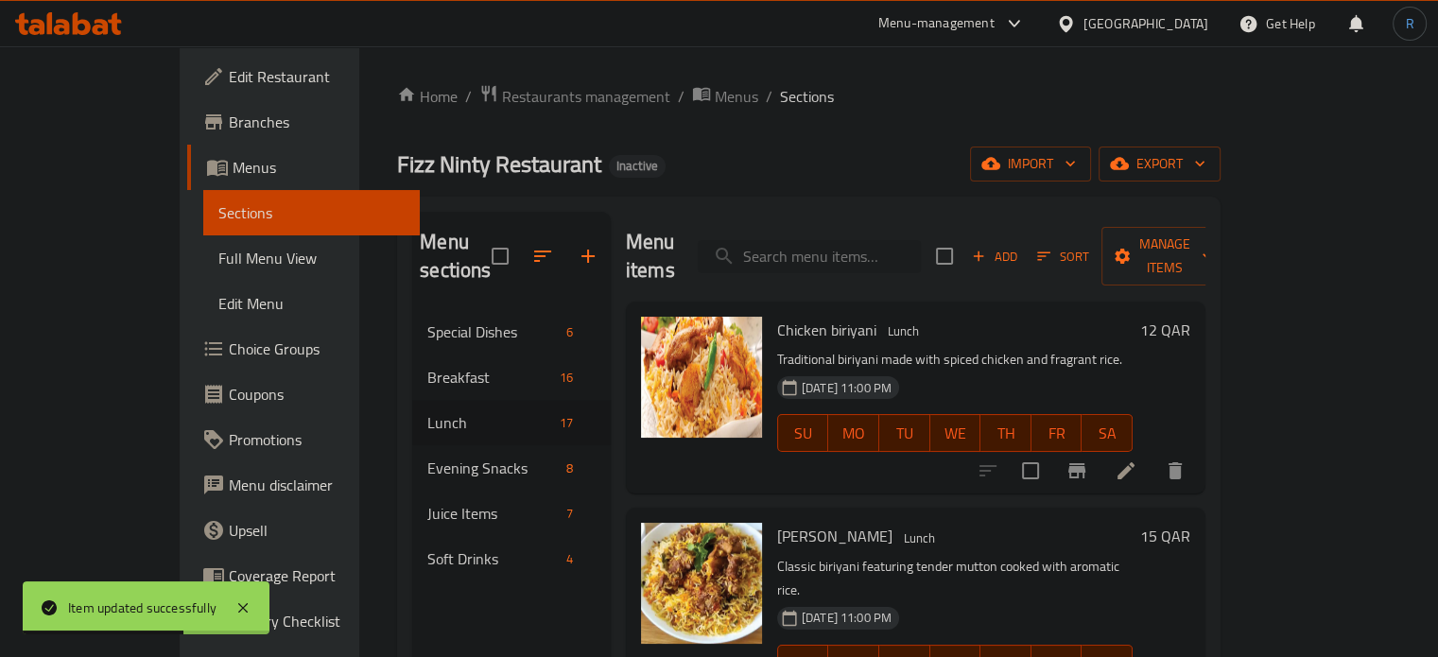
click at [836, 240] on input "search" at bounding box center [809, 256] width 223 height 33
paste input "White Rice"
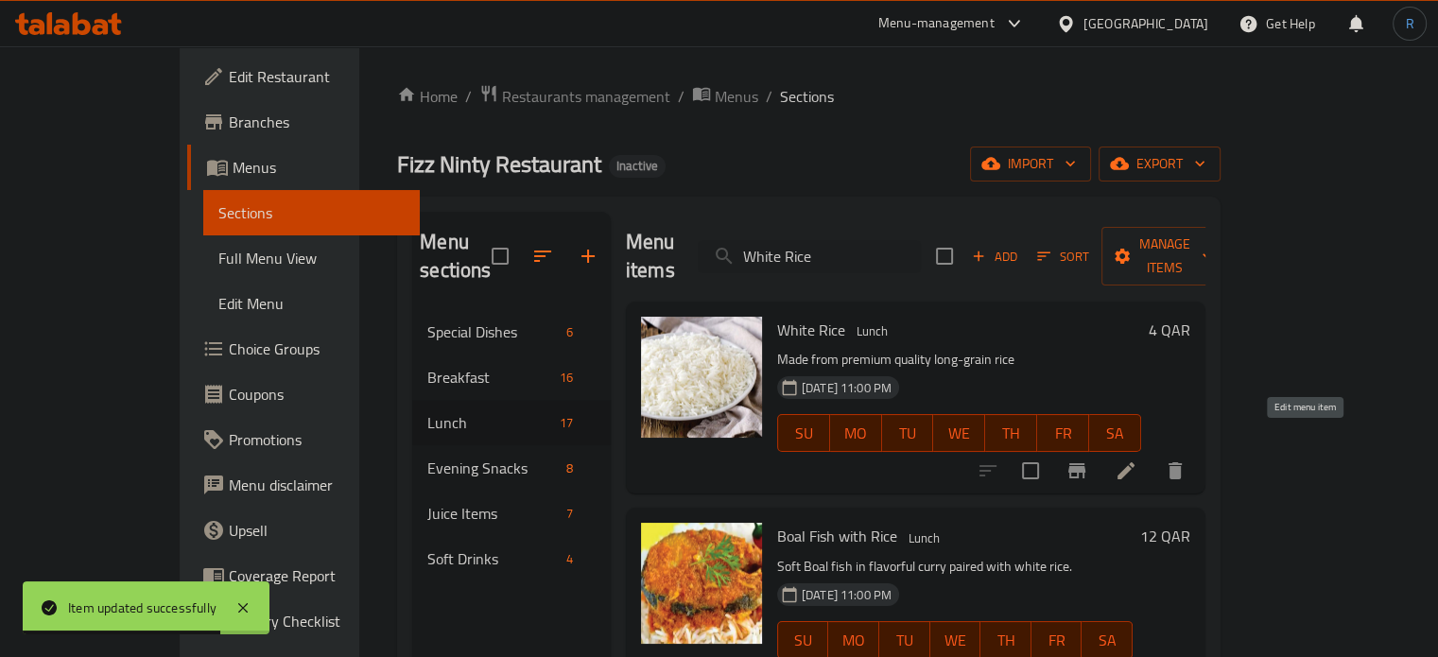
type input "White Rice"
click at [1137, 459] on icon at bounding box center [1125, 470] width 23 height 23
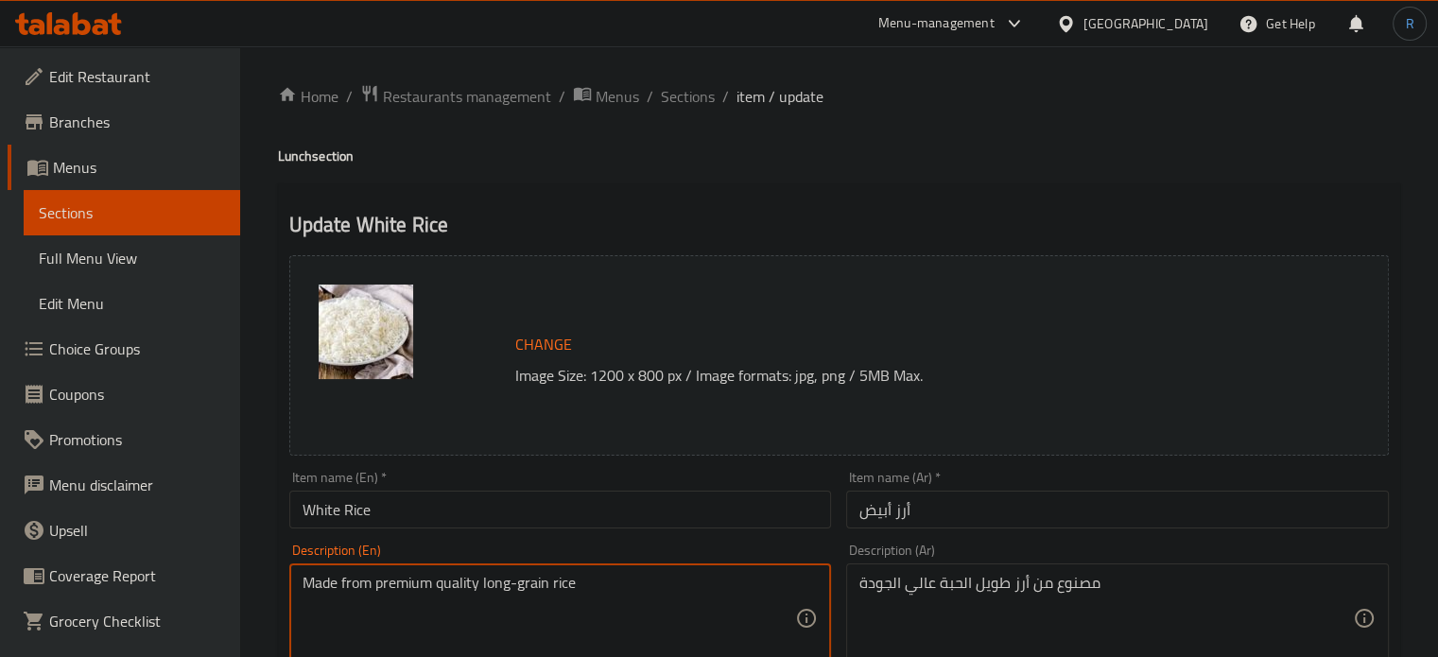
click at [635, 599] on textarea "Made from premium quality long-grain rice" at bounding box center [548, 619] width 493 height 90
paste textarea "Rice cooked on steamed, Water and Salt"
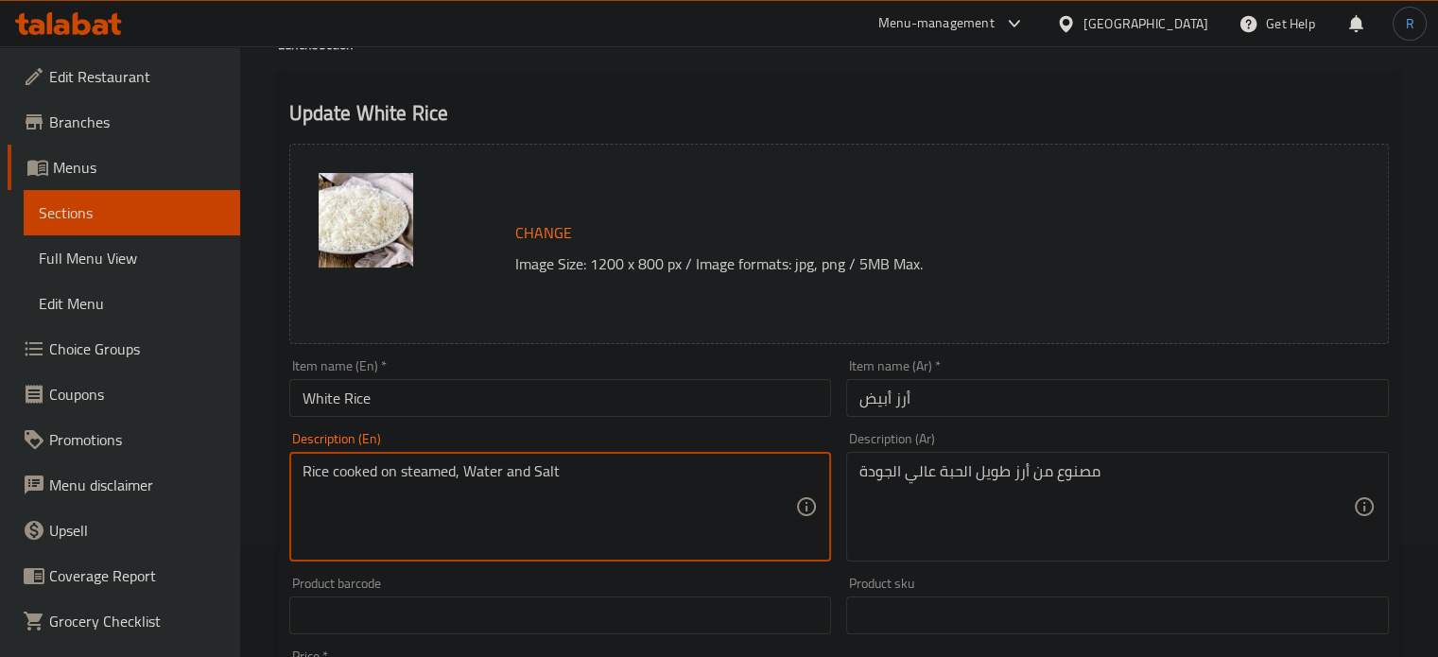
scroll to position [189, 0]
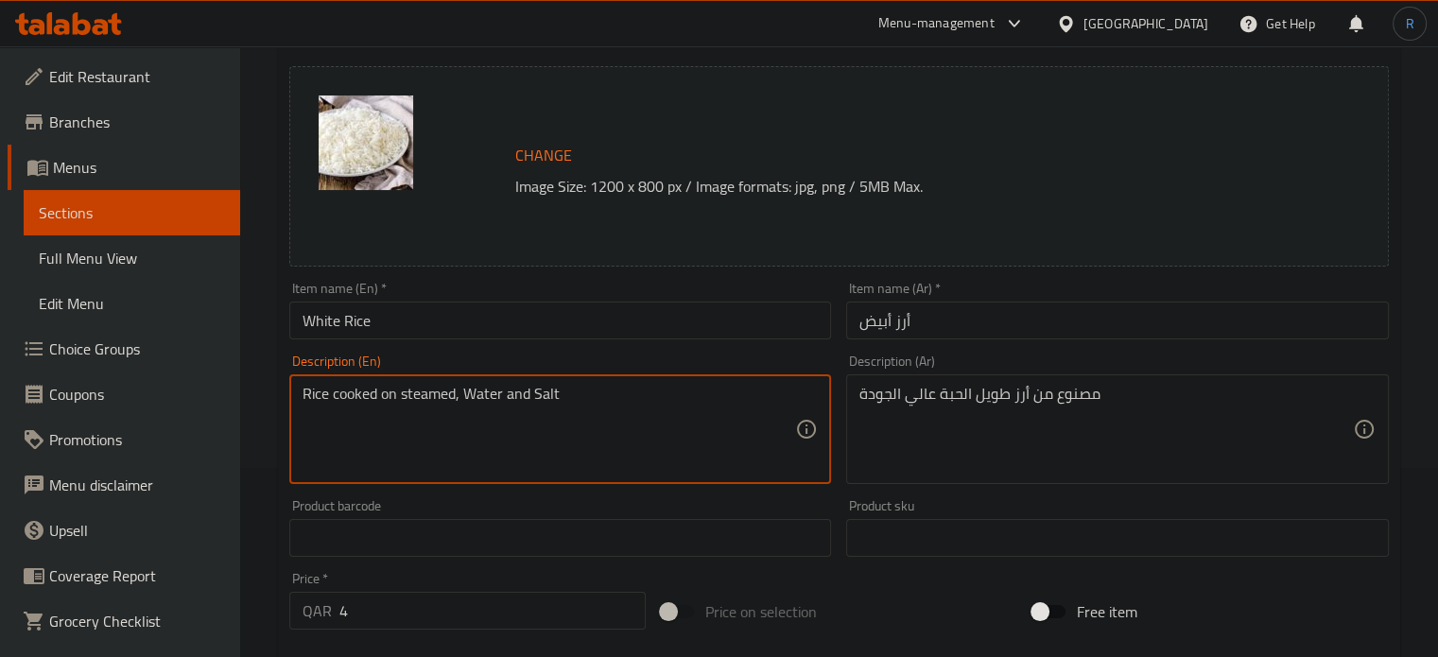
type textarea "Rice cooked on steamed, Water and Salt"
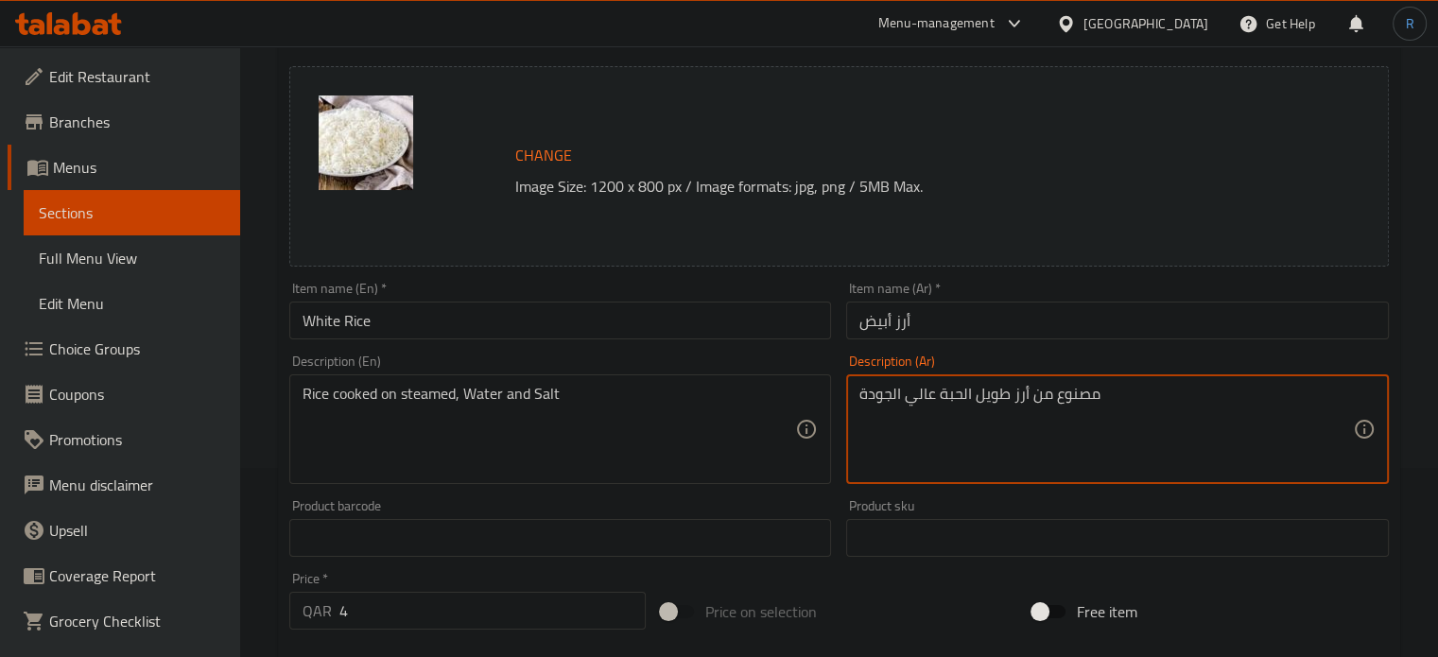
click at [941, 394] on textarea "مصنوع من أرز طويل الحبة عالي الجودة" at bounding box center [1105, 430] width 493 height 90
paste textarea "أرز مطهو على البخار، مياه وملح"
type textarea "أرز مطهو على البخار، مياه وملح"
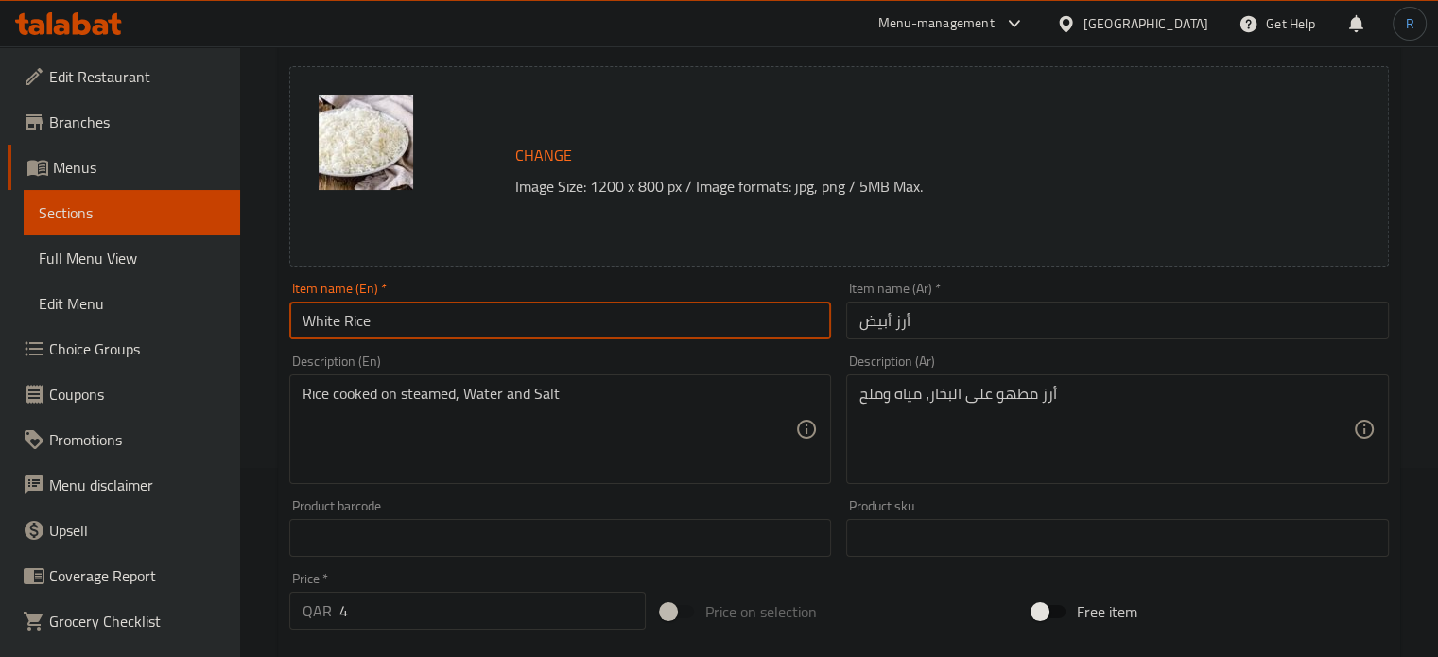
click at [703, 319] on input "White Rice" at bounding box center [560, 321] width 543 height 38
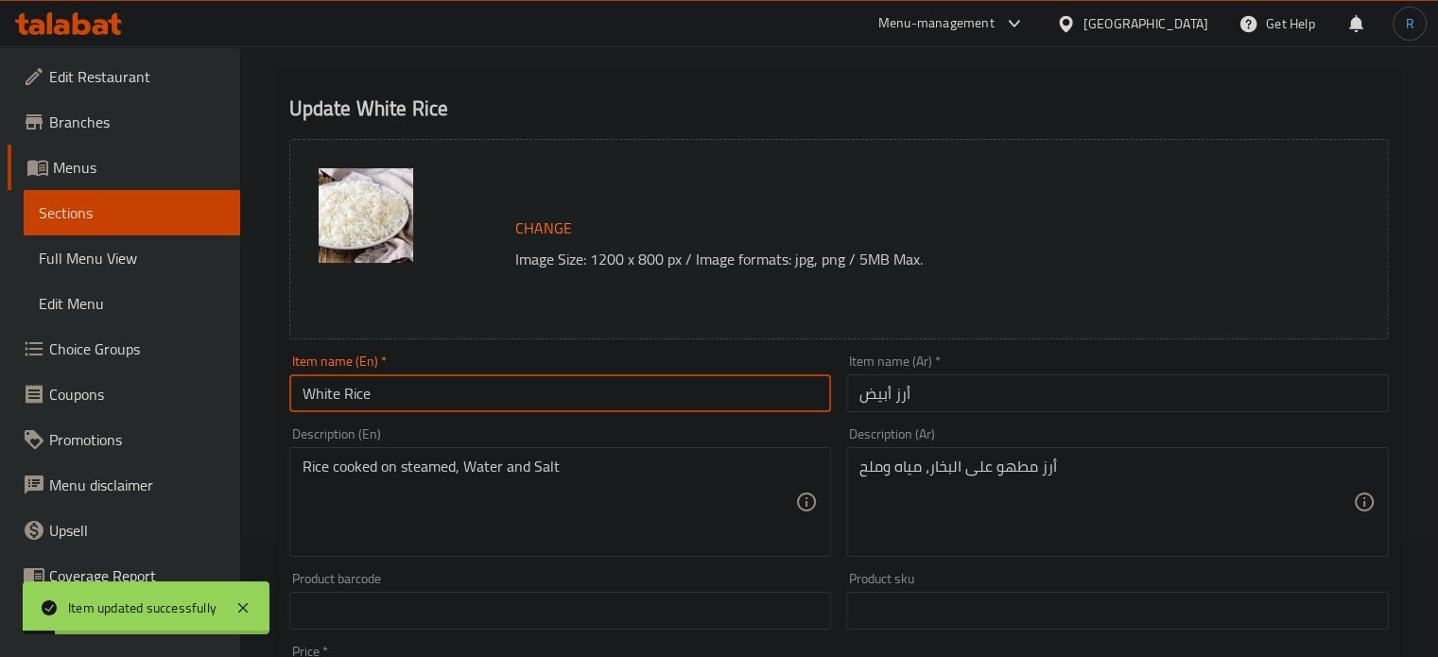
scroll to position [0, 0]
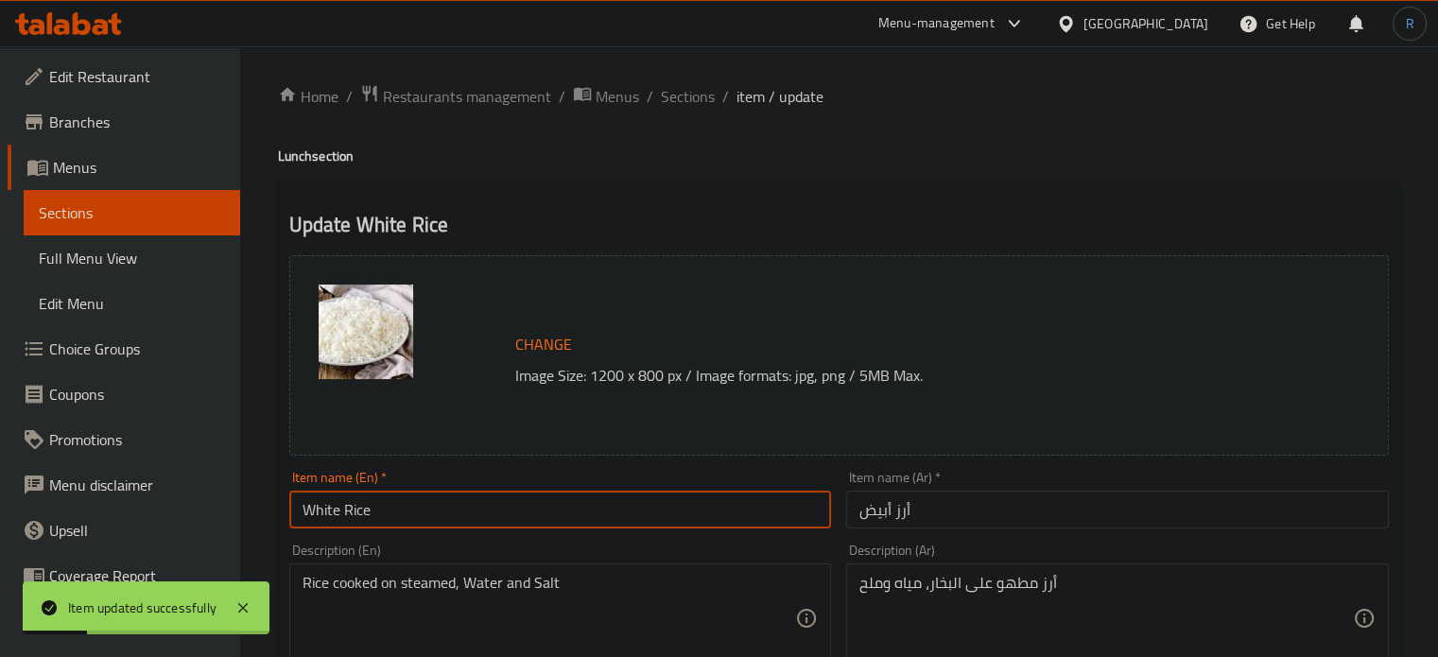
drag, startPoint x: 678, startPoint y: 93, endPoint x: 716, endPoint y: 3, distance: 97.8
click at [678, 93] on span "Sections" at bounding box center [688, 96] width 54 height 23
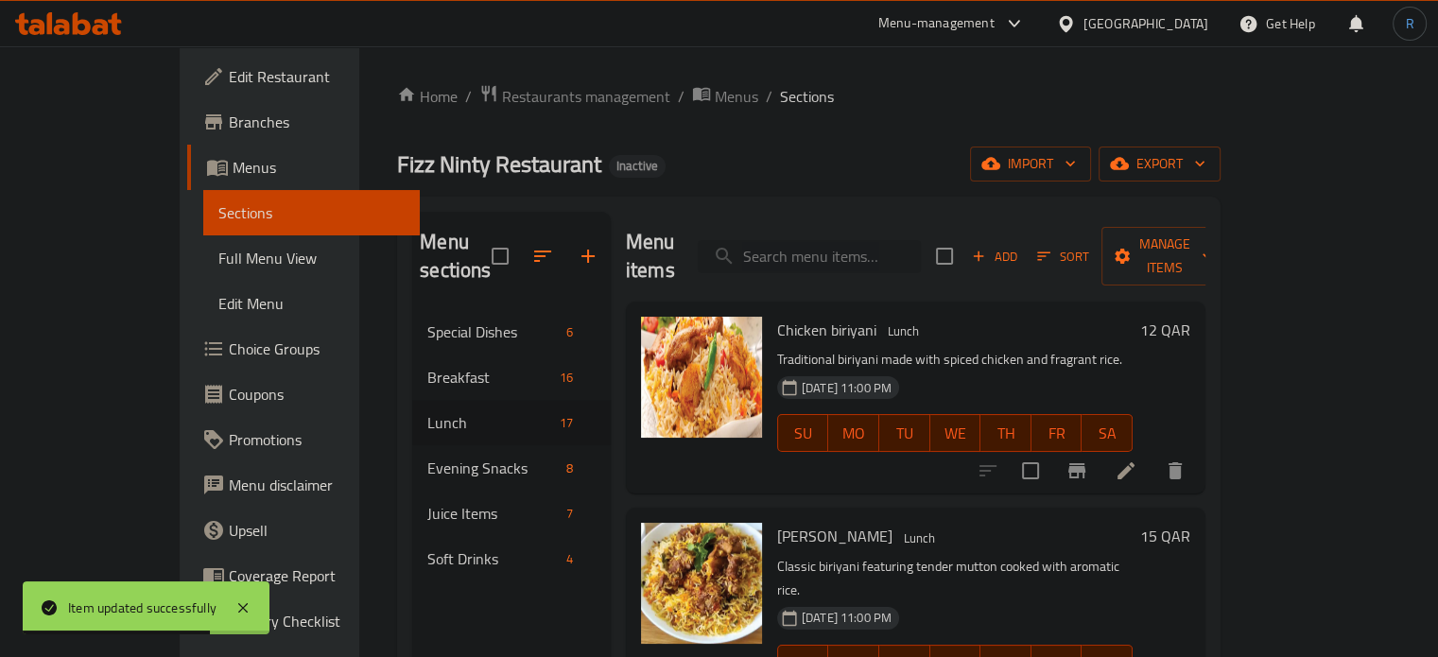
click at [832, 240] on input "search" at bounding box center [809, 256] width 223 height 33
paste input "Pabda Fish with Rice"
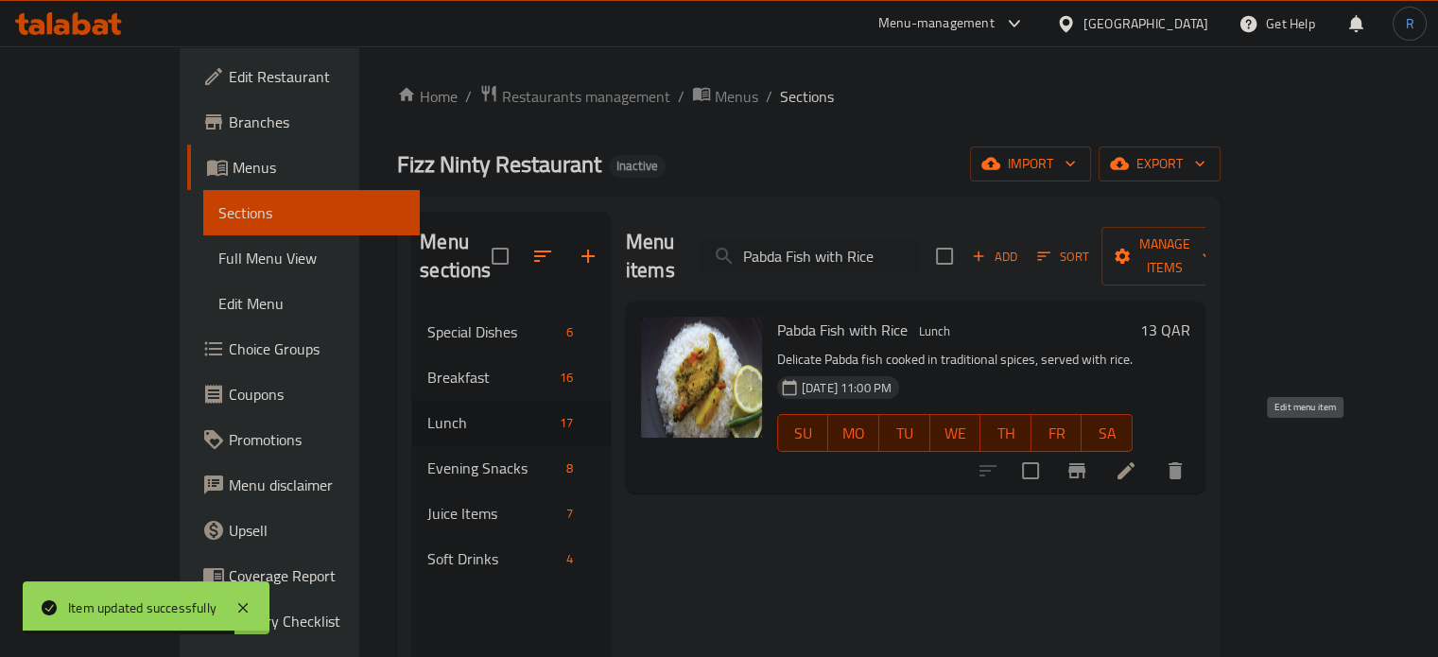
type input "Pabda Fish with Rice"
click at [1137, 459] on icon at bounding box center [1125, 470] width 23 height 23
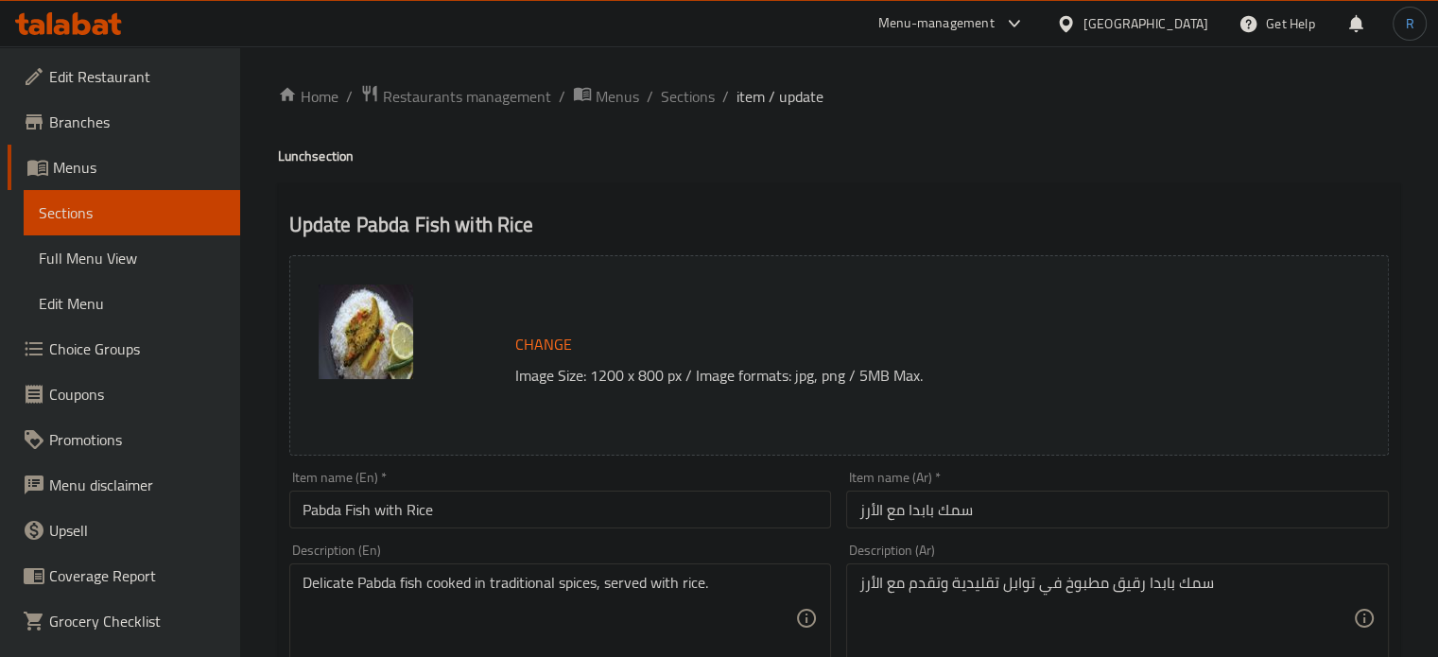
click at [678, 96] on span "Sections" at bounding box center [688, 96] width 54 height 23
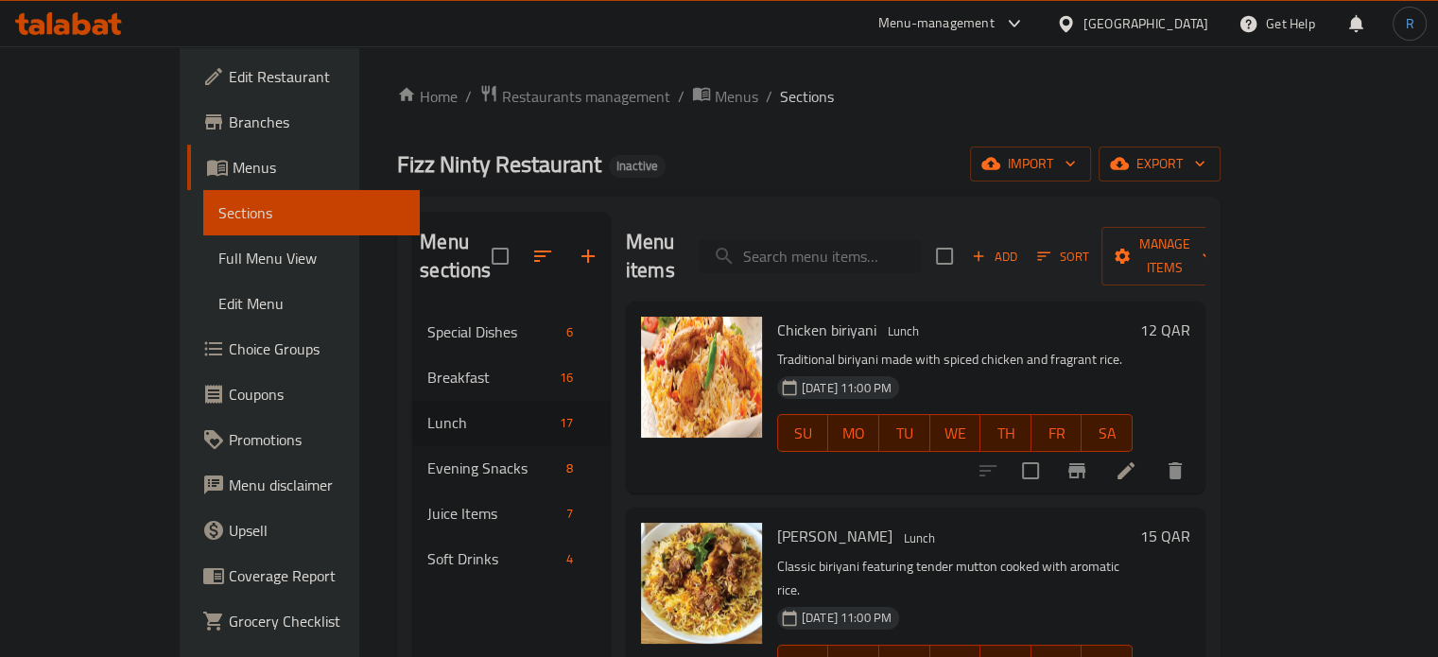
click at [885, 240] on input "search" at bounding box center [809, 256] width 223 height 33
paste input "Hilsha Fish with Rice"
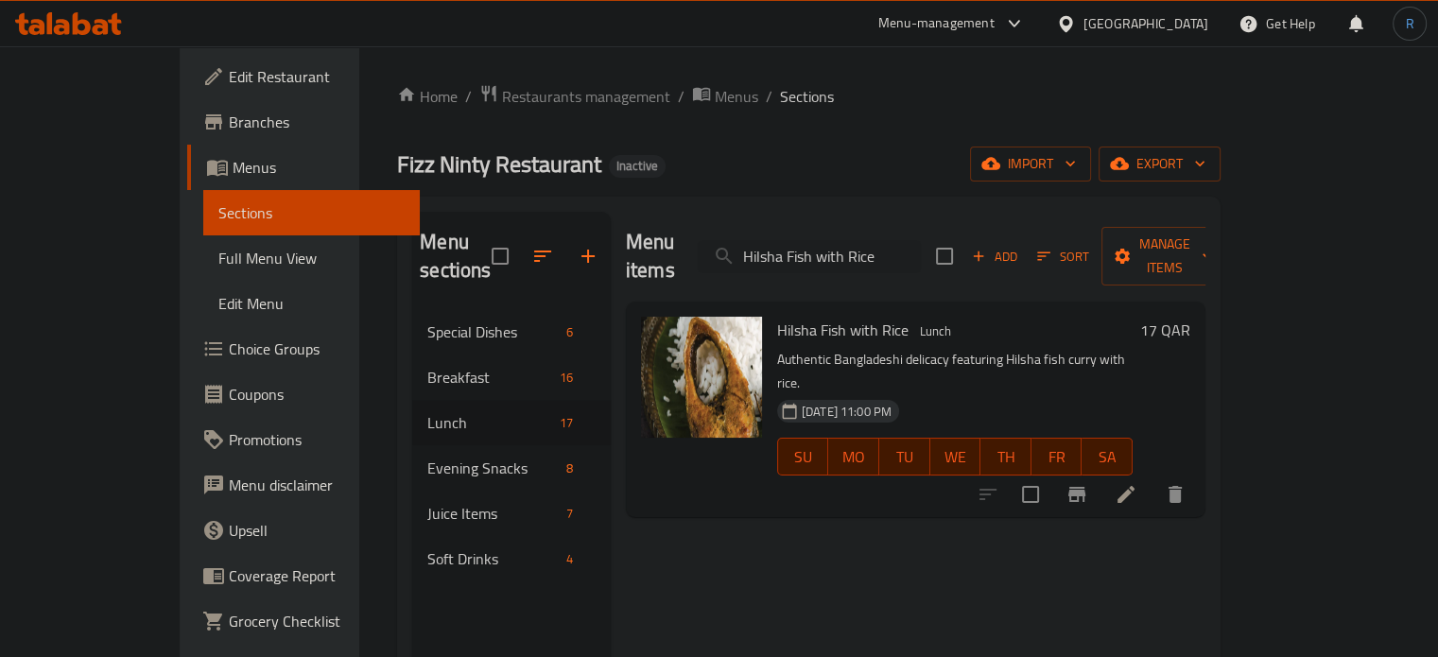
type input "Hilsha Fish with Rice"
click at [1134, 486] on icon at bounding box center [1125, 494] width 17 height 17
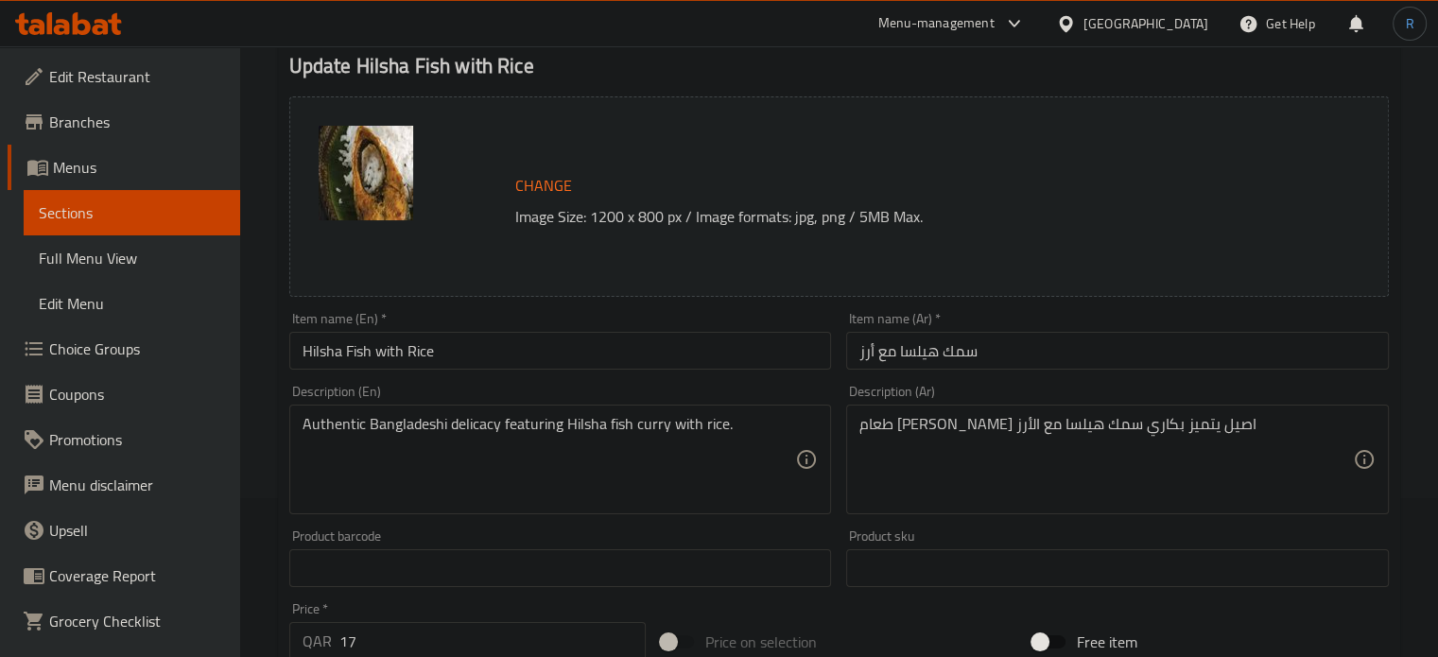
scroll to position [189, 0]
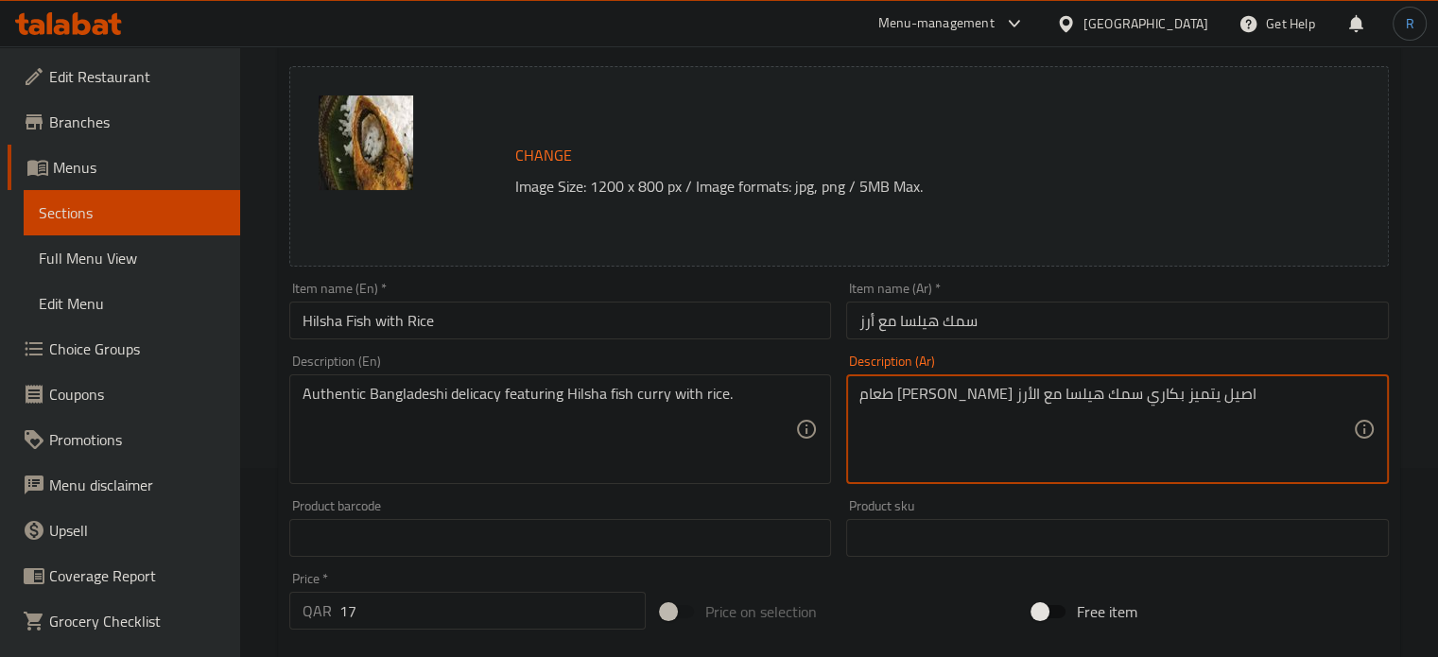
click at [1190, 396] on textarea "طعام شهي بنجلاديشي اصيل يتميز بكاري سمك هيلسا مع الأرز" at bounding box center [1105, 430] width 493 height 90
type textarea "طعام بنجلاديشي اصيل يتميز بكاري سمك هيلسا مع الأرز"
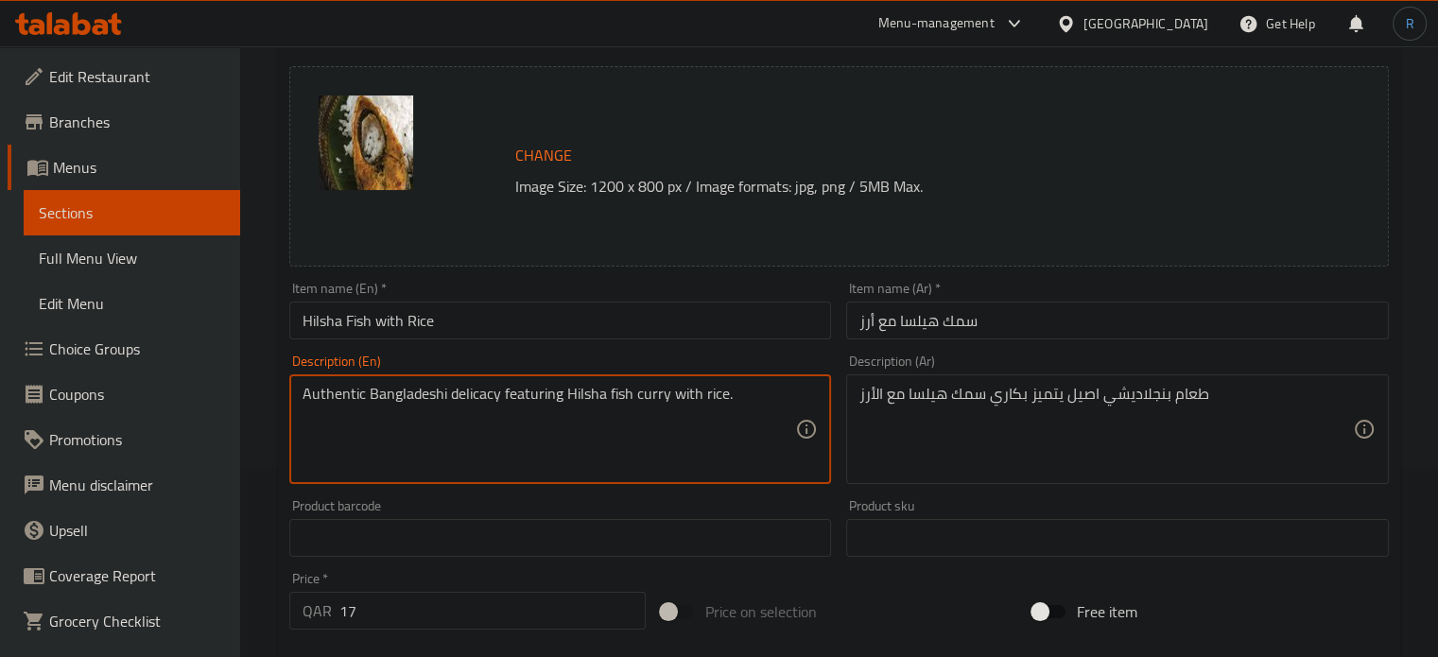
click at [467, 395] on textarea "Authentic Bangladeshi delicacy featuring Hilsha fish curry with rice." at bounding box center [548, 430] width 493 height 90
type textarea "Authentic Bangladeshi featuring Hilsha fish curry with rice."
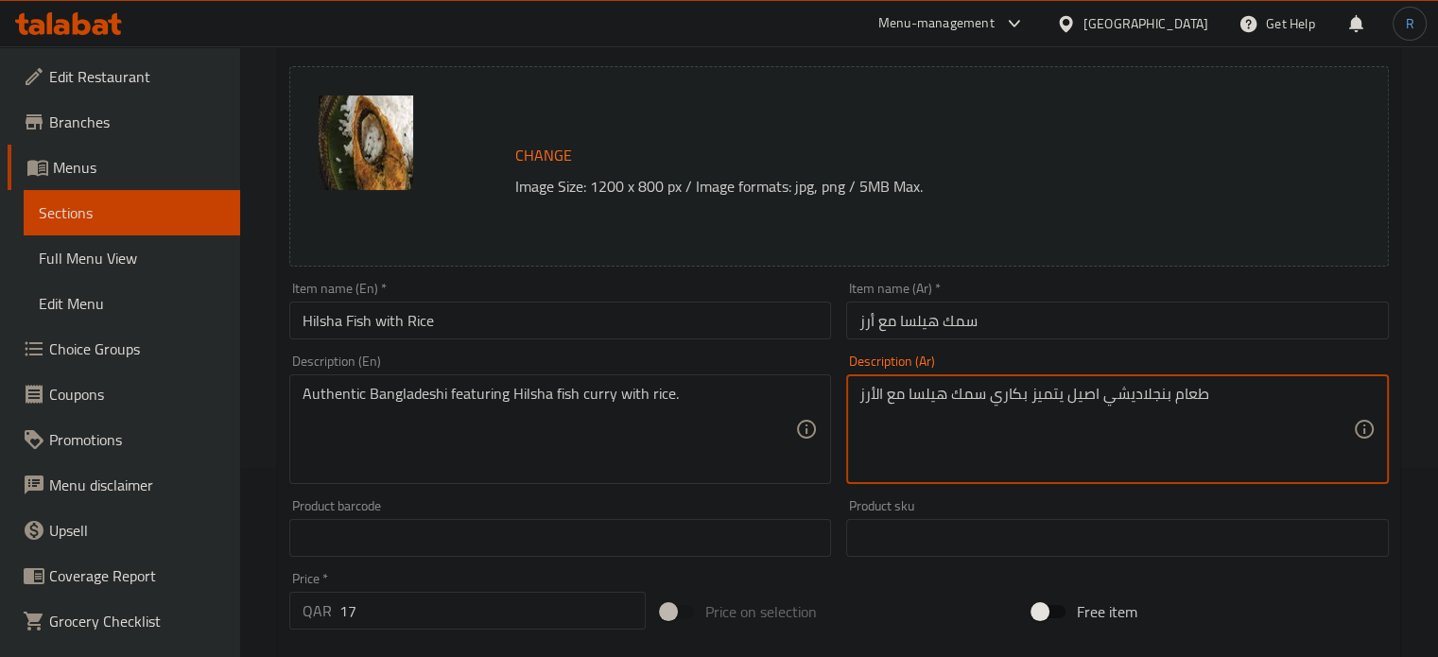
click at [1178, 405] on textarea "طعام بنجلاديشي اصيل يتميز بكاري سمك هيلسا مع الأرز" at bounding box center [1105, 430] width 493 height 90
type textarea "بنجلاديشي اصيل يتميز بكاري سمك هيلسا مع الأرز"
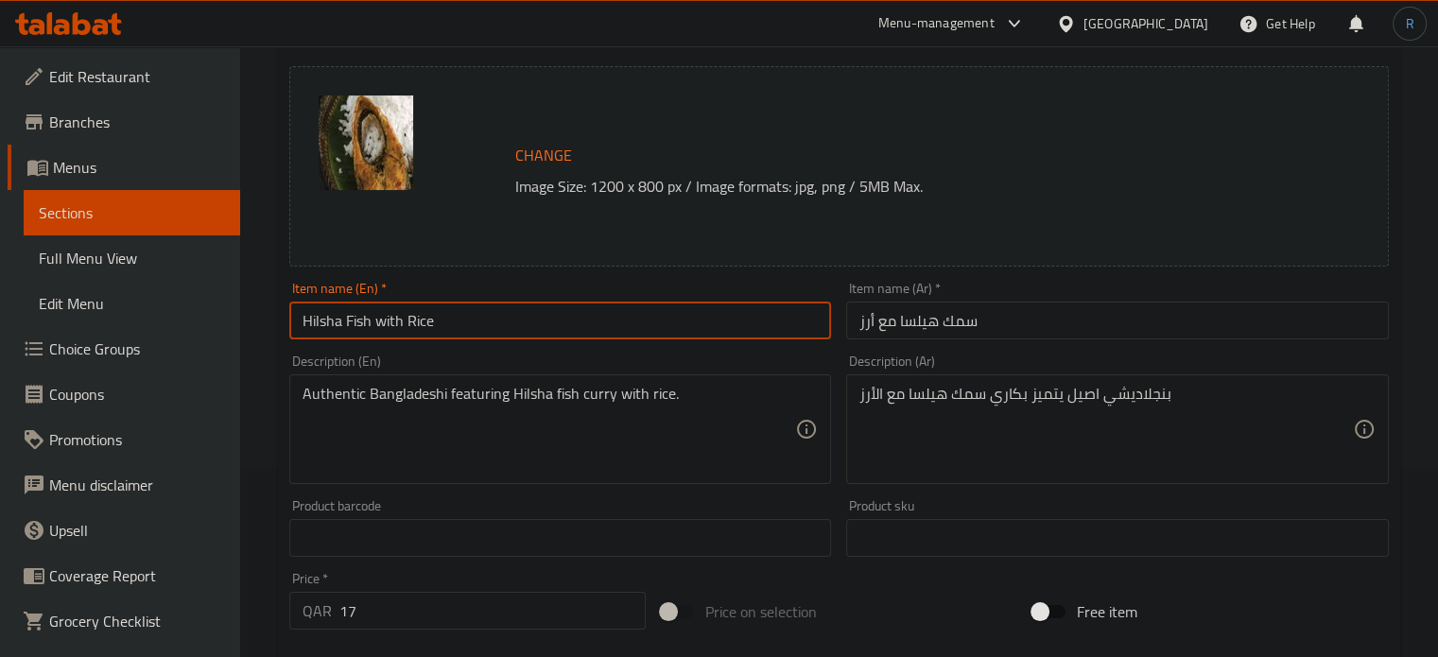
click at [754, 308] on input "Hilsha Fish with Rice" at bounding box center [560, 321] width 543 height 38
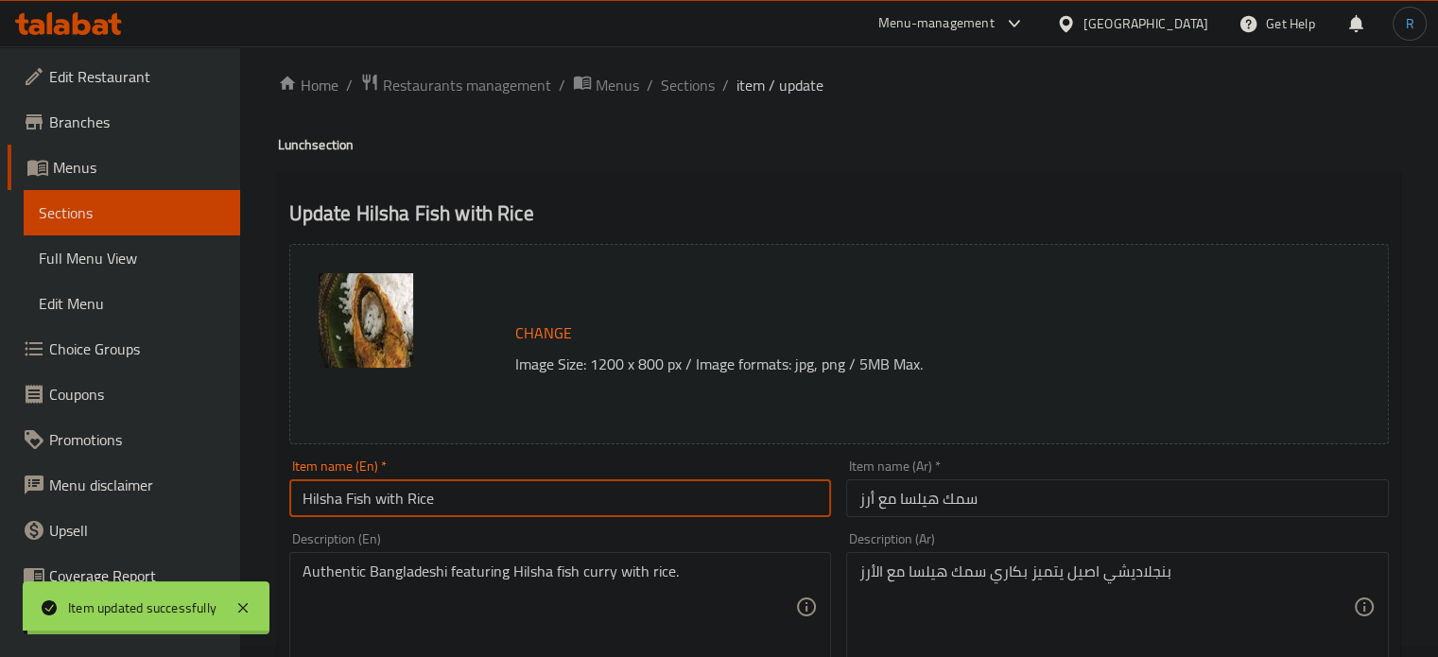
scroll to position [0, 0]
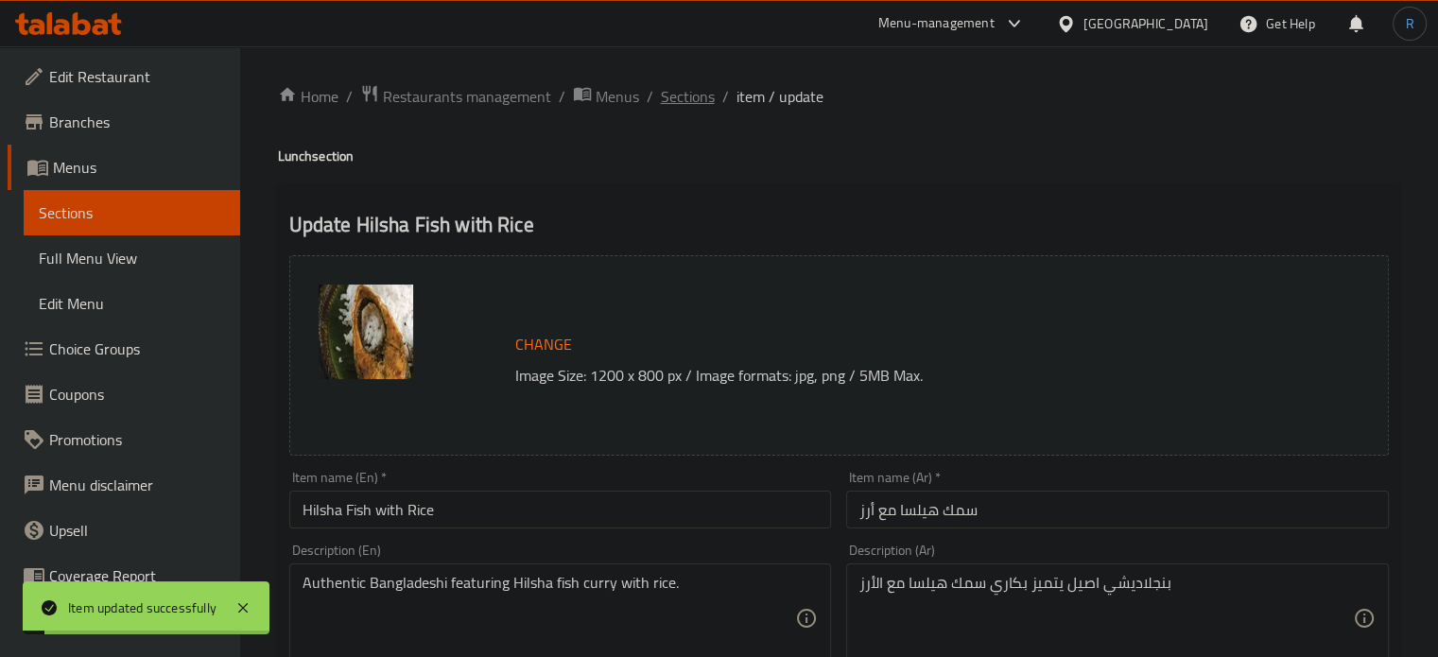
click at [710, 88] on span "Sections" at bounding box center [688, 96] width 54 height 23
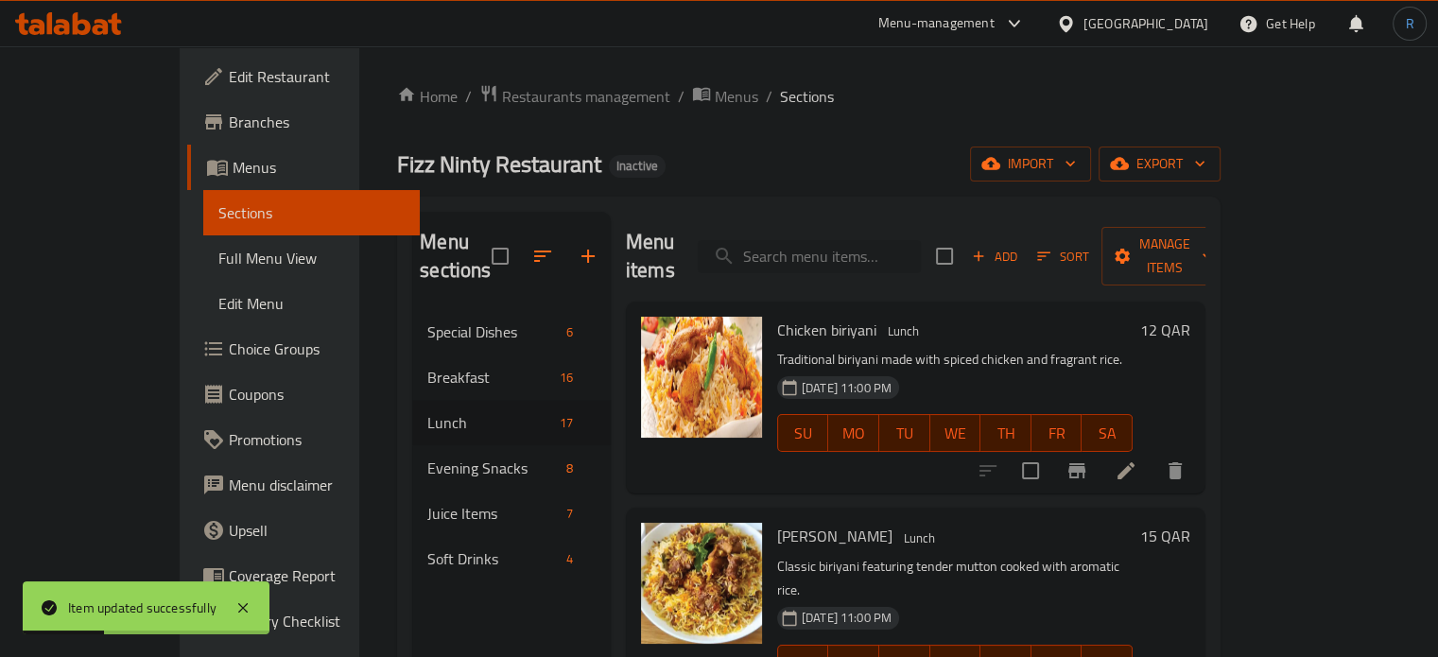
click at [854, 240] on input "search" at bounding box center [809, 256] width 223 height 33
paste input "Small Fish with Rice"
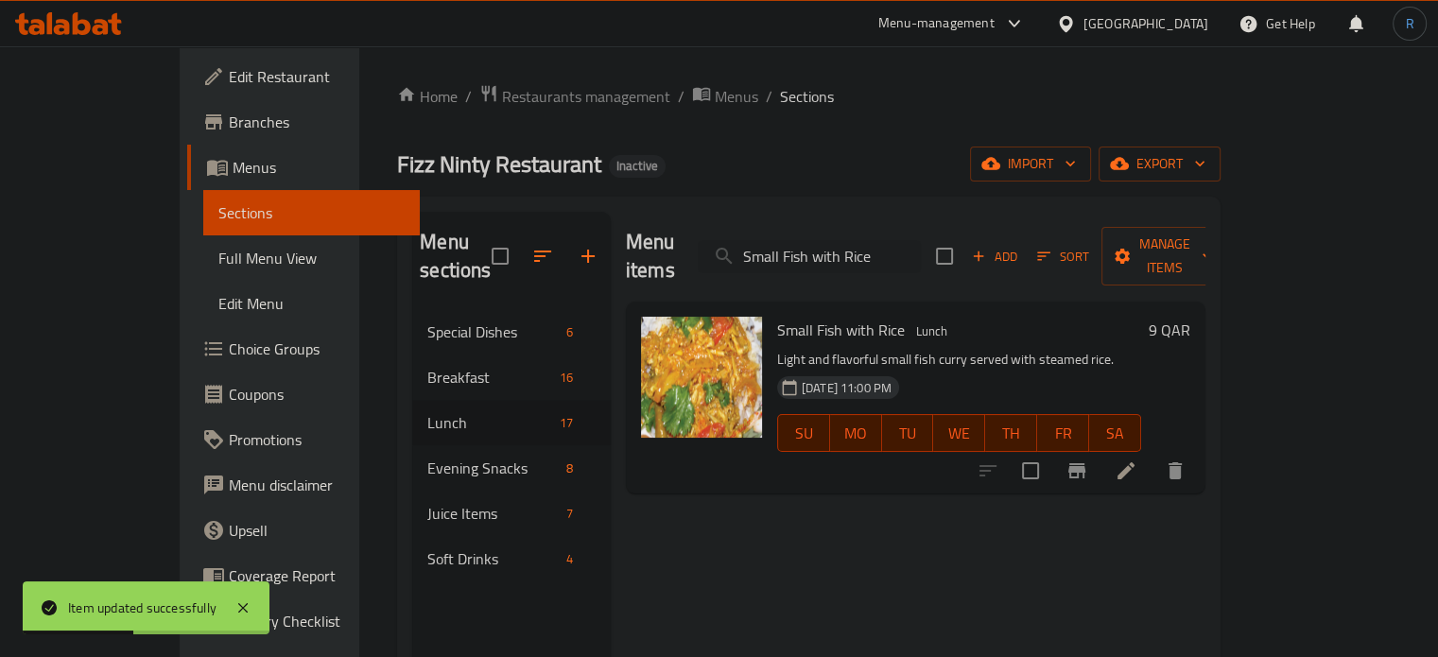
type input "Small Fish with Rice"
click at [1134, 462] on icon at bounding box center [1125, 470] width 17 height 17
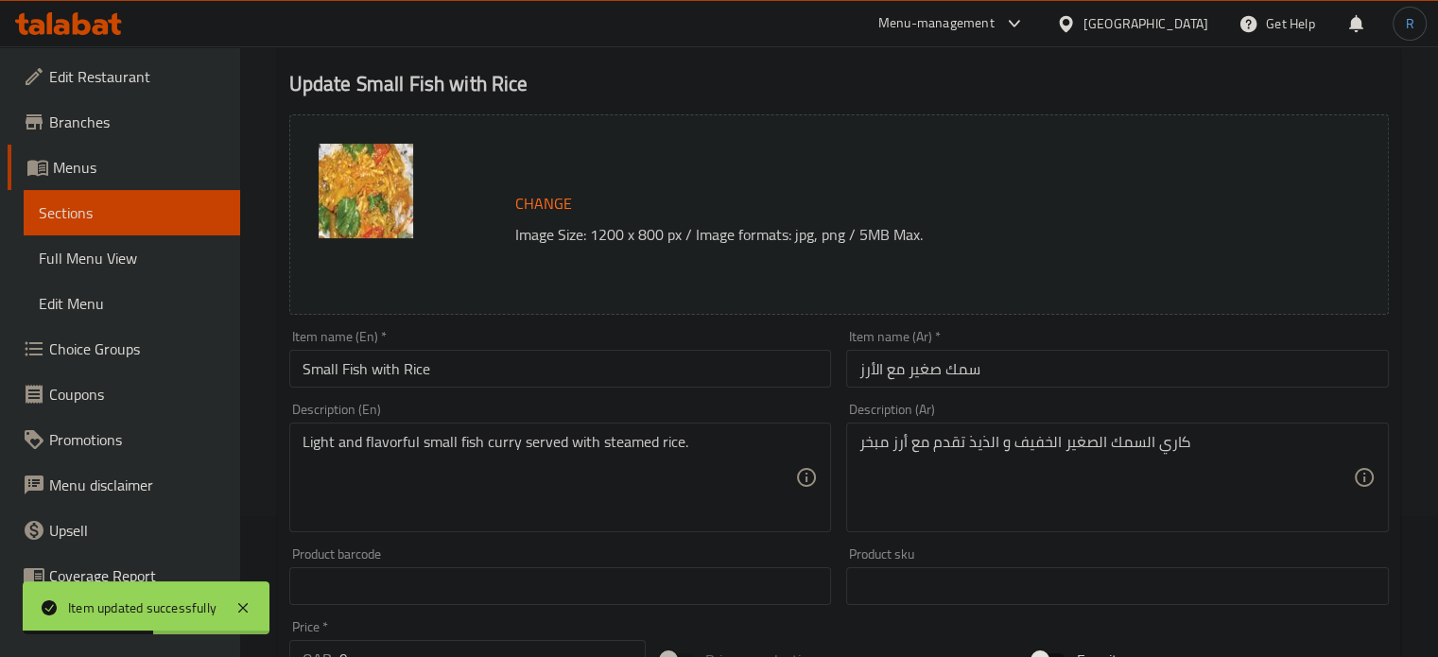
scroll to position [189, 0]
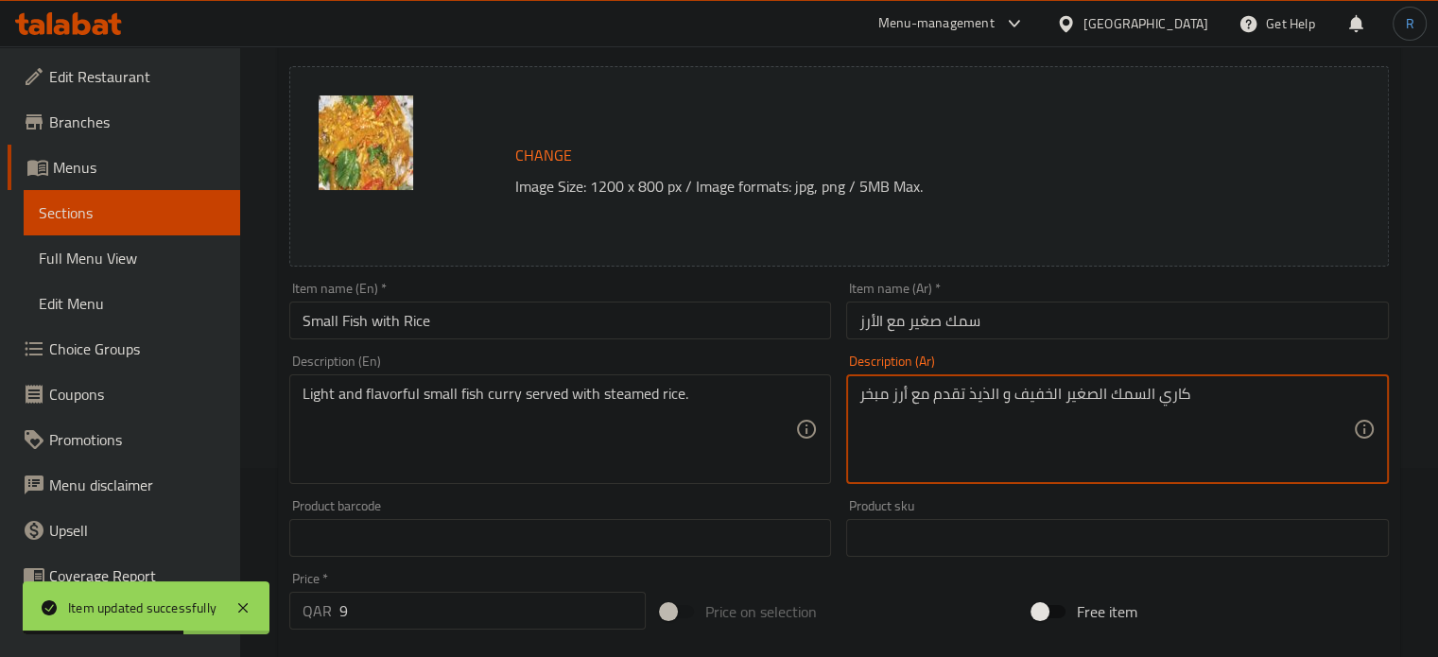
click at [979, 394] on textarea "كاري السمك الصغير الخفيف و الذيذ تقدم مع أرز مبخر" at bounding box center [1105, 430] width 493 height 90
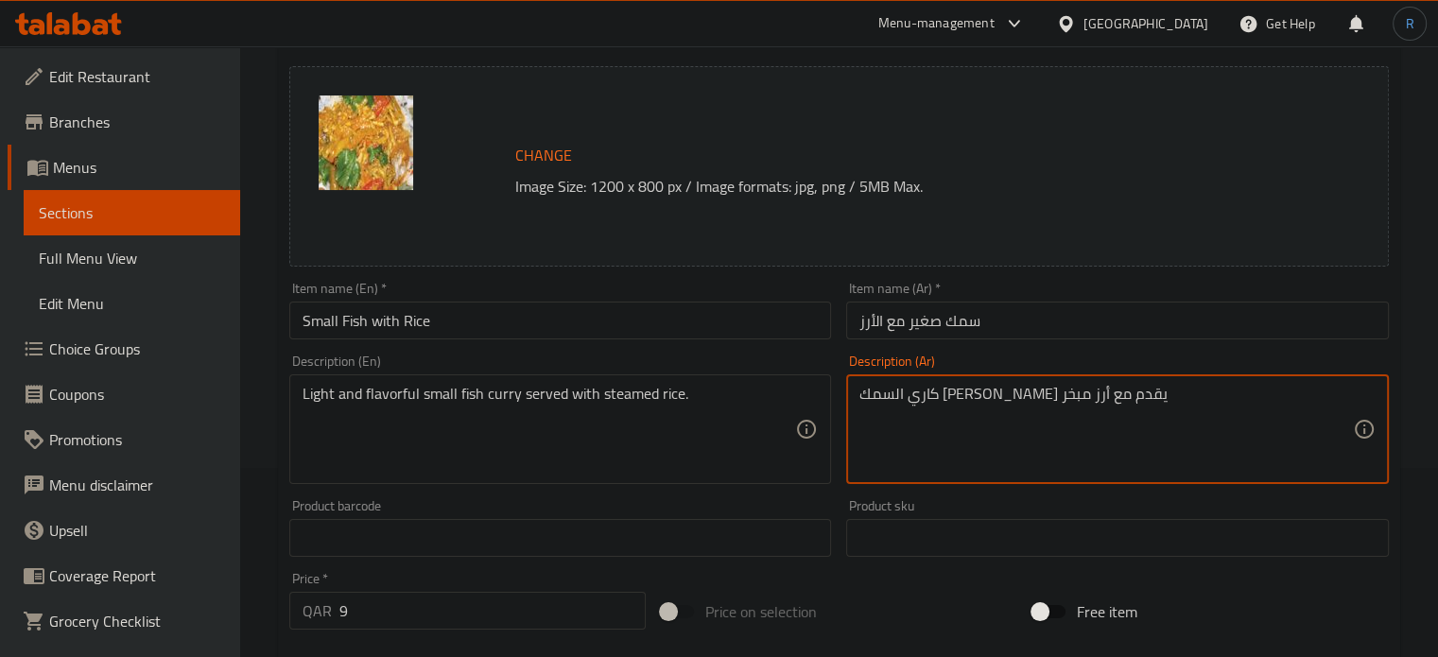
type textarea "كاري السمك الصغير الخفيف يقدم مع أرز مبخر"
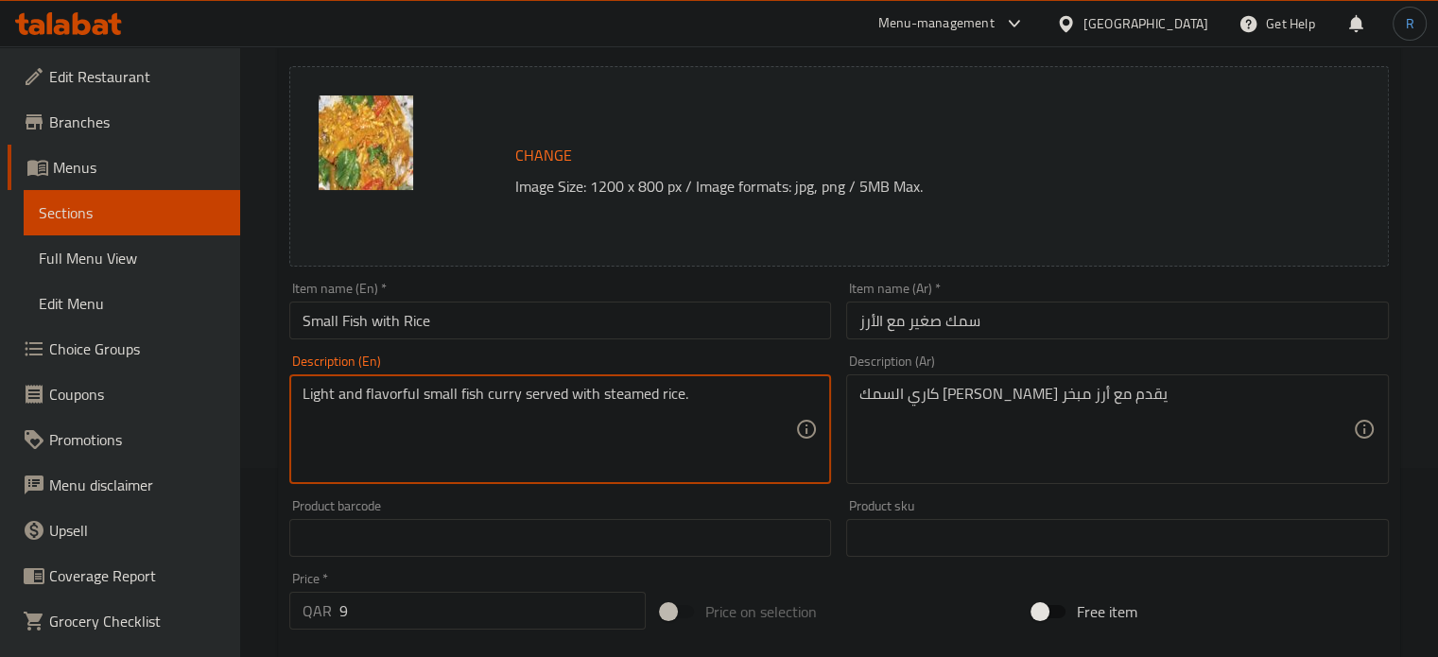
click at [375, 400] on textarea "Light and flavorful small fish curry served with steamed rice." at bounding box center [548, 430] width 493 height 90
type textarea "Light small fish curry served with steamed rice."
click at [454, 317] on input "Small Fish with Rice" at bounding box center [560, 321] width 543 height 38
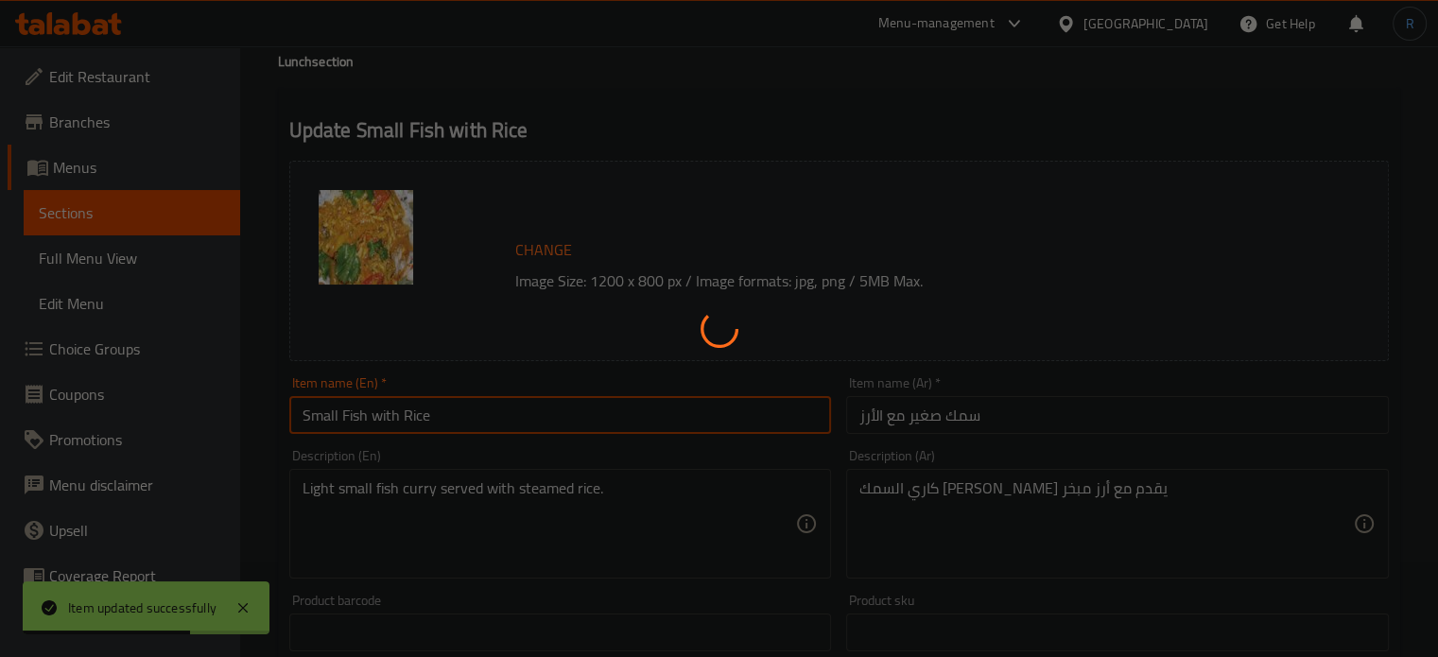
scroll to position [0, 0]
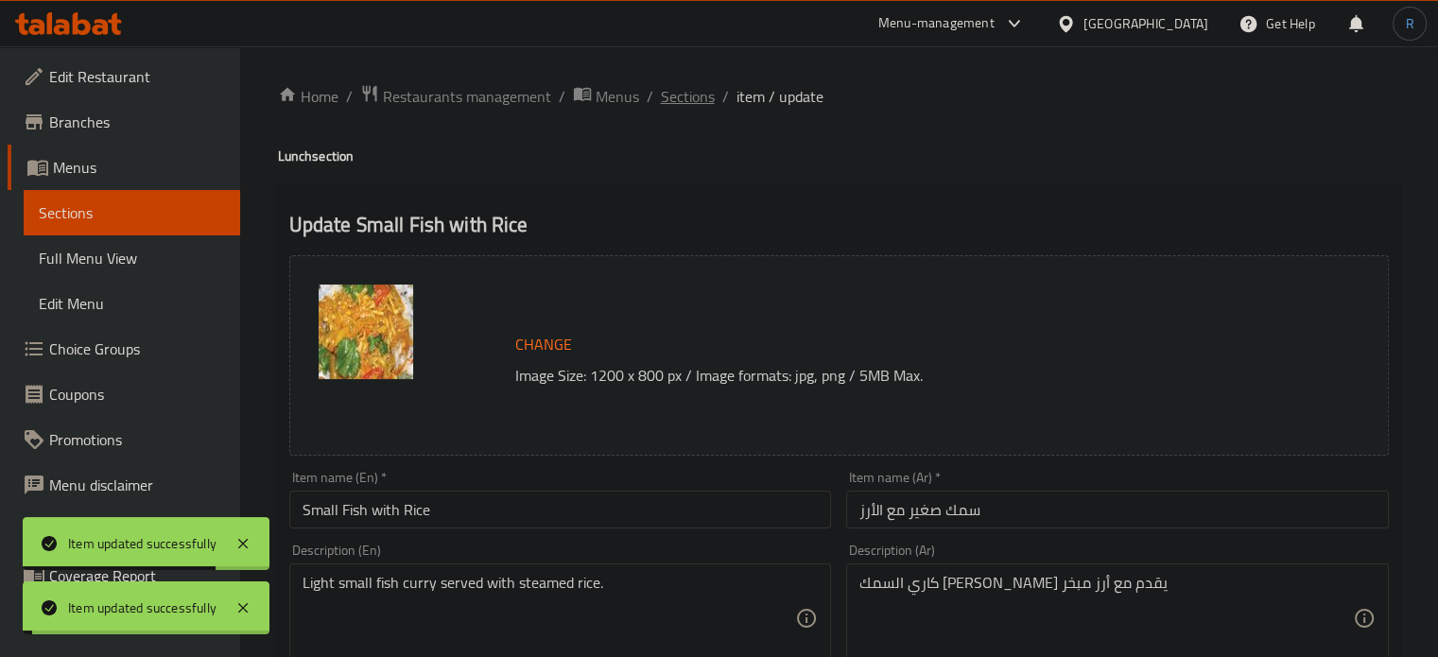
click at [689, 97] on span "Sections" at bounding box center [688, 96] width 54 height 23
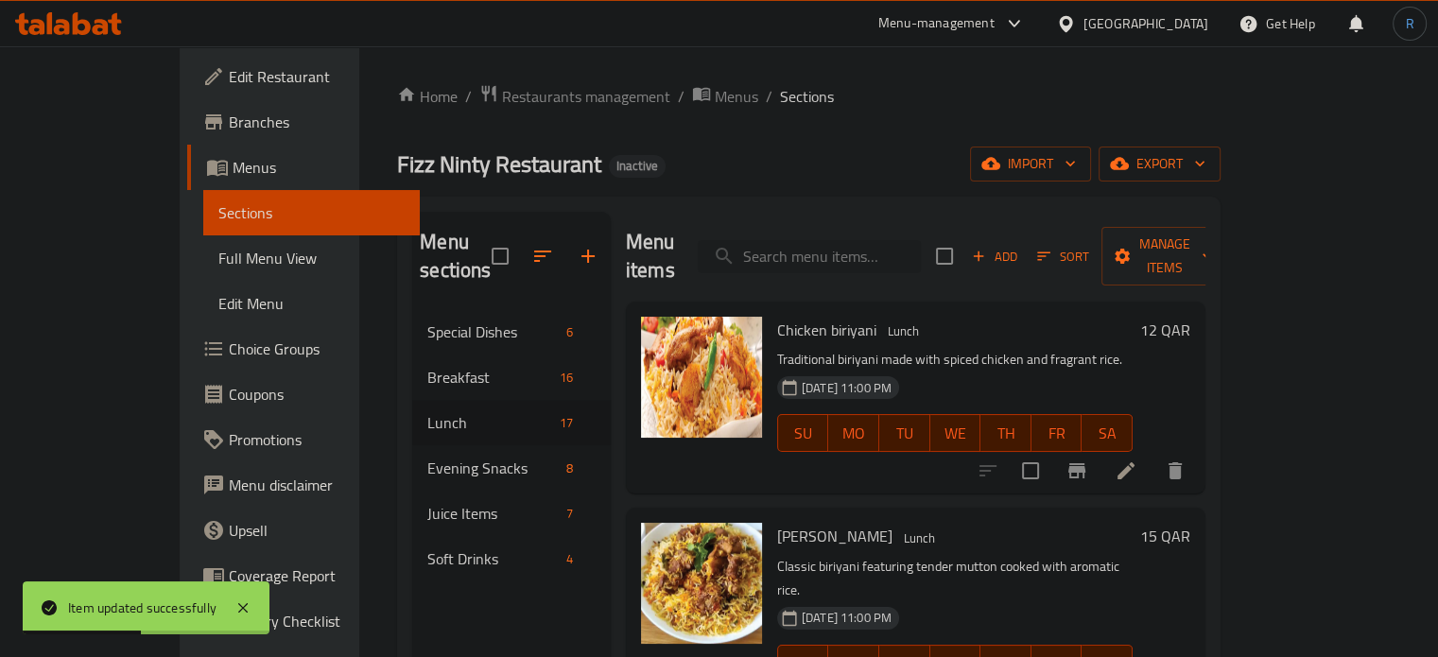
click at [891, 240] on input "search" at bounding box center [809, 256] width 223 height 33
paste input "Chicken Spicy Fry with Rice"
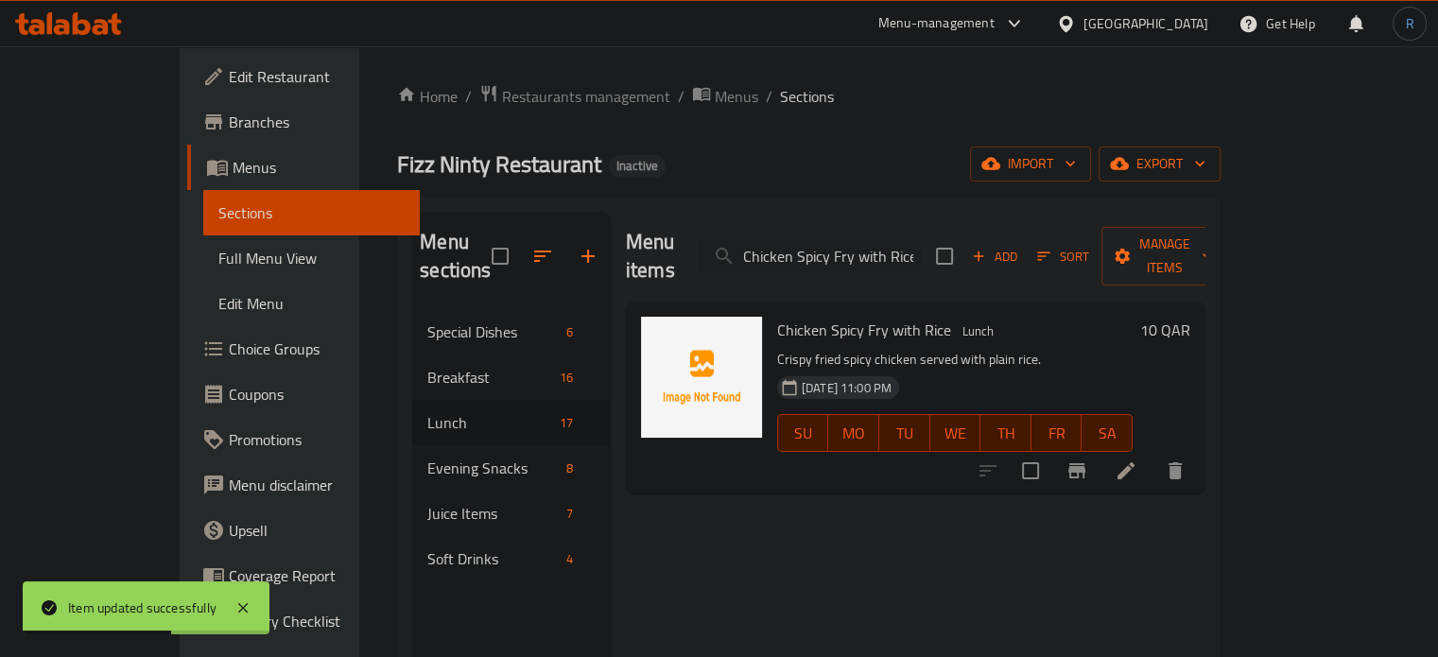
type input "Chicken Spicy Fry with Rice"
click at [1134, 462] on icon at bounding box center [1125, 470] width 17 height 17
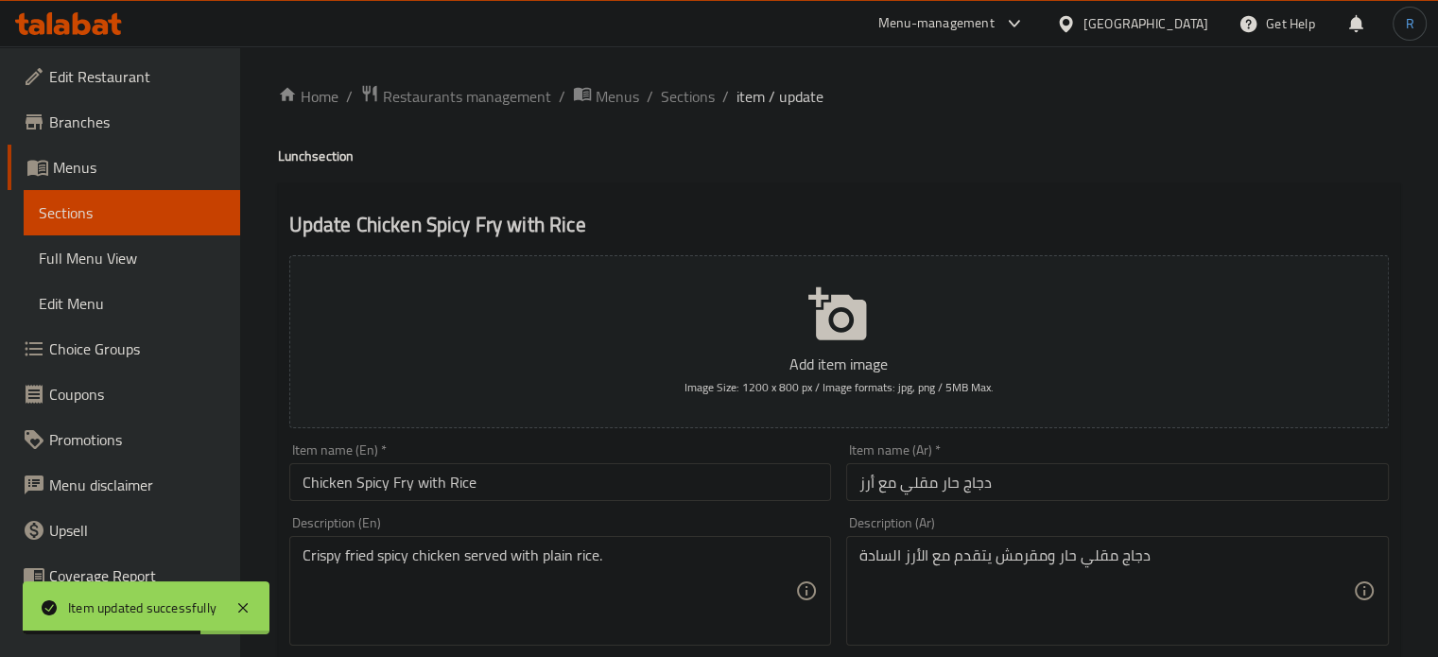
scroll to position [95, 0]
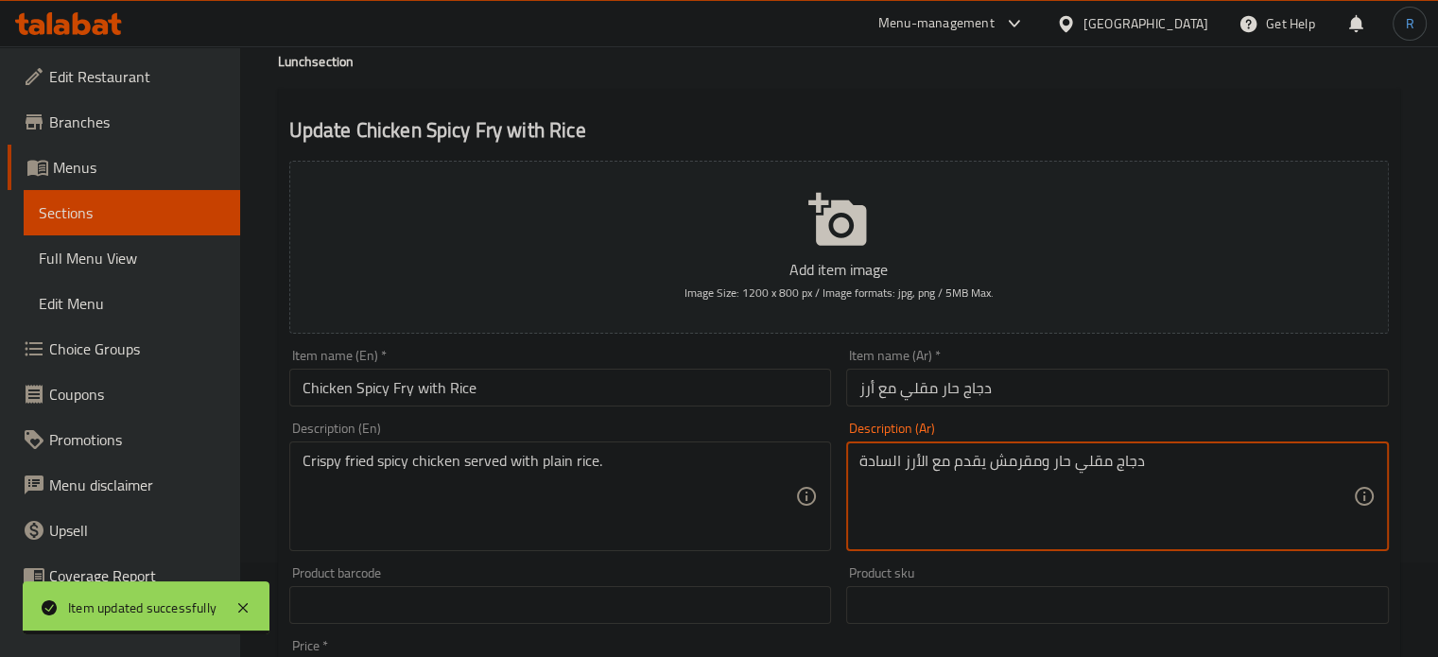
type textarea "دجاج مقلي حار ومقرمش يقدم مع الأرز السادة"
click at [665, 388] on input "Chicken Spicy Fry with Rice" at bounding box center [560, 388] width 543 height 38
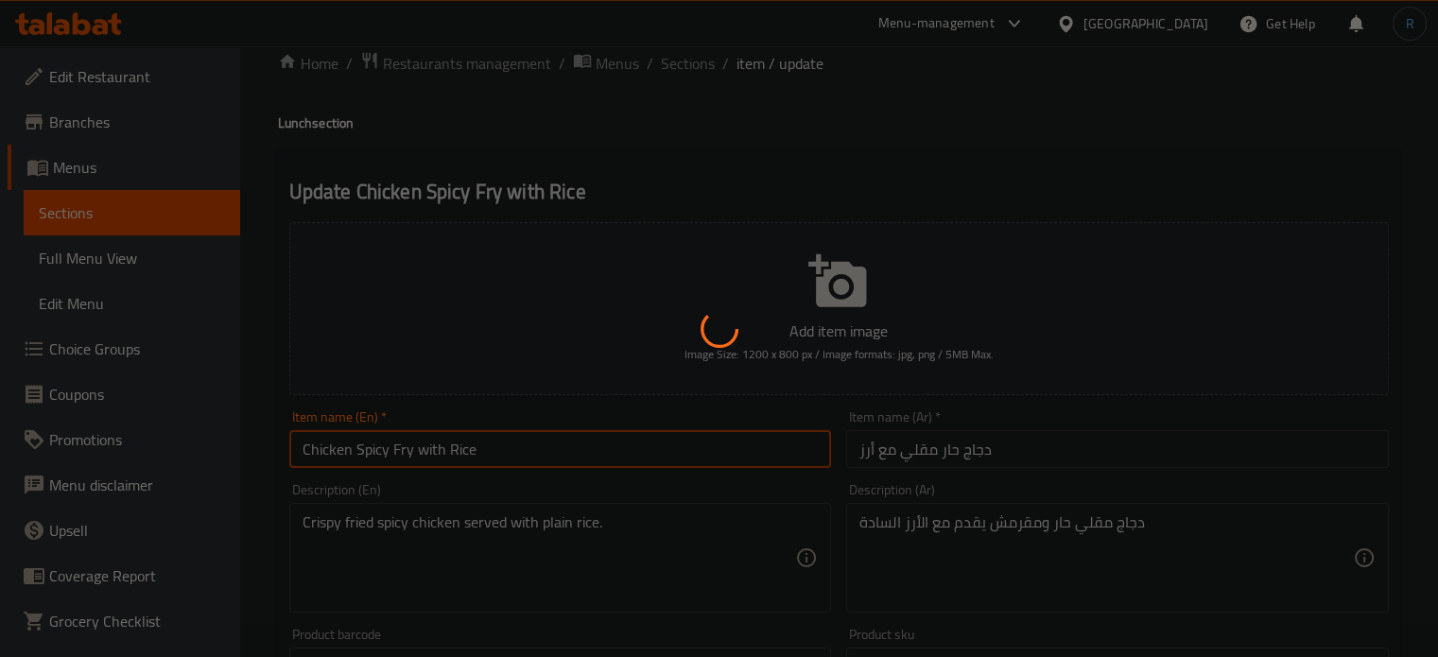
scroll to position [0, 0]
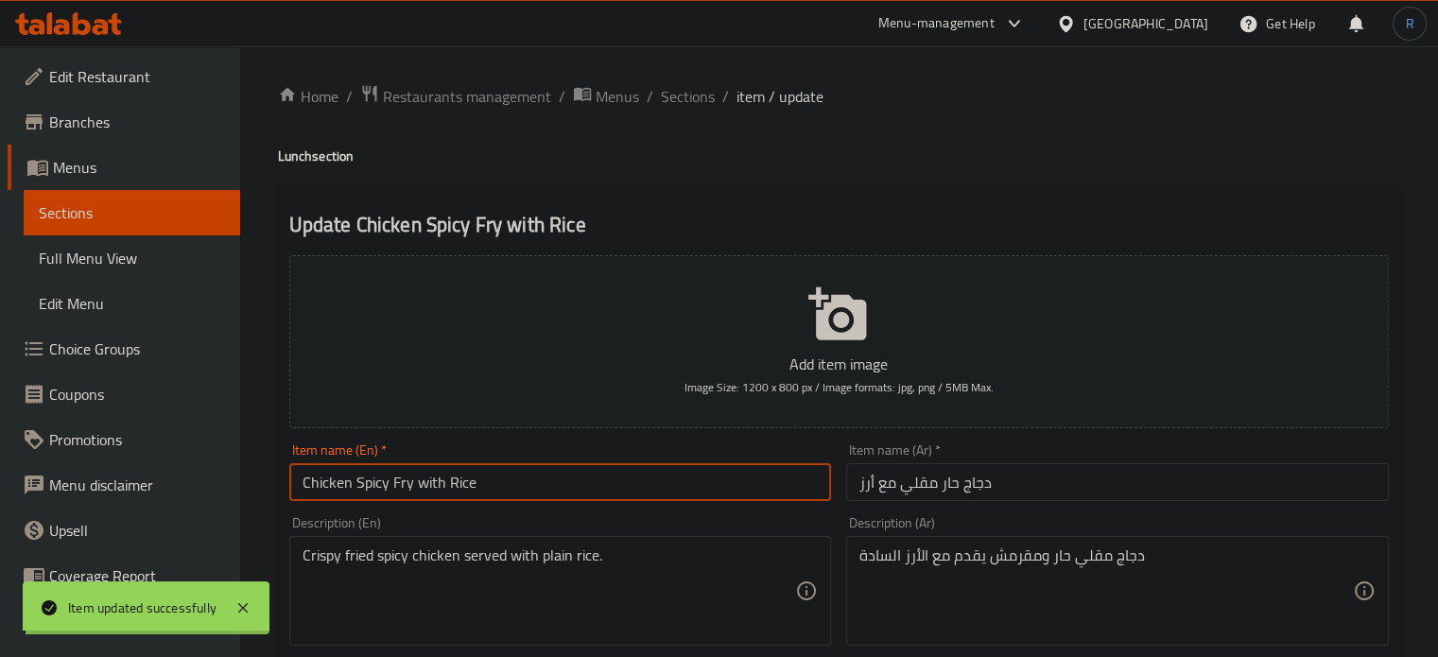
click at [669, 88] on span "Sections" at bounding box center [688, 96] width 54 height 23
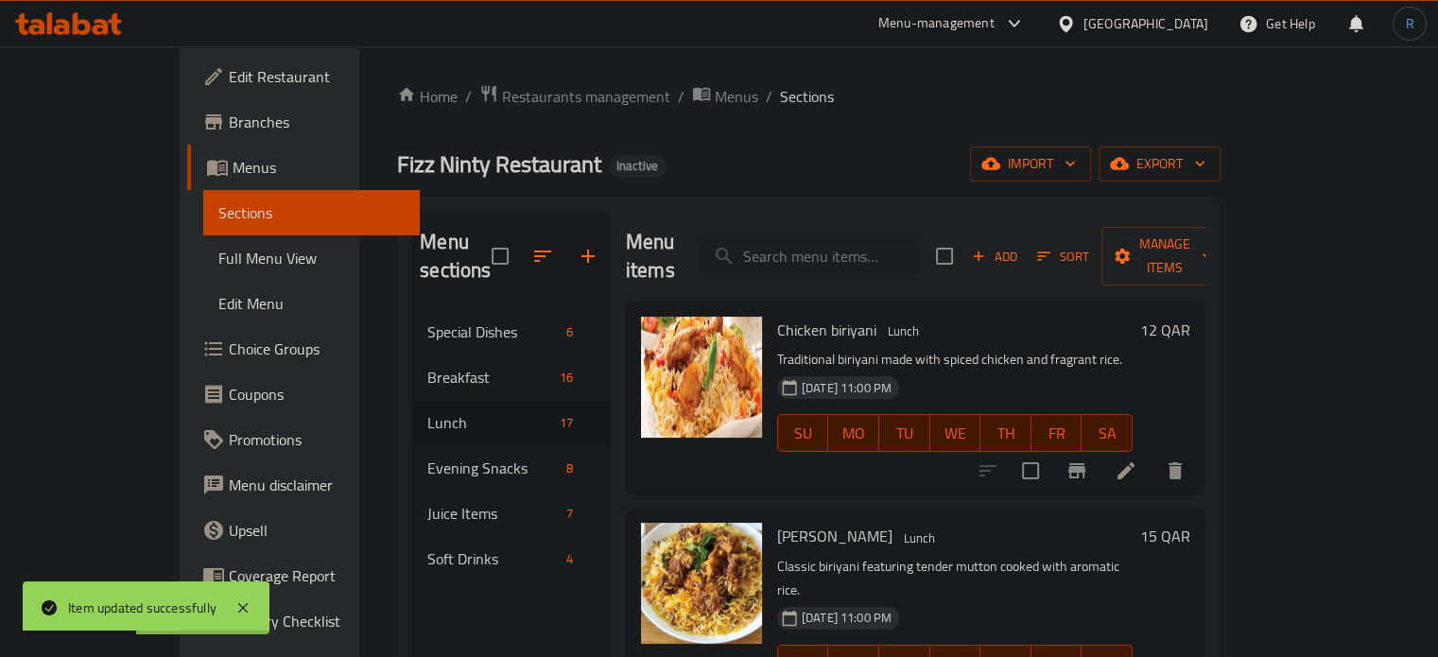
click at [841, 249] on input "search" at bounding box center [809, 256] width 223 height 33
paste input "Beef Brain Bhuna with Rice"
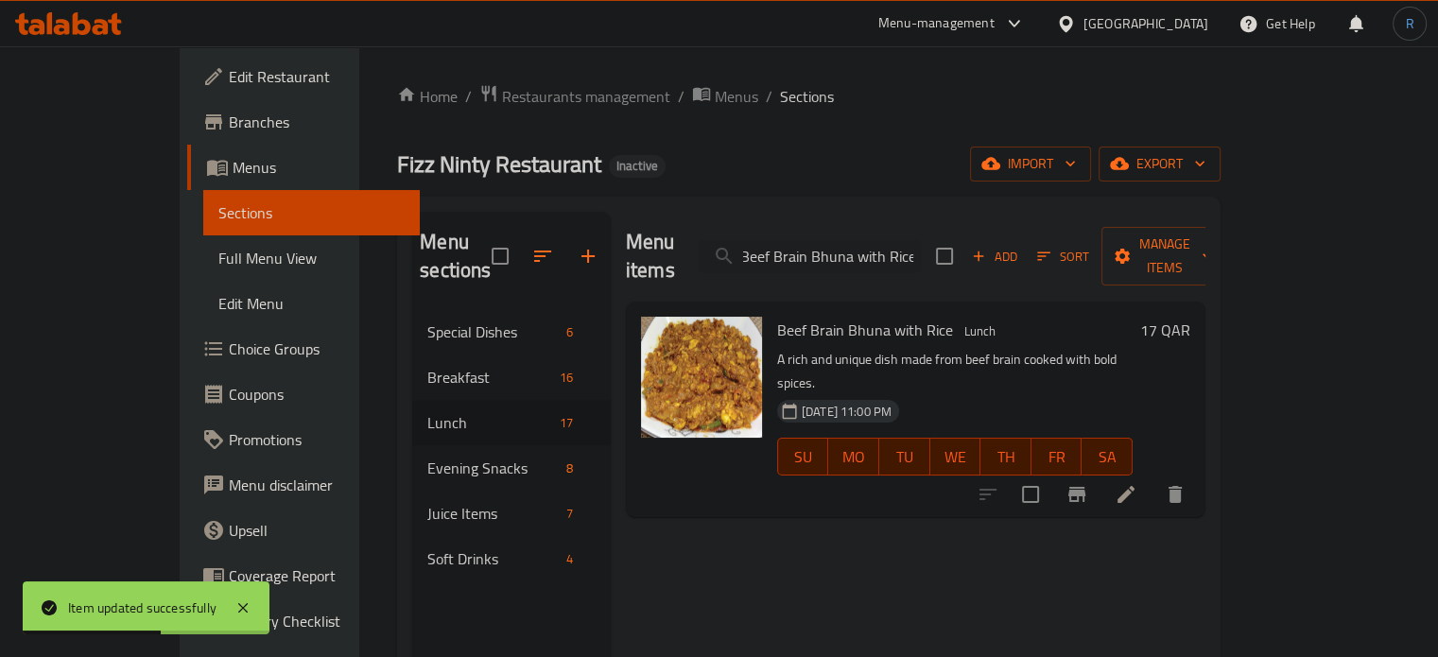
type input "Beef Brain Bhuna with Rice"
click at [1152, 477] on li at bounding box center [1125, 494] width 53 height 34
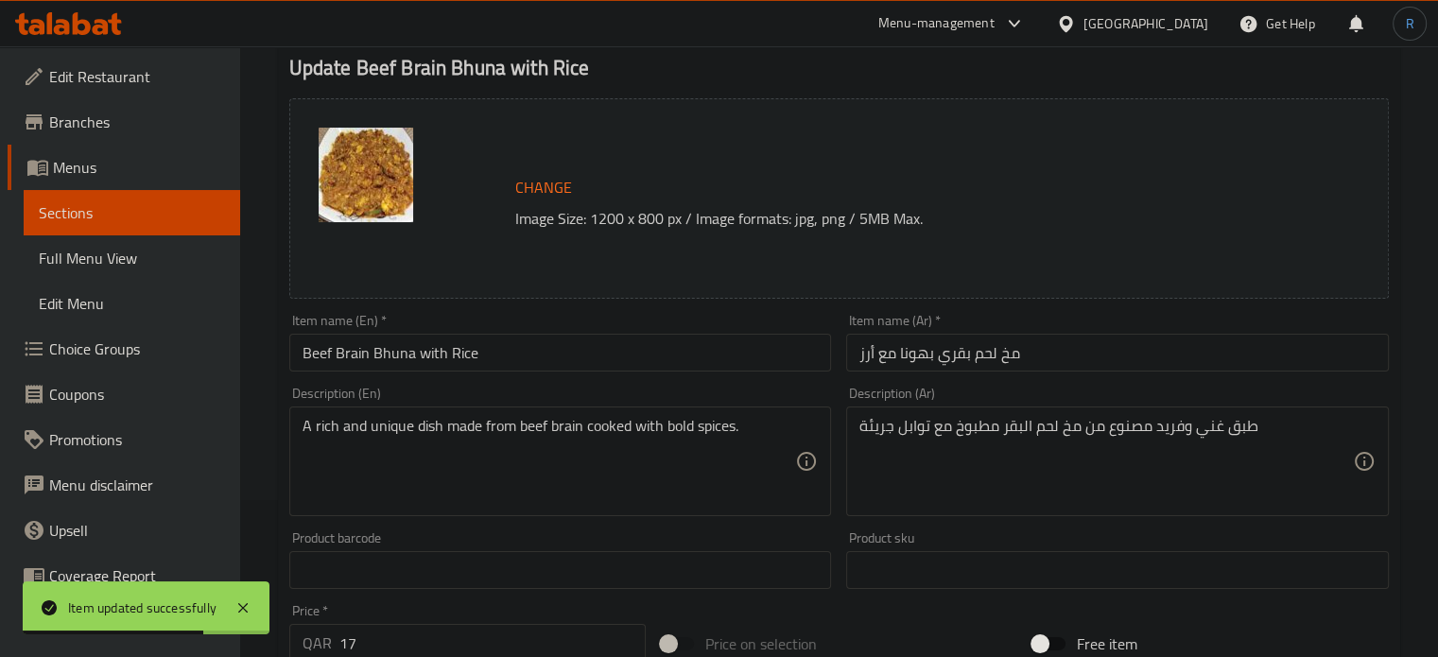
scroll to position [189, 0]
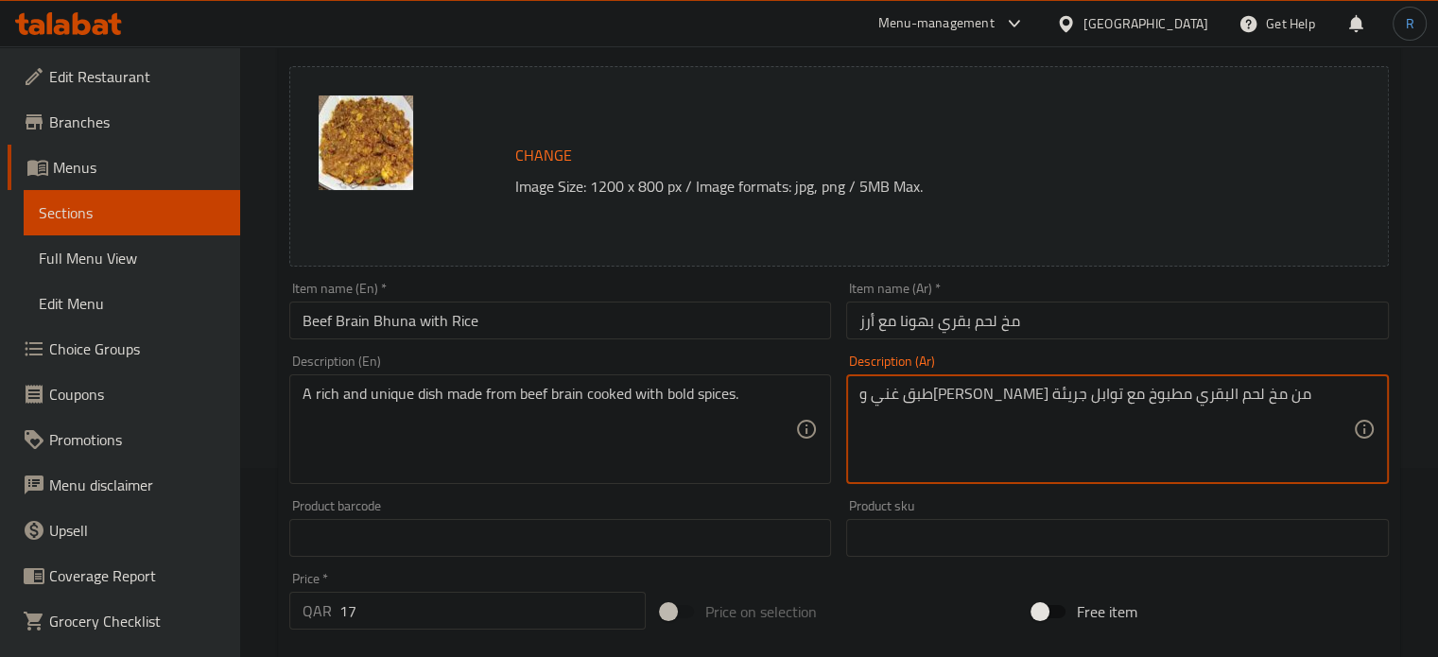
click at [1032, 399] on textarea "طبق غني وفريد مصنوع من مخ لحم البقري مطبوخ مع توابل جريئة" at bounding box center [1105, 430] width 493 height 90
type textarea "طبق غني وفريد مصنوع من مخ لحم بقري مطبوخ مع توابل جريئة"
click at [1049, 325] on input "مخ لحم بقري بهونا مع أرز" at bounding box center [1117, 321] width 543 height 38
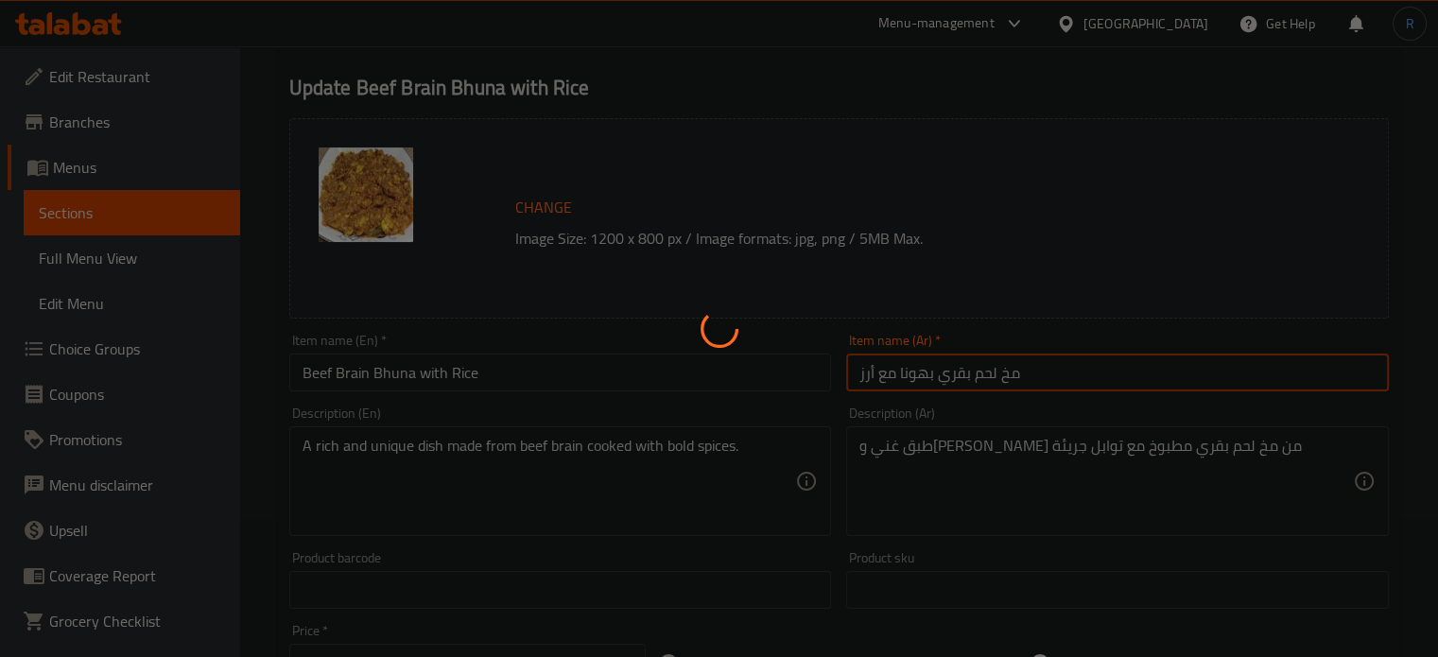
scroll to position [0, 0]
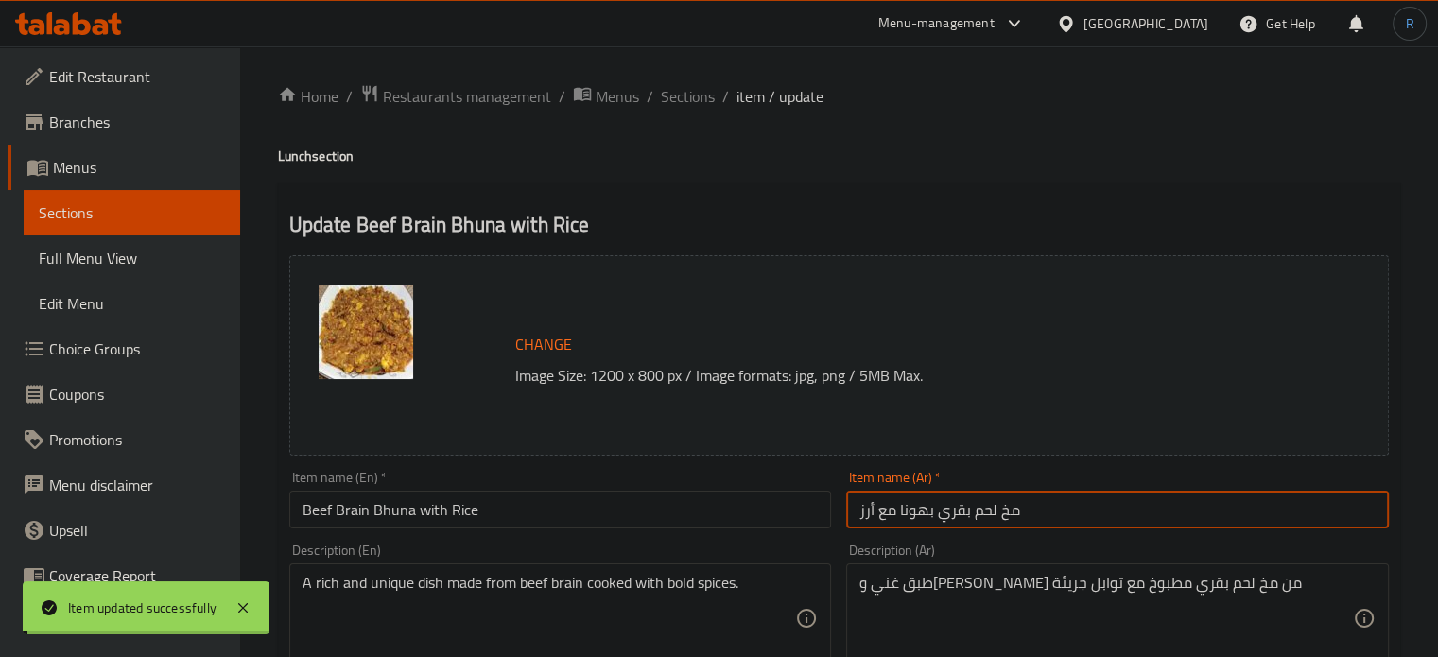
drag, startPoint x: 690, startPoint y: 106, endPoint x: 731, endPoint y: 4, distance: 109.9
click at [690, 106] on span "Sections" at bounding box center [688, 96] width 54 height 23
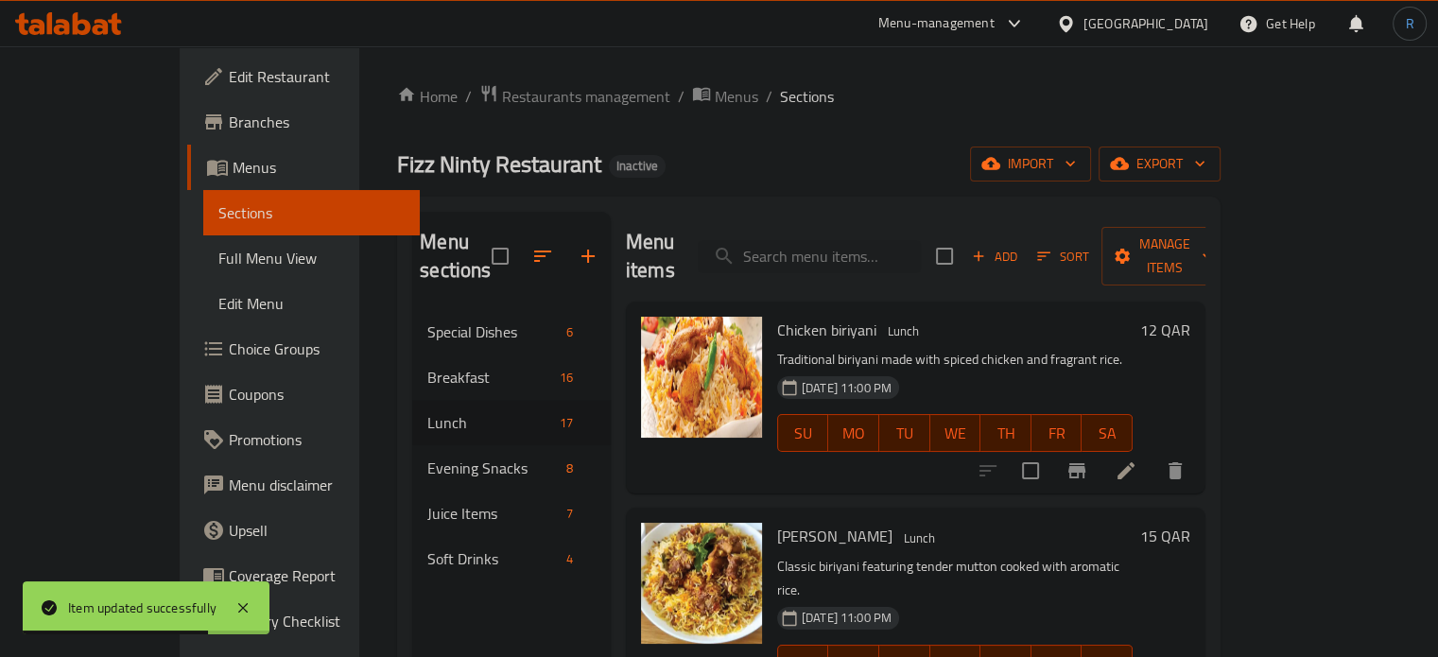
click at [832, 223] on div "Menu items Add Sort Manage items" at bounding box center [915, 257] width 579 height 90
click at [832, 249] on input "search" at bounding box center [809, 256] width 223 height 33
paste input "Fuchka"
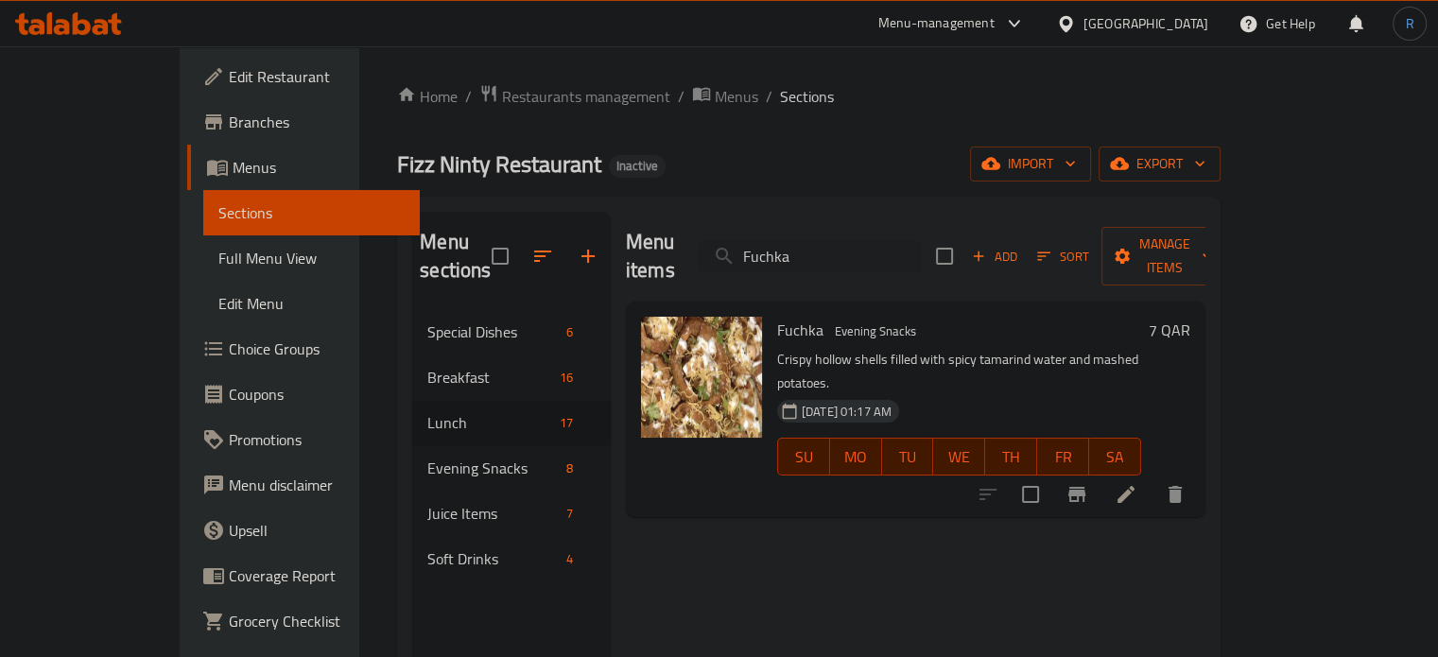
type input "Fuchka"
click at [1182, 486] on icon "delete" at bounding box center [1174, 494] width 13 height 17
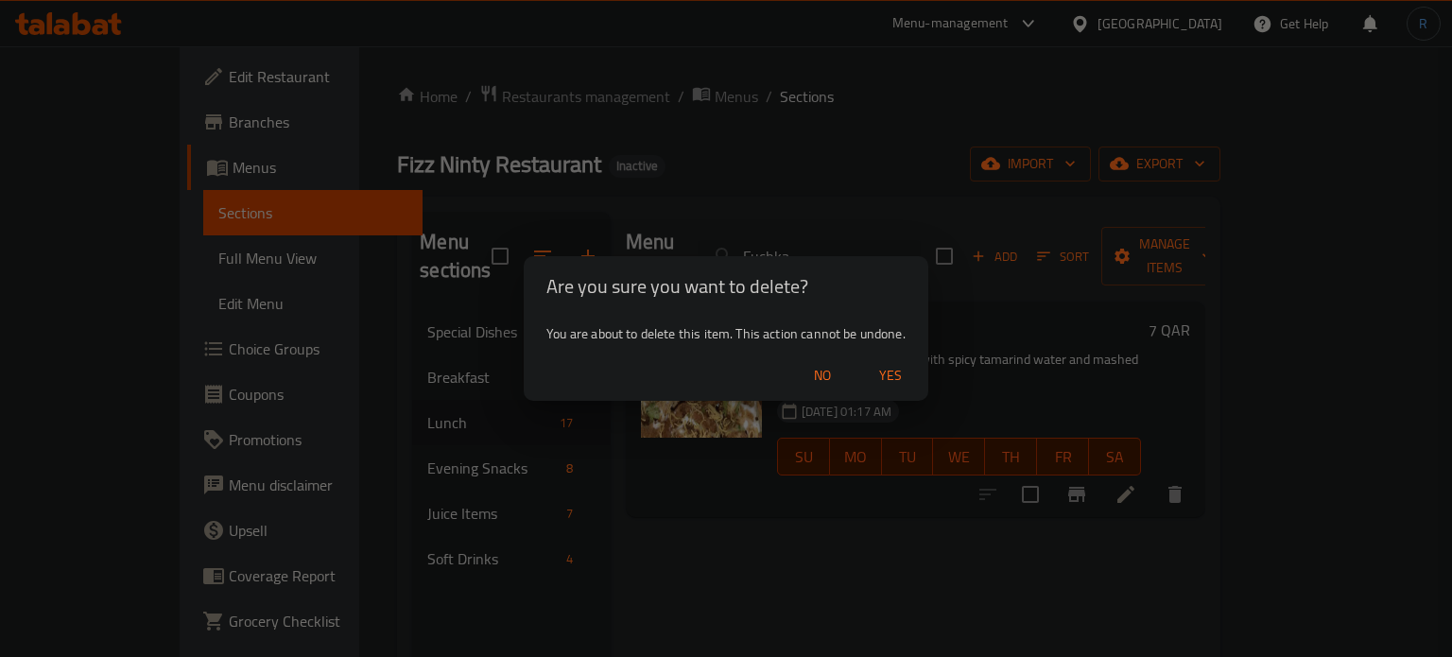
click at [875, 377] on span "Yes" at bounding box center [890, 376] width 45 height 24
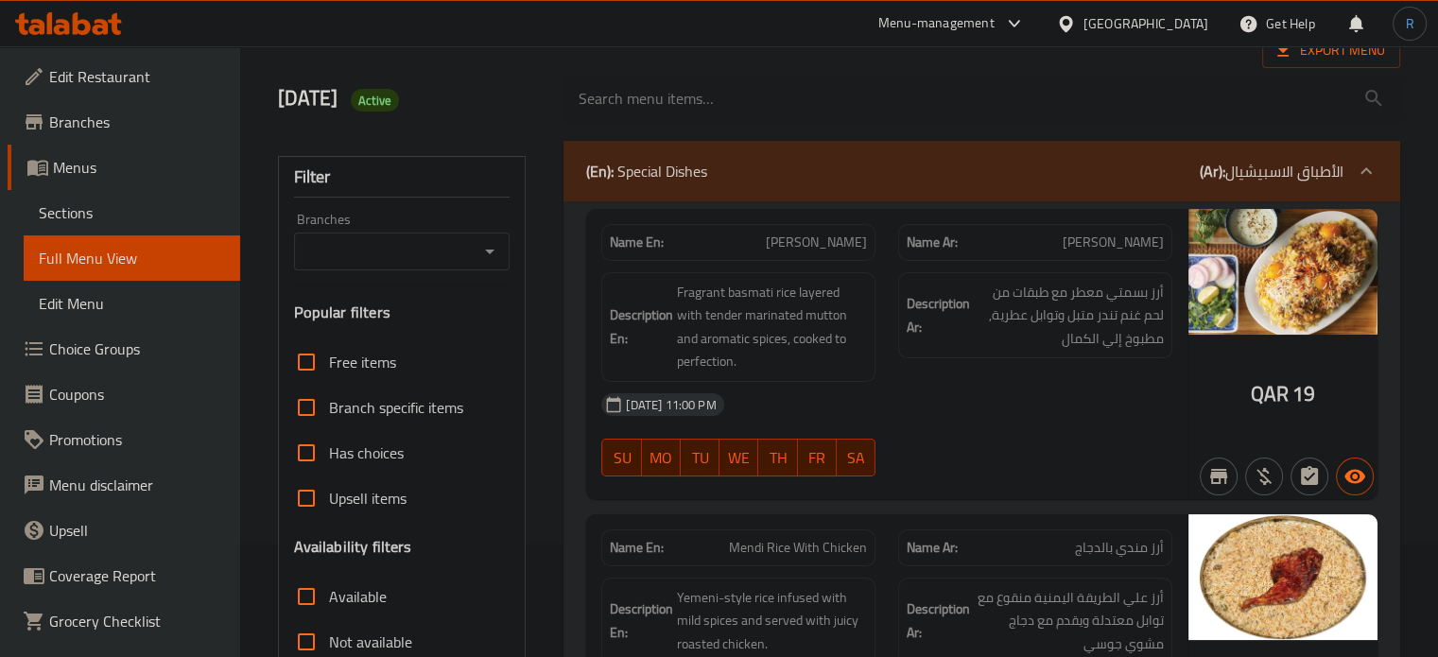
scroll to position [284, 0]
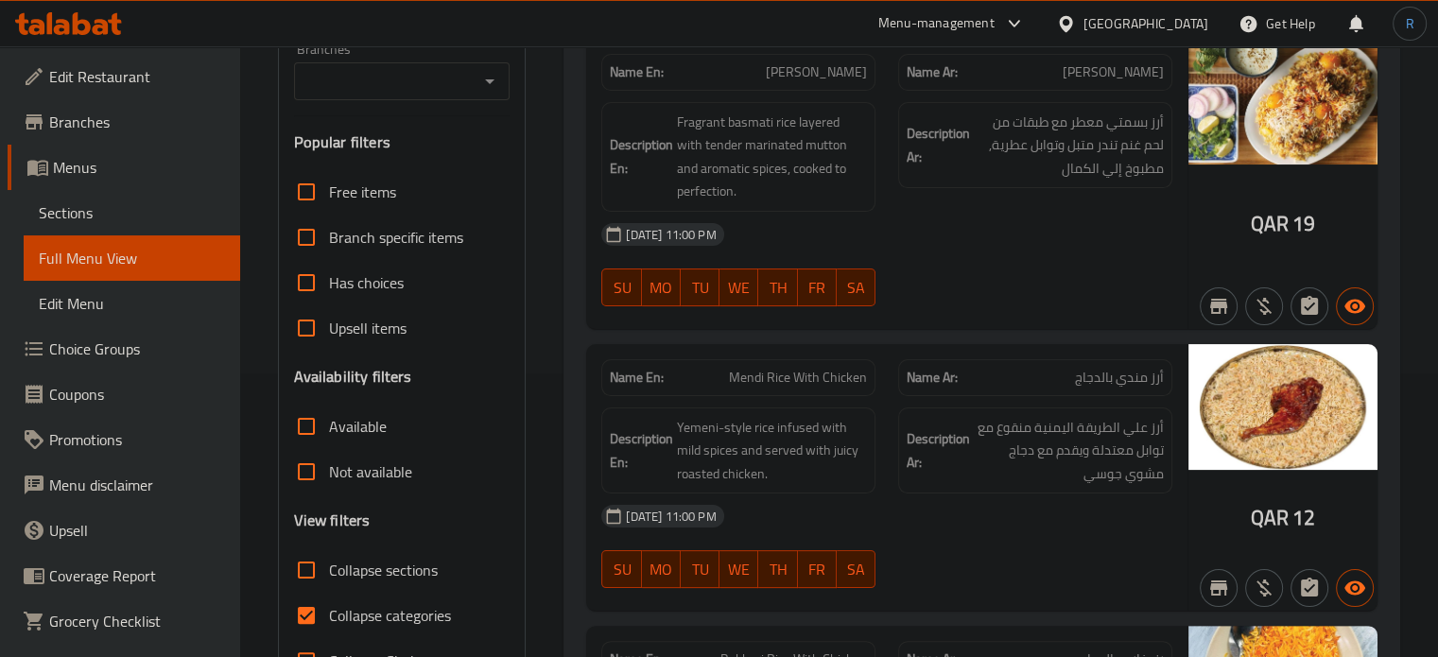
click at [368, 573] on span "Collapse sections" at bounding box center [383, 570] width 109 height 23
click at [329, 573] on input "Collapse sections" at bounding box center [306, 569] width 45 height 45
checkbox input "true"
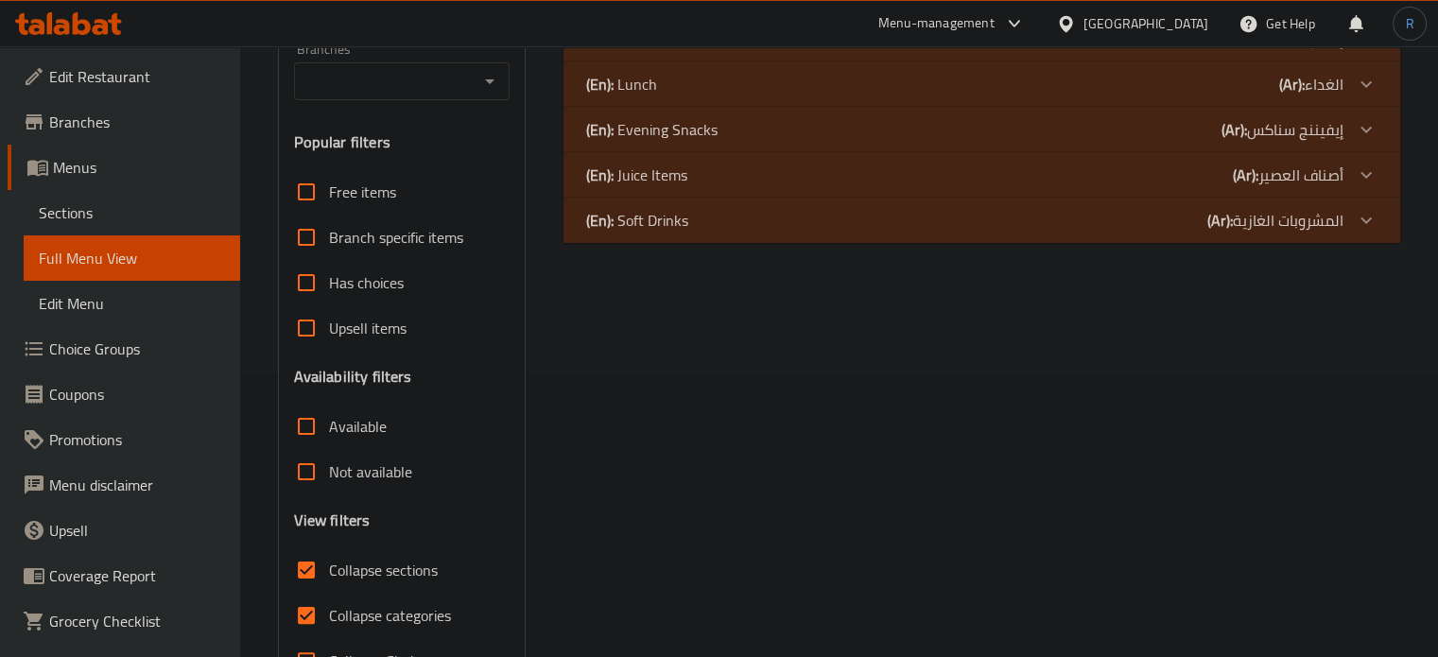
click at [387, 608] on span "Collapse categories" at bounding box center [390, 615] width 122 height 23
click at [329, 608] on input "Collapse categories" at bounding box center [306, 615] width 45 height 45
checkbox input "false"
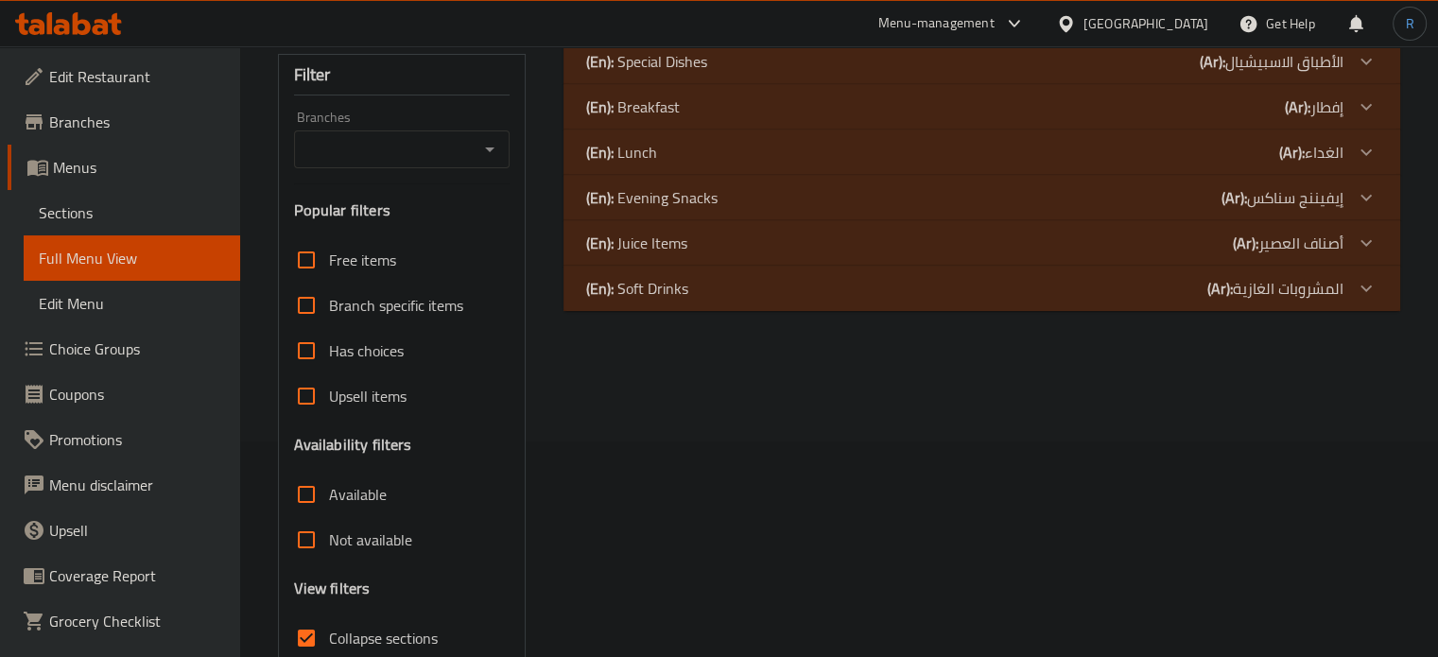
scroll to position [95, 0]
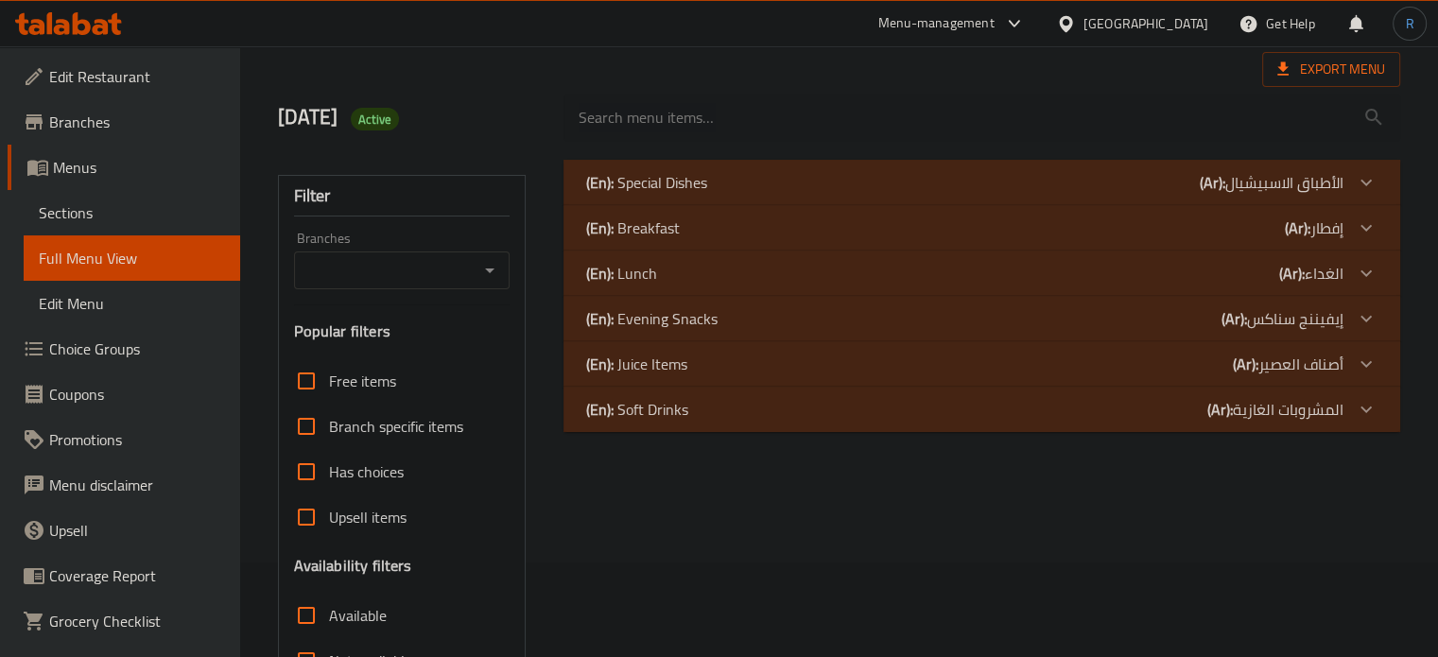
click at [697, 268] on div "(En): Lunch (Ar): الغداء" at bounding box center [964, 273] width 757 height 23
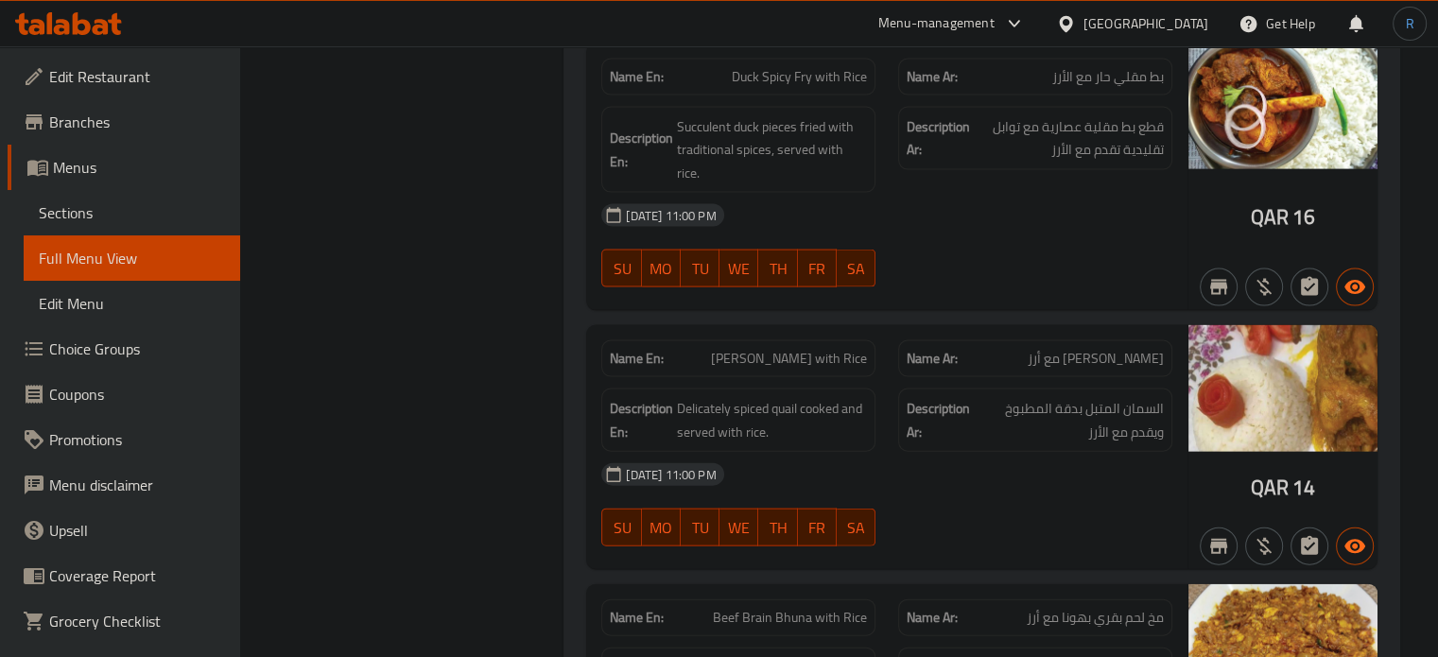
scroll to position [4041, 0]
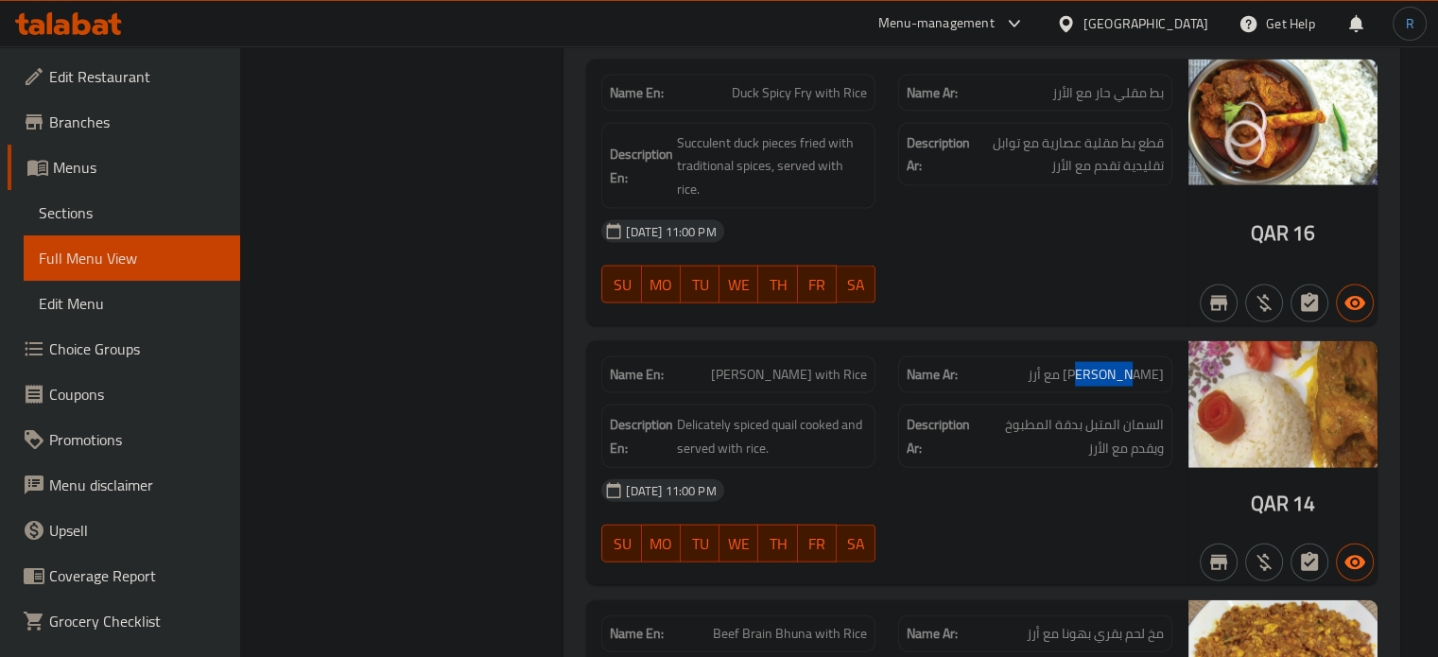
drag, startPoint x: 1108, startPoint y: 319, endPoint x: 1161, endPoint y: 318, distance: 52.9
click at [1154, 365] on span "كويل باخي مع أرز" at bounding box center [1095, 375] width 136 height 20
click at [1161, 365] on span "كويل باخي مع أرز" at bounding box center [1095, 375] width 136 height 20
drag, startPoint x: 1110, startPoint y: 321, endPoint x: 1168, endPoint y: 322, distance: 58.6
click at [1168, 356] on div "Name Ar: كويل باخي مع أرز" at bounding box center [1035, 374] width 274 height 37
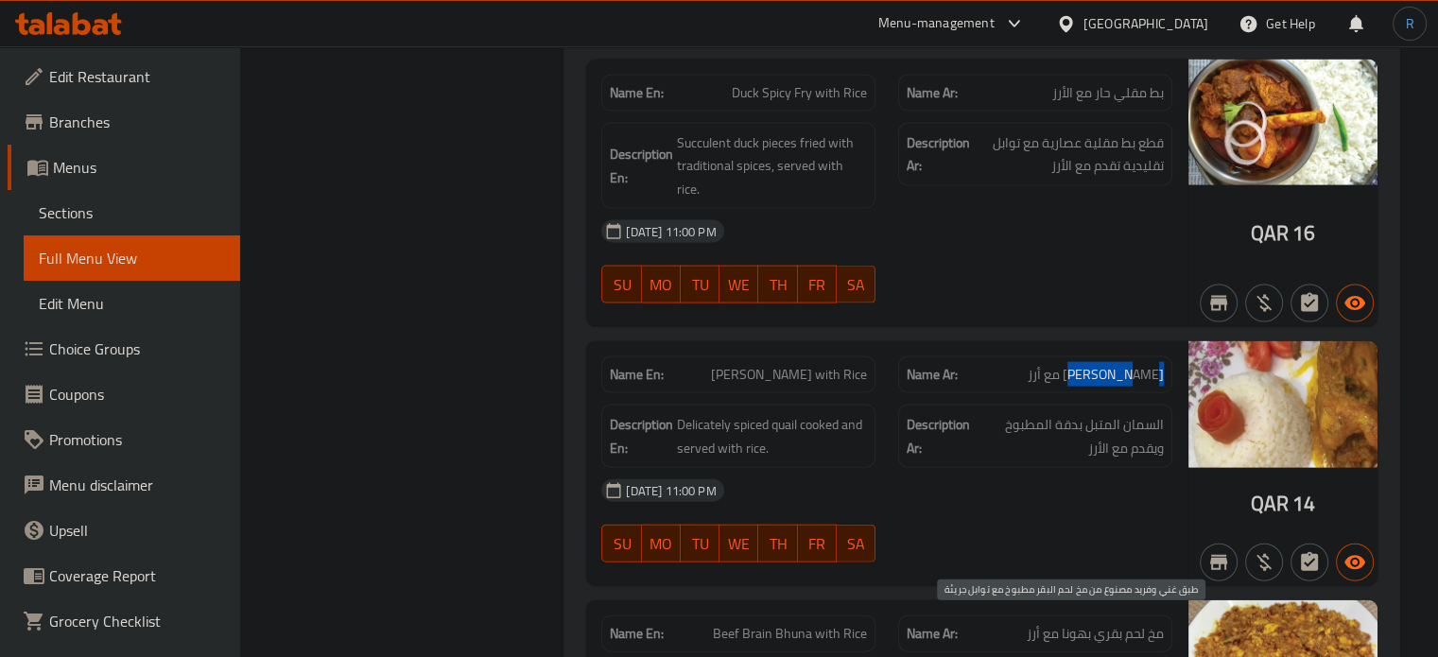
copy span "كويل باخي"
click at [941, 468] on div "[DATE] 11:00 PM" at bounding box center [887, 490] width 594 height 45
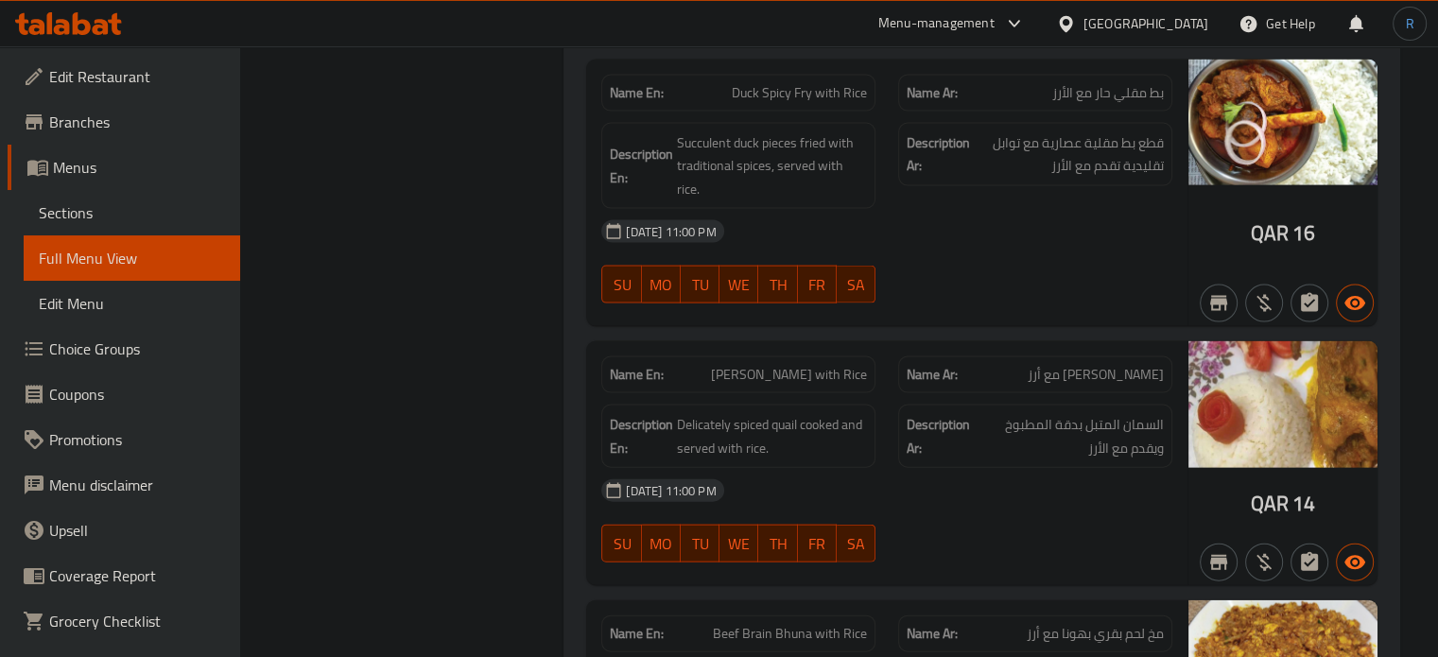
click at [941, 468] on div "[DATE] 11:00 PM" at bounding box center [887, 490] width 594 height 45
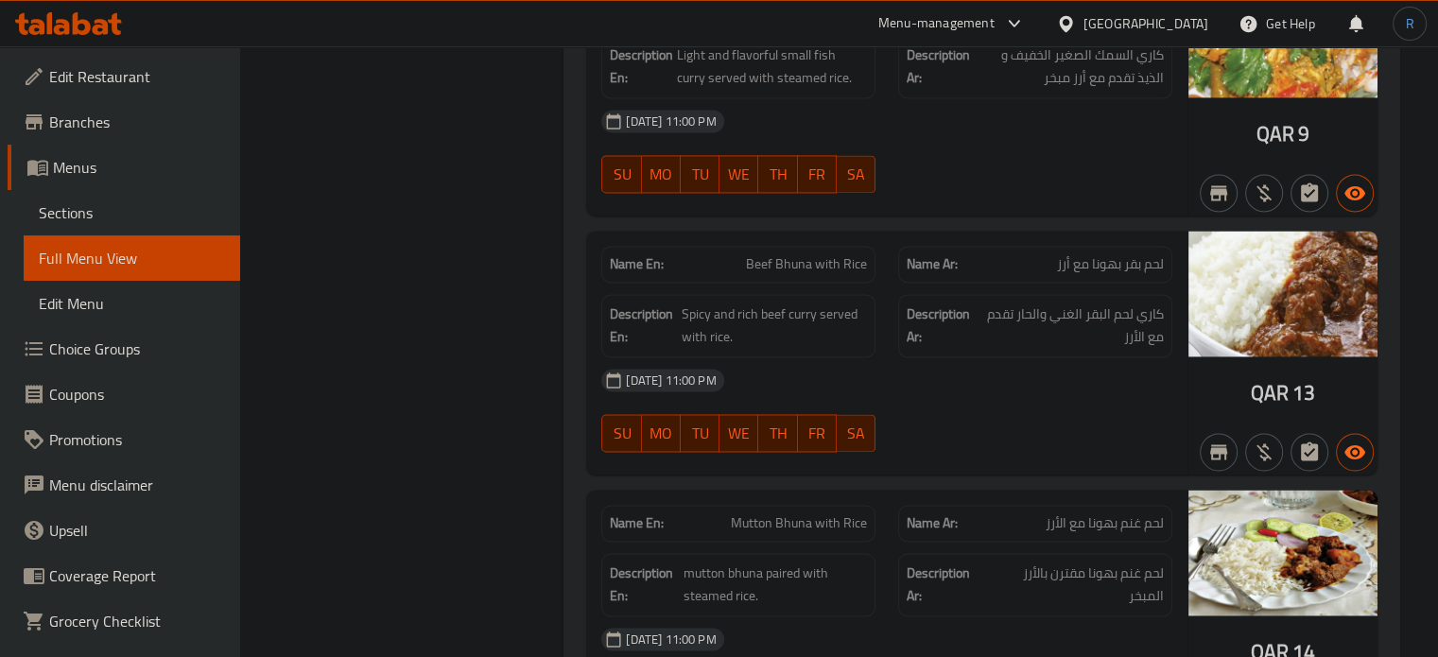
scroll to position [2812, 0]
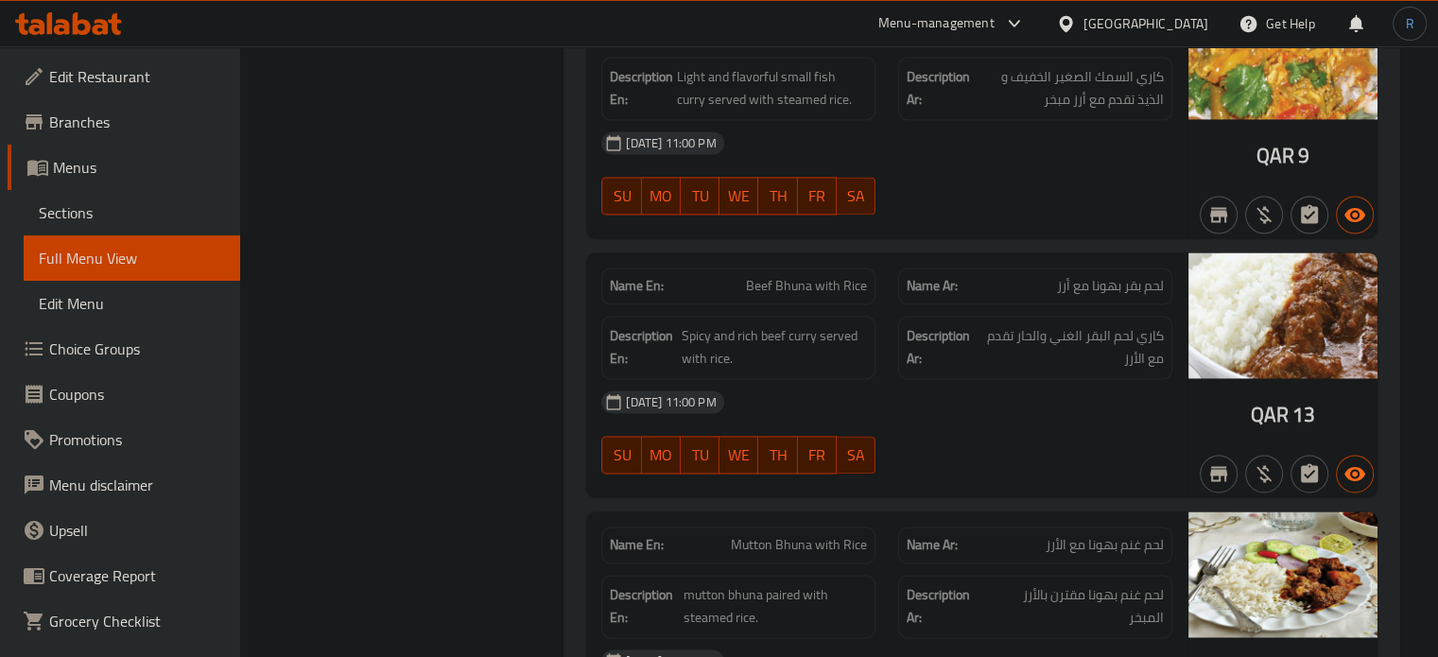
click at [788, 276] on span "Beef Bhuna with Rice" at bounding box center [806, 286] width 121 height 20
copy span "Beef Bhuna with Rice"
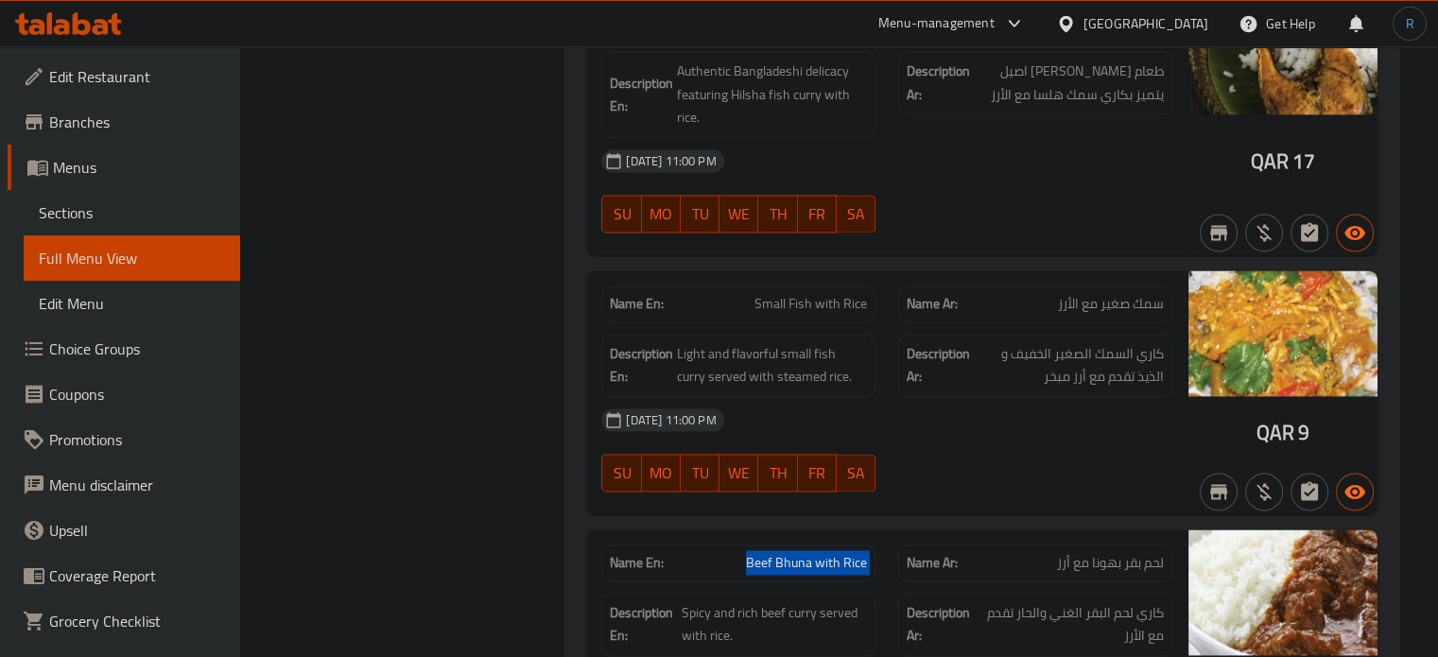
scroll to position [2434, 0]
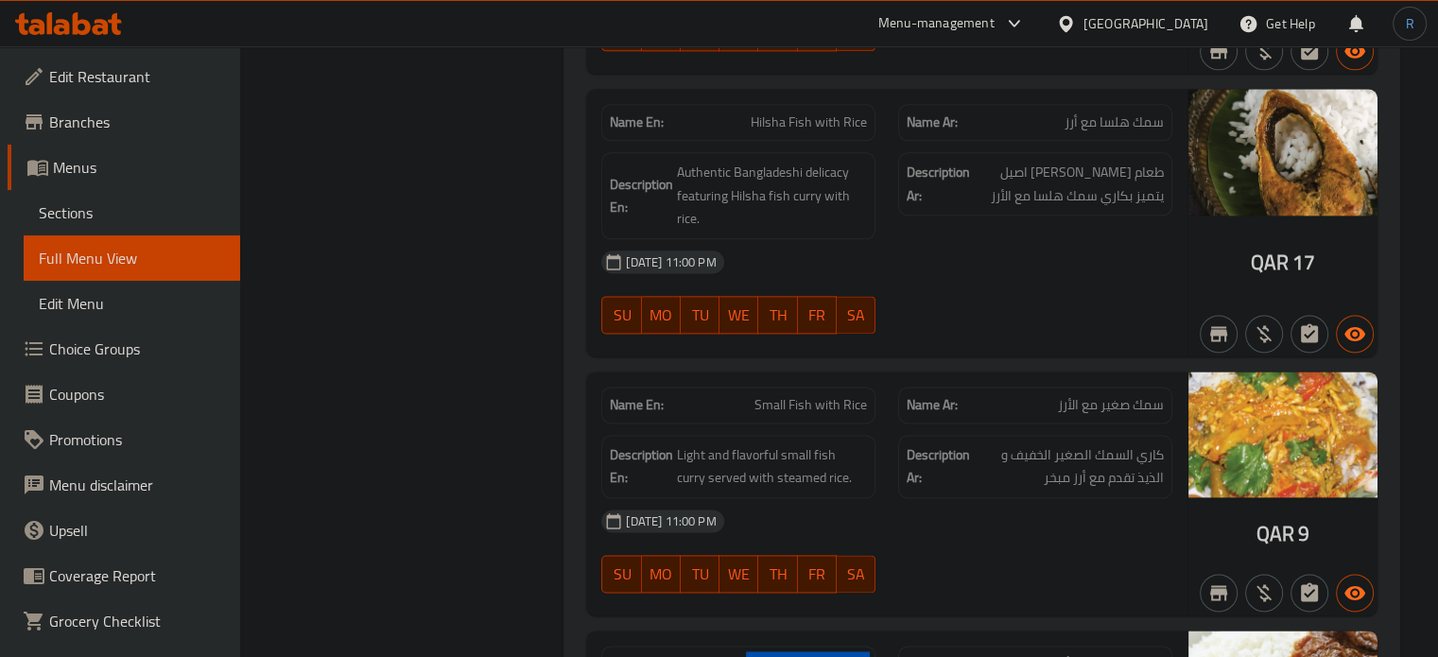
click at [473, 231] on div "Filter Branches Branches Popular filters Free items Branch specific items Has c…" at bounding box center [410, 242] width 286 height 4866
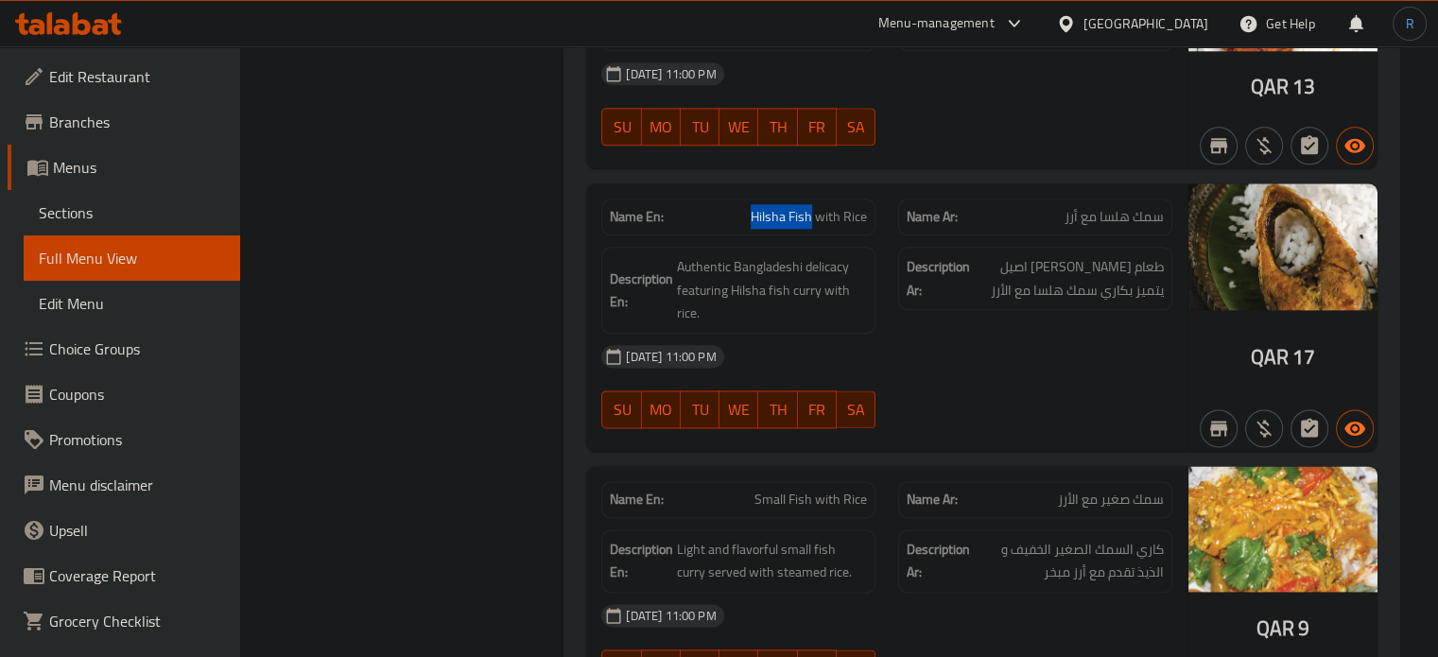
drag, startPoint x: 811, startPoint y: 183, endPoint x: 741, endPoint y: 188, distance: 70.1
click at [741, 207] on p "Name En: Hilsha Fish with Rice" at bounding box center [738, 217] width 257 height 20
copy span "Hilsha Fish"
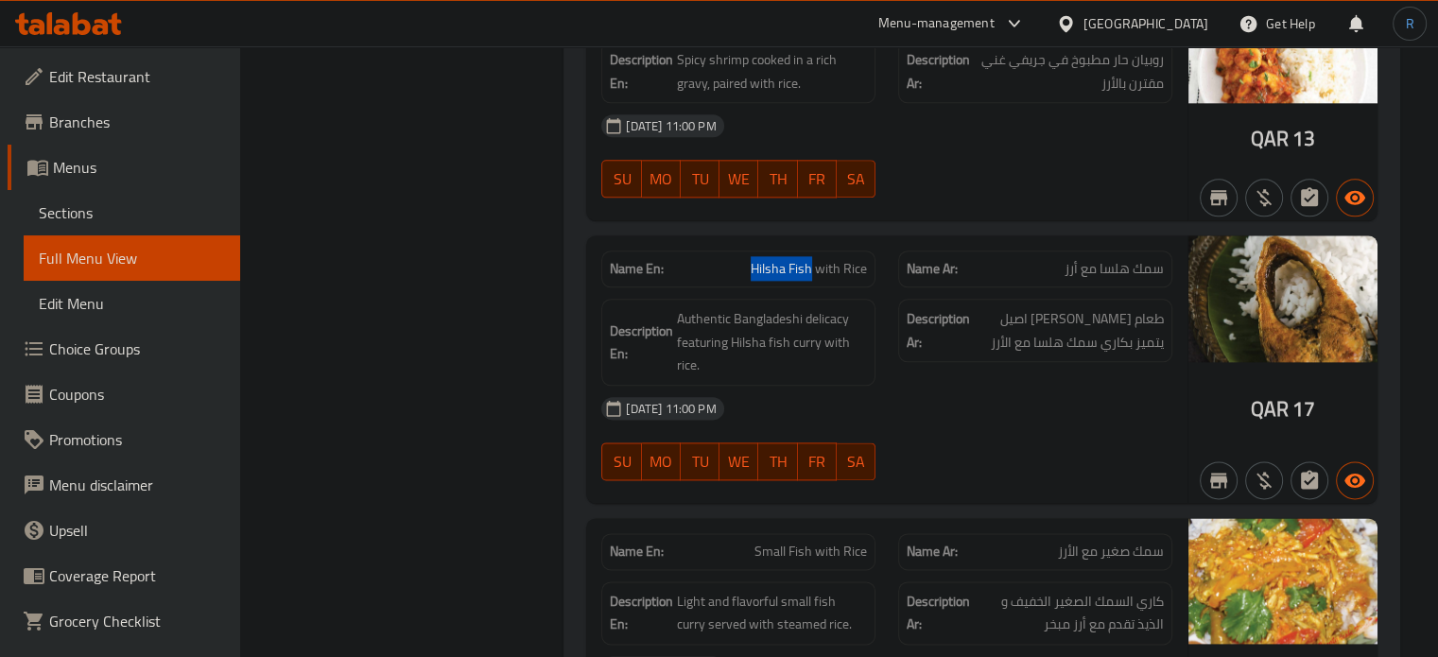
scroll to position [2245, 0]
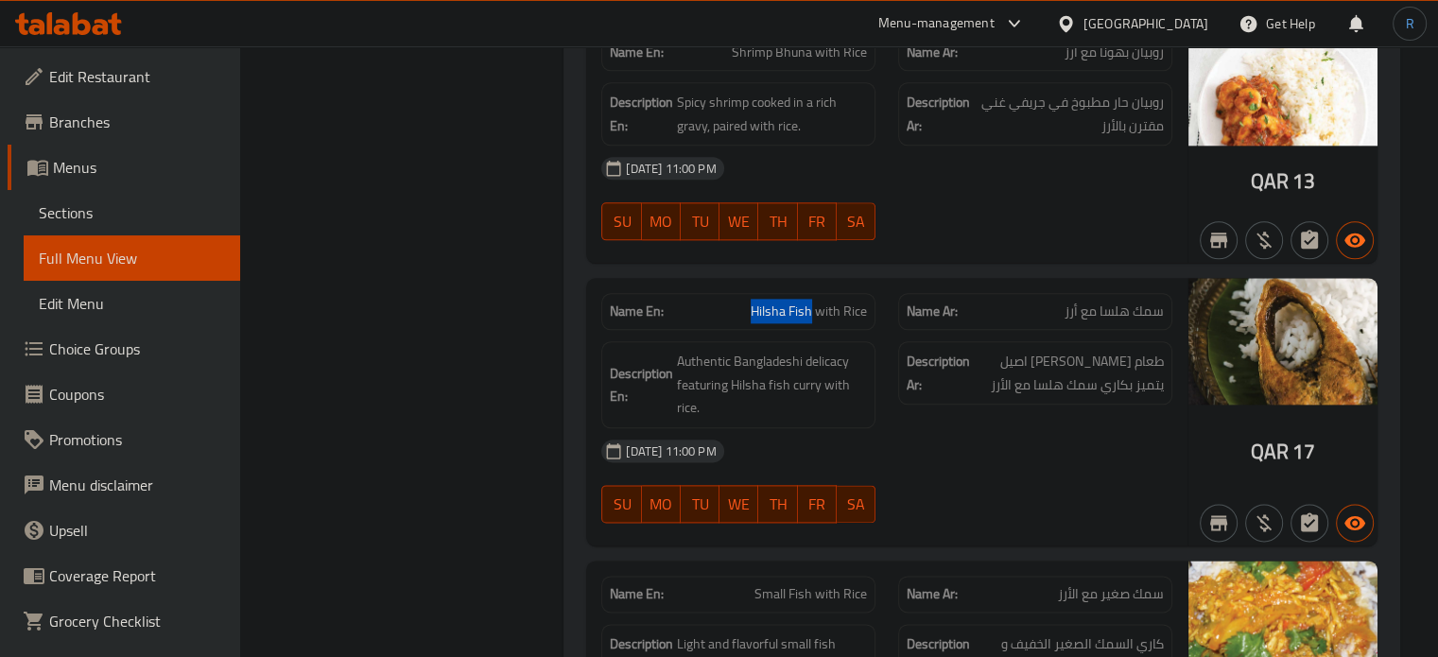
click at [790, 302] on span "Hilsha Fish with Rice" at bounding box center [809, 312] width 116 height 20
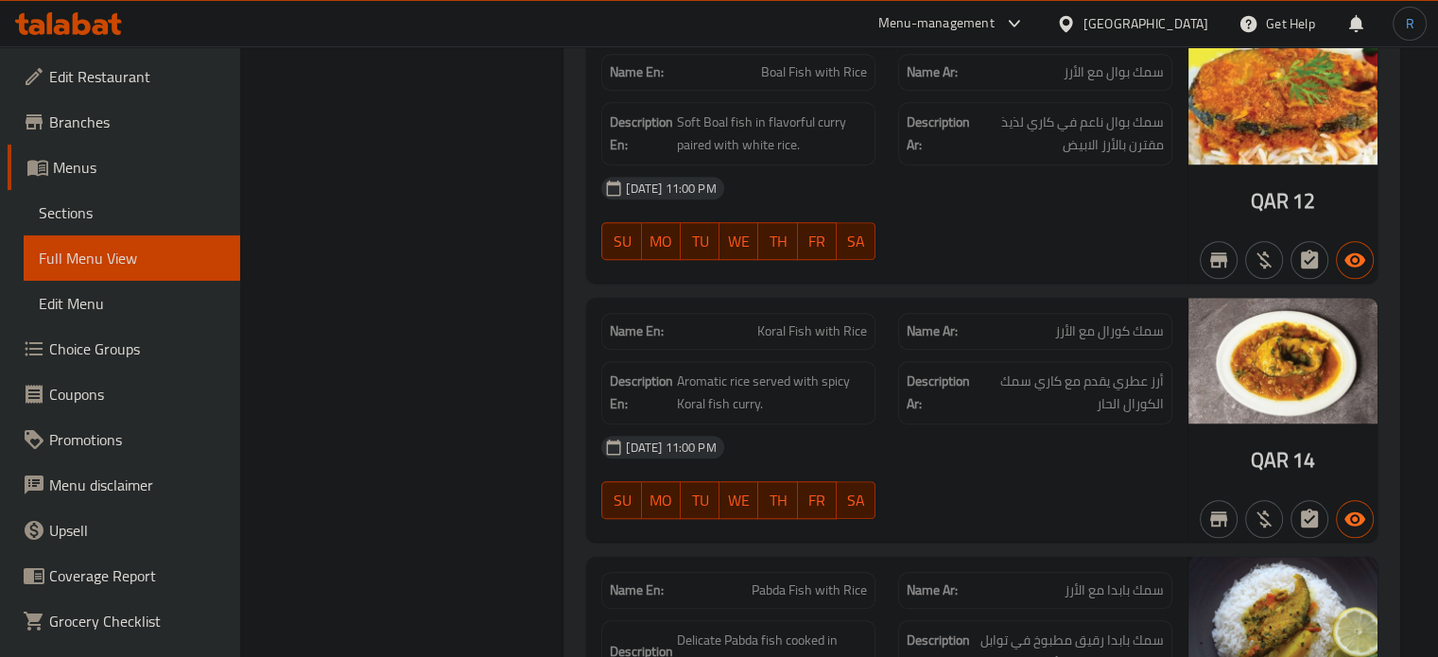
scroll to position [1394, 0]
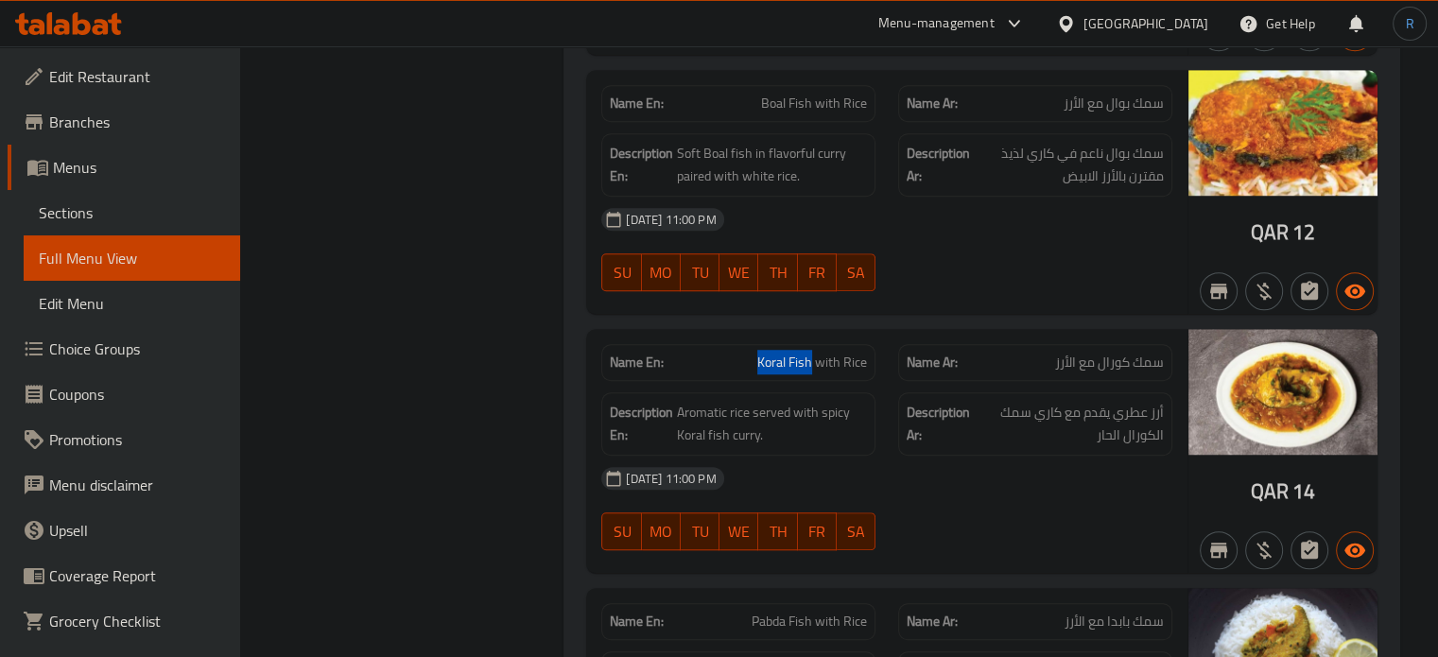
drag, startPoint x: 813, startPoint y: 359, endPoint x: 755, endPoint y: 364, distance: 57.9
click at [755, 364] on p "Name En: Koral Fish with Rice" at bounding box center [738, 363] width 257 height 20
copy span "Koral Fish"
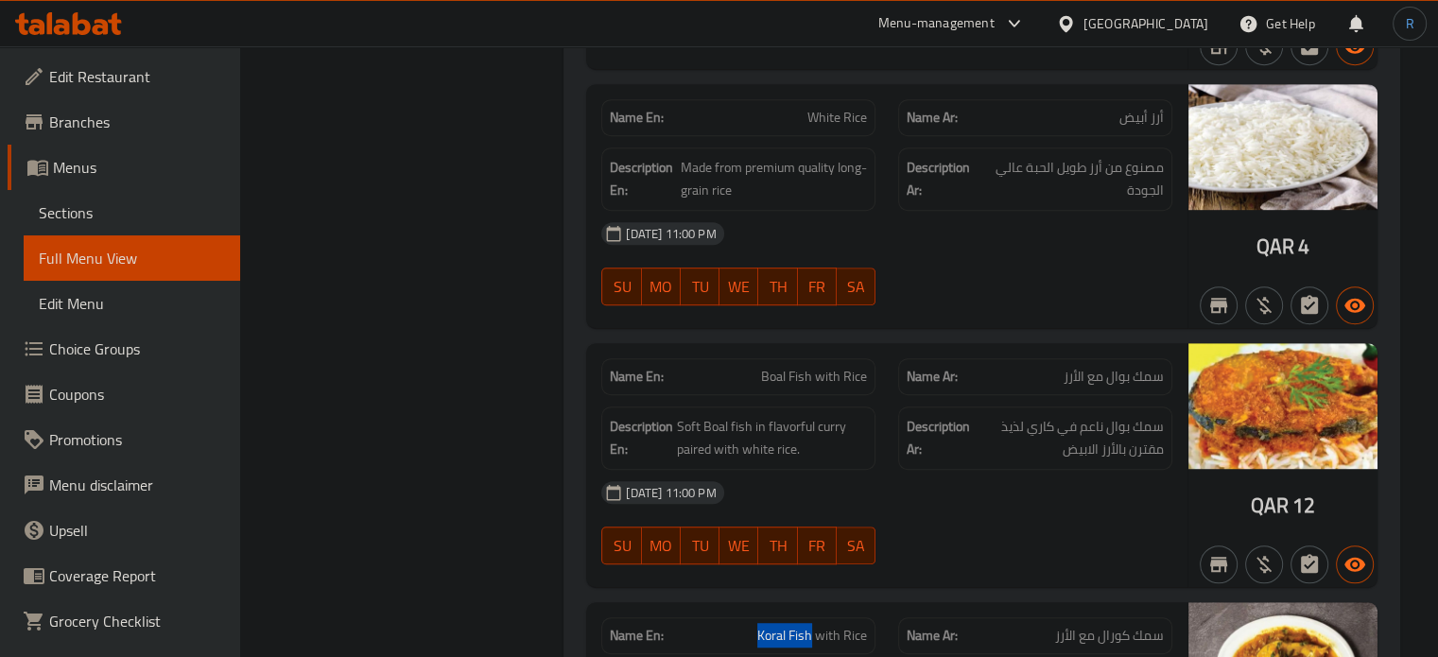
scroll to position [1111, 0]
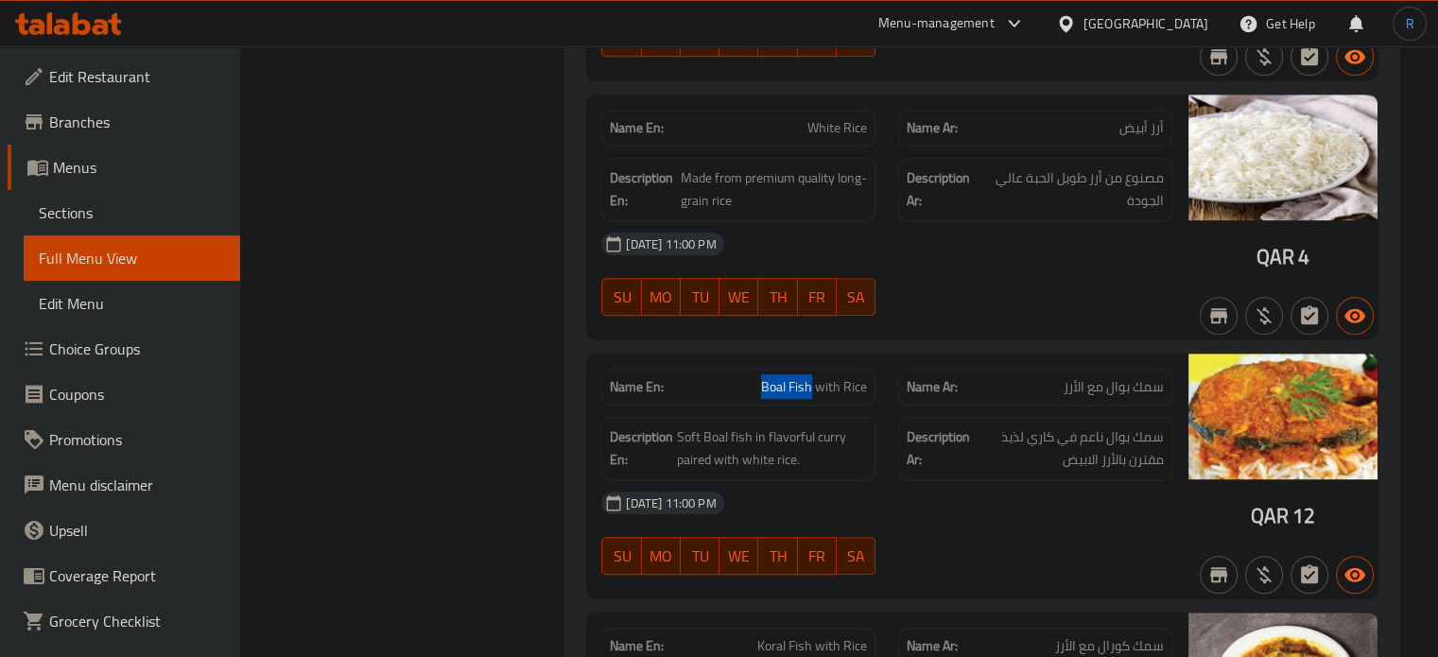
drag, startPoint x: 814, startPoint y: 385, endPoint x: 749, endPoint y: 385, distance: 65.2
click at [749, 385] on p "Name En: Boal Fish with Rice" at bounding box center [738, 387] width 257 height 20
copy span "Boal Fish"
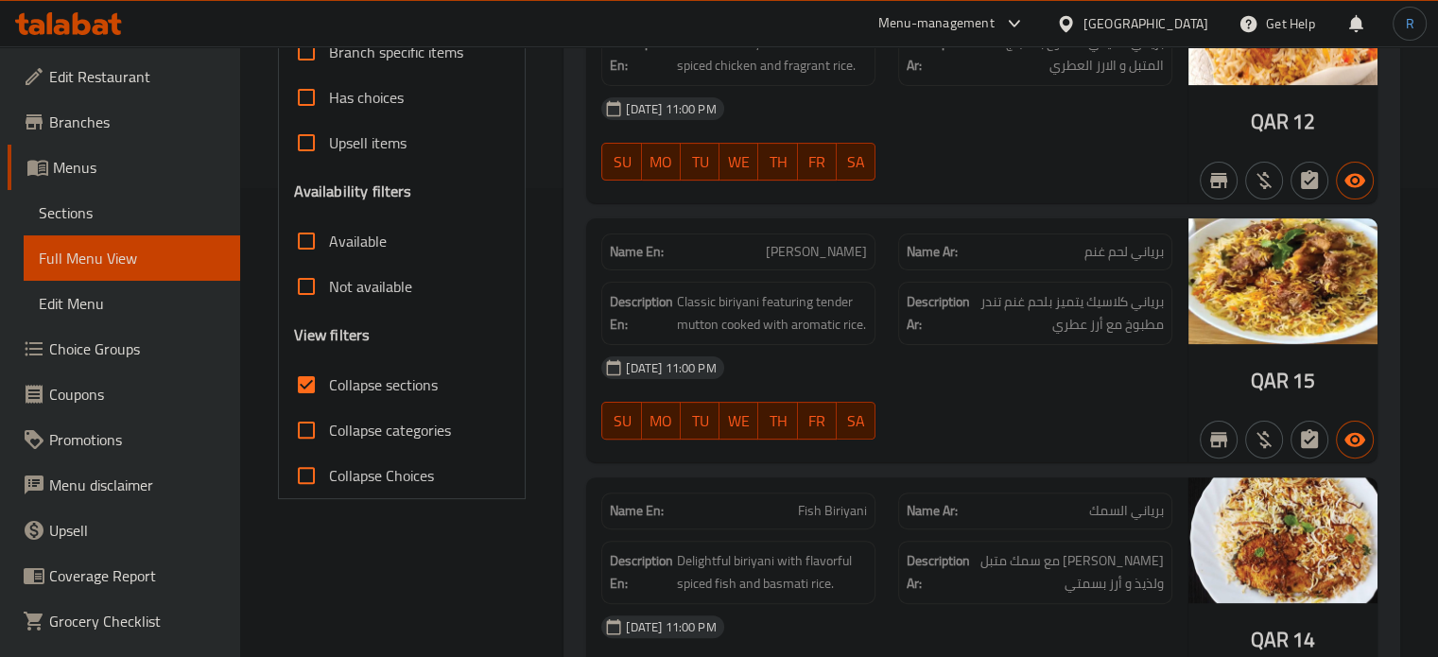
scroll to position [449, 0]
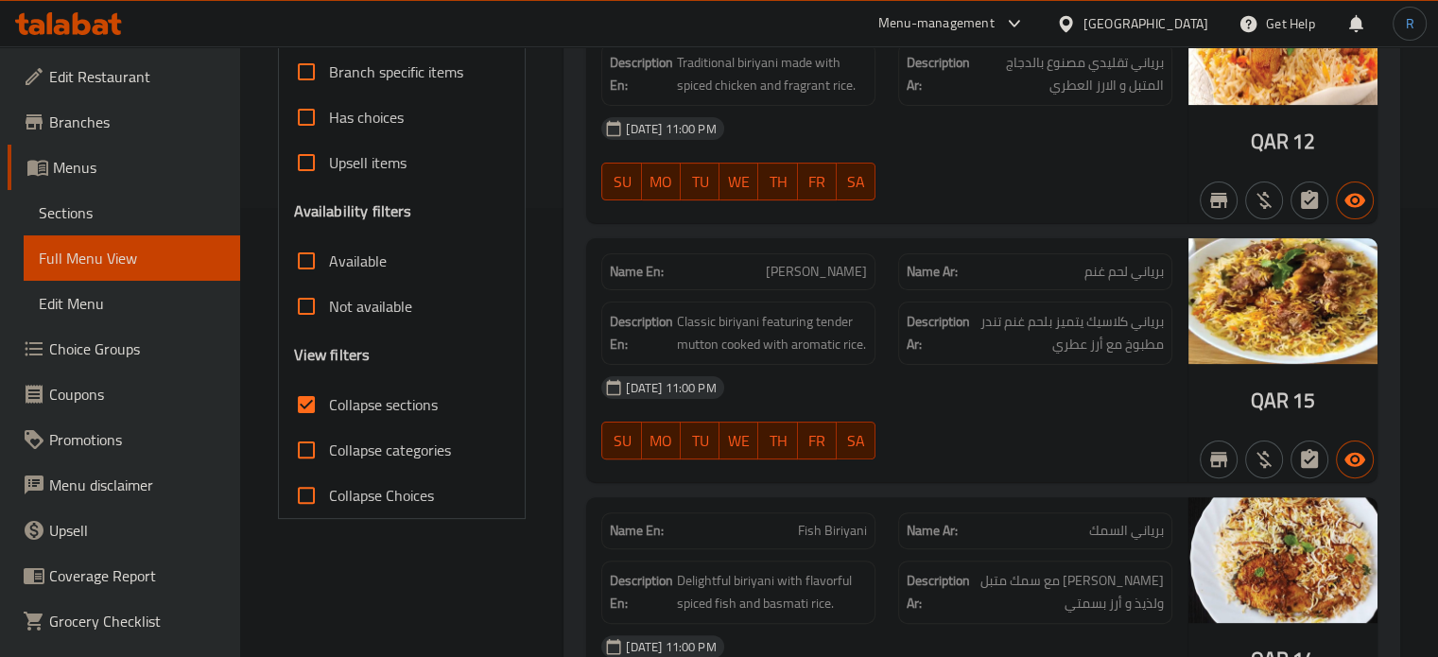
click at [863, 377] on div "06-10-2025 11:00 PM" at bounding box center [887, 387] width 594 height 45
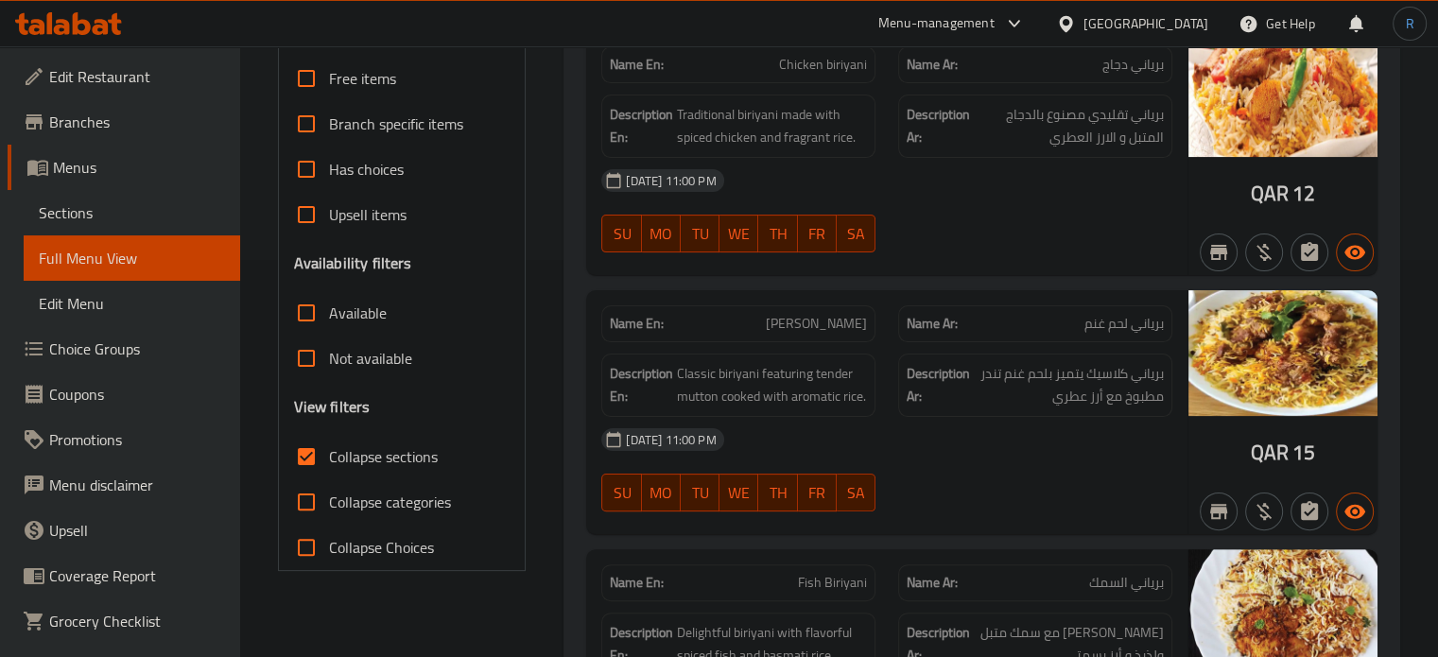
scroll to position [354, 0]
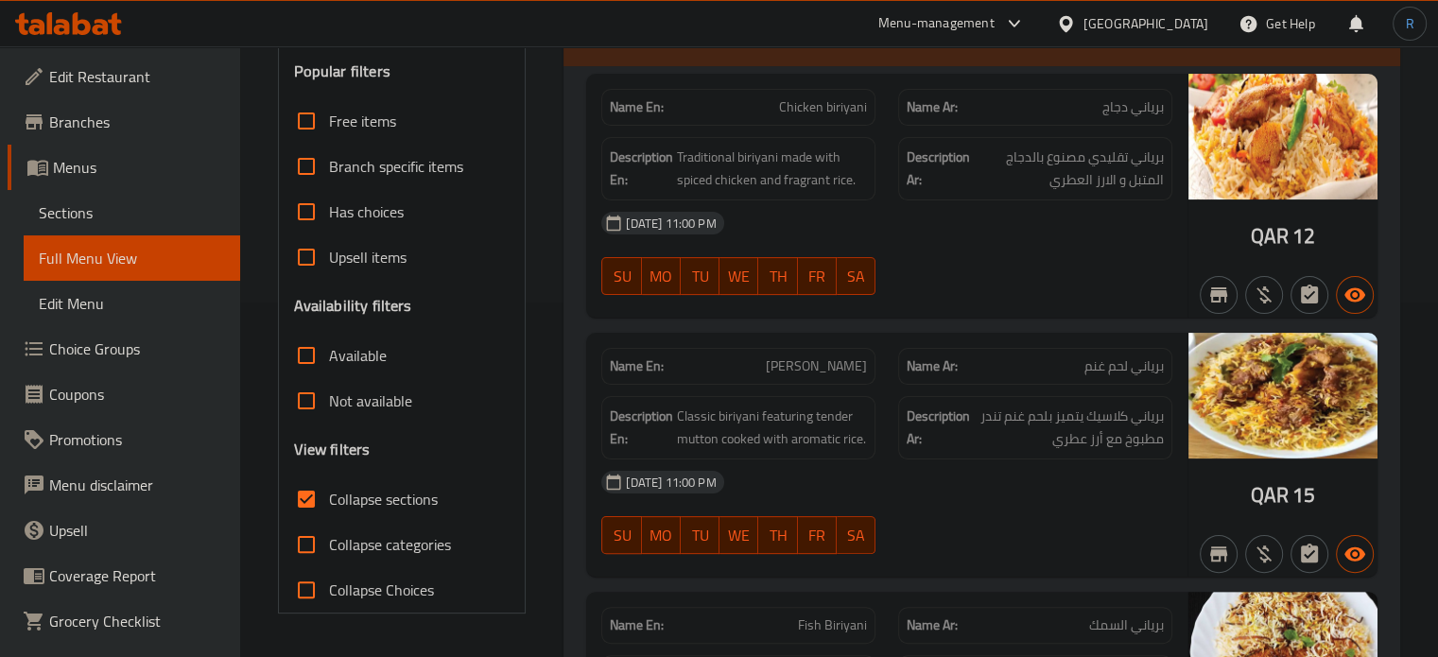
click at [991, 271] on div "06-10-2025 11:00 PM SU MO TU WE TH FR SA" at bounding box center [887, 253] width 594 height 106
click at [945, 299] on div at bounding box center [1035, 295] width 297 height 23
click at [964, 306] on div "Name En: Chicken biriyani Name Ar: برياني دجاج Description En: Traditional biri…" at bounding box center [886, 196] width 601 height 244
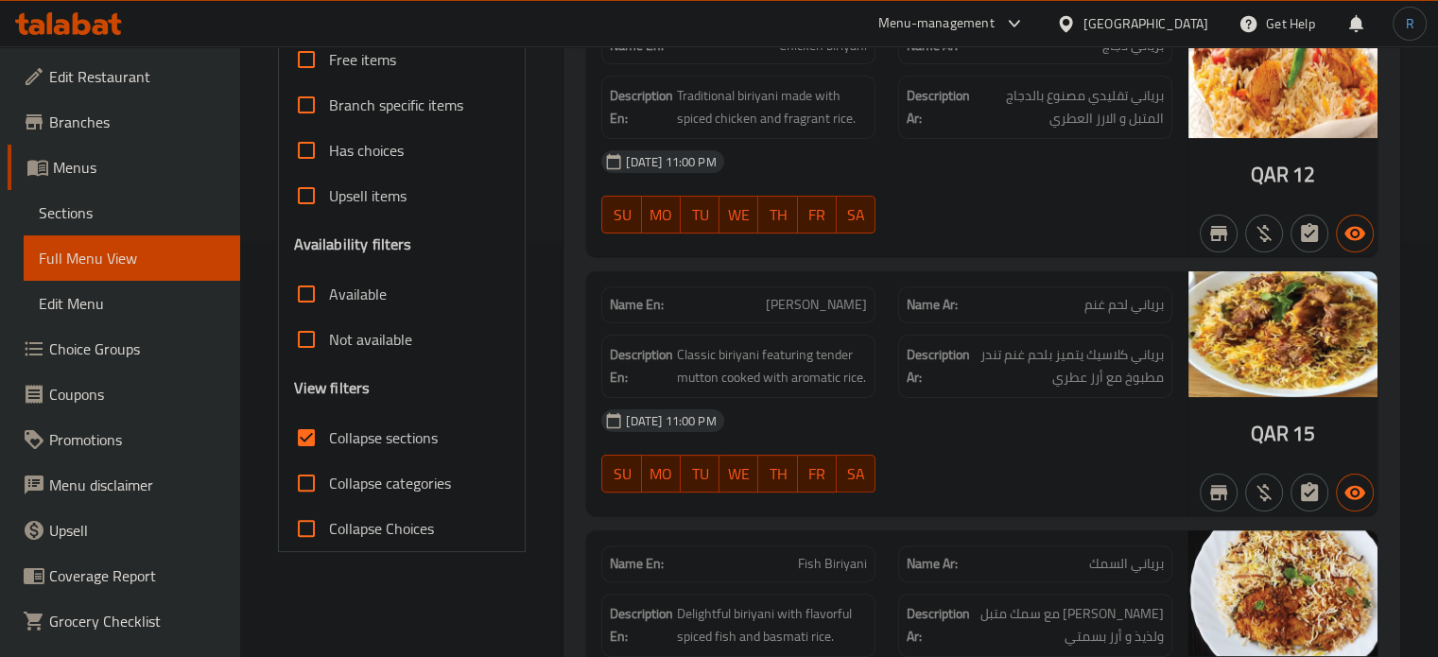
scroll to position [449, 0]
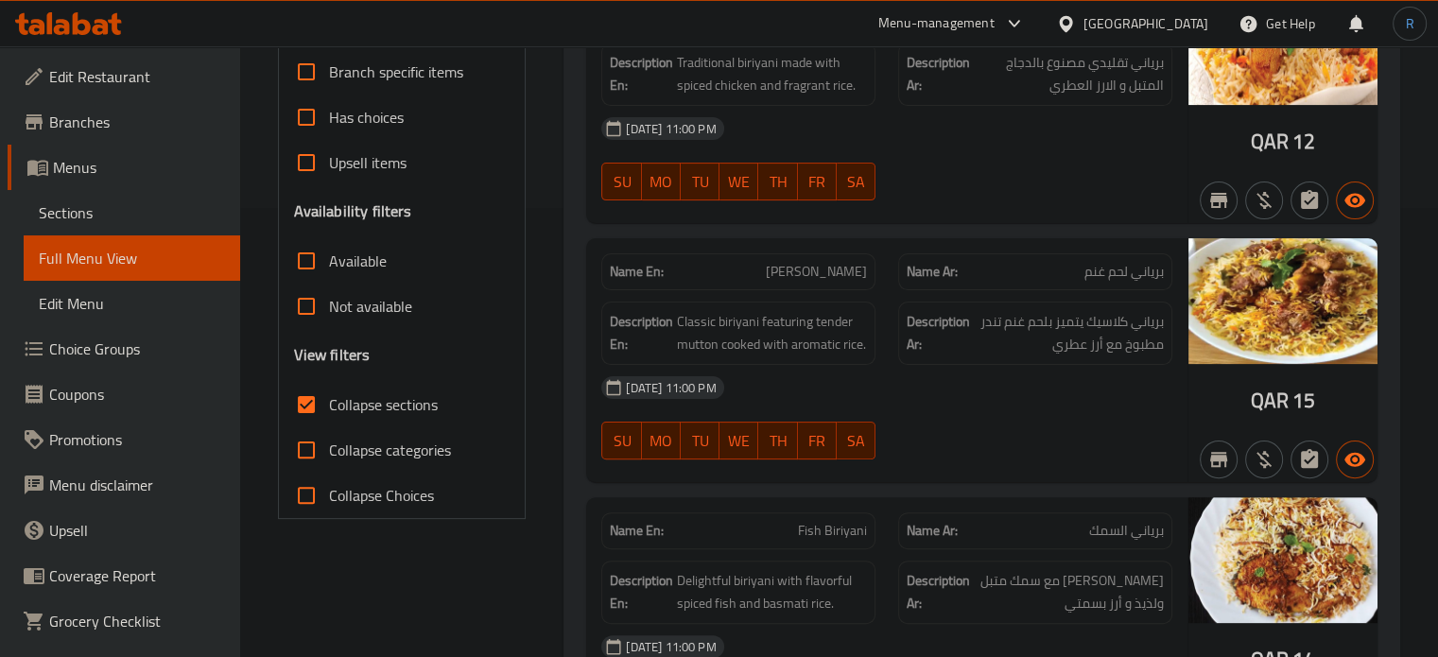
click at [1096, 400] on div "06-10-2025 11:00 PM" at bounding box center [887, 387] width 594 height 45
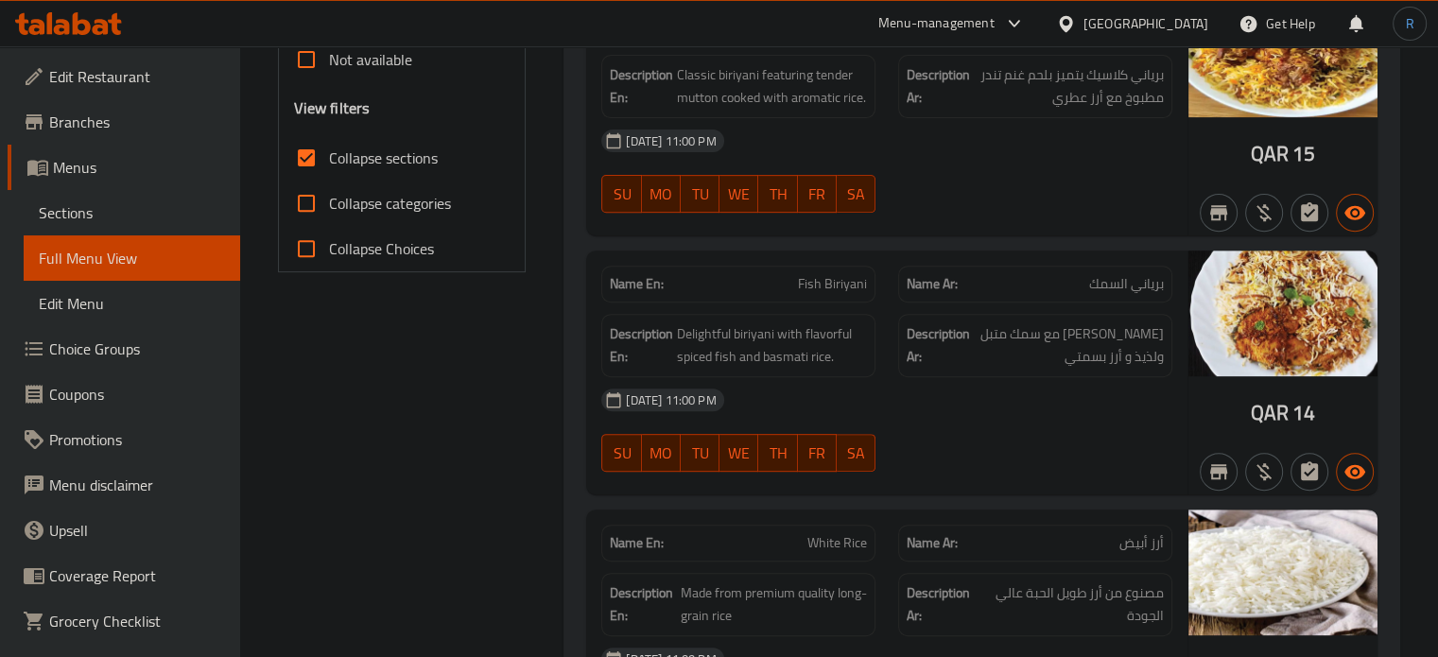
scroll to position [733, 0]
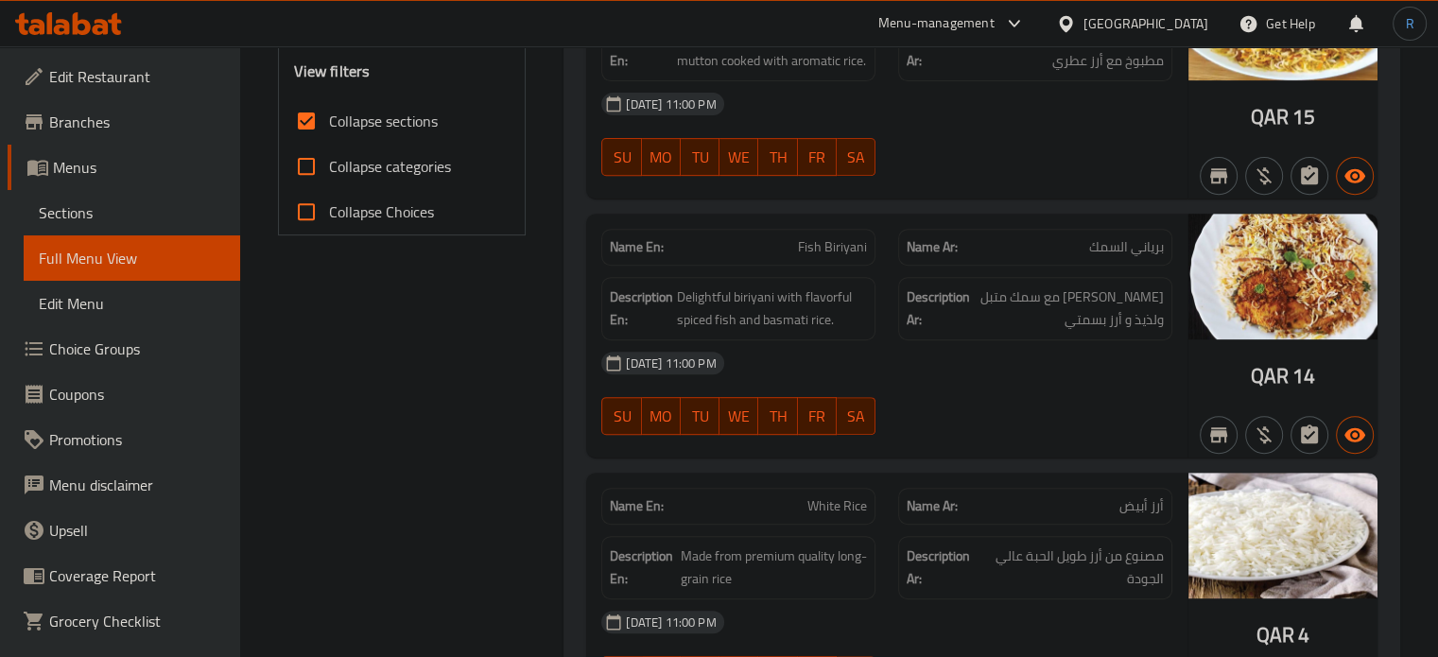
click at [820, 241] on span "Fish Biriyani" at bounding box center [832, 247] width 69 height 20
copy span "Fish Biriyani"
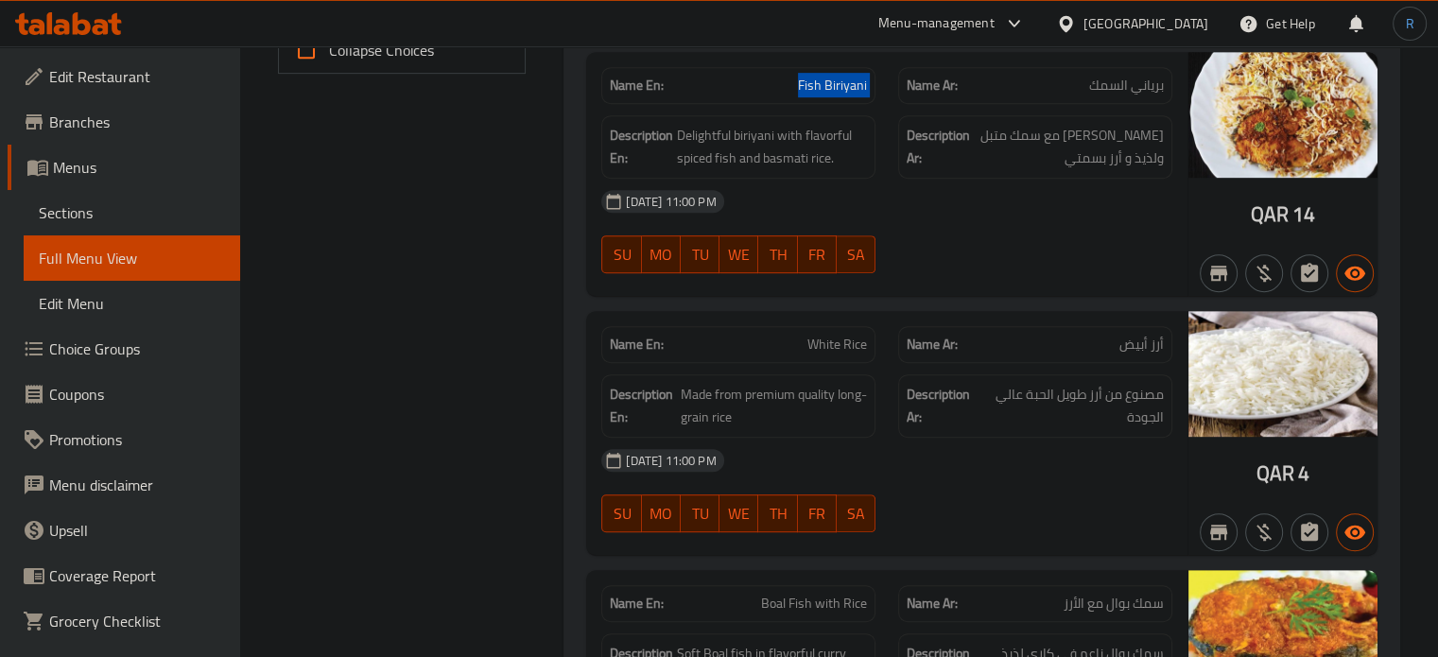
scroll to position [922, 0]
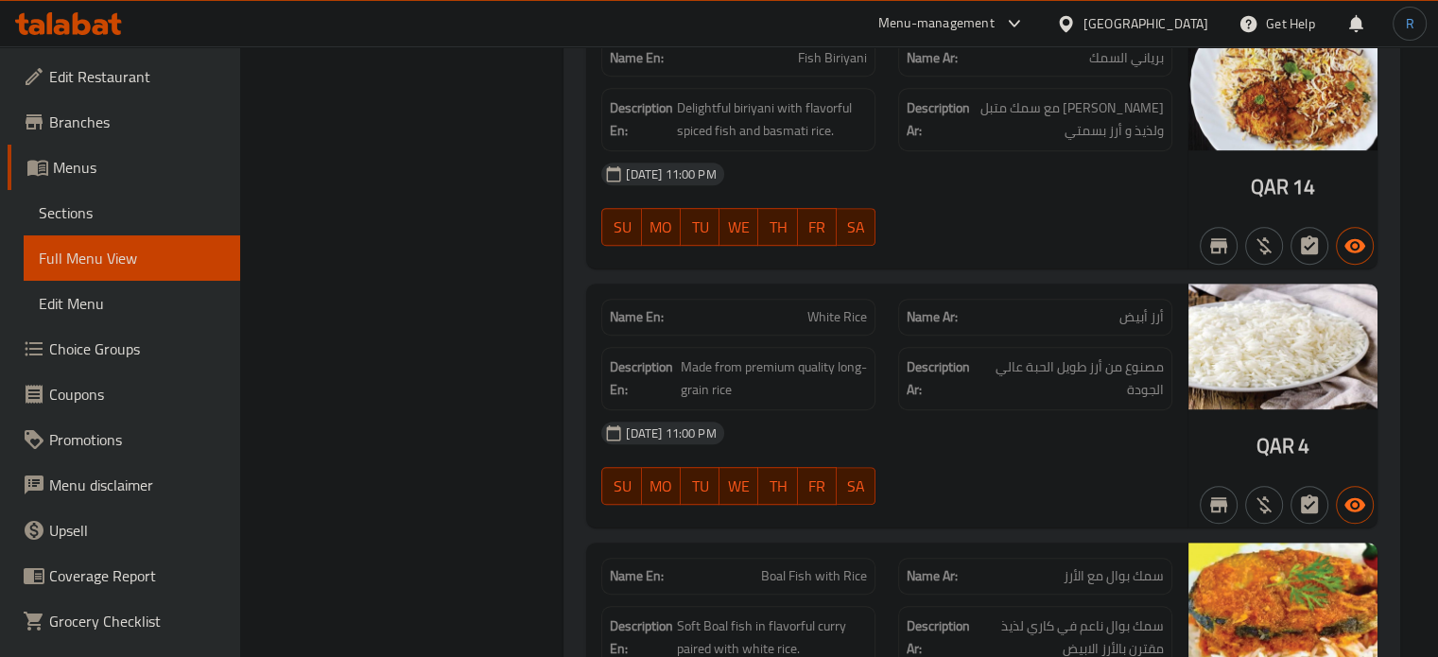
click at [909, 404] on div "Description Ar: مصنوع من أرز طويل الحبة عالي الجودة" at bounding box center [1035, 378] width 274 height 63
click at [790, 381] on span "Made from premium quality long-grain rice" at bounding box center [773, 378] width 187 height 46
click at [790, 364] on span "Made from premium quality long-grain rice" at bounding box center [773, 378] width 187 height 46
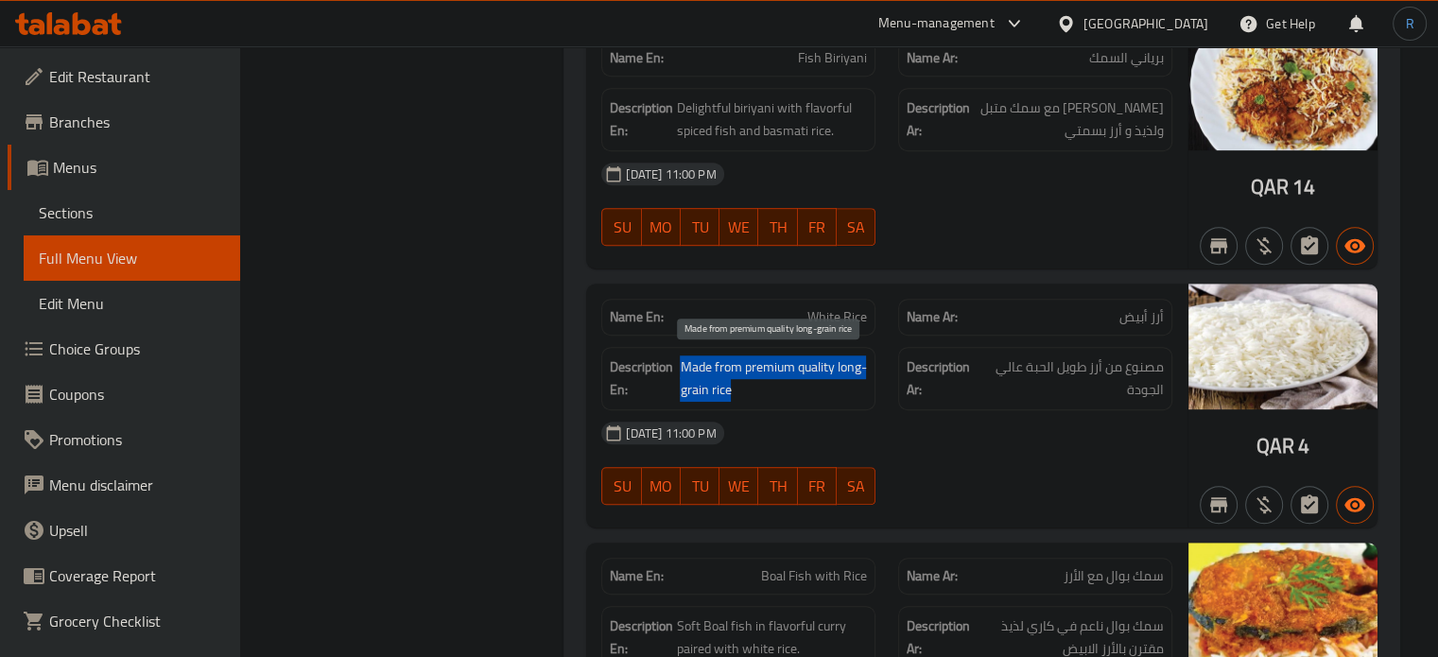
click at [790, 364] on span "Made from premium quality long-grain rice" at bounding box center [773, 378] width 187 height 46
copy span "Made from premium quality long-grain rice"
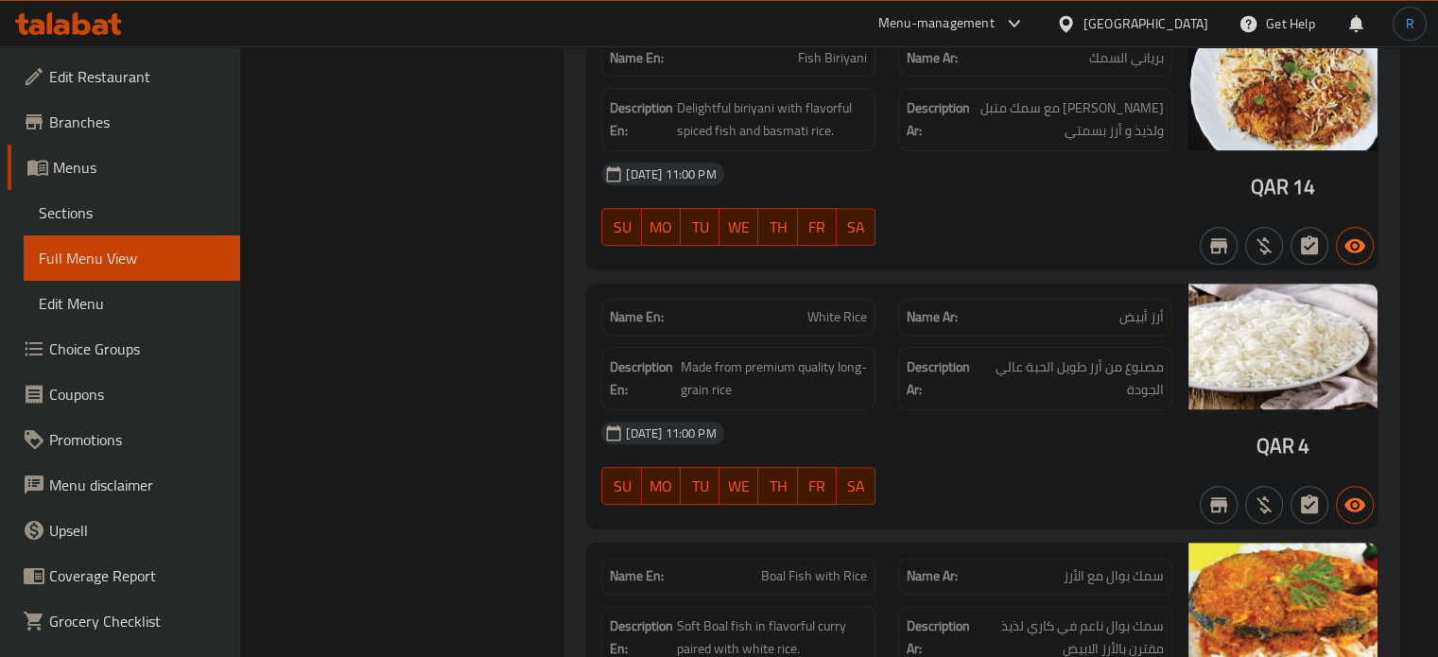
click at [851, 313] on span "White Rice" at bounding box center [837, 317] width 60 height 20
copy span "White Rice"
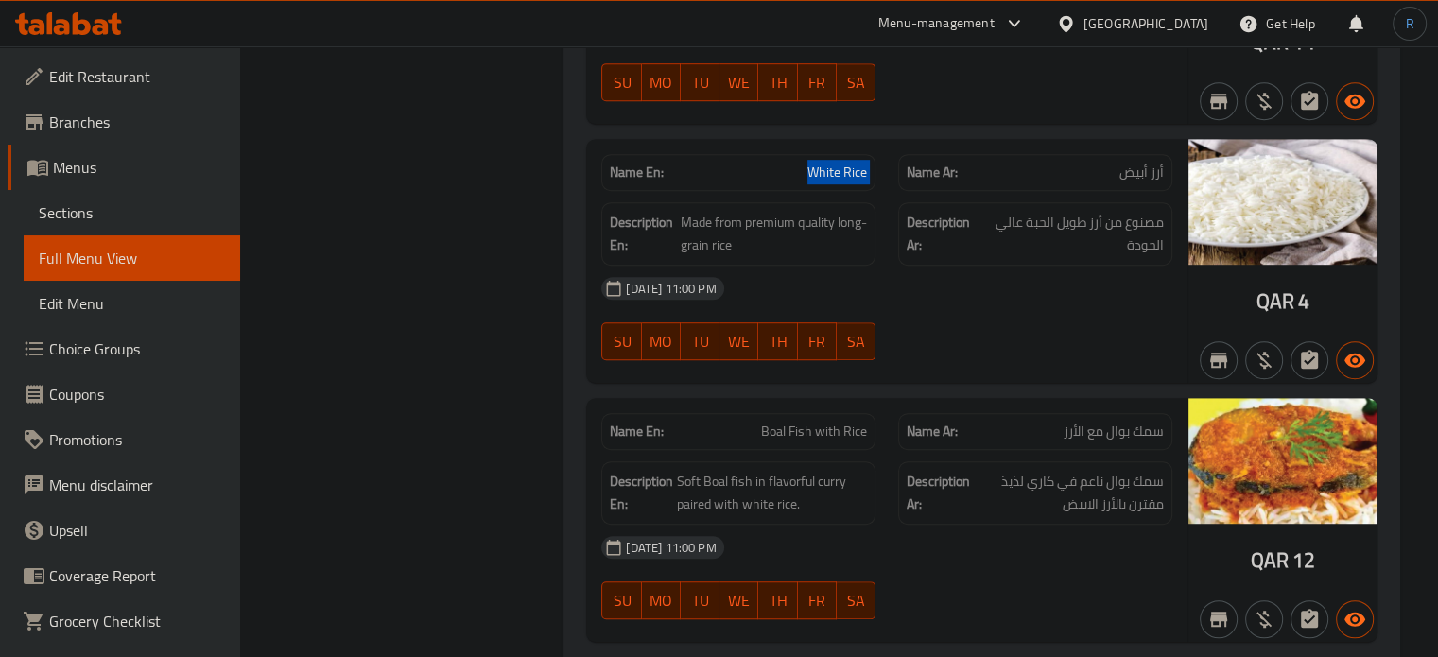
scroll to position [1111, 0]
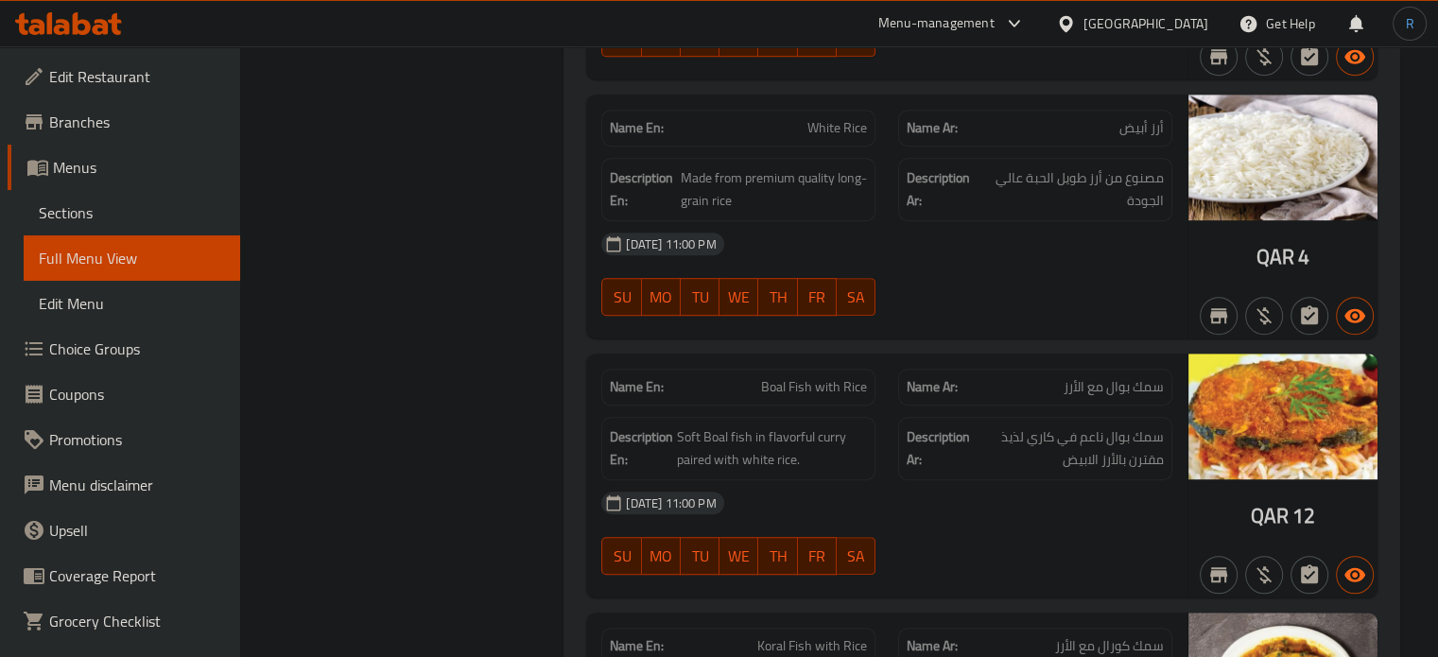
click at [807, 457] on span "Soft Boal fish in flavorful curry paired with white rice." at bounding box center [772, 448] width 190 height 46
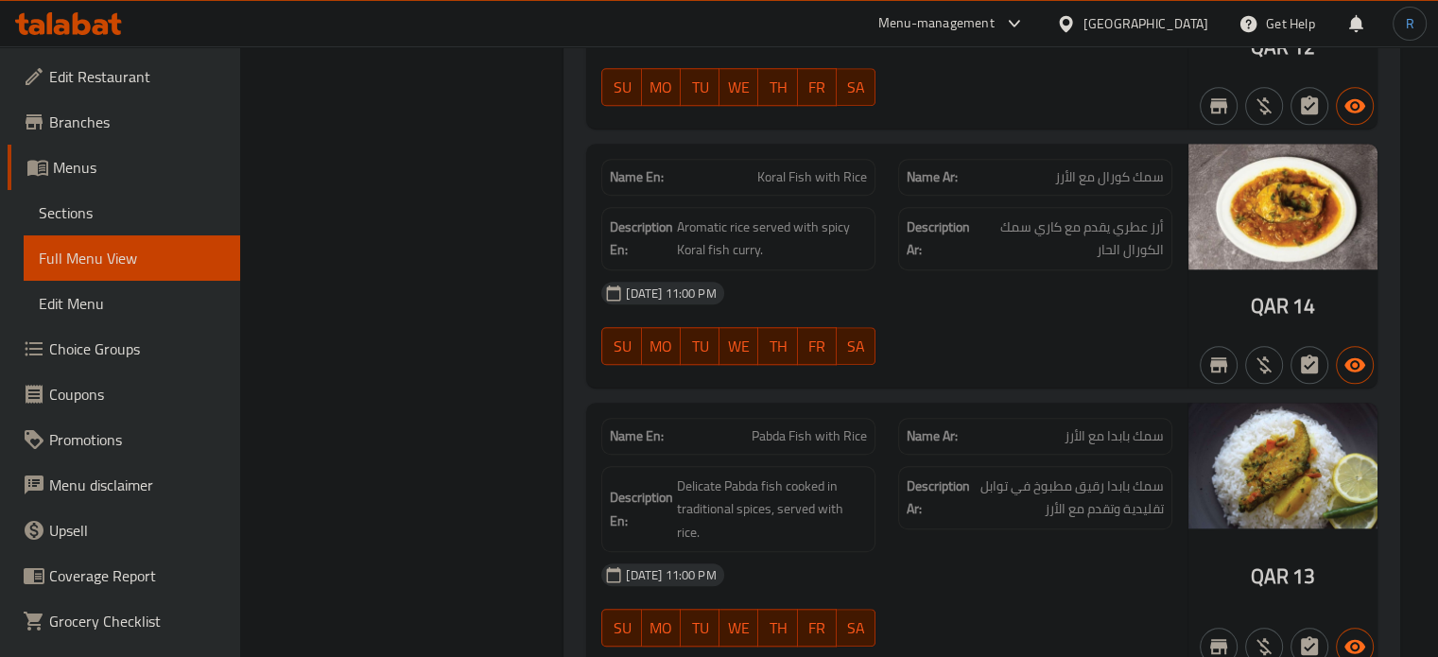
scroll to position [1583, 0]
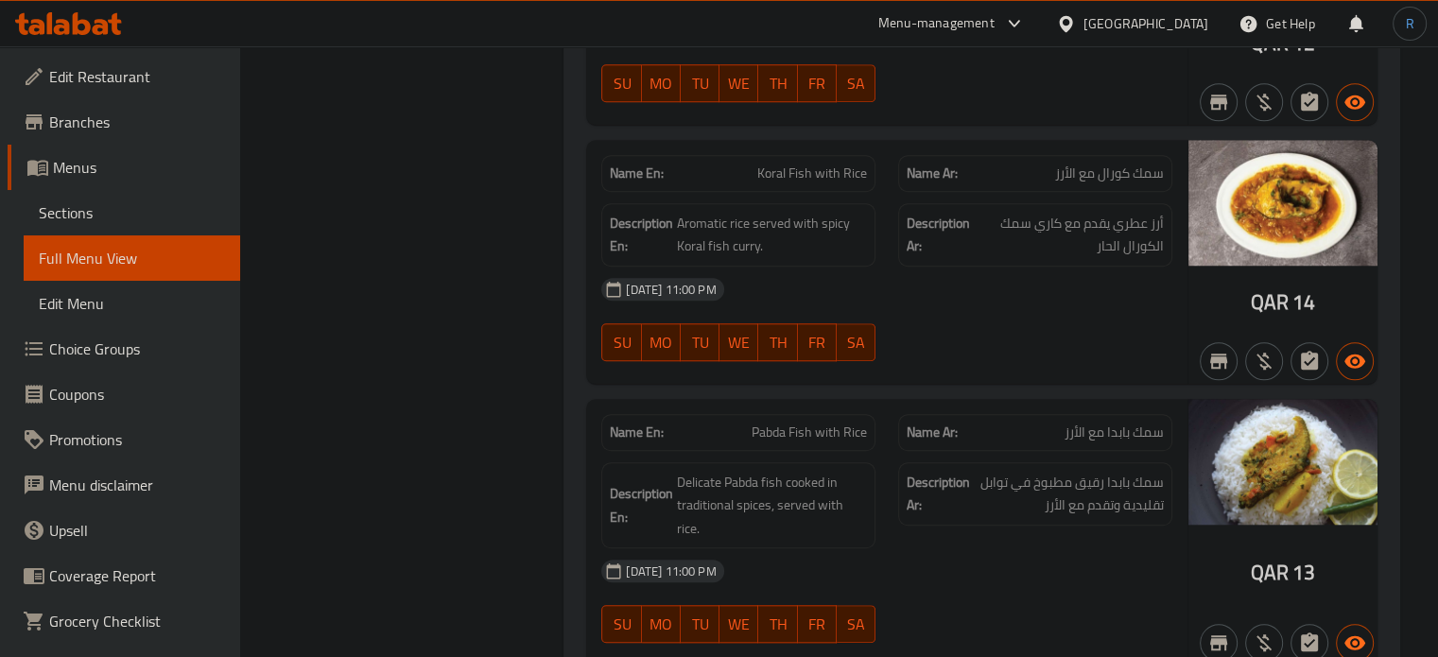
click at [937, 291] on div "06-10-2025 11:00 PM" at bounding box center [887, 289] width 594 height 45
click at [1025, 330] on div "06-10-2025 11:00 PM SU MO TU WE TH FR SA" at bounding box center [887, 320] width 594 height 106
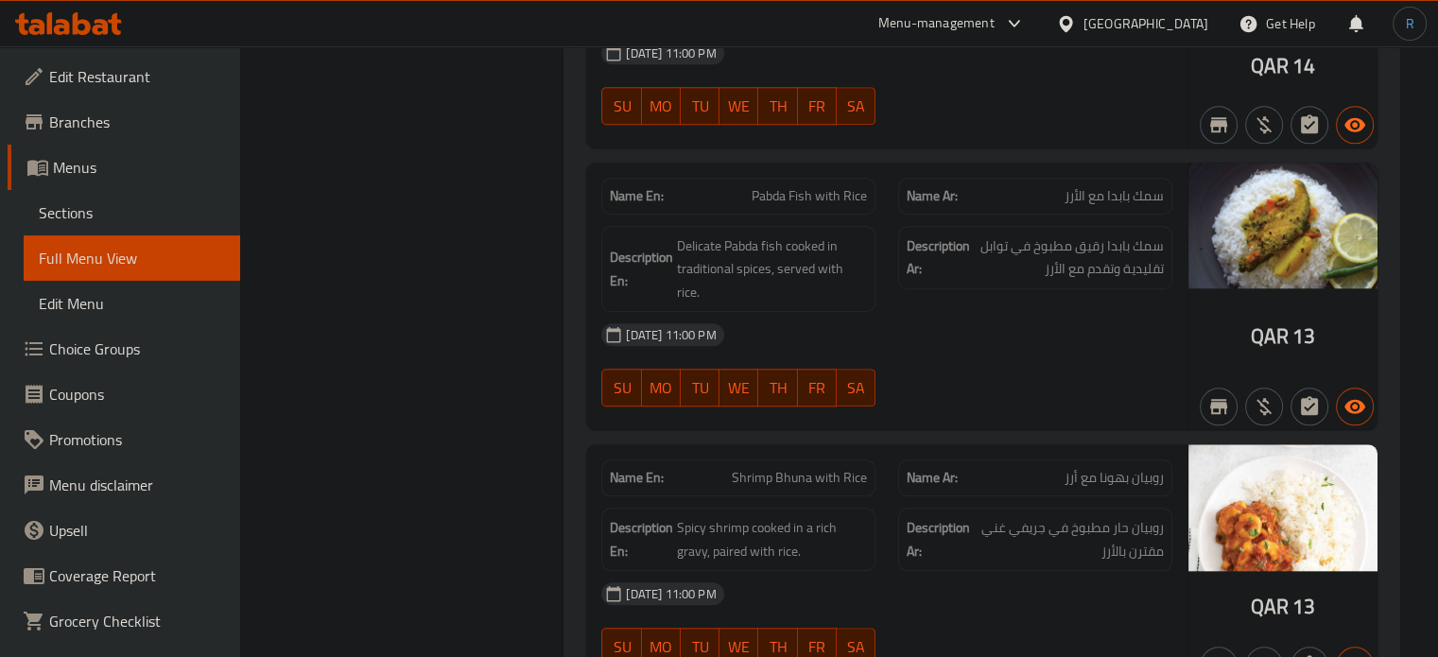
scroll to position [1867, 0]
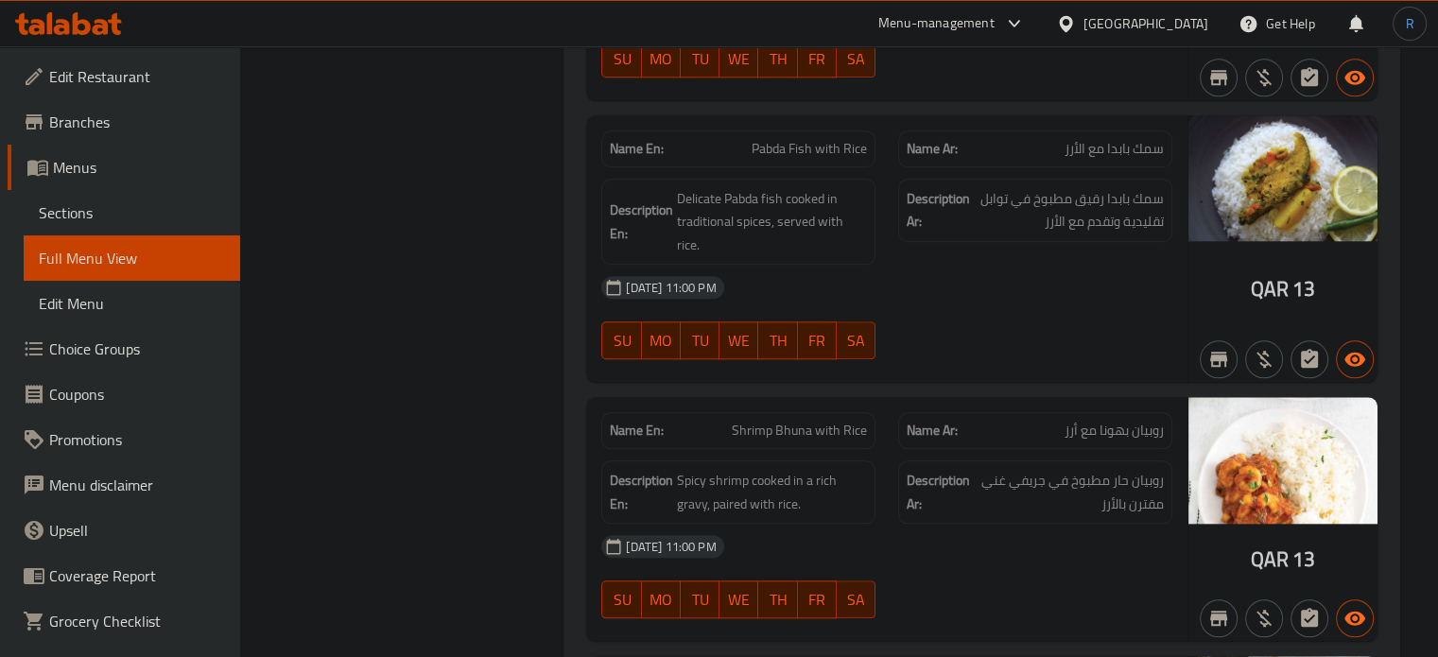
click at [817, 139] on span "Pabda Fish with Rice" at bounding box center [808, 149] width 115 height 20
copy span "Pabda Fish with Rice"
click at [760, 321] on button "TH" at bounding box center [777, 340] width 39 height 38
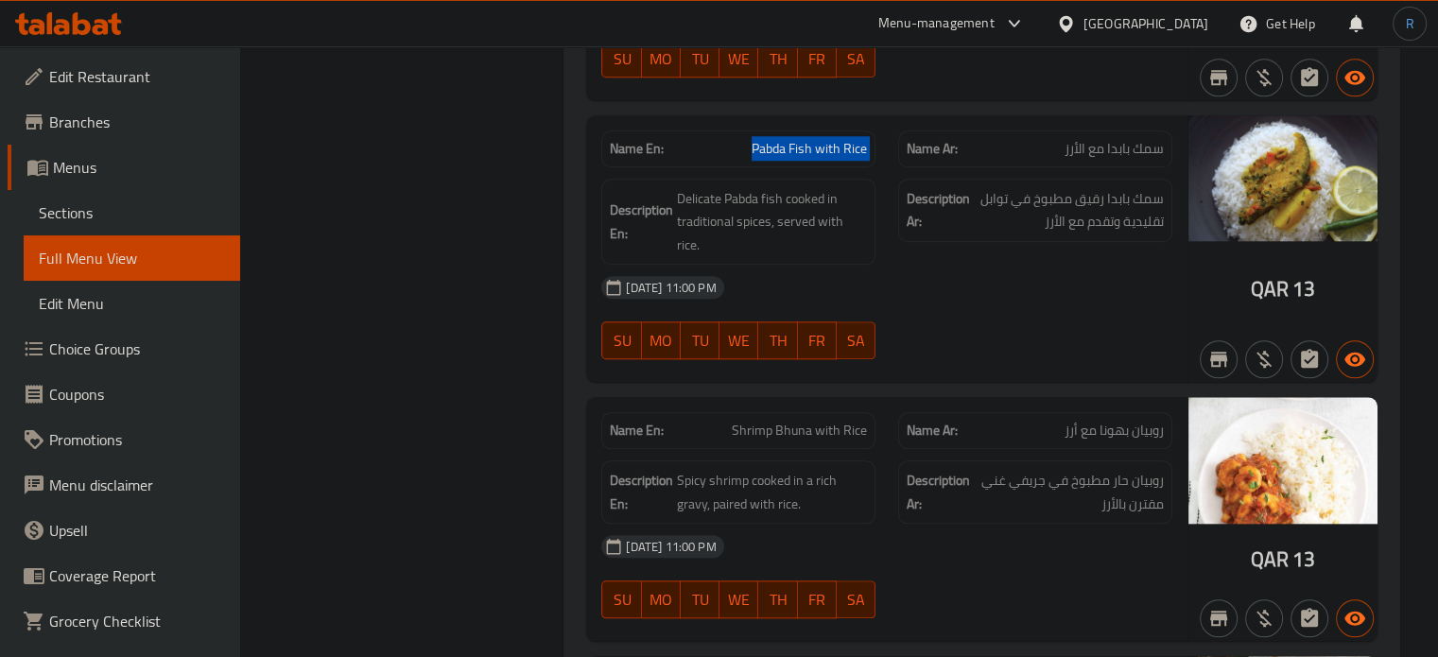
type button "4"
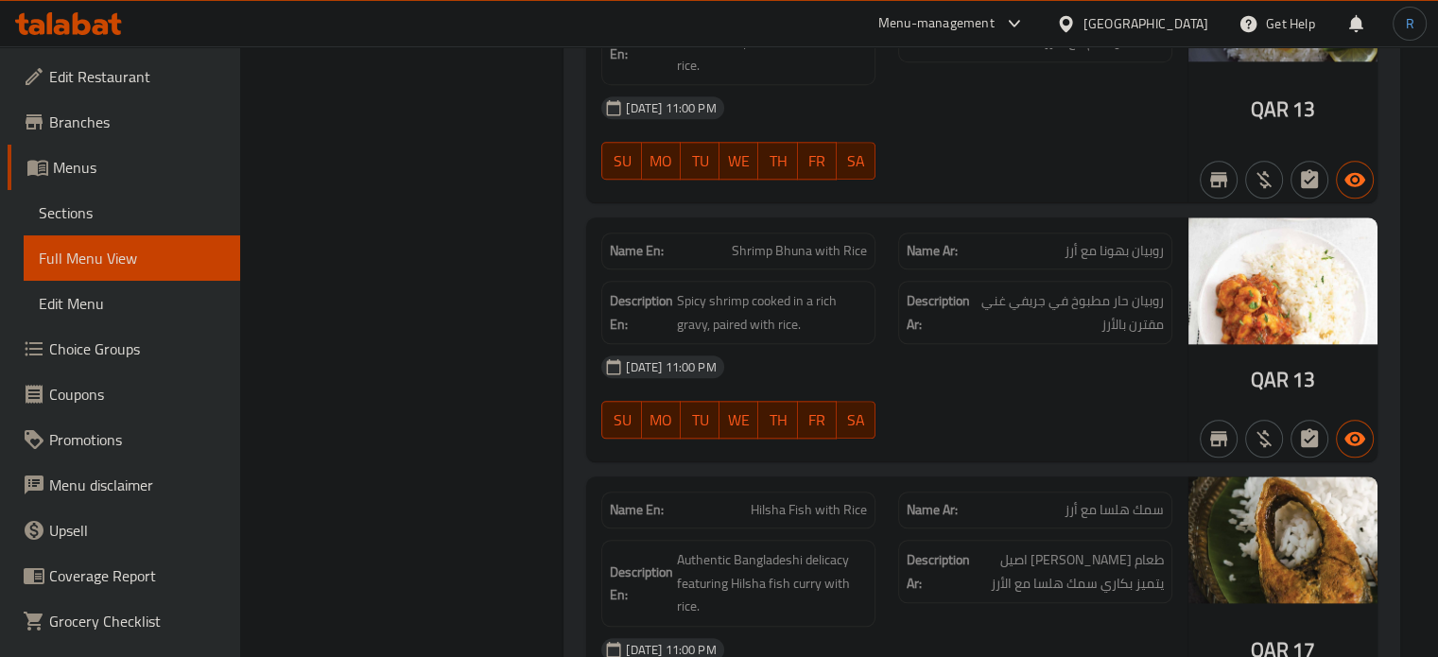
scroll to position [2056, 0]
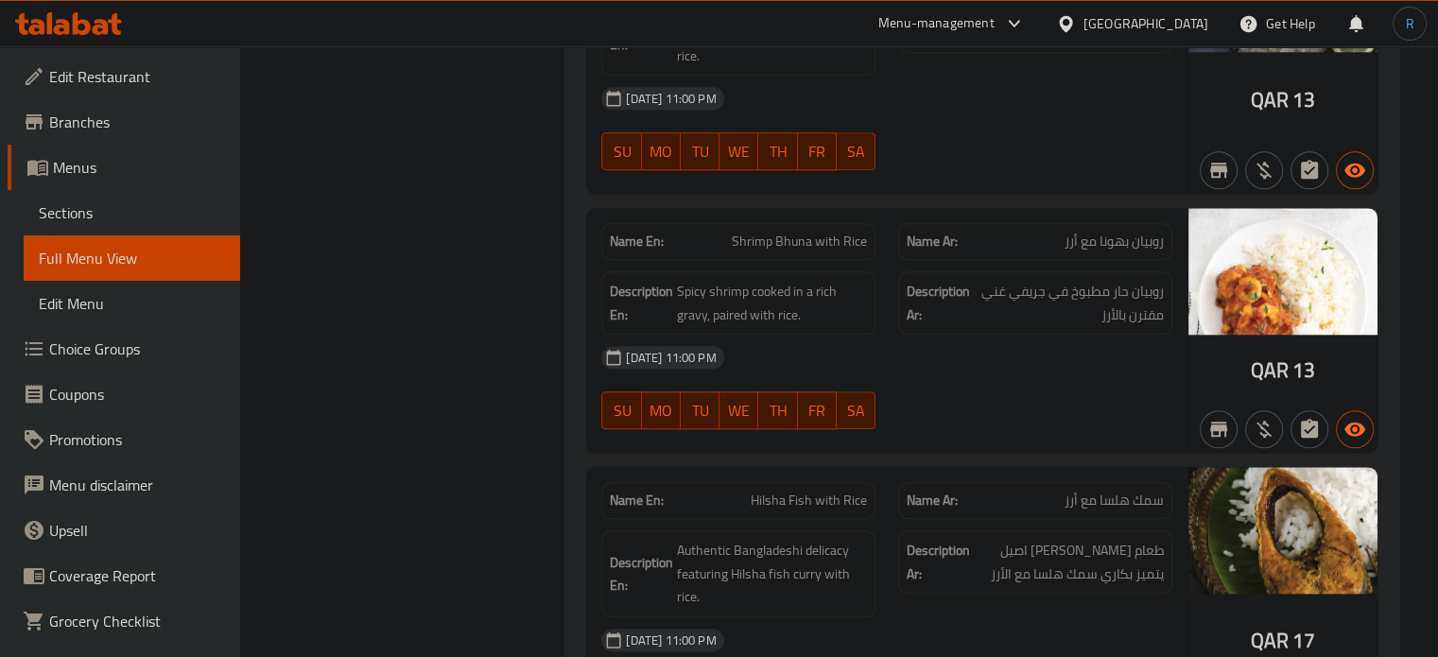
click at [849, 335] on div "06-10-2025 11:00 PM" at bounding box center [887, 357] width 594 height 45
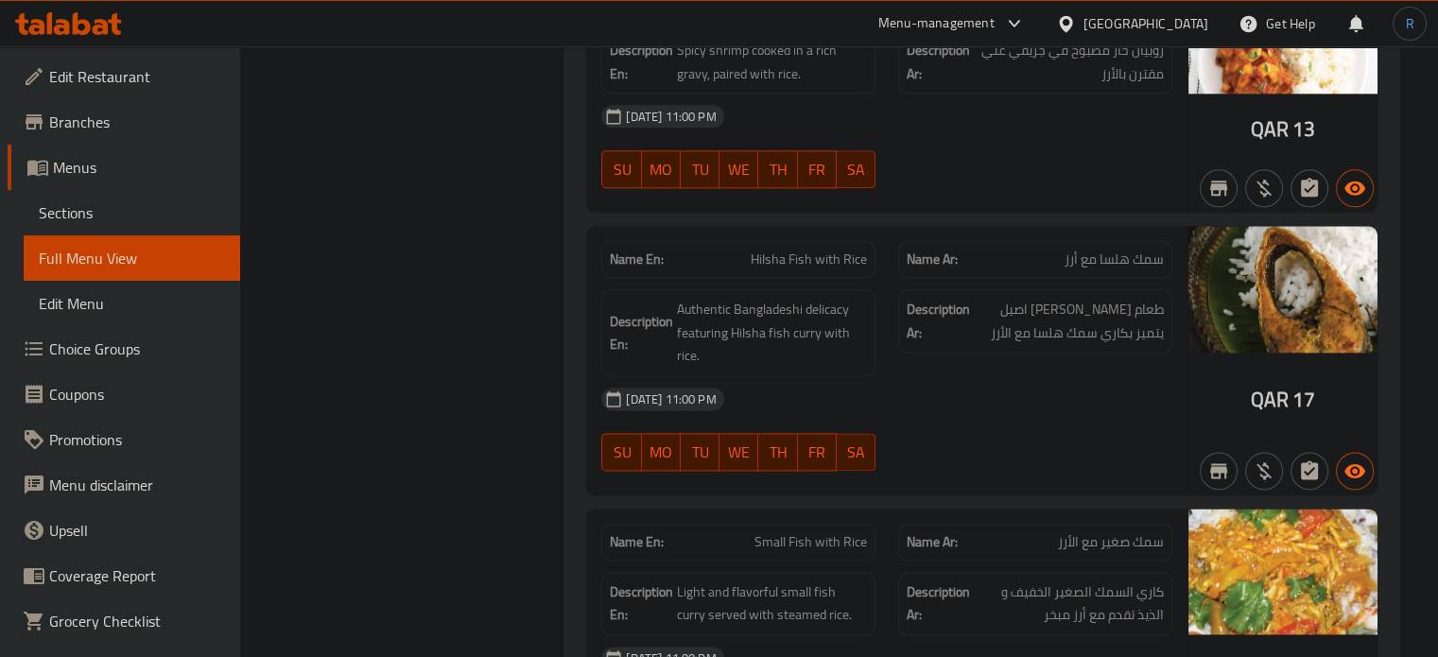
scroll to position [2339, 0]
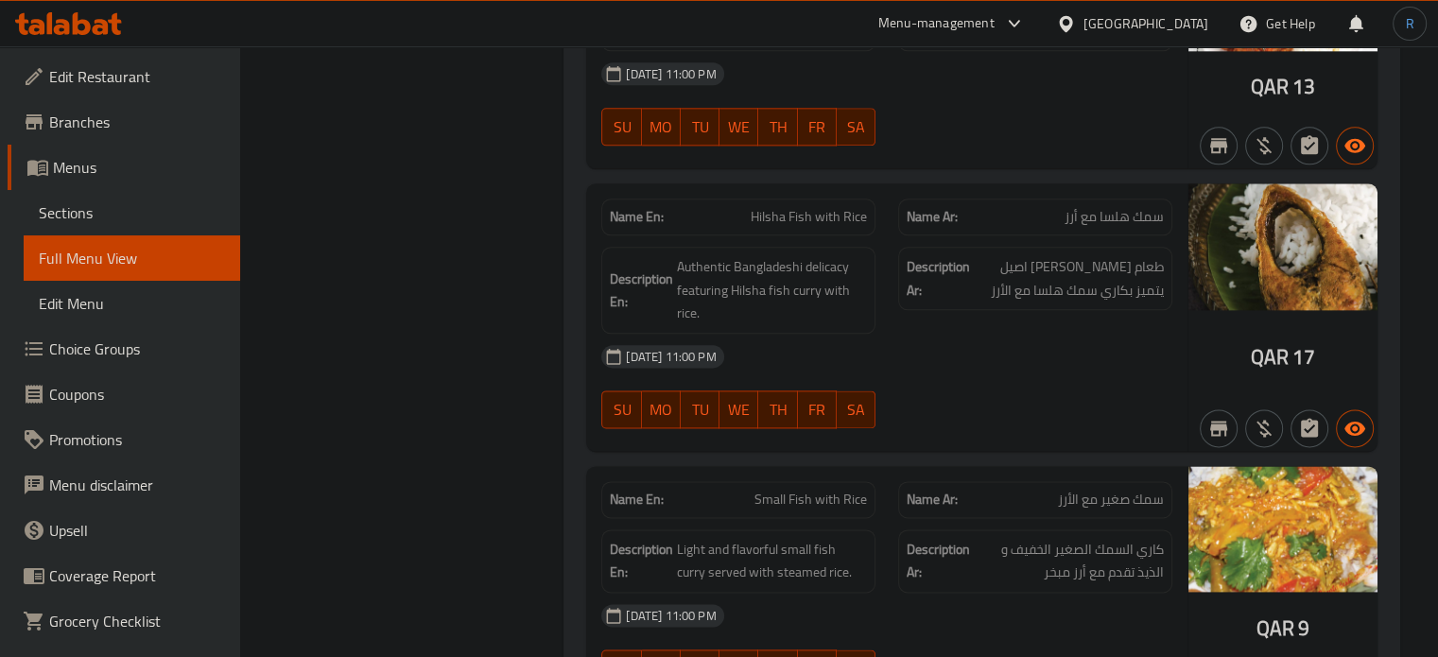
click at [810, 207] on span "Hilsha Fish with Rice" at bounding box center [809, 217] width 116 height 20
copy span "Hilsha Fish with Rice"
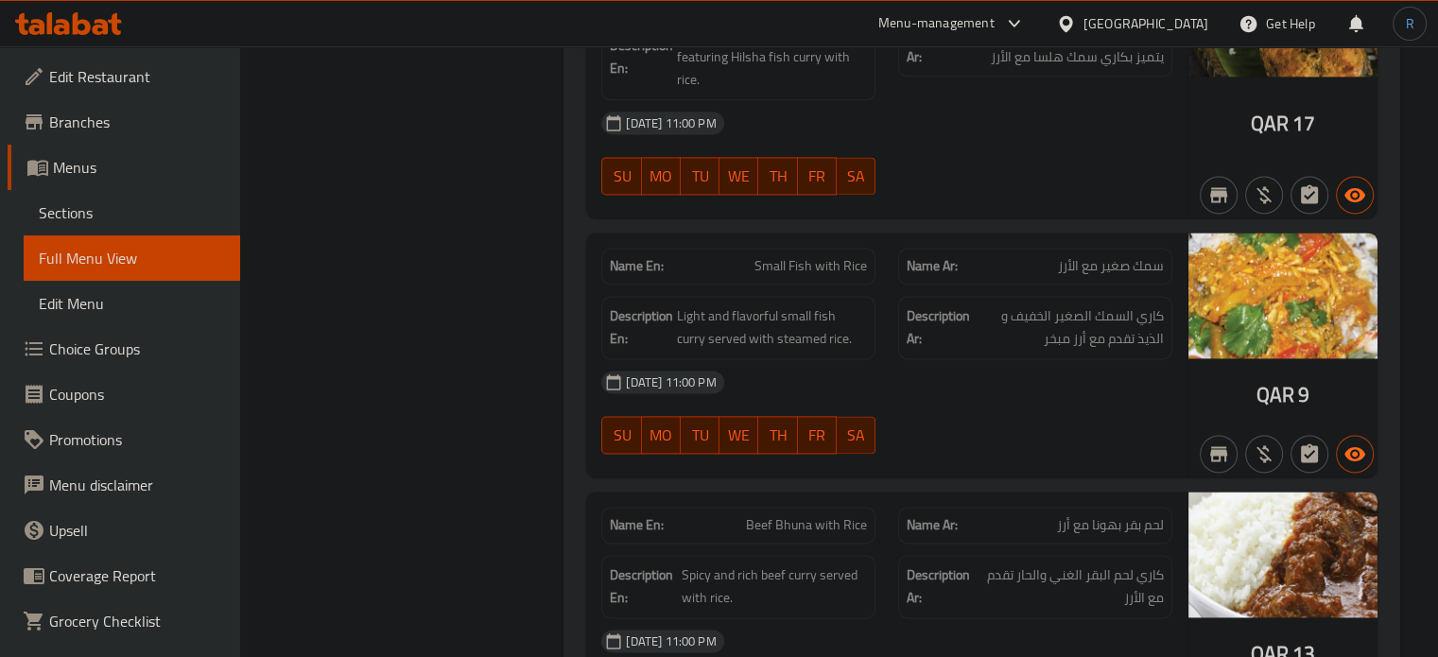
scroll to position [2623, 0]
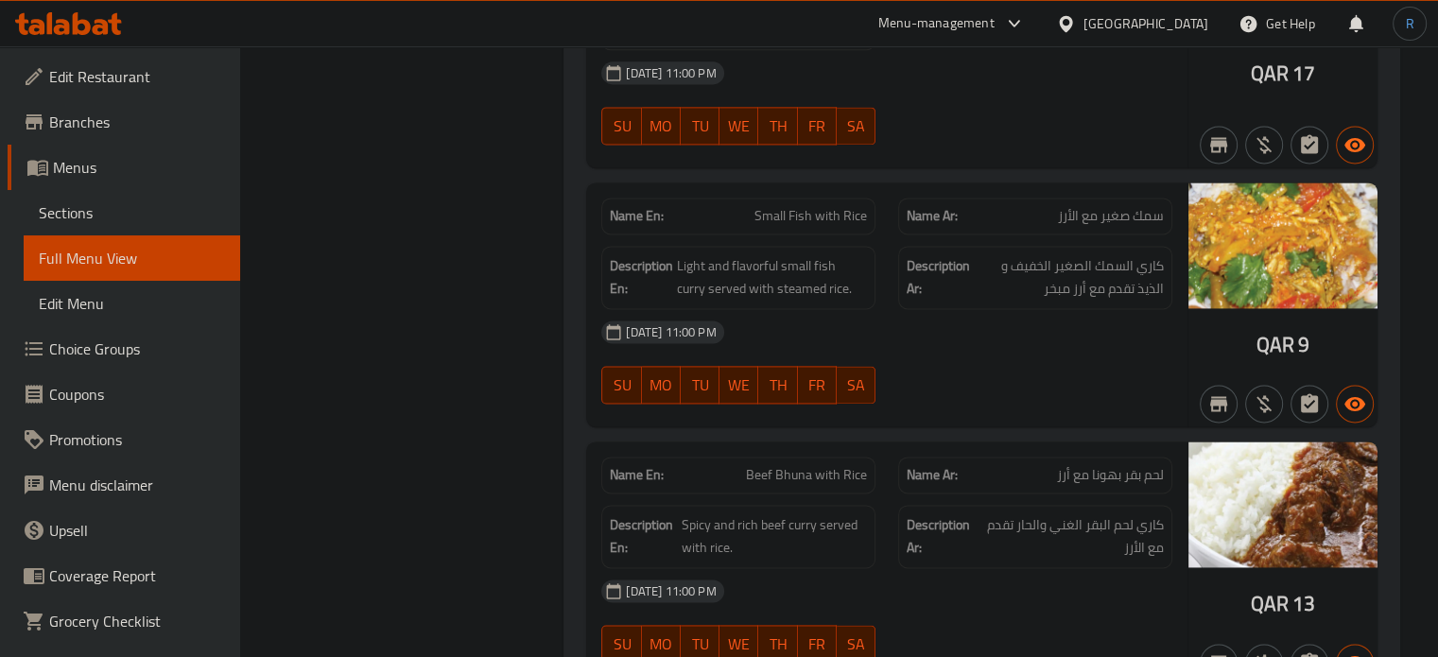
click at [837, 366] on button "SA" at bounding box center [856, 385] width 39 height 38
type button "6"
click at [806, 206] on span "Small Fish with Rice" at bounding box center [810, 216] width 112 height 20
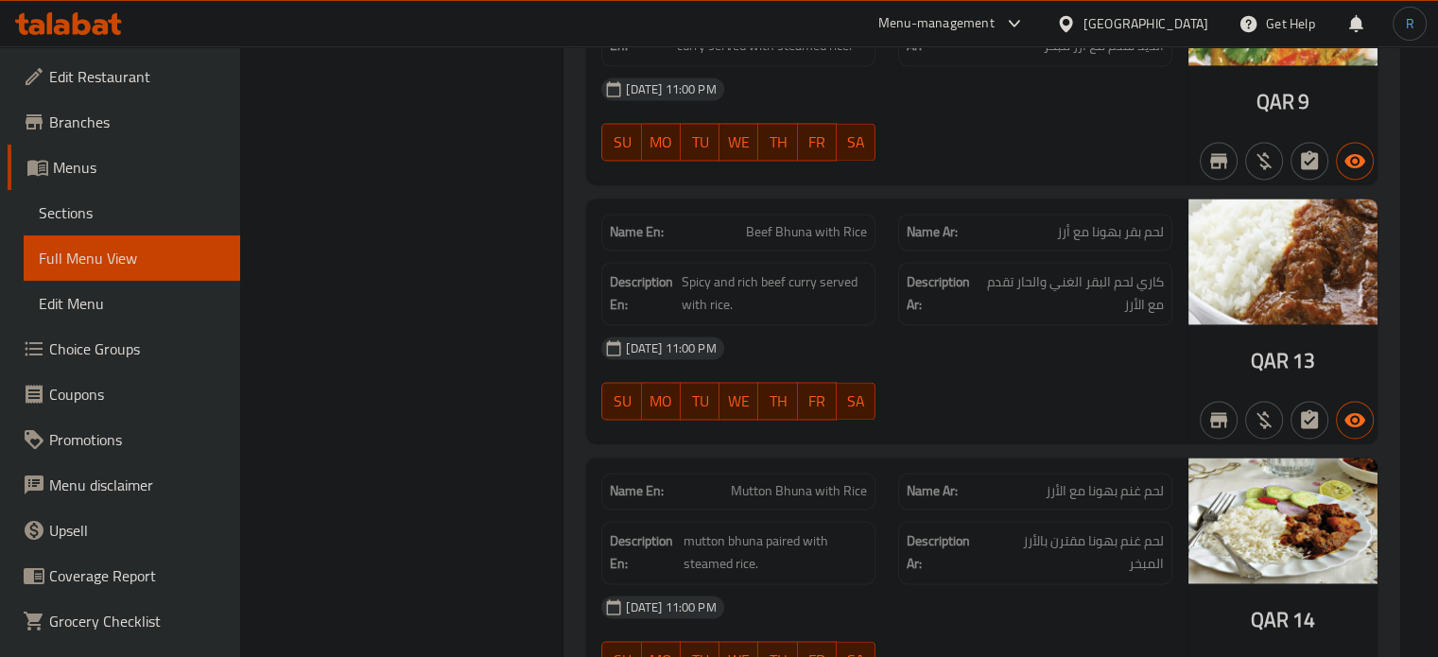
scroll to position [2907, 0]
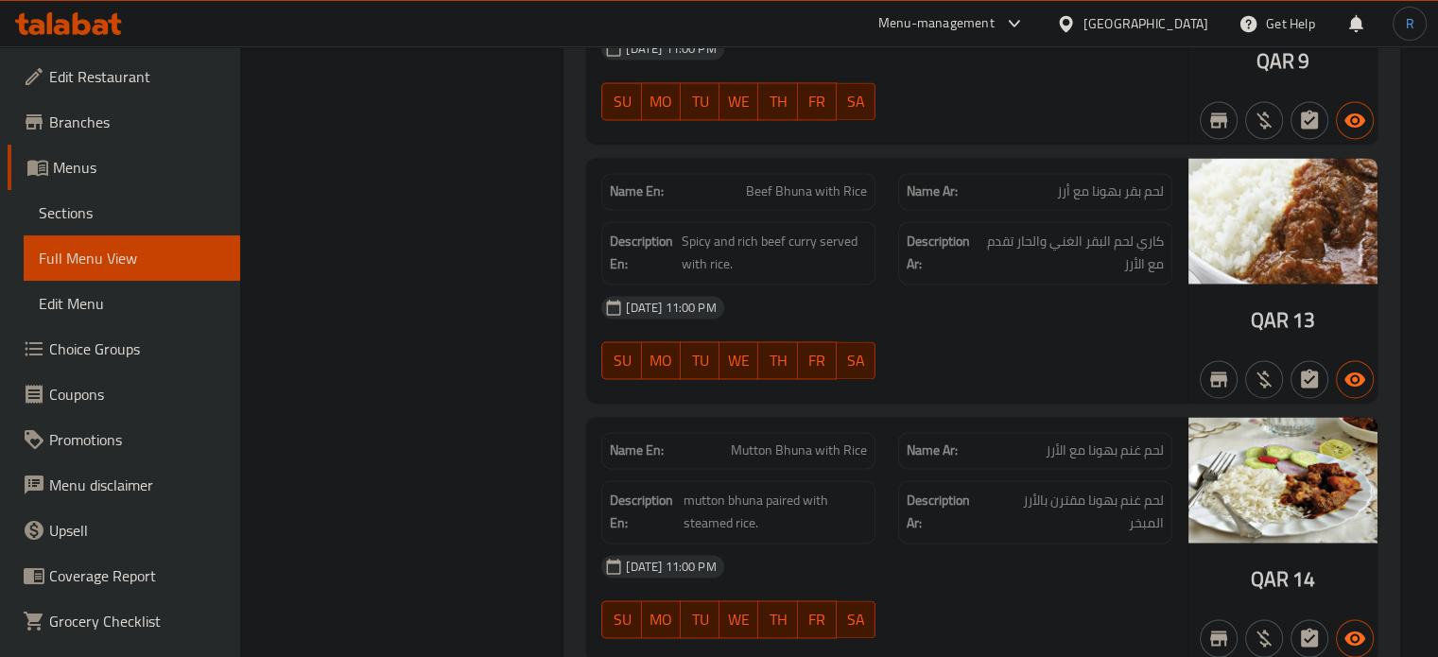
click at [765, 290] on div "06-10-2025 11:00 PM" at bounding box center [887, 307] width 594 height 45
click at [889, 285] on div "06-10-2025 11:00 PM" at bounding box center [887, 307] width 594 height 45
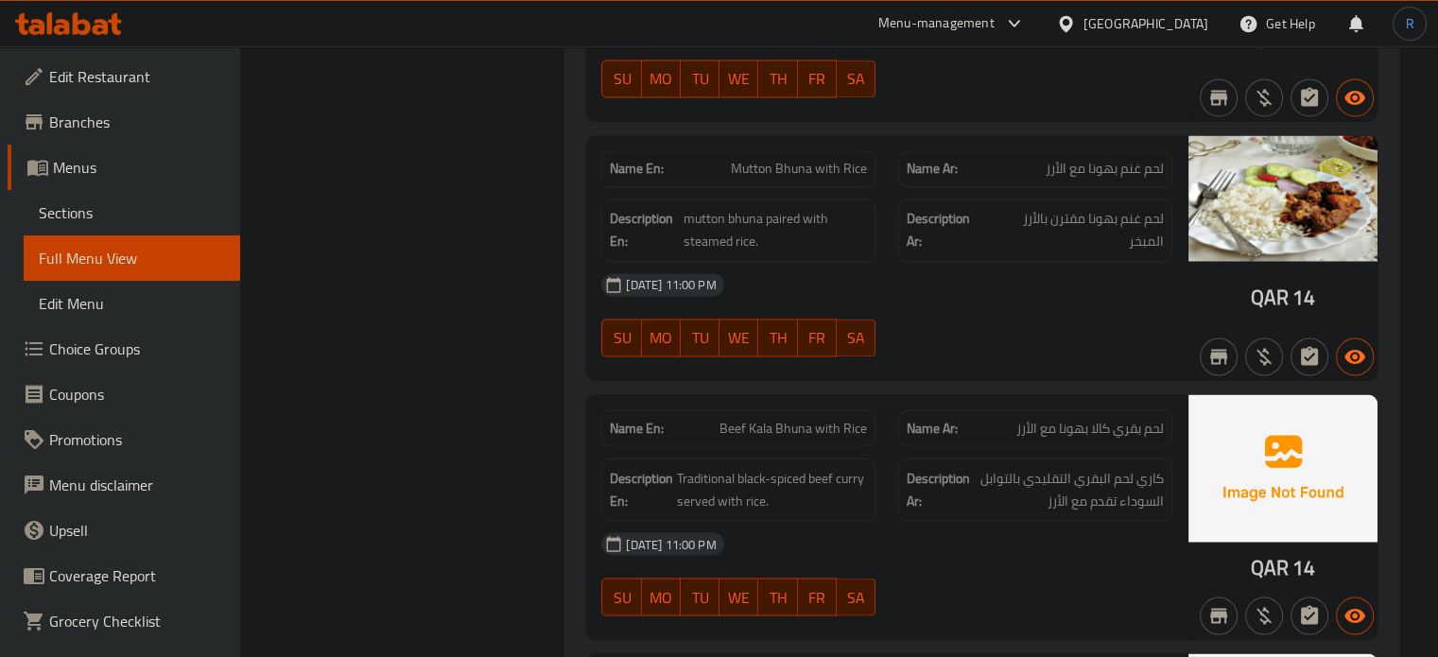
scroll to position [3190, 0]
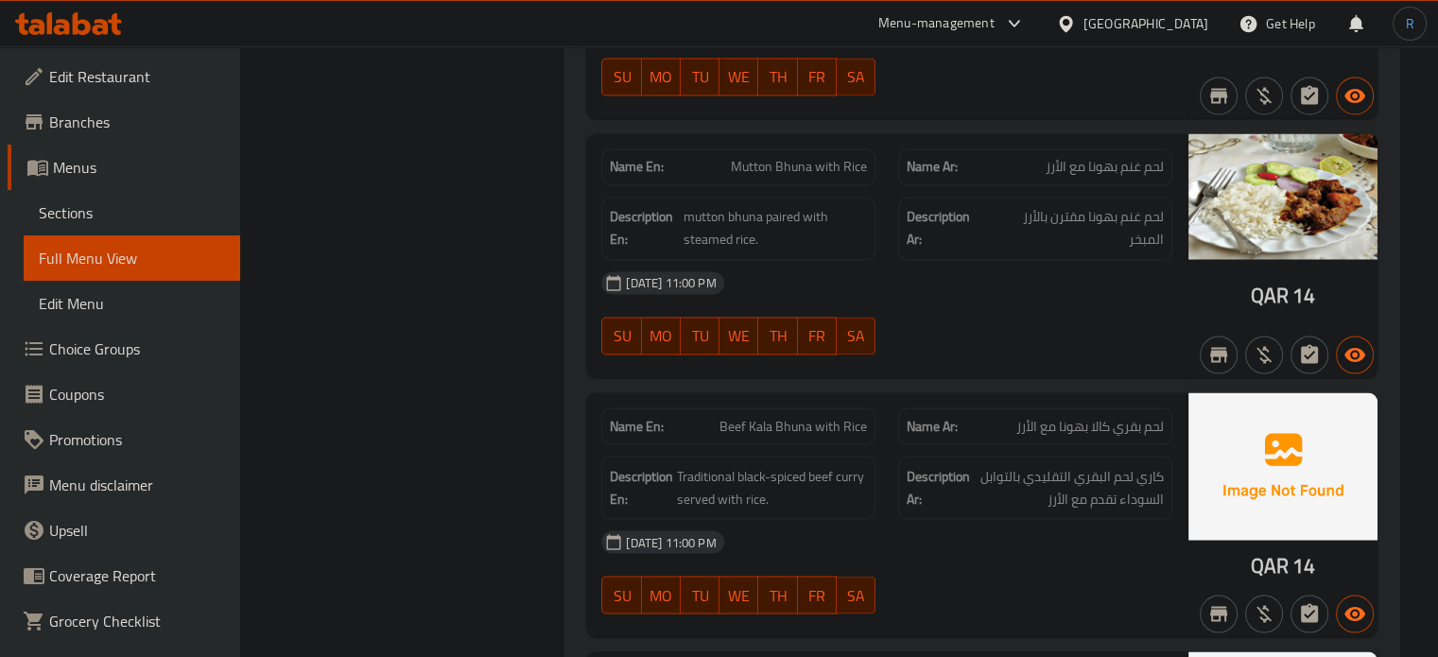
click at [718, 330] on div "SU MO TU WE TH FR SA" at bounding box center [738, 335] width 297 height 60
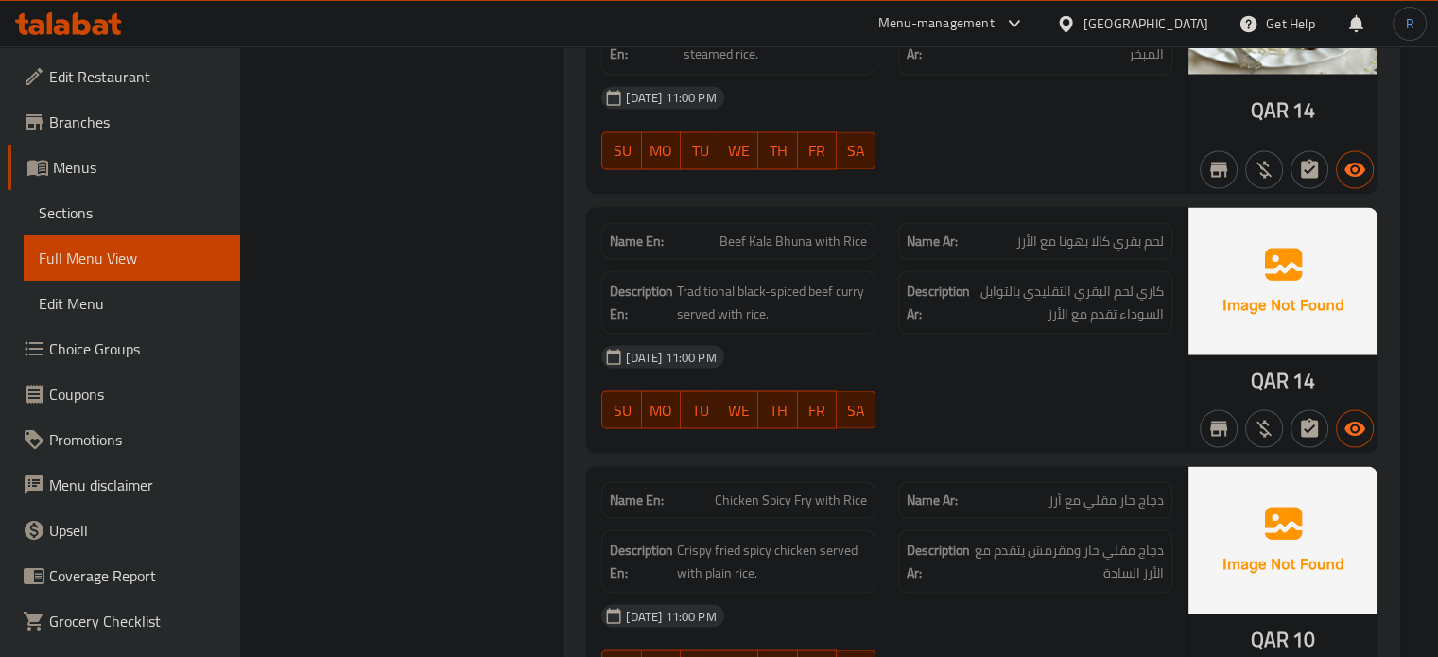
scroll to position [3379, 0]
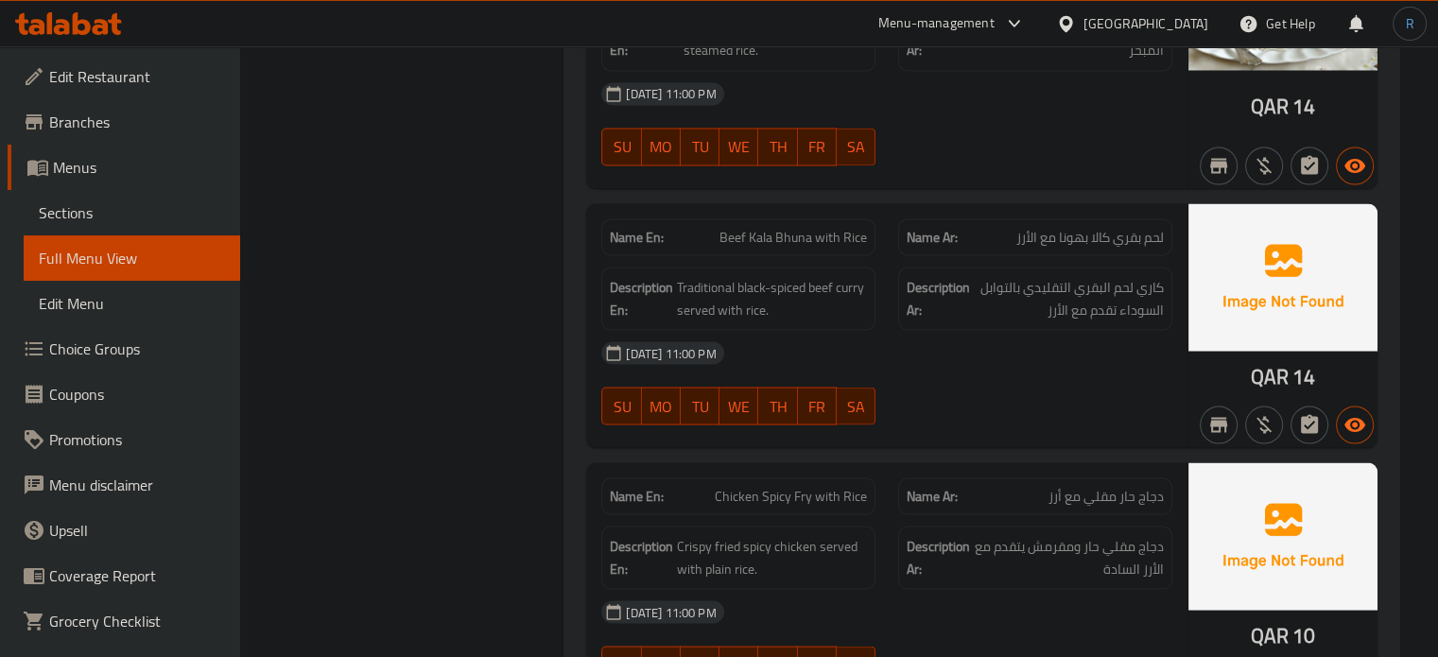
type button "4"
click at [769, 392] on span "TH" at bounding box center [778, 405] width 24 height 27
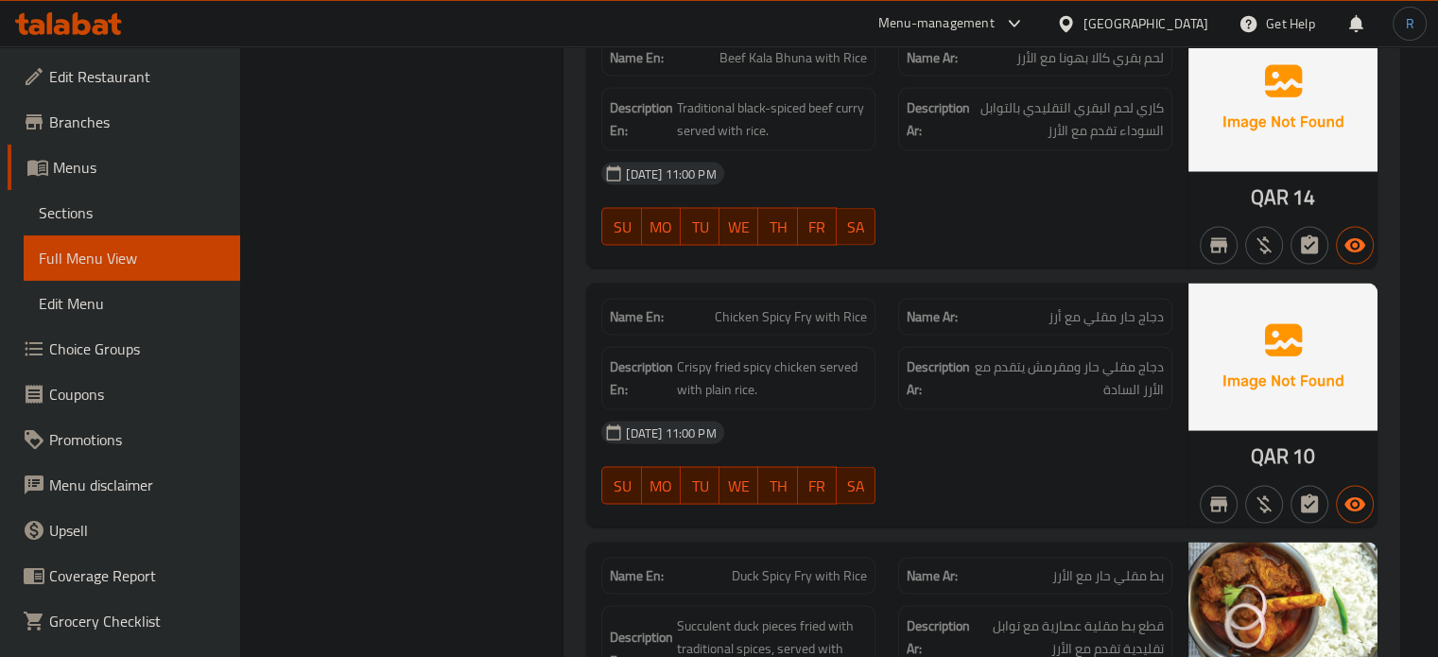
scroll to position [3568, 0]
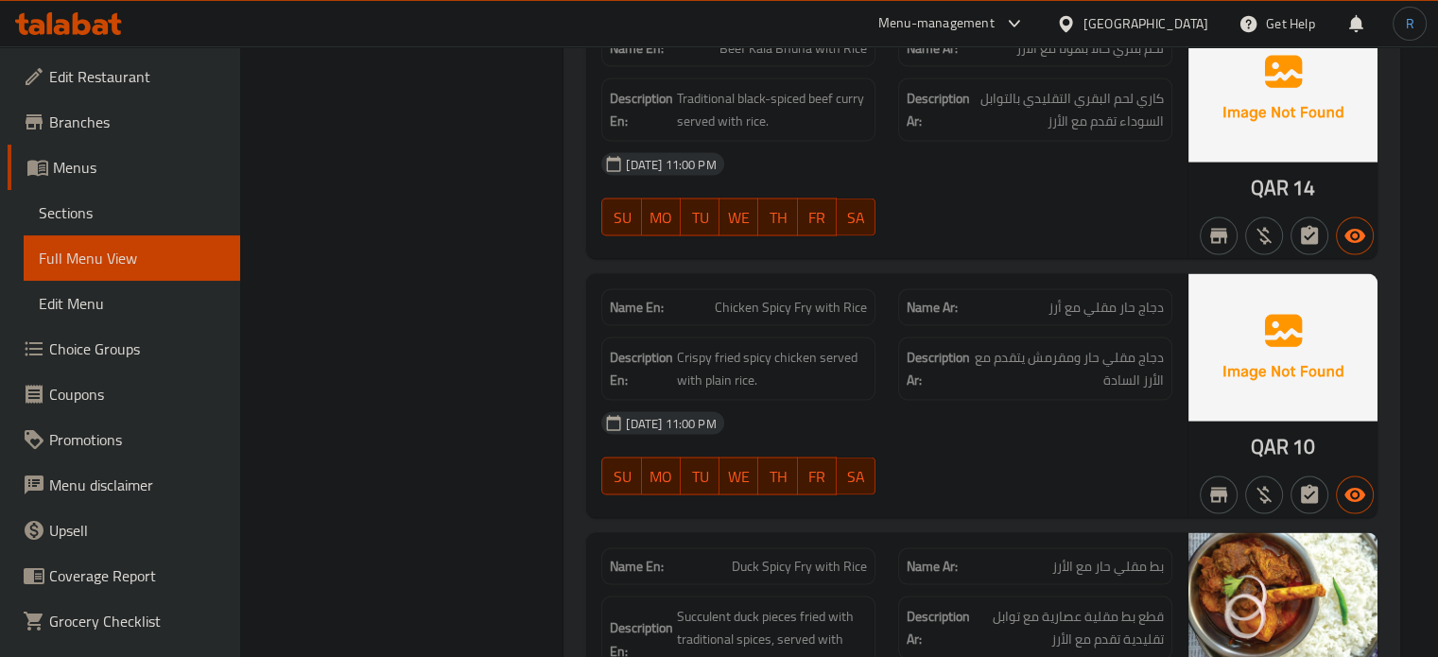
click at [802, 297] on span "Chicken Spicy Fry with Rice" at bounding box center [791, 307] width 152 height 20
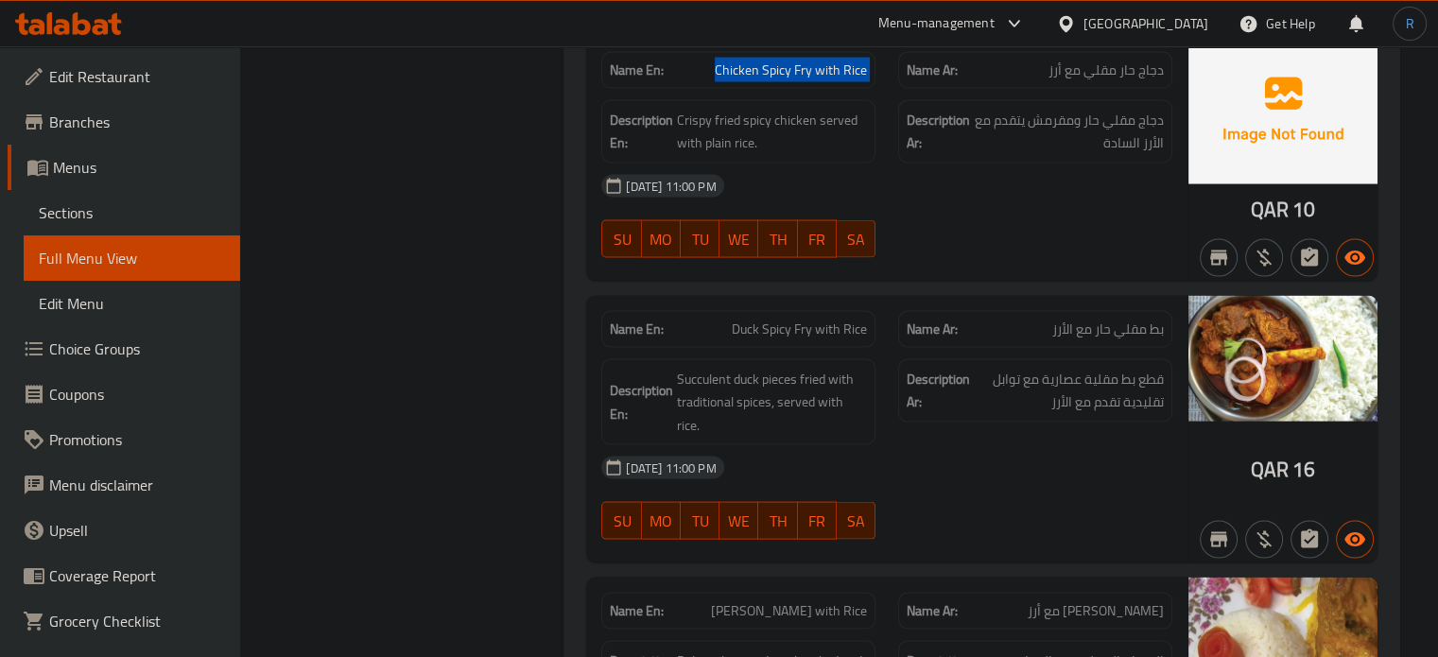
scroll to position [3852, 0]
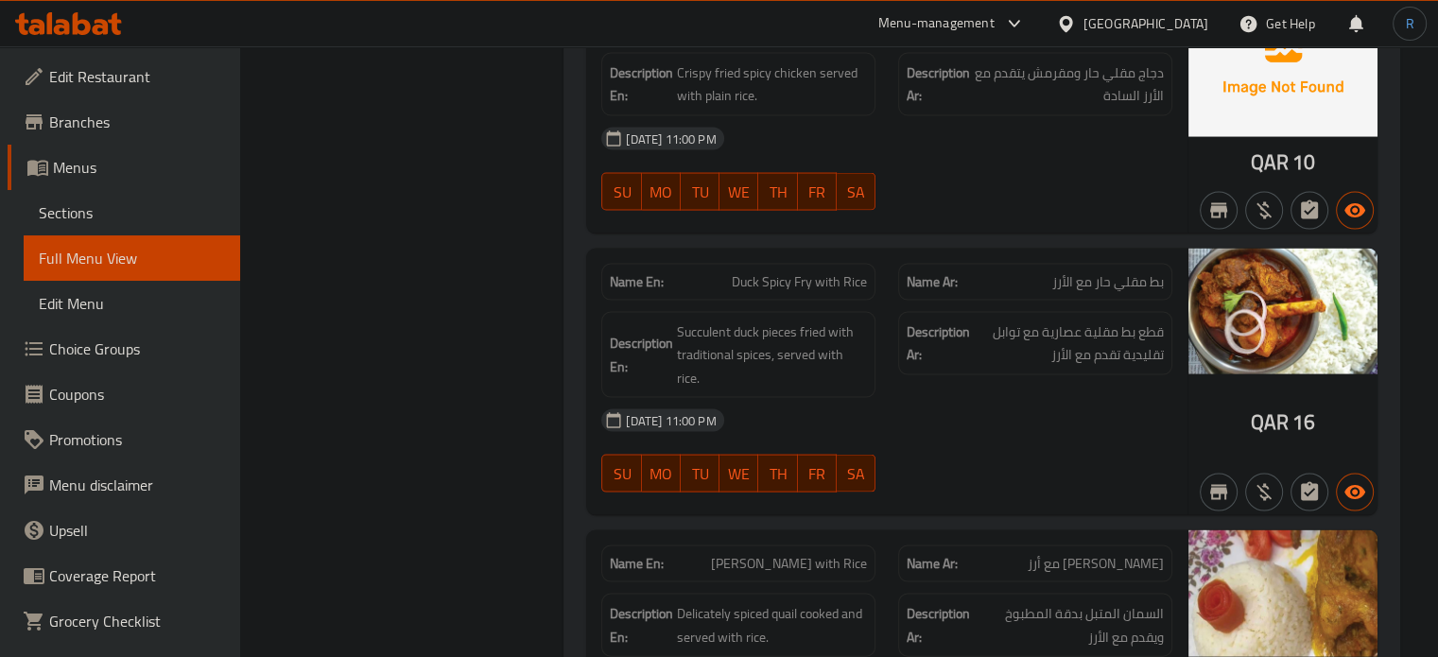
click at [802, 398] on div "06-10-2025 11:00 PM" at bounding box center [887, 420] width 594 height 45
click at [916, 333] on div "Description Ar: قطع بط مقلية عصارية مع توابل تقليدية تقدم مع الأرز" at bounding box center [1035, 343] width 274 height 63
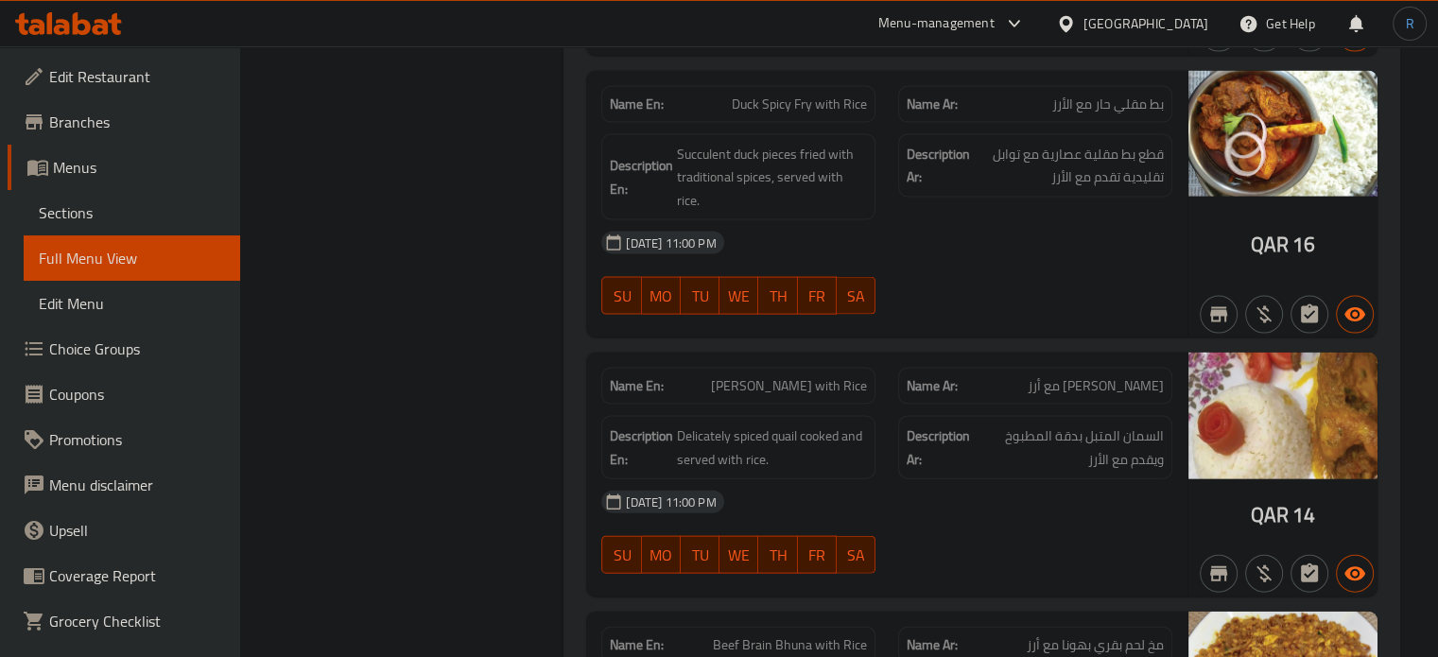
scroll to position [4041, 0]
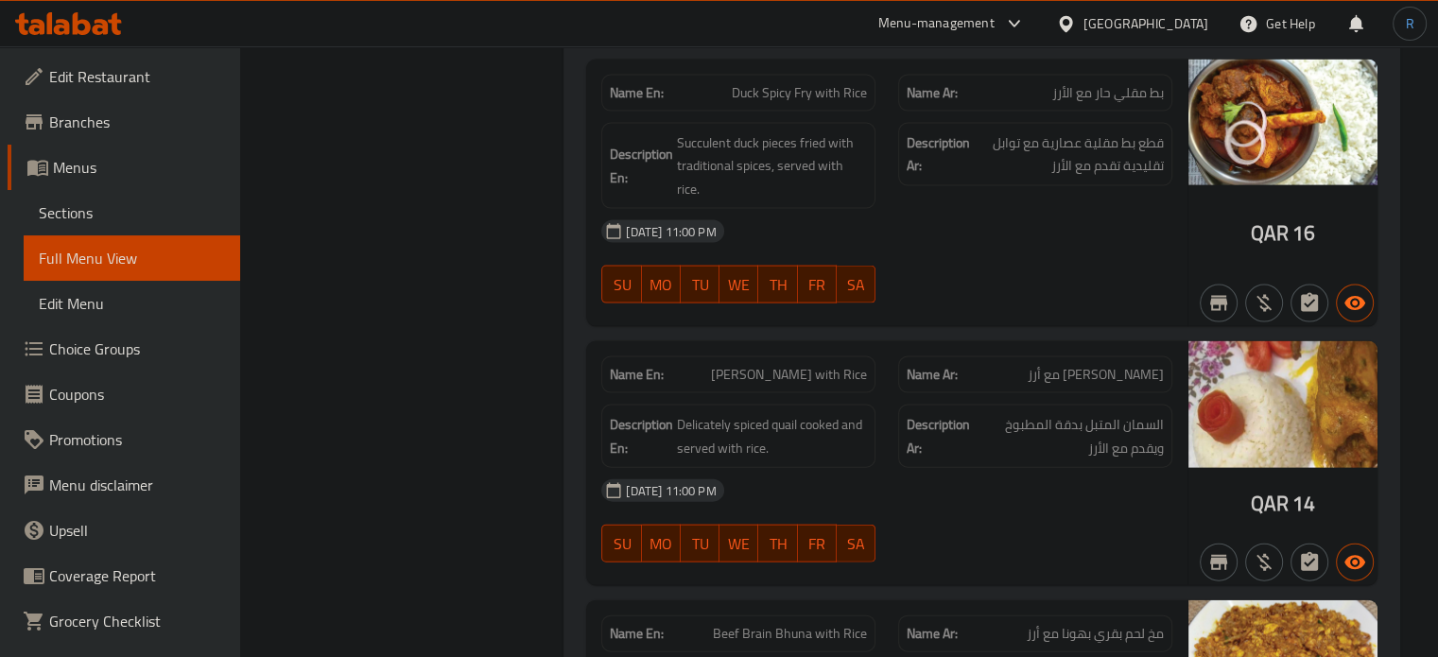
click at [712, 413] on span "Delicately spiced quail cooked and served with rice." at bounding box center [772, 436] width 190 height 46
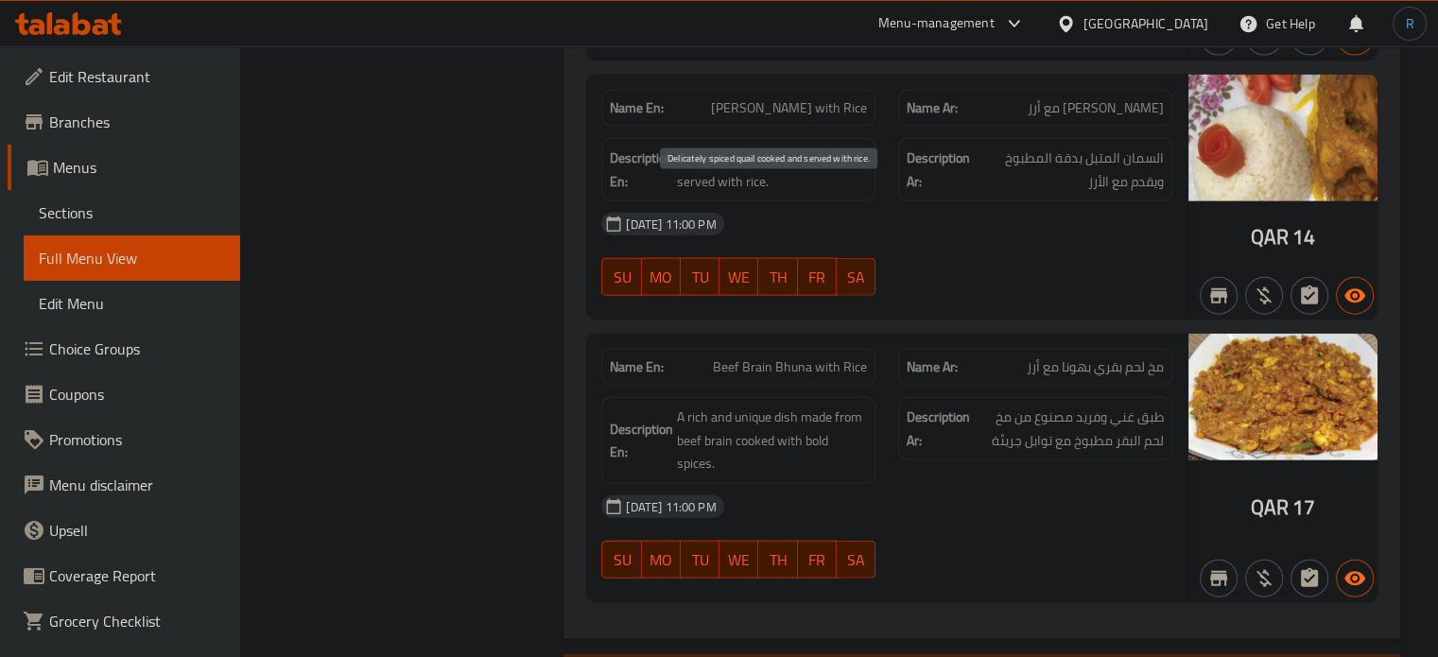
scroll to position [4350, 0]
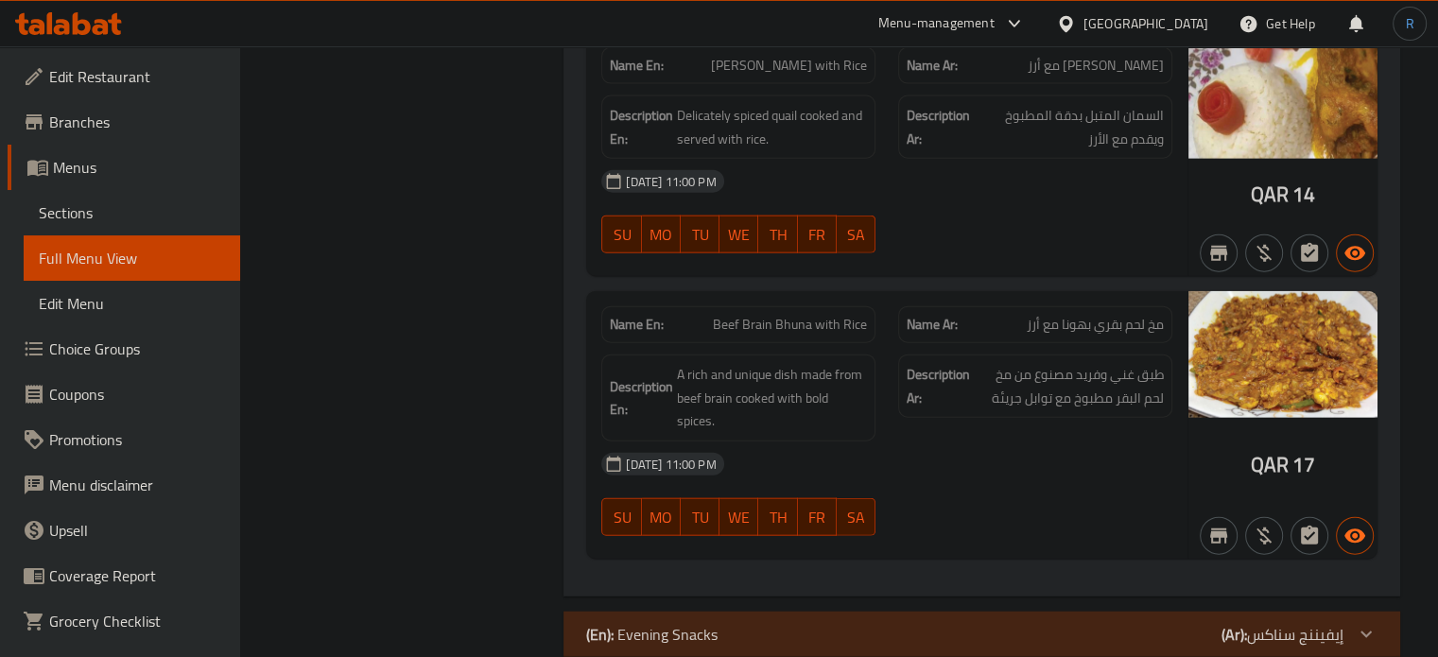
click at [804, 315] on span "Beef Brain Bhuna with Rice" at bounding box center [790, 325] width 154 height 20
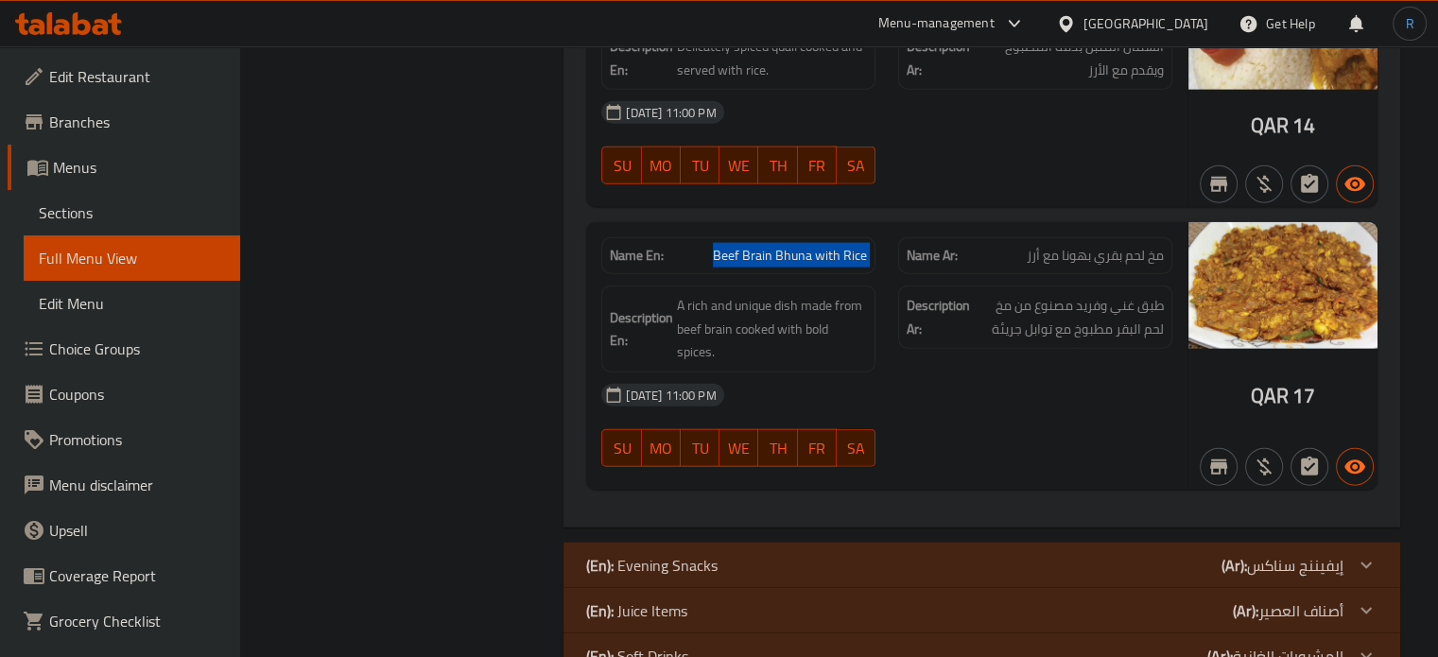
click at [701, 554] on p "(En): Evening Snacks" at bounding box center [651, 565] width 131 height 23
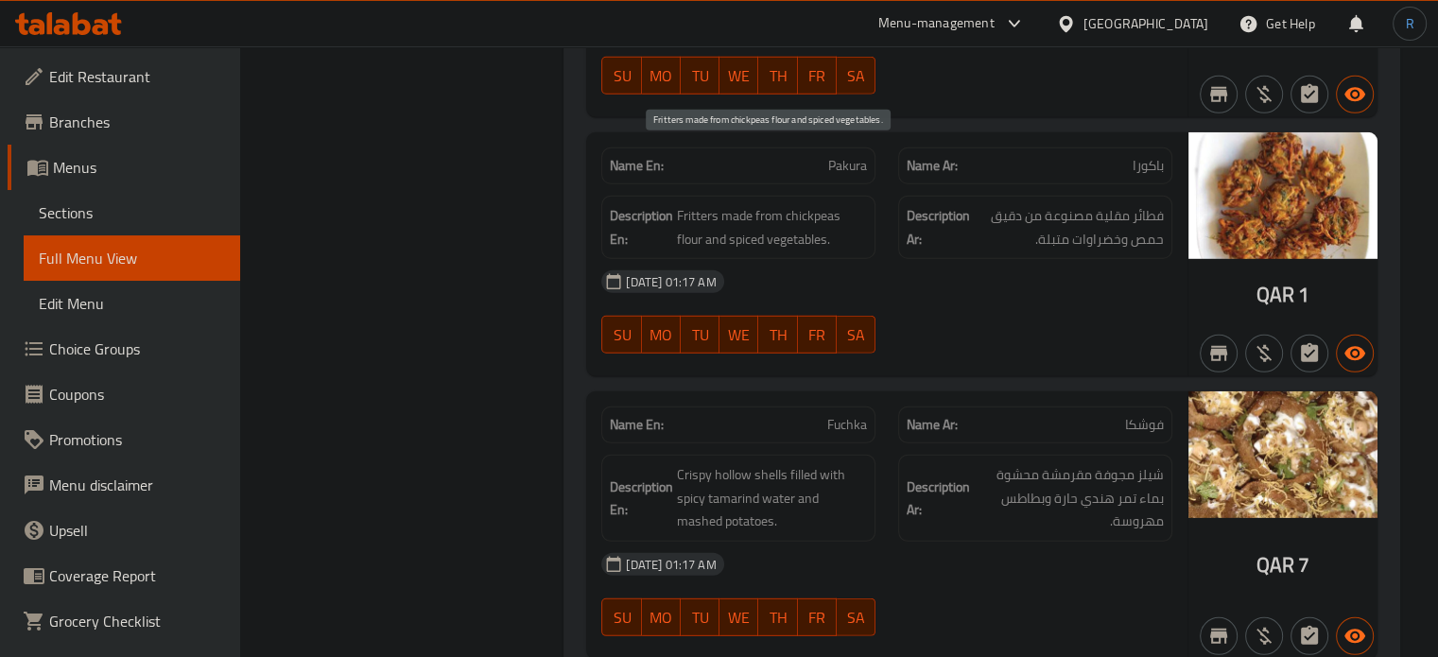
scroll to position [5459, 0]
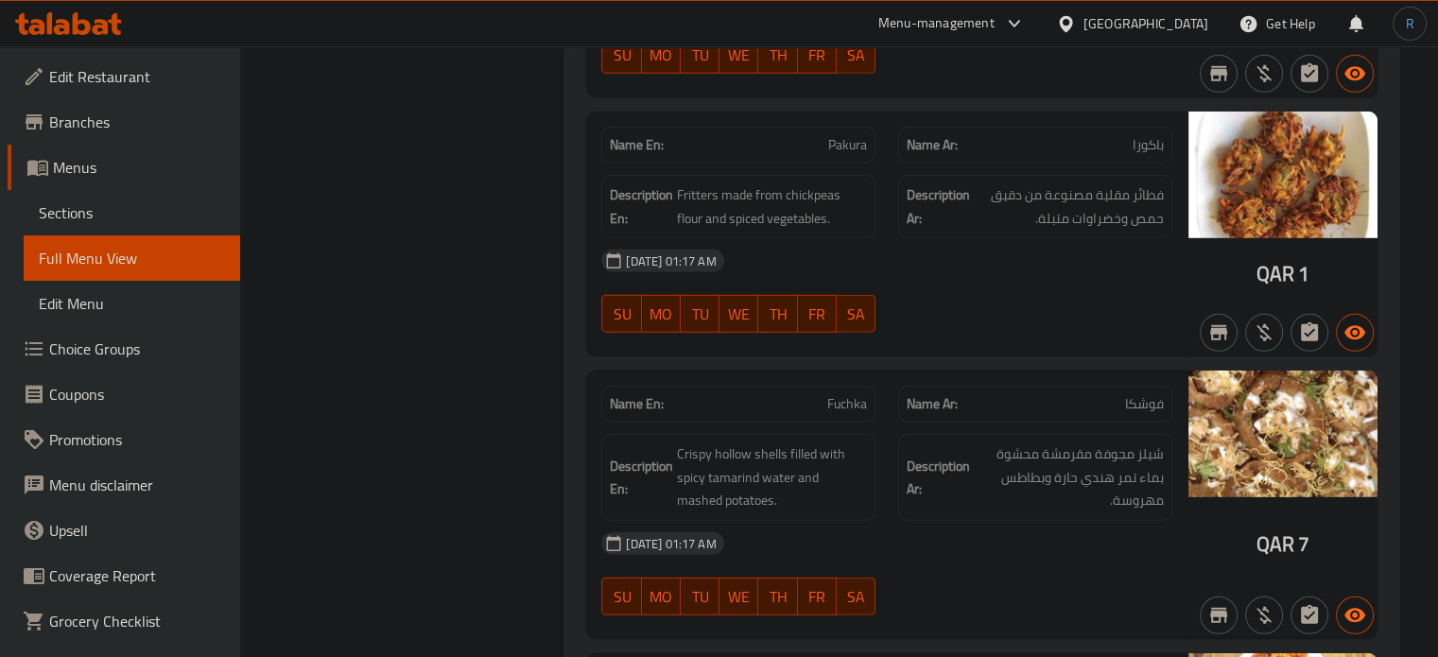
click at [1051, 536] on div "07-10-2025 01:17 AM SU MO TU WE TH FR SA" at bounding box center [887, 574] width 594 height 106
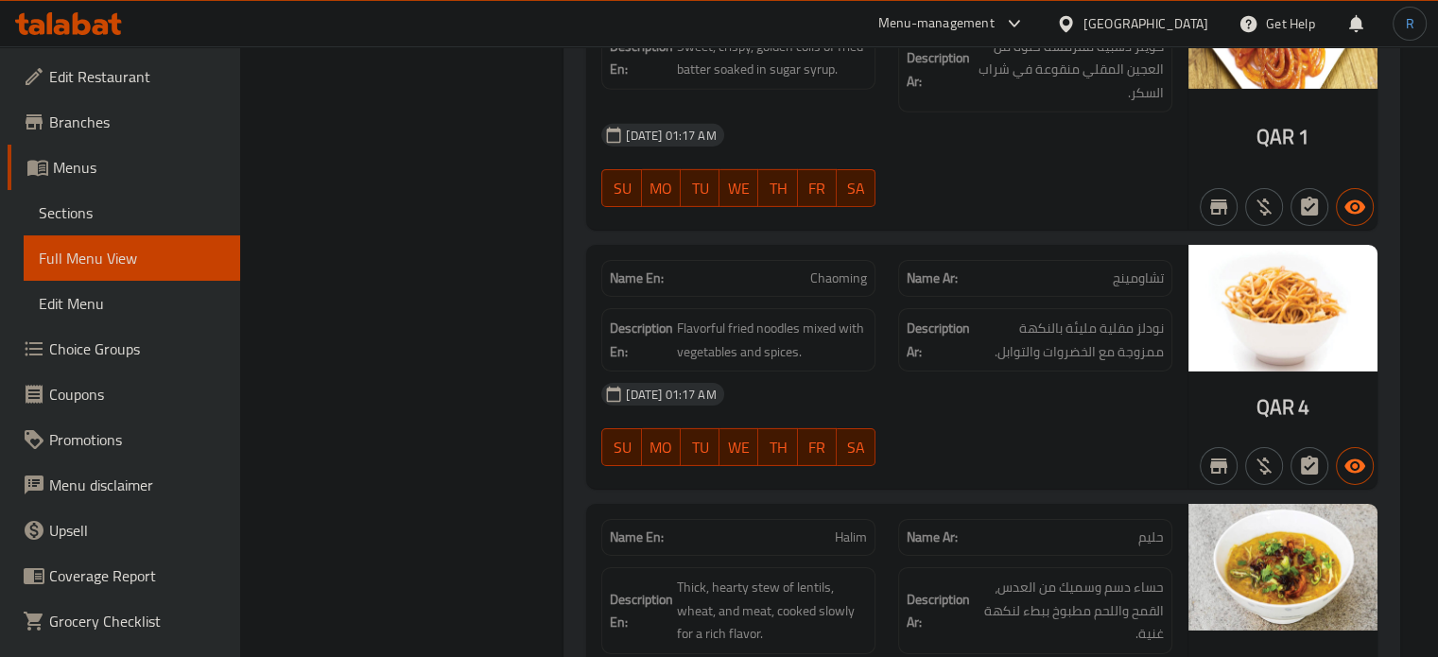
scroll to position [6120, 0]
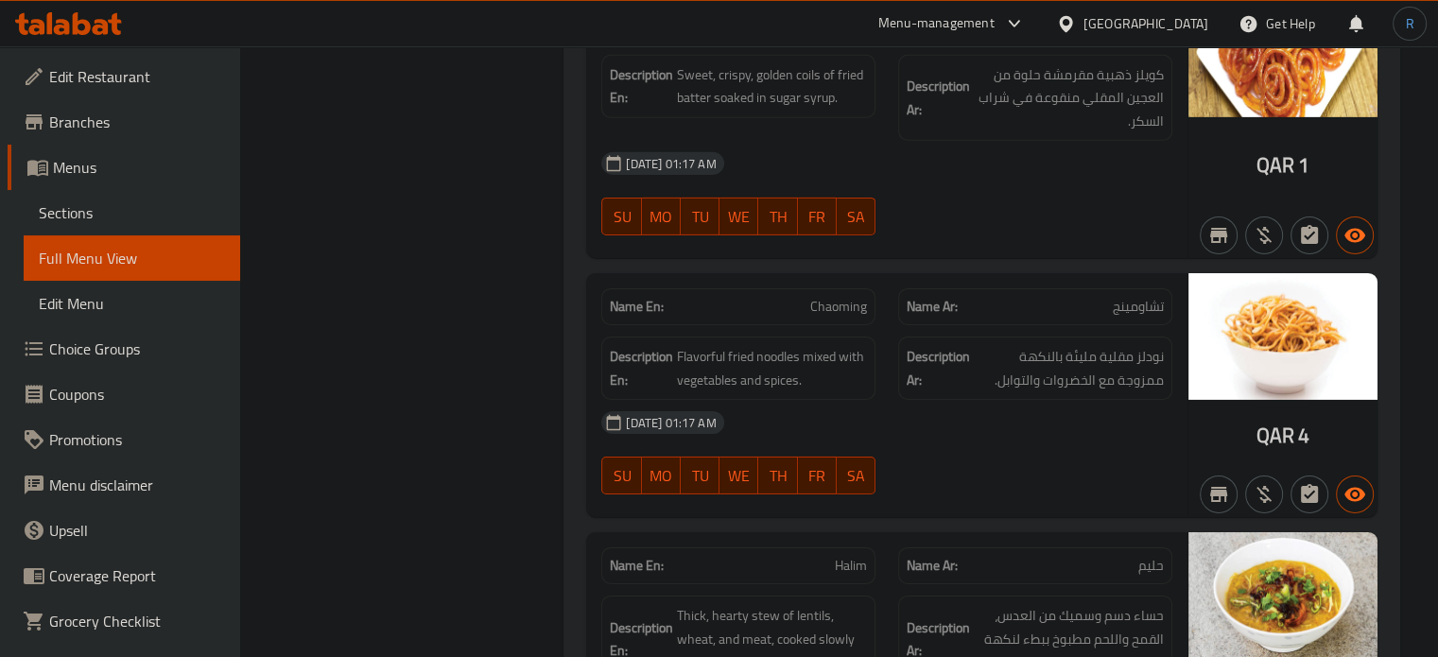
click at [846, 297] on span "Chaoming" at bounding box center [838, 307] width 57 height 20
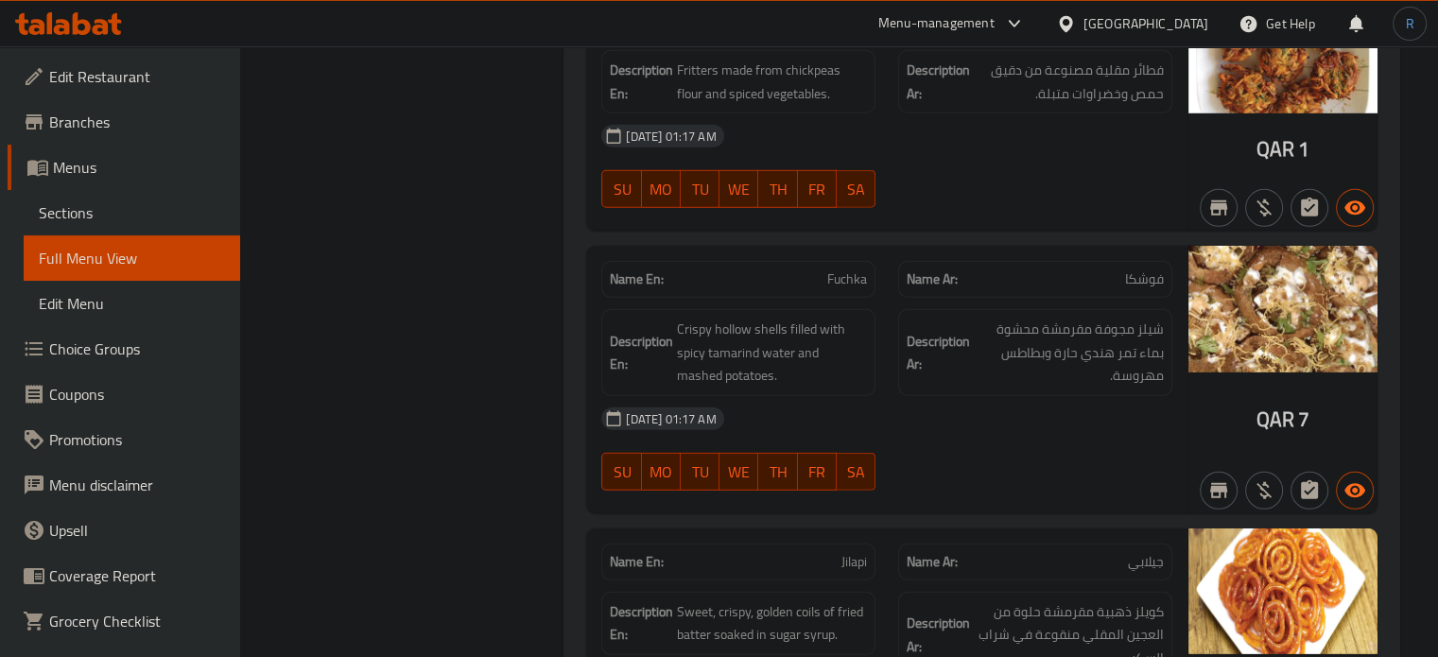
scroll to position [5553, 0]
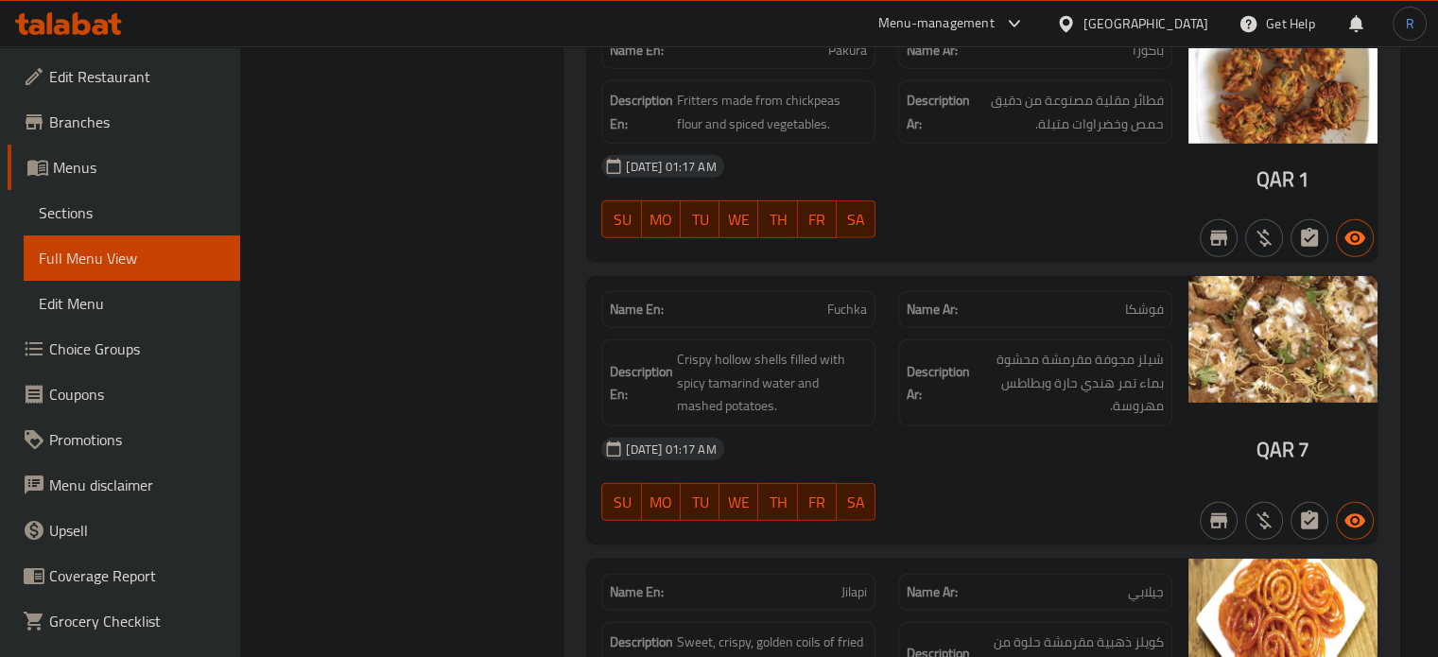
click at [835, 300] on span "Fuchka" at bounding box center [847, 310] width 40 height 20
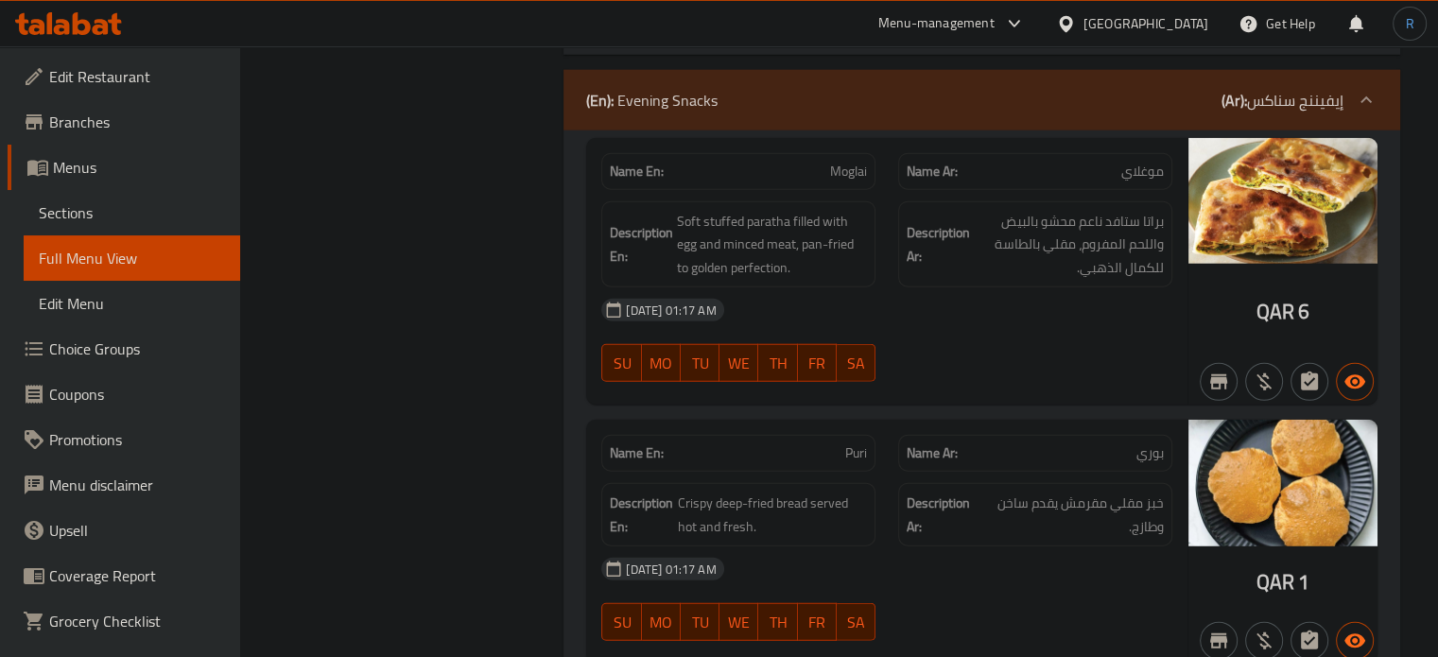
scroll to position [4797, 0]
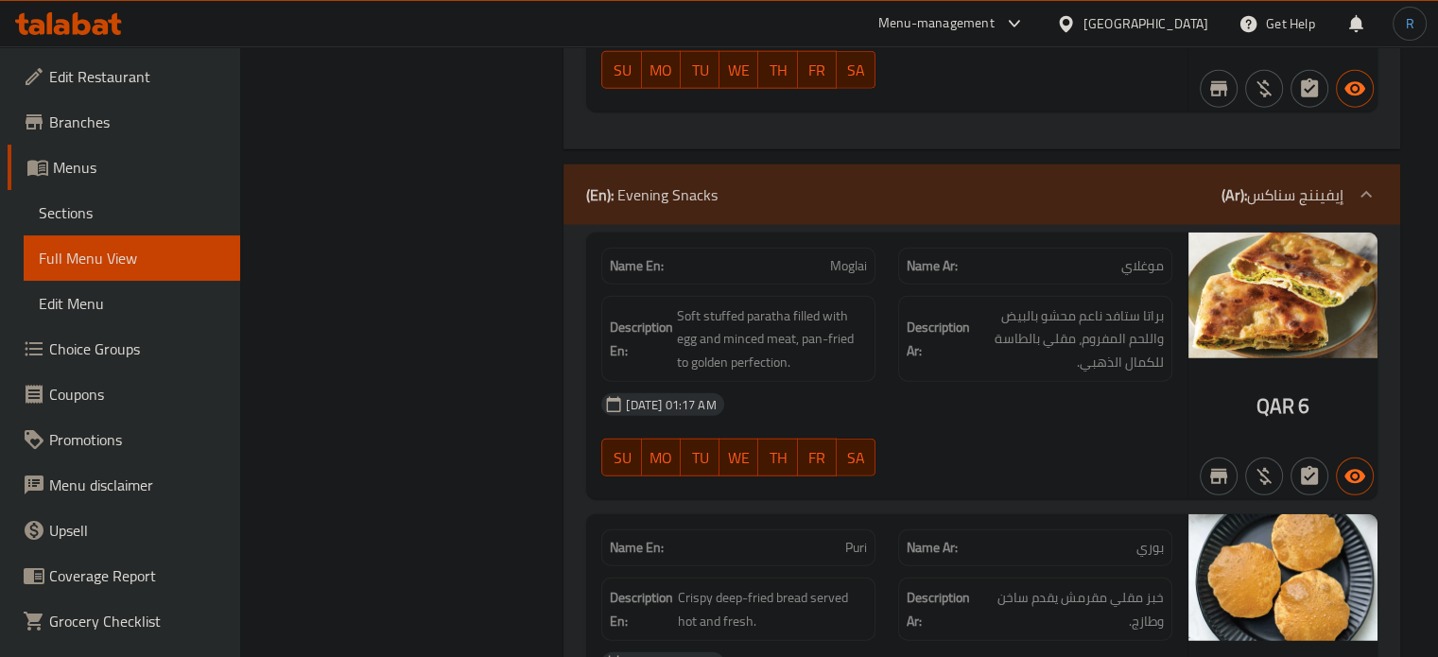
click at [894, 382] on div "07-10-2025 01:17 AM SU MO TU WE TH FR SA" at bounding box center [887, 435] width 594 height 106
click at [933, 382] on div "07-10-2025 01:17 AM" at bounding box center [887, 404] width 594 height 45
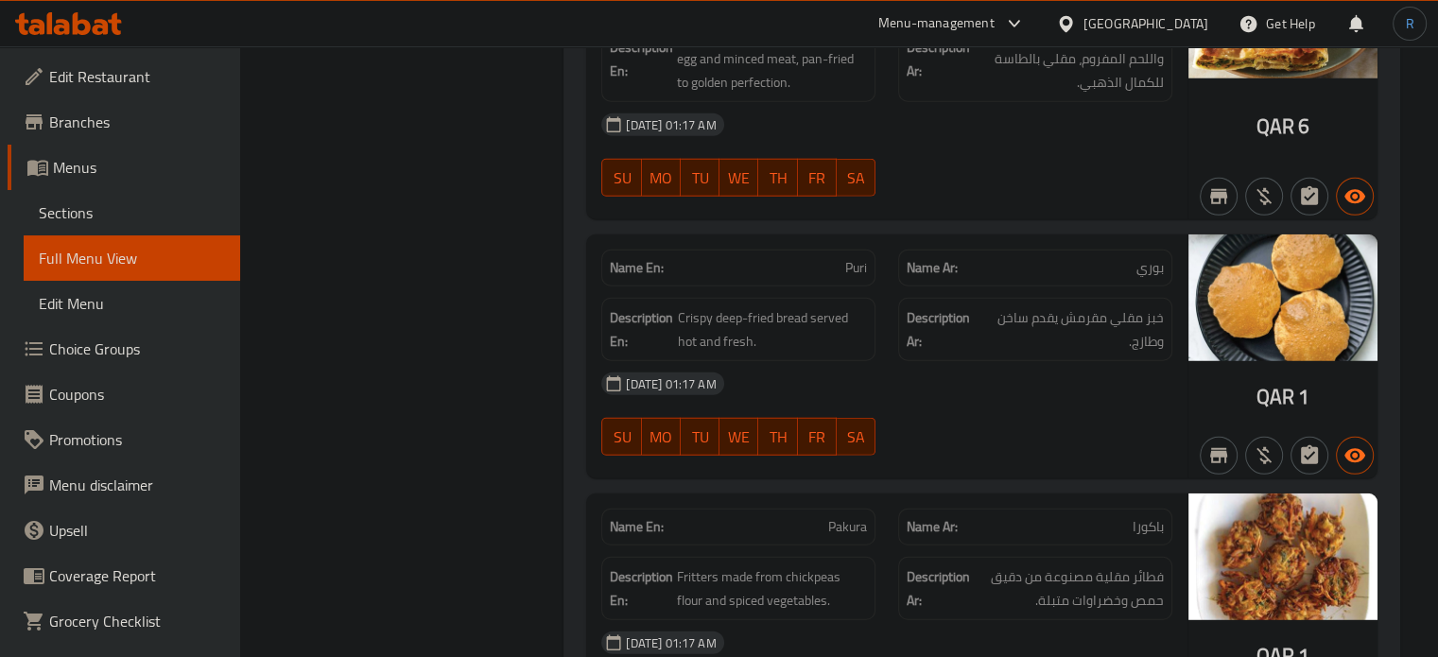
scroll to position [5081, 0]
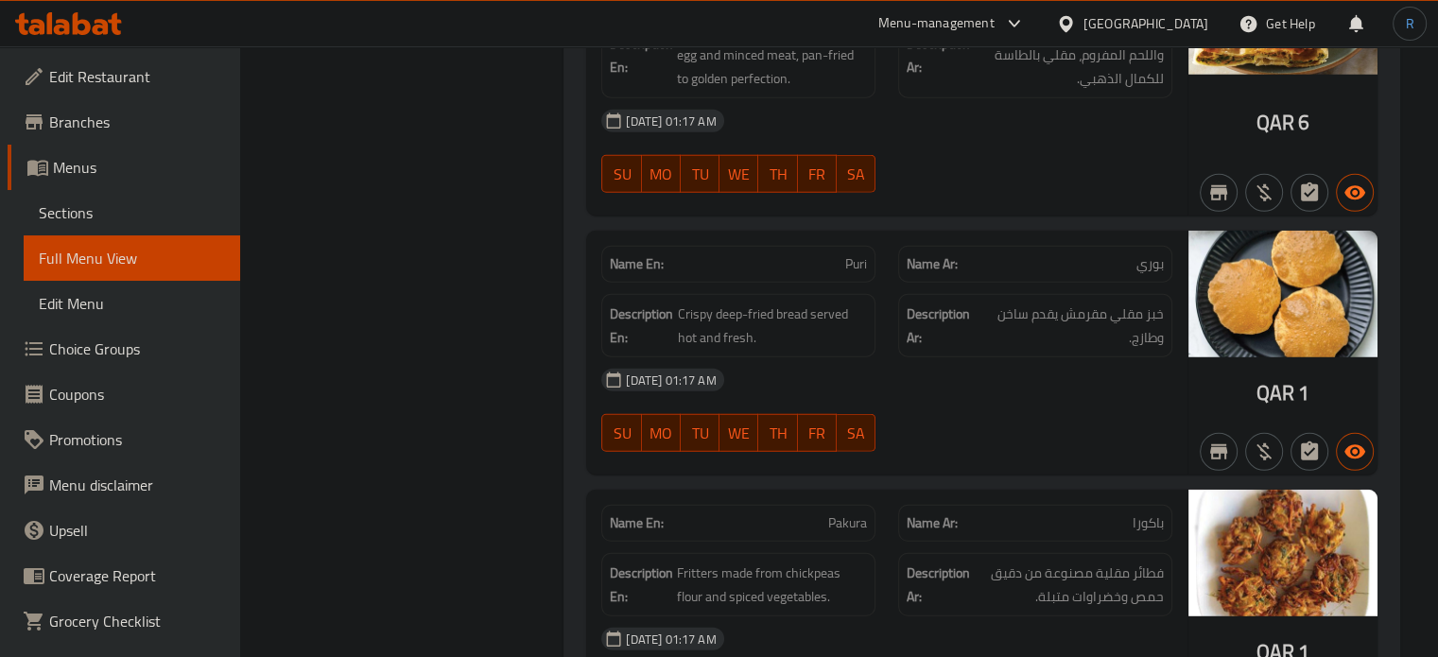
click at [941, 357] on div "07-10-2025 01:17 AM" at bounding box center [887, 379] width 594 height 45
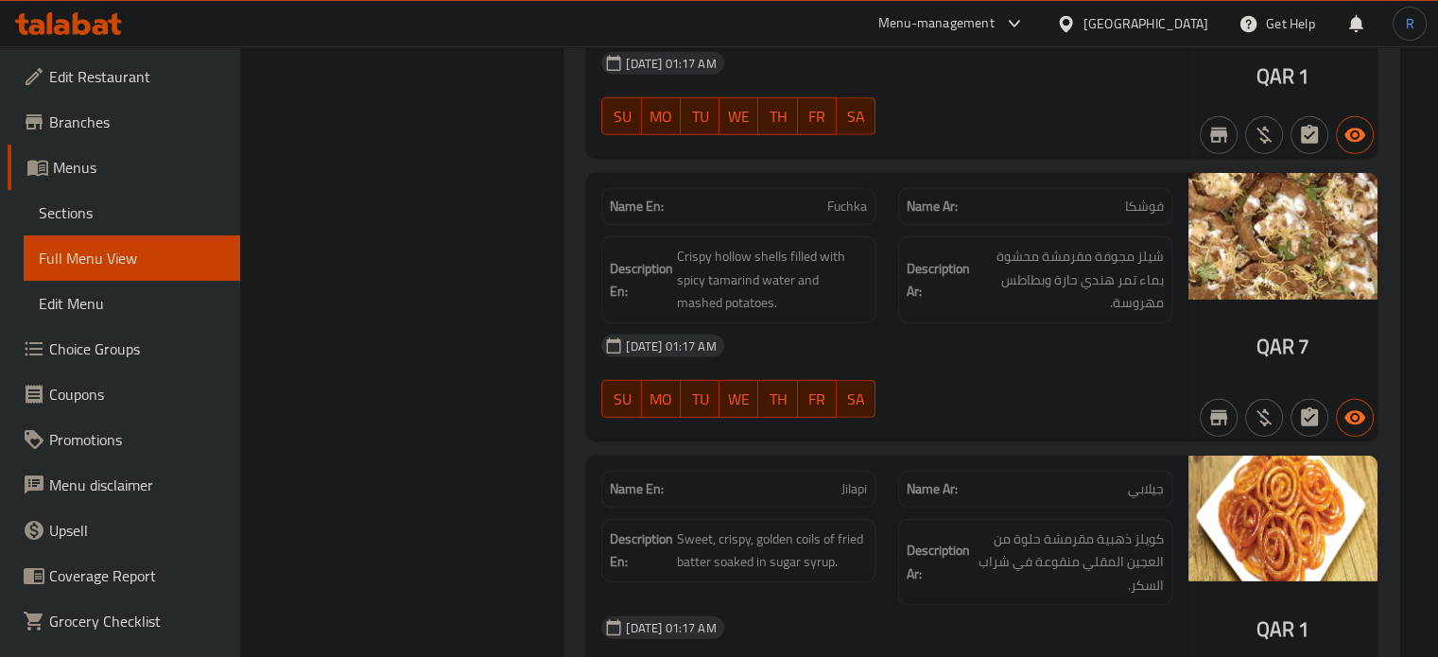
scroll to position [5742, 0]
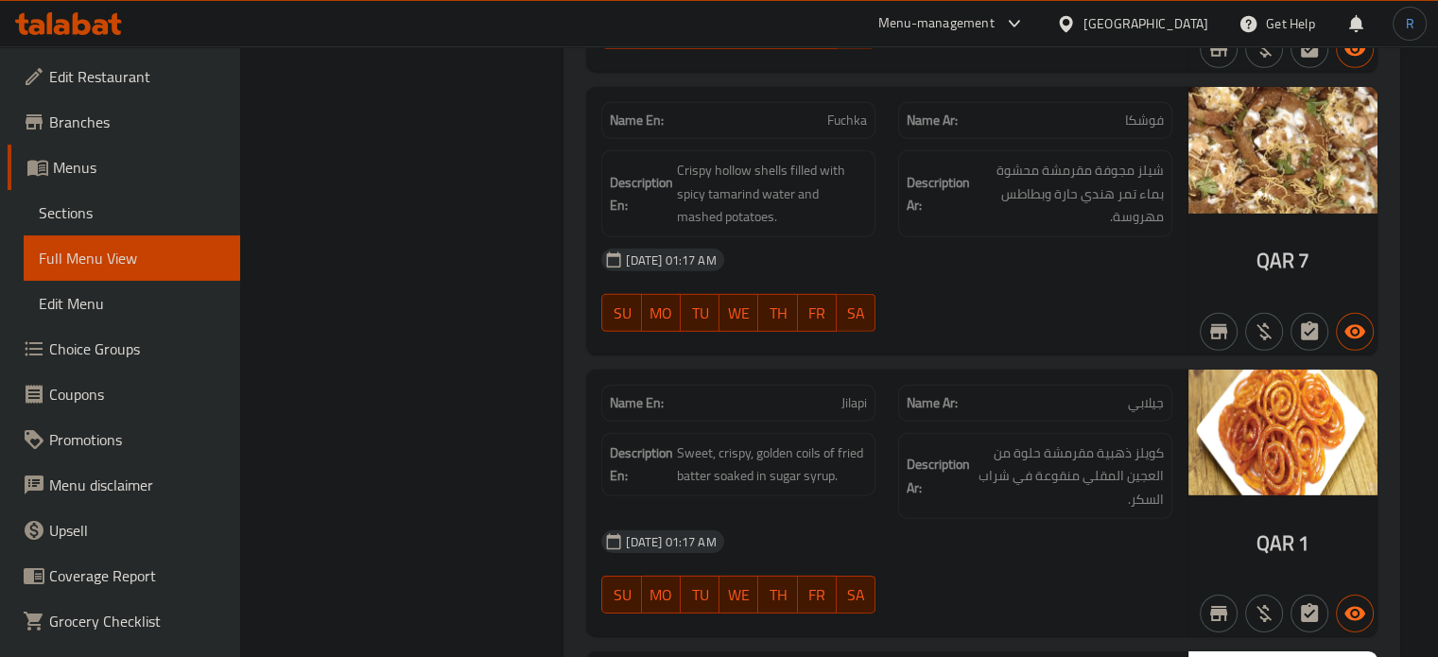
click at [961, 302] on div "Name En: Moglai Name Ar: موغلاي Description En: Soft stuffed paratha filled wit…" at bounding box center [981, 377] width 837 height 2195
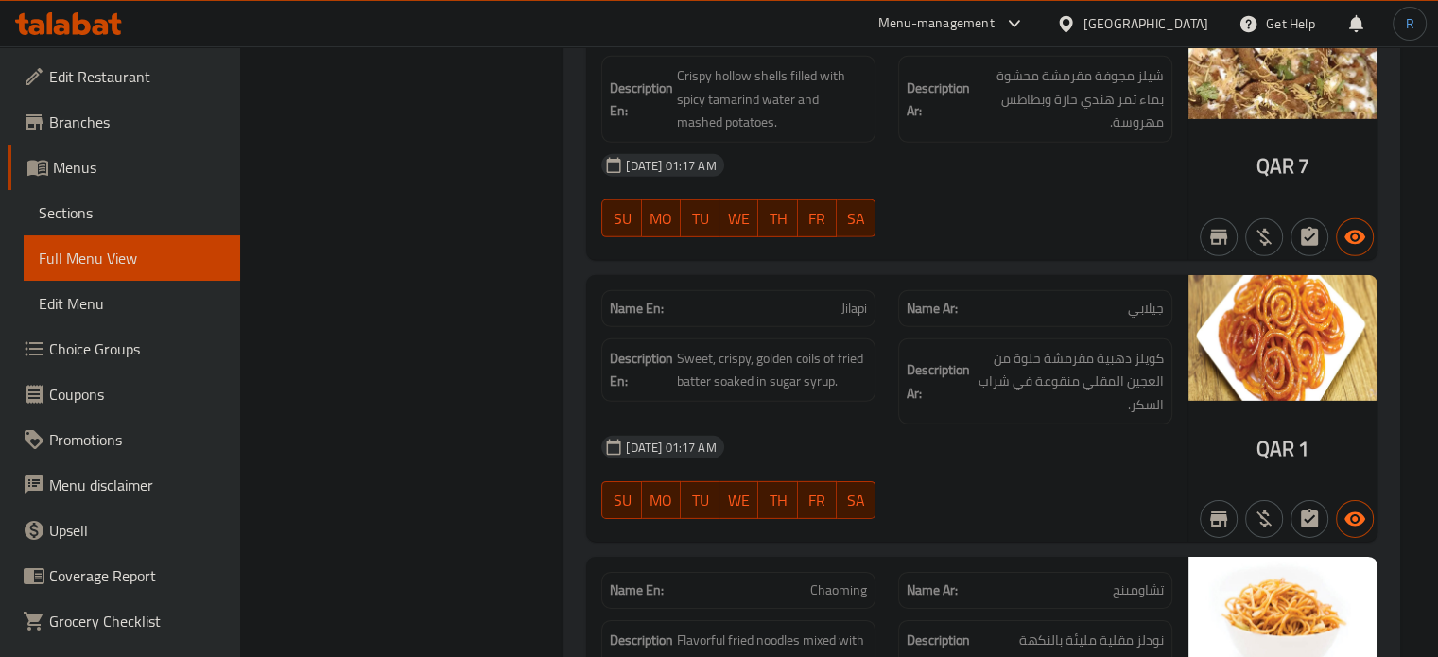
click at [854, 299] on span "Jilapi" at bounding box center [854, 309] width 26 height 20
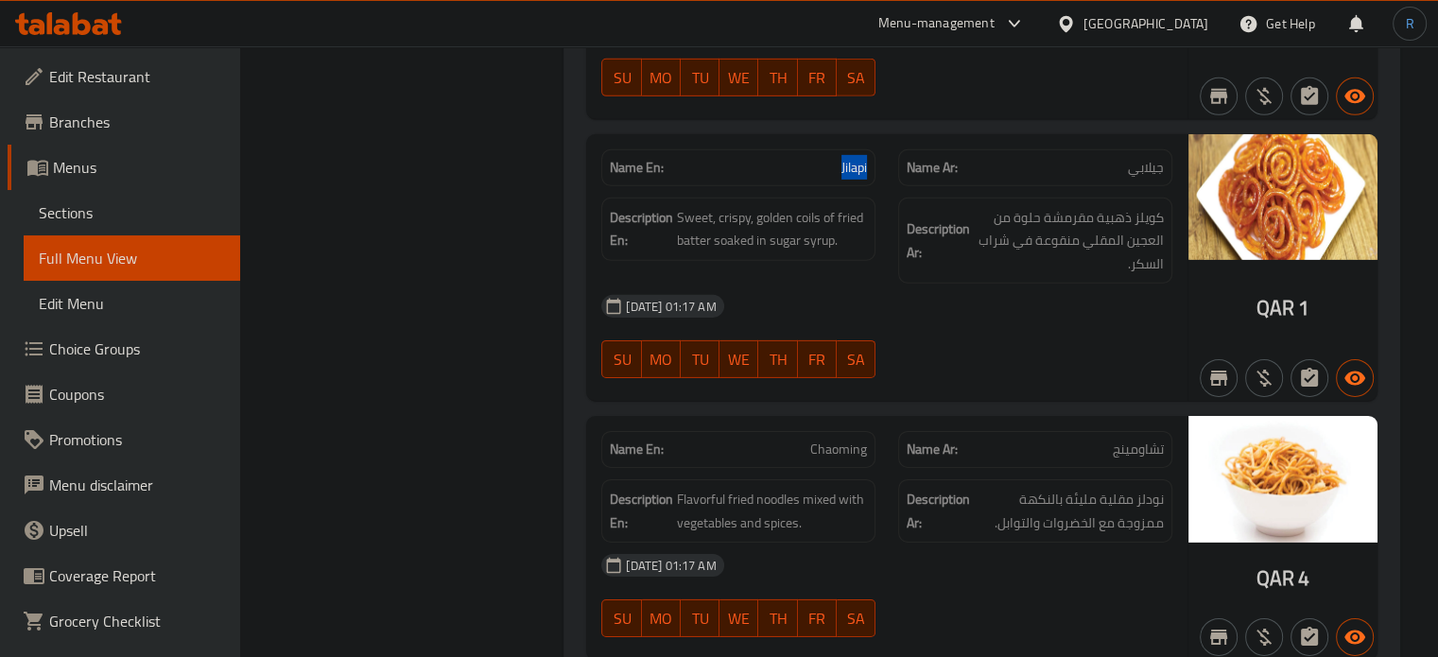
scroll to position [6026, 0]
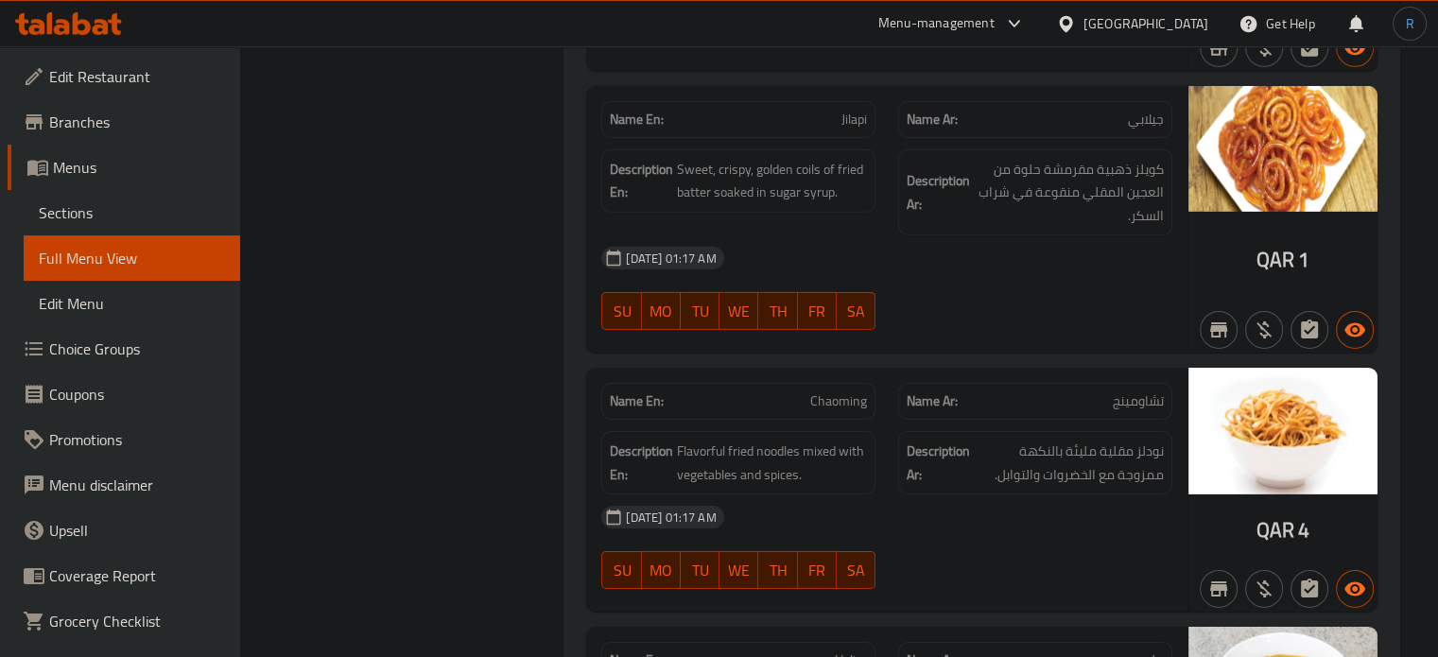
click at [817, 494] on div "07-10-2025 01:17 AM" at bounding box center [887, 516] width 594 height 45
click at [873, 494] on div "07-10-2025 01:17 AM" at bounding box center [887, 516] width 594 height 45
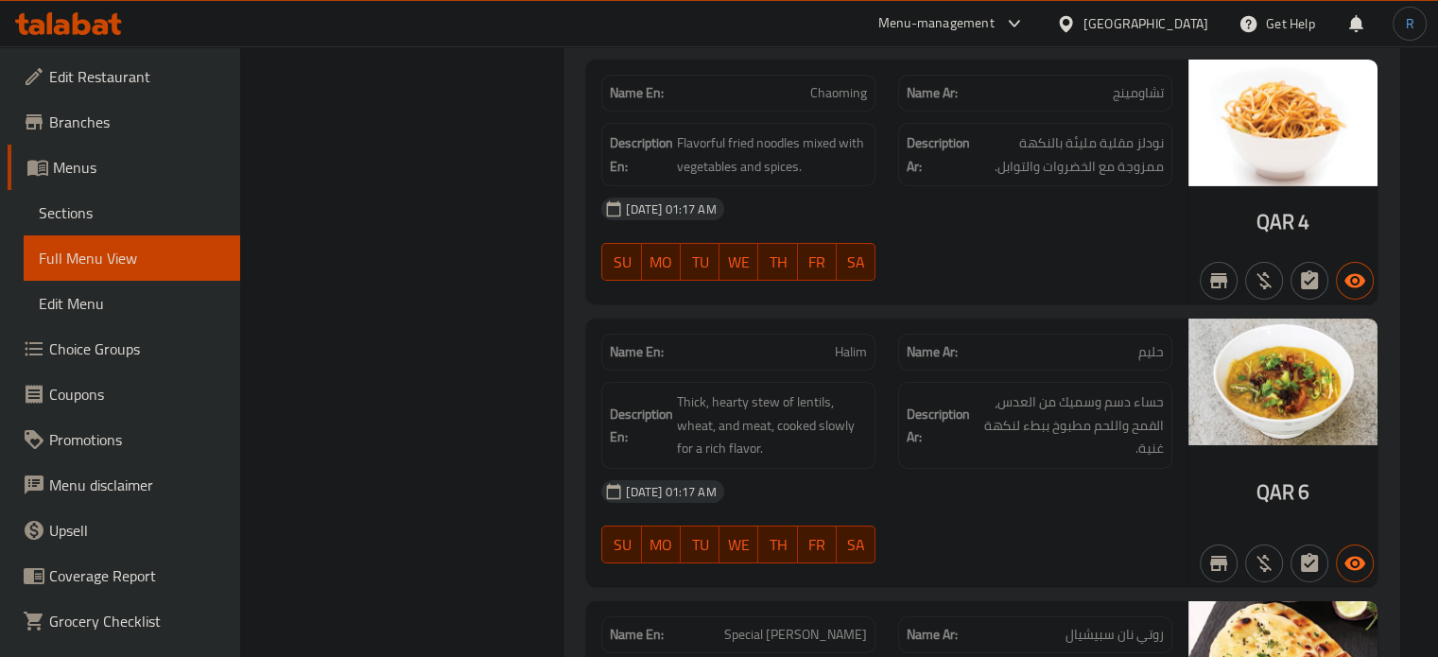
scroll to position [6356, 0]
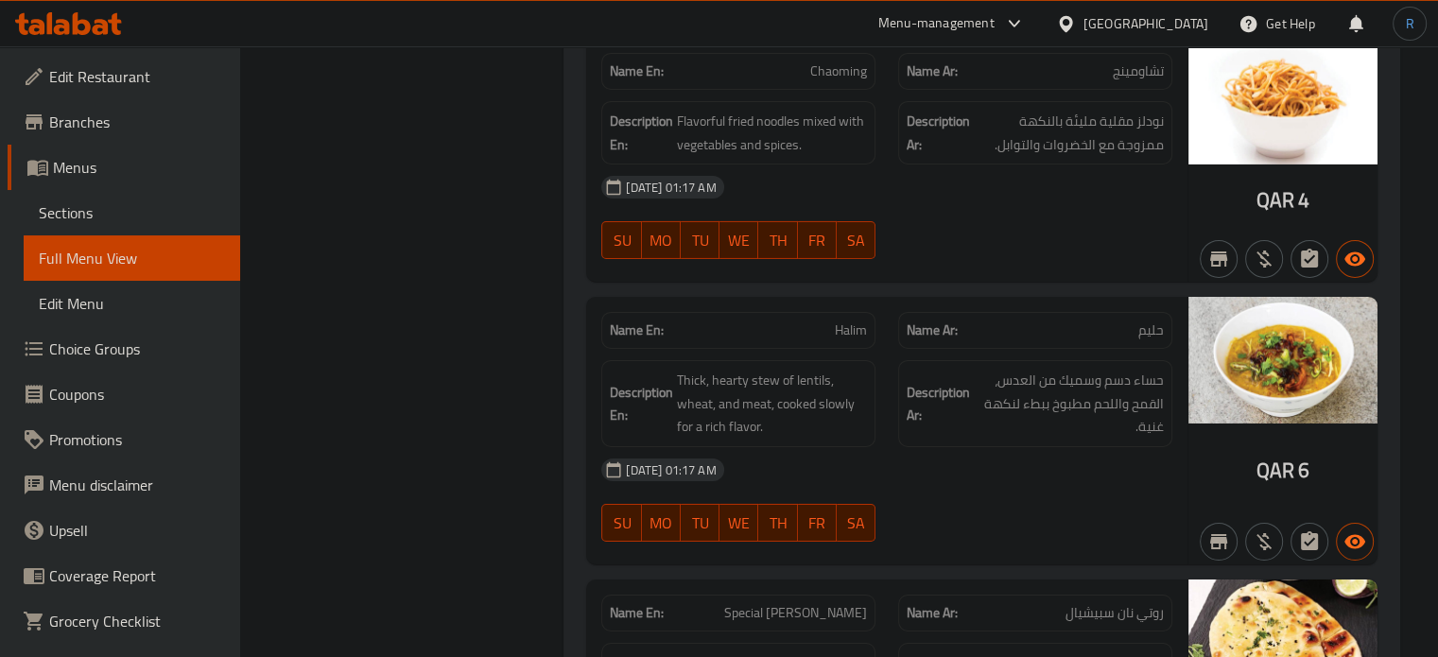
click at [837, 447] on div "07-10-2025 01:17 AM" at bounding box center [887, 469] width 594 height 45
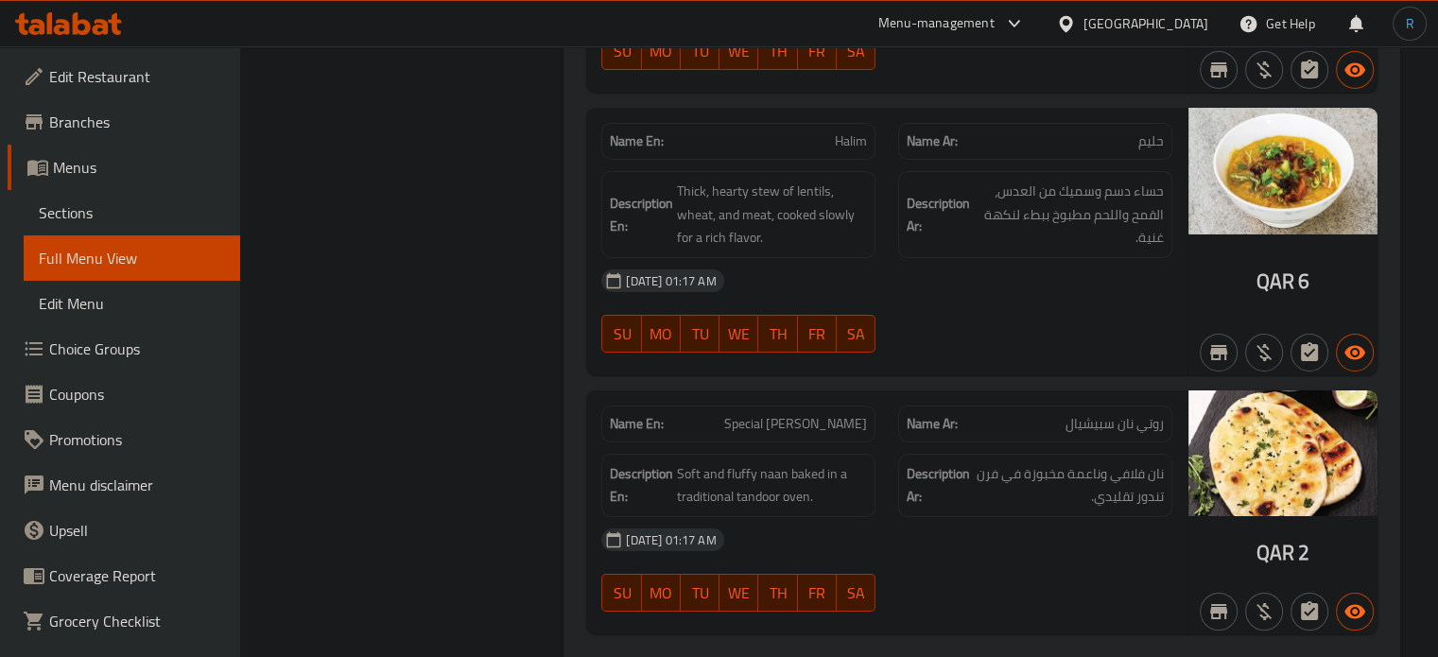
scroll to position [6637, 0]
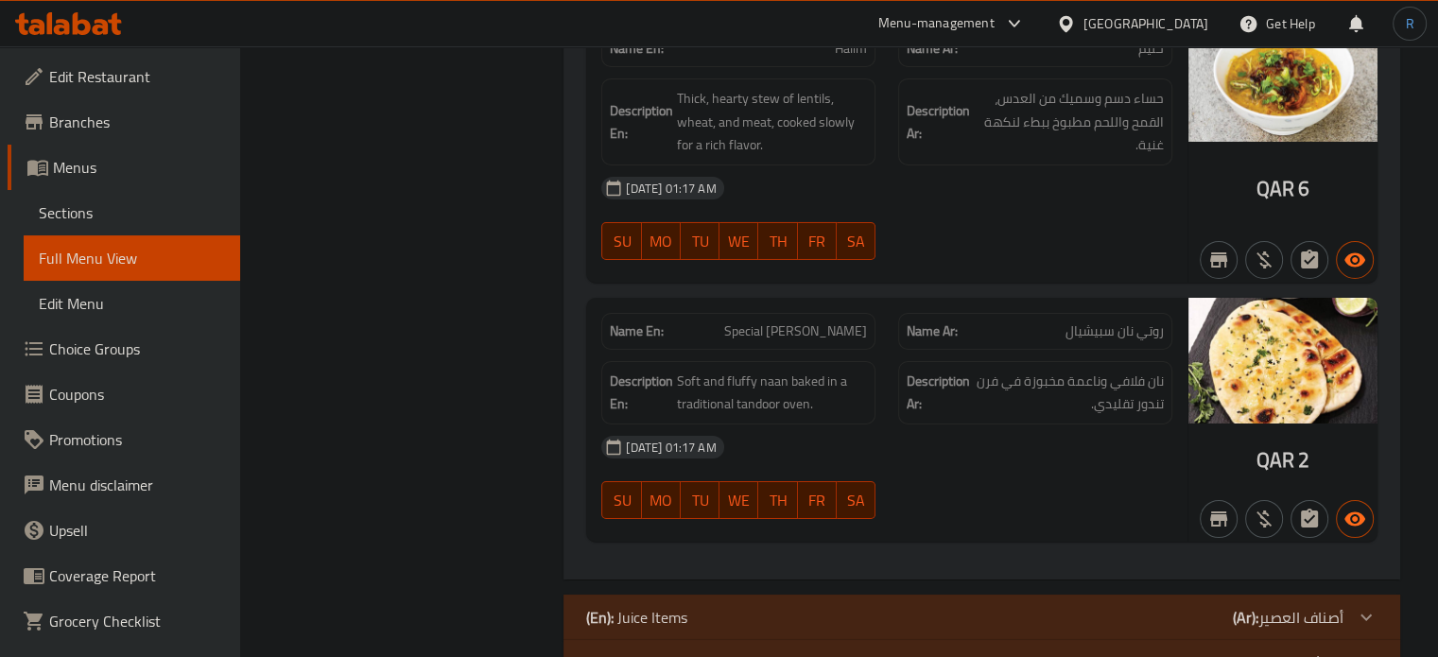
click at [669, 606] on p "(En): Juice Items" at bounding box center [636, 617] width 101 height 23
drag, startPoint x: 807, startPoint y: 388, endPoint x: 792, endPoint y: 321, distance: 67.9
click at [807, 424] on div "07-10-2025 01:17 AM" at bounding box center [887, 446] width 594 height 45
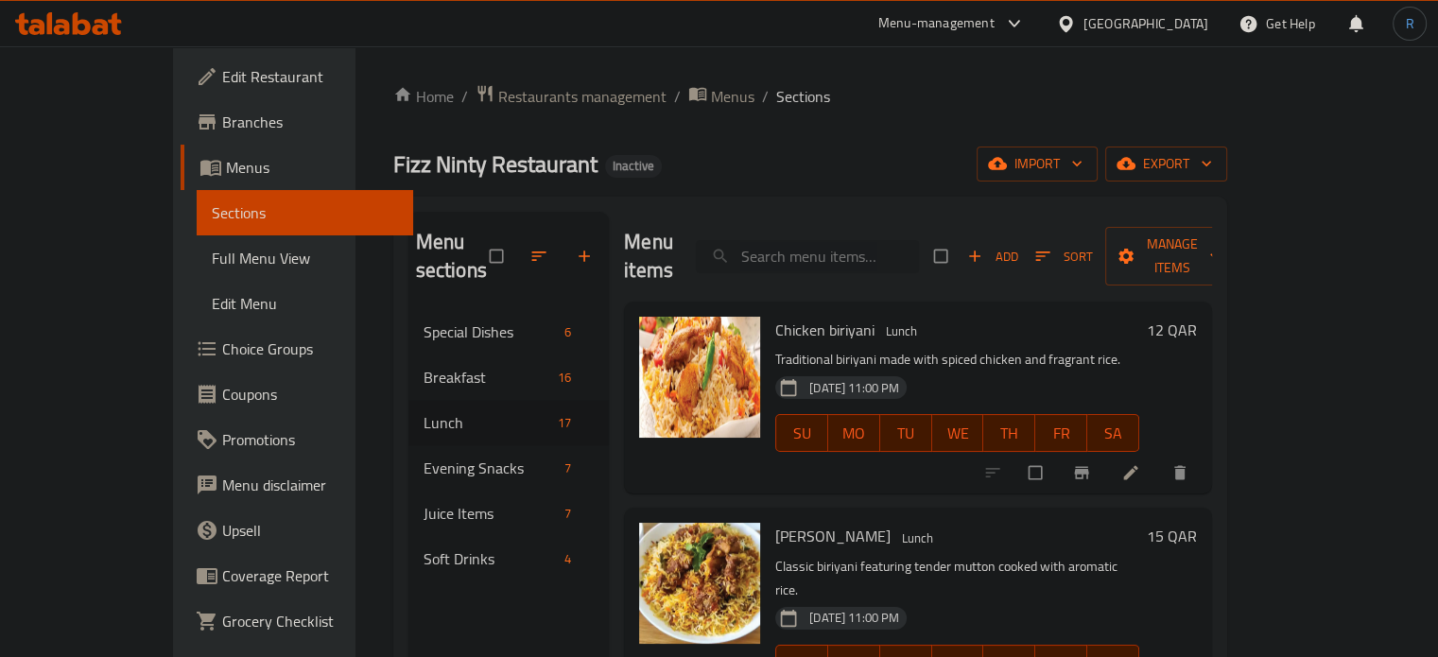
click at [862, 250] on input "search" at bounding box center [807, 256] width 223 height 33
paste input "Jilapi"
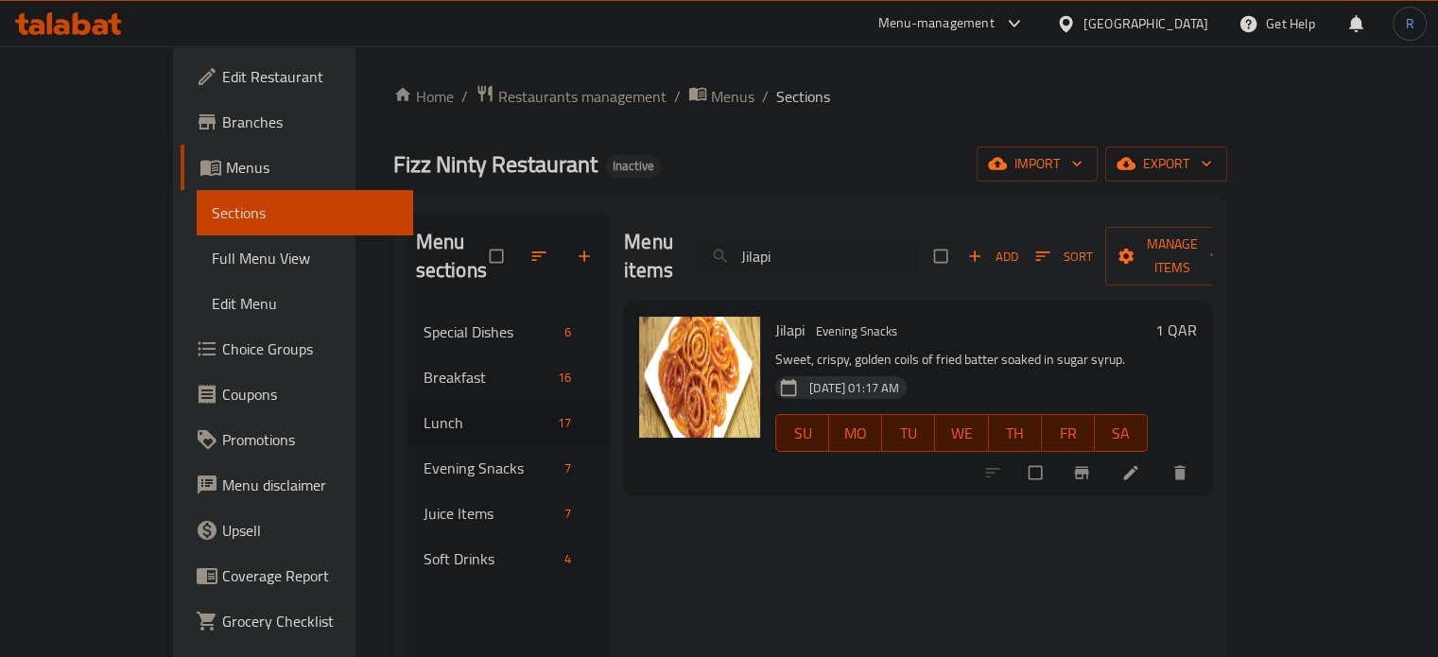
type input "Jilapi"
click at [1140, 463] on icon at bounding box center [1130, 472] width 19 height 19
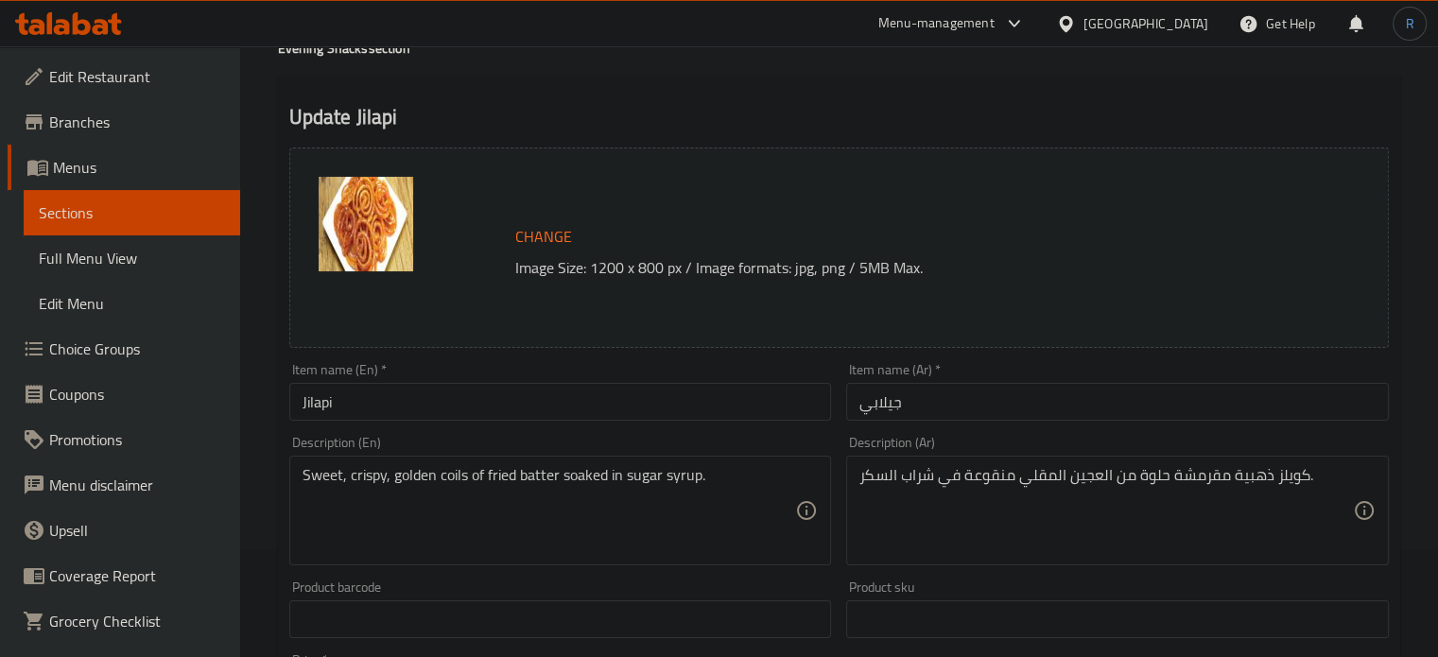
scroll to position [189, 0]
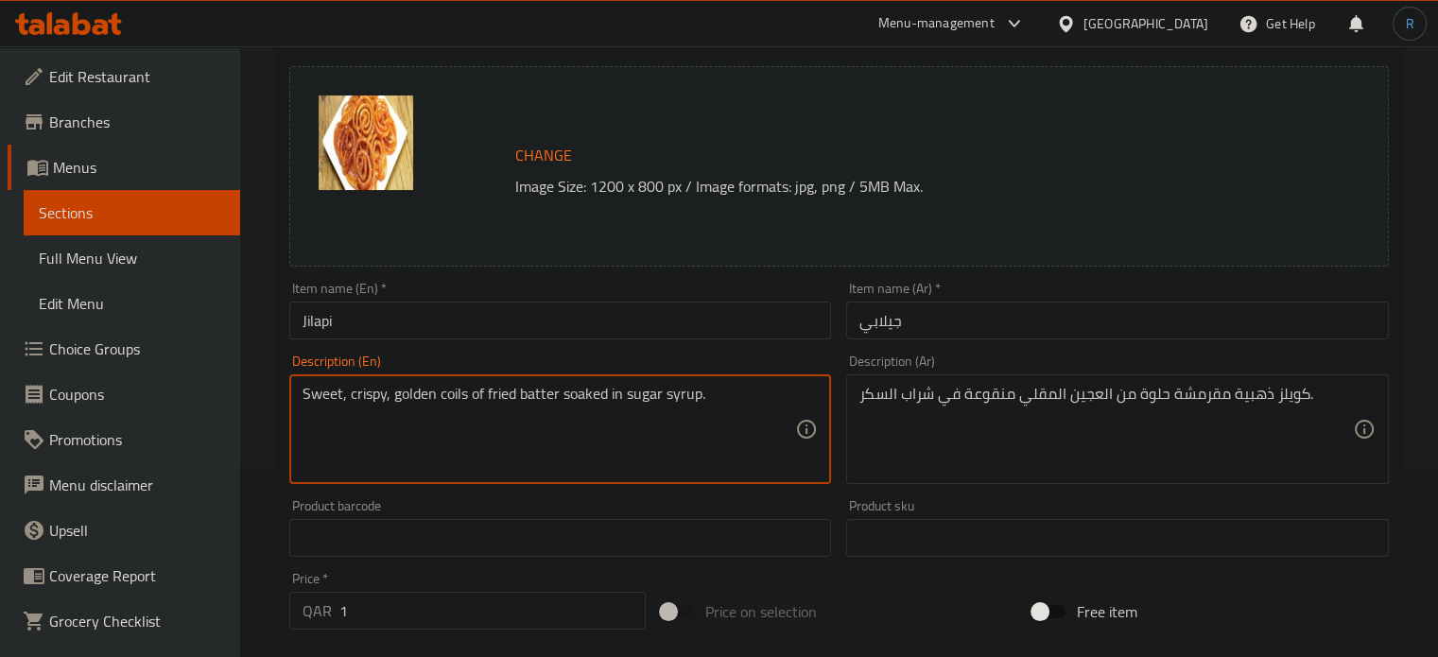
click at [541, 393] on textarea "Sweet, crispy, golden coils of fried batter soaked in sugar syrup." at bounding box center [548, 430] width 493 height 90
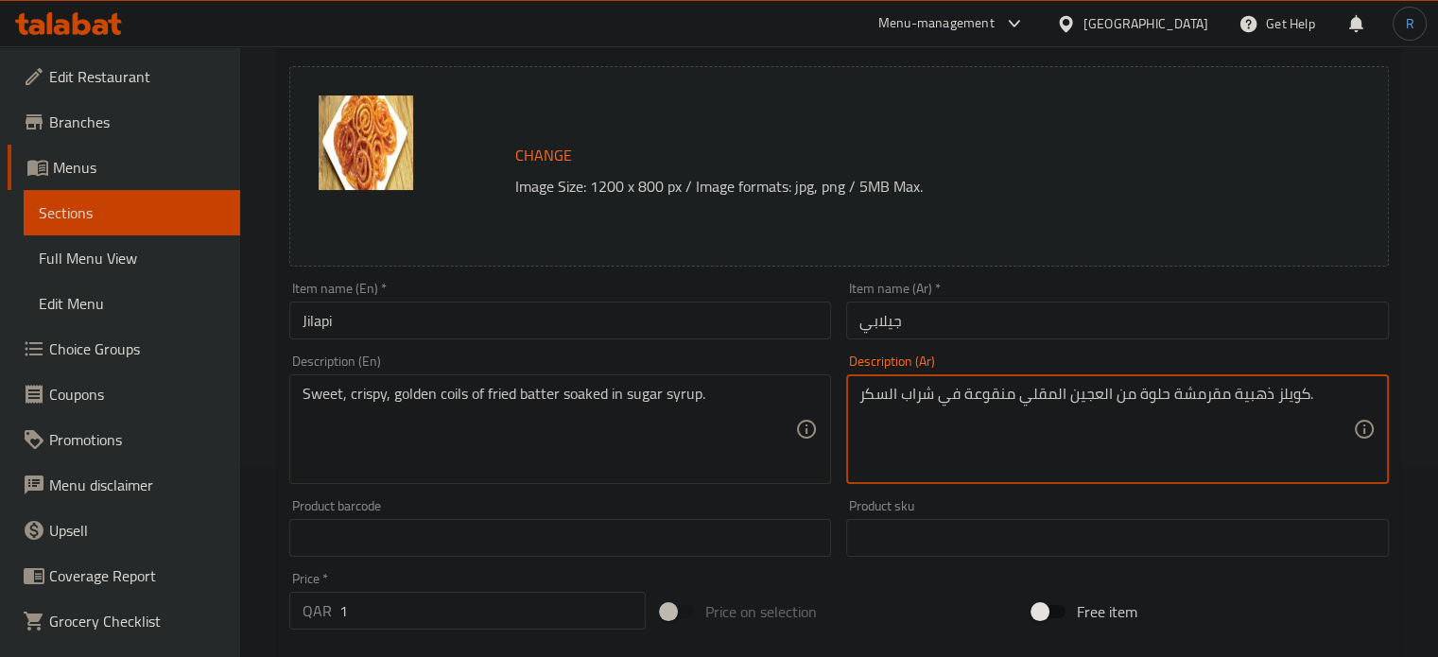
click at [1091, 397] on textarea "كويلز ذهبية مقرمشة حلوة من العجين المقلي منقوعة في شراب السكر." at bounding box center [1105, 430] width 493 height 90
click at [1050, 400] on textarea "كويلز ذهبية مقرمشة حلوة من خليط المقلي منقوعة في شراب السكر." at bounding box center [1105, 430] width 493 height 90
click at [1055, 400] on textarea "كويلز ذهبية مقرمشة حلوة من خليط المقلي منقوعة في شراب السكر." at bounding box center [1105, 430] width 493 height 90
type textarea "كويلز ذهبية مقرمشة حلوة من خليط مقلي منقوعة في شراب السكر."
click at [719, 324] on input "Jilapi" at bounding box center [560, 321] width 543 height 38
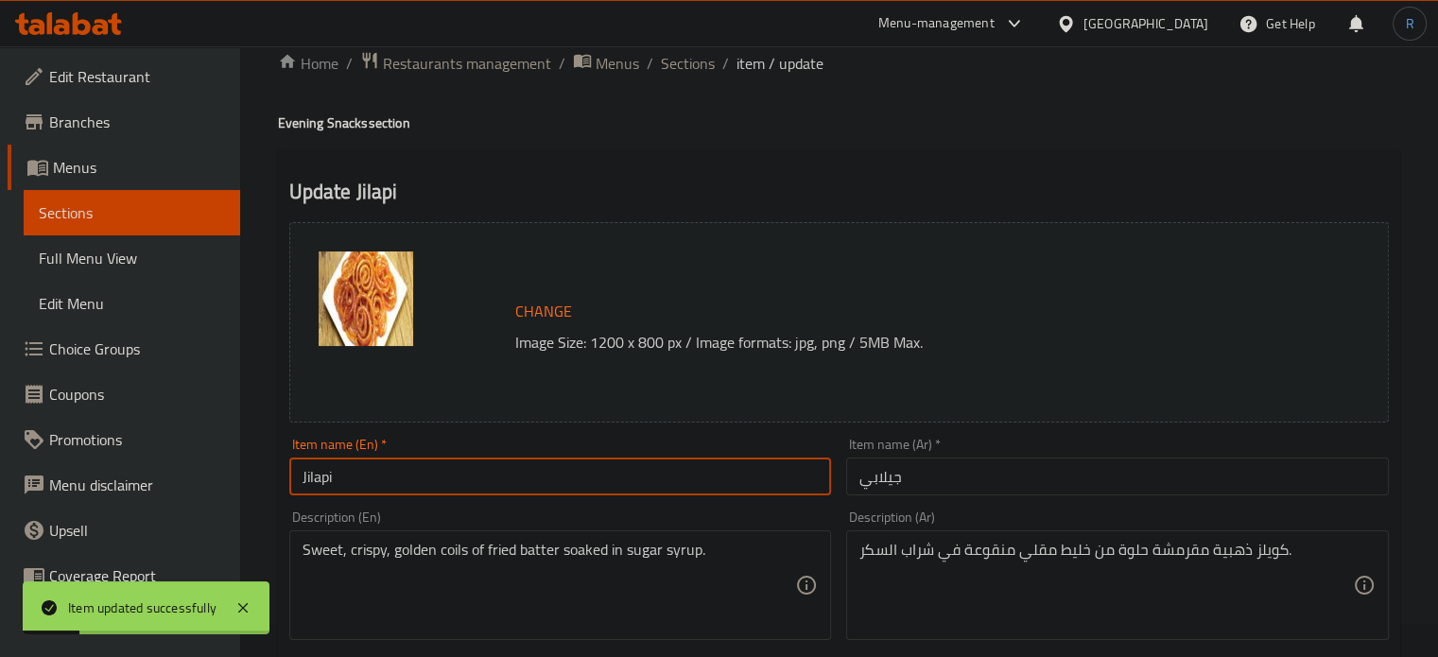
scroll to position [0, 0]
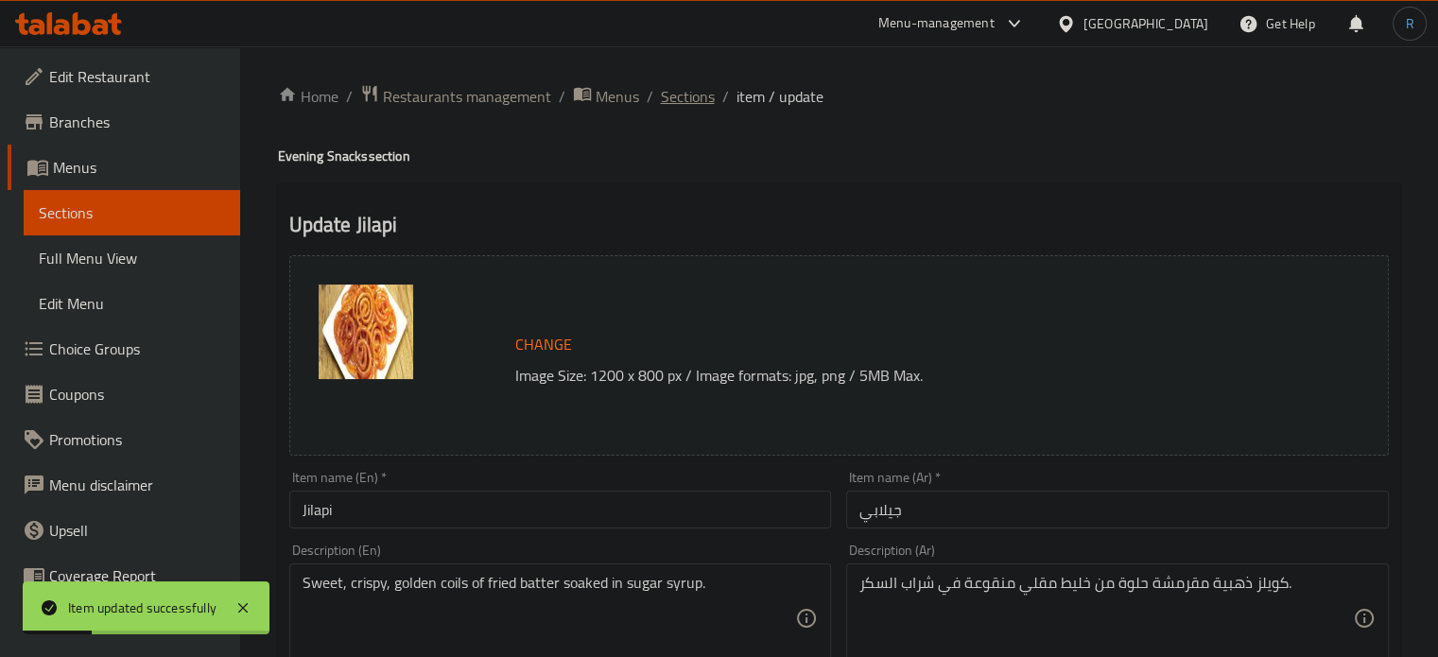
click at [680, 100] on span "Sections" at bounding box center [688, 96] width 54 height 23
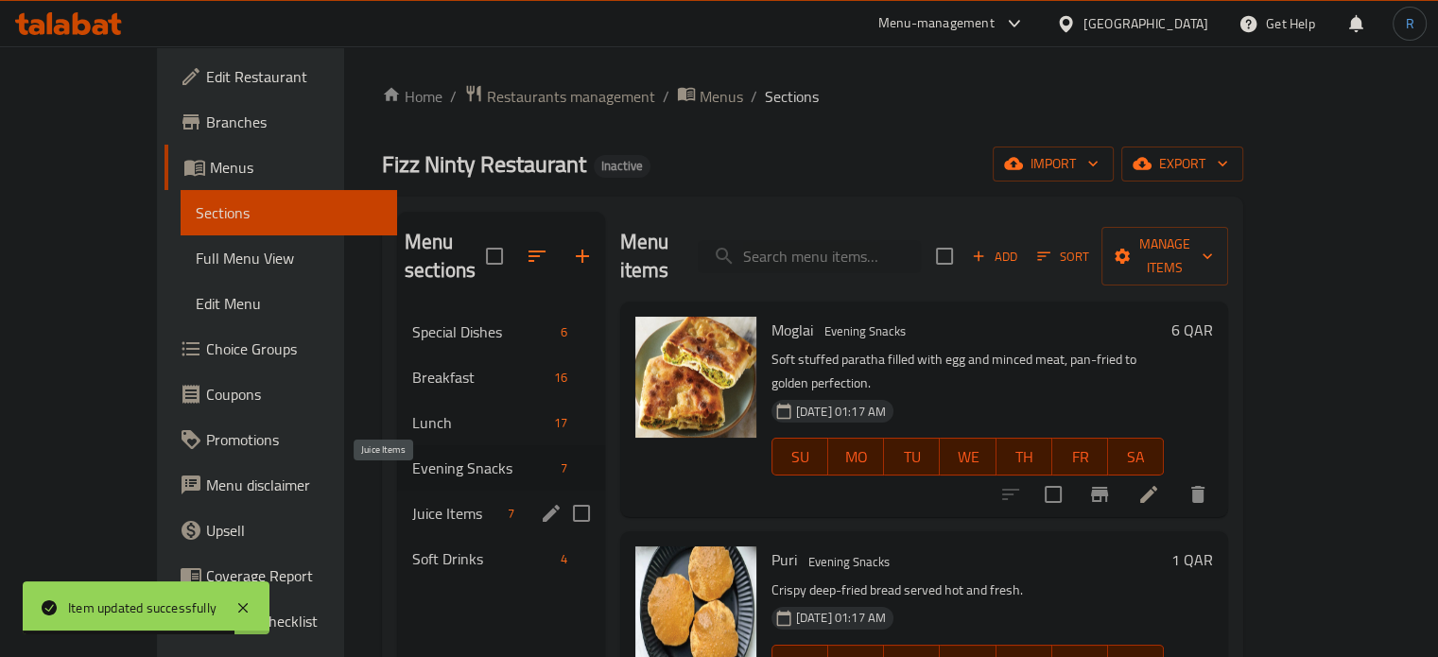
click at [412, 502] on span "Juice Items" at bounding box center [456, 513] width 88 height 23
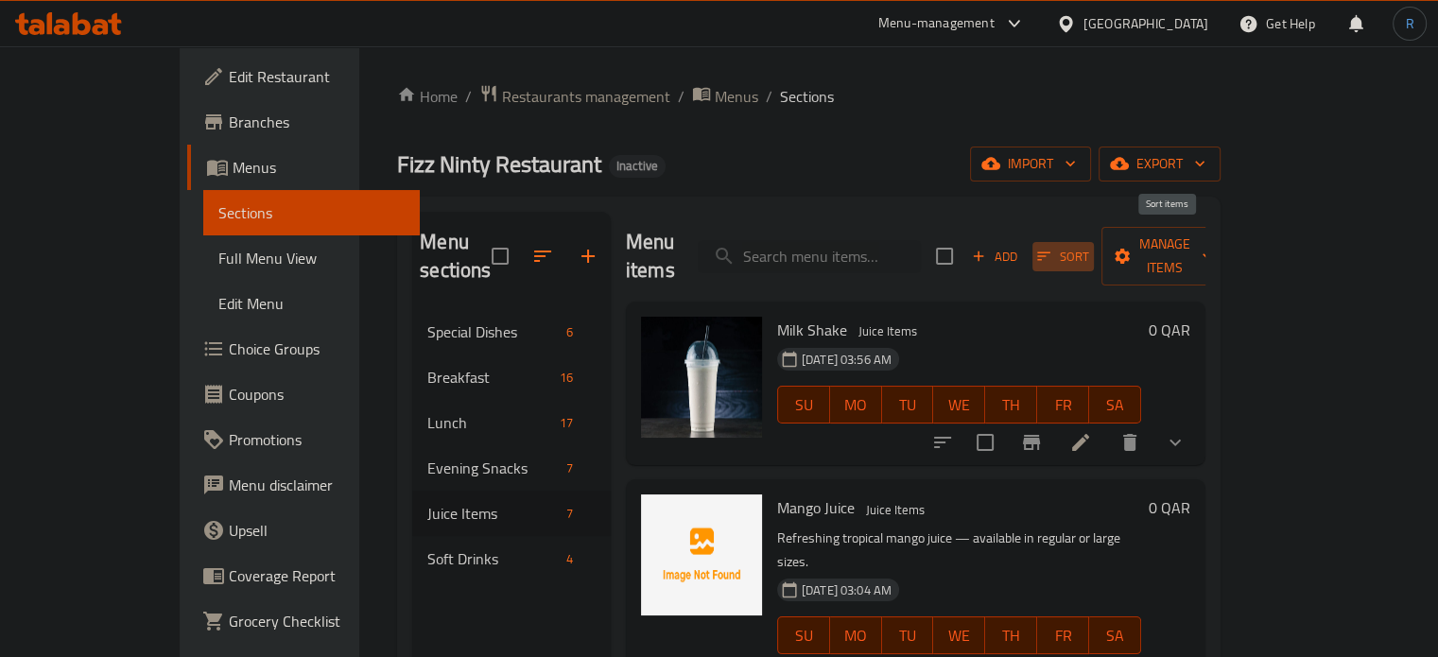
click at [1052, 248] on icon "button" at bounding box center [1043, 256] width 17 height 17
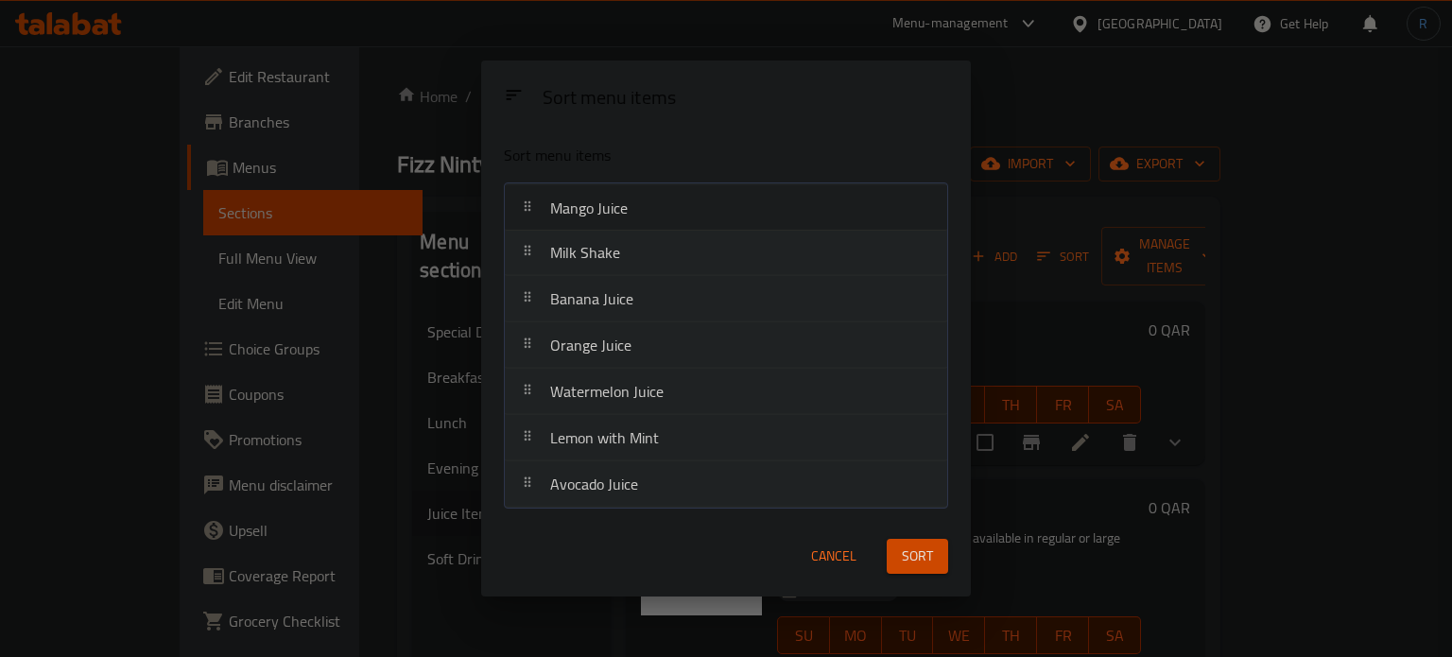
drag, startPoint x: 594, startPoint y: 266, endPoint x: 594, endPoint y: 215, distance: 51.0
click at [594, 215] on nav "Milk Shake Mango Juice Banana Juice Orange Juice Watermelon Juice Lemon with Mi…" at bounding box center [725, 345] width 443 height 326
drag, startPoint x: 591, startPoint y: 302, endPoint x: 591, endPoint y: 255, distance: 47.3
click at [591, 255] on nav "Mango Juice Milk Shake Banana Juice Orange Juice Watermelon Juice Lemon with Mi…" at bounding box center [725, 345] width 443 height 326
drag, startPoint x: 561, startPoint y: 344, endPoint x: 561, endPoint y: 304, distance: 39.7
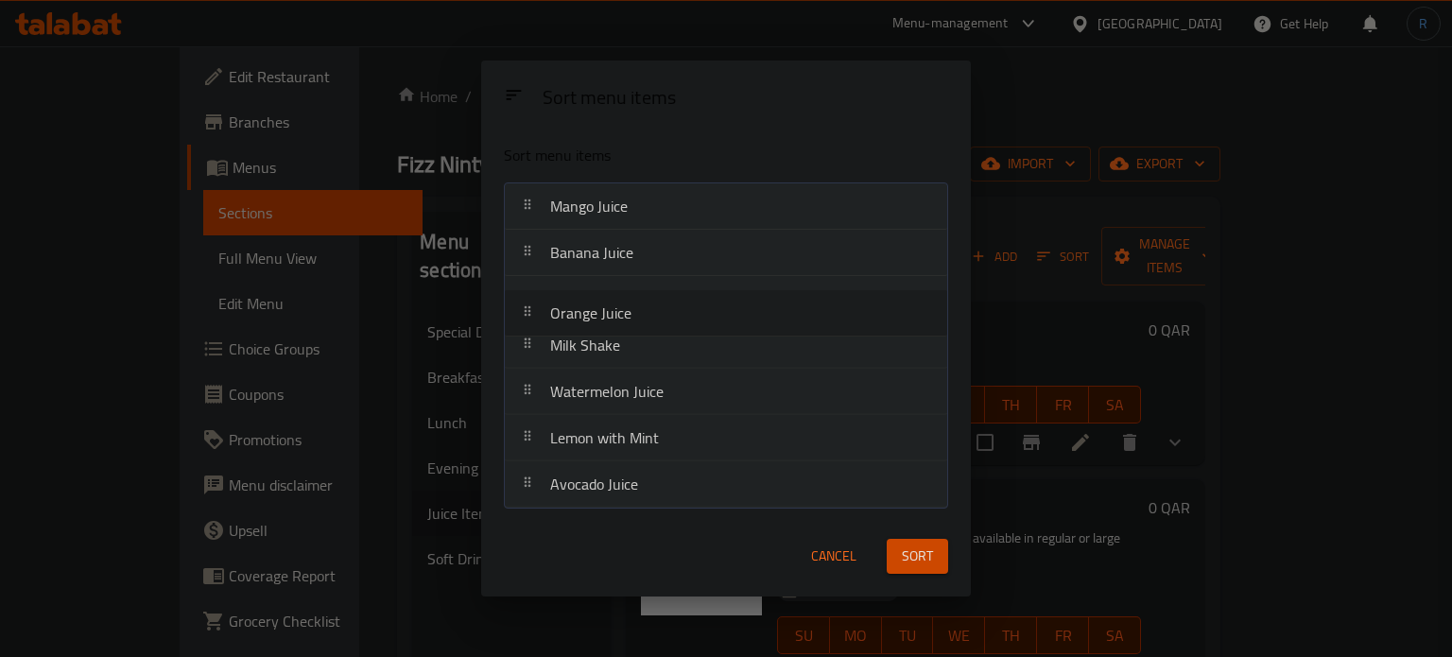
click at [561, 304] on nav "Mango Juice Banana Juice Milk Shake Orange Juice Watermelon Juice Lemon with Mi…" at bounding box center [725, 345] width 443 height 326
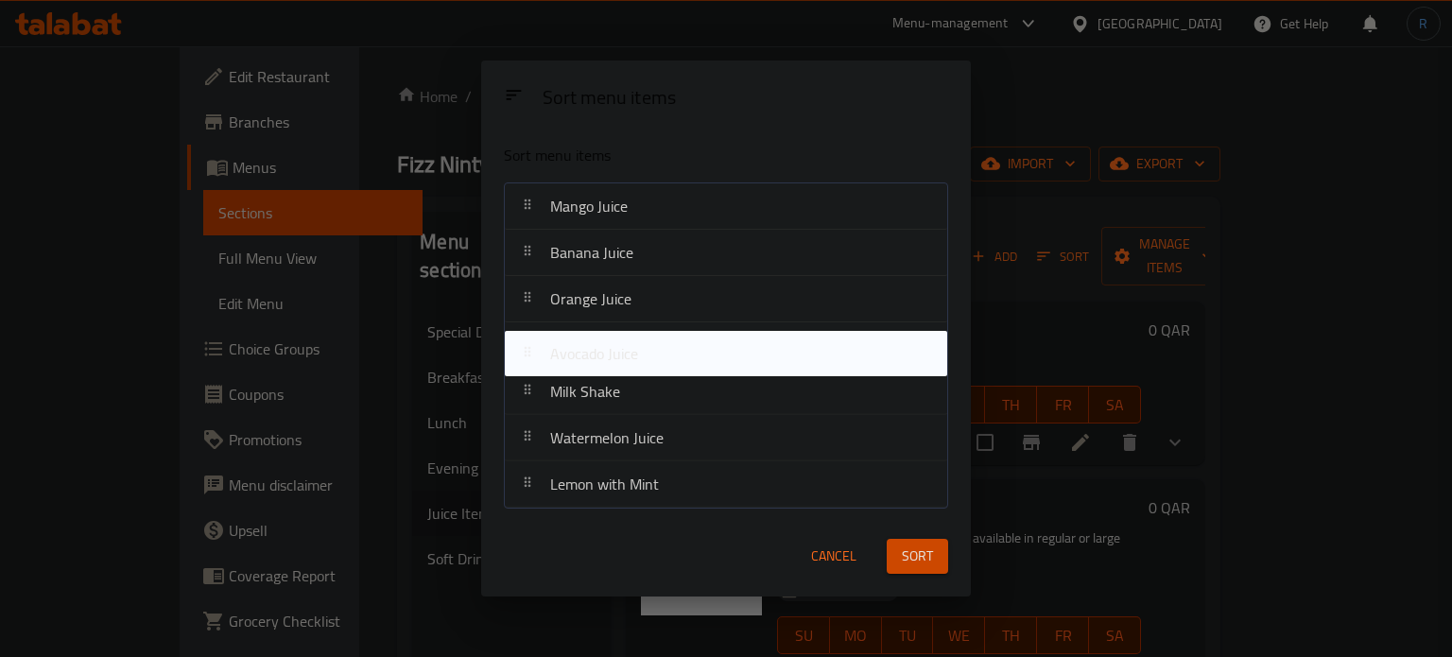
drag, startPoint x: 563, startPoint y: 484, endPoint x: 563, endPoint y: 336, distance: 148.4
click at [563, 336] on nav "Mango Juice Banana Juice Orange Juice Milk Shake Watermelon Juice Lemon with Mi…" at bounding box center [725, 345] width 443 height 326
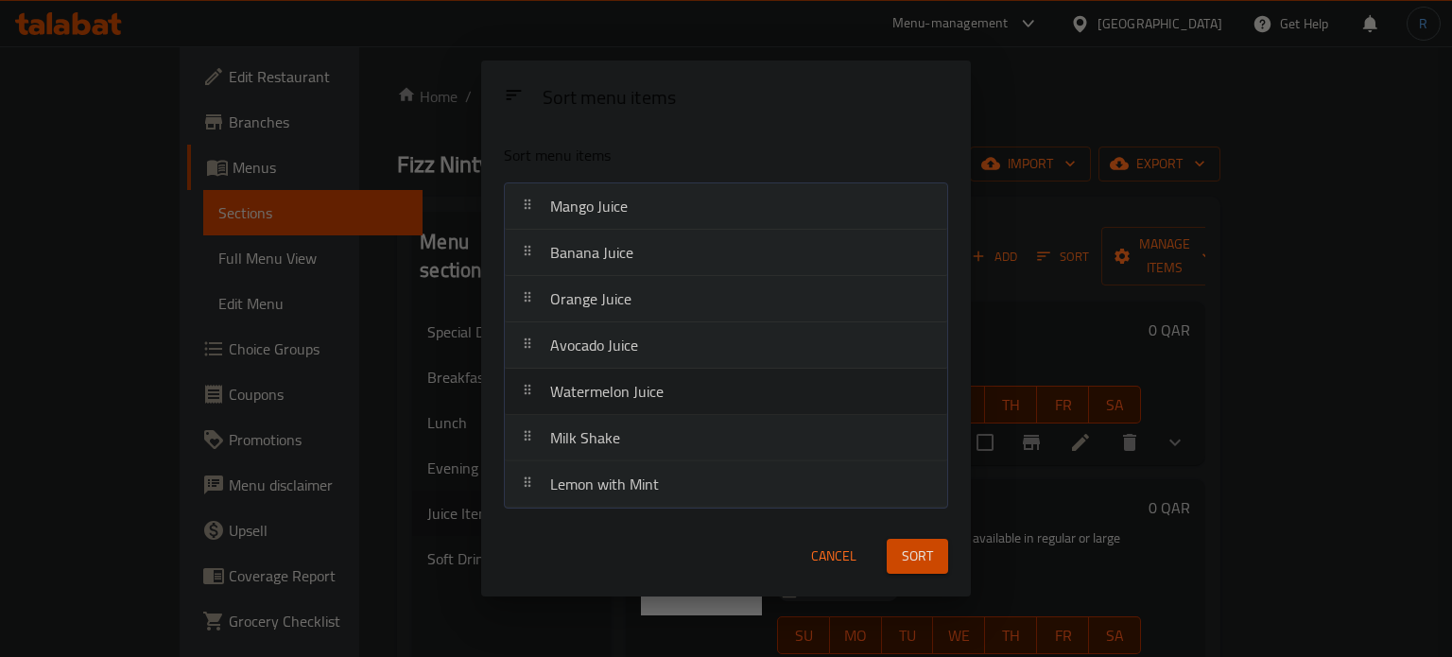
drag, startPoint x: 647, startPoint y: 437, endPoint x: 647, endPoint y: 385, distance: 52.0
click at [647, 385] on nav "Mango Juice Banana Juice Orange Juice Avocado Juice Milk Shake Watermelon Juice…" at bounding box center [725, 345] width 443 height 326
drag, startPoint x: 629, startPoint y: 496, endPoint x: 629, endPoint y: 444, distance: 52.0
click at [629, 444] on nav "Mango Juice Banana Juice Orange Juice Avocado Juice Watermelon Juice Milk Shake…" at bounding box center [725, 345] width 443 height 326
click at [902, 557] on span "Sort" at bounding box center [917, 556] width 31 height 24
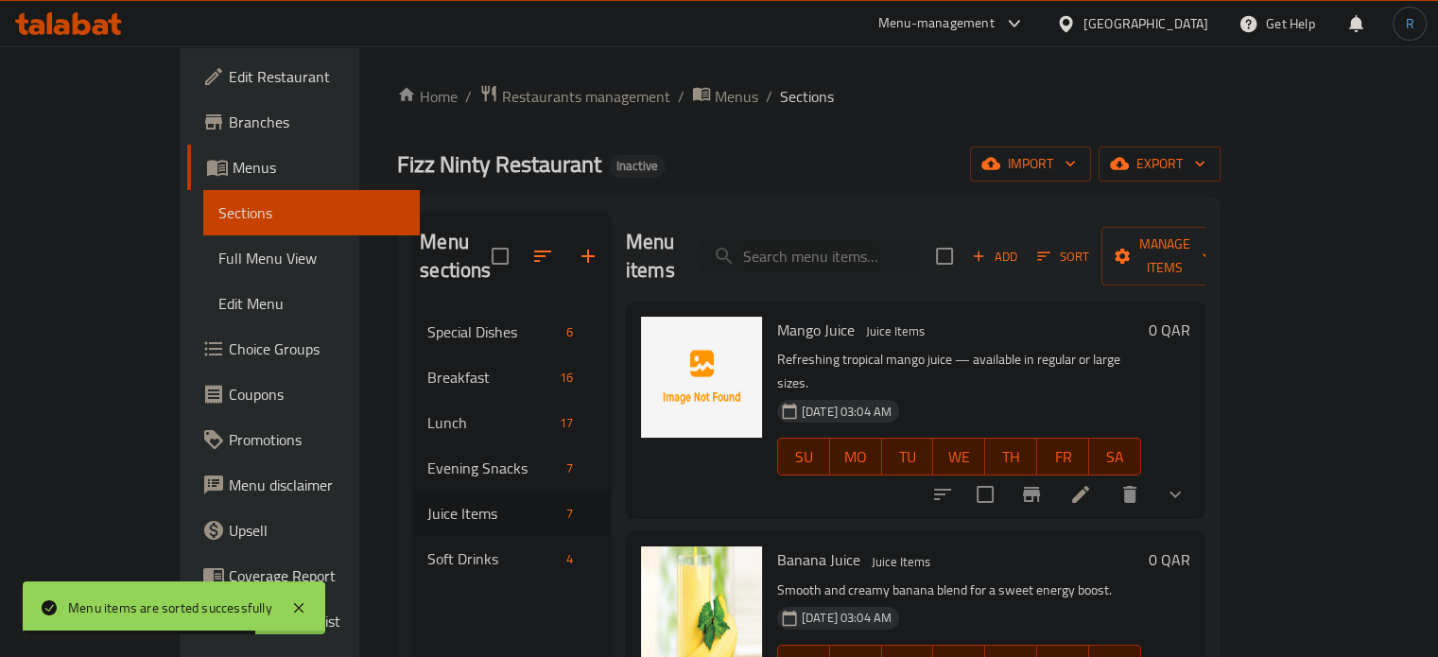
click at [900, 218] on div "Menu items Add Sort Manage items" at bounding box center [915, 257] width 579 height 90
click at [900, 241] on input "search" at bounding box center [809, 256] width 223 height 33
paste input "Watermelon Juice"
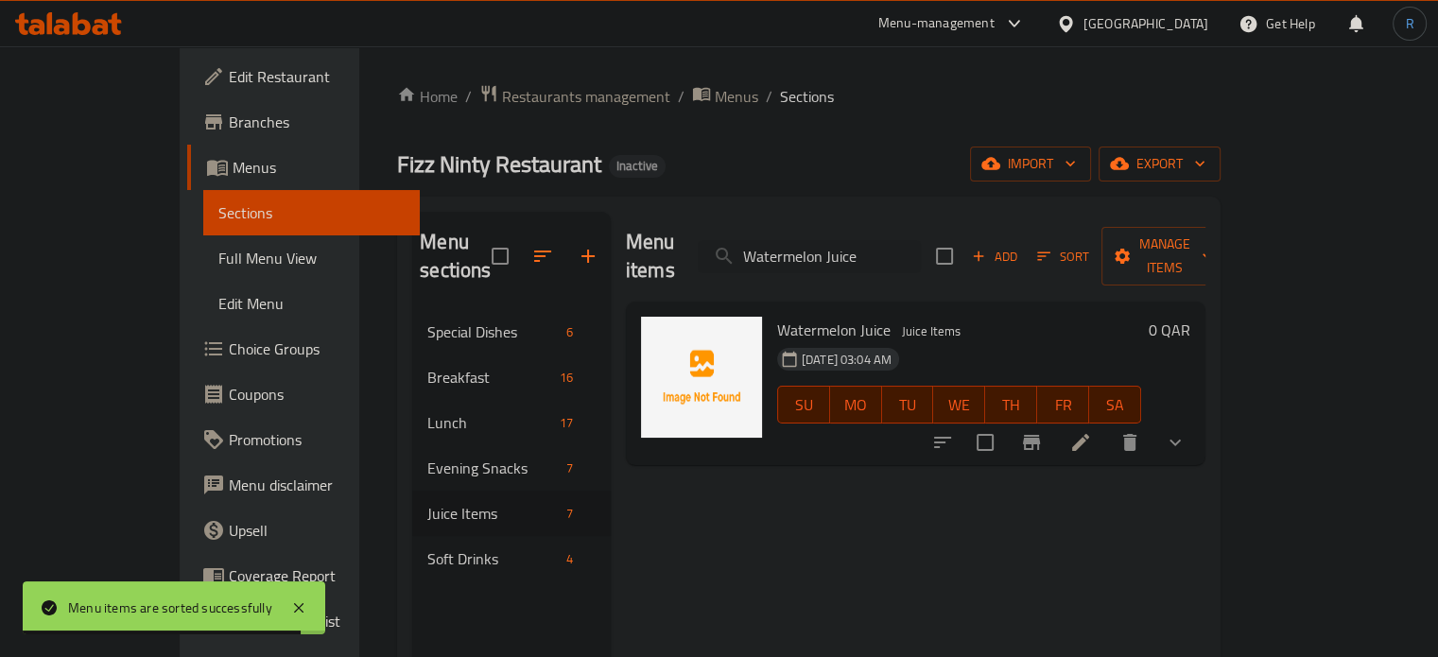
type input "Watermelon Juice"
click at [1092, 431] on icon at bounding box center [1080, 442] width 23 height 23
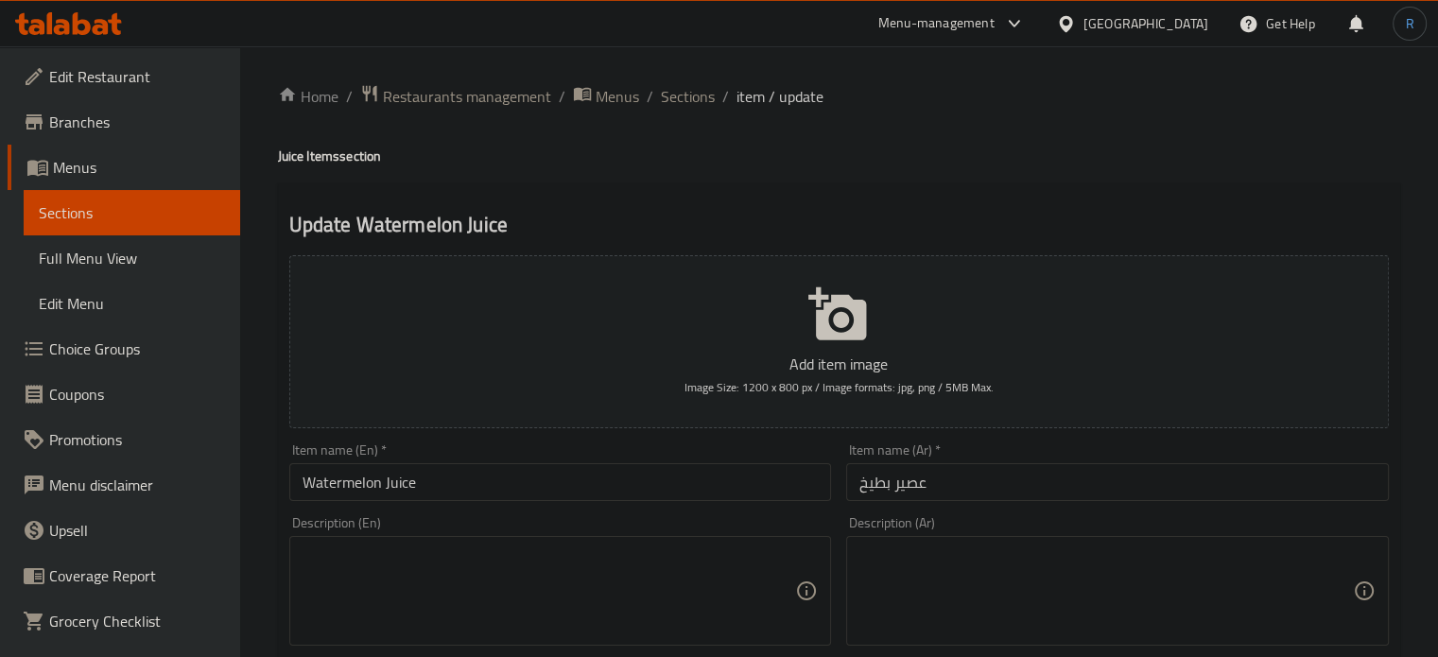
click at [682, 585] on textarea at bounding box center [548, 591] width 493 height 90
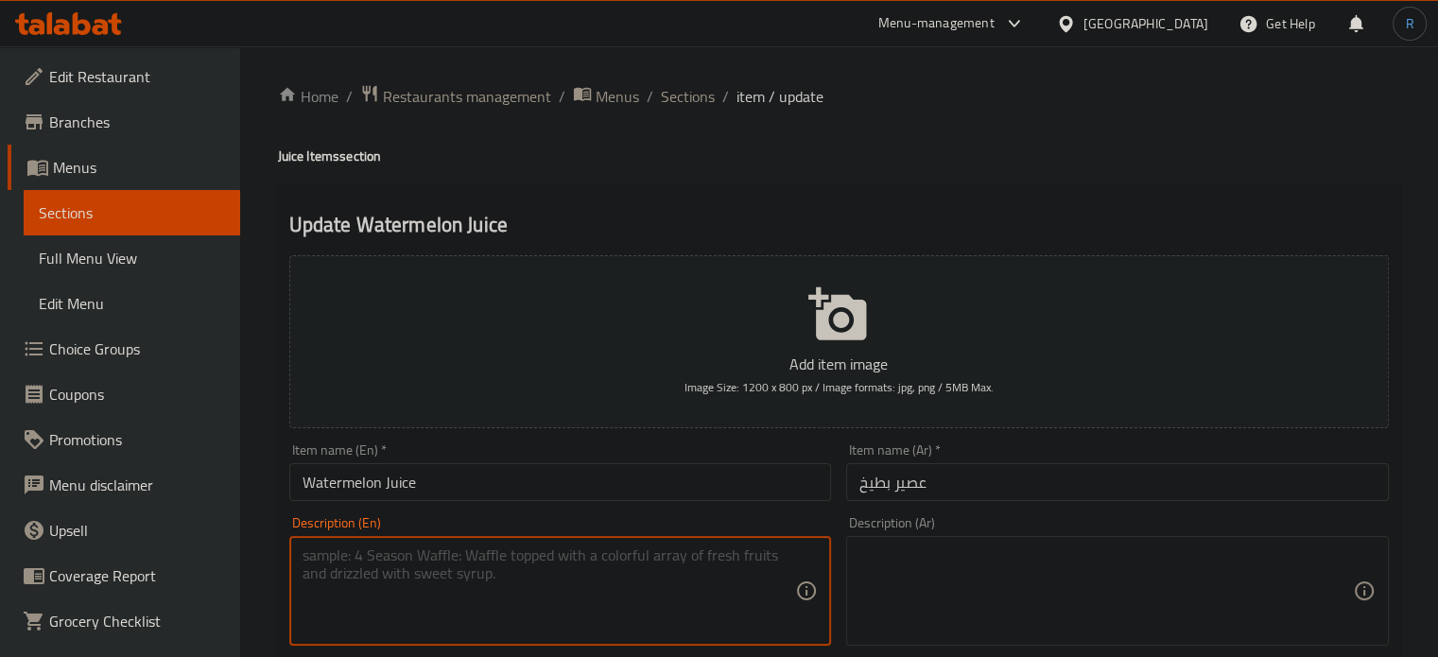
paste textarea "Chilled and refreshing watermelon drink"
type textarea "Chilled and refreshing watermelon drink"
click at [1108, 598] on textarea at bounding box center [1105, 591] width 493 height 90
paste textarea "مشروب البطيخ المثلج والمنعش"
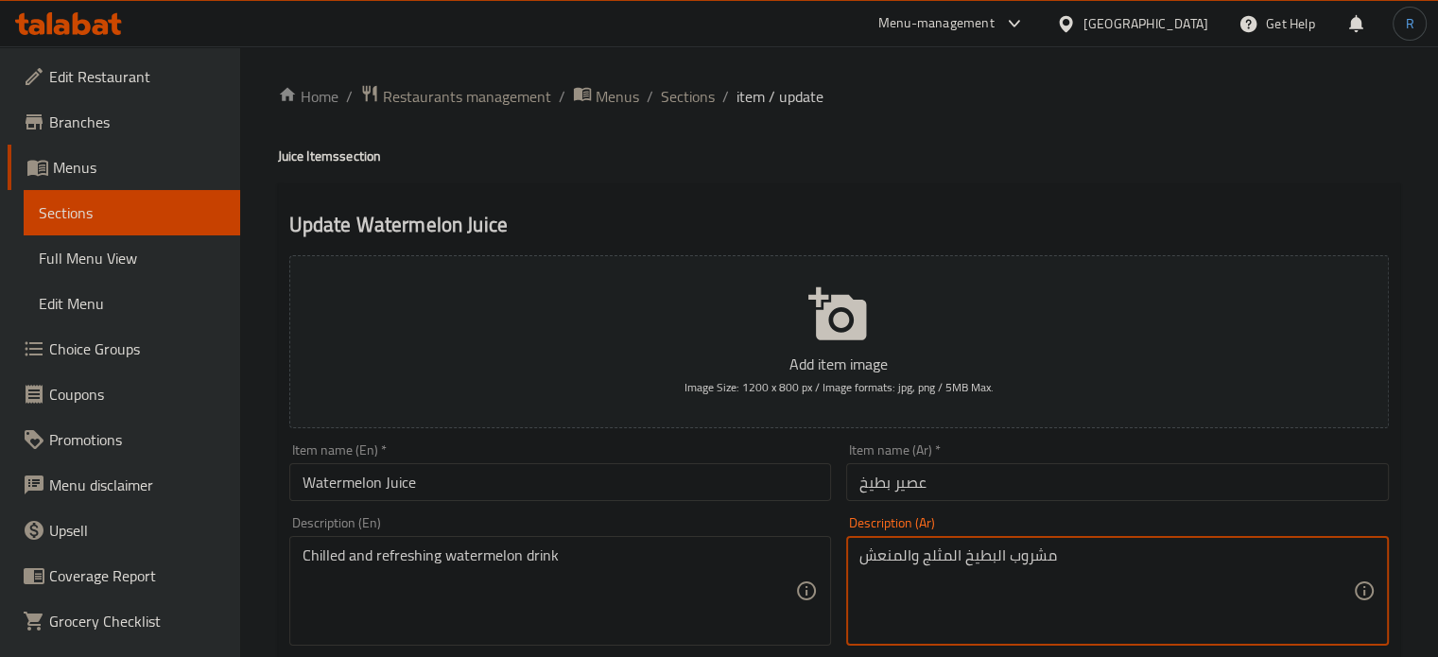
click at [943, 560] on textarea "مشروب البطيخ المثلج والمنعش" at bounding box center [1105, 591] width 493 height 90
type textarea "مشروب البطيخ المبرد والمنعش"
click at [578, 468] on input "Watermelon Juice" at bounding box center [560, 482] width 543 height 38
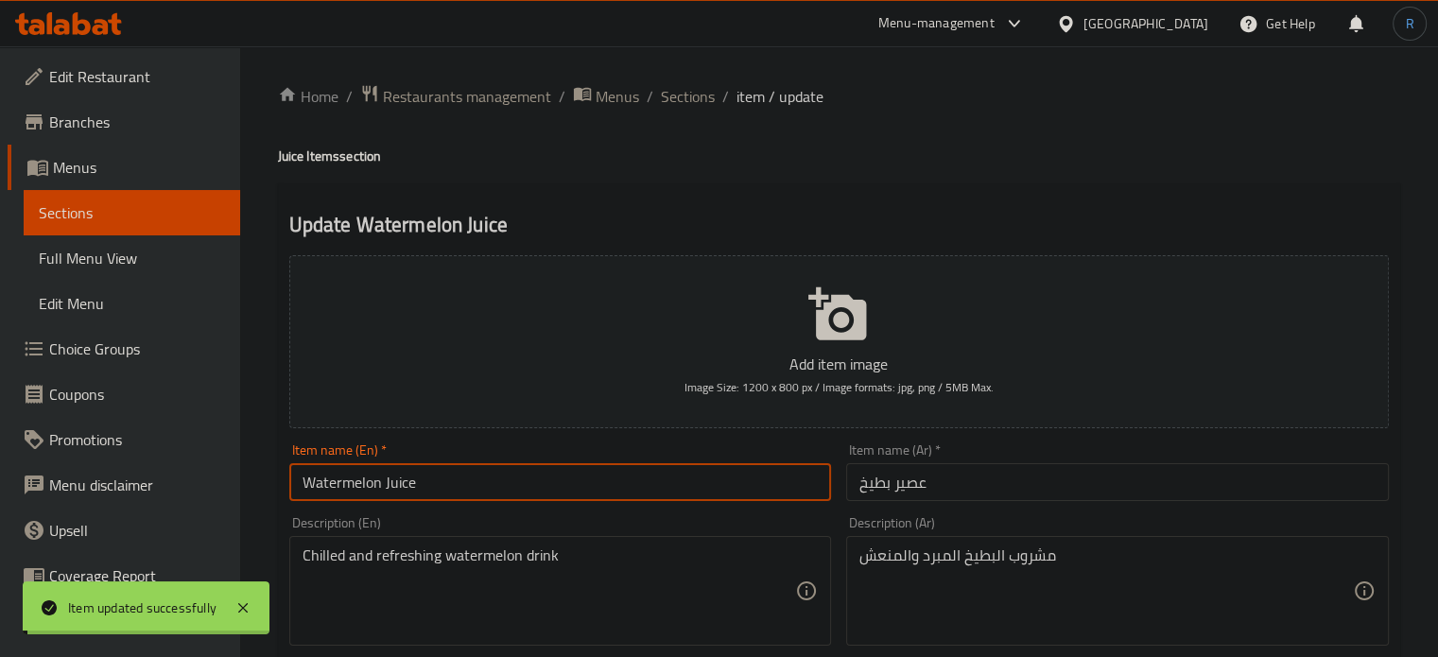
drag, startPoint x: 681, startPoint y: 97, endPoint x: 713, endPoint y: 3, distance: 99.8
click at [681, 97] on span "Sections" at bounding box center [688, 96] width 54 height 23
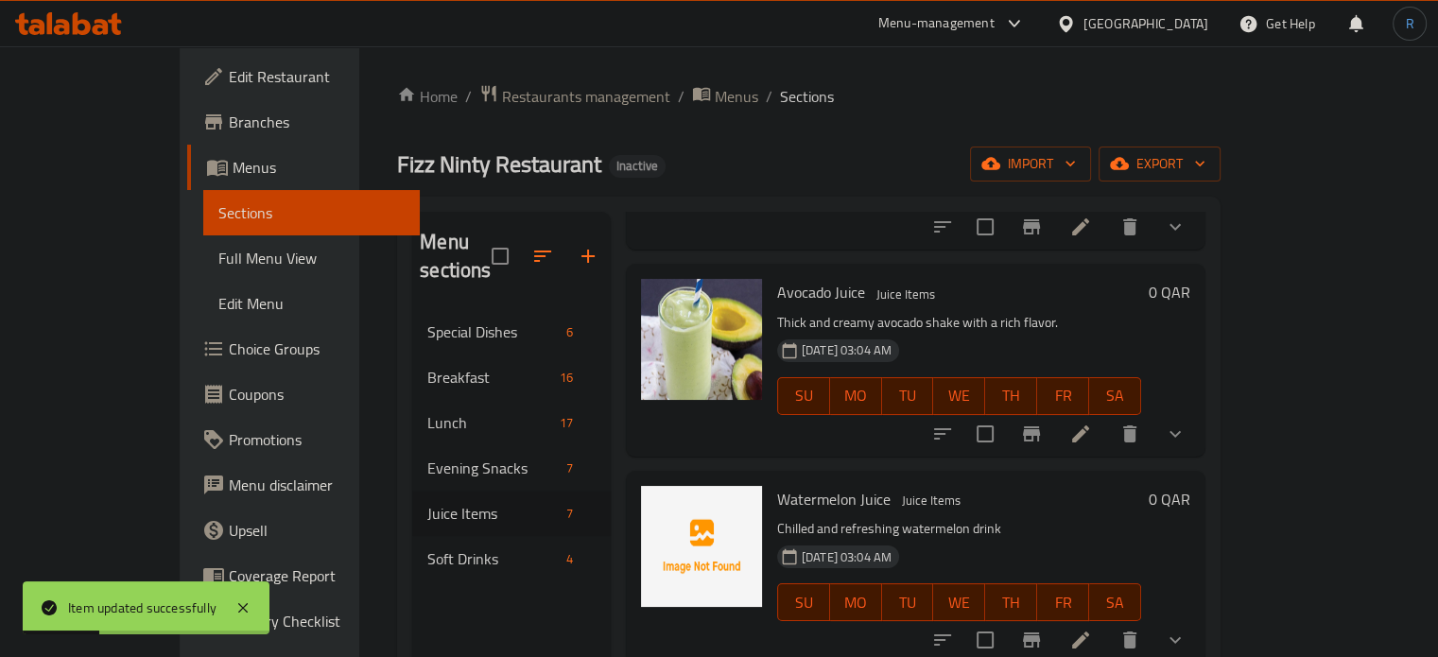
scroll to position [756, 0]
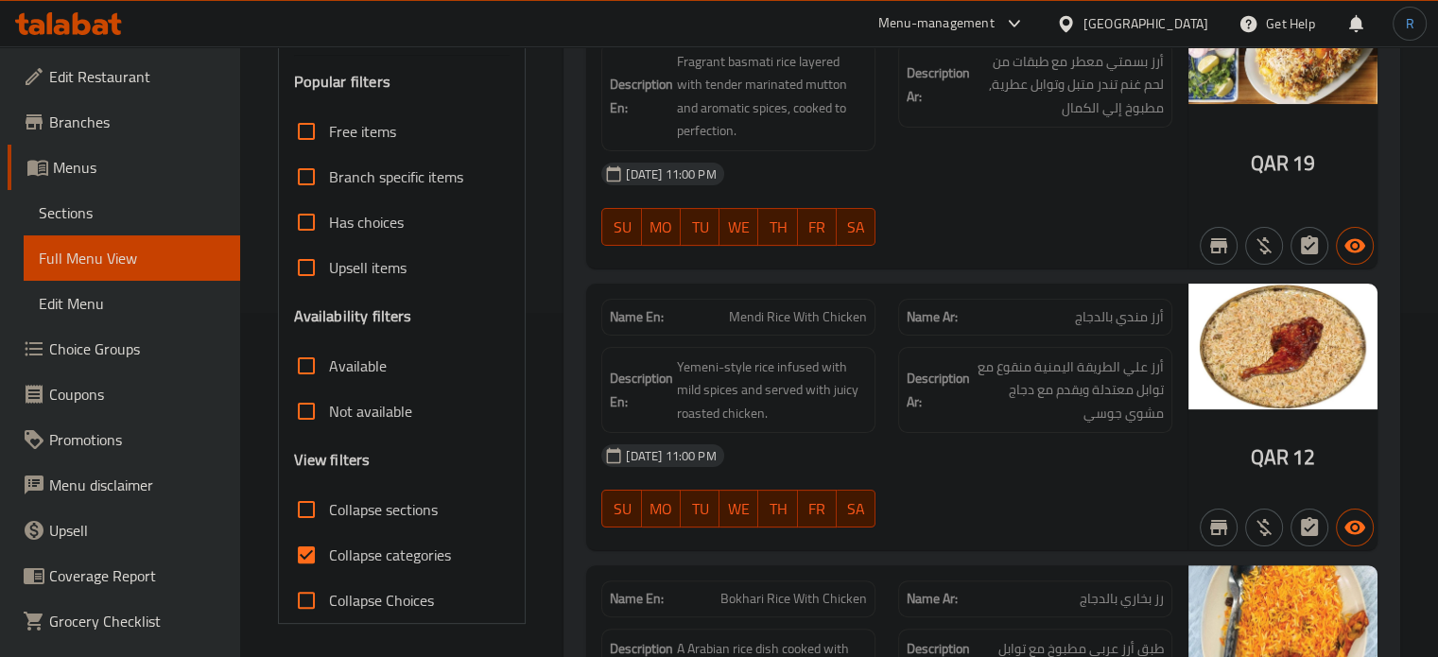
scroll to position [473, 0]
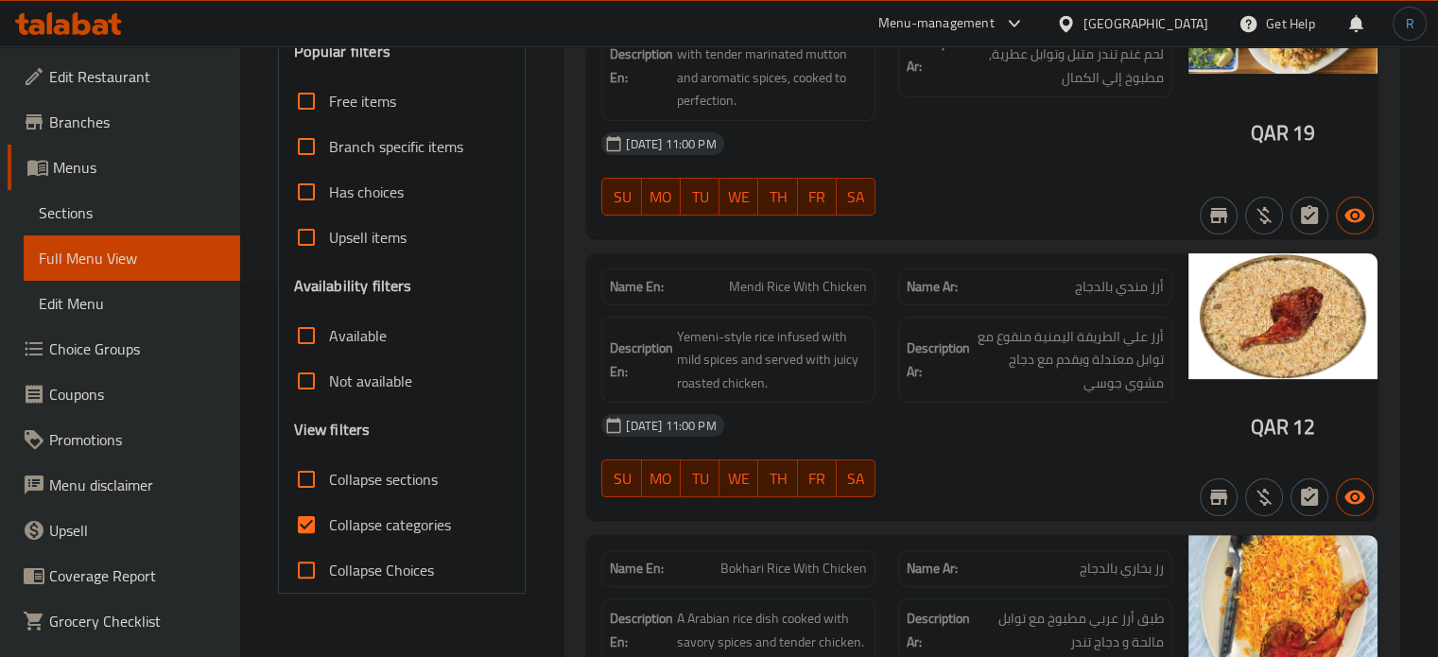
scroll to position [378, 0]
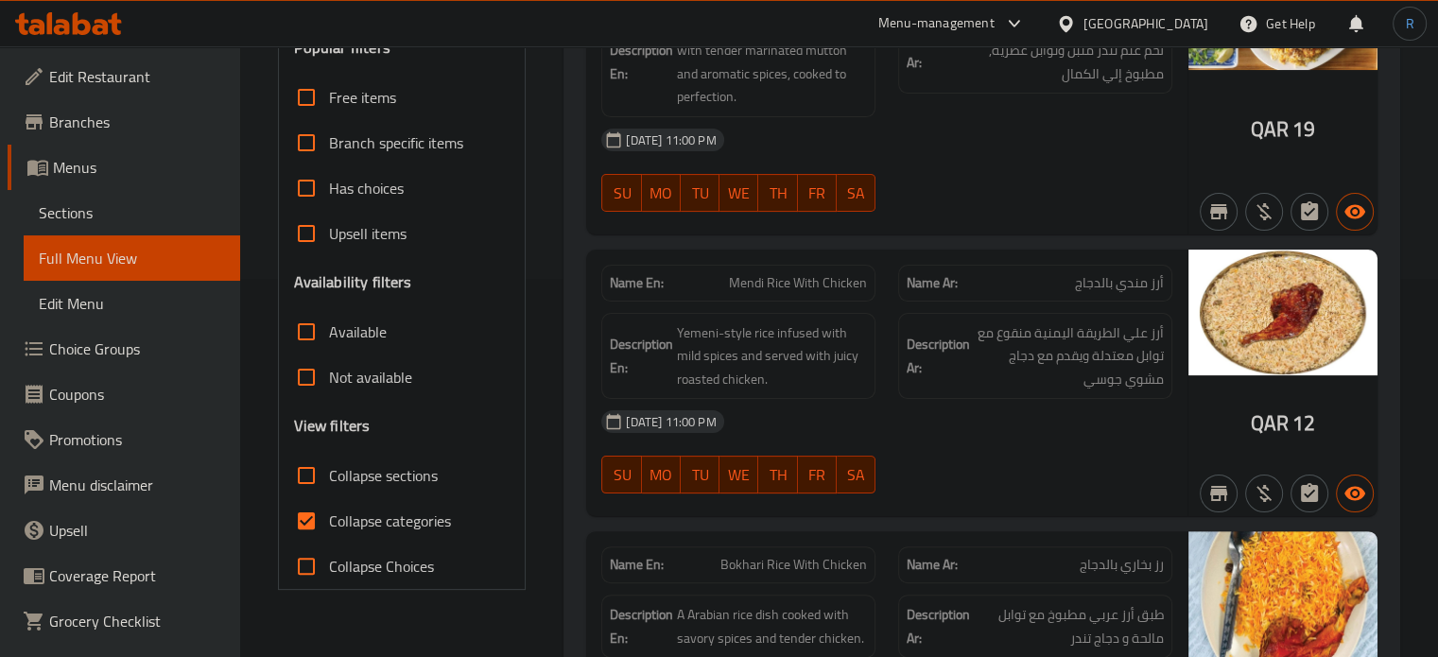
click at [310, 477] on input "Collapse sections" at bounding box center [306, 475] width 45 height 45
checkbox input "true"
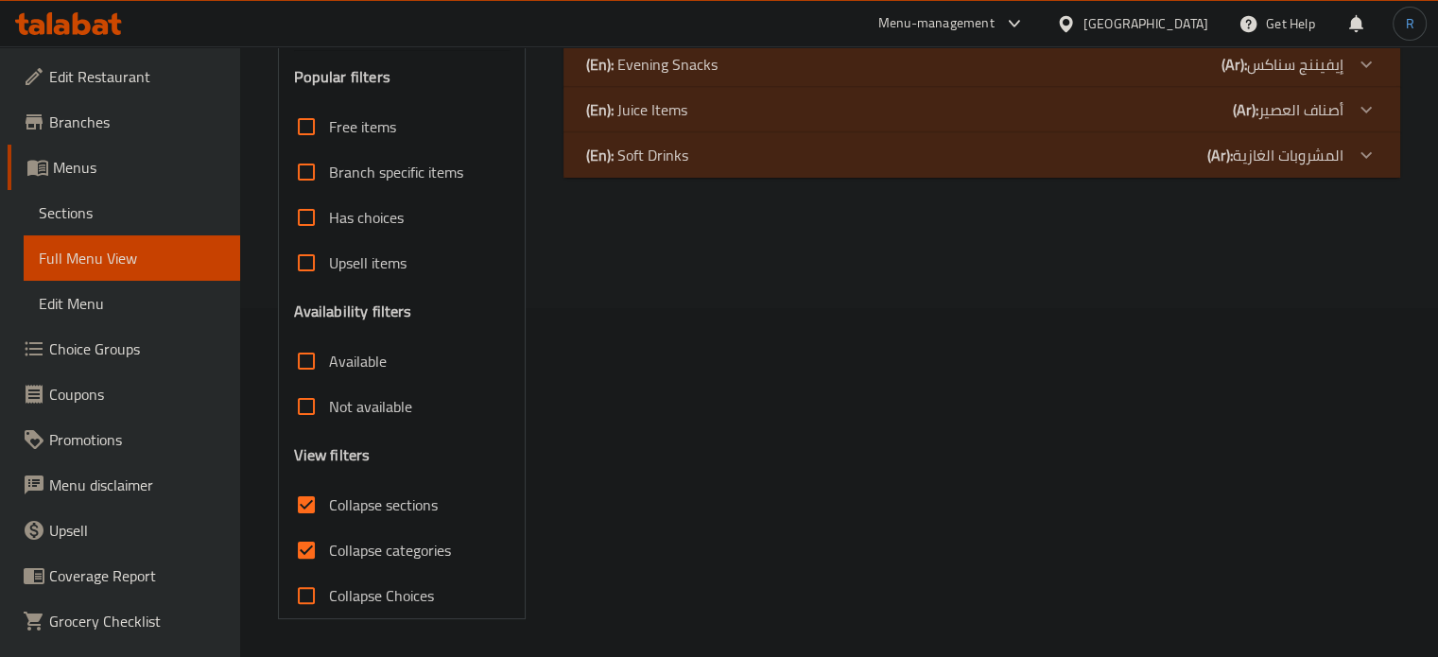
scroll to position [348, 0]
click at [302, 543] on input "Collapse categories" at bounding box center [306, 550] width 45 height 45
checkbox input "false"
click at [677, 114] on p "(En): Juice Items" at bounding box center [636, 110] width 101 height 23
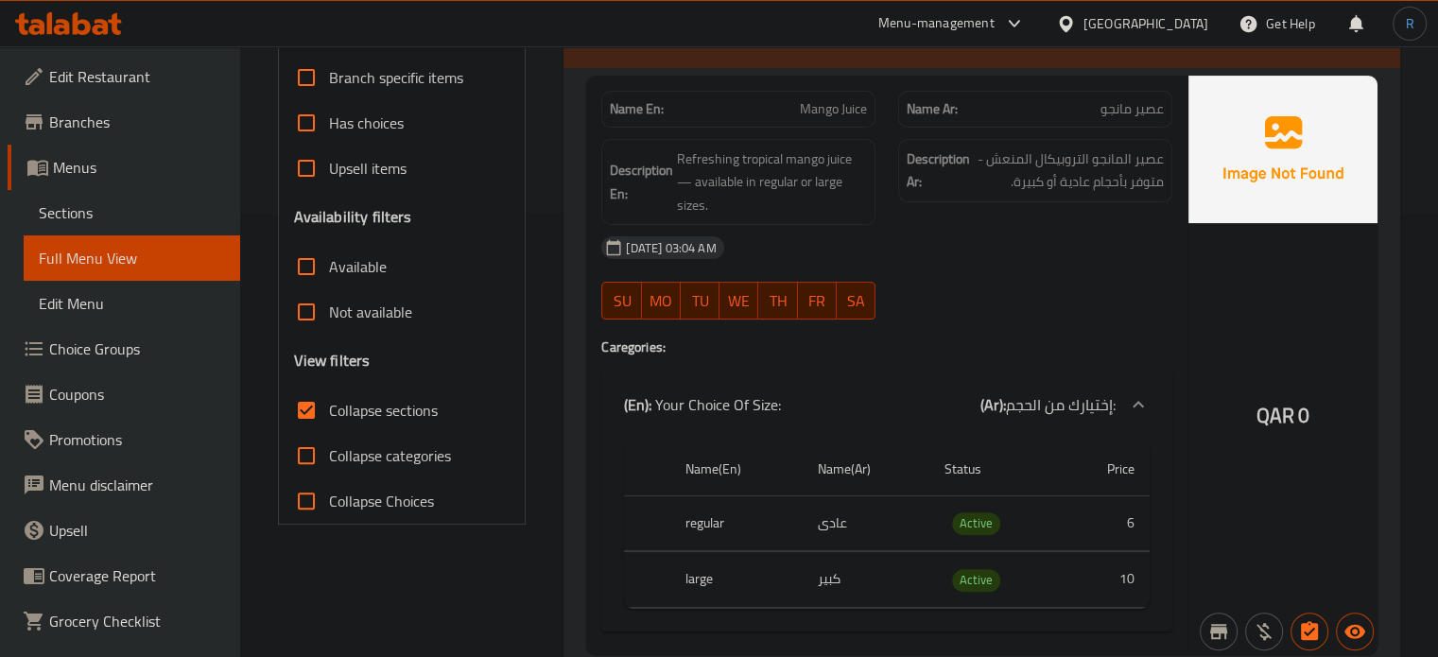
scroll to position [442, 0]
click at [809, 336] on div "Name En: Mango Juice Name Ar: عصير مانجو Description En: Refreshing tropical ma…" at bounding box center [886, 366] width 601 height 578
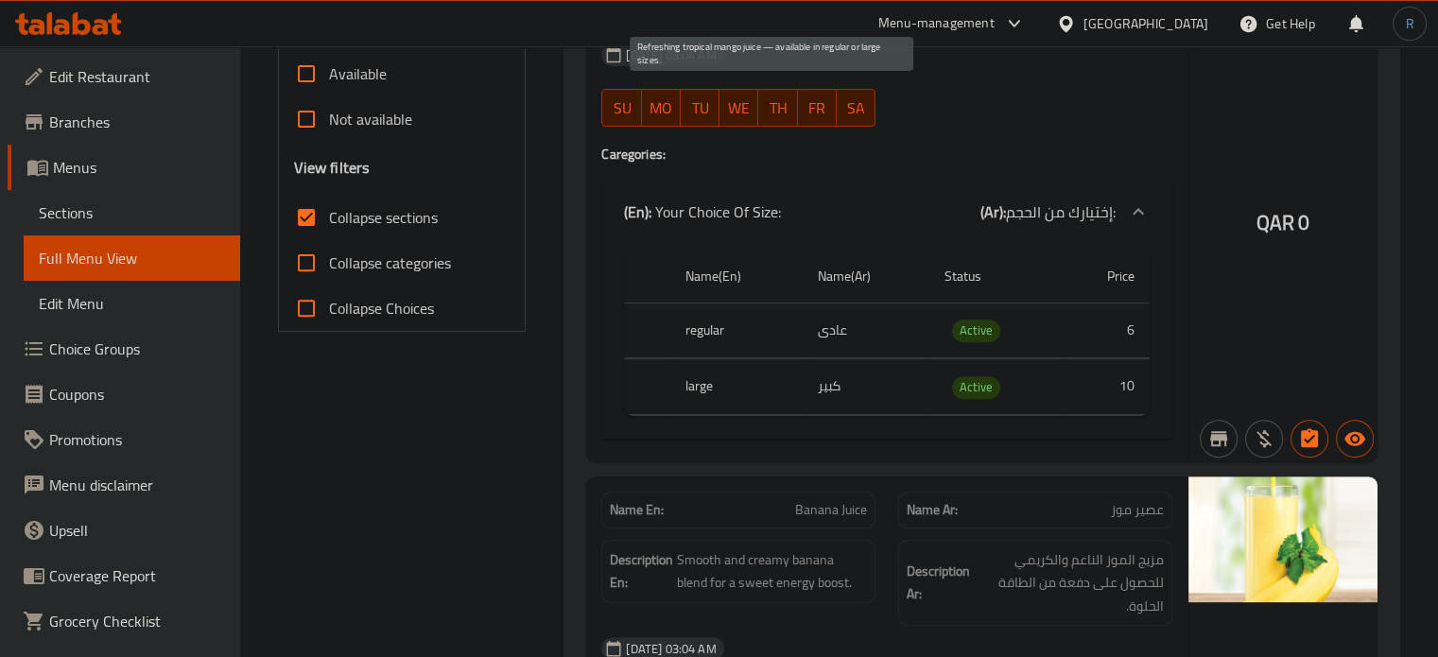
scroll to position [726, 0]
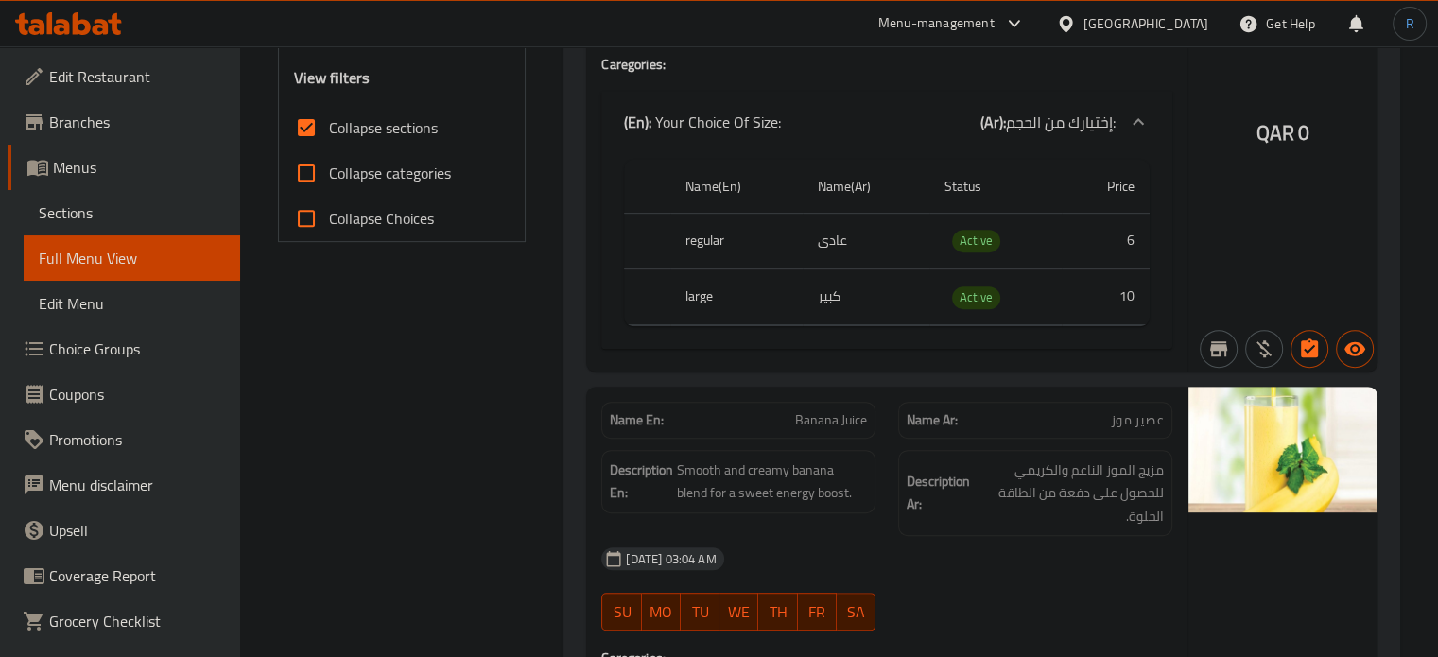
click at [876, 339] on div "Name(En) Name(Ar) Status Price regular عادى Active 6 large كبير Active 10" at bounding box center [886, 250] width 571 height 197
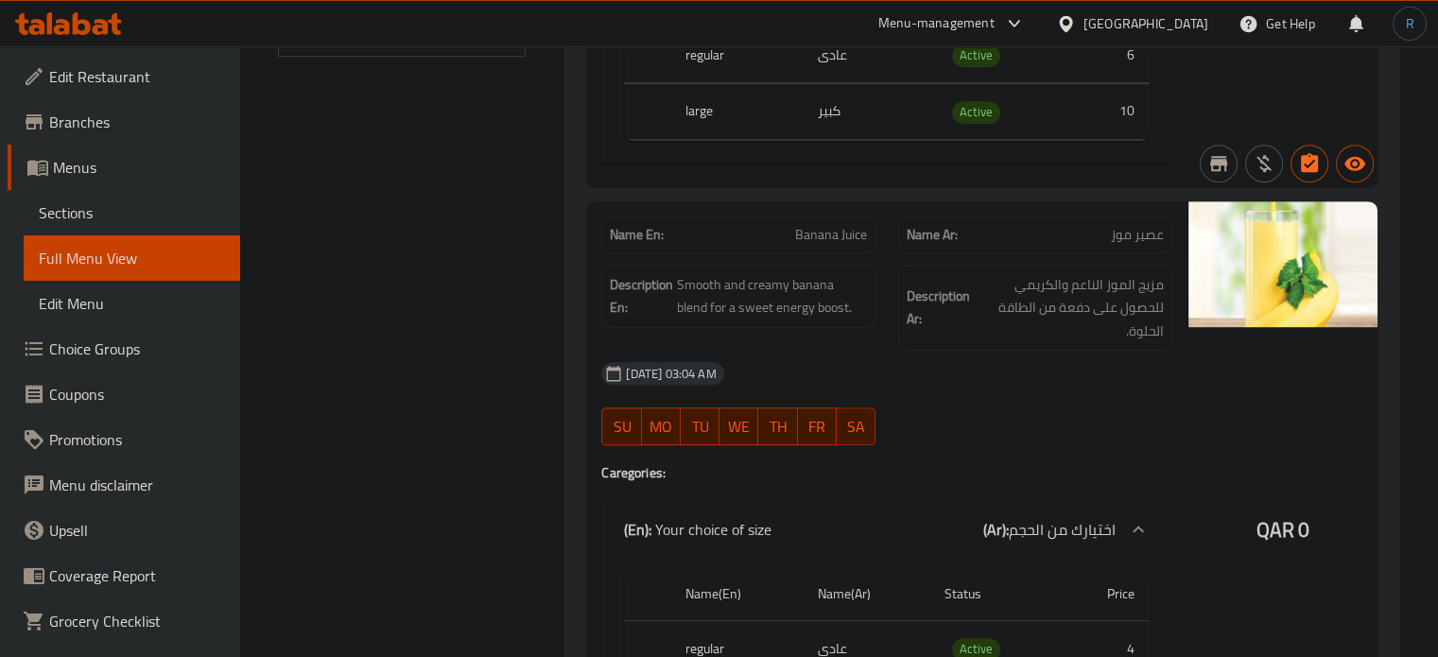
scroll to position [915, 0]
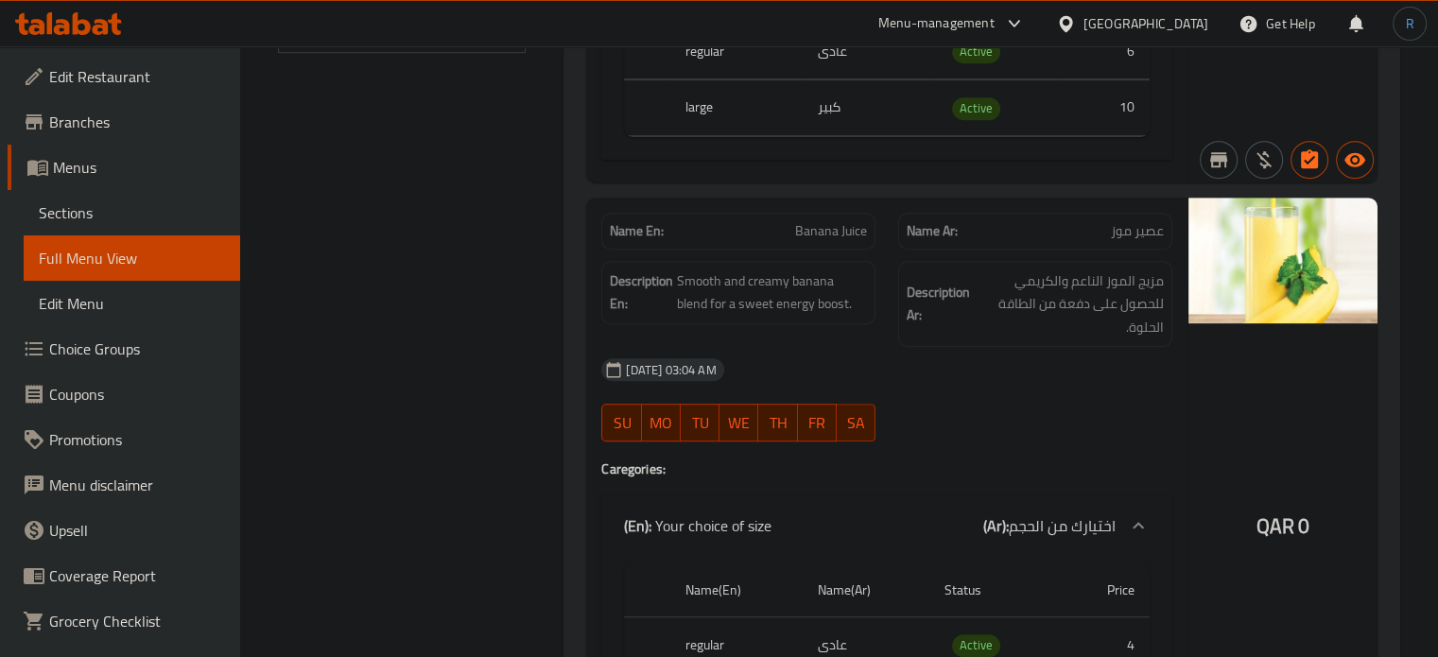
click at [1021, 402] on div "07-10-2025 03:04 AM SU MO TU WE TH FR SA" at bounding box center [887, 400] width 594 height 106
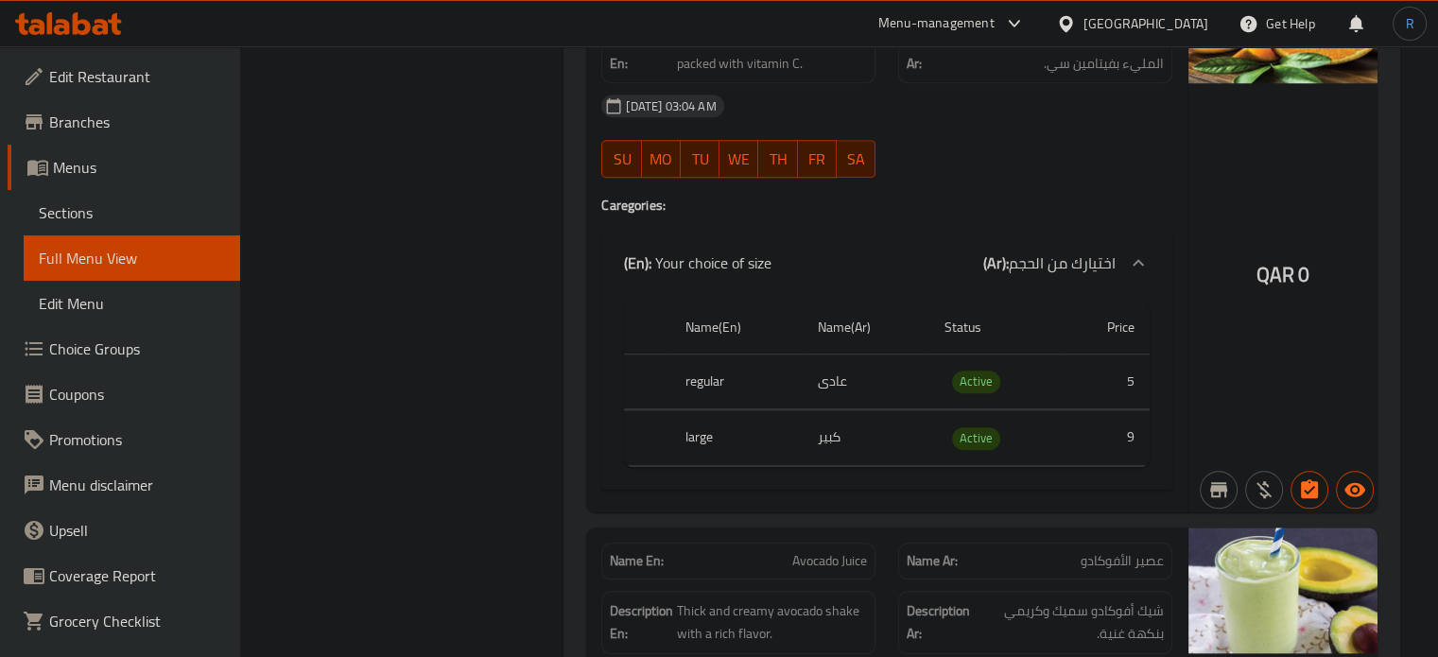
scroll to position [1753, 0]
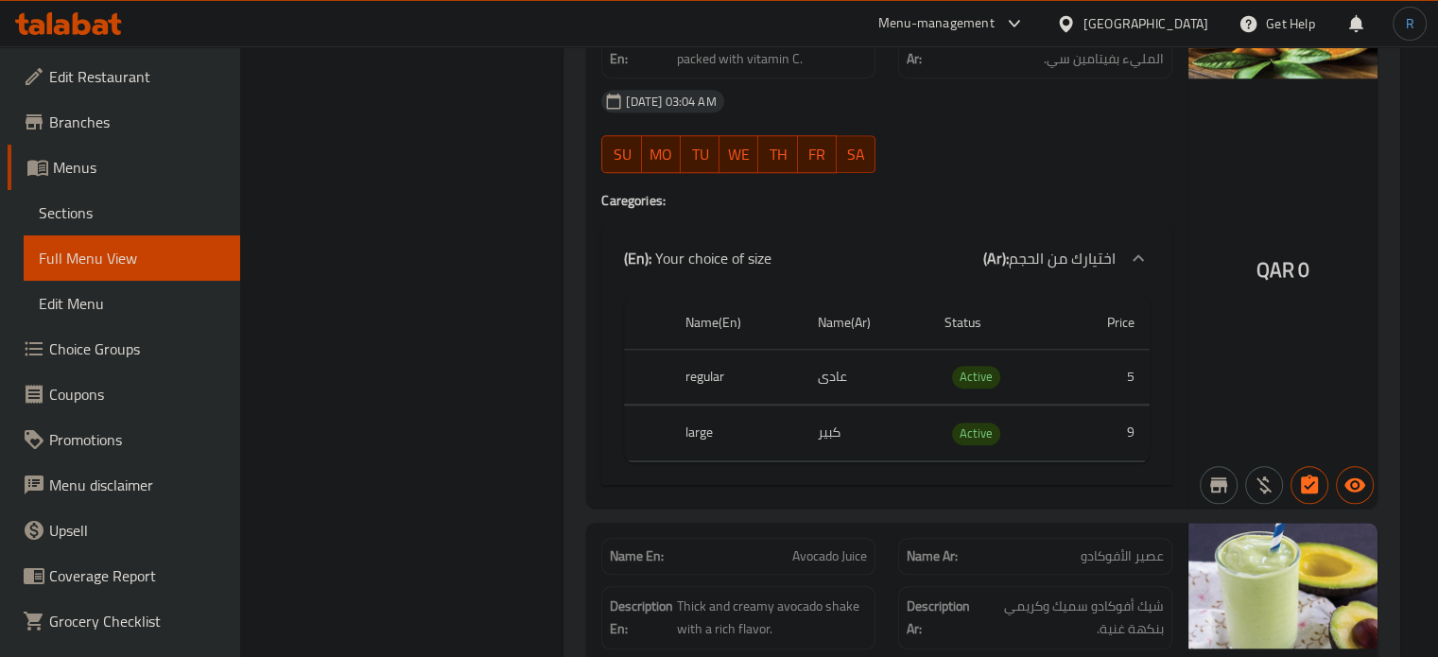
click at [891, 327] on th "Name(Ar)" at bounding box center [867, 323] width 128 height 54
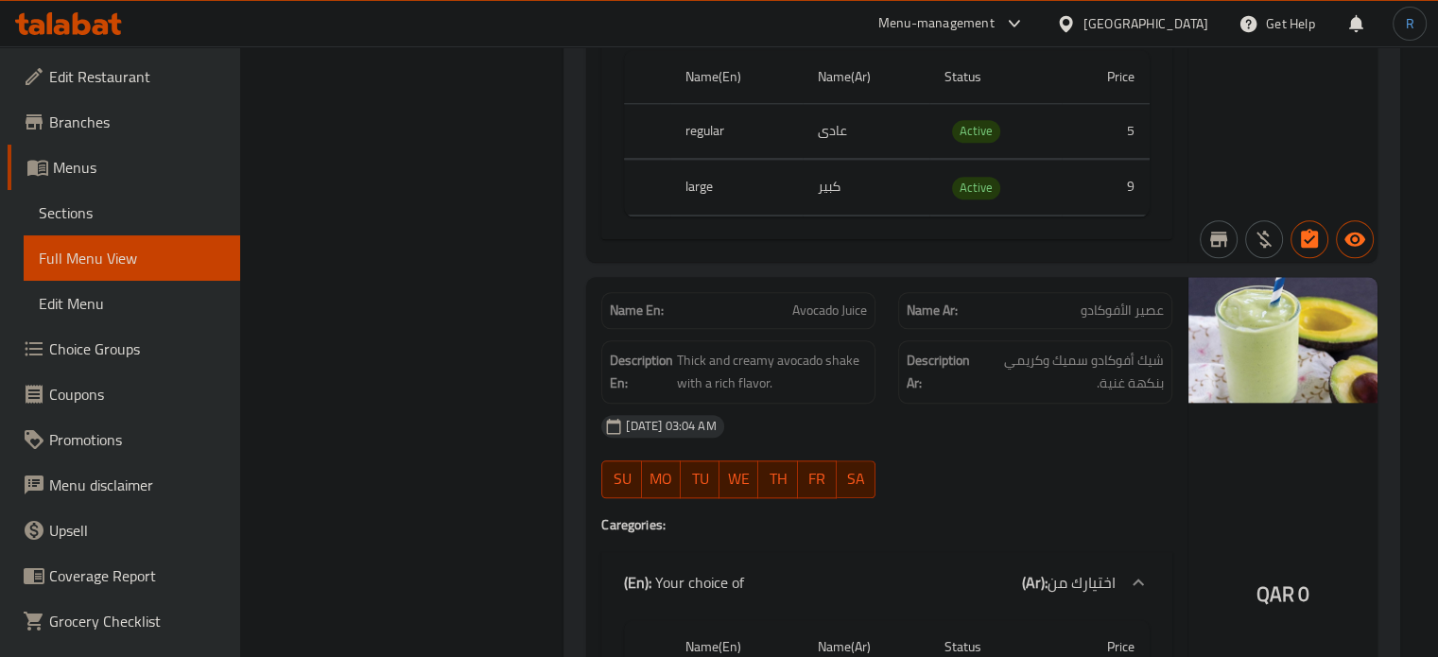
scroll to position [2132, 0]
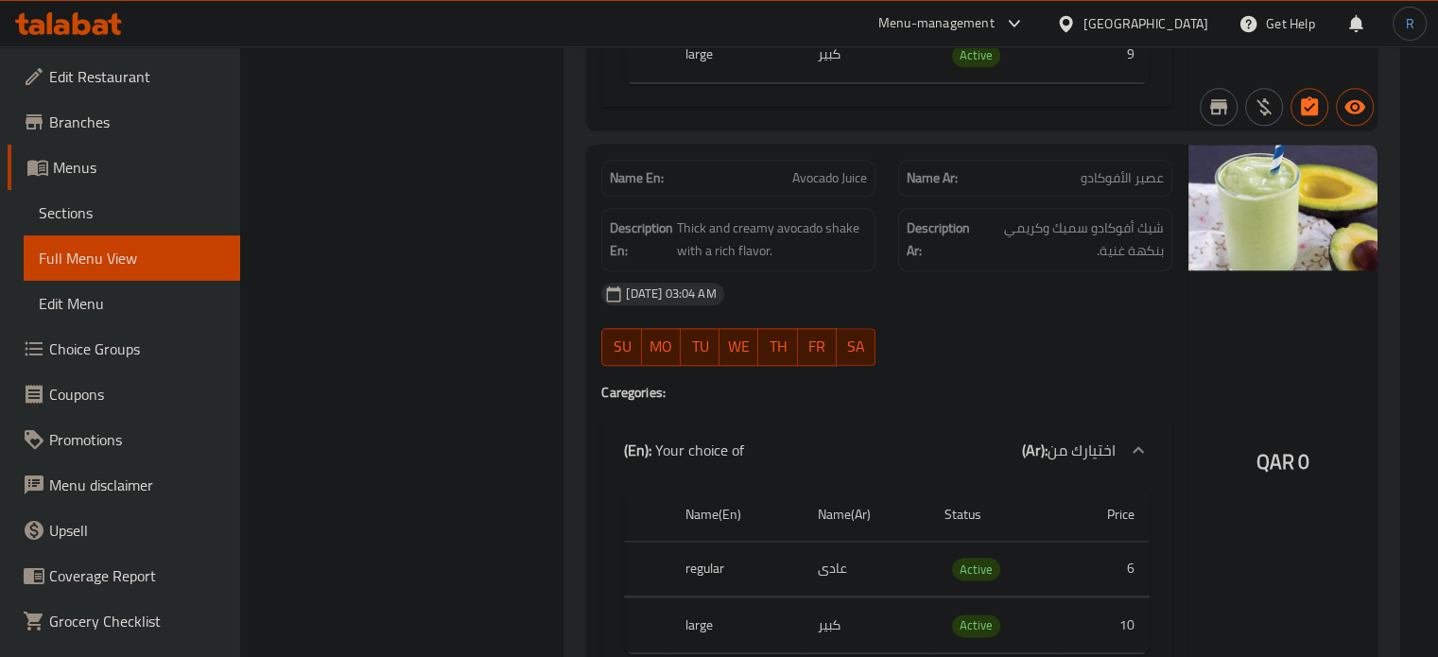
click at [839, 168] on span "Avocado Juice" at bounding box center [829, 178] width 75 height 20
copy span "Avocado Juice"
click at [803, 224] on span "Thick and creamy avocado shake with a rich flavor." at bounding box center [772, 239] width 190 height 46
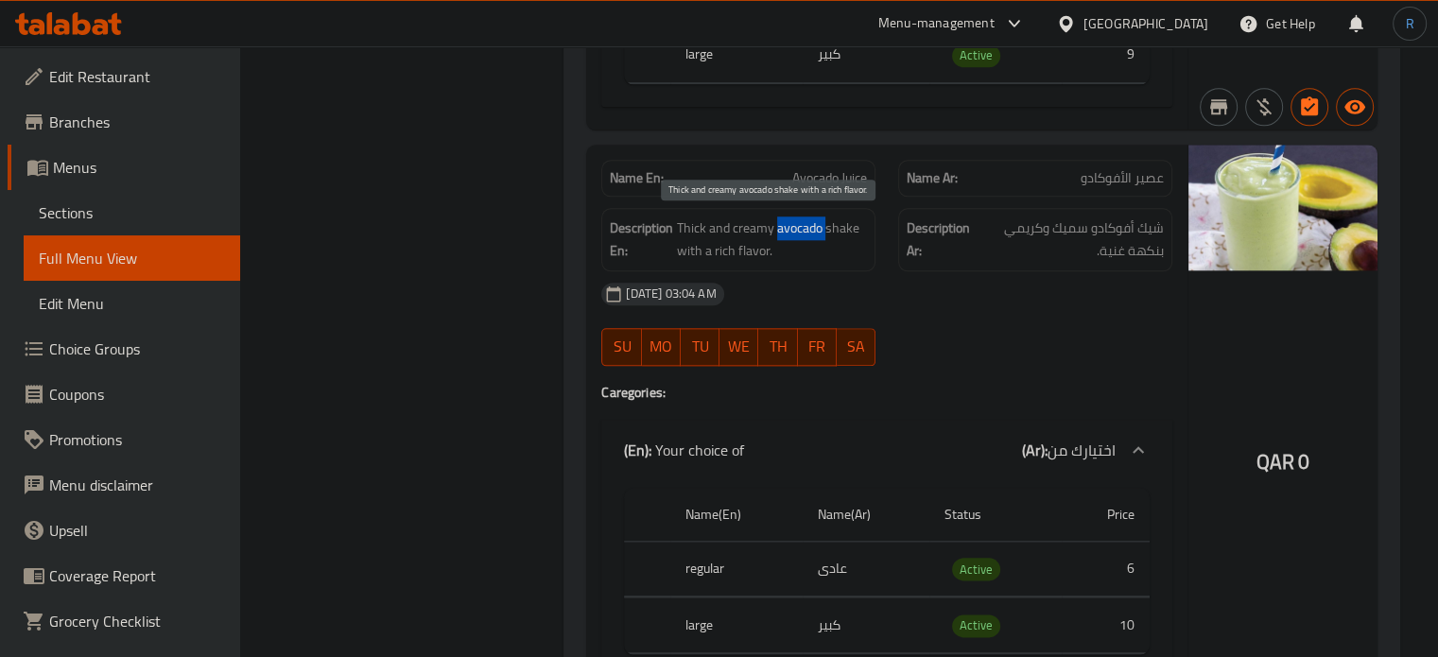
click at [803, 224] on span "Thick and creamy avocado shake with a rich flavor." at bounding box center [772, 239] width 190 height 46
copy span "Thick and creamy avocado shake with a rich flavor."
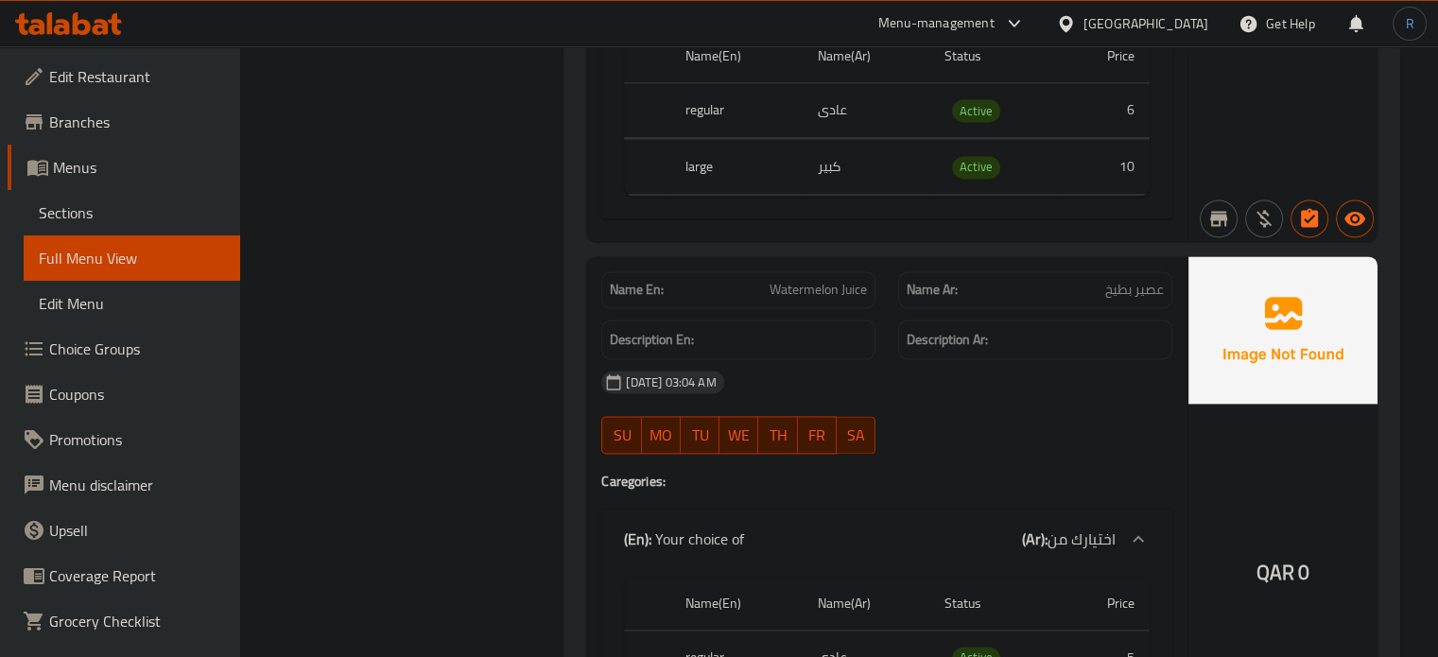
scroll to position [2604, 0]
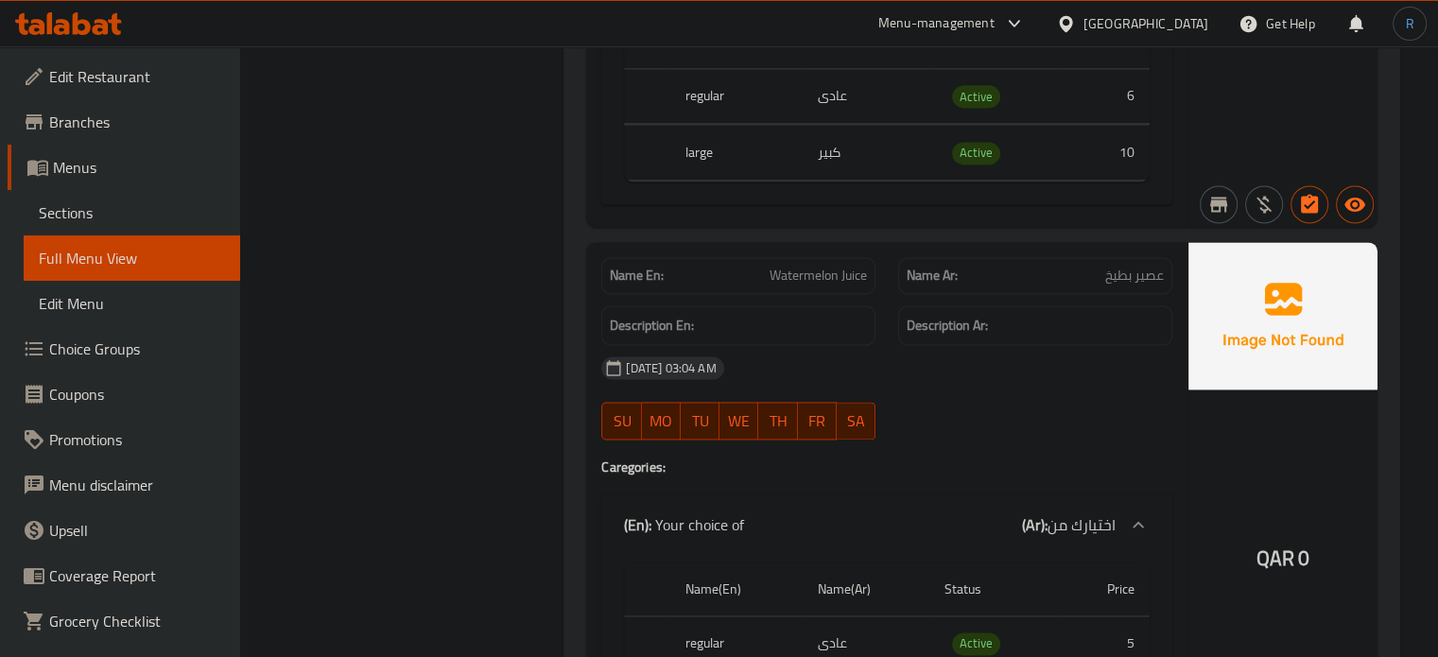
drag, startPoint x: 981, startPoint y: 351, endPoint x: 940, endPoint y: 331, distance: 46.1
click at [981, 351] on div "[DATE] 03:04 AM" at bounding box center [887, 367] width 594 height 45
click at [799, 281] on span "Watermelon Juice" at bounding box center [817, 276] width 97 height 20
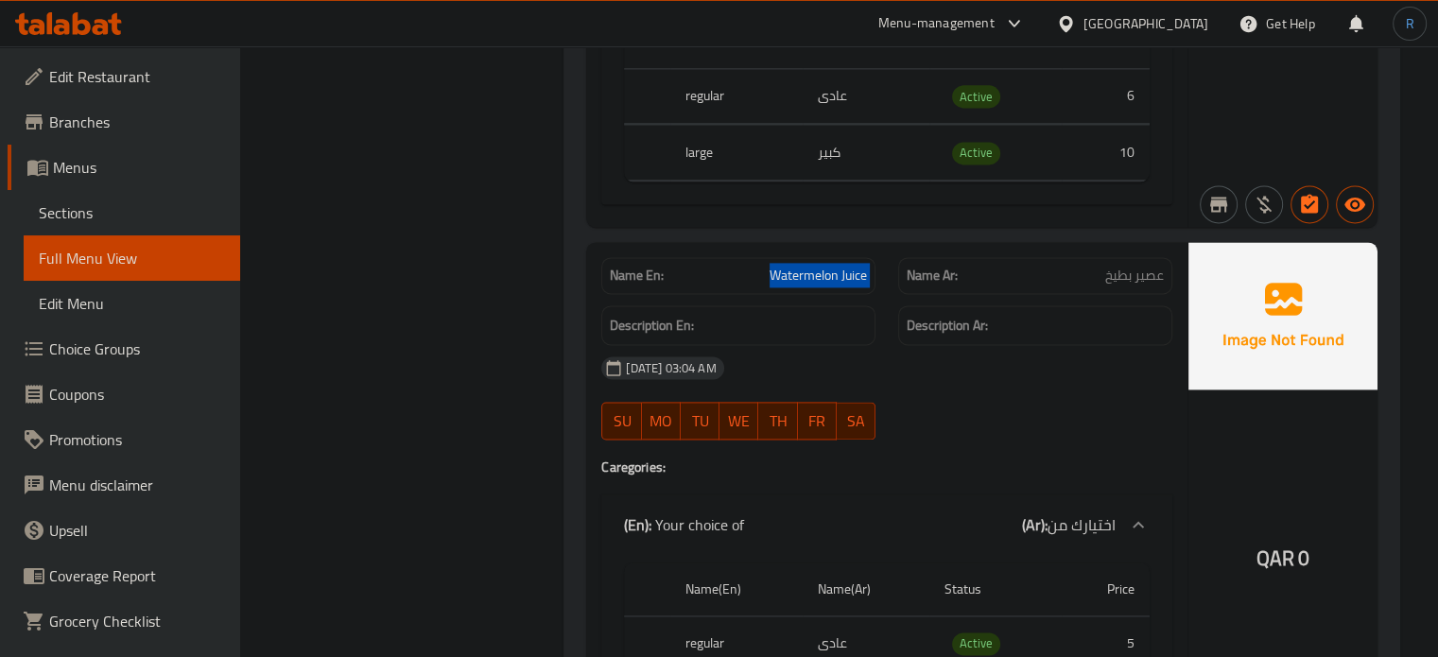
copy span "Watermelon Juice"
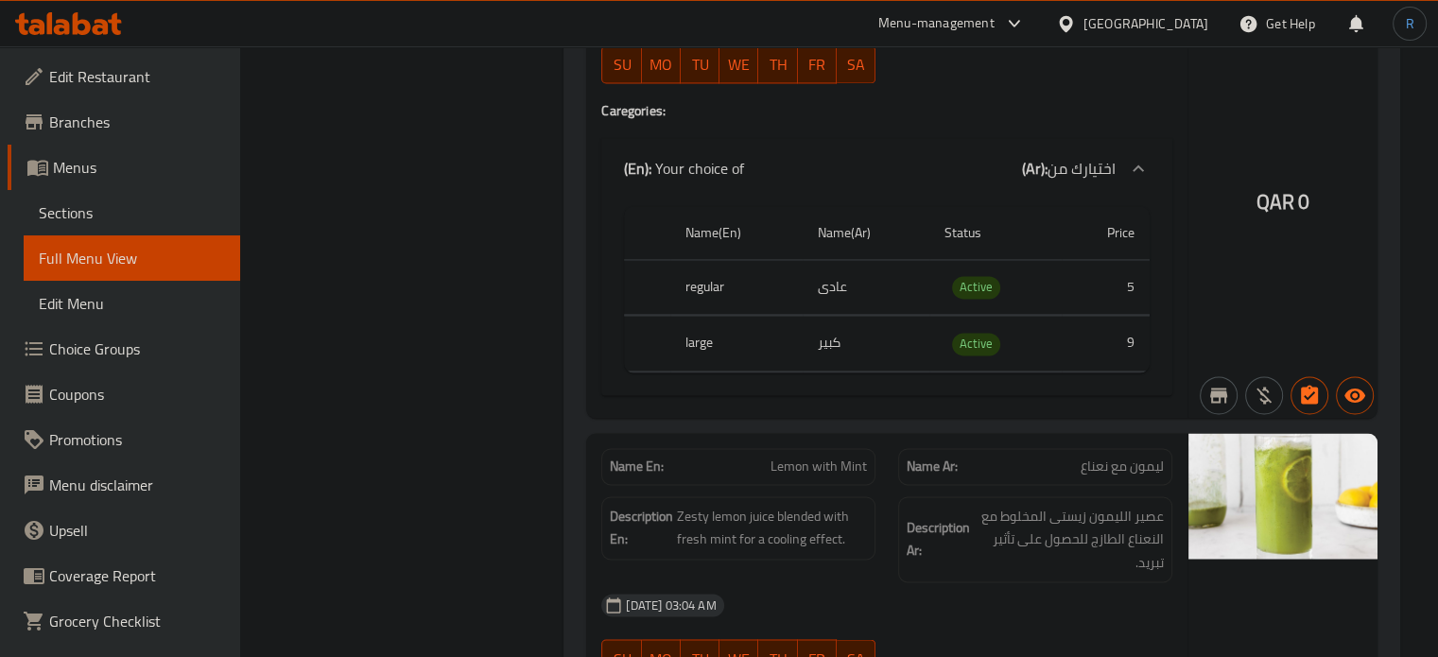
scroll to position [3077, 0]
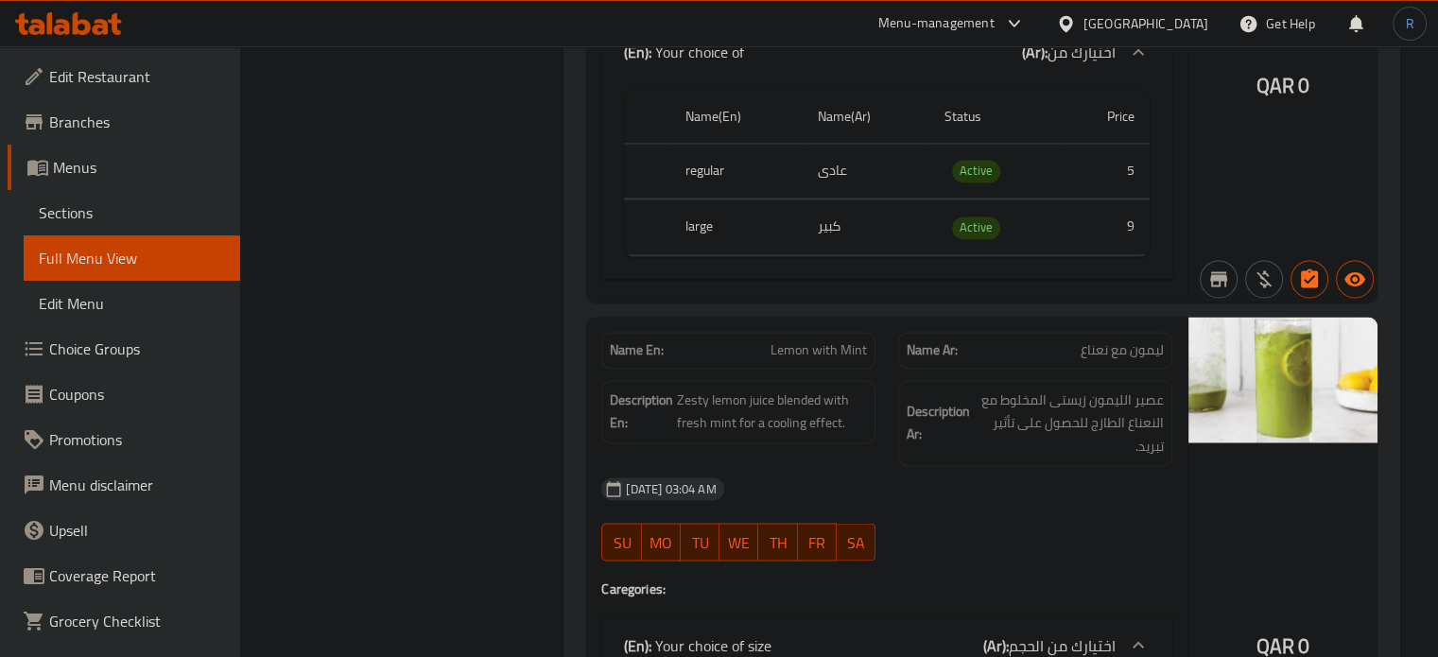
click at [899, 517] on div "07-10-2025 03:04 AM SU MO TU WE TH FR SA" at bounding box center [887, 519] width 594 height 106
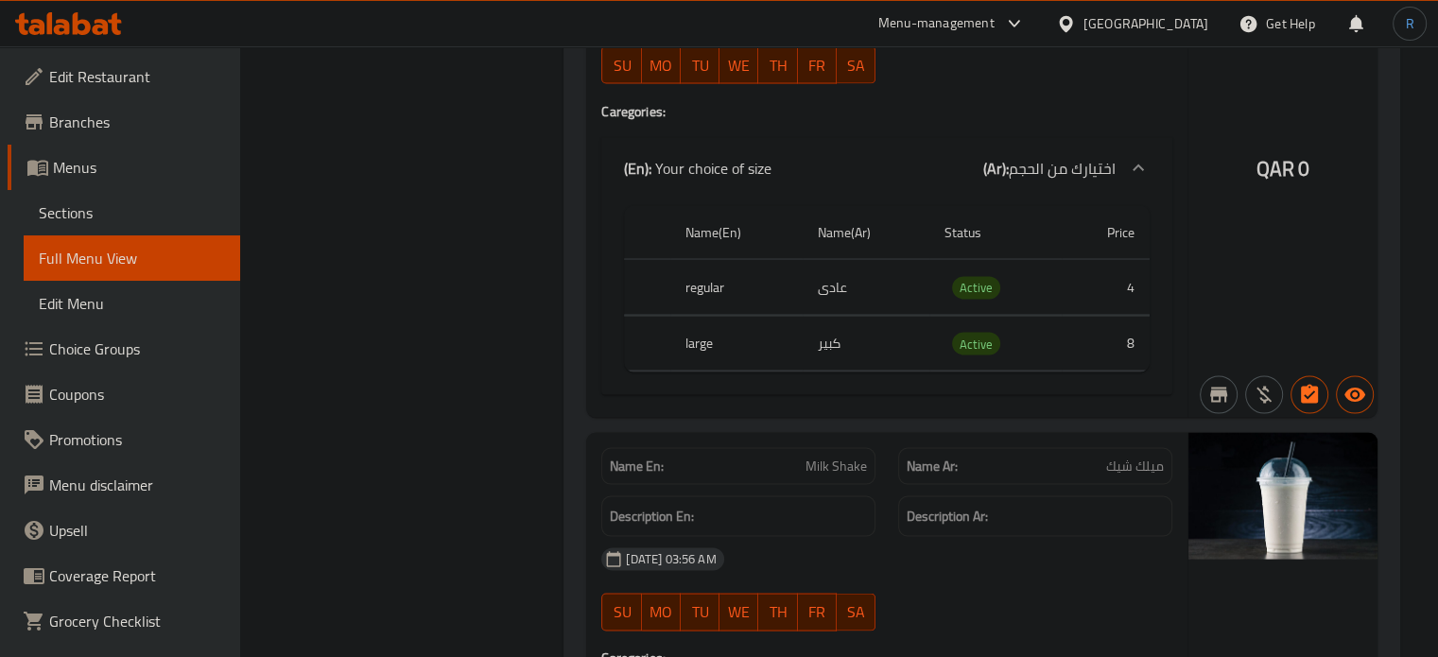
scroll to position [3644, 0]
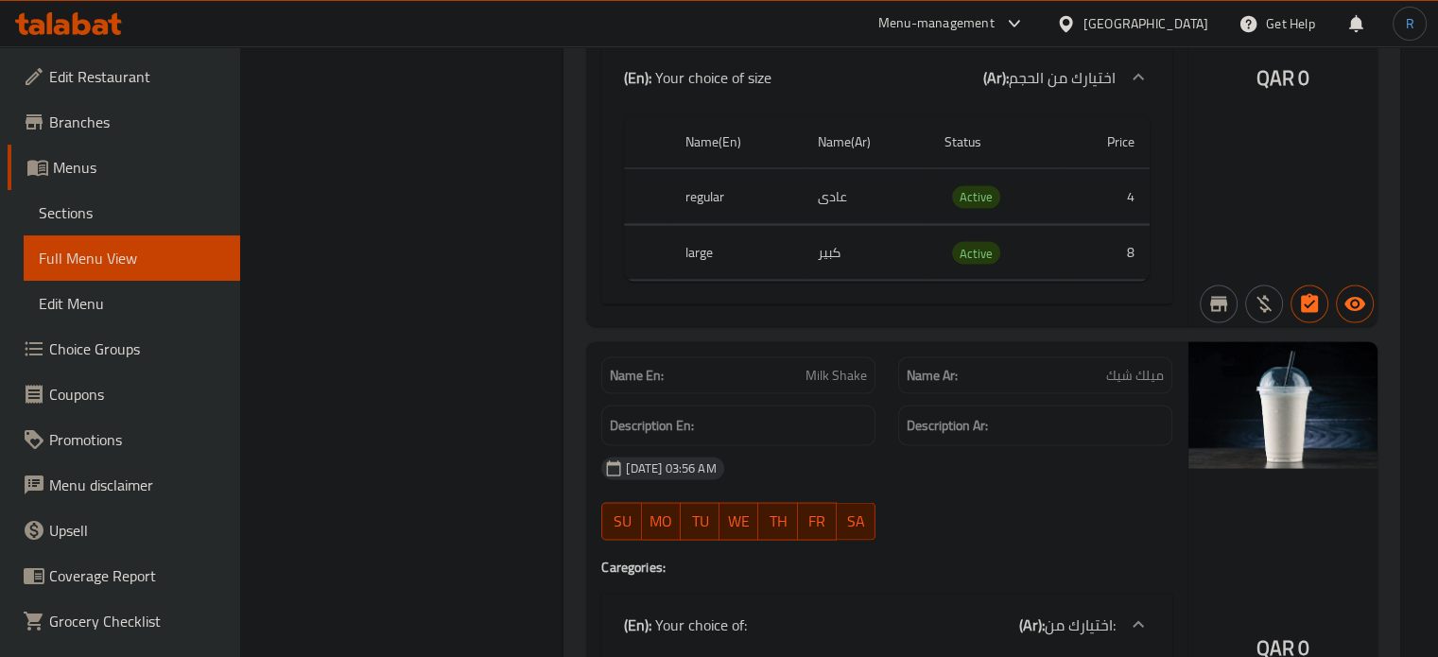
click at [830, 367] on span "Milk Shake" at bounding box center [835, 376] width 61 height 20
copy span "Milk Shake"
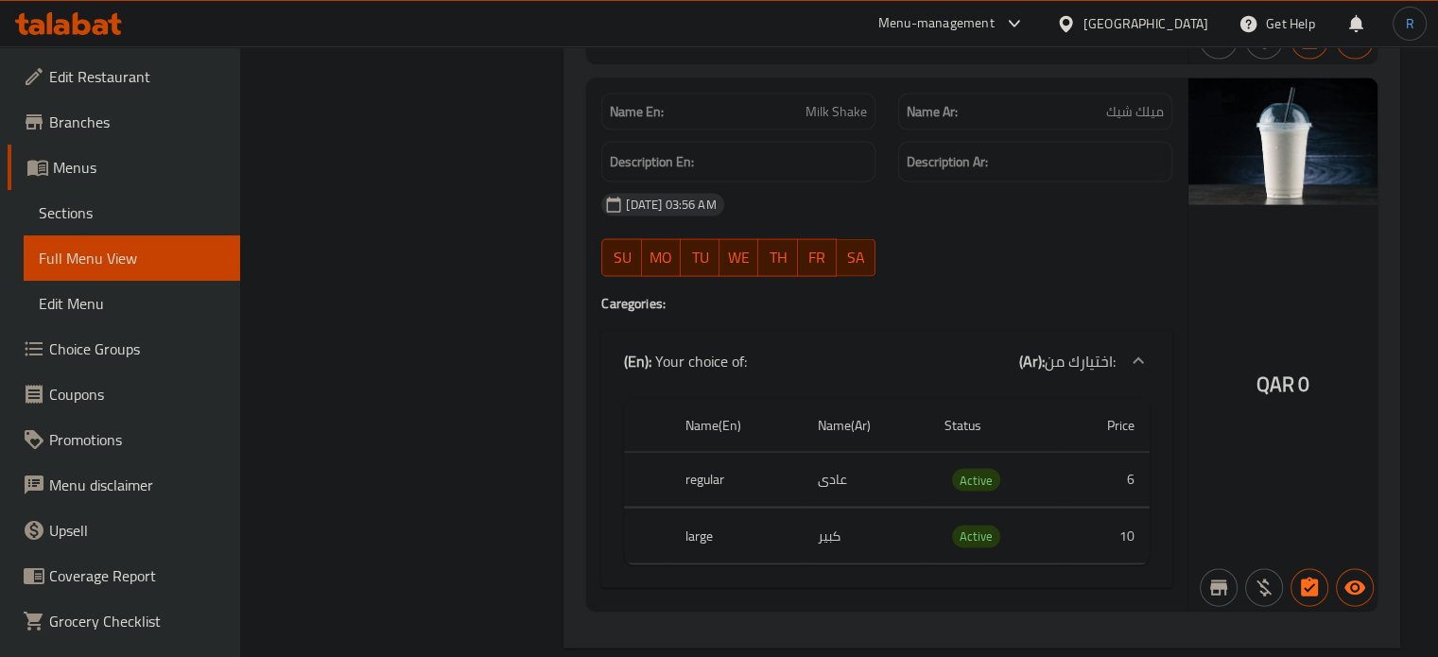
scroll to position [3993, 0]
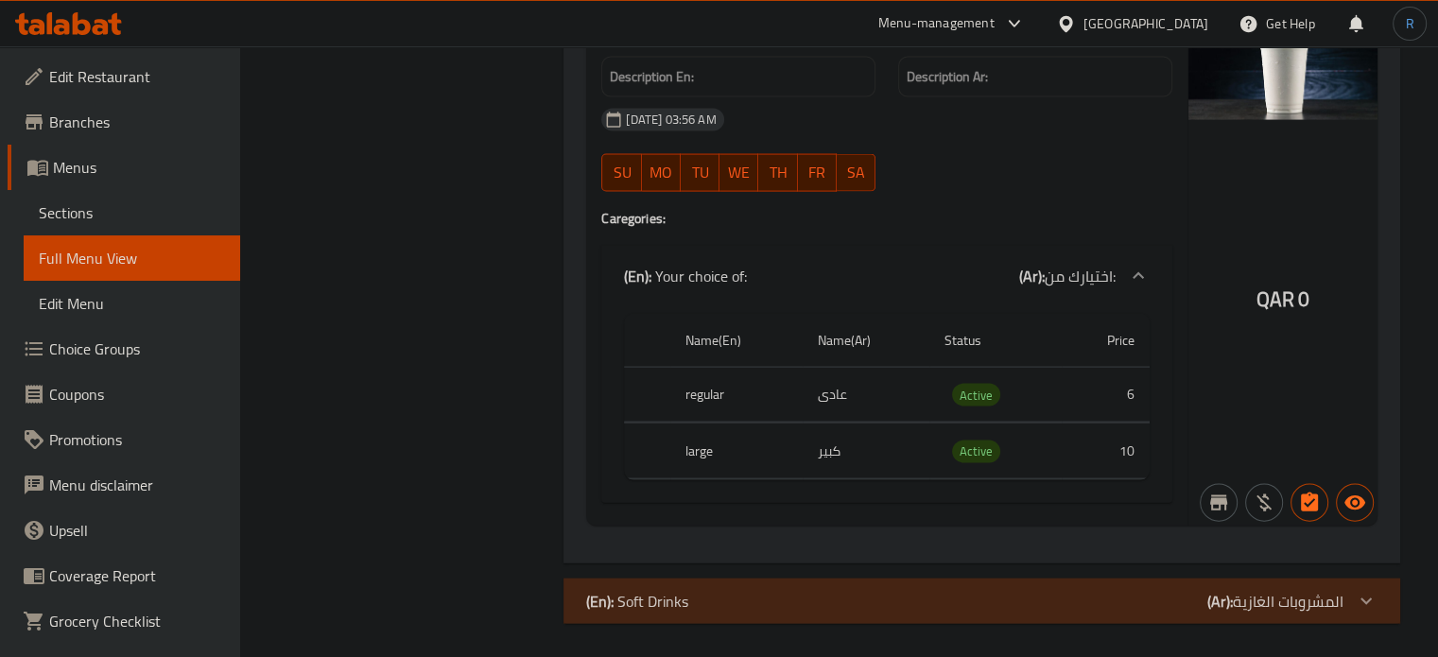
click at [633, 590] on p "(En): Soft Drinks" at bounding box center [637, 601] width 102 height 23
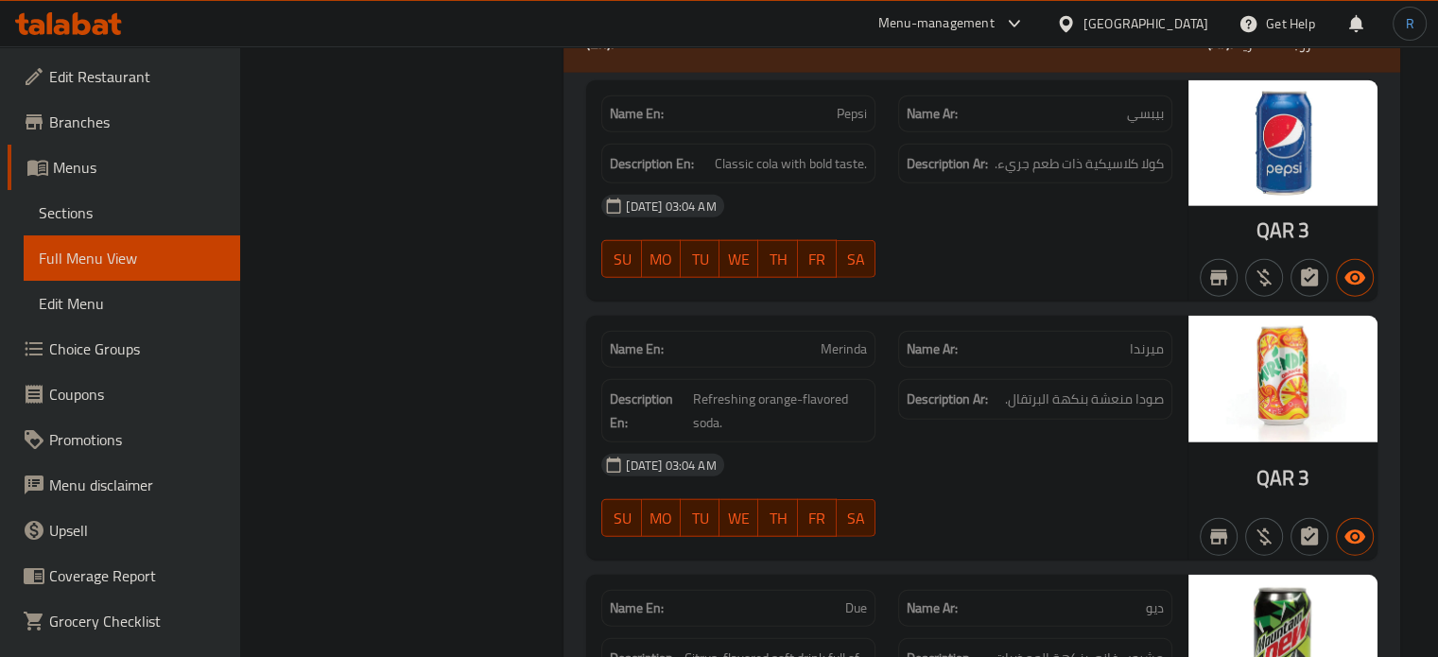
scroll to position [4465, 0]
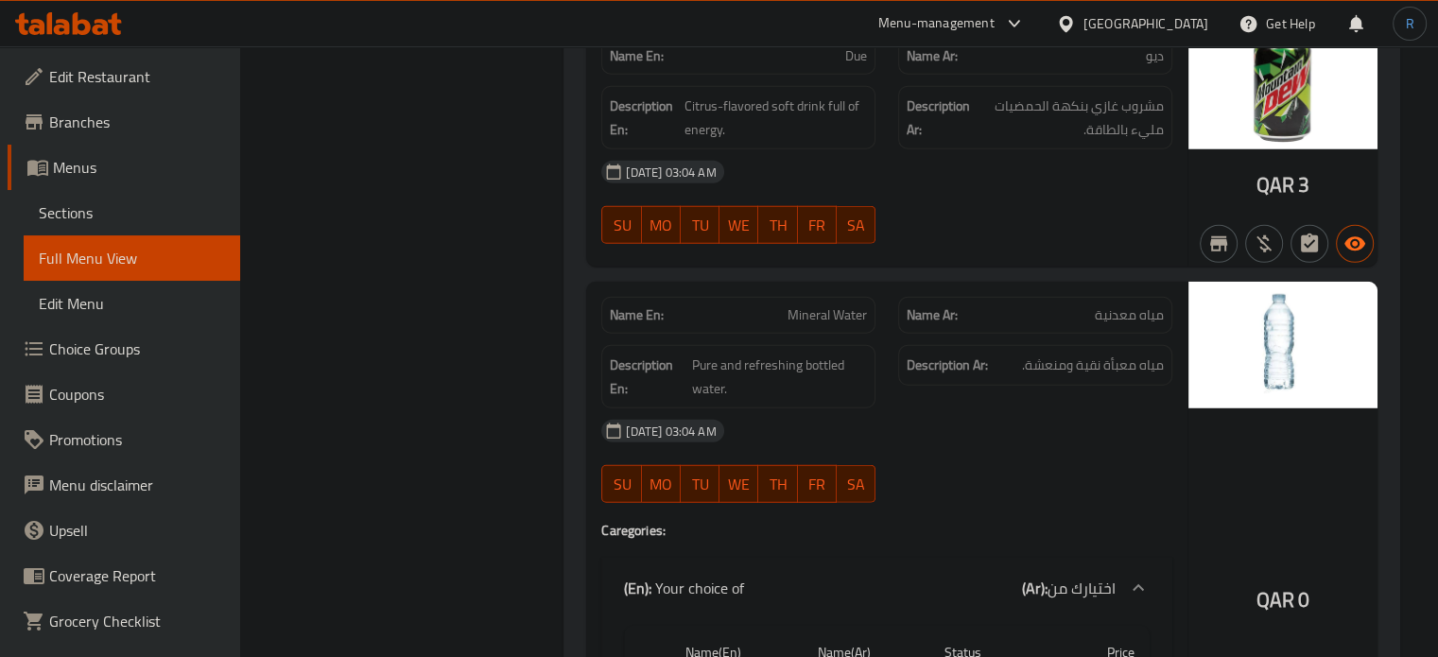
scroll to position [5127, 0]
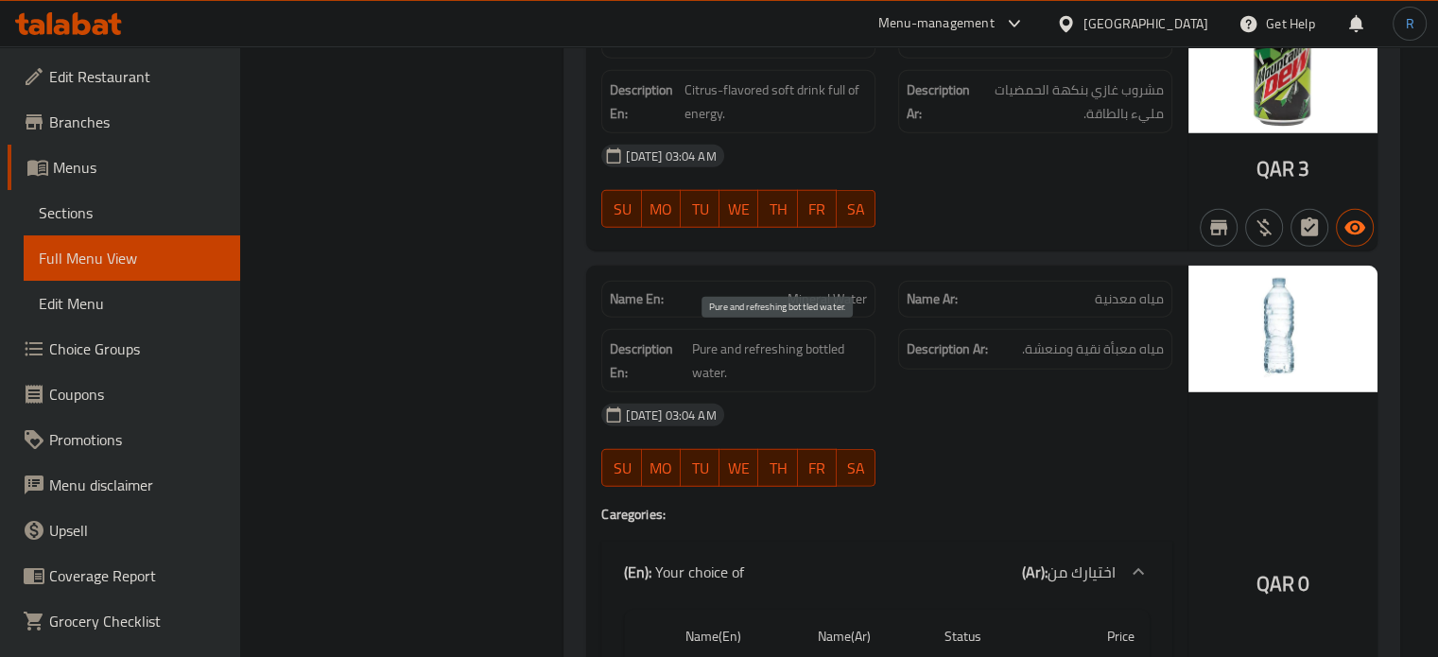
click at [820, 338] on span "Pure and refreshing bottled water." at bounding box center [780, 360] width 176 height 46
copy span "Pure and refreshing bottled water."
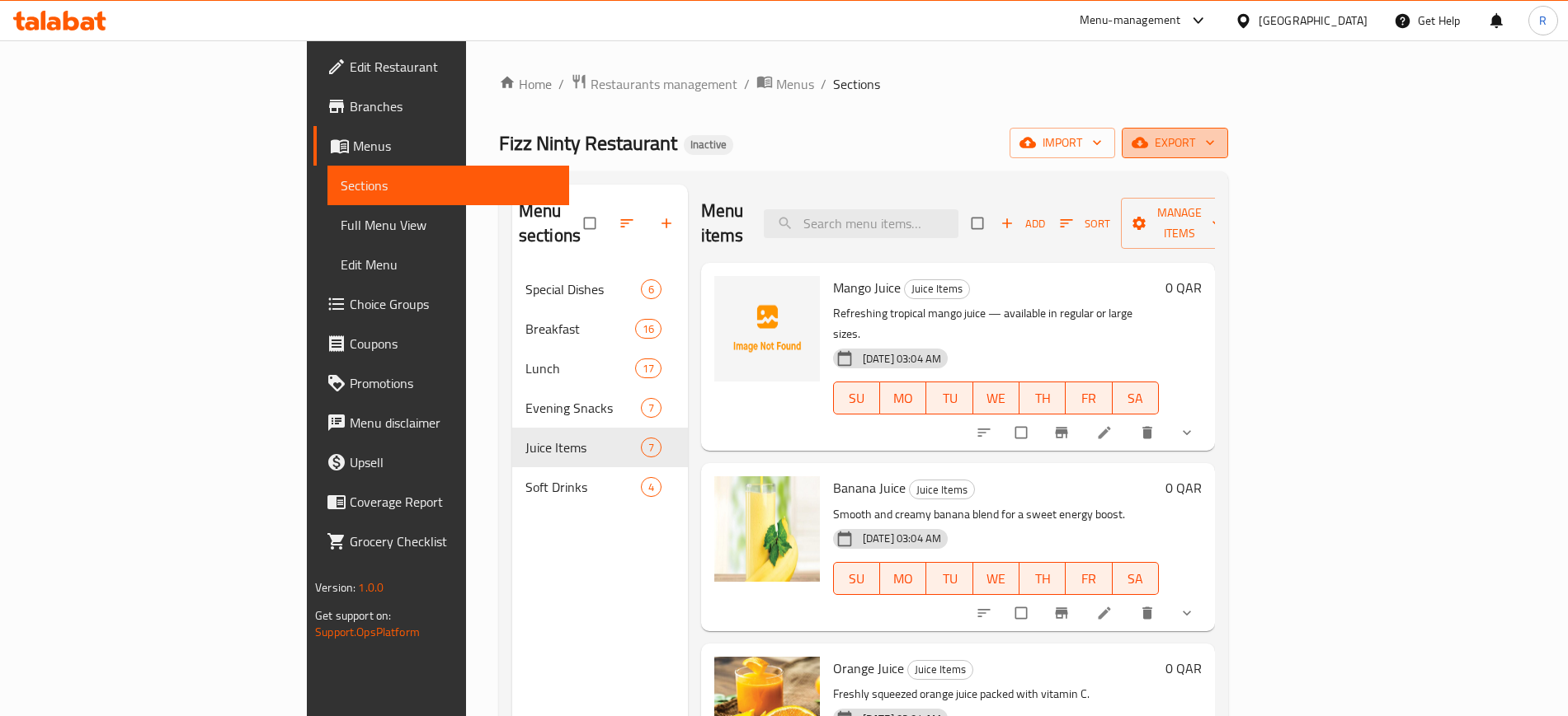
click at [1228, 129] on button "export" at bounding box center [1175, 143] width 106 height 31
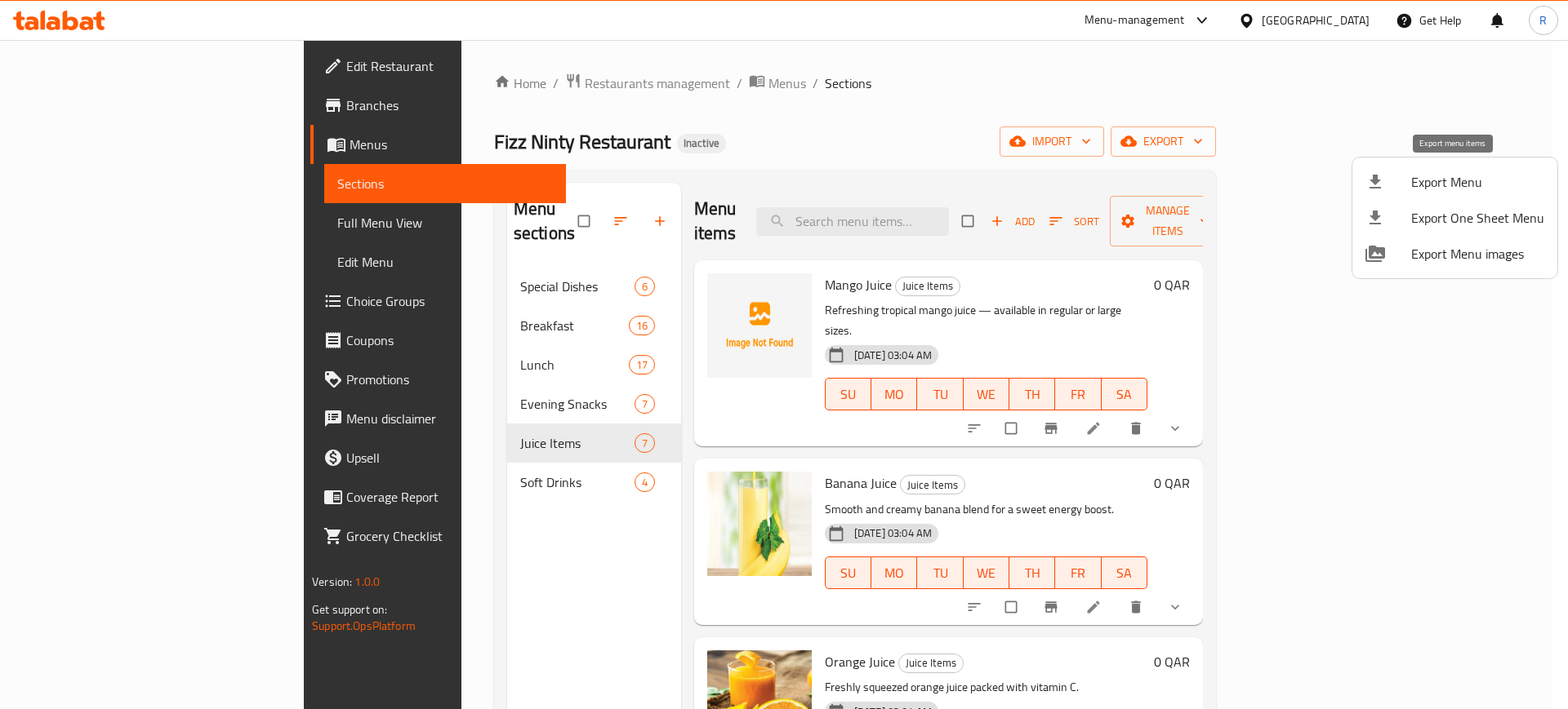
click at [1412, 180] on span "Export Menu" at bounding box center [1477, 181] width 133 height 20
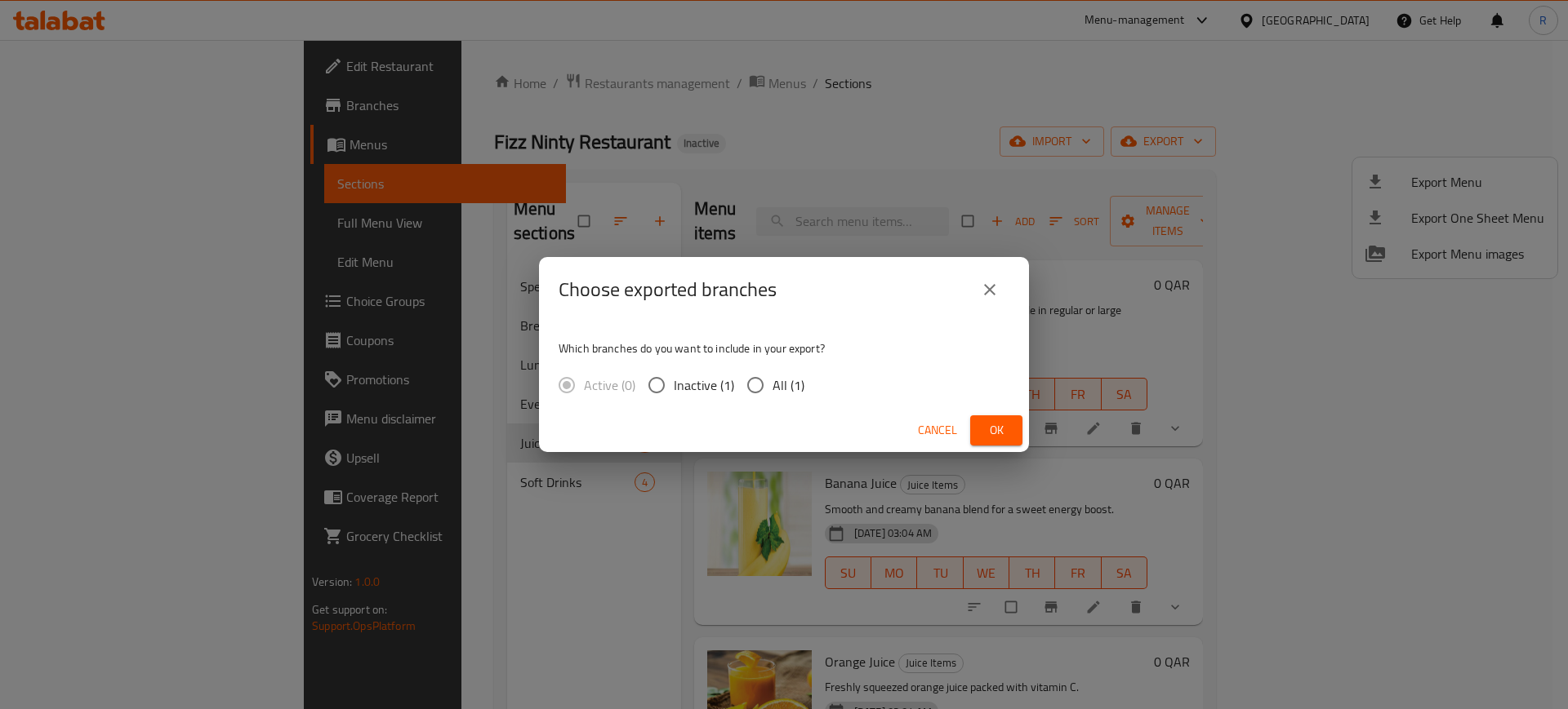
click at [760, 396] on input "All (1)" at bounding box center [755, 385] width 35 height 35
radio input "true"
click at [1011, 436] on button "Ok" at bounding box center [996, 430] width 52 height 30
